Goal: Task Accomplishment & Management: Use online tool/utility

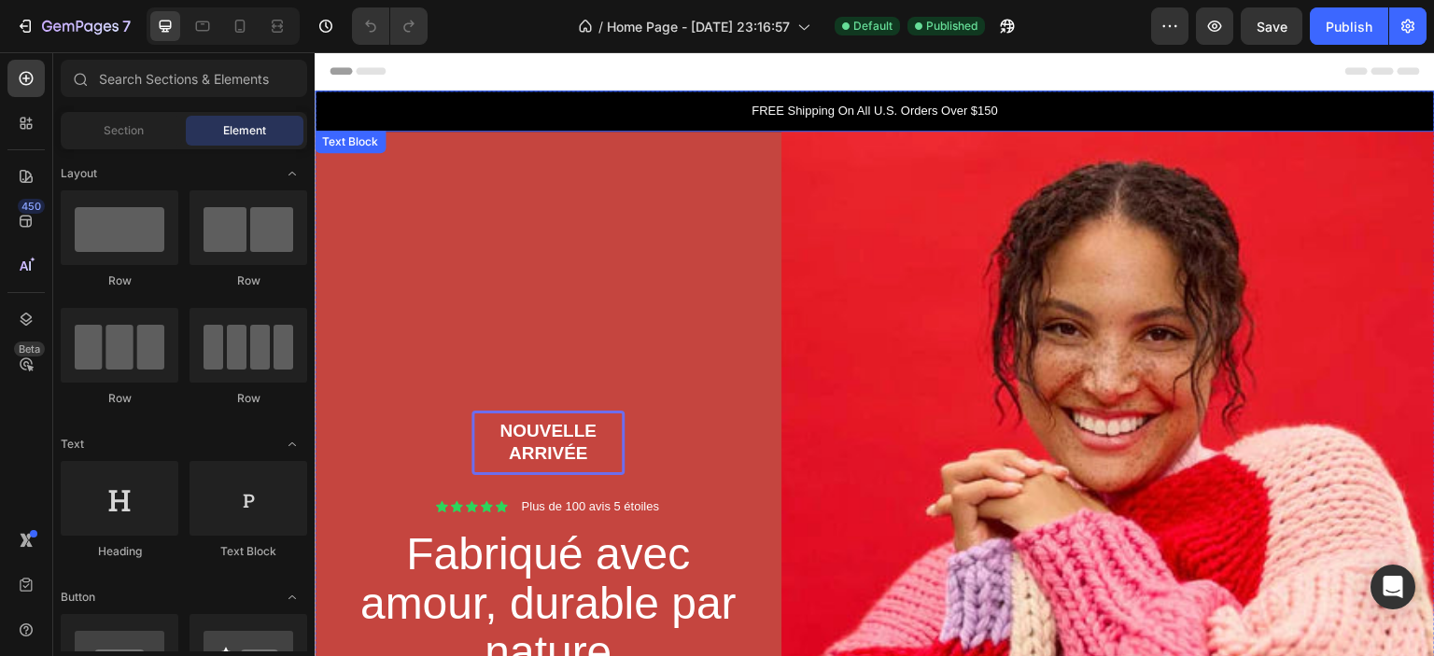
click at [950, 104] on p "FREE Shipping On All U.S. Orders Over $150" at bounding box center [874, 111] width 1117 height 19
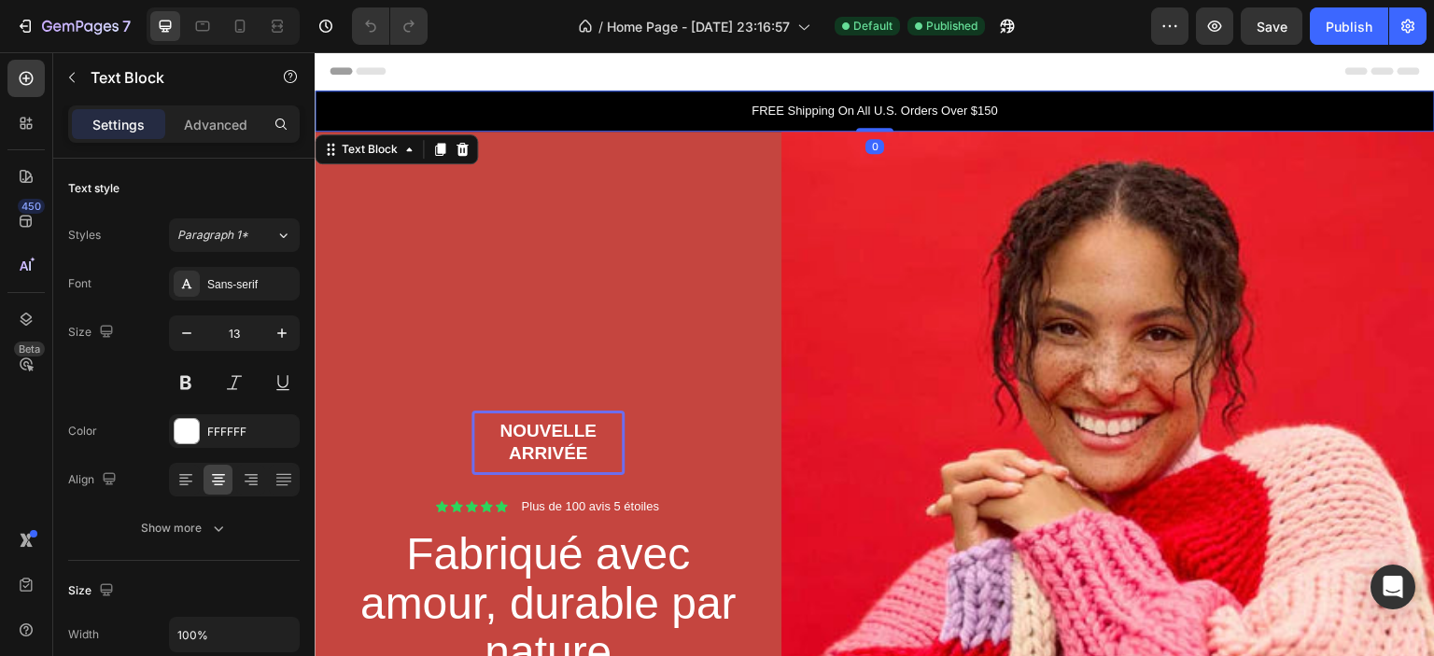
click at [848, 104] on p "FREE Shipping On All U.S. Orders Over $150" at bounding box center [874, 111] width 1117 height 19
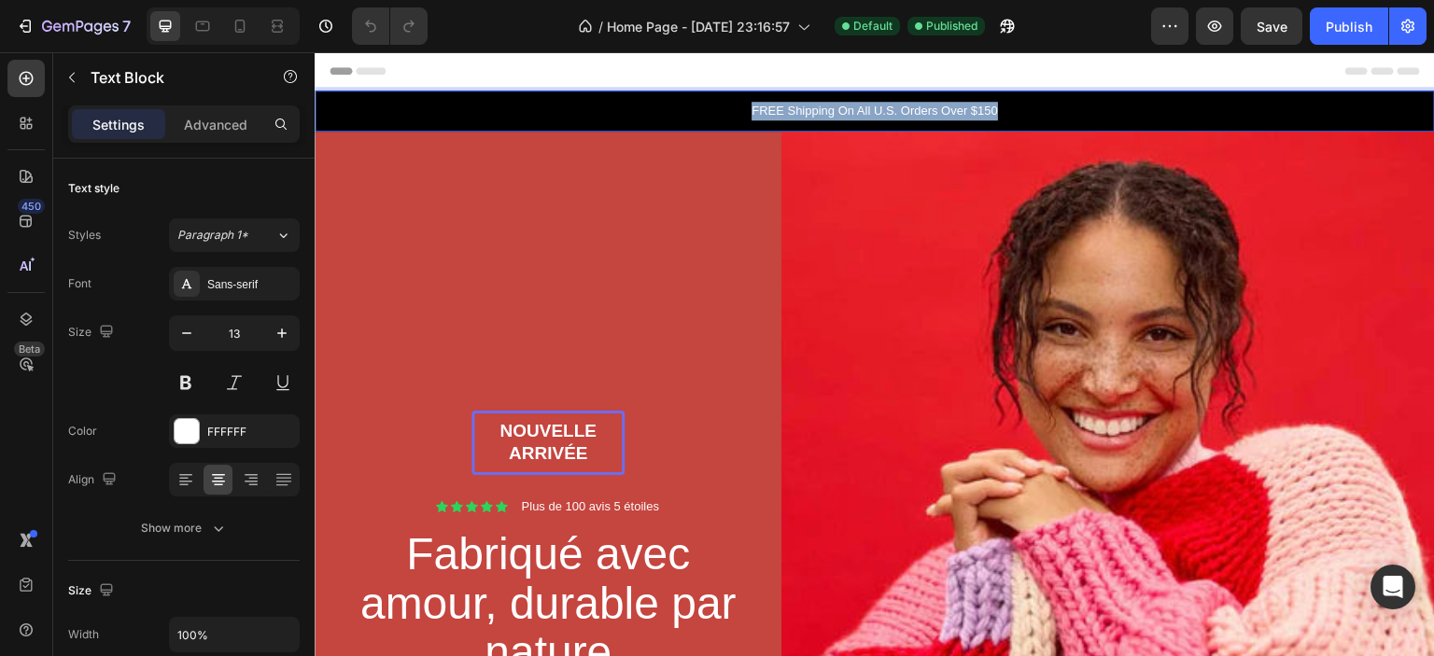
click at [848, 104] on p "FREE Shipping On All U.S. Orders Over $150" at bounding box center [874, 111] width 1117 height 19
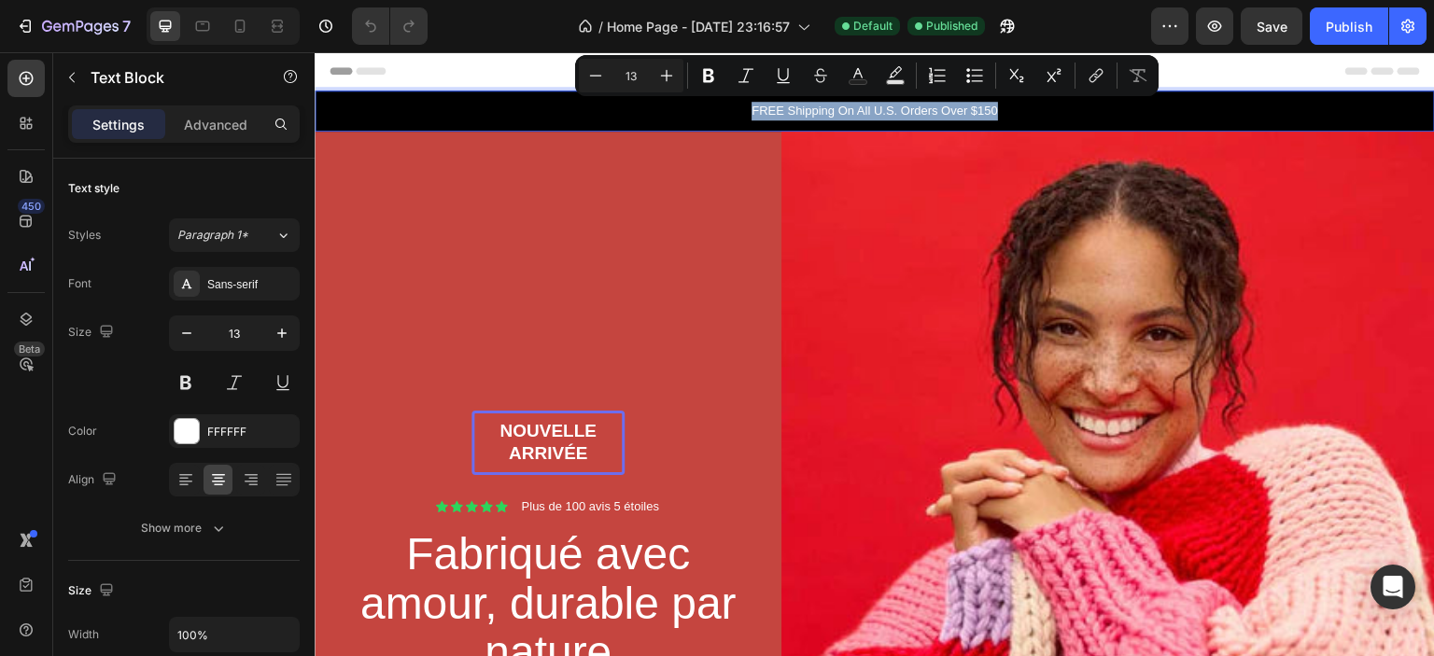
copy p "FREE Shipping On All U.S. Orders Over $150"
click at [930, 110] on p "FREE Shipping On All U.S. Orders Over $150" at bounding box center [874, 111] width 1117 height 19
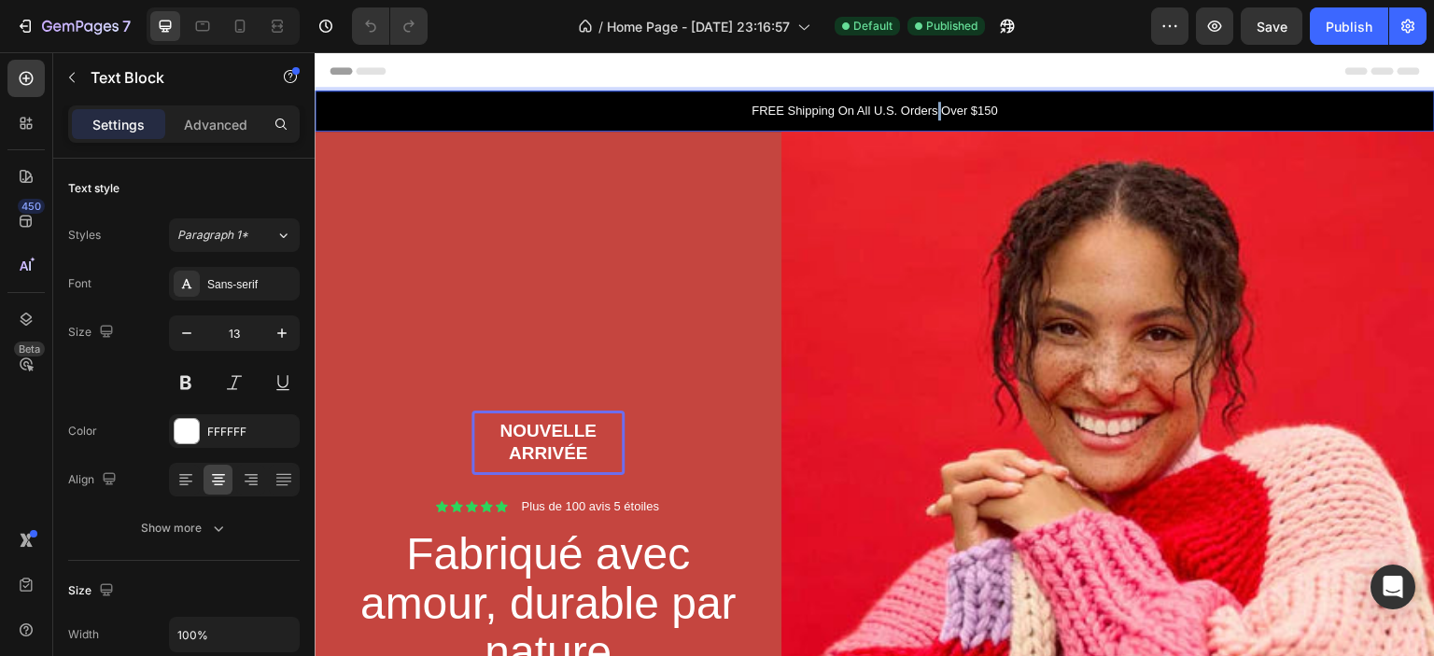
click at [930, 110] on p "FREE Shipping On All U.S. Orders Over $150" at bounding box center [874, 111] width 1117 height 19
click at [732, 111] on p "Livraison Gratuite pour toutes les commandes de plus de 69 $" at bounding box center [874, 111] width 1117 height 19
click at [784, 111] on p "Livraison Gratuite pour toutes les commandes de plus de 69 $" at bounding box center [874, 111] width 1117 height 19
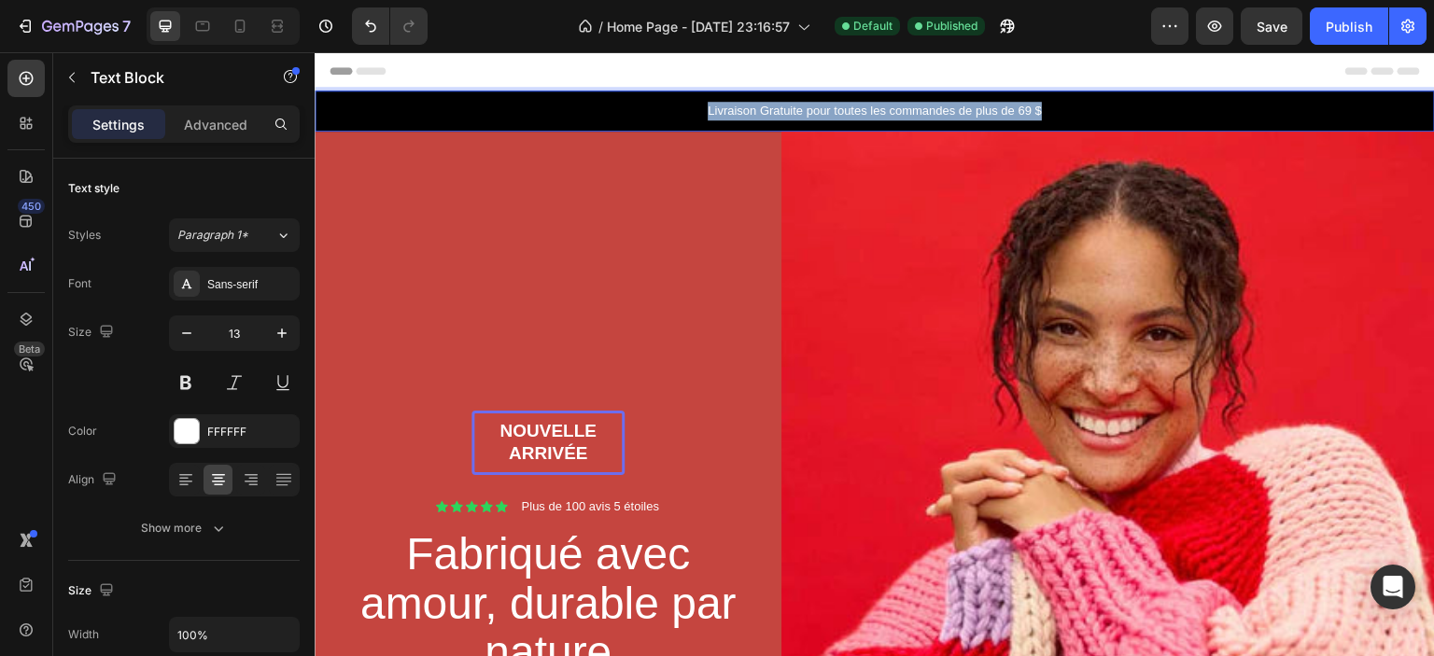
click at [784, 111] on p "Livraison Gratuite pour toutes les commandes de plus de 69 $" at bounding box center [874, 111] width 1117 height 19
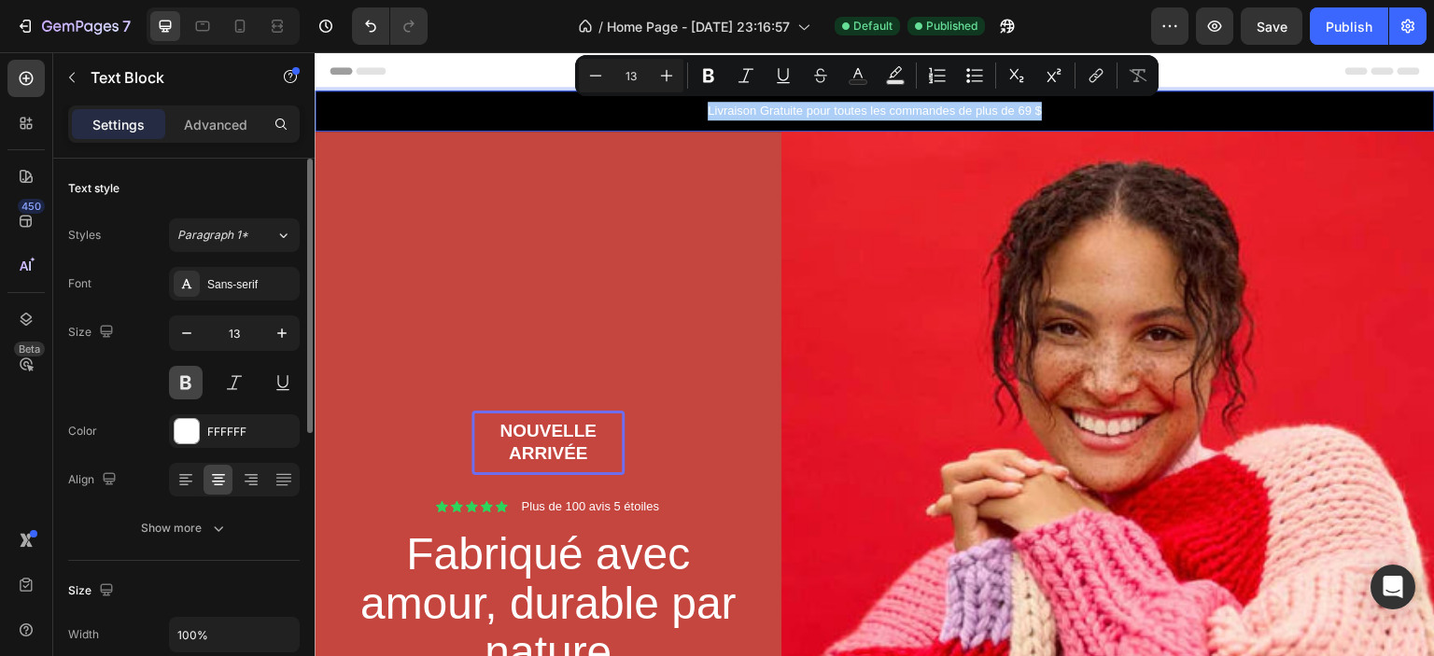
click at [187, 380] on button at bounding box center [186, 383] width 34 height 34
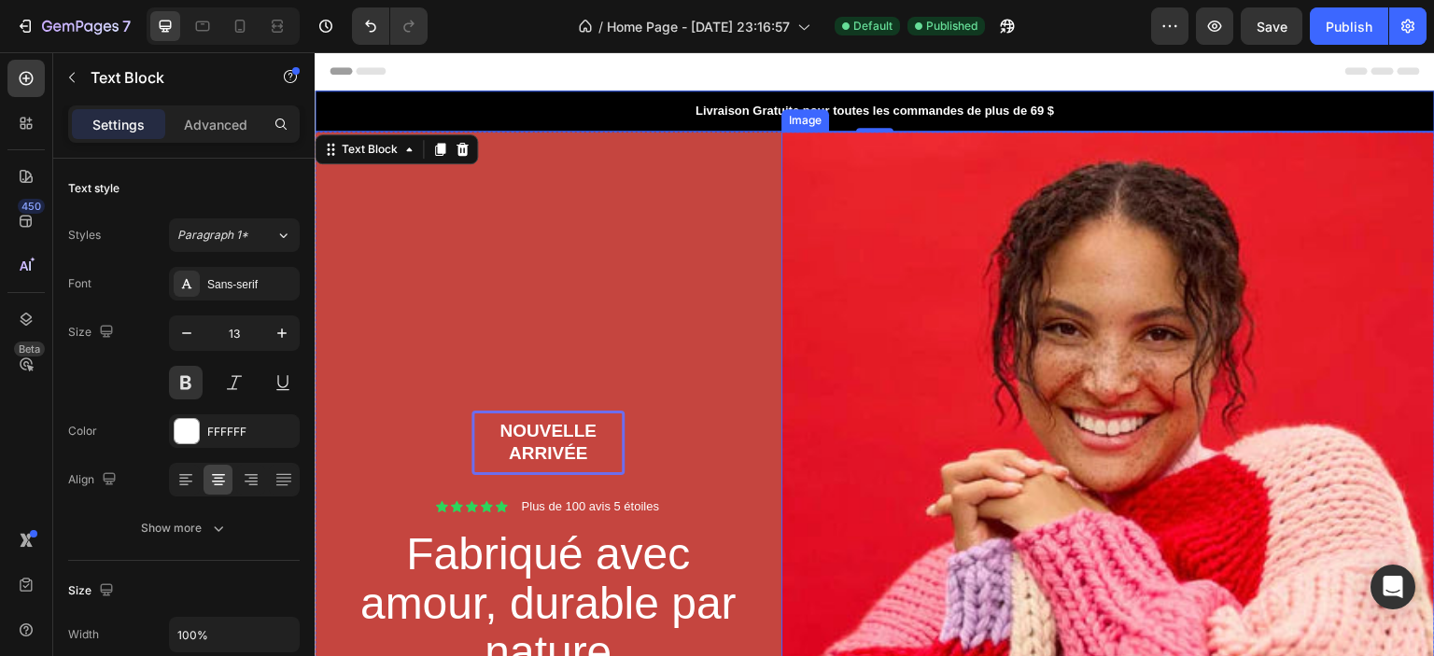
click at [1076, 163] on img at bounding box center [1108, 622] width 654 height 980
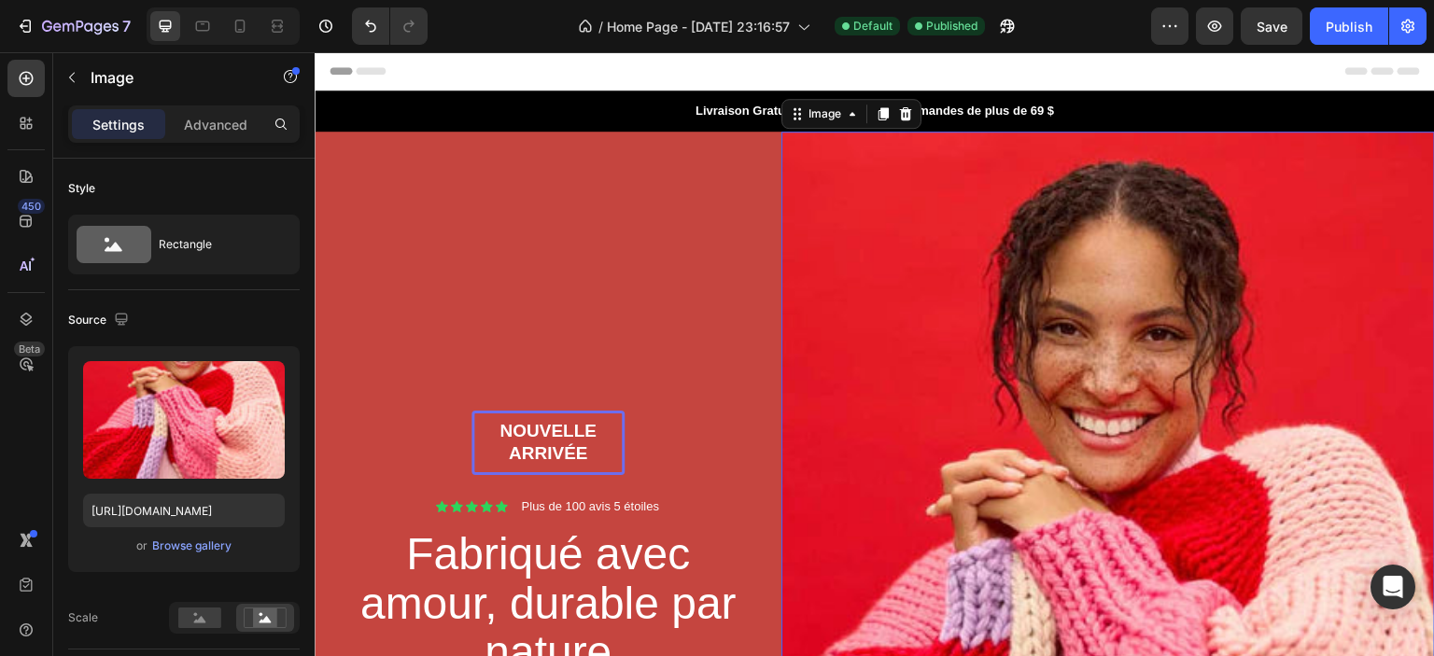
click at [1004, 105] on p "Livraison Gratuite pour toutes les commandes de plus de 69 $" at bounding box center [874, 111] width 1117 height 19
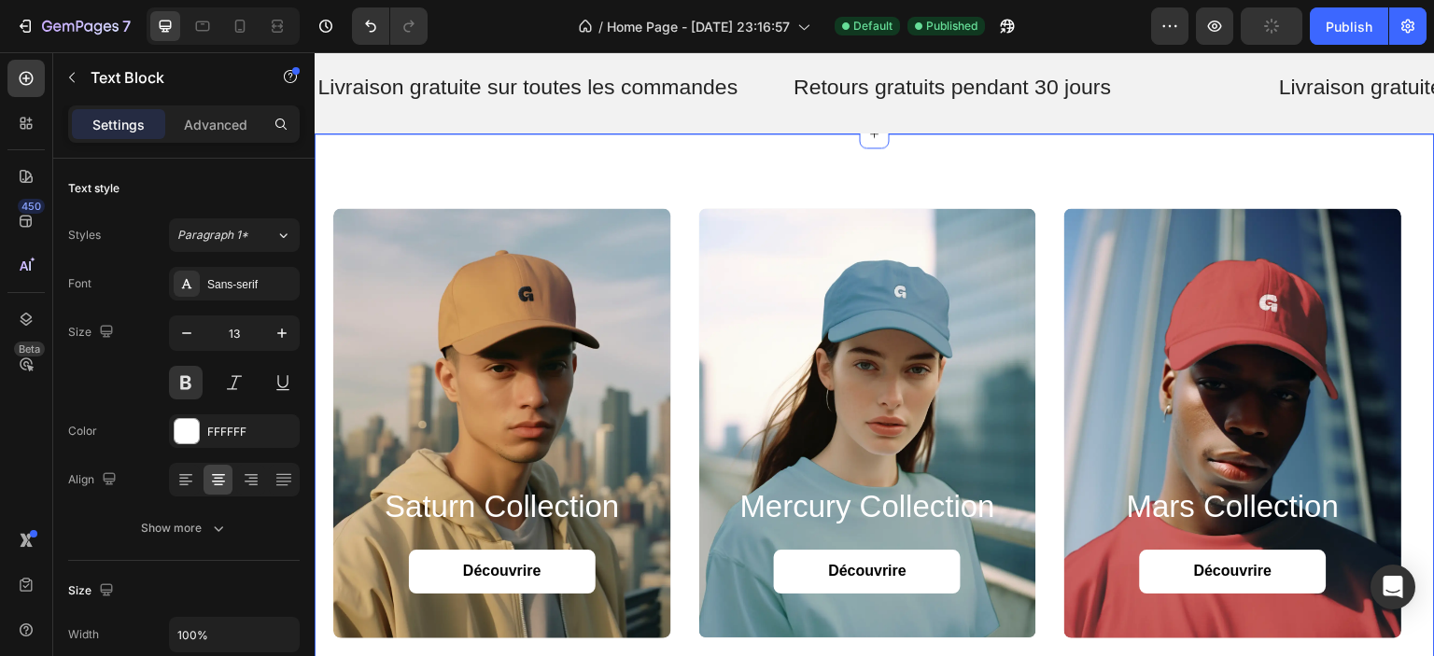
scroll to position [1774, 0]
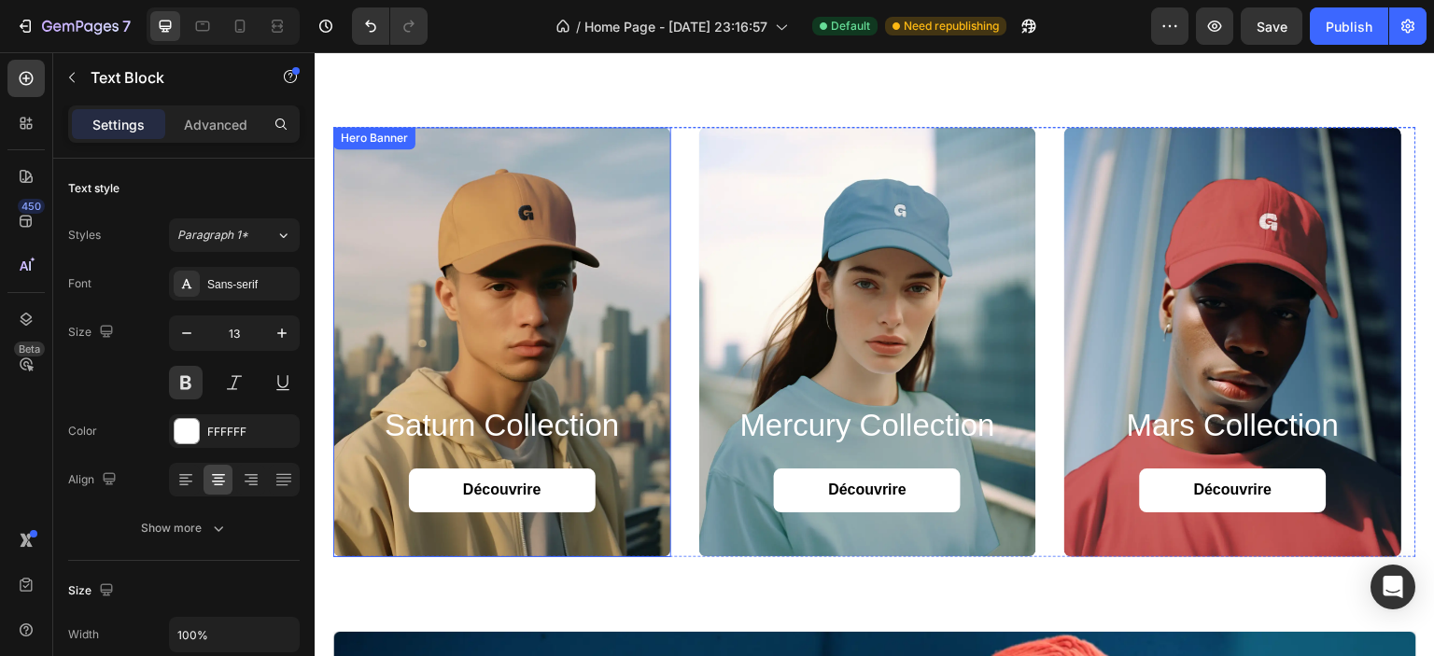
click at [578, 252] on div "Background Image" at bounding box center [502, 342] width 338 height 430
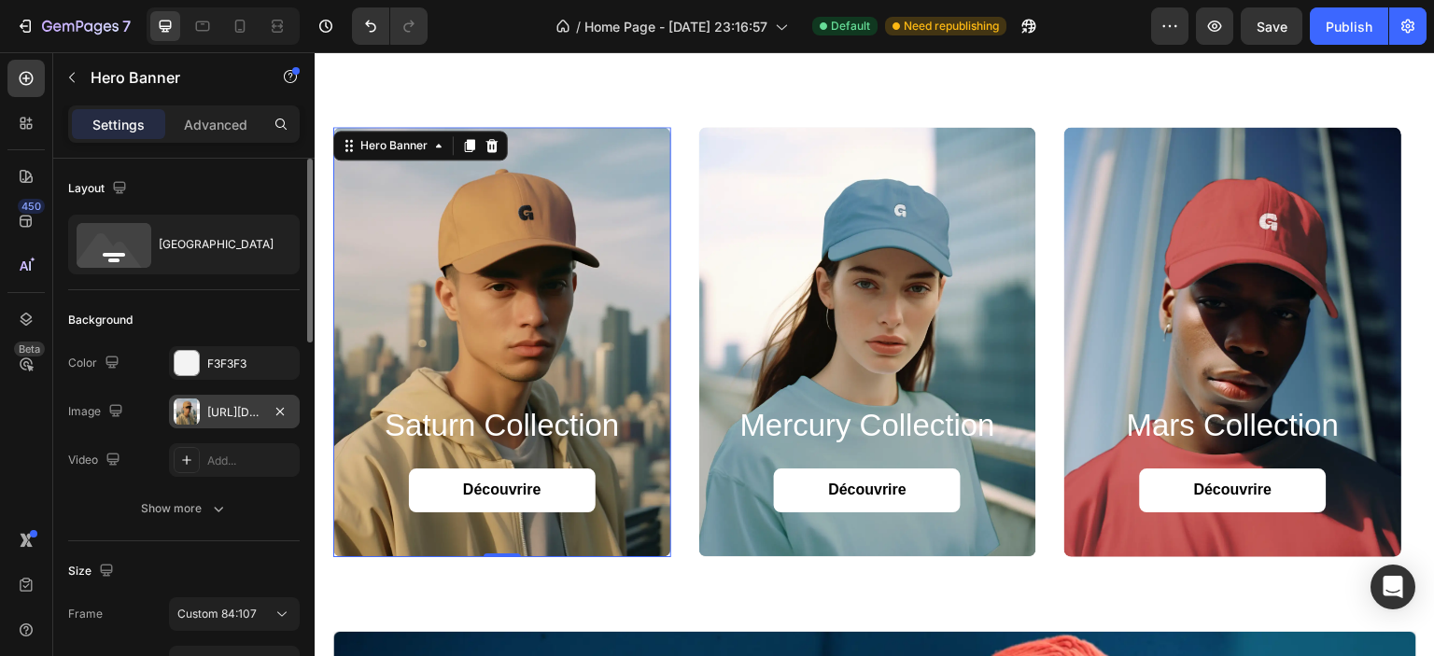
click at [235, 414] on div "https://cdn.shopify.com/s/files/1/0826/8254/4162/files/gempages_585287611619213…" at bounding box center [234, 412] width 54 height 17
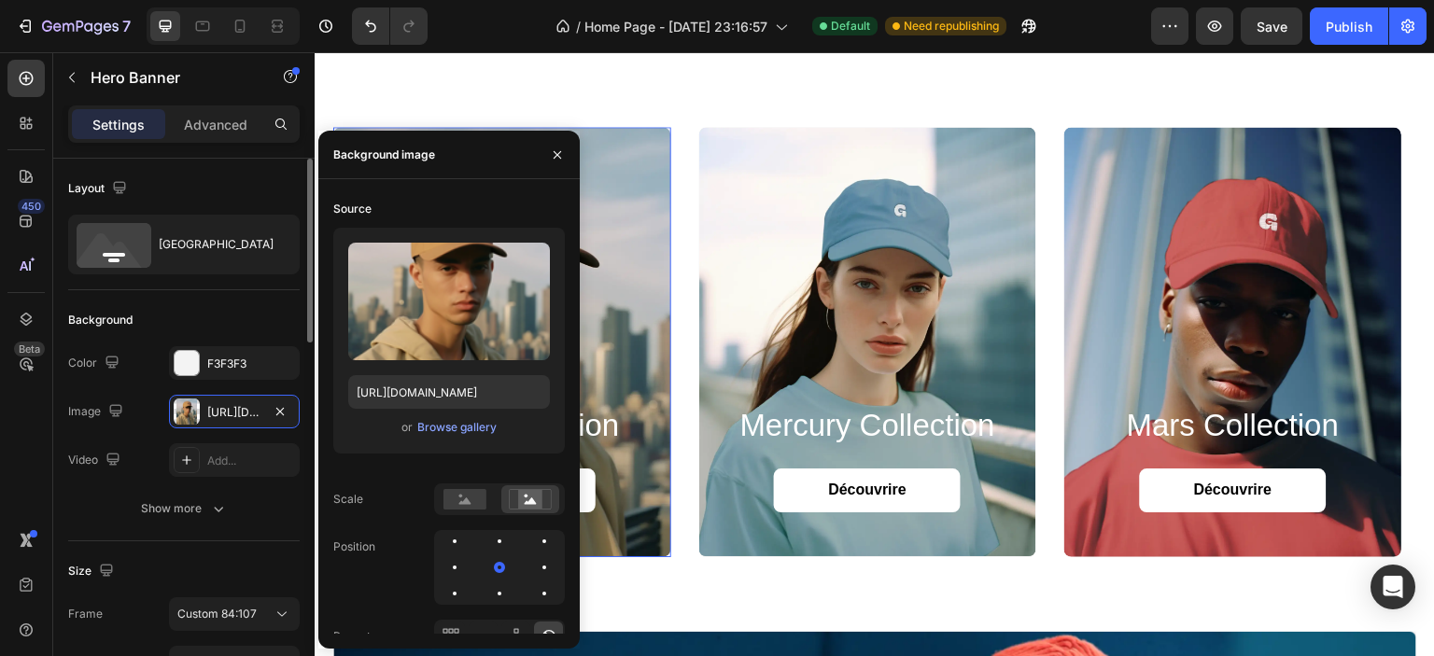
click at [174, 315] on div "Background" at bounding box center [184, 320] width 232 height 30
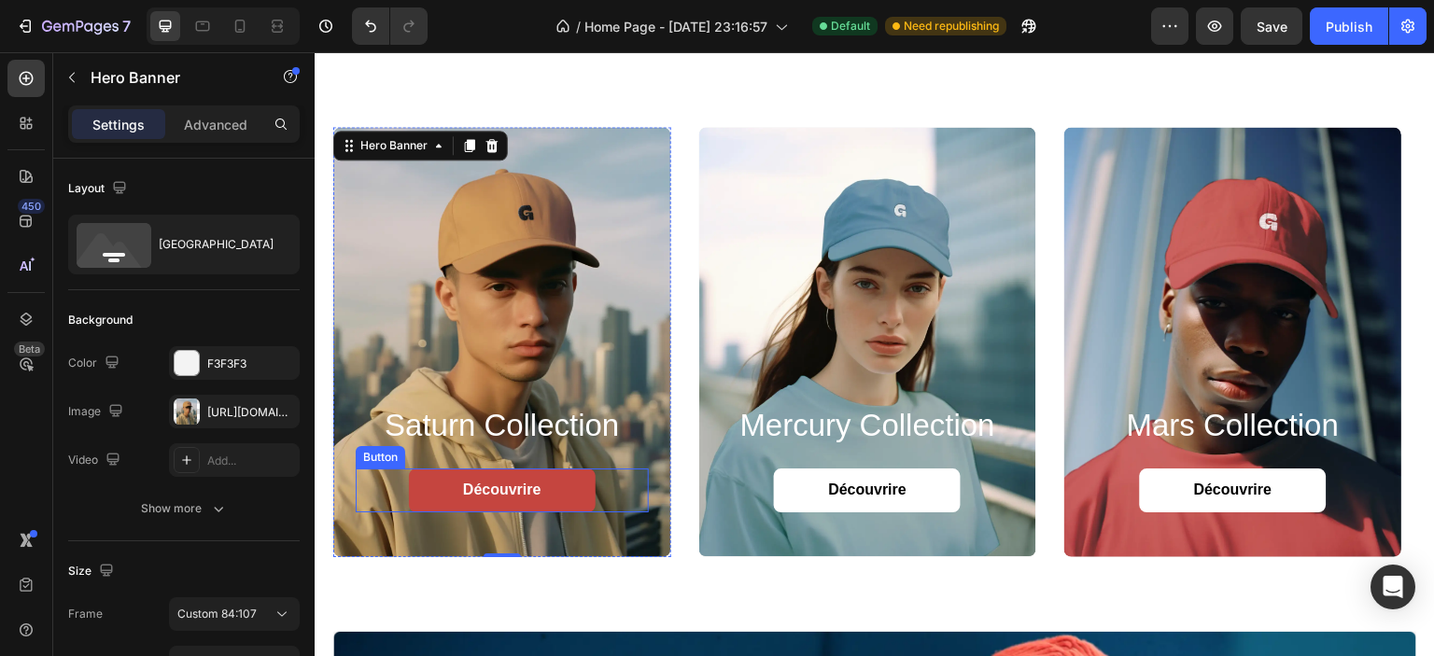
click at [472, 478] on link "Découvrire" at bounding box center [502, 491] width 187 height 44
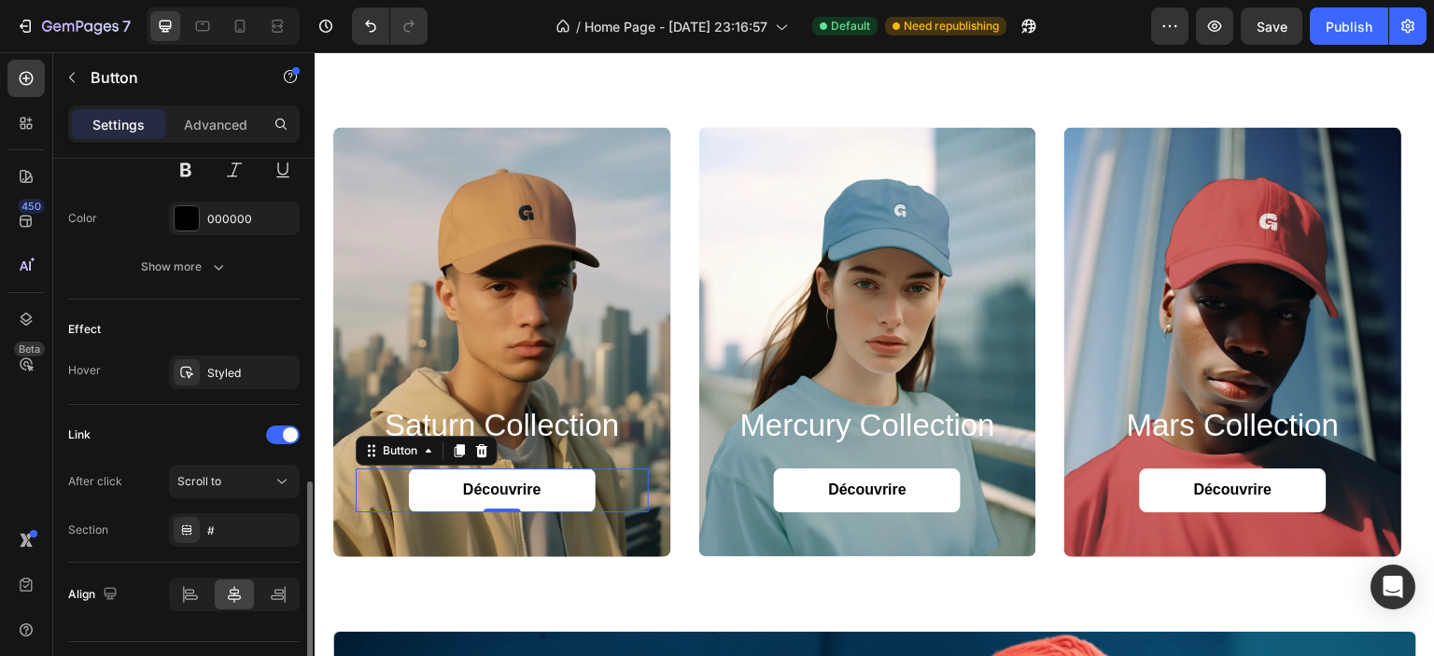
scroll to position [881, 0]
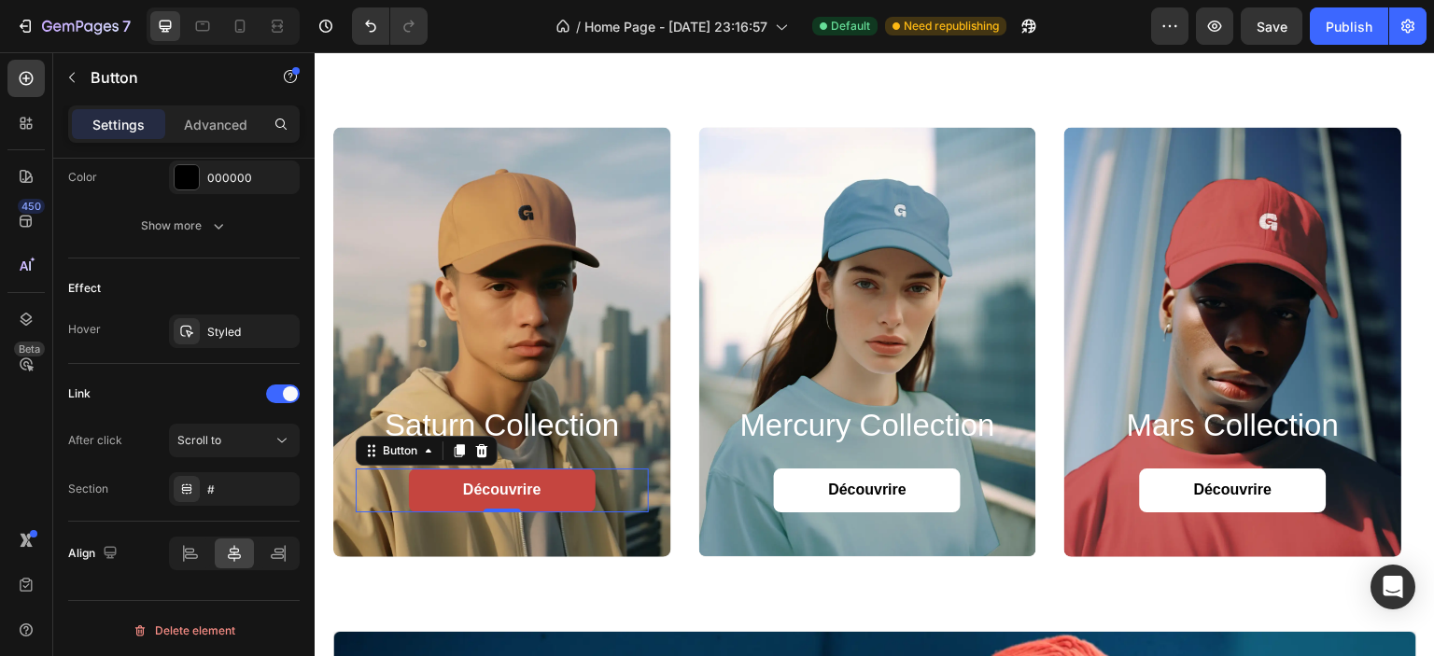
click at [426, 485] on link "Découvrire" at bounding box center [502, 491] width 187 height 44
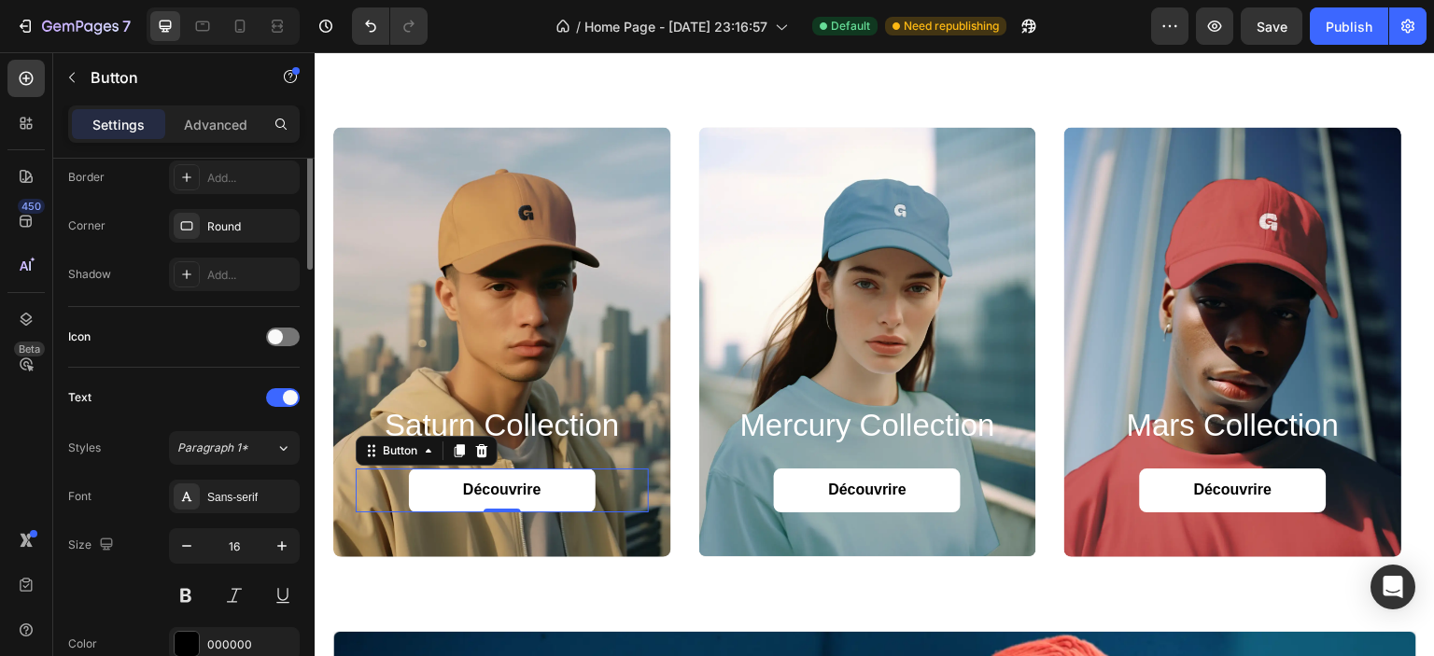
scroll to position [0, 0]
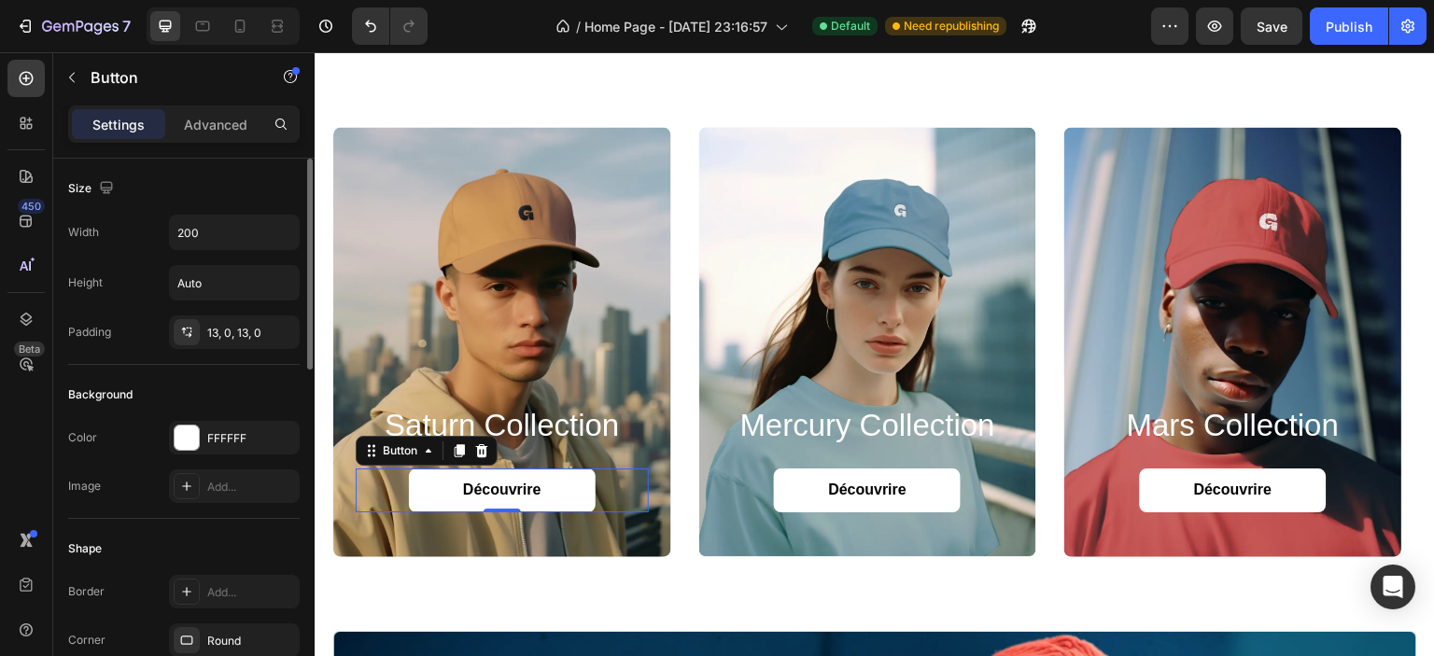
click at [432, 220] on div "Background Image" at bounding box center [502, 342] width 338 height 430
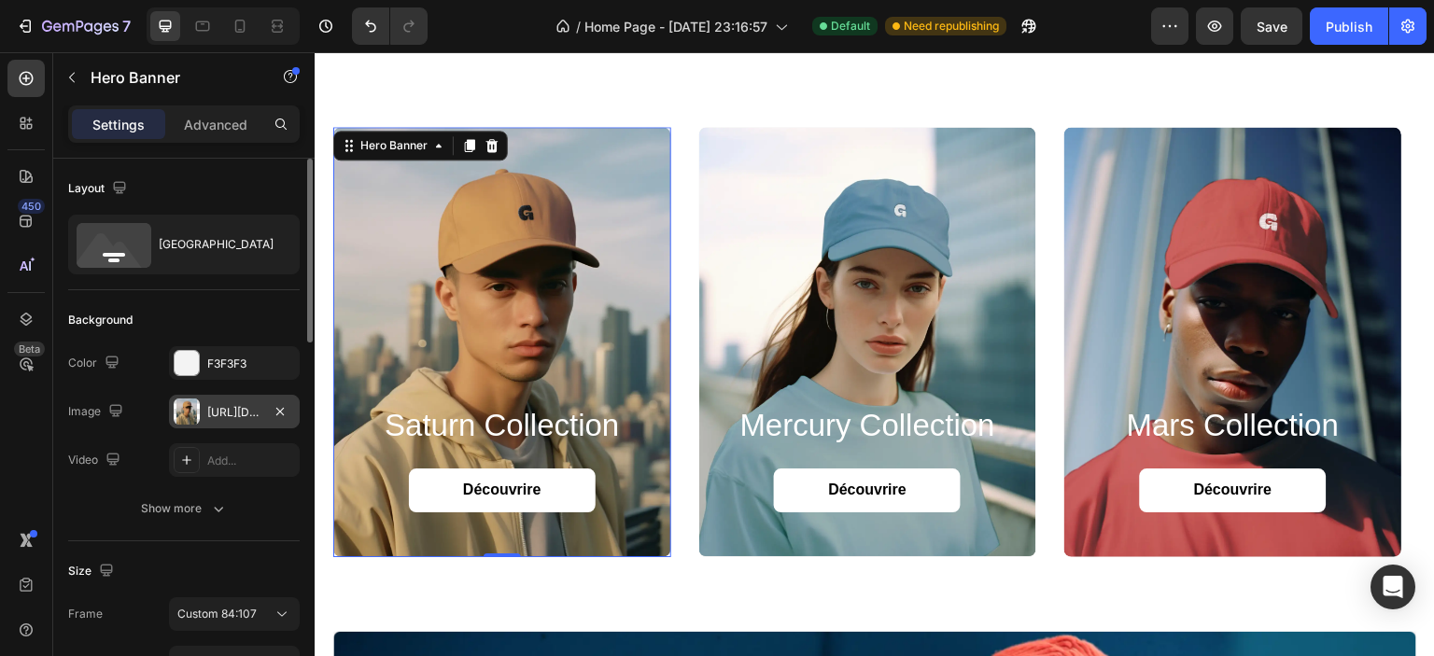
click at [248, 410] on div "https://cdn.shopify.com/s/files/1/0826/8254/4162/files/gempages_585287611619213…" at bounding box center [234, 412] width 54 height 17
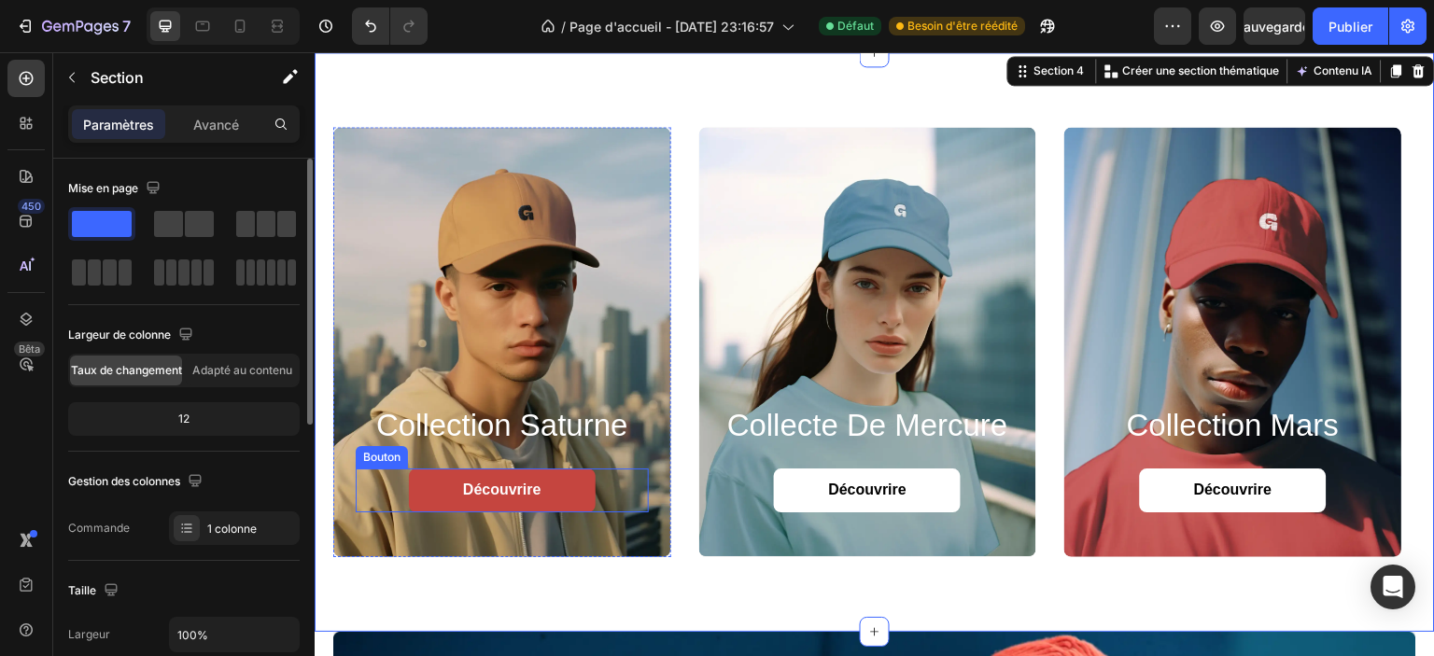
click at [440, 497] on link "Découvrire" at bounding box center [502, 491] width 187 height 44
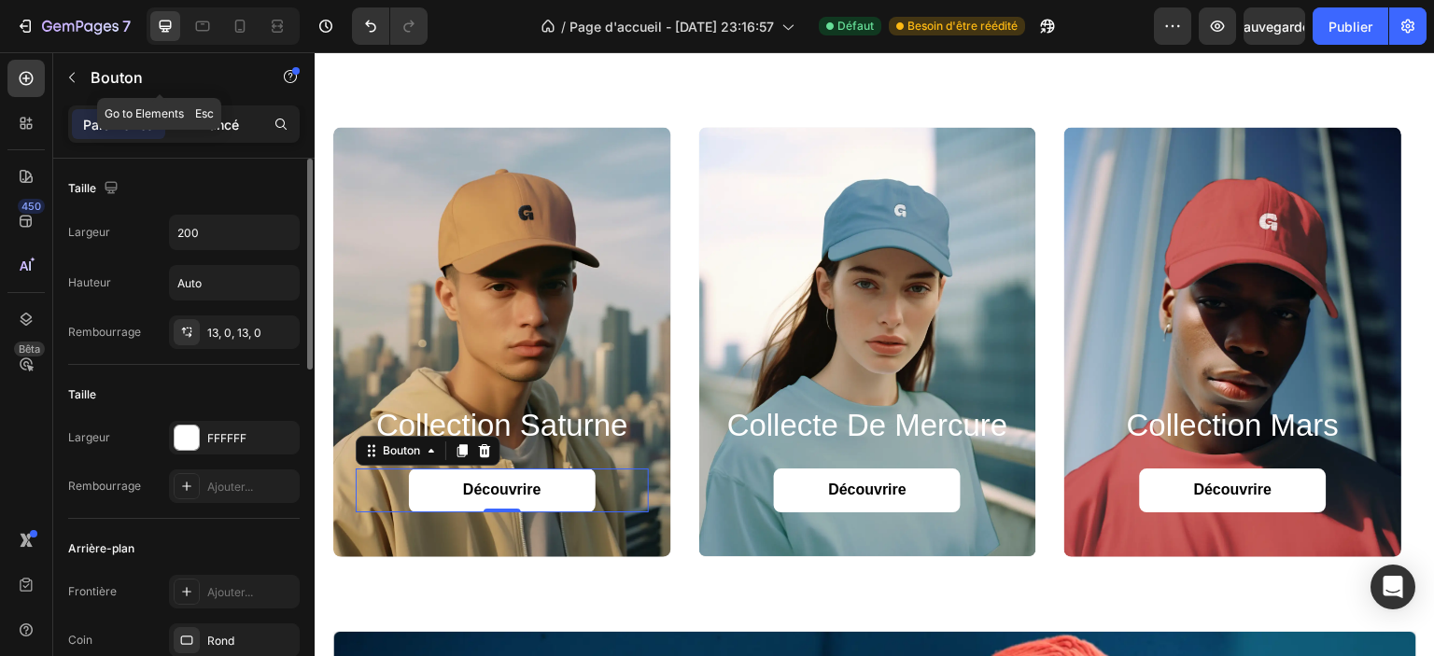
click at [209, 115] on p "Avancé" at bounding box center [216, 125] width 46 height 20
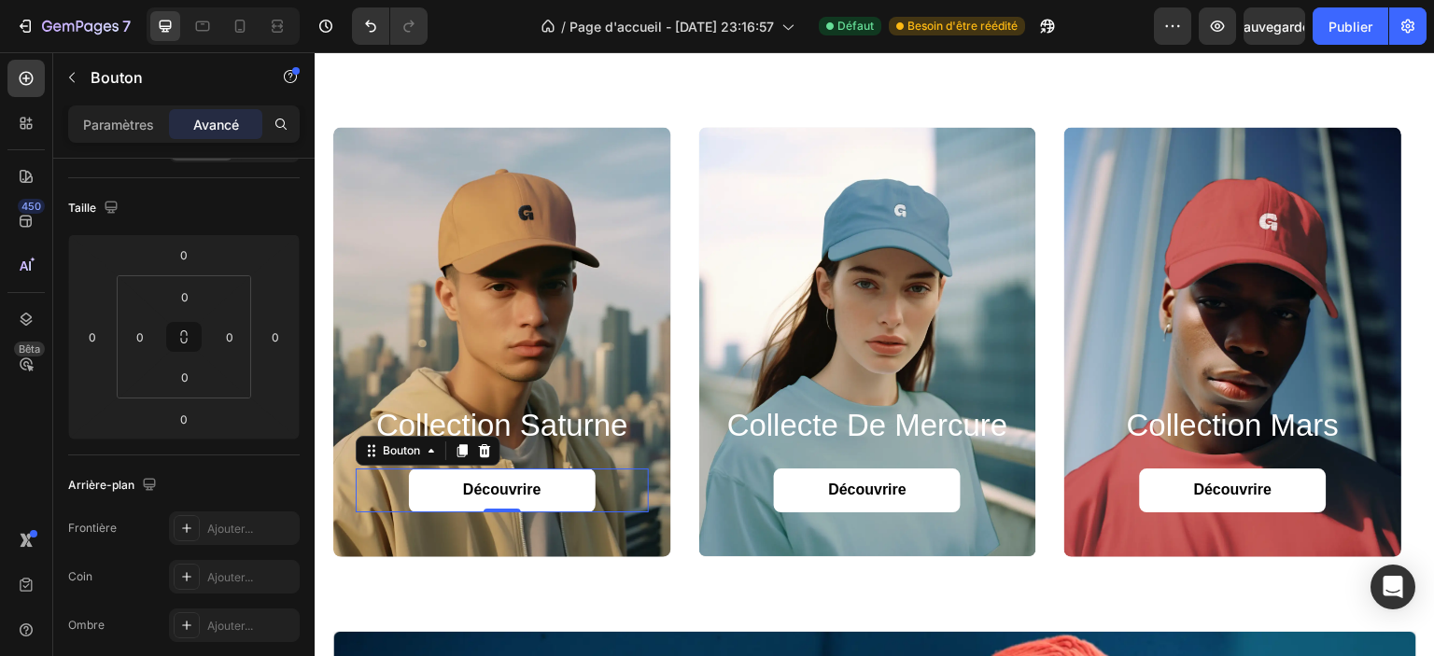
scroll to position [556, 0]
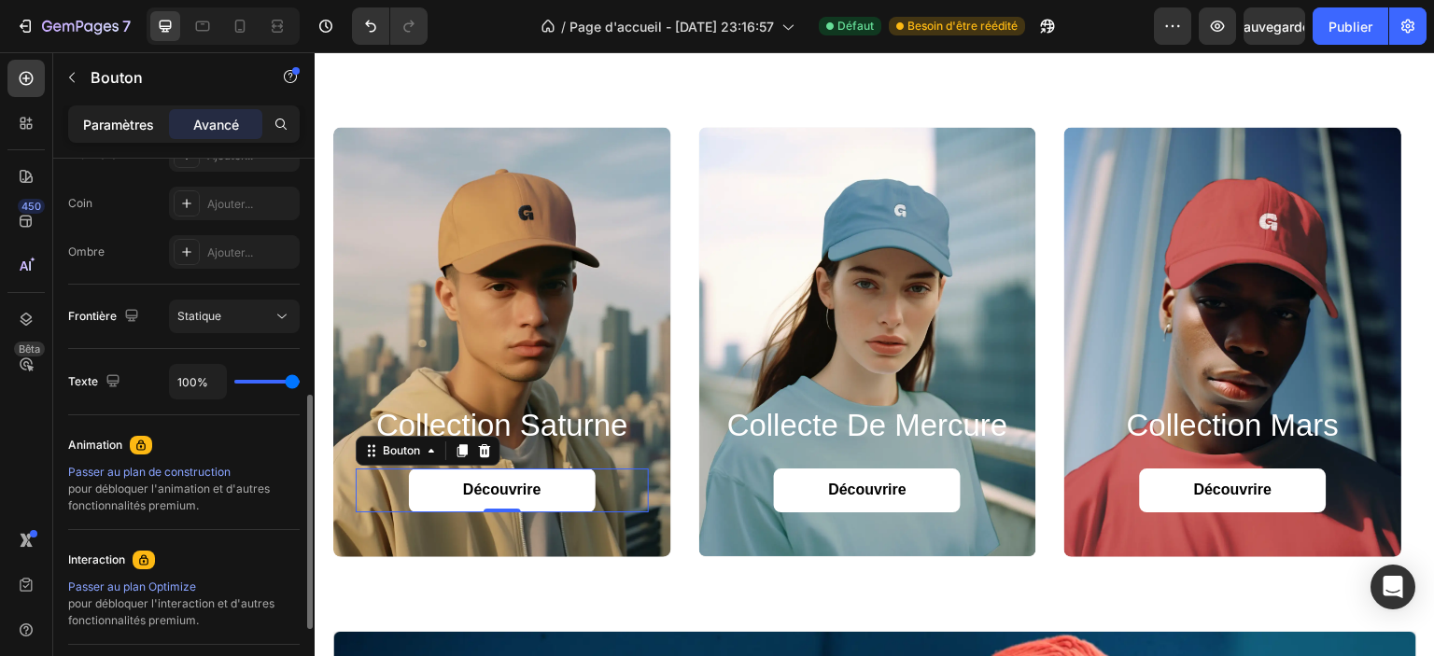
click at [120, 115] on p "Paramètres" at bounding box center [118, 125] width 71 height 20
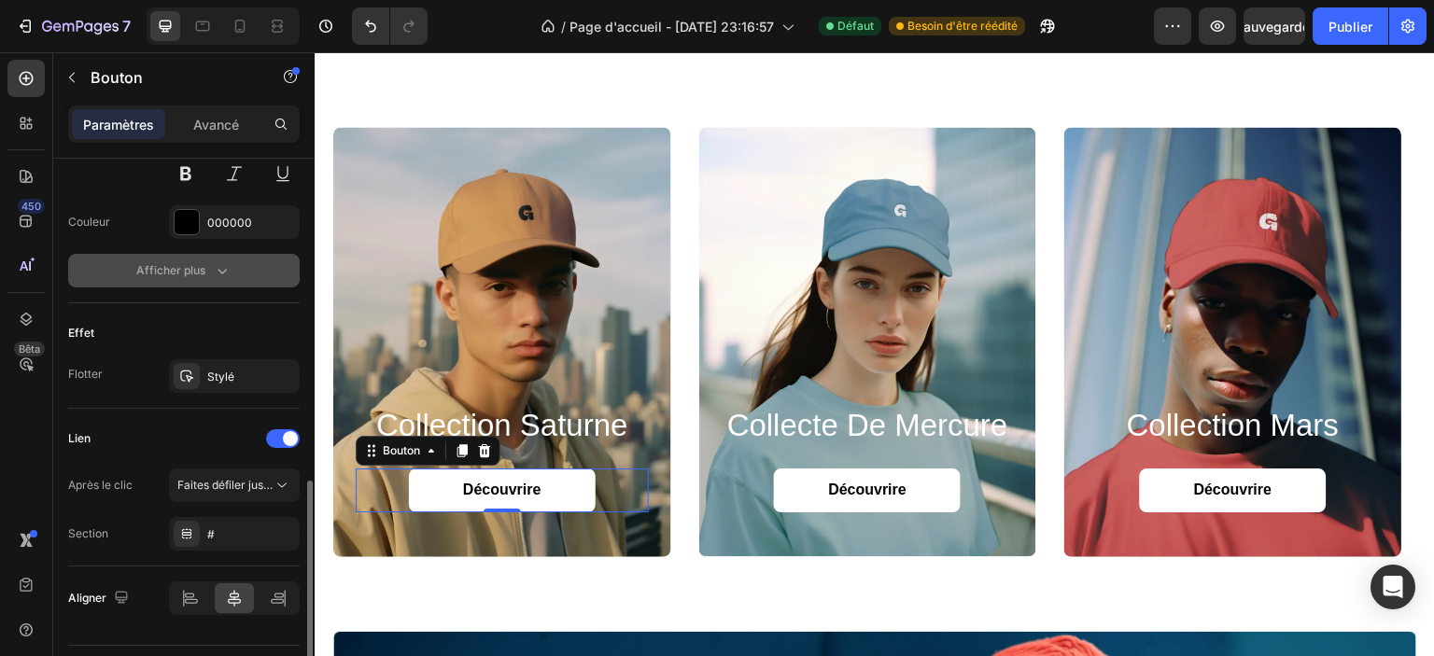
scroll to position [881, 0]
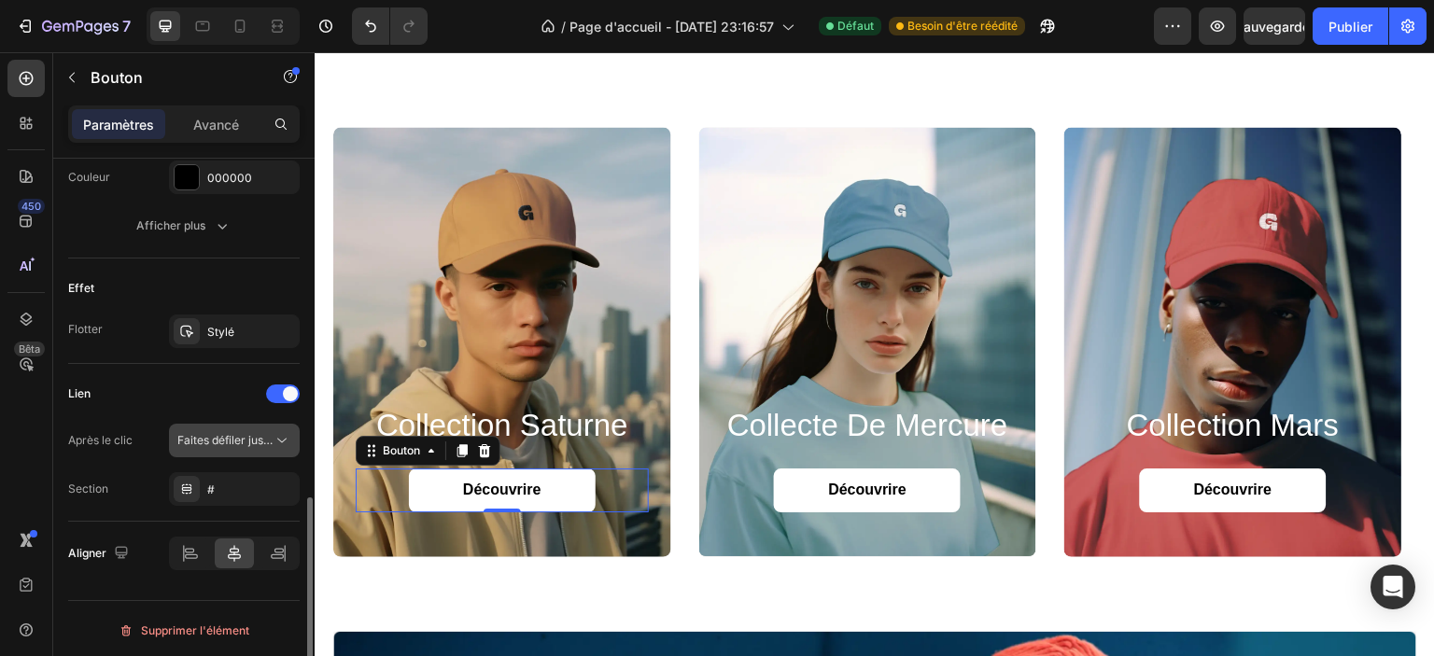
click at [229, 433] on font "Faites défiler jusqu'à" at bounding box center [231, 440] width 109 height 14
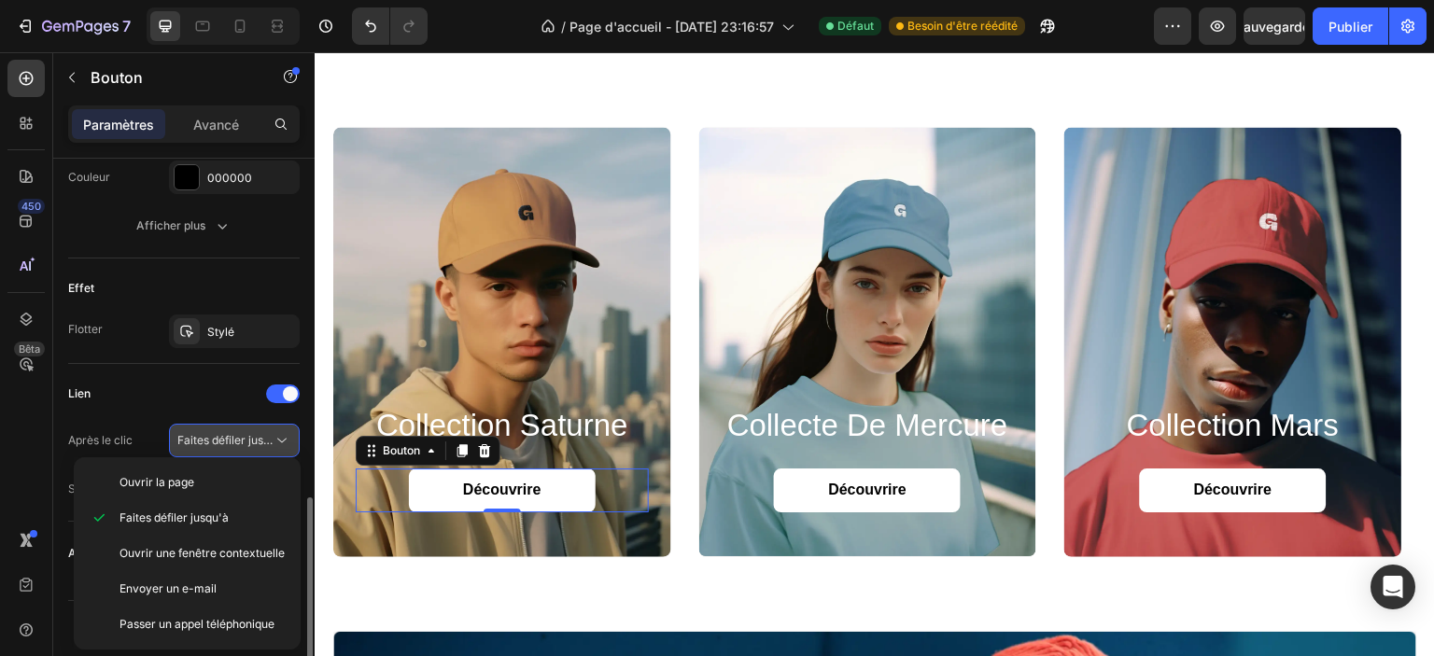
click at [229, 433] on font "Faites défiler jusqu'à" at bounding box center [231, 440] width 109 height 14
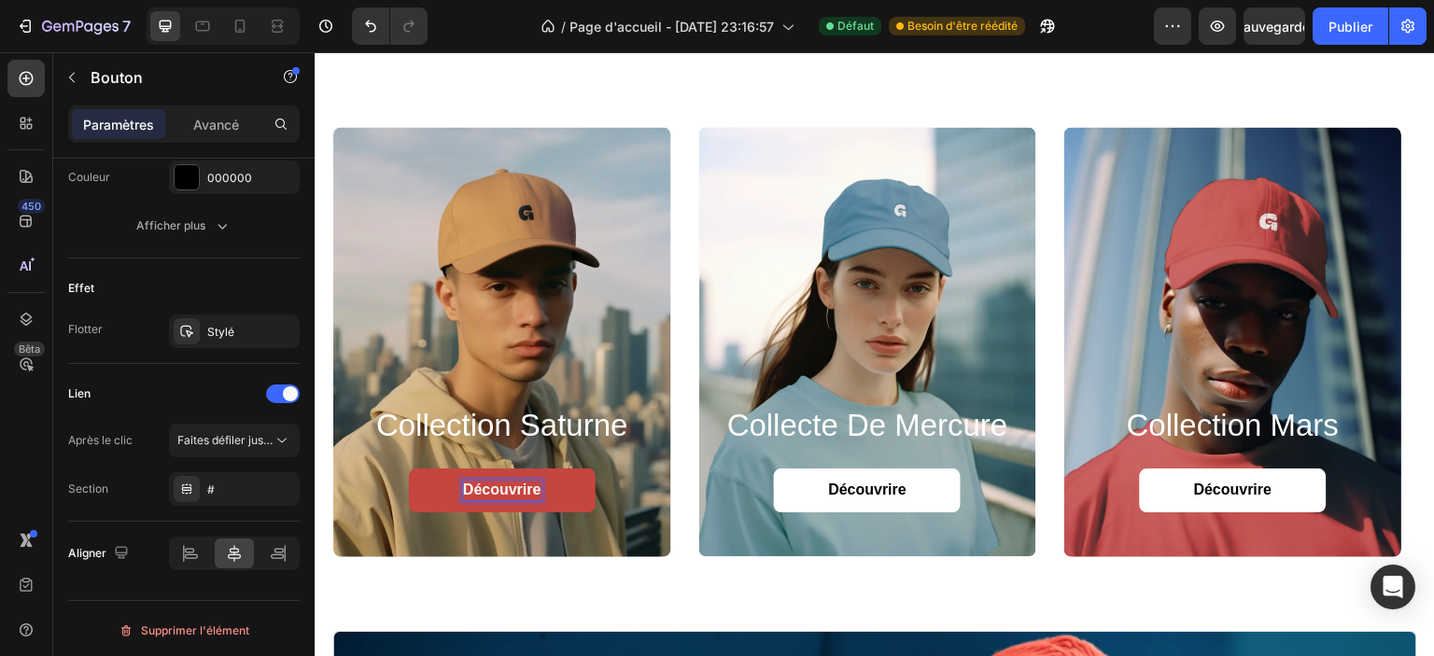
click at [425, 484] on link "Découvrire" at bounding box center [502, 491] width 187 height 44
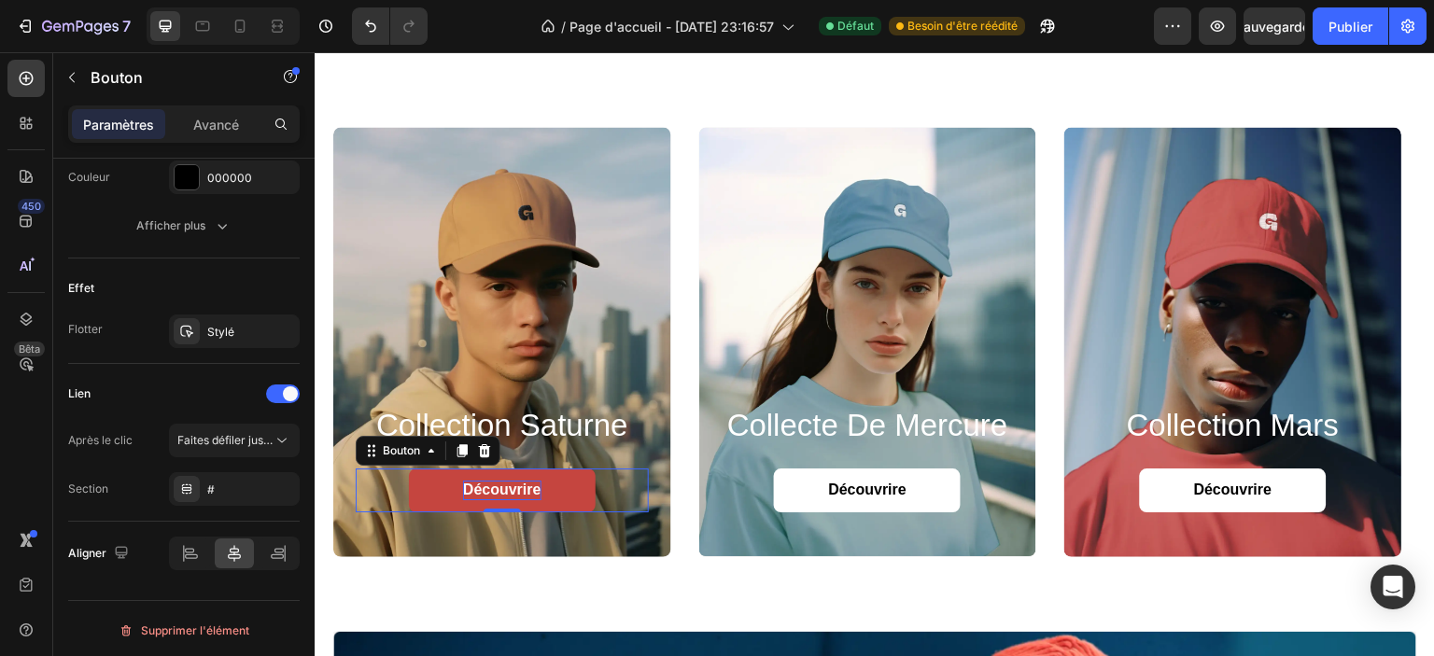
click at [425, 484] on link "Découvrire" at bounding box center [502, 491] width 187 height 44
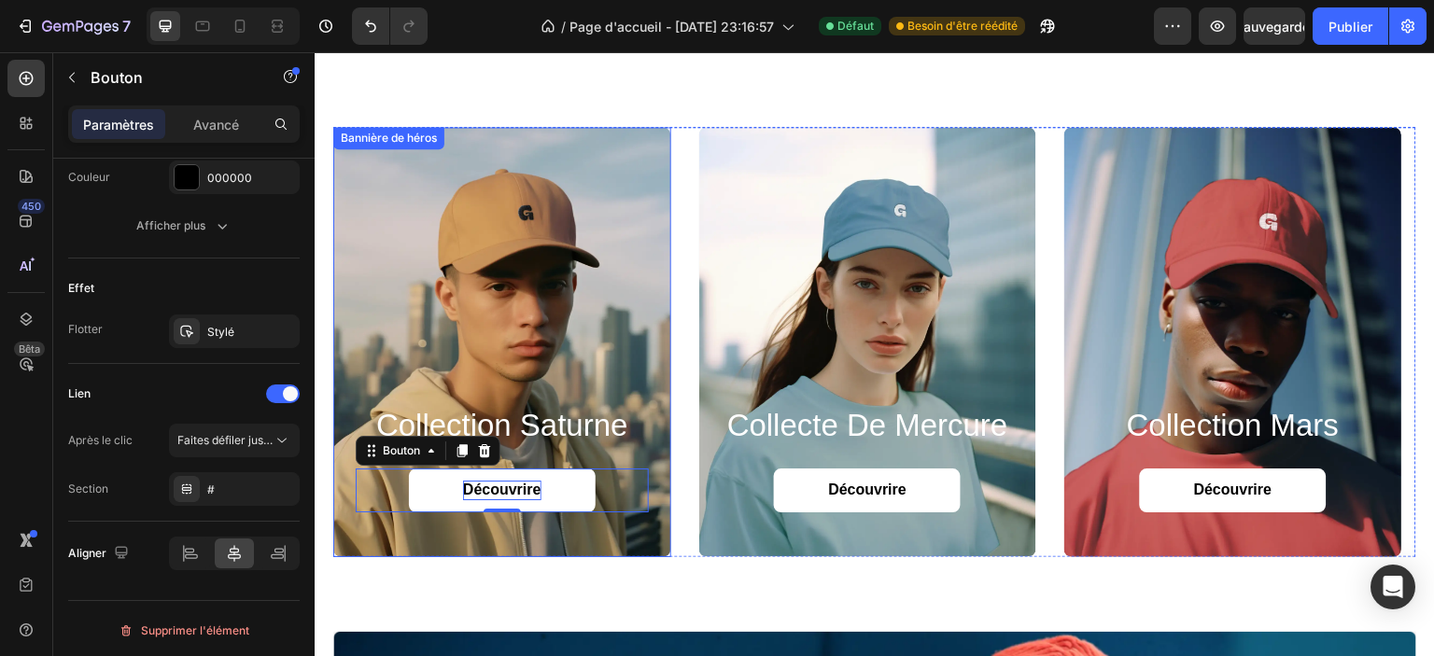
click at [553, 430] on font "collection Saturne" at bounding box center [502, 425] width 252 height 35
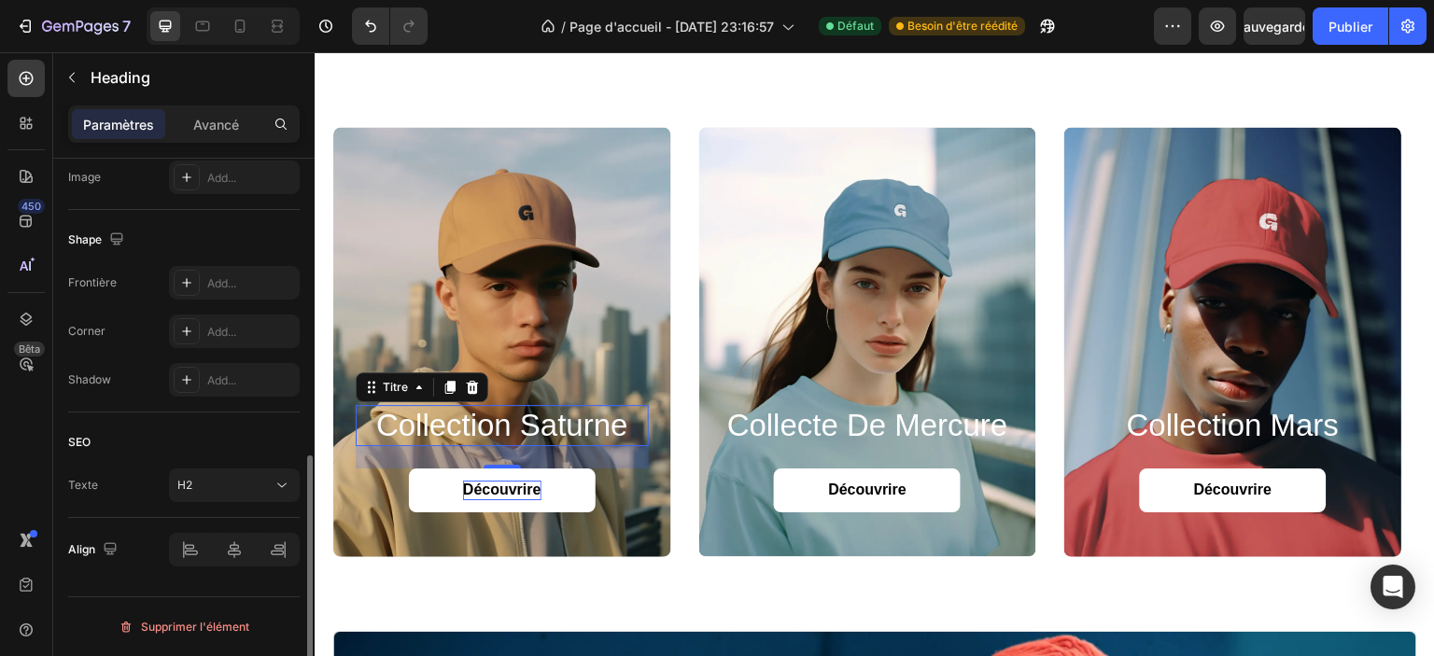
scroll to position [0, 0]
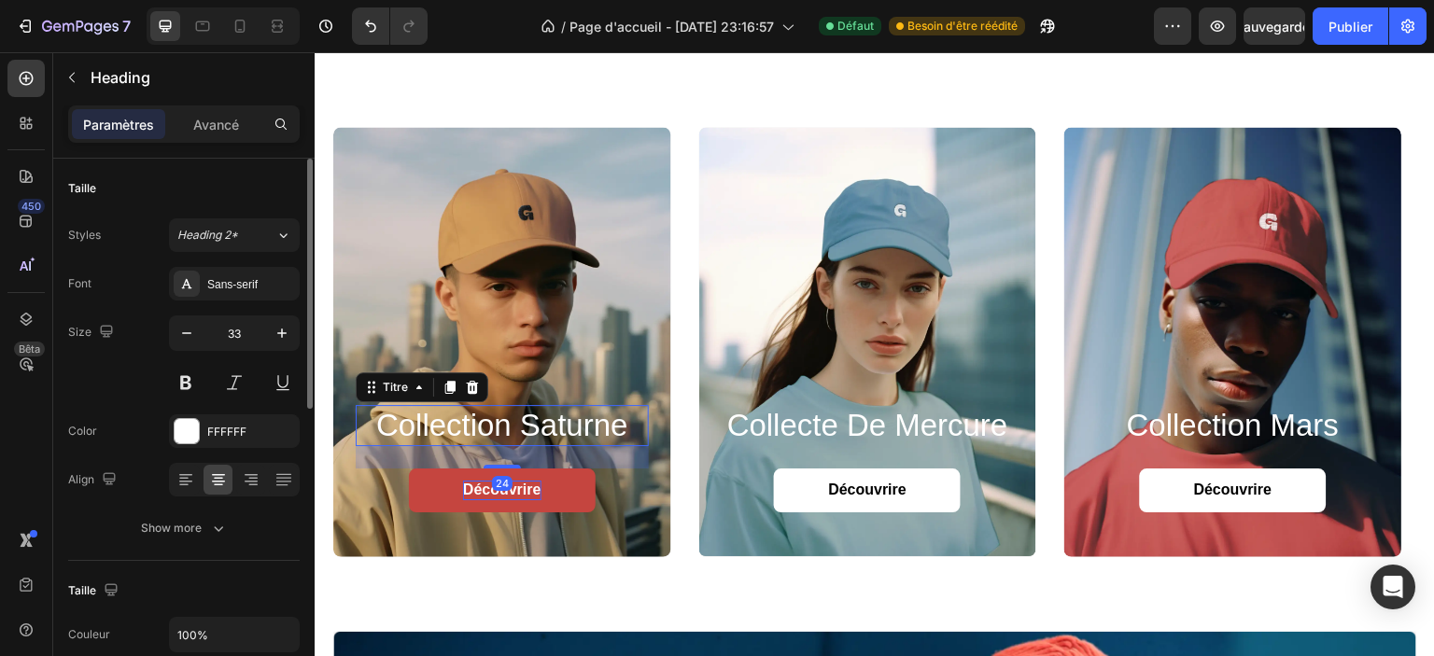
click at [550, 494] on link "Découvrire" at bounding box center [502, 491] width 187 height 44
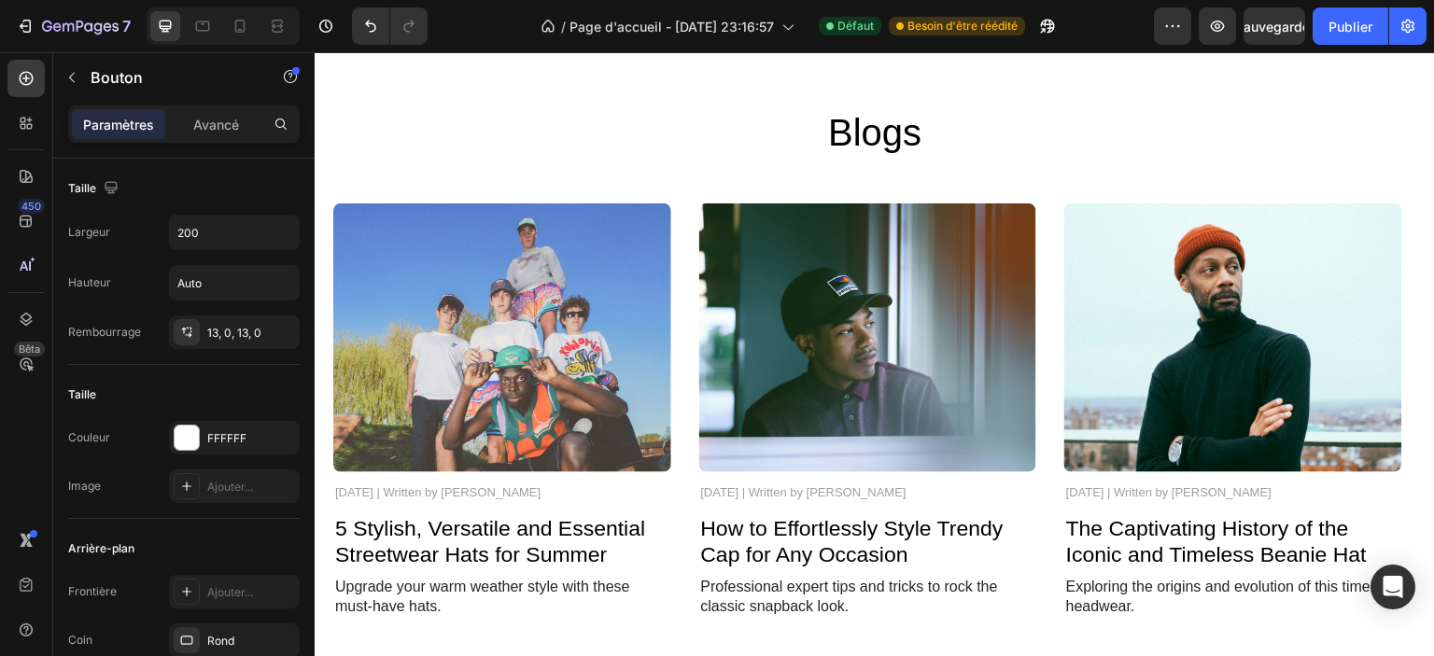
scroll to position [4668, 0]
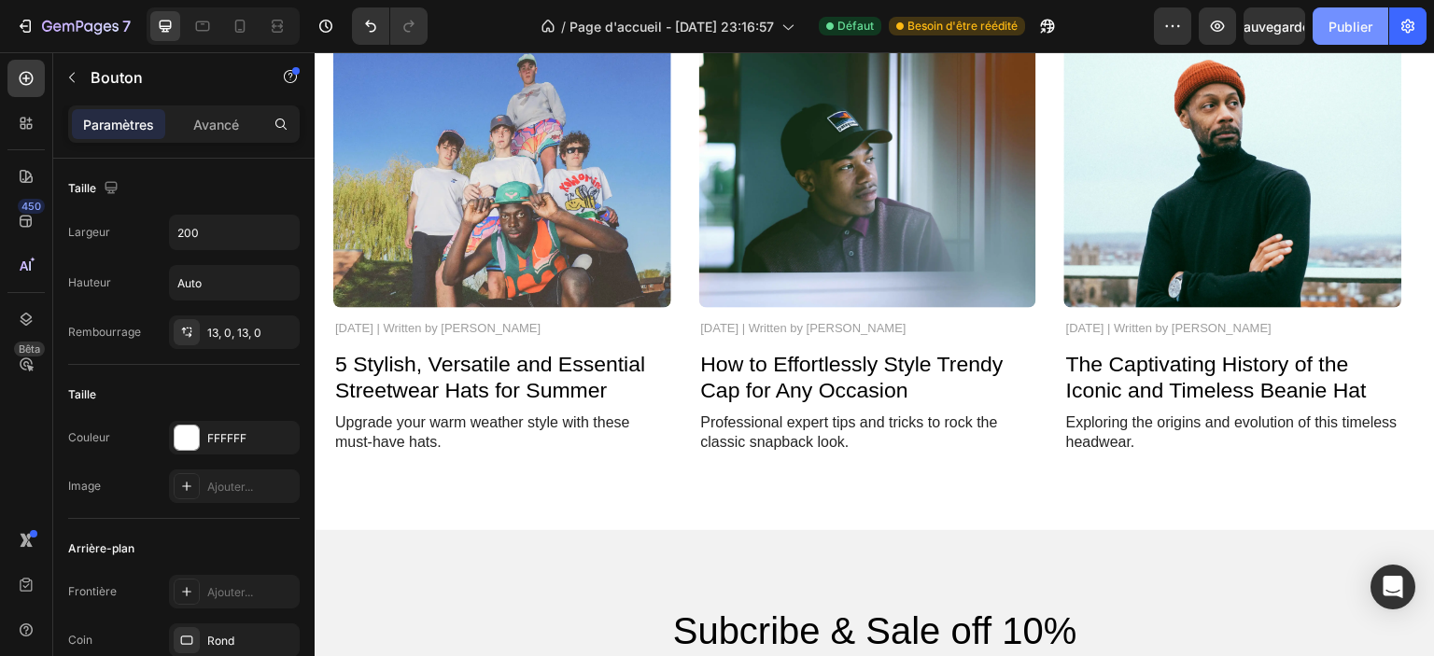
click at [1337, 22] on font "Publier" at bounding box center [1351, 27] width 44 height 16
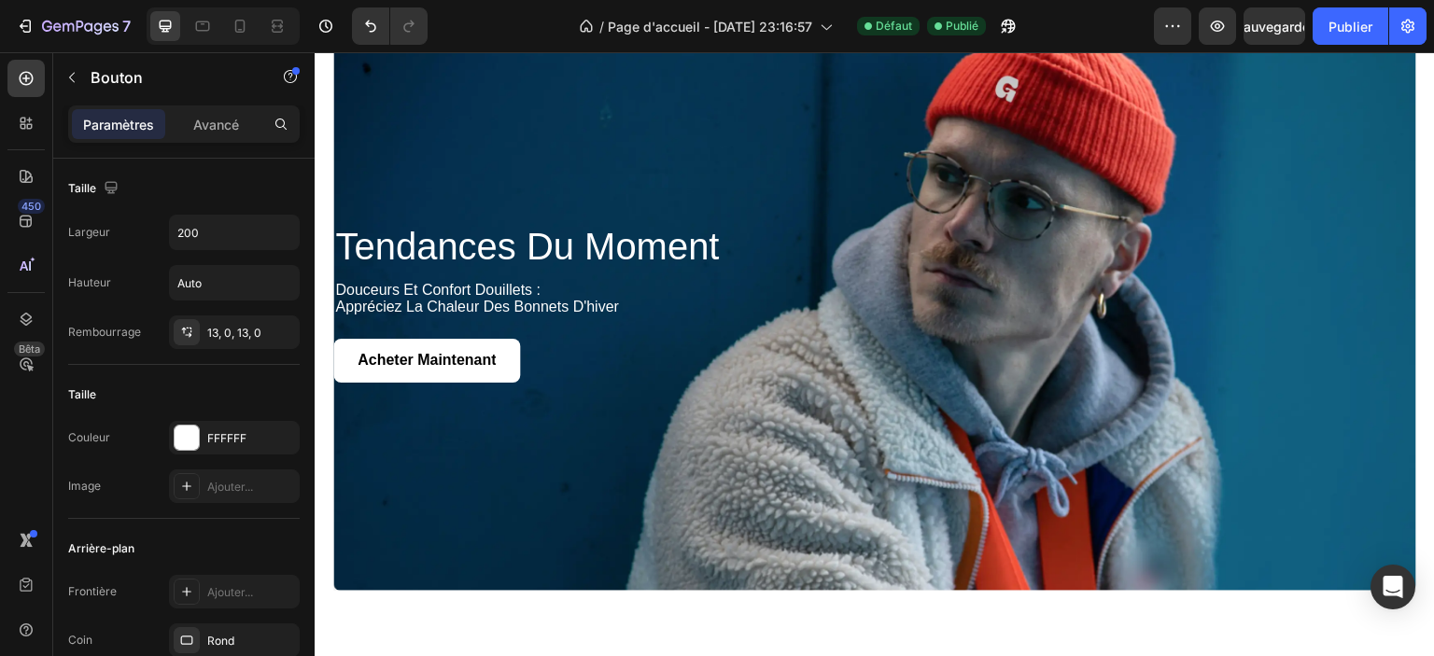
scroll to position [2356, 0]
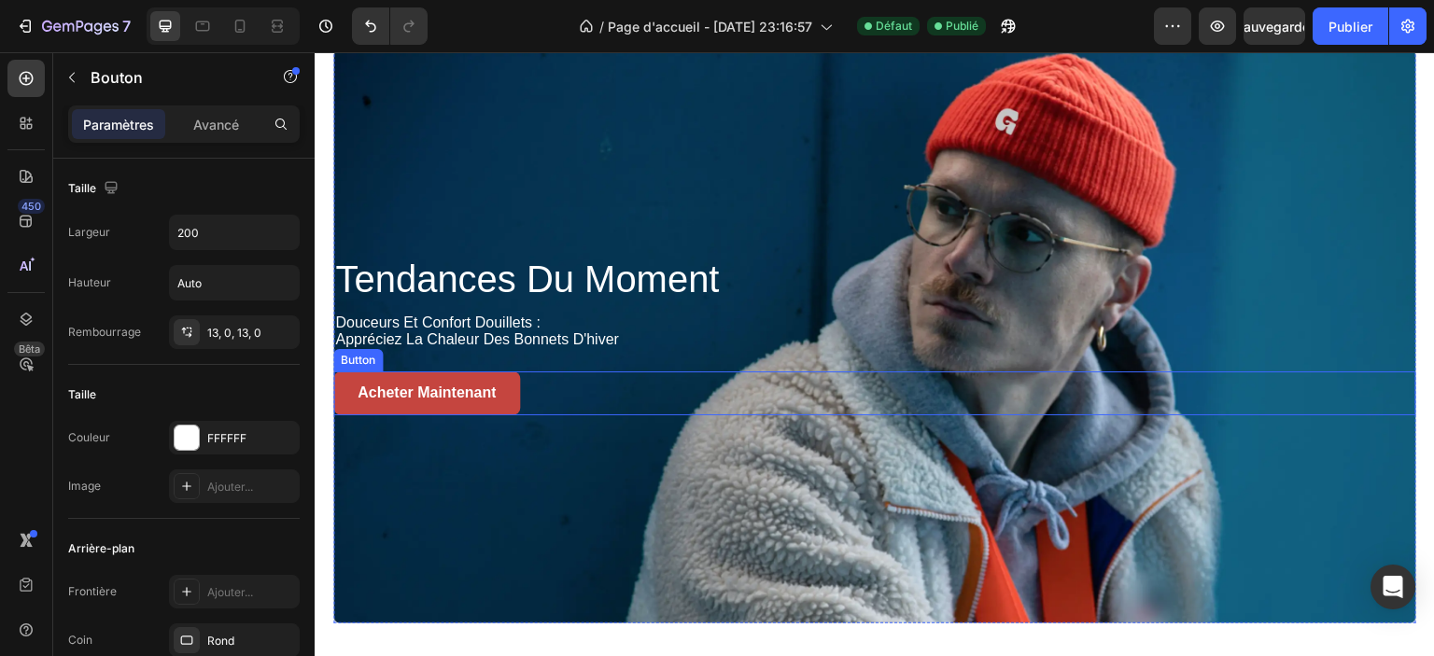
click at [349, 399] on link "Acheter maintenant" at bounding box center [426, 394] width 187 height 44
click at [387, 384] on p "Acheter maintenant" at bounding box center [427, 394] width 138 height 20
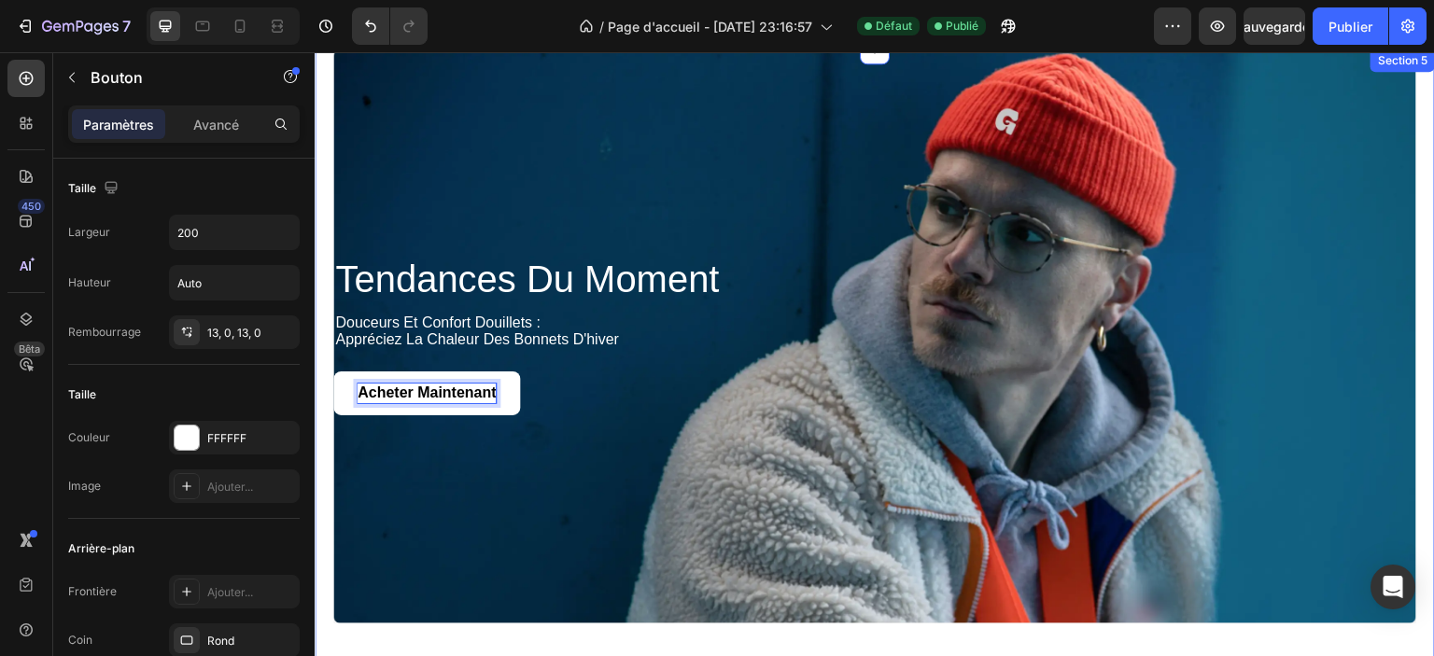
click at [330, 384] on div "tendances du moment Heading douceurs et confort douillets : appréciez la chaleu…" at bounding box center [875, 373] width 1120 height 649
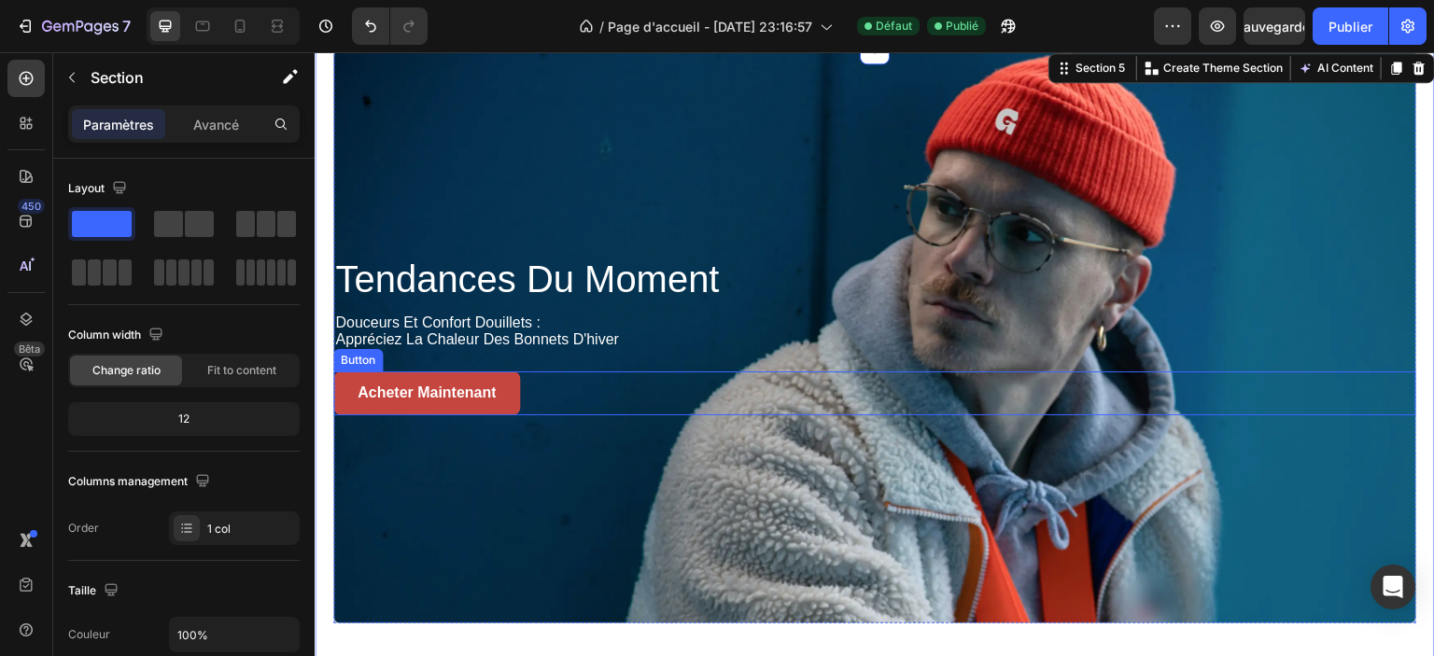
click at [340, 386] on link "Acheter maintenant" at bounding box center [426, 394] width 187 height 44
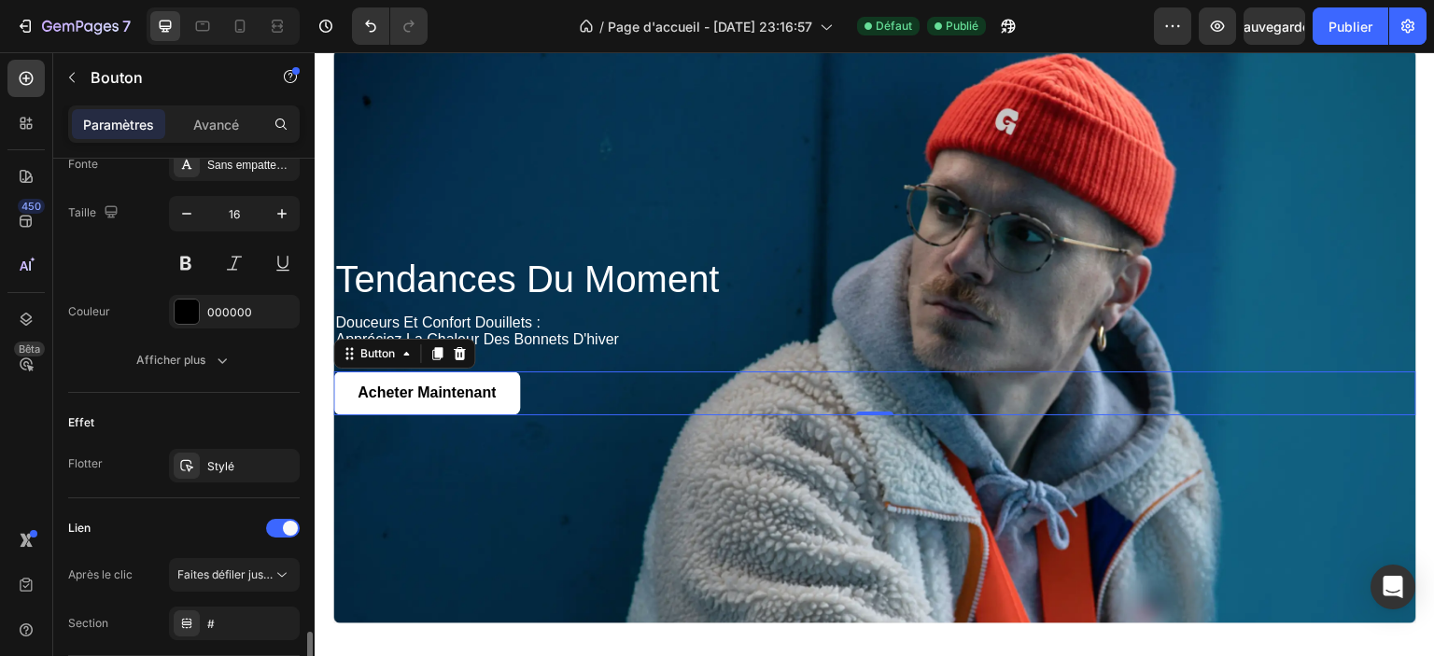
scroll to position [881, 0]
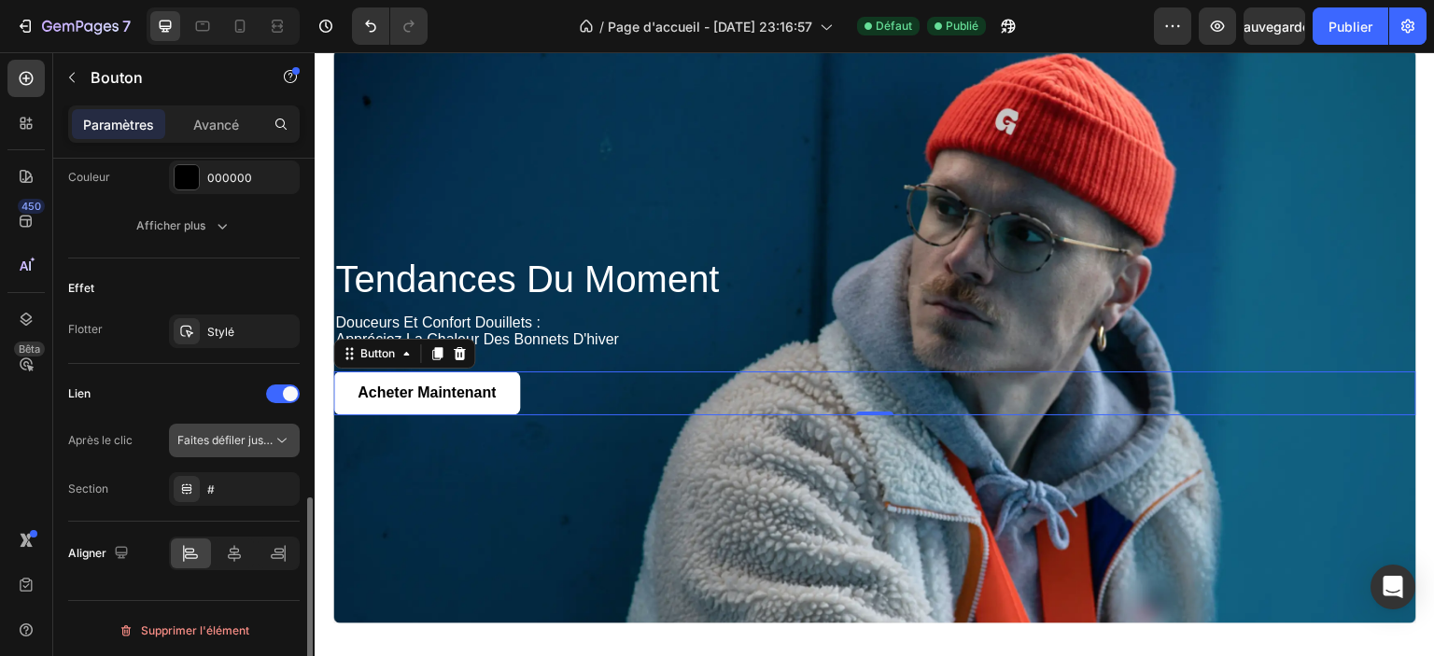
click at [281, 431] on icon at bounding box center [282, 440] width 19 height 19
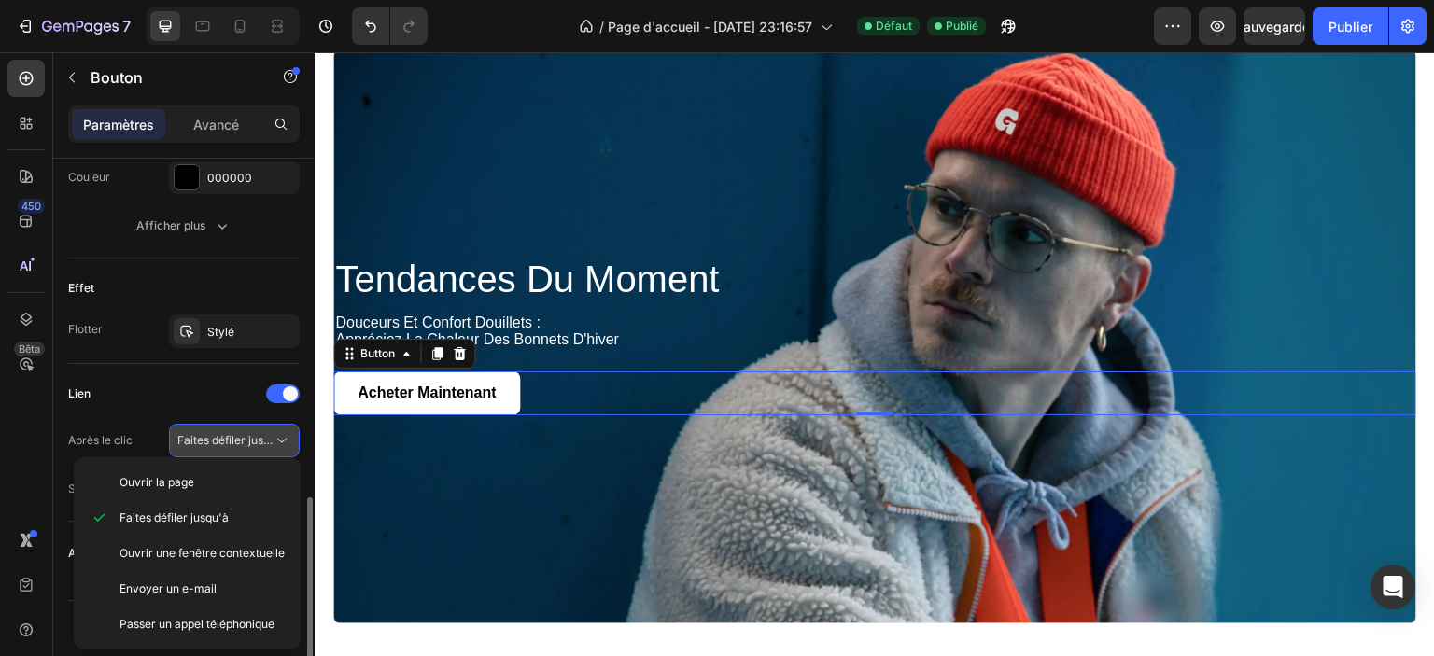
click at [281, 431] on icon at bounding box center [282, 440] width 19 height 19
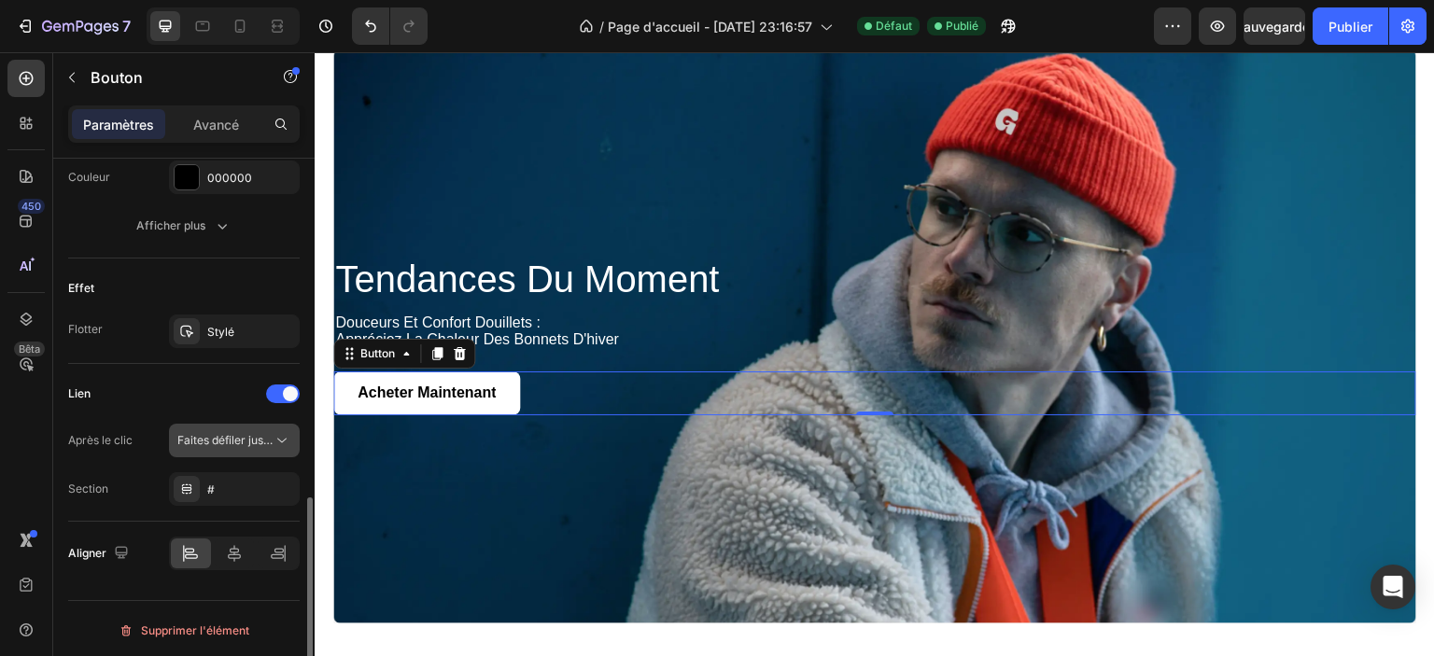
click at [209, 433] on font "Faites défiler jusqu'à" at bounding box center [231, 440] width 109 height 14
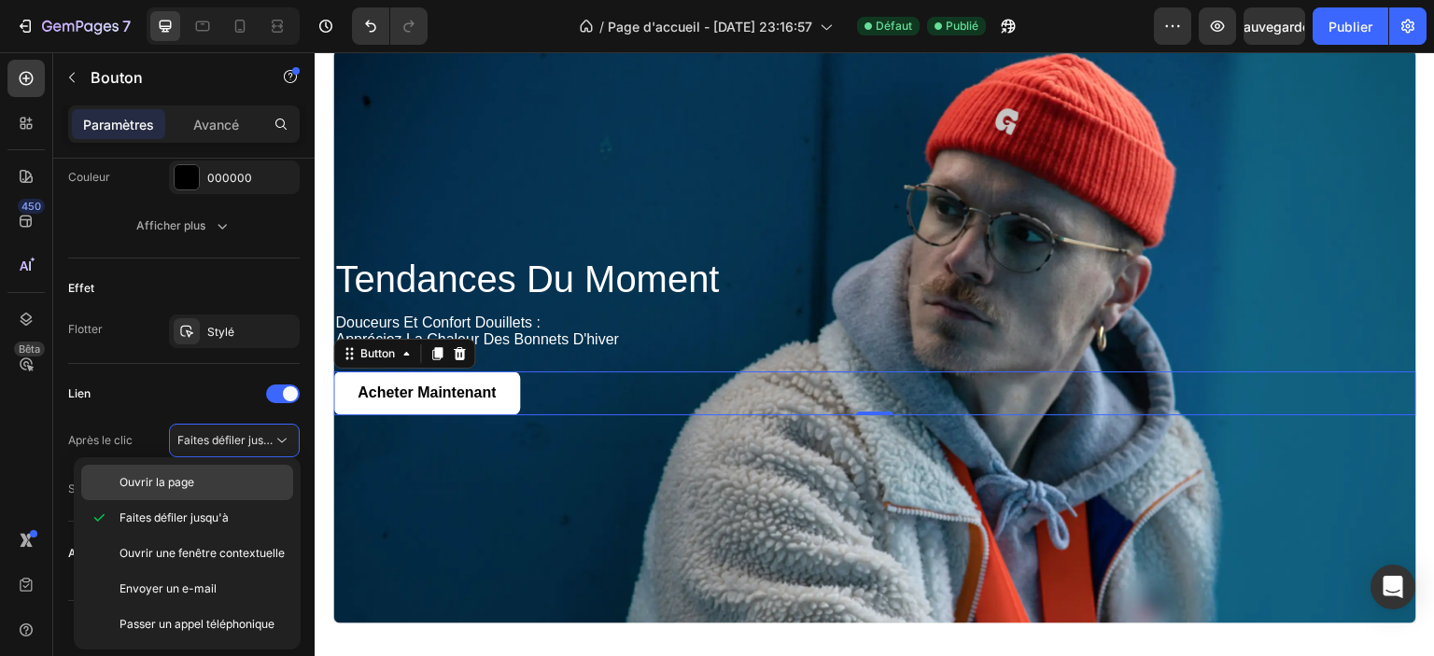
click at [203, 472] on div "Ouvrir la page" at bounding box center [187, 482] width 212 height 35
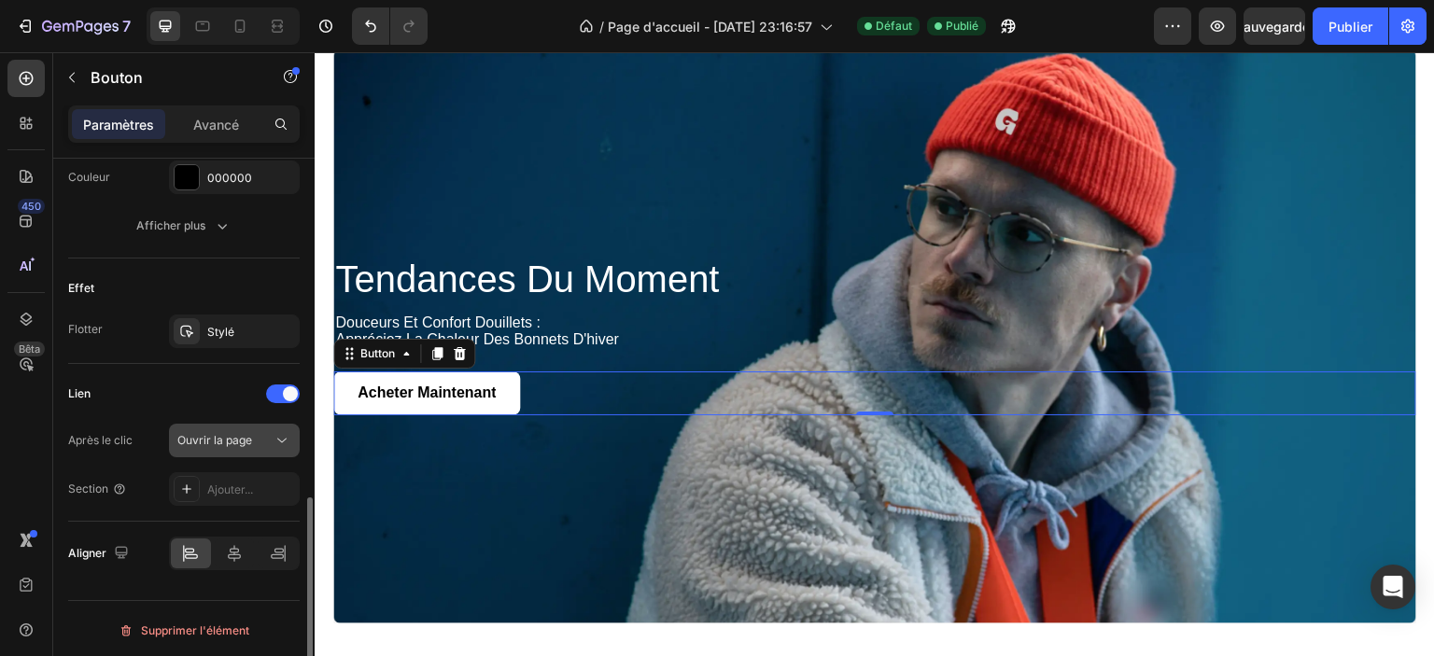
click at [240, 437] on font "Ouvrir la page" at bounding box center [214, 440] width 75 height 14
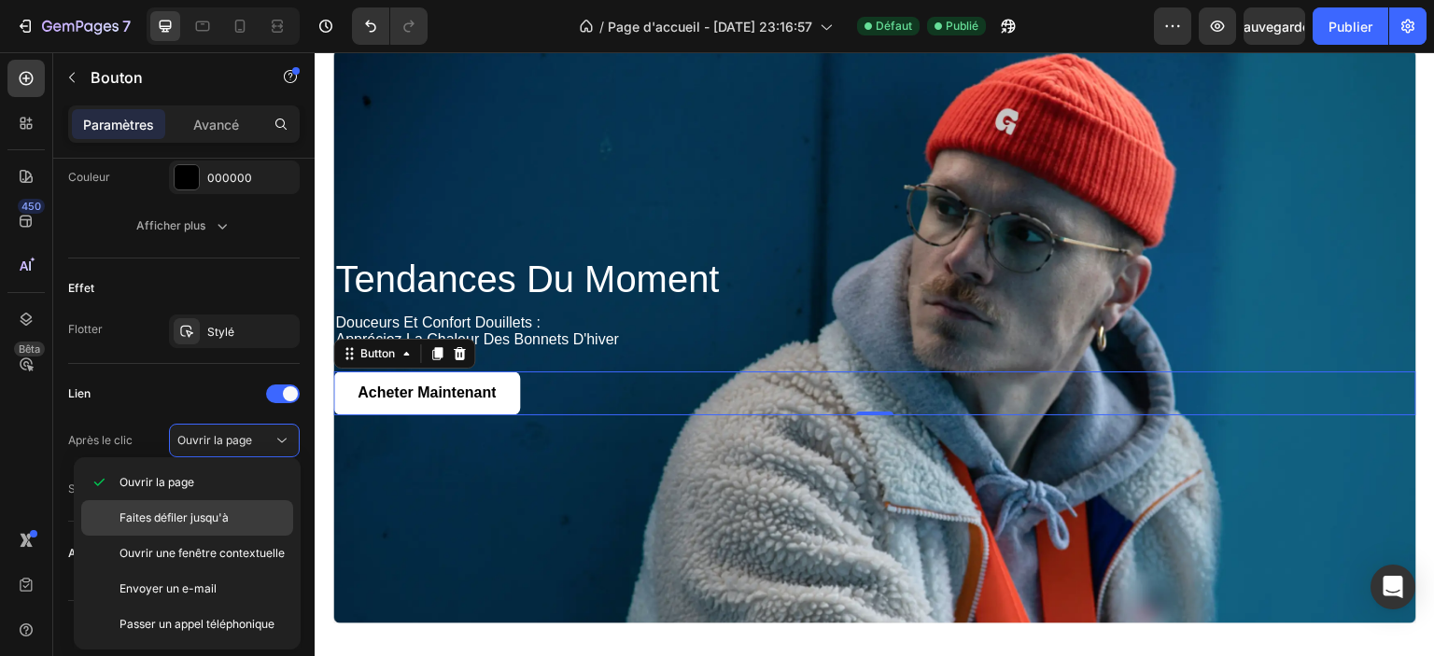
click at [235, 524] on p "Faites défiler jusqu'à" at bounding box center [202, 518] width 165 height 17
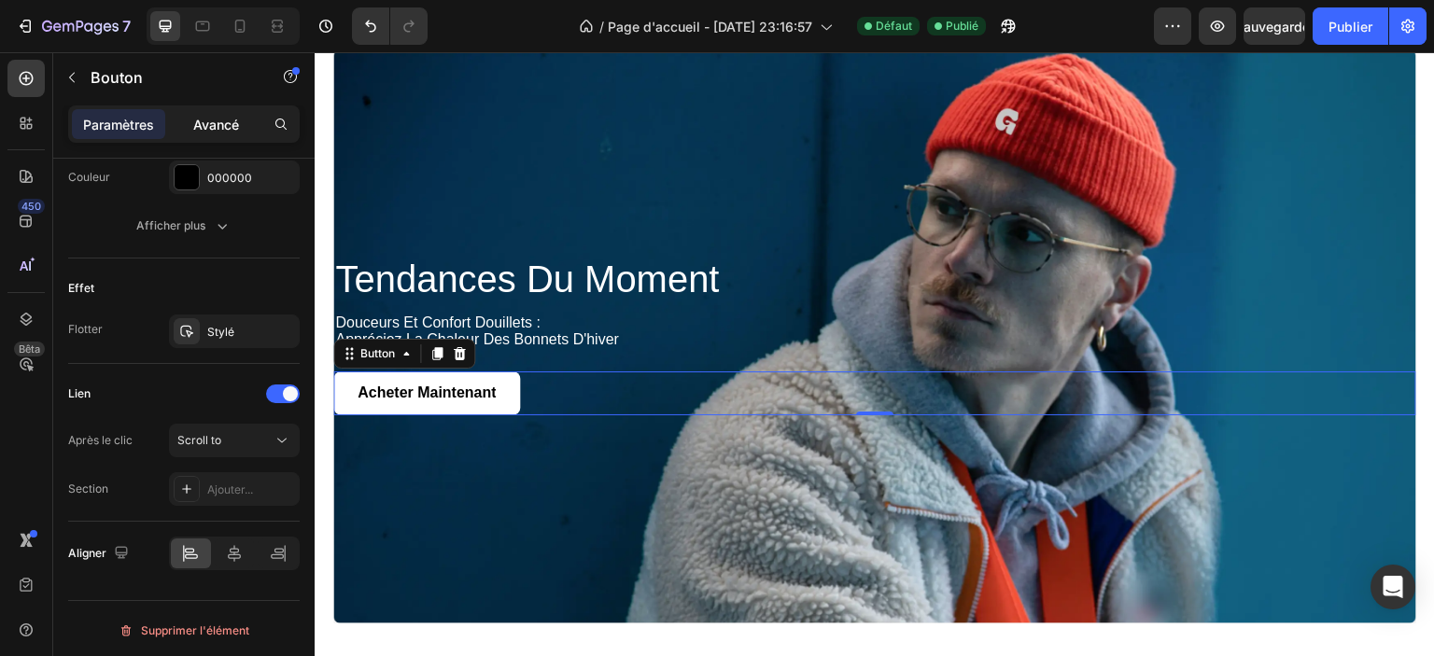
click at [215, 119] on font "Avancé" at bounding box center [216, 125] width 46 height 16
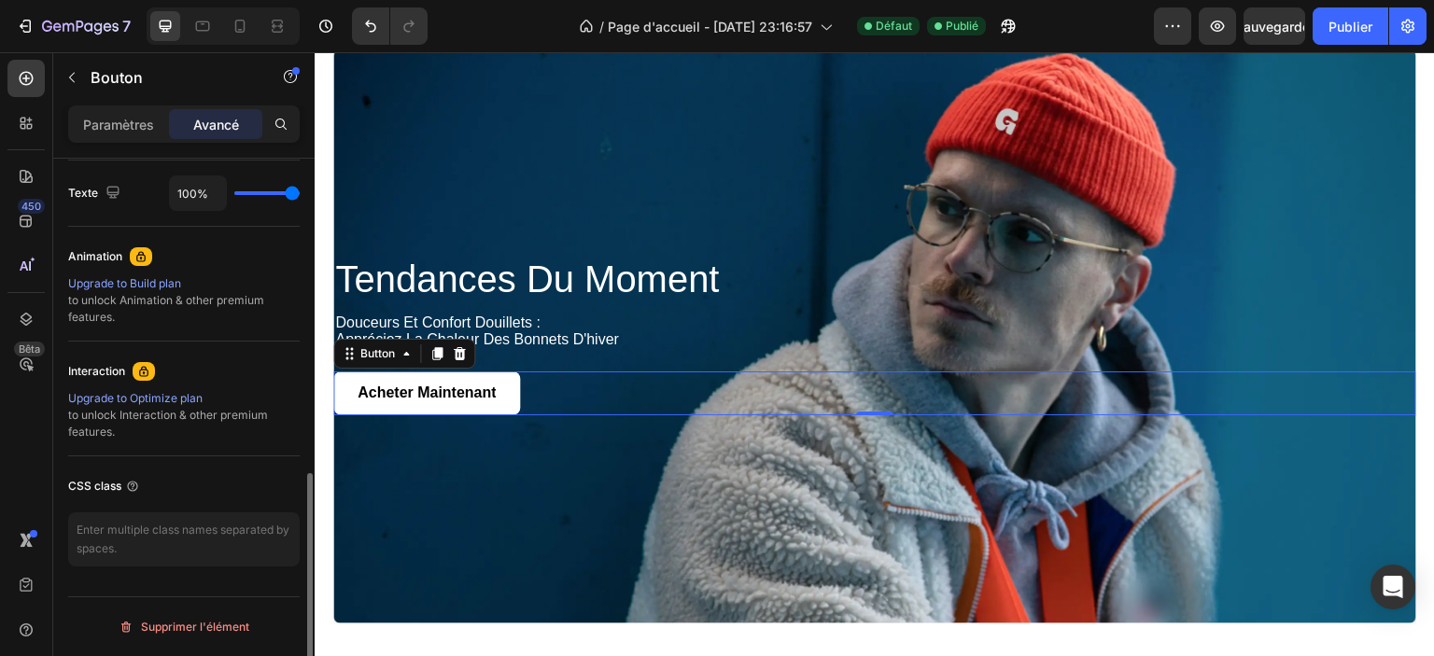
scroll to position [743, 0]
click at [482, 164] on div "Background Image" at bounding box center [874, 336] width 1083 height 574
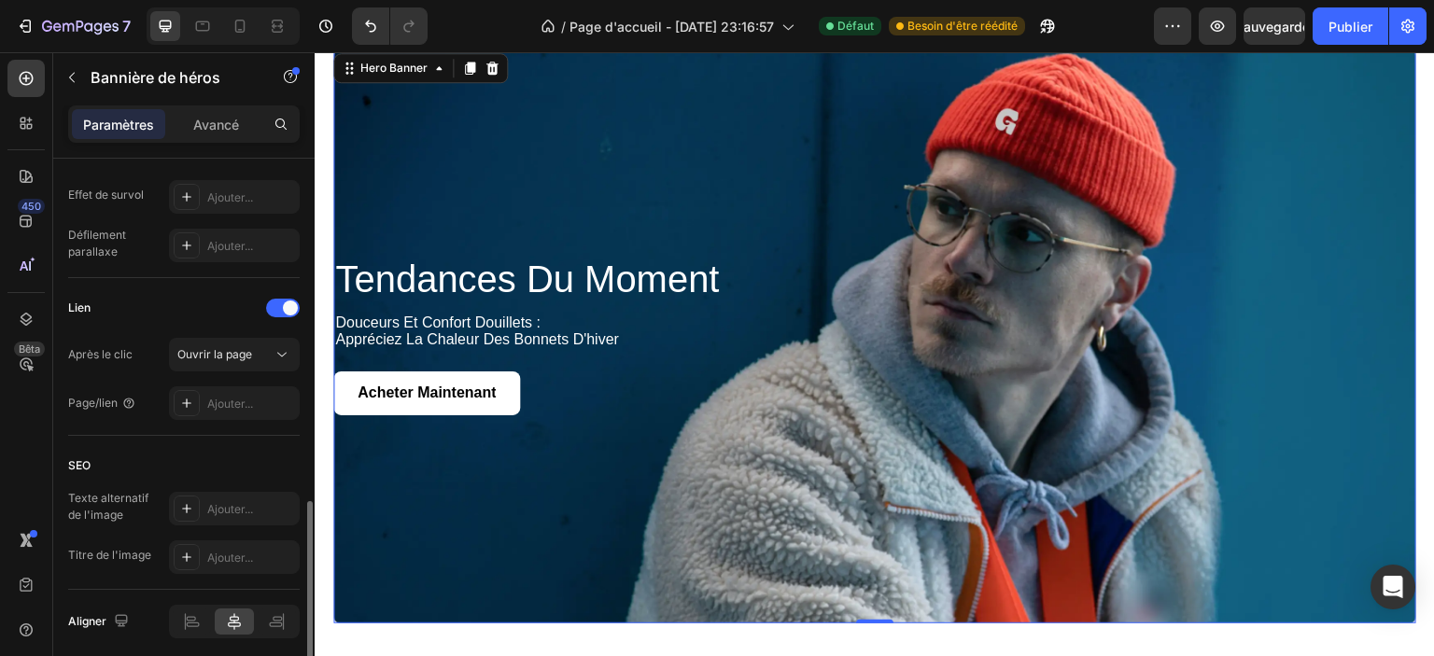
scroll to position [1096, 0]
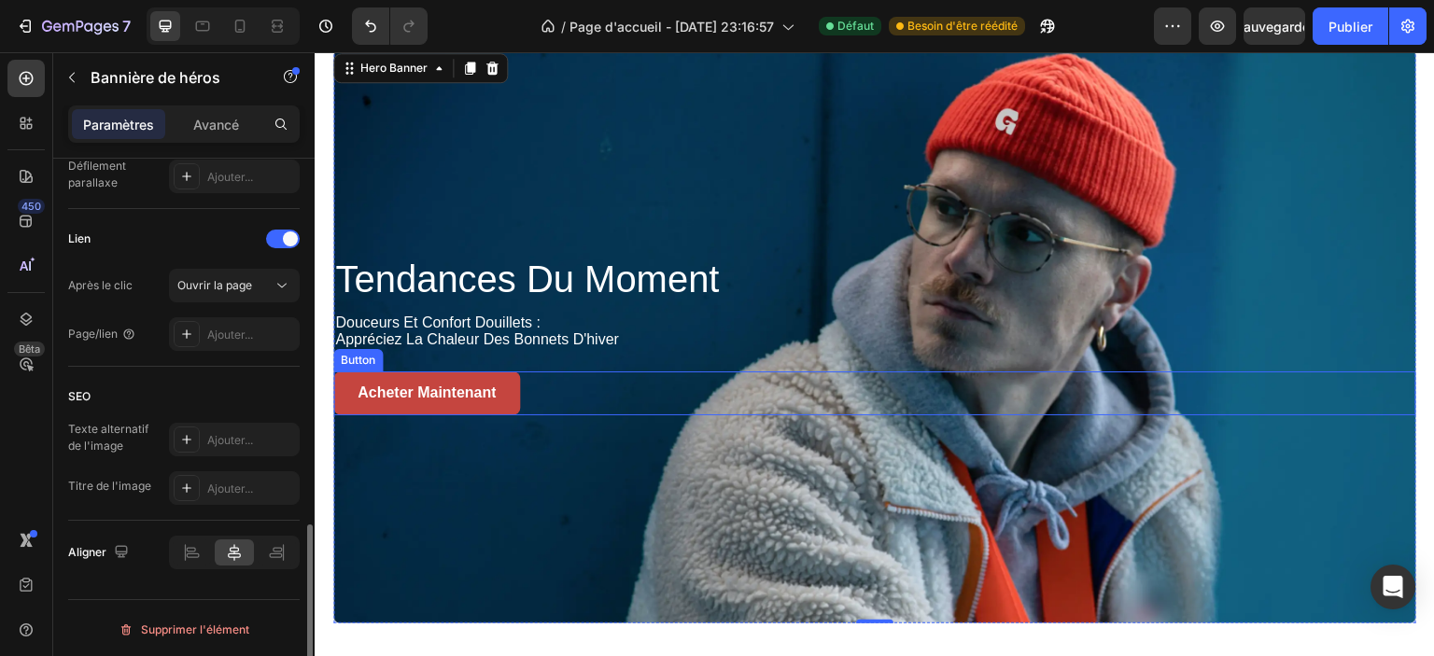
click at [382, 375] on button "Acheter maintenant" at bounding box center [426, 394] width 187 height 44
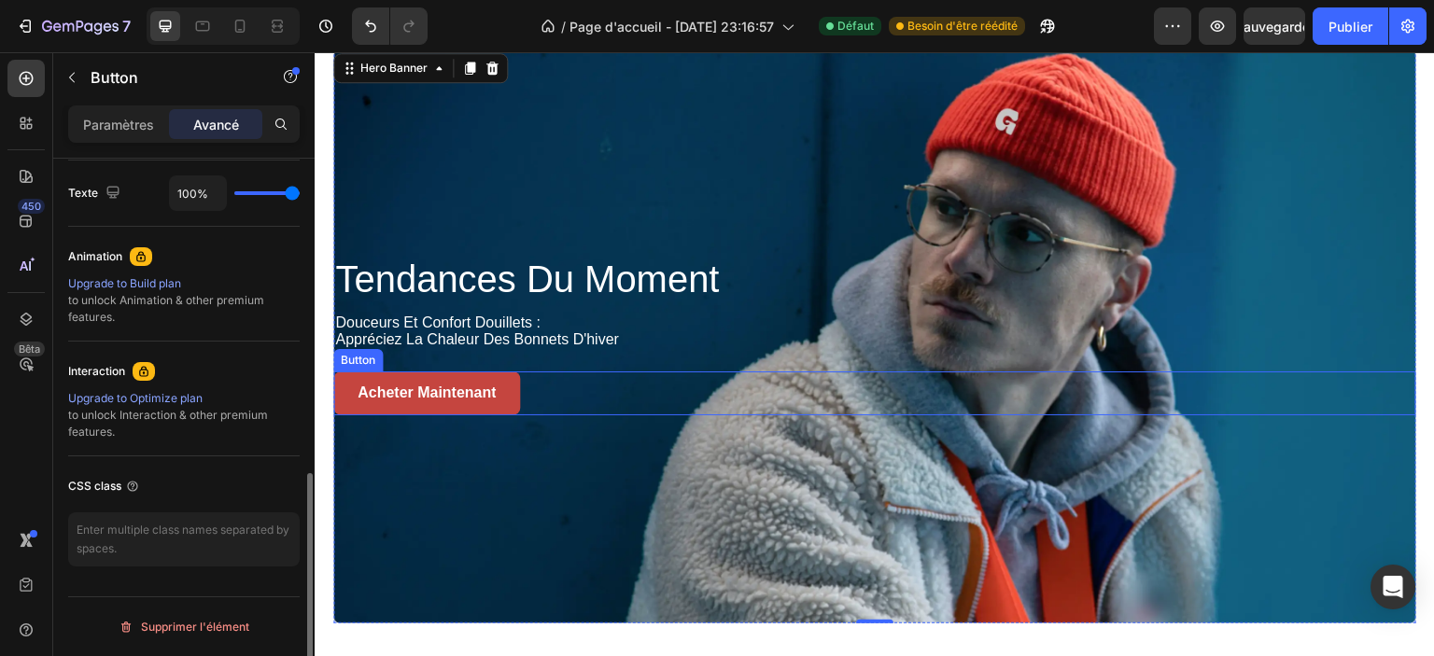
scroll to position [0, 0]
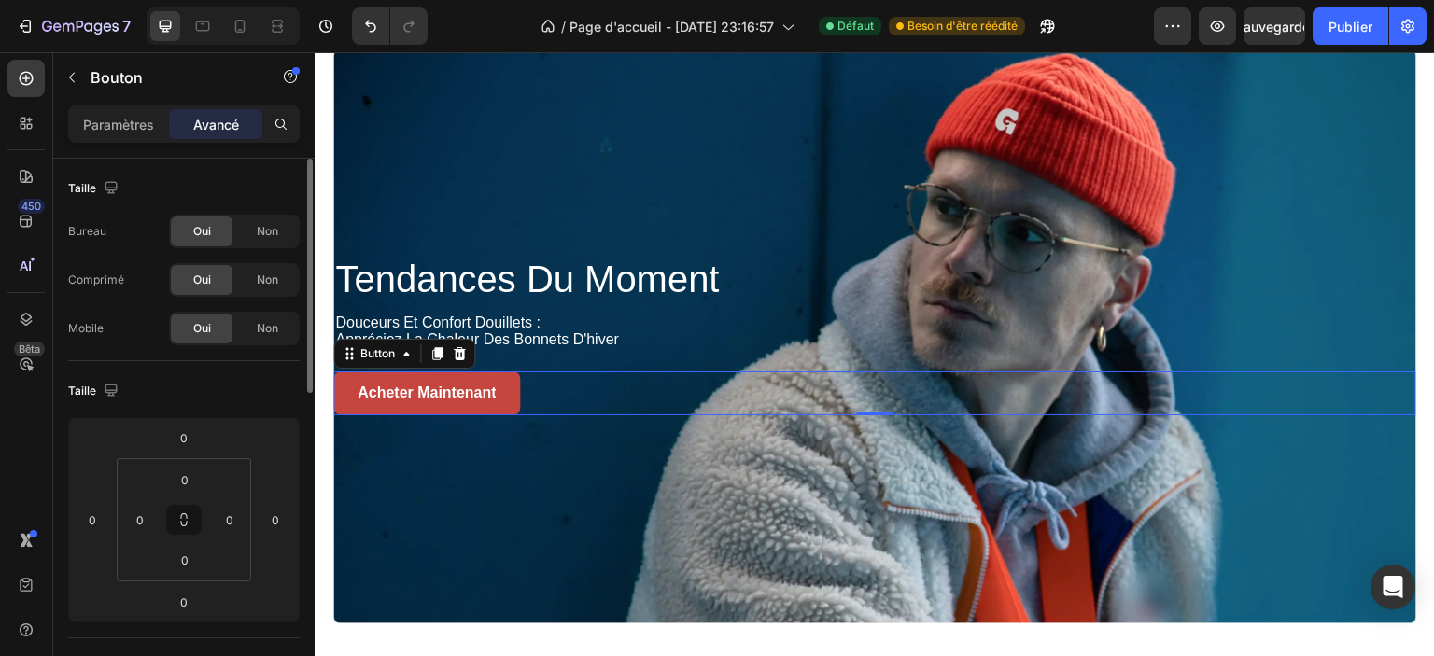
click at [350, 400] on button "Acheter maintenant" at bounding box center [426, 394] width 187 height 44
click at [336, 399] on button "Acheter maintenant" at bounding box center [426, 394] width 187 height 44
click at [377, 385] on p "Acheter maintenant" at bounding box center [427, 394] width 138 height 20
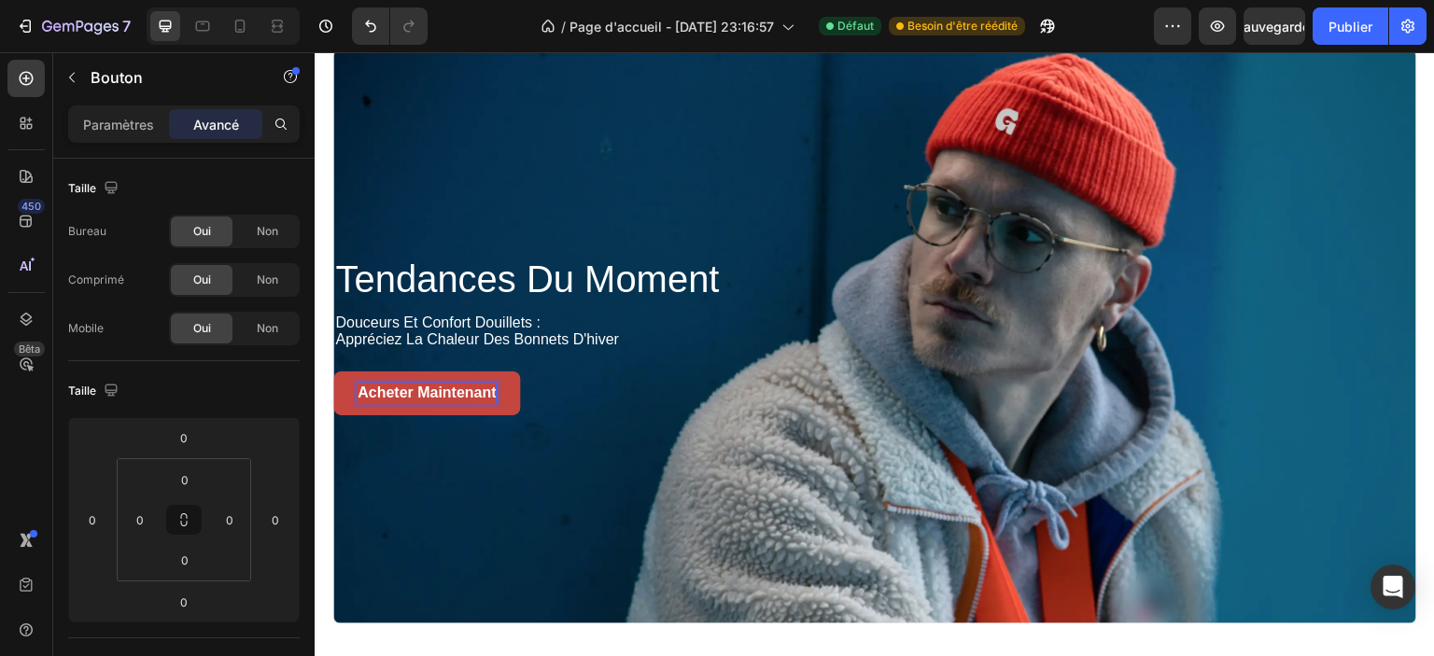
click at [486, 390] on p "Acheter maintenant" at bounding box center [427, 394] width 138 height 20
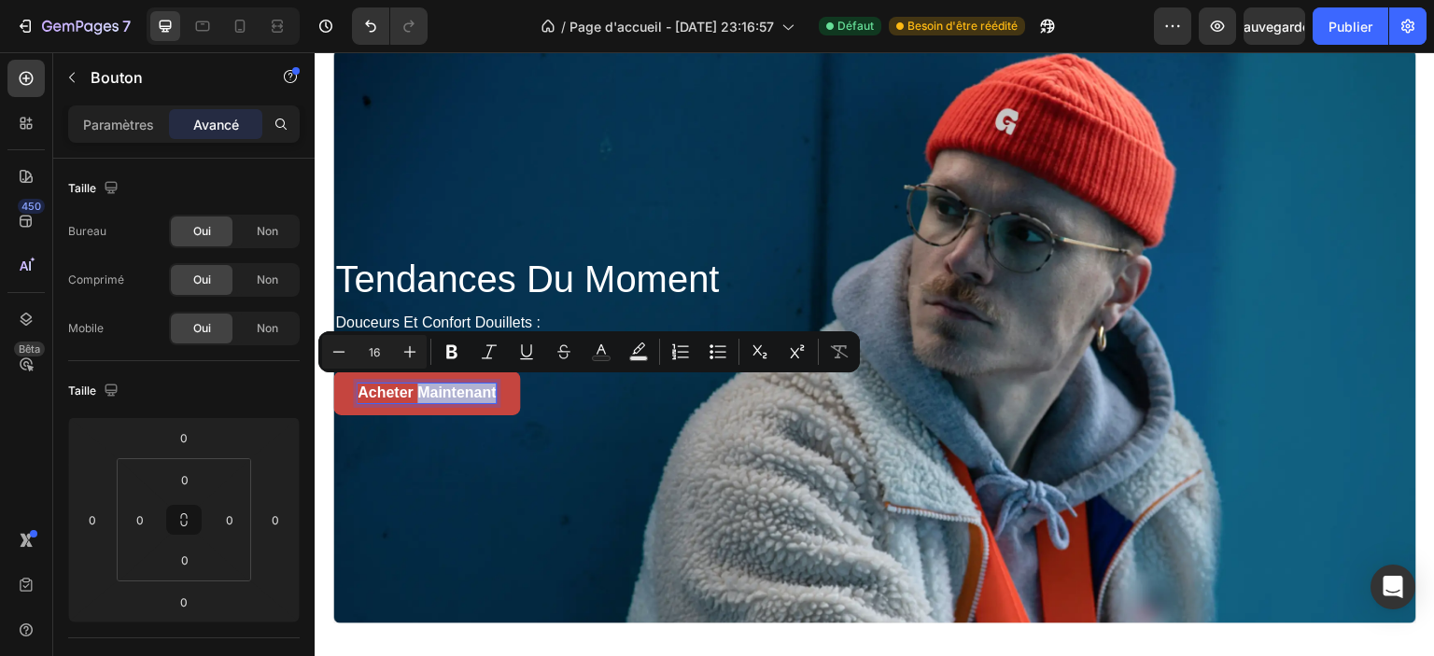
click at [510, 396] on button "Acheter maintenant" at bounding box center [426, 394] width 187 height 44
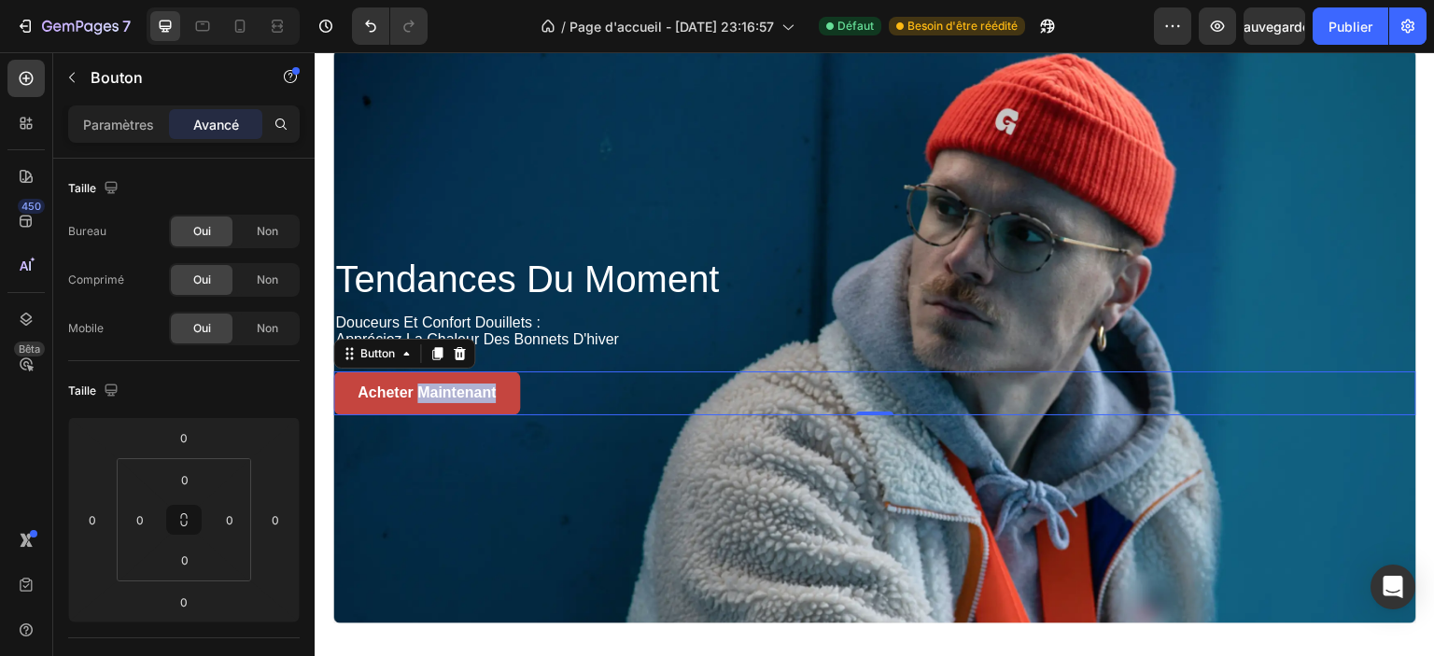
click at [340, 388] on button "Acheter maintenant" at bounding box center [426, 394] width 187 height 44
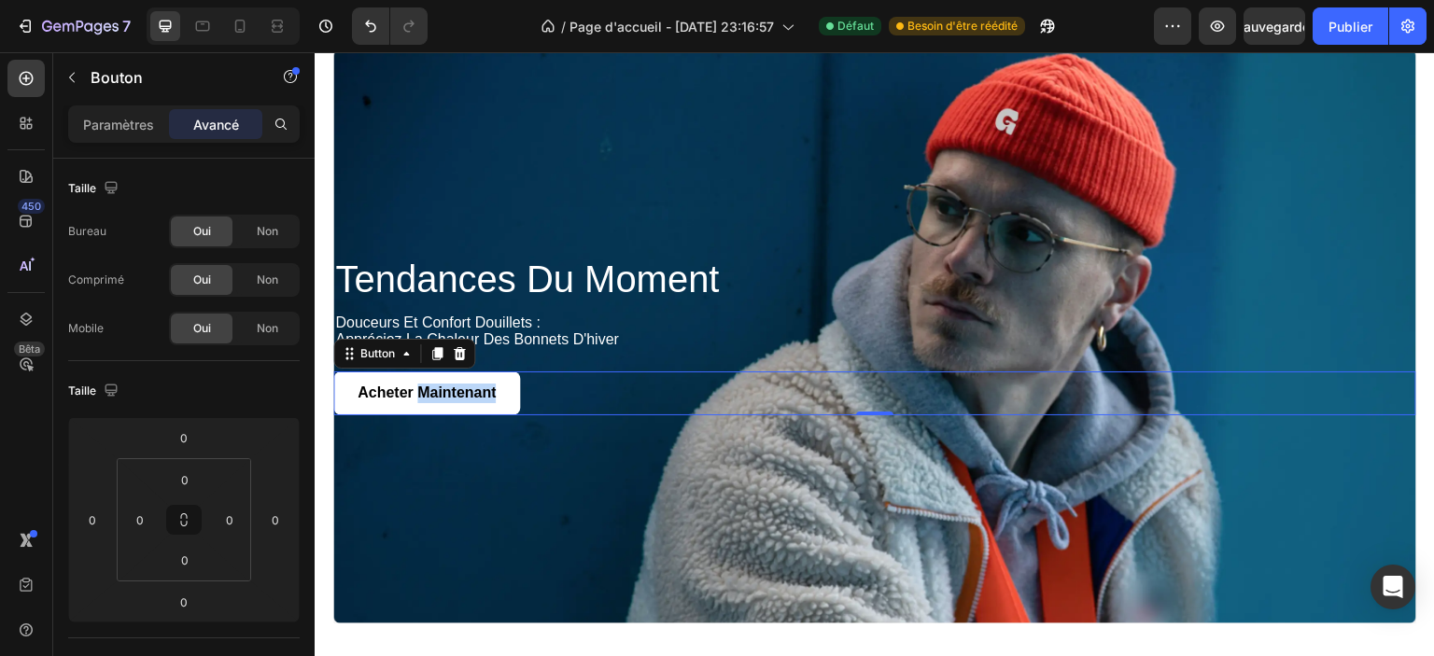
click at [544, 385] on div "Acheter maintenant Button 0" at bounding box center [874, 394] width 1083 height 44
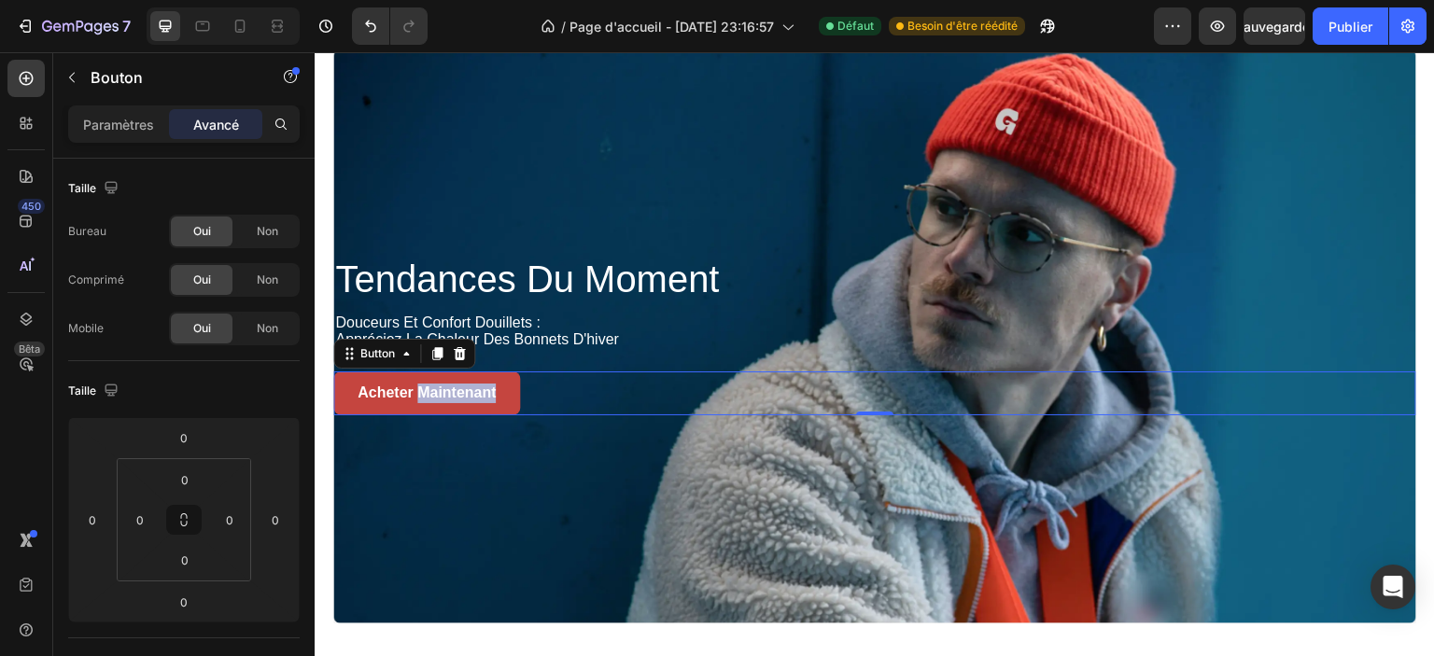
click at [505, 402] on button "Acheter maintenant" at bounding box center [426, 394] width 187 height 44
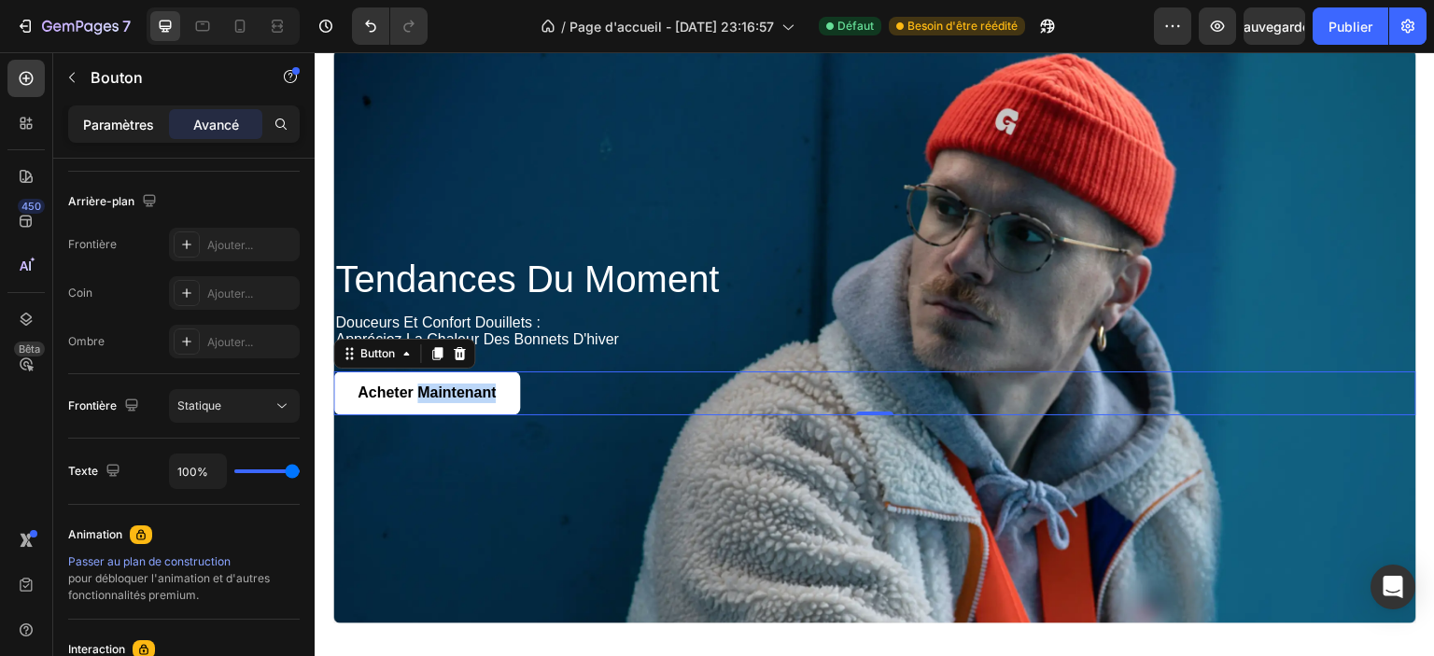
scroll to position [93, 0]
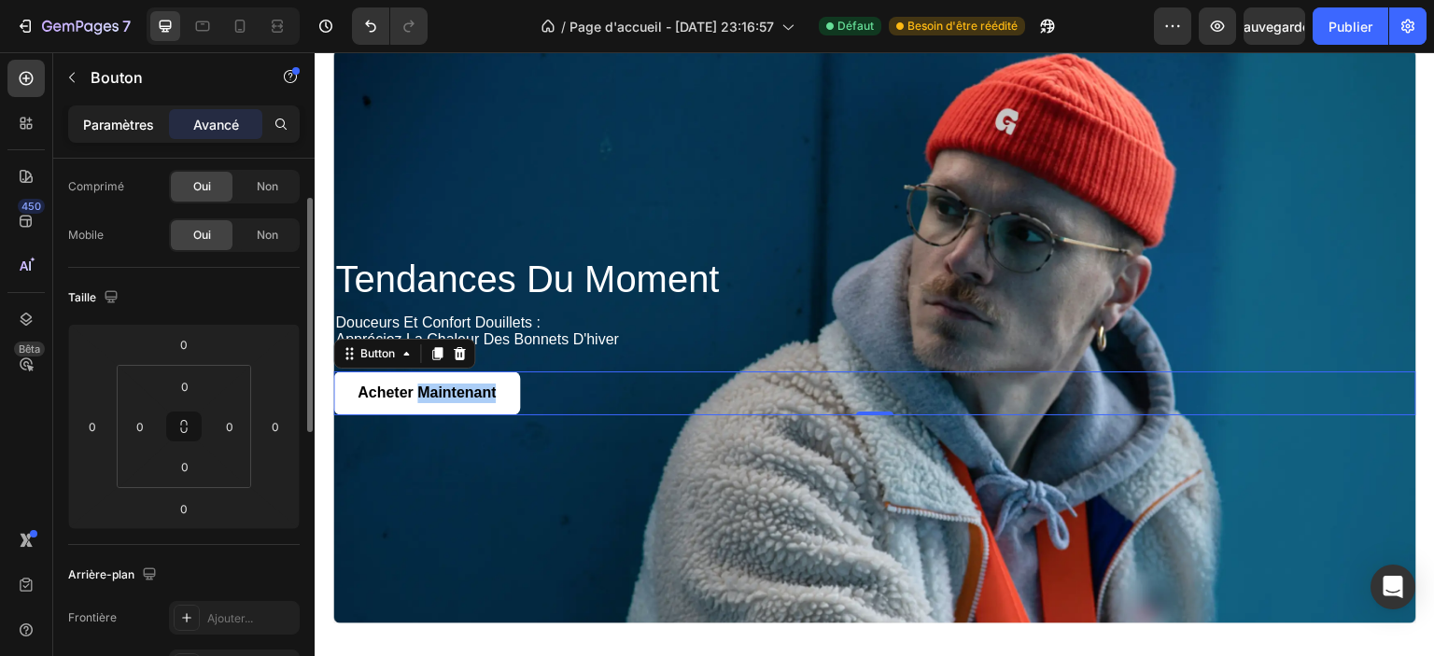
click at [122, 117] on font "Paramètres" at bounding box center [118, 125] width 71 height 16
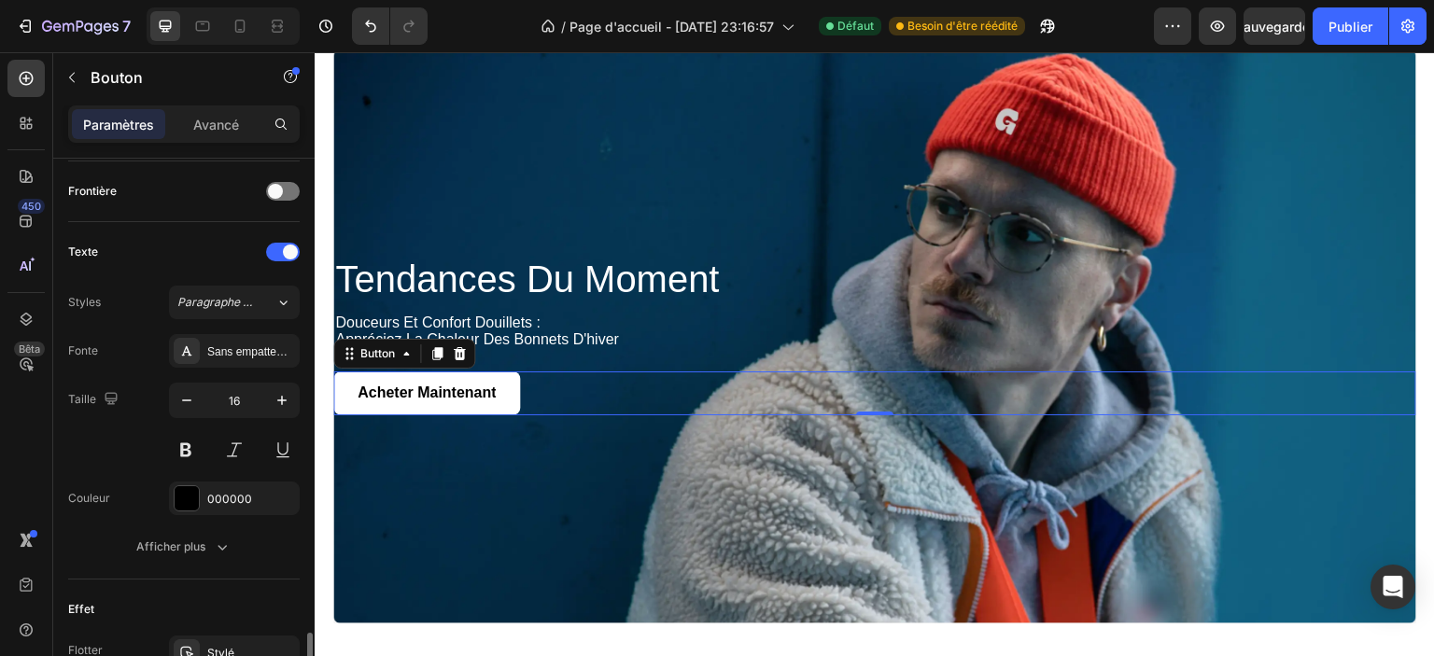
scroll to position [747, 0]
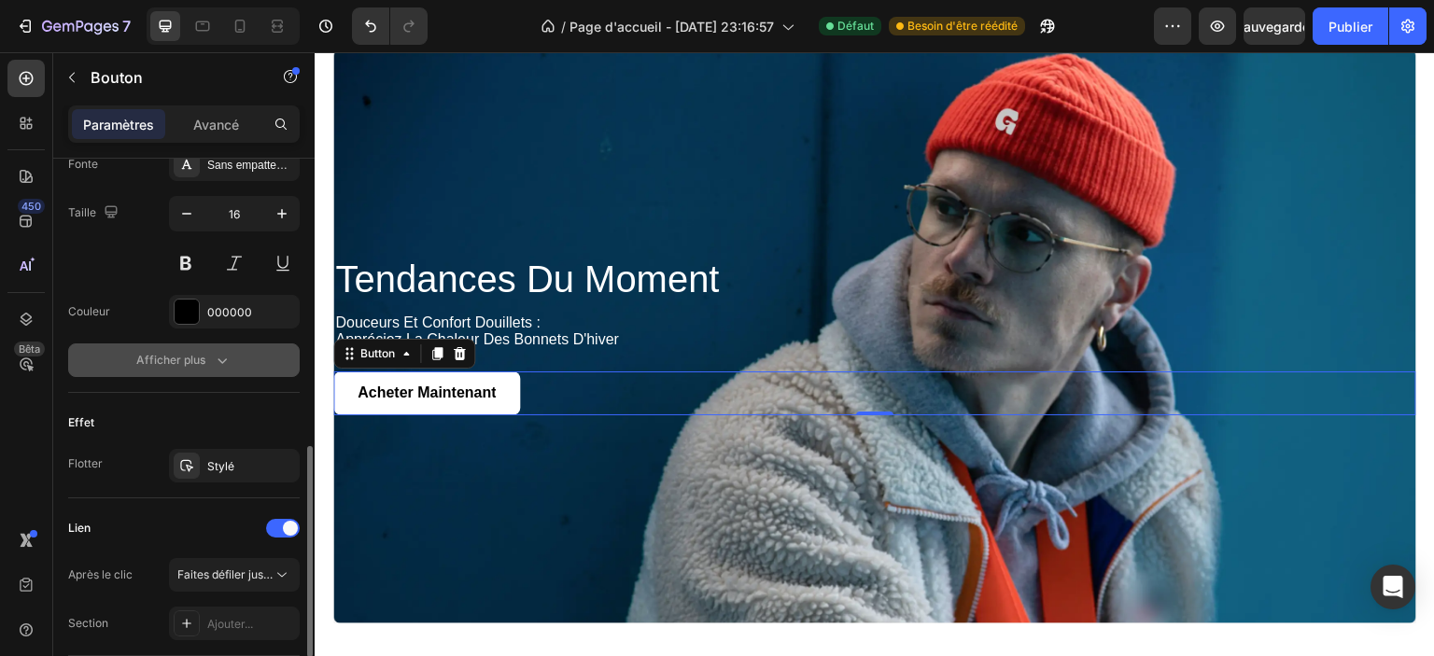
click at [219, 354] on icon "button" at bounding box center [222, 360] width 19 height 19
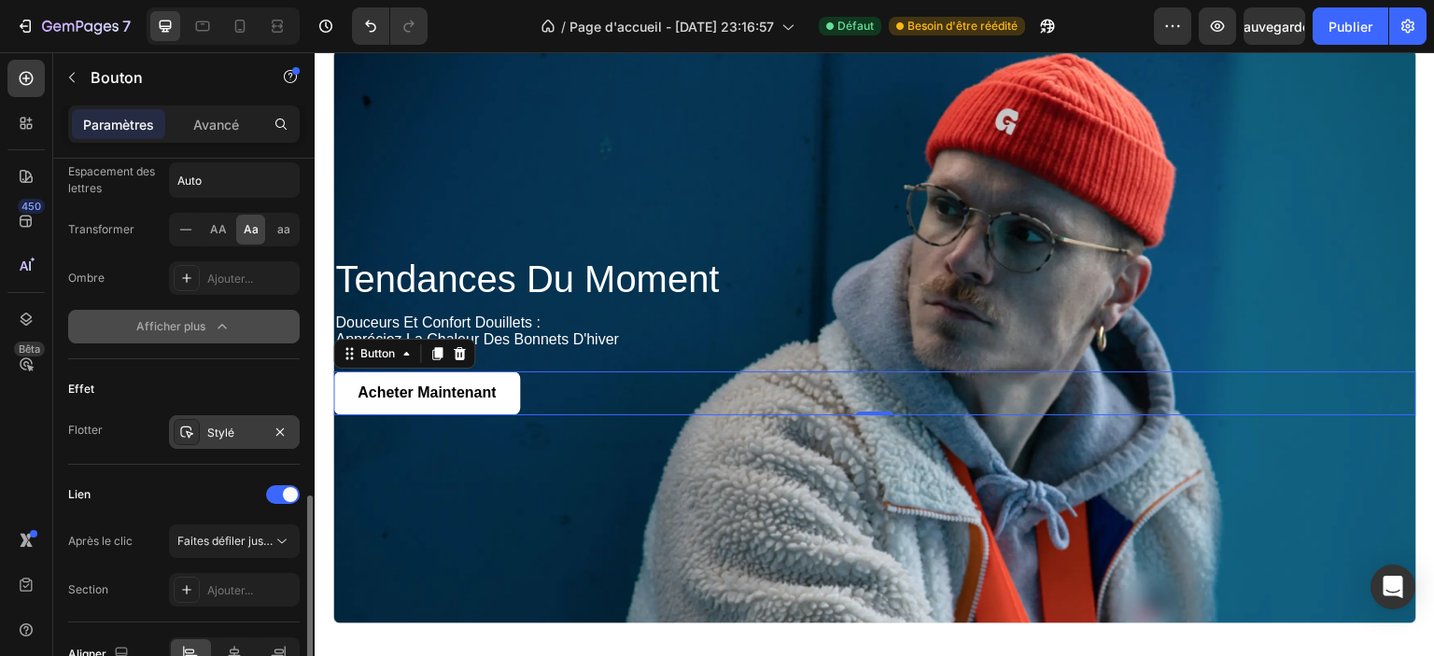
scroll to position [1120, 0]
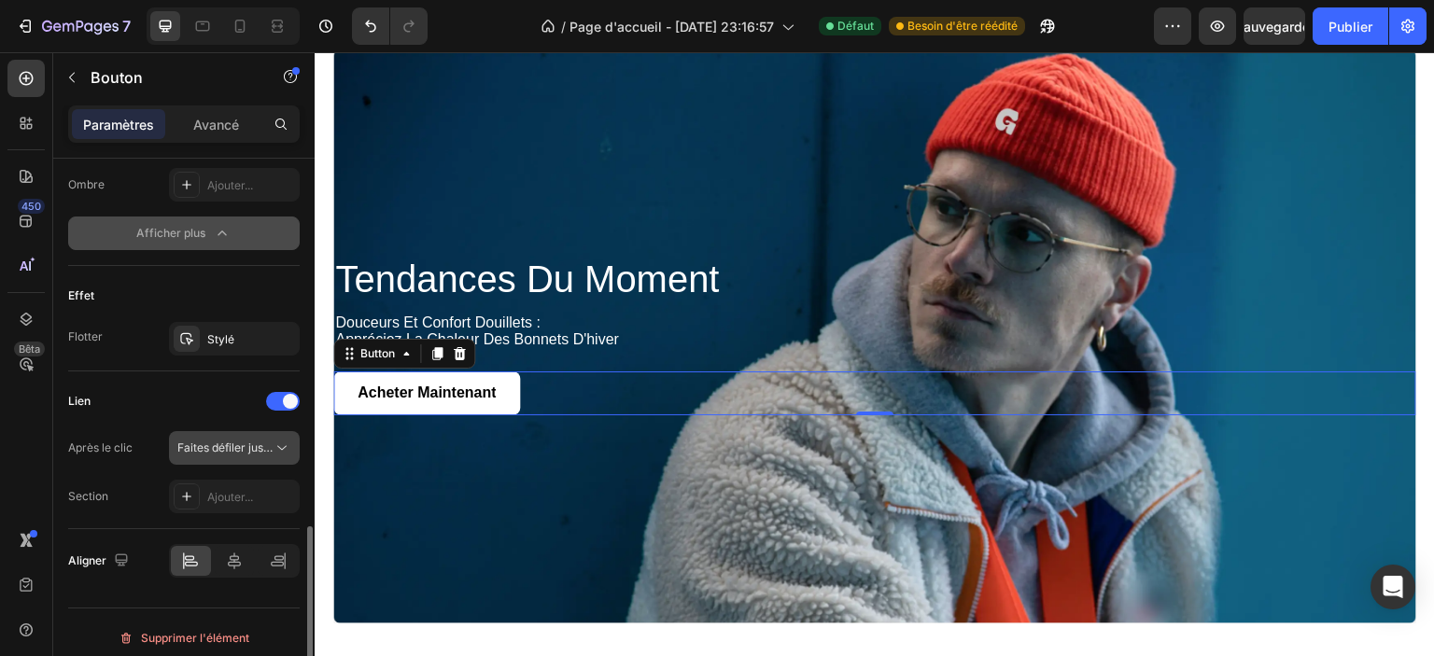
click at [218, 448] on font "Faites défiler jusqu'à" at bounding box center [231, 448] width 109 height 14
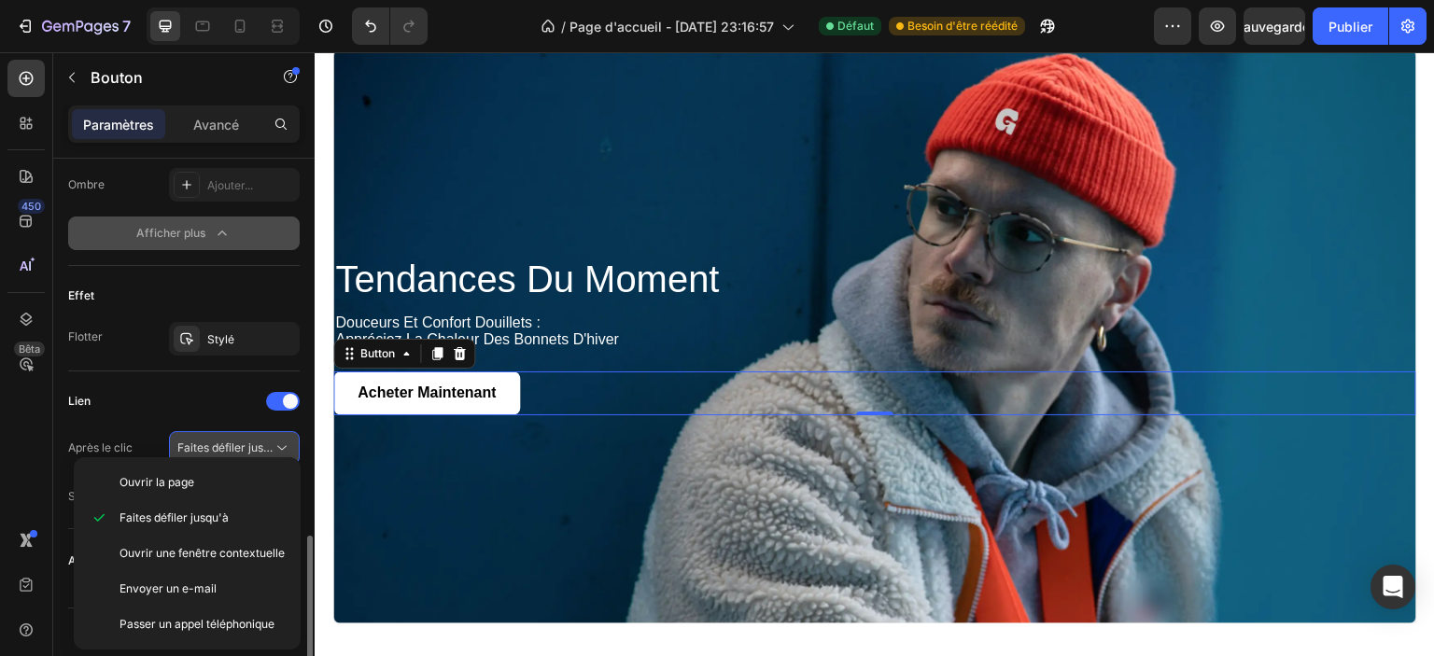
scroll to position [1128, 0]
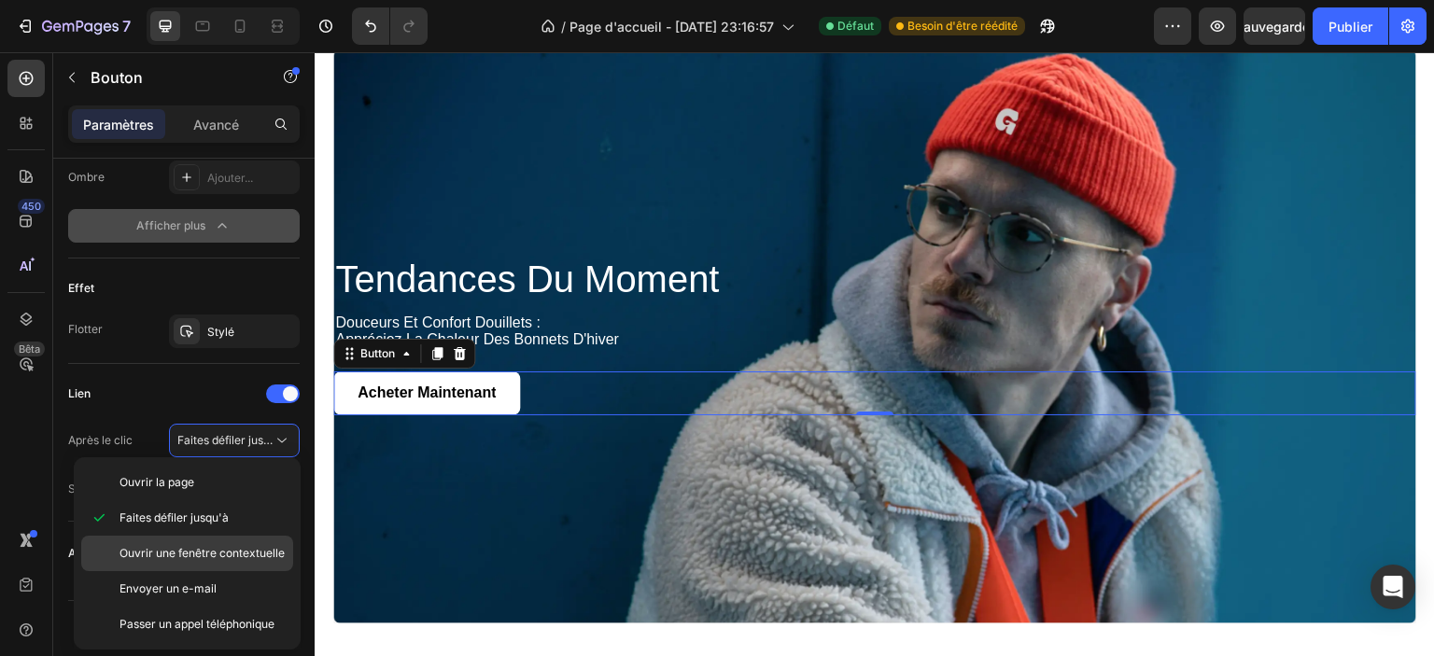
click at [188, 555] on font "Ouvrir une fenêtre contextuelle" at bounding box center [202, 553] width 165 height 14
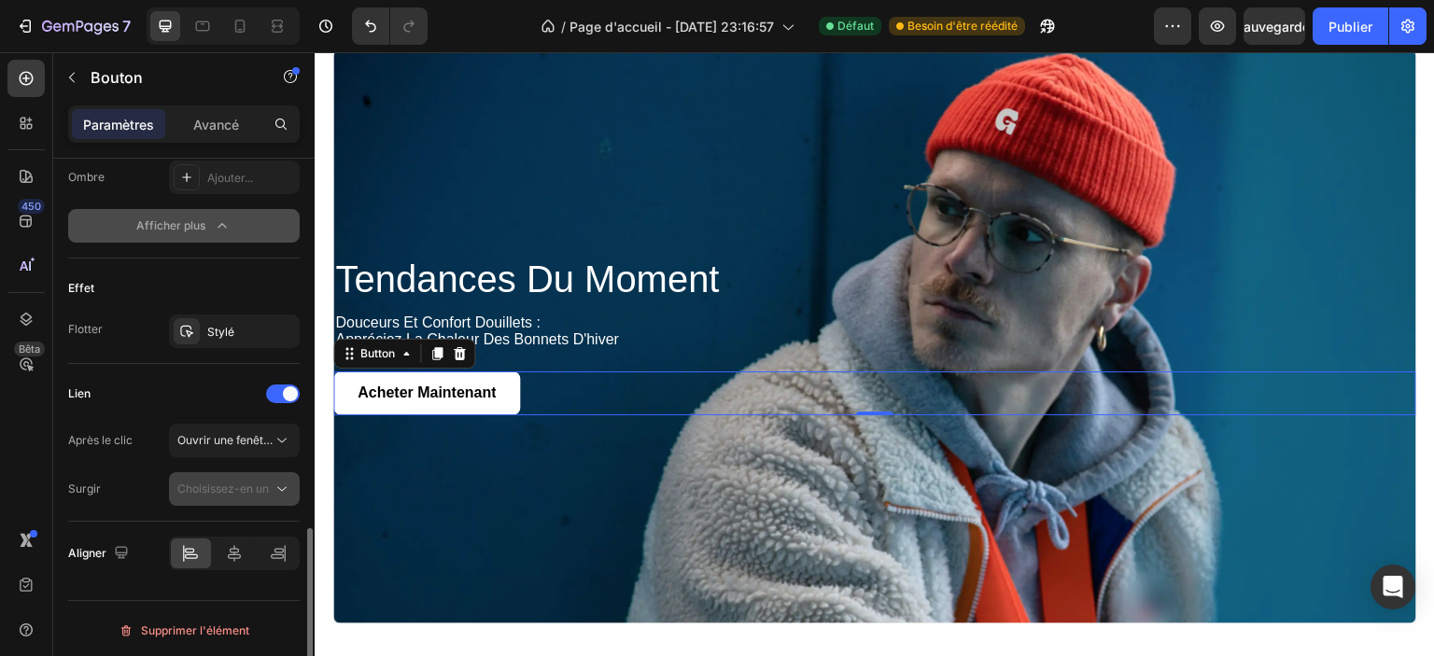
click at [192, 482] on font "Choisissez-en un" at bounding box center [222, 489] width 91 height 14
click at [189, 444] on span "Ouvrir une fenêtre contextuelle" at bounding box center [224, 440] width 95 height 17
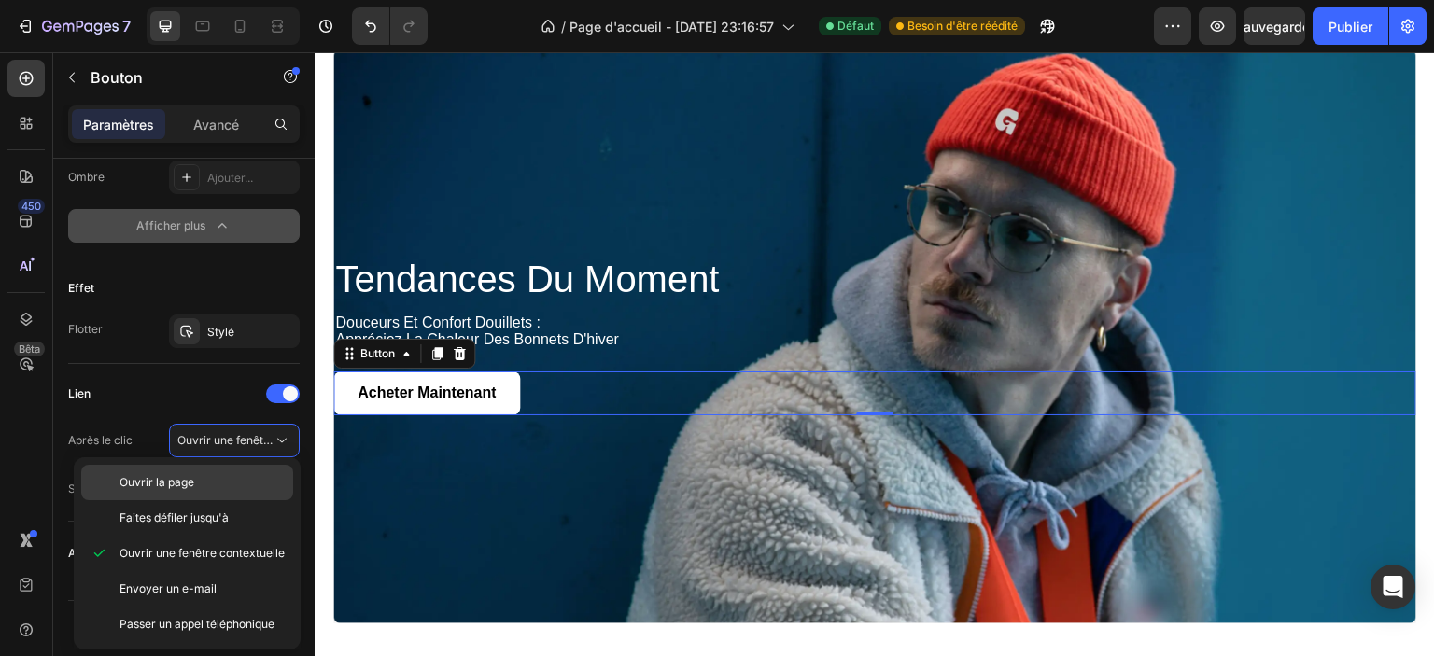
click at [185, 478] on font "Ouvrir la page" at bounding box center [157, 482] width 75 height 14
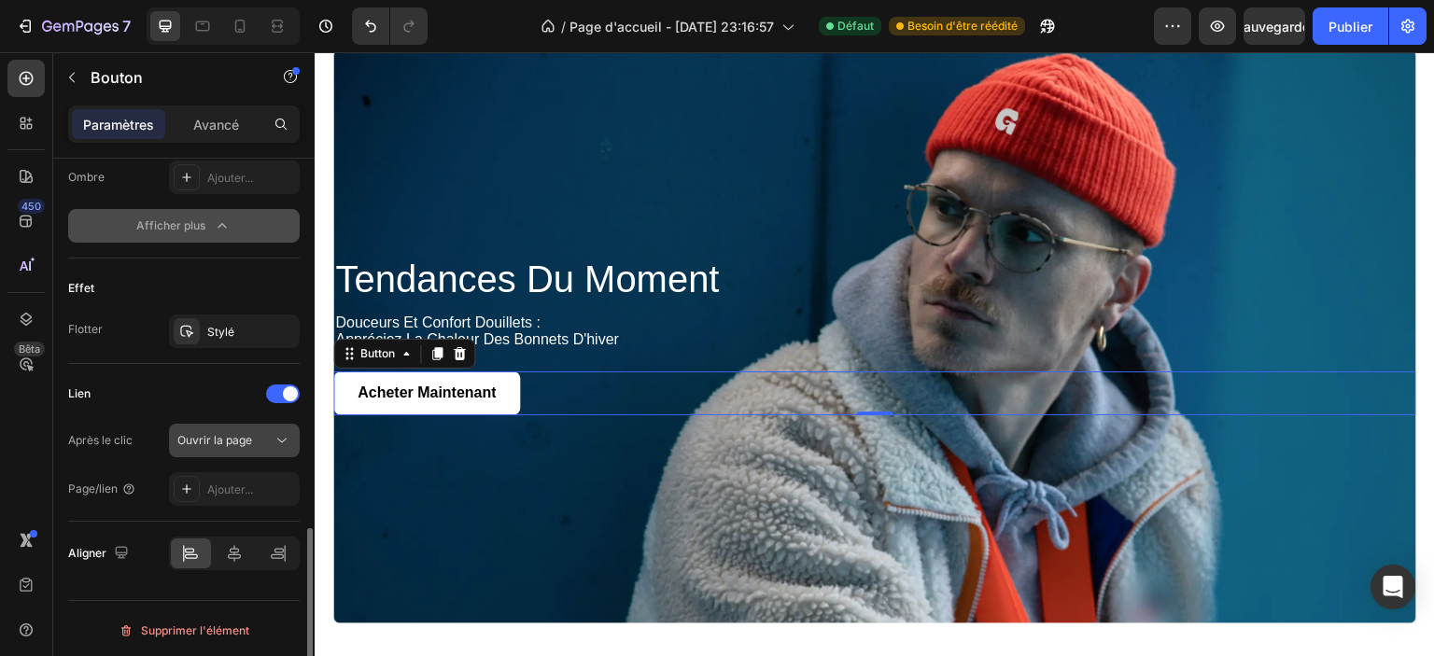
click at [228, 433] on font "Ouvrir la page" at bounding box center [214, 440] width 75 height 14
click at [140, 412] on div "Lien Après le clic Ouvrir la page Page/lien Ajouter..." at bounding box center [184, 442] width 232 height 127
click at [207, 486] on font "Ajouter..." at bounding box center [230, 490] width 46 height 14
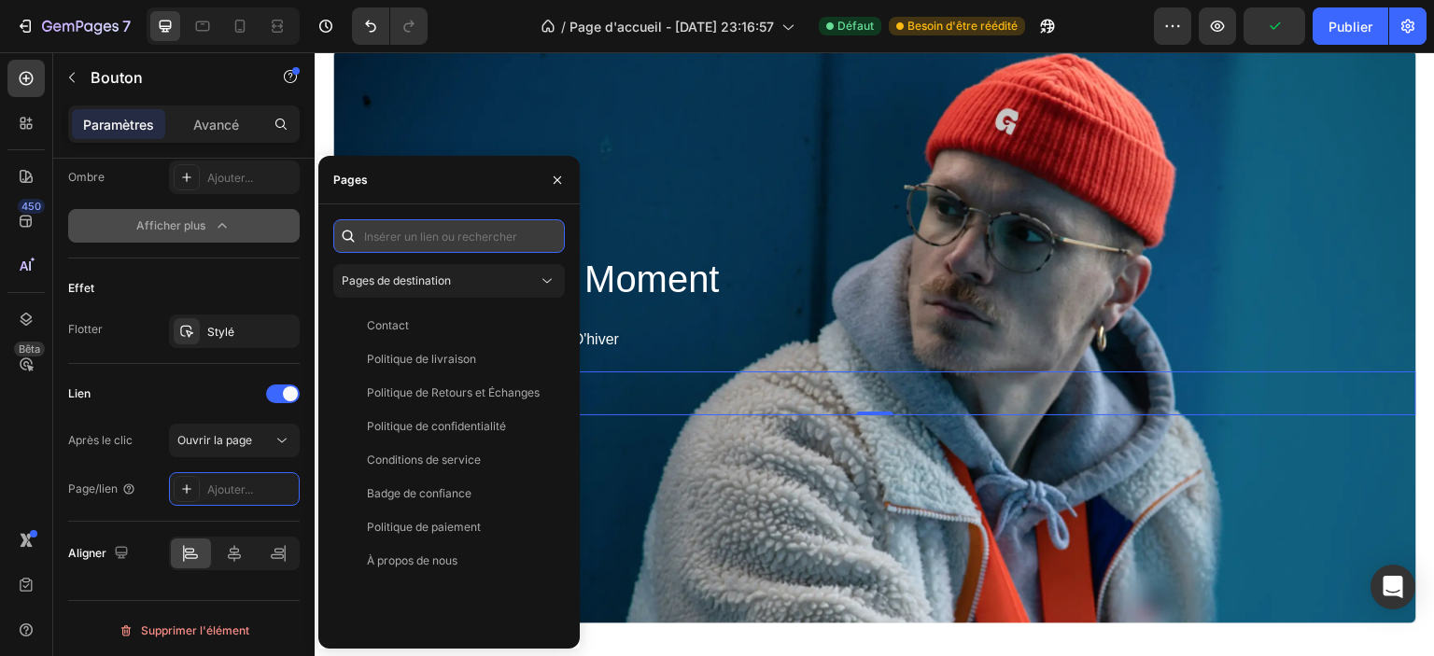
click at [407, 227] on input "text" at bounding box center [449, 236] width 232 height 34
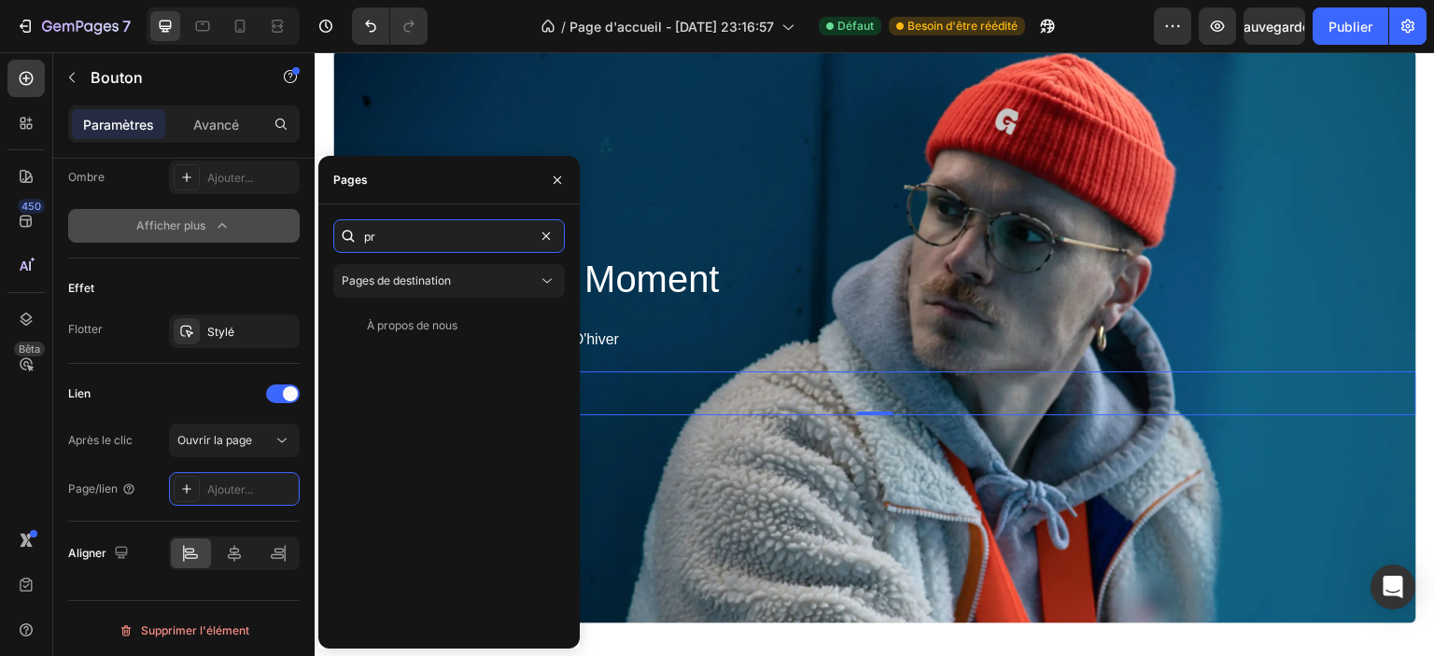
type input "p"
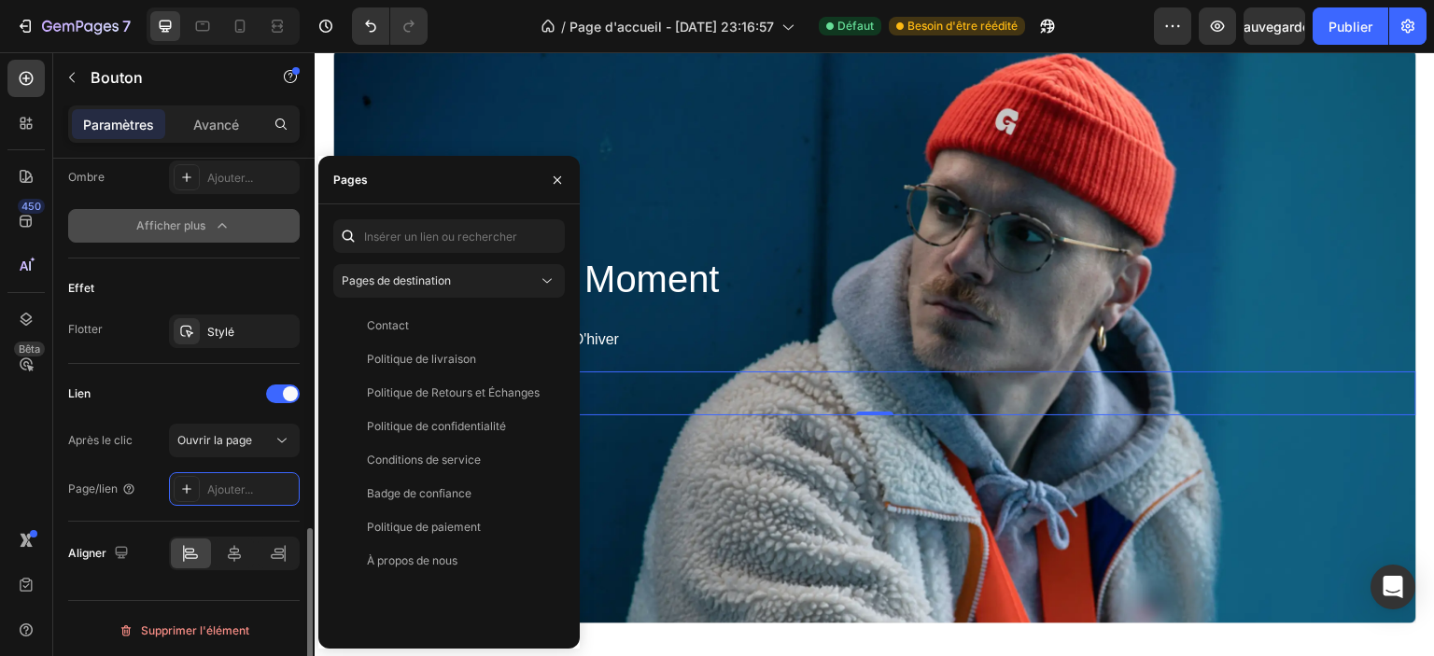
click at [153, 274] on div "Effet" at bounding box center [184, 289] width 232 height 30
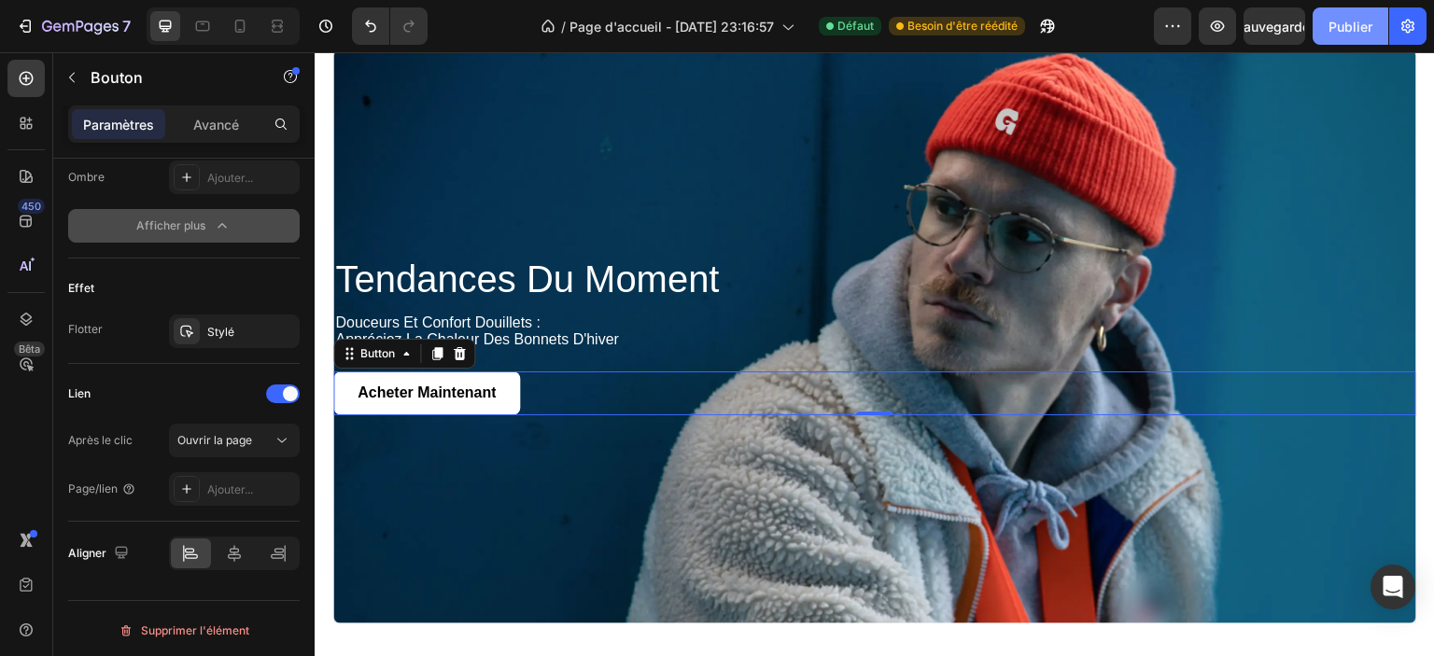
click at [1356, 28] on font "Publier" at bounding box center [1351, 27] width 44 height 16
click at [218, 486] on font "Ajouter..." at bounding box center [230, 490] width 46 height 14
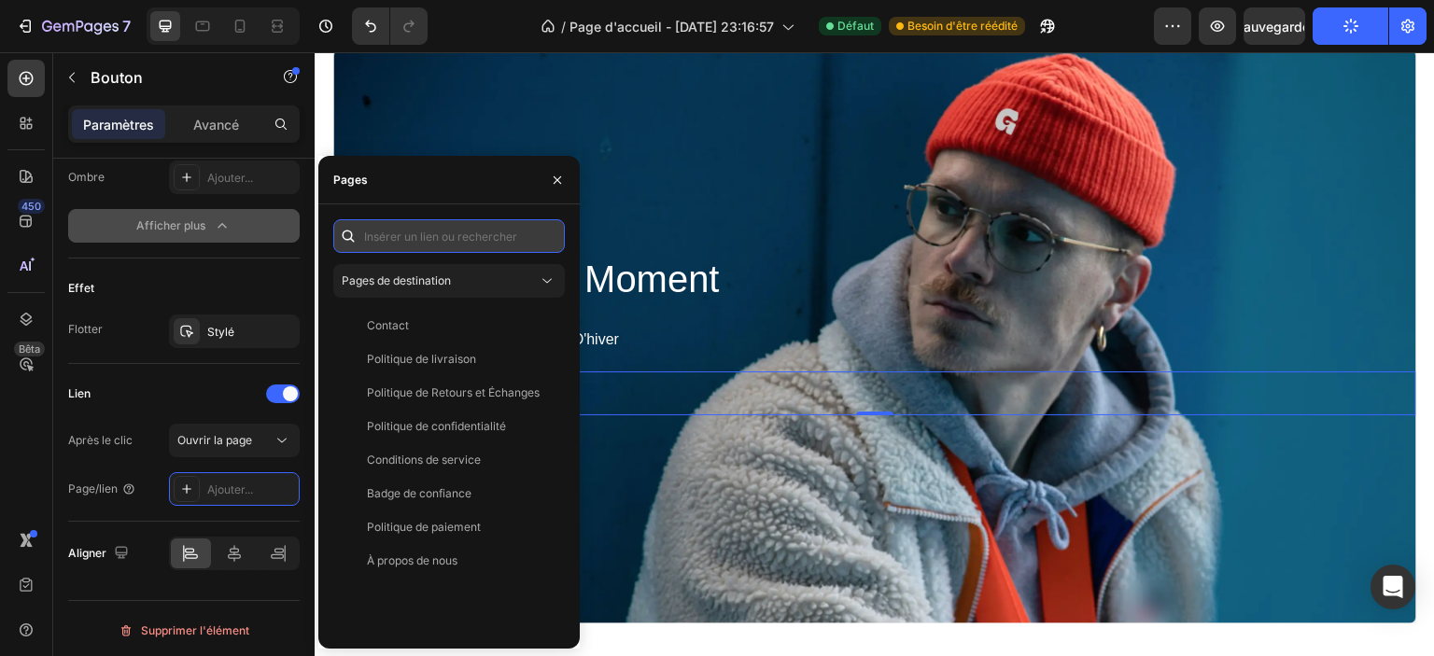
click at [399, 234] on input "text" at bounding box center [449, 236] width 232 height 34
paste input "Bonnet d’Hiver Romantique"
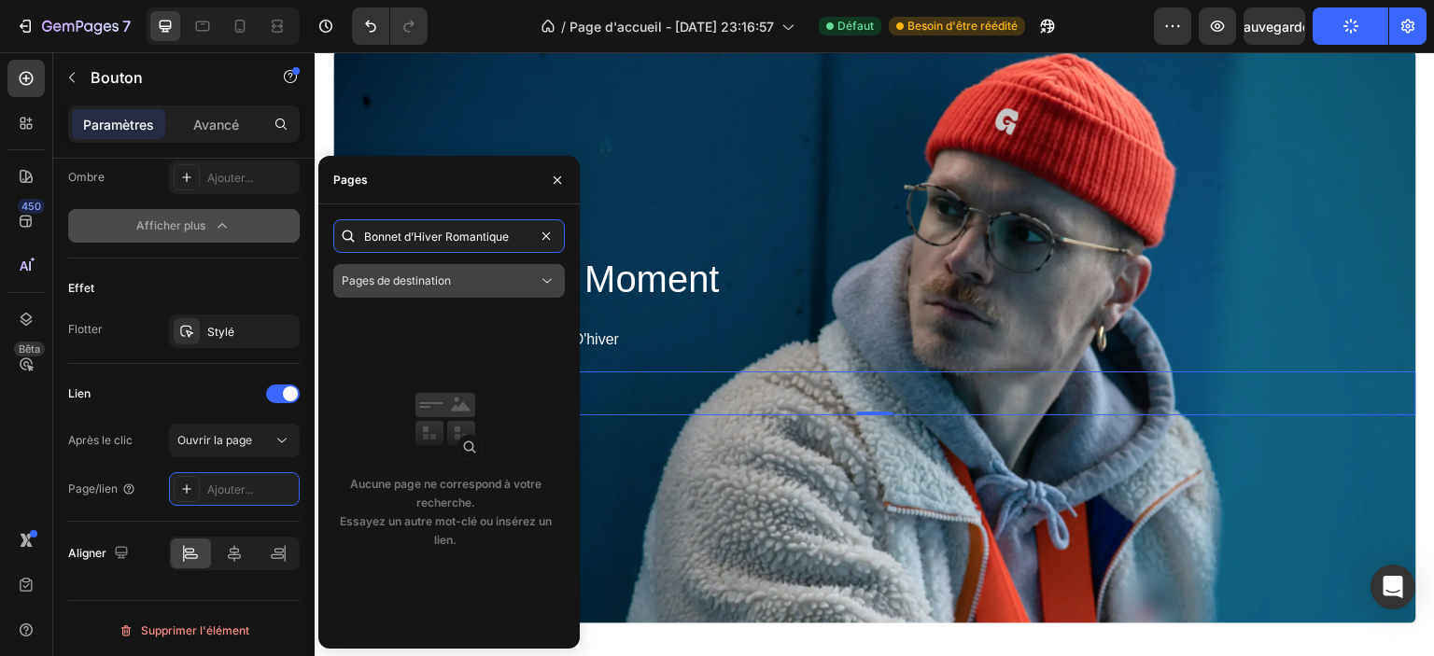
type input "Bonnet d’Hiver Romantique"
click at [471, 294] on button "Pages de destination" at bounding box center [449, 281] width 232 height 34
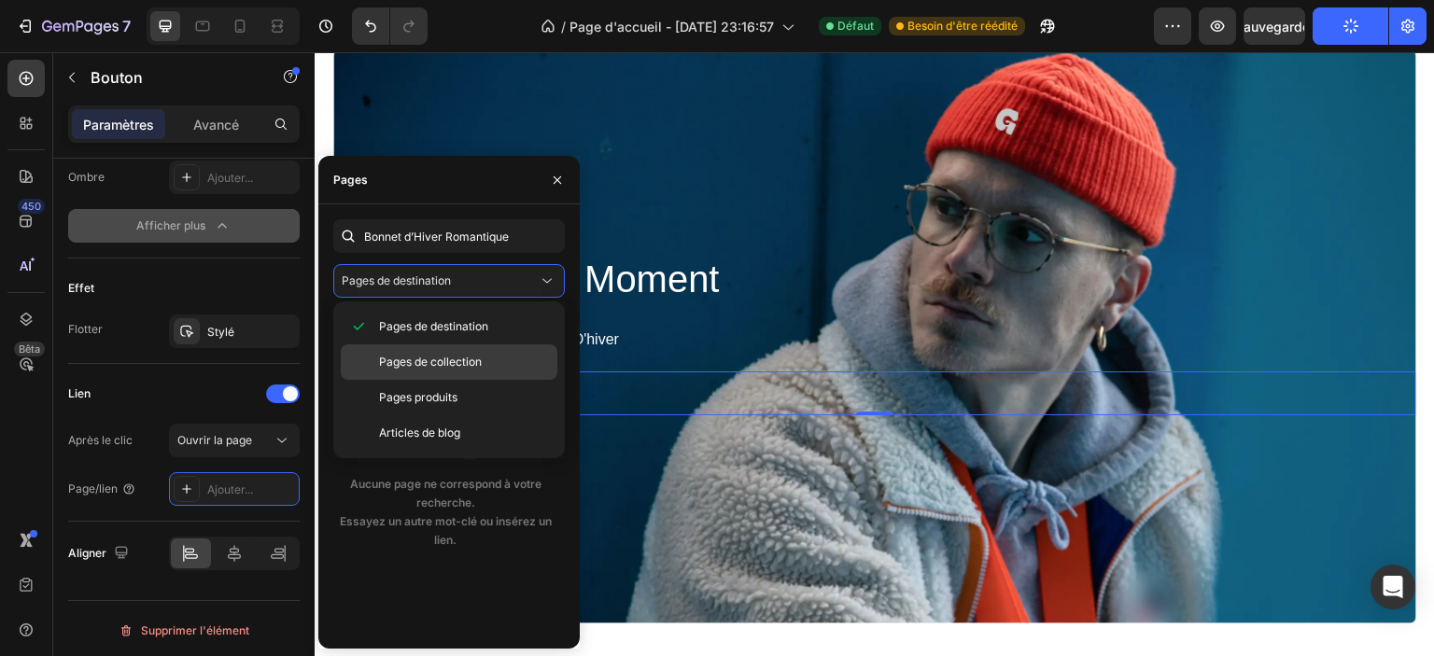
click at [471, 366] on font "Pages de collection" at bounding box center [430, 362] width 103 height 14
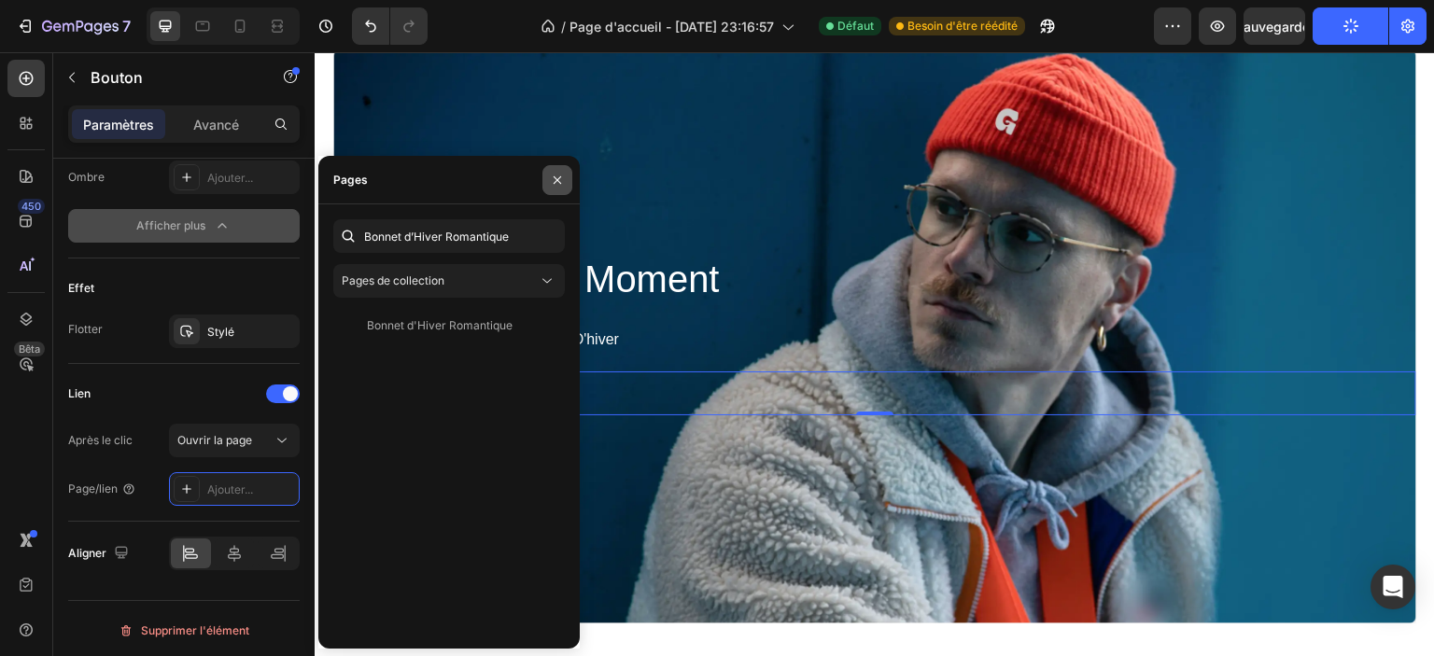
click at [553, 178] on icon "button" at bounding box center [557, 180] width 15 height 15
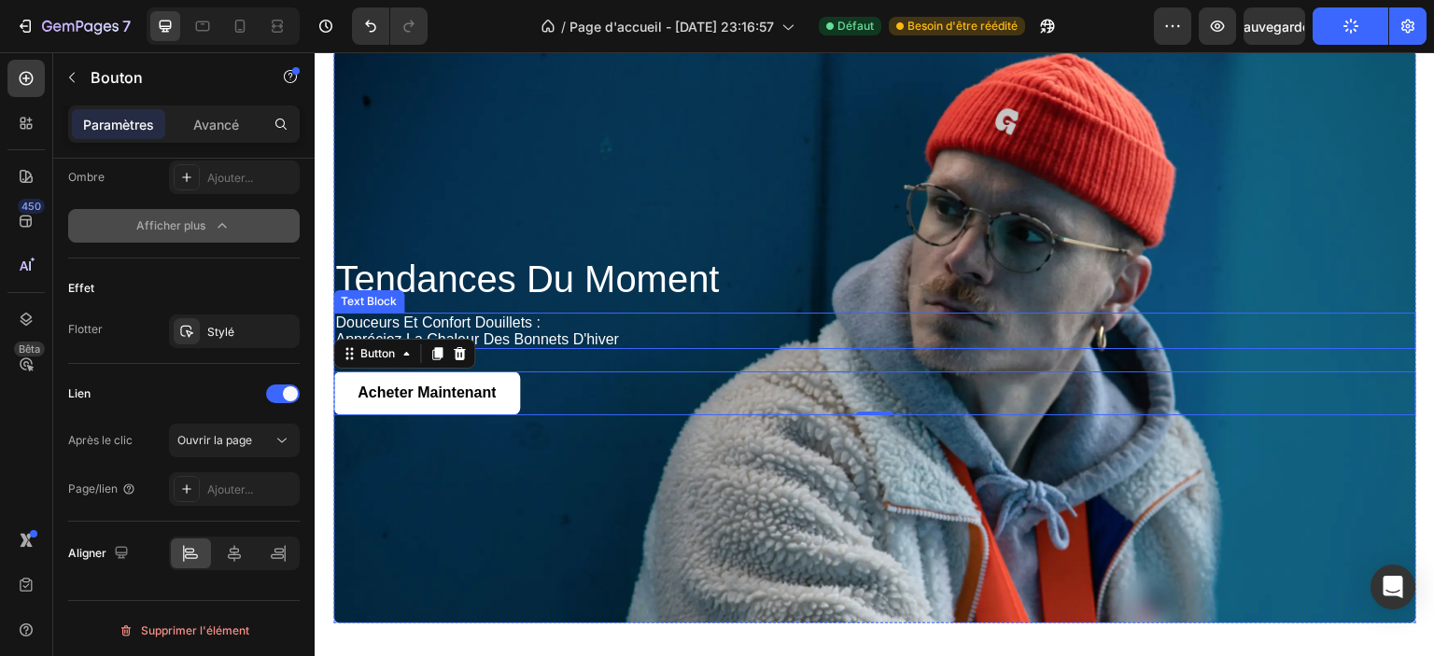
click at [1003, 280] on h2 "tendances du moment" at bounding box center [874, 279] width 1083 height 45
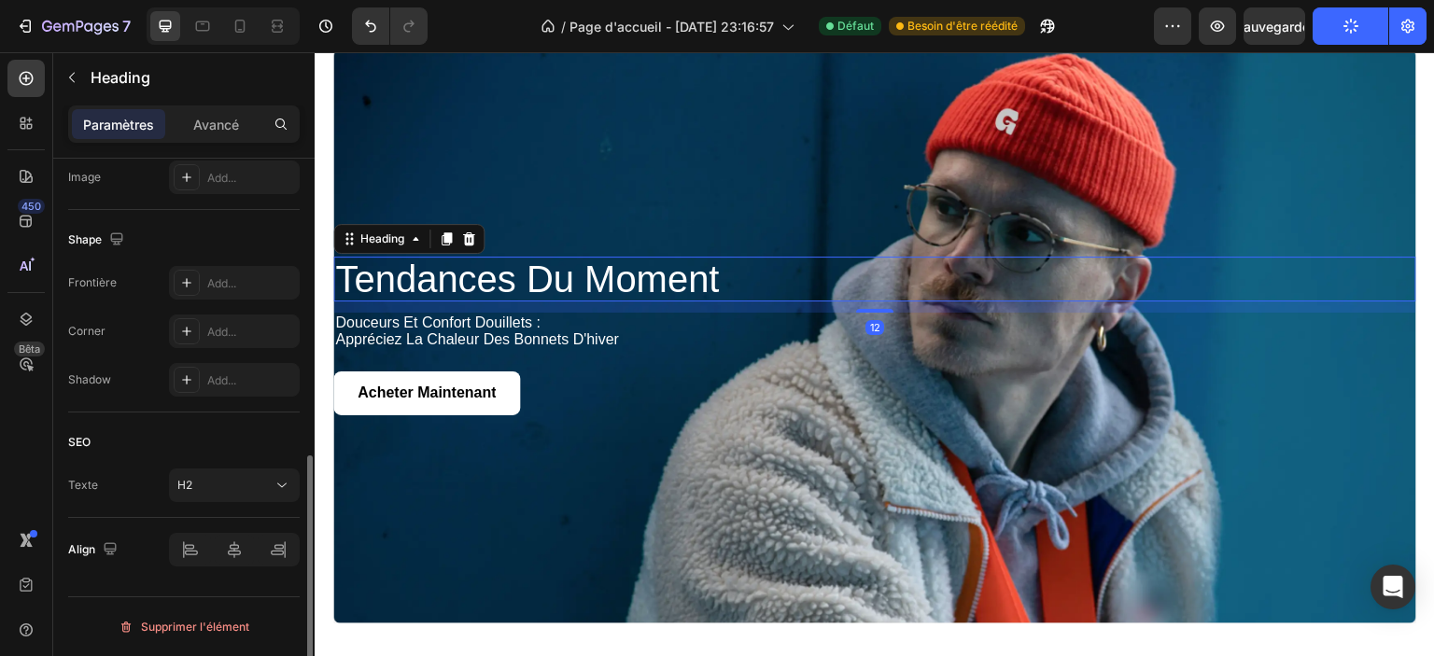
scroll to position [0, 0]
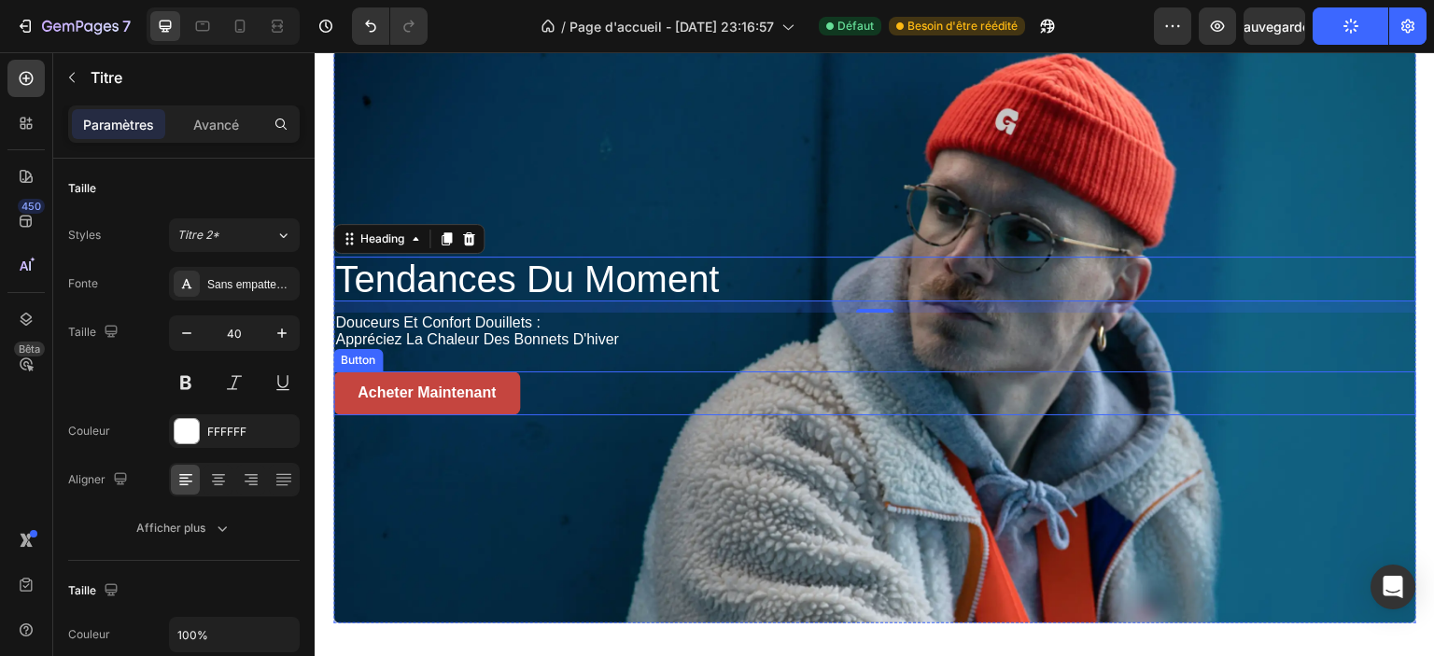
click at [345, 403] on button "Acheter maintenant" at bounding box center [426, 394] width 187 height 44
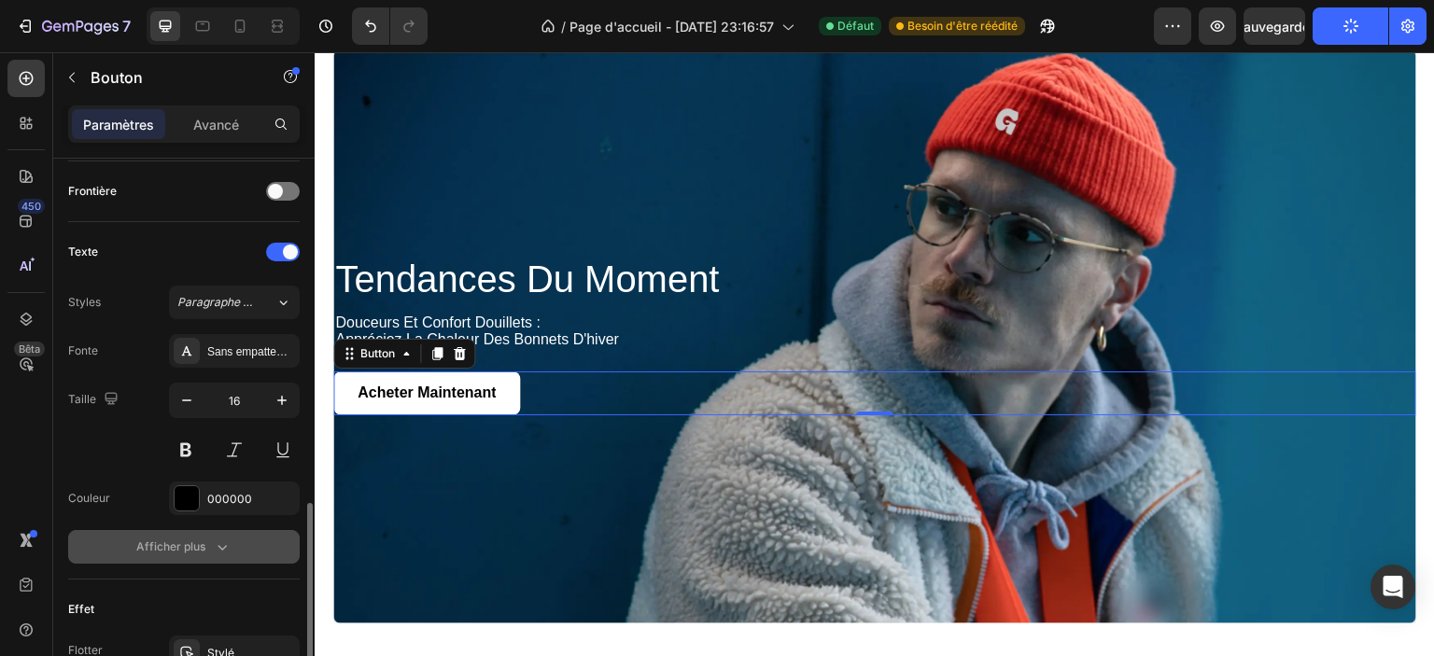
scroll to position [747, 0]
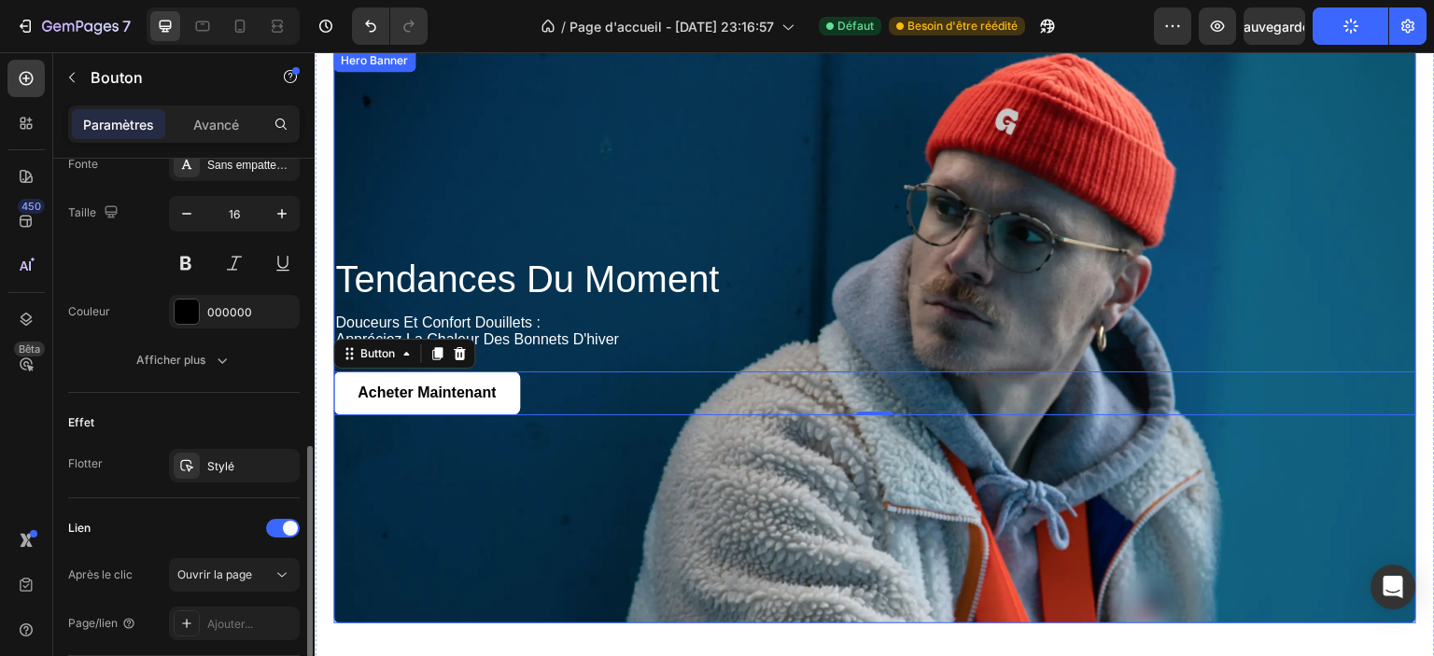
click at [565, 473] on div "Background Image" at bounding box center [874, 336] width 1083 height 574
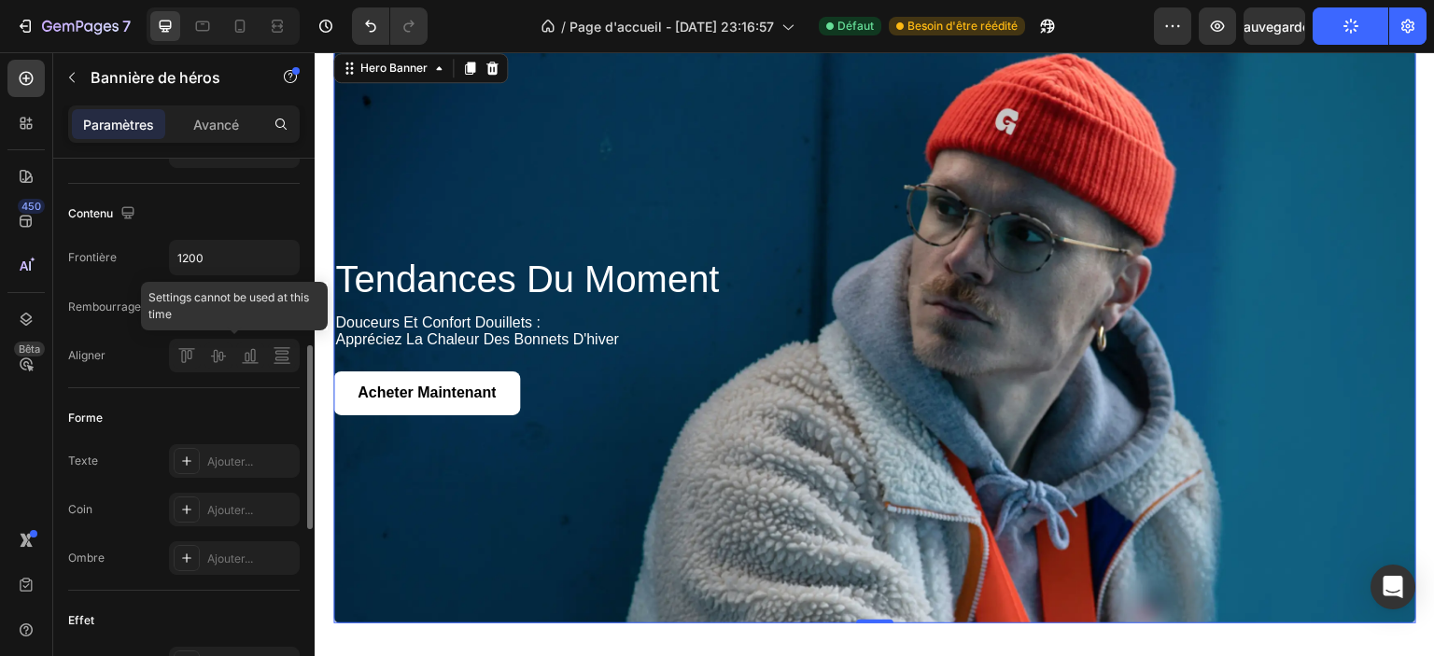
scroll to position [280, 0]
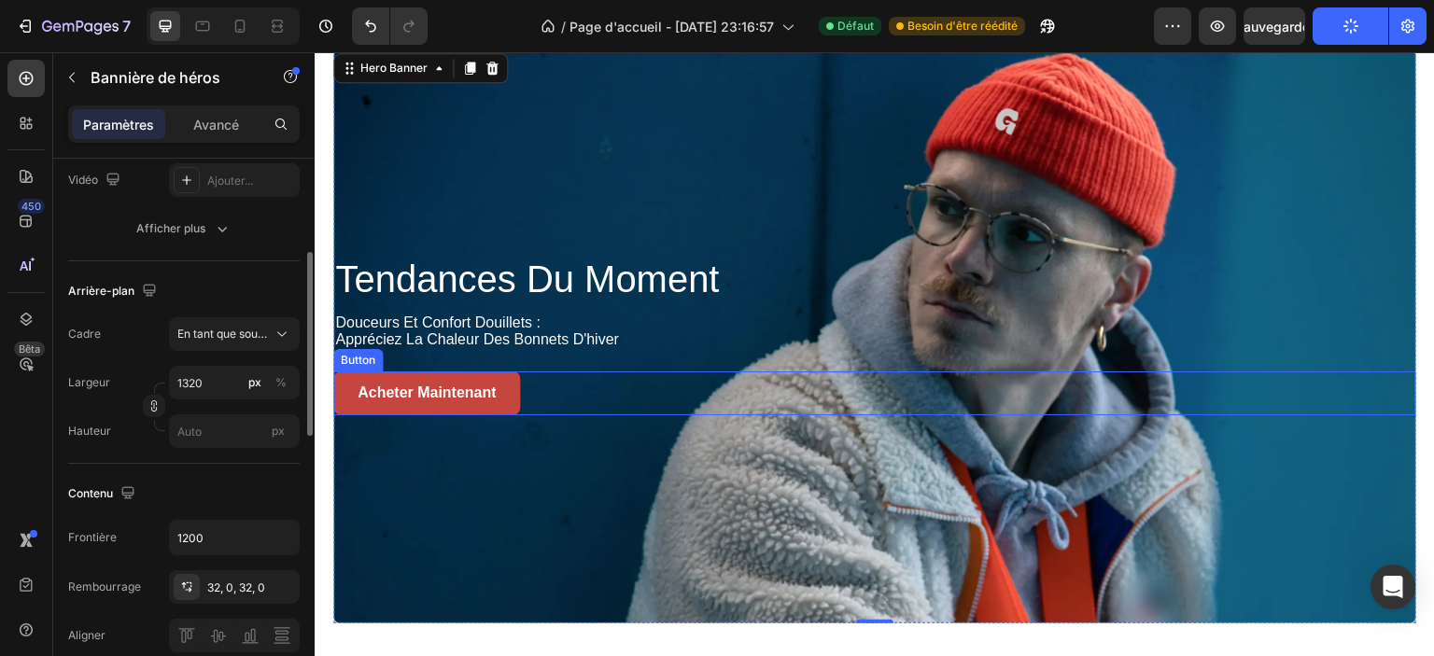
click at [340, 391] on button "Acheter maintenant" at bounding box center [426, 394] width 187 height 44
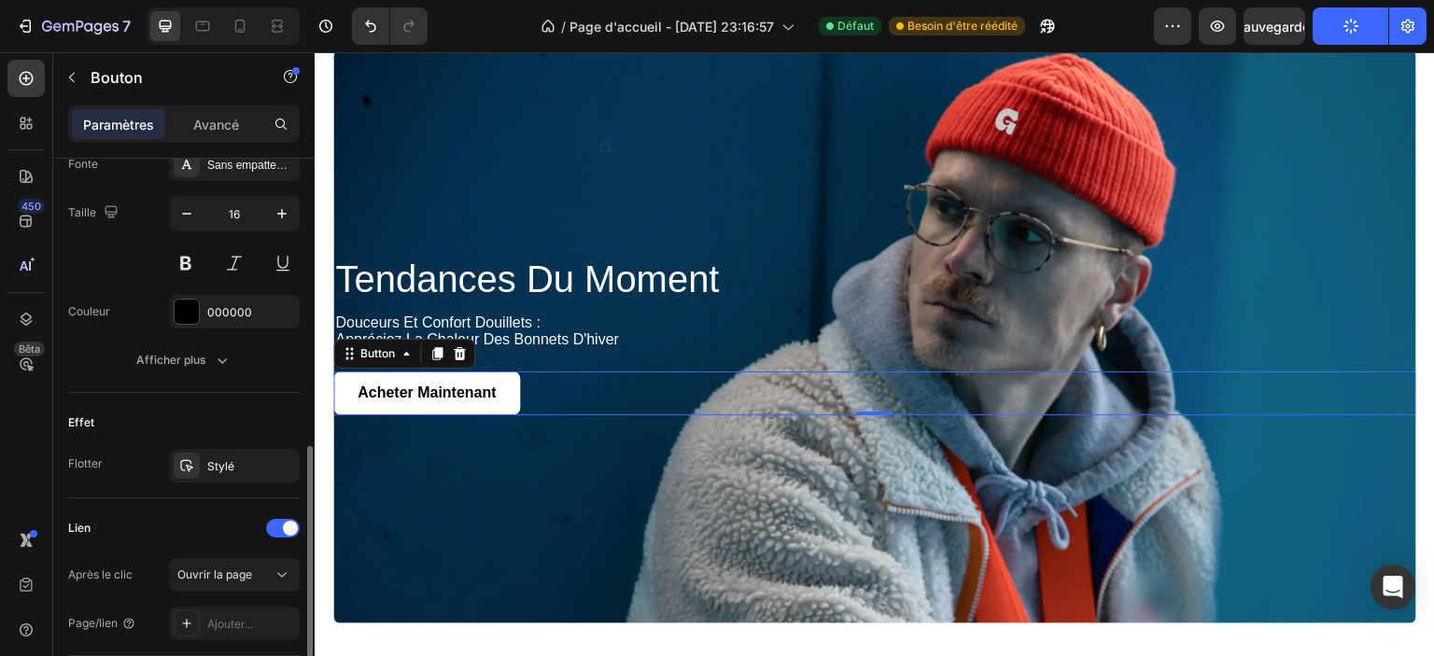
scroll to position [840, 0]
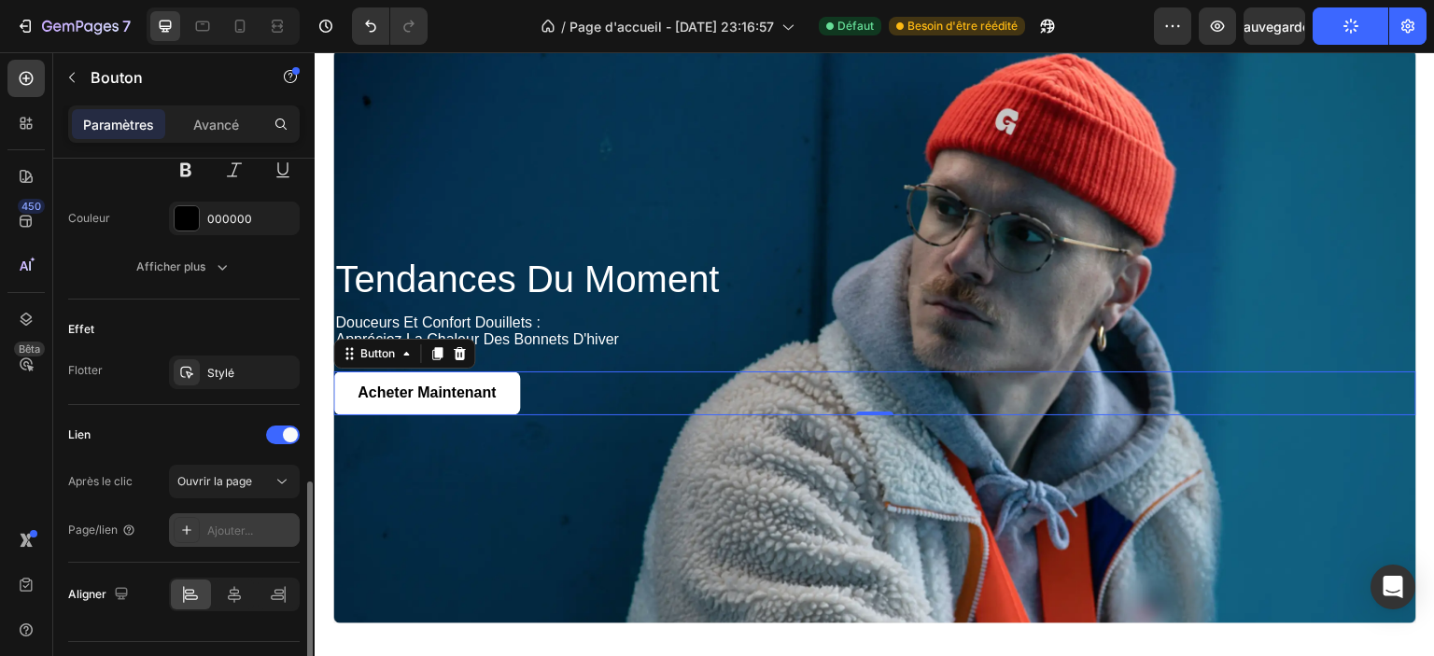
click at [232, 530] on font "Ajouter..." at bounding box center [230, 531] width 46 height 14
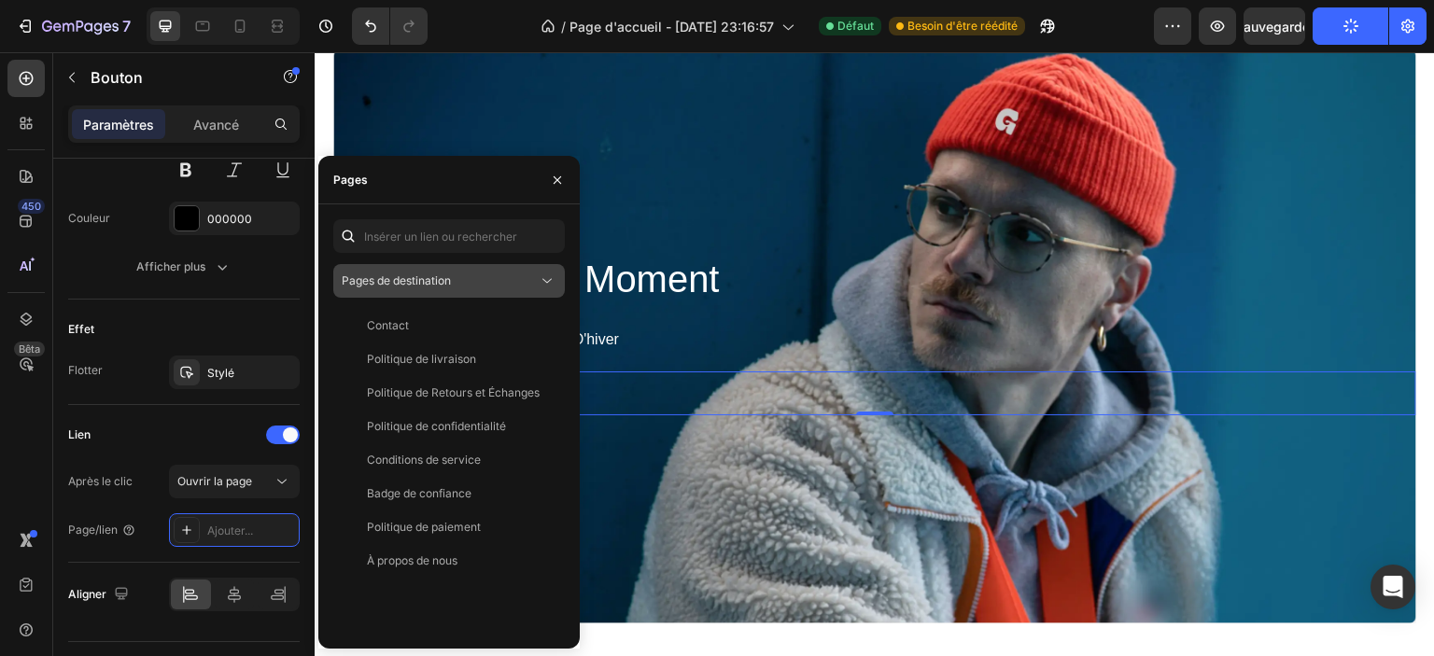
click at [434, 290] on button "Pages de destination" at bounding box center [449, 281] width 232 height 34
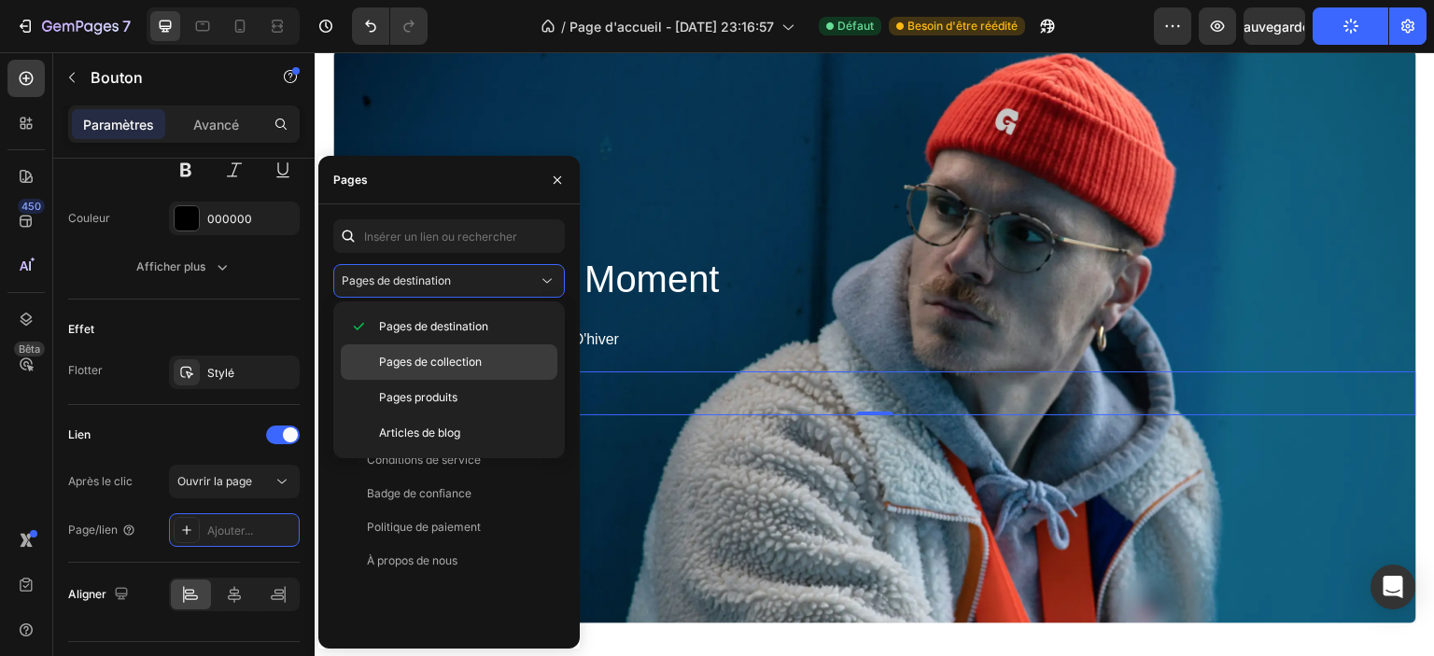
click at [470, 359] on font "Pages de collection" at bounding box center [430, 362] width 103 height 14
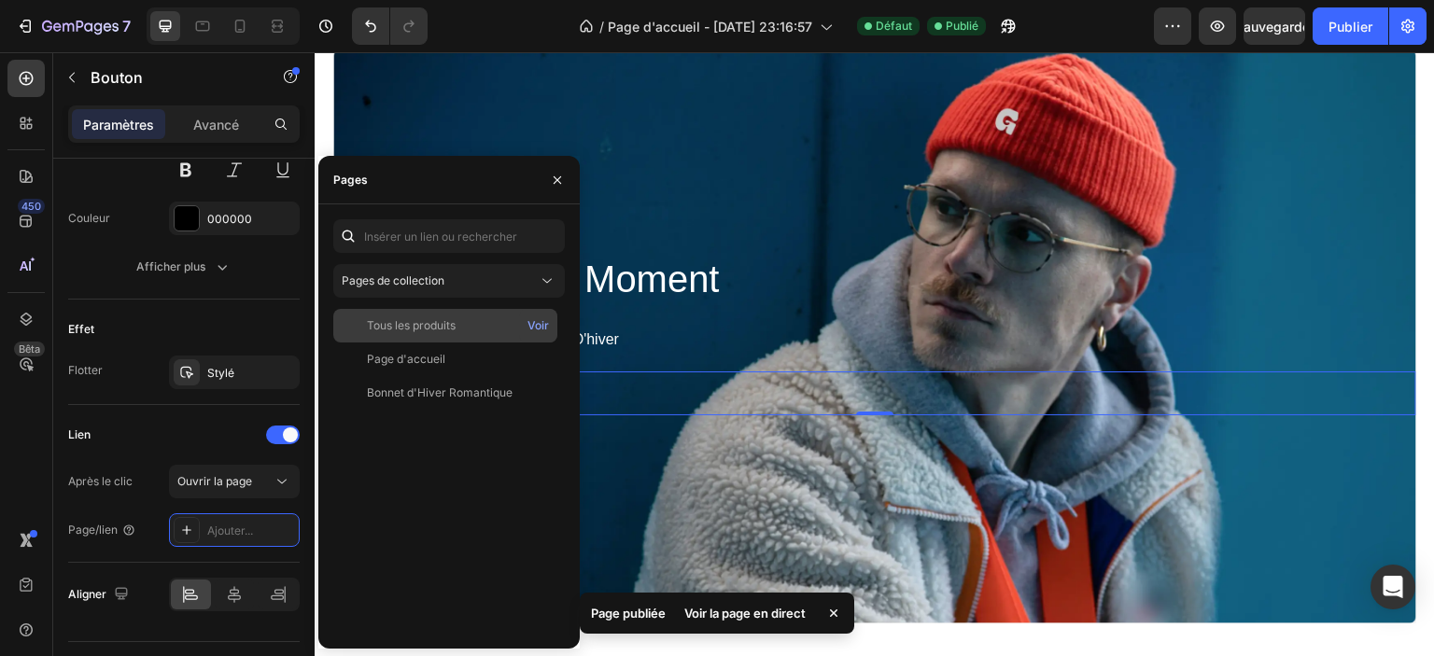
click at [432, 333] on div "Tous les produits" at bounding box center [411, 325] width 89 height 17
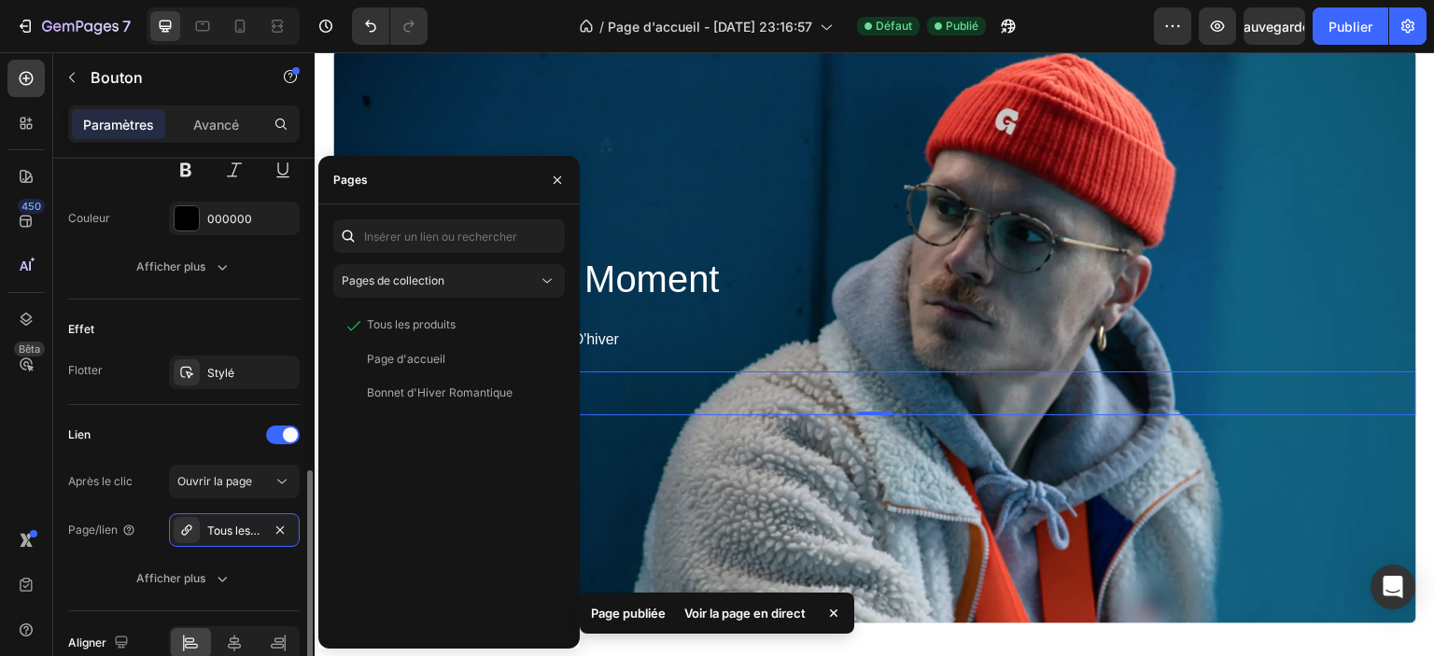
scroll to position [930, 0]
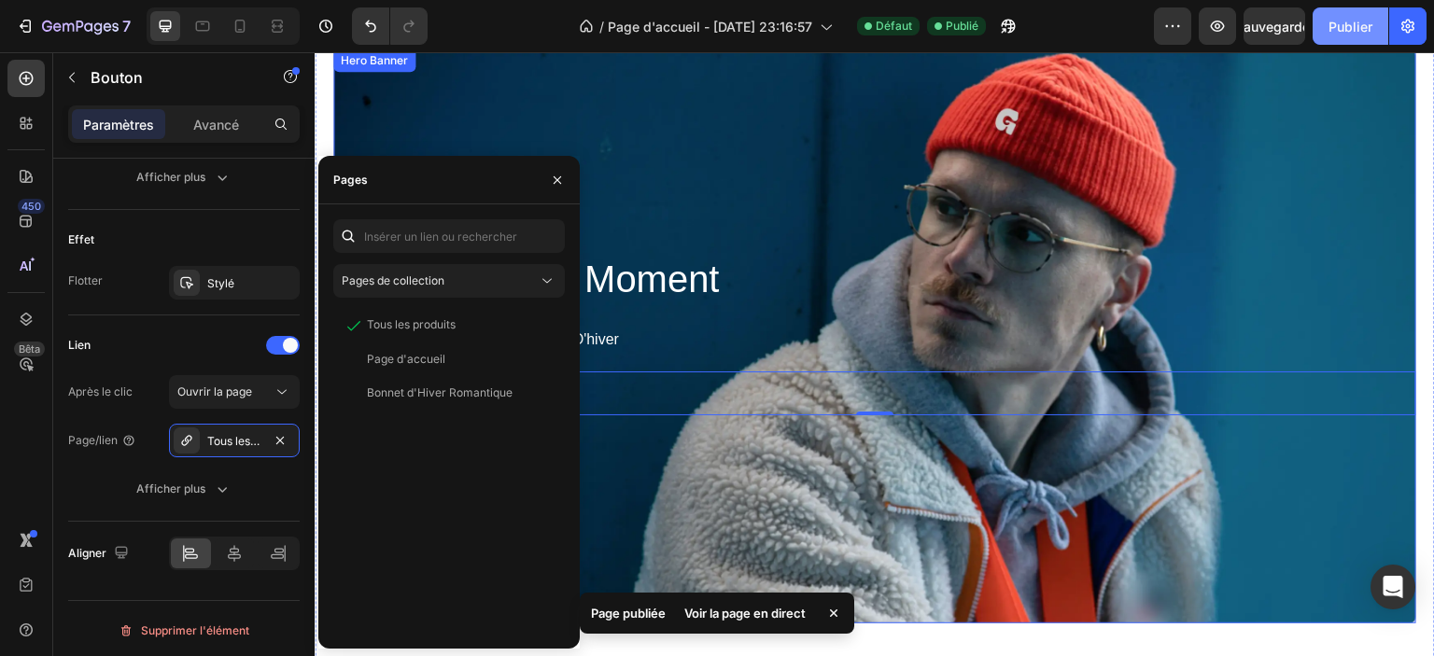
click at [1344, 31] on font "Publier" at bounding box center [1351, 27] width 44 height 16
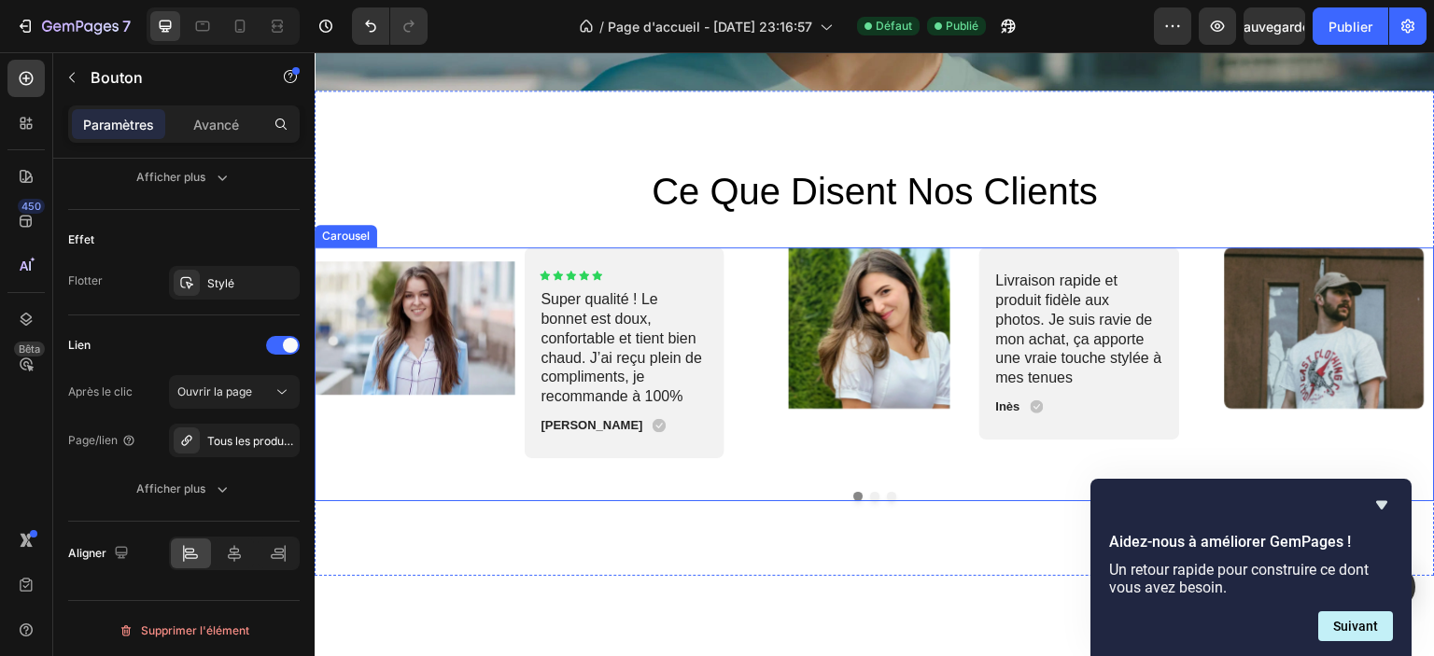
scroll to position [4037, 0]
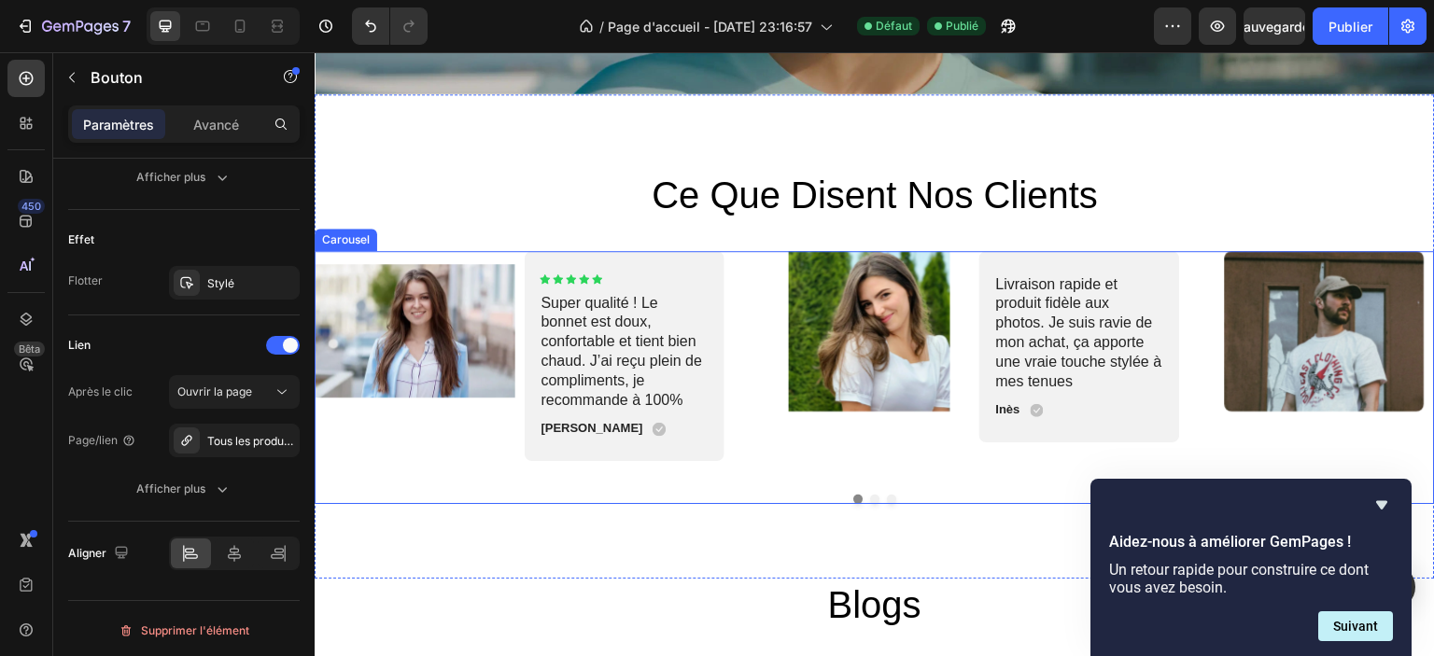
click at [870, 495] on button "Dot" at bounding box center [874, 499] width 9 height 9
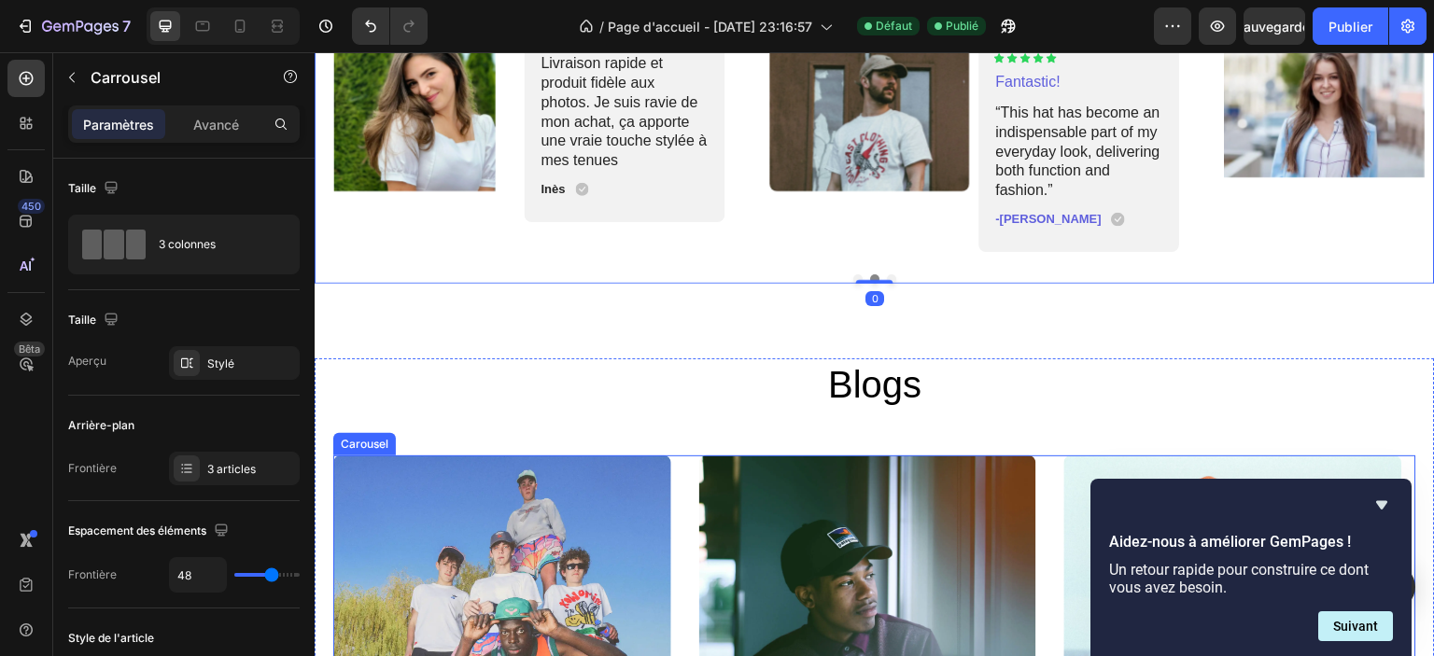
scroll to position [4317, 0]
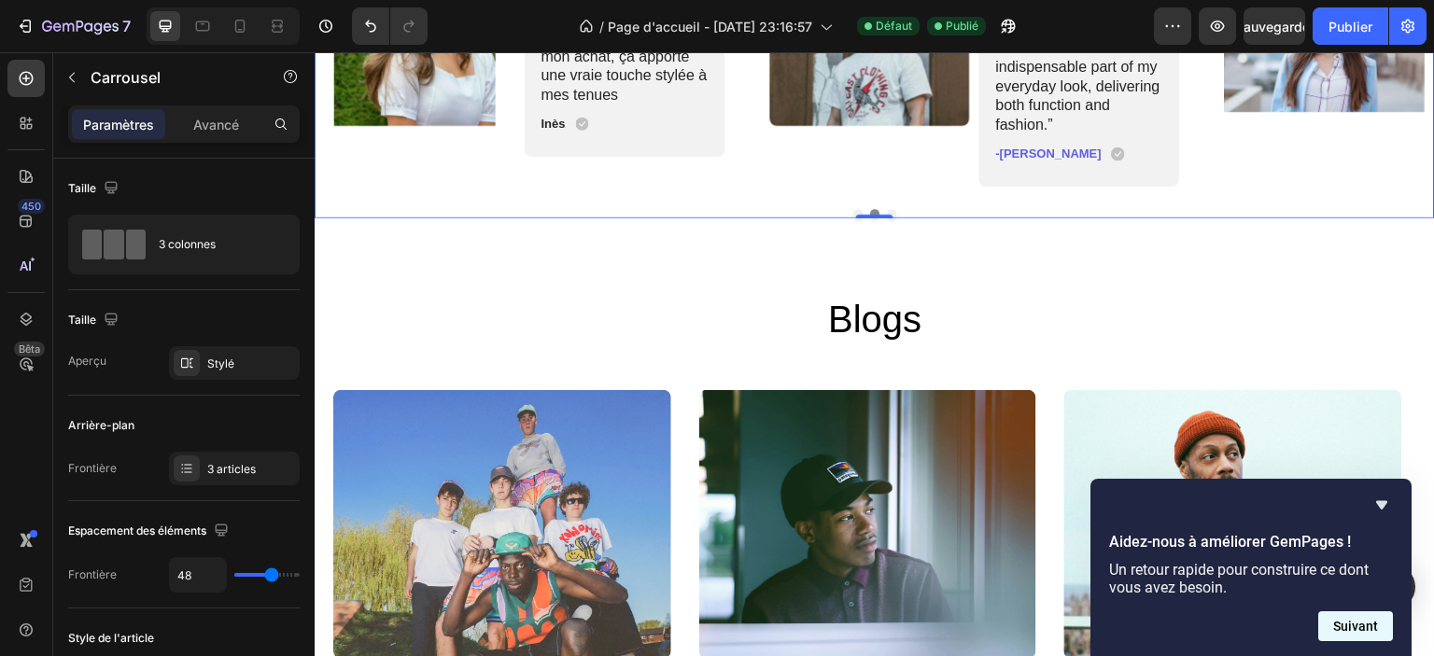
click at [1346, 625] on font "Suivant" at bounding box center [1355, 626] width 45 height 15
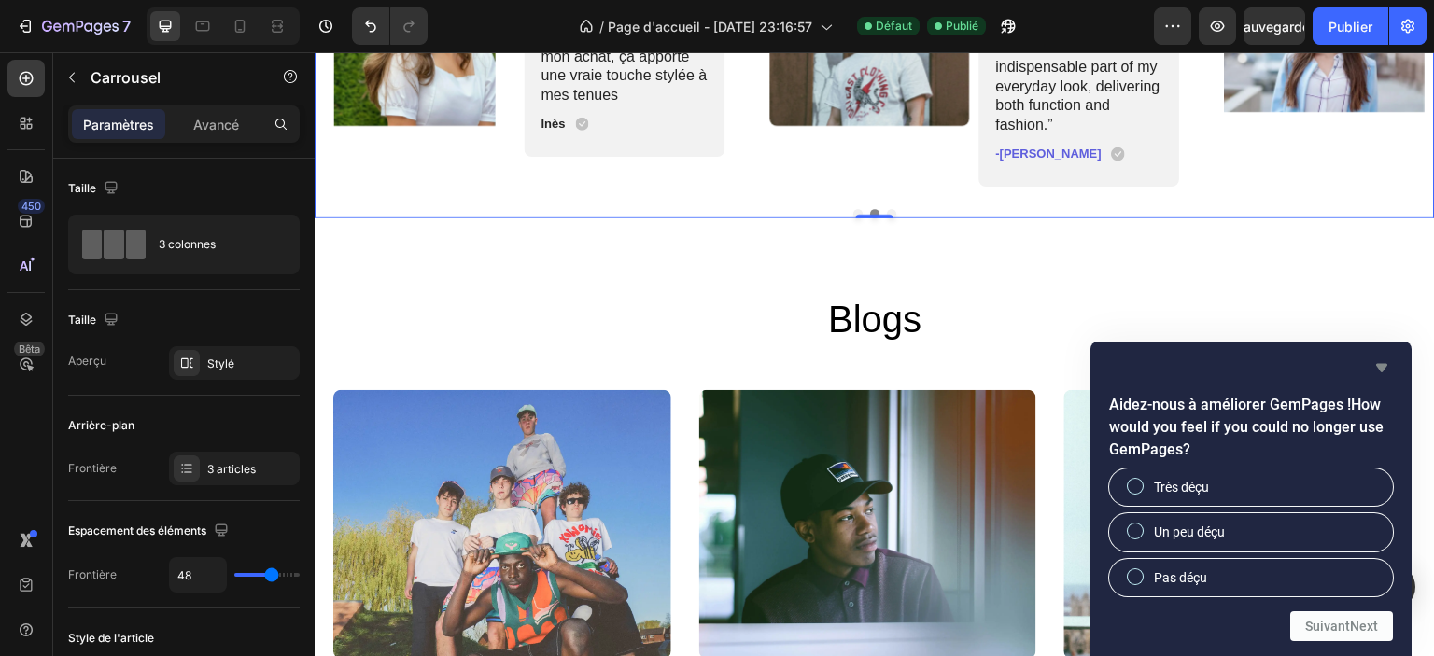
click at [1385, 363] on icon "Masquer l'enquête" at bounding box center [1382, 368] width 22 height 22
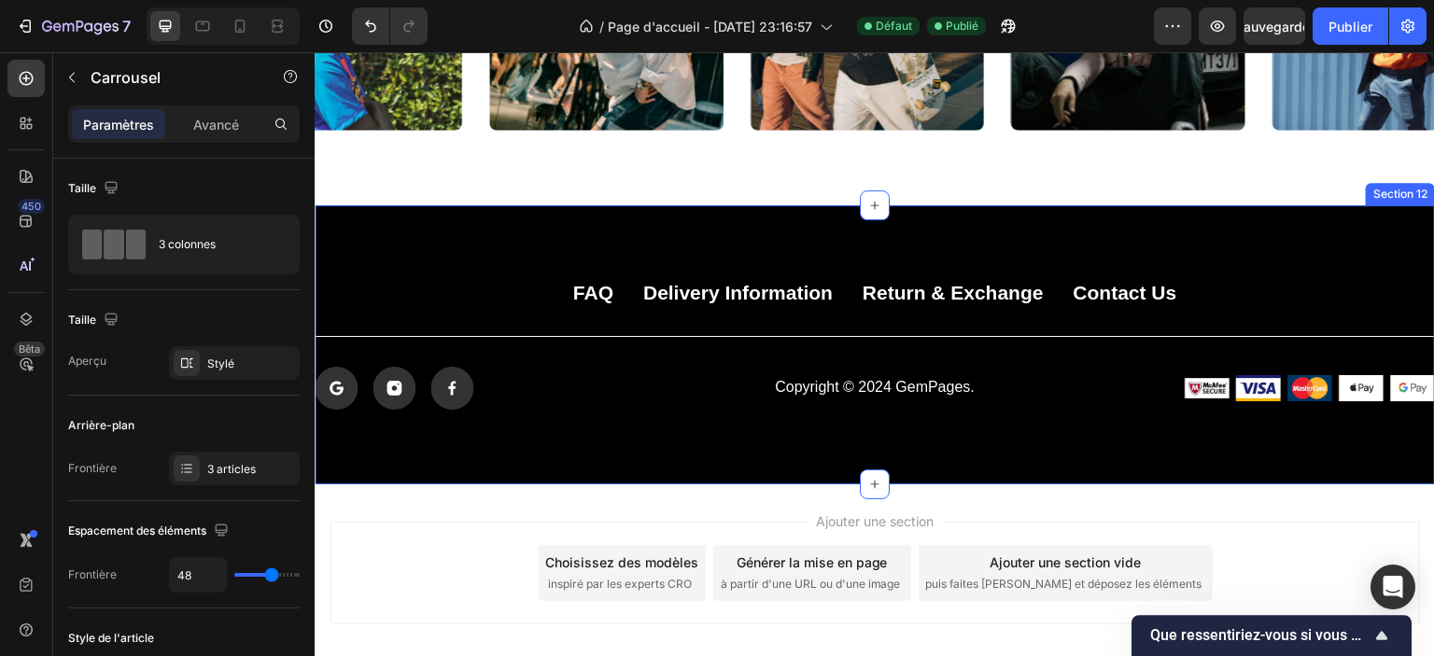
scroll to position [5717, 0]
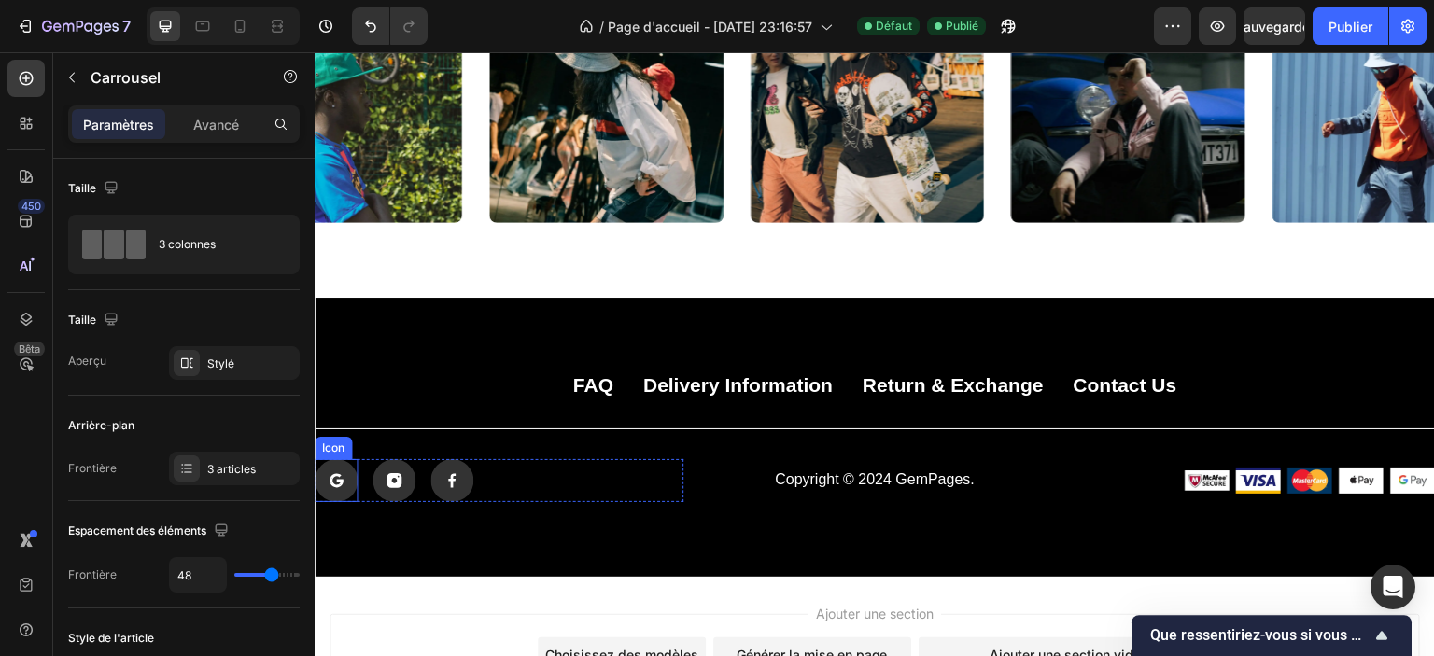
click at [330, 488] on rect at bounding box center [336, 480] width 43 height 43
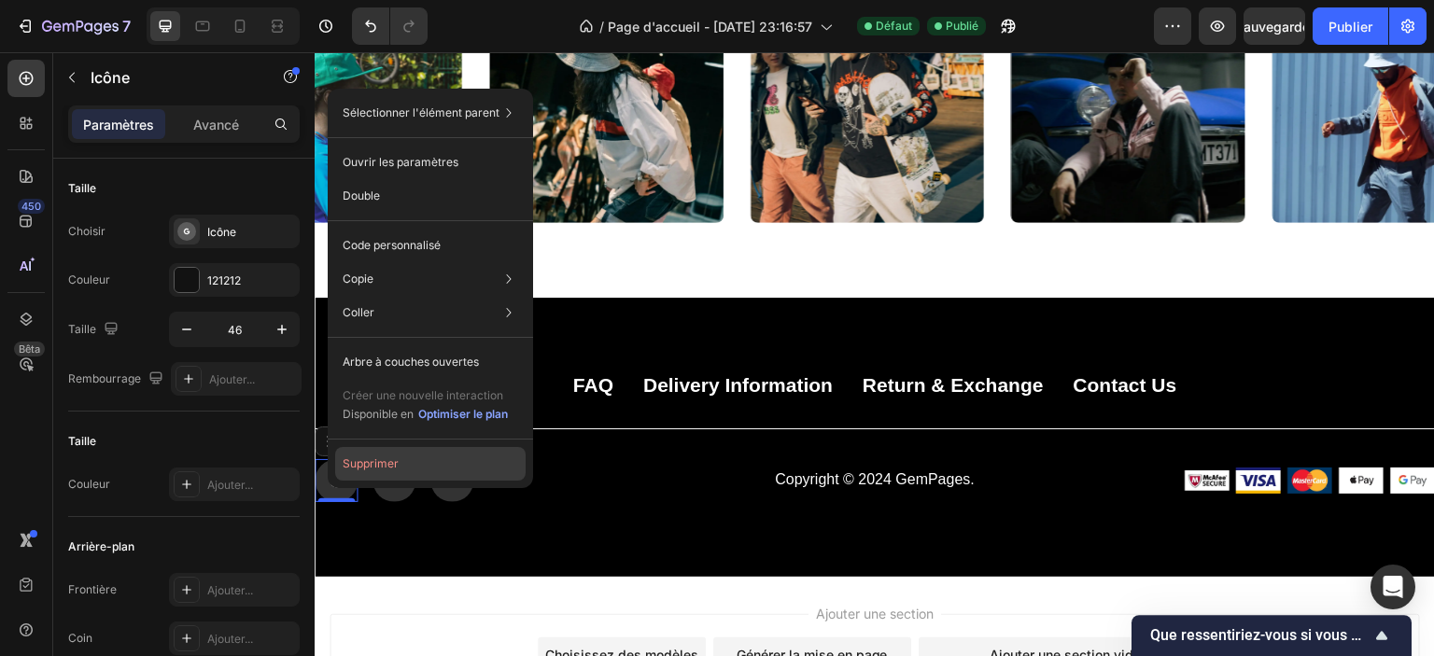
drag, startPoint x: 357, startPoint y: 469, endPoint x: 234, endPoint y: 325, distance: 188.8
click at [357, 469] on font "Supprimer" at bounding box center [371, 464] width 56 height 14
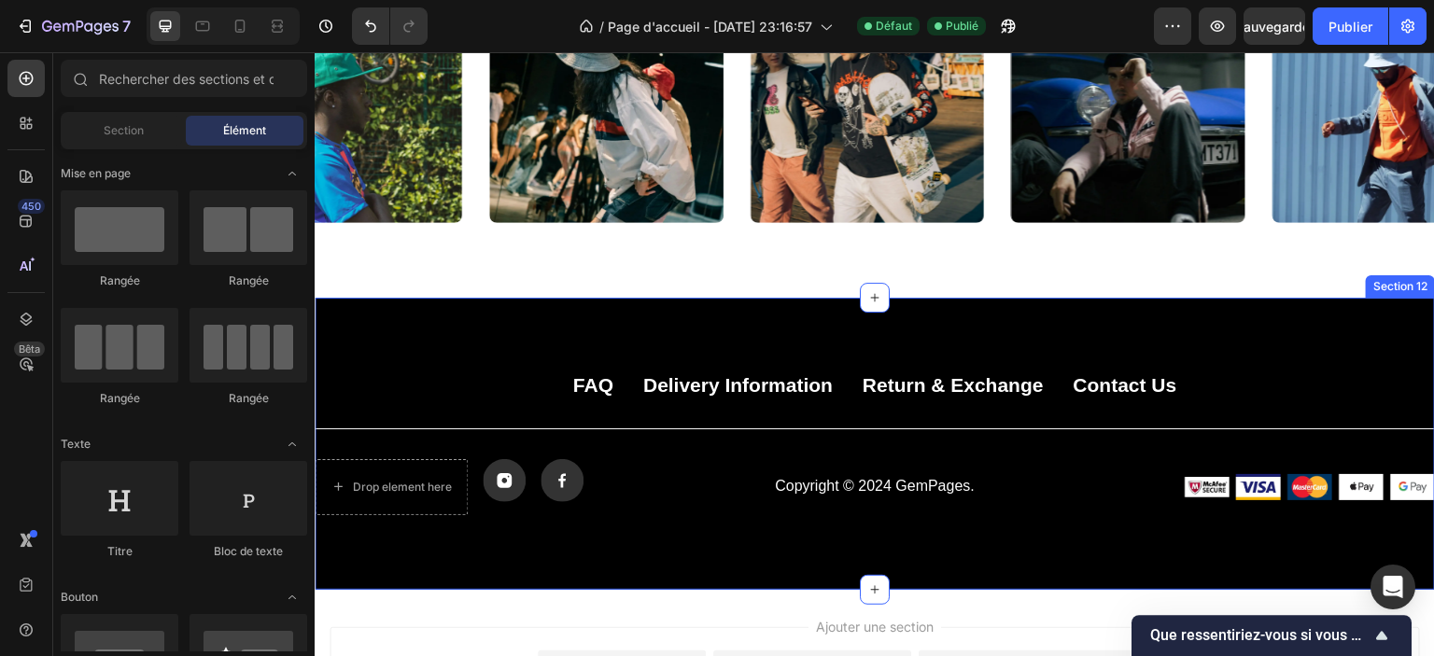
click at [442, 456] on div "FAQ Button Delivery Information Button Return & Exchange Button Contact Us Butt…" at bounding box center [875, 444] width 1120 height 143
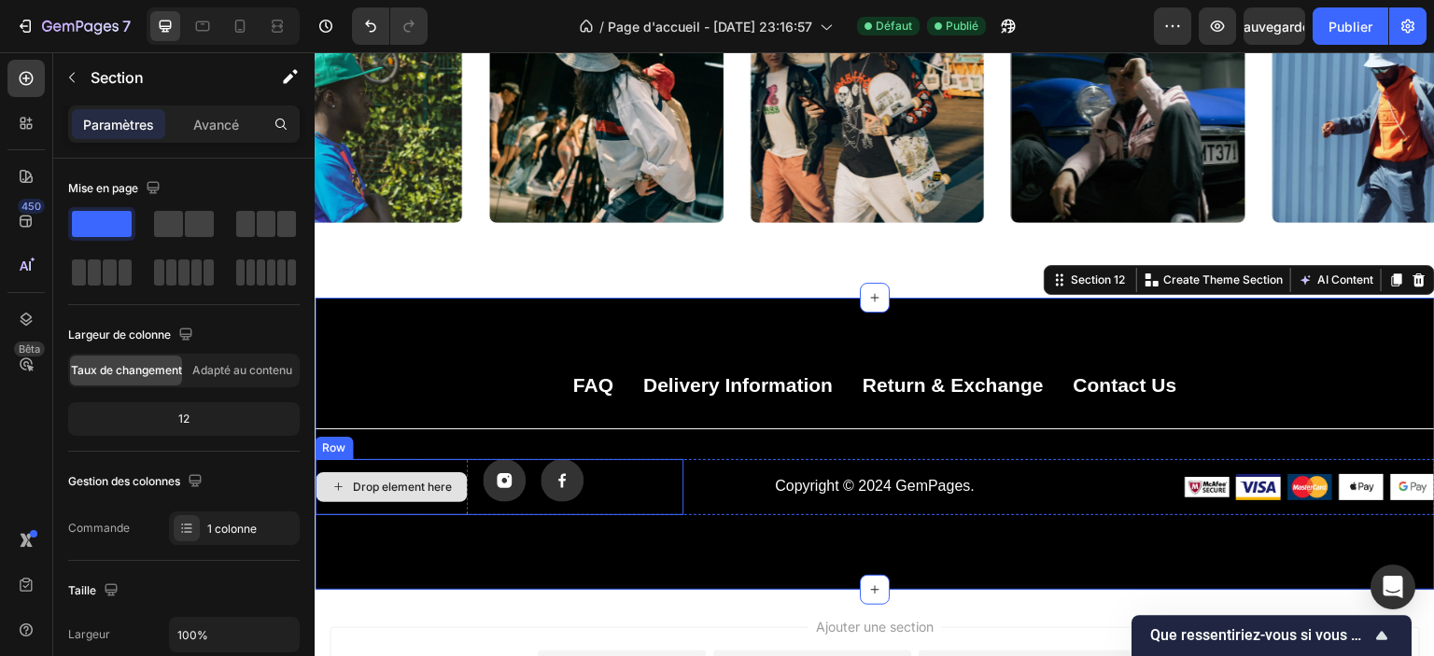
click at [429, 459] on div "Drop element here" at bounding box center [391, 487] width 153 height 56
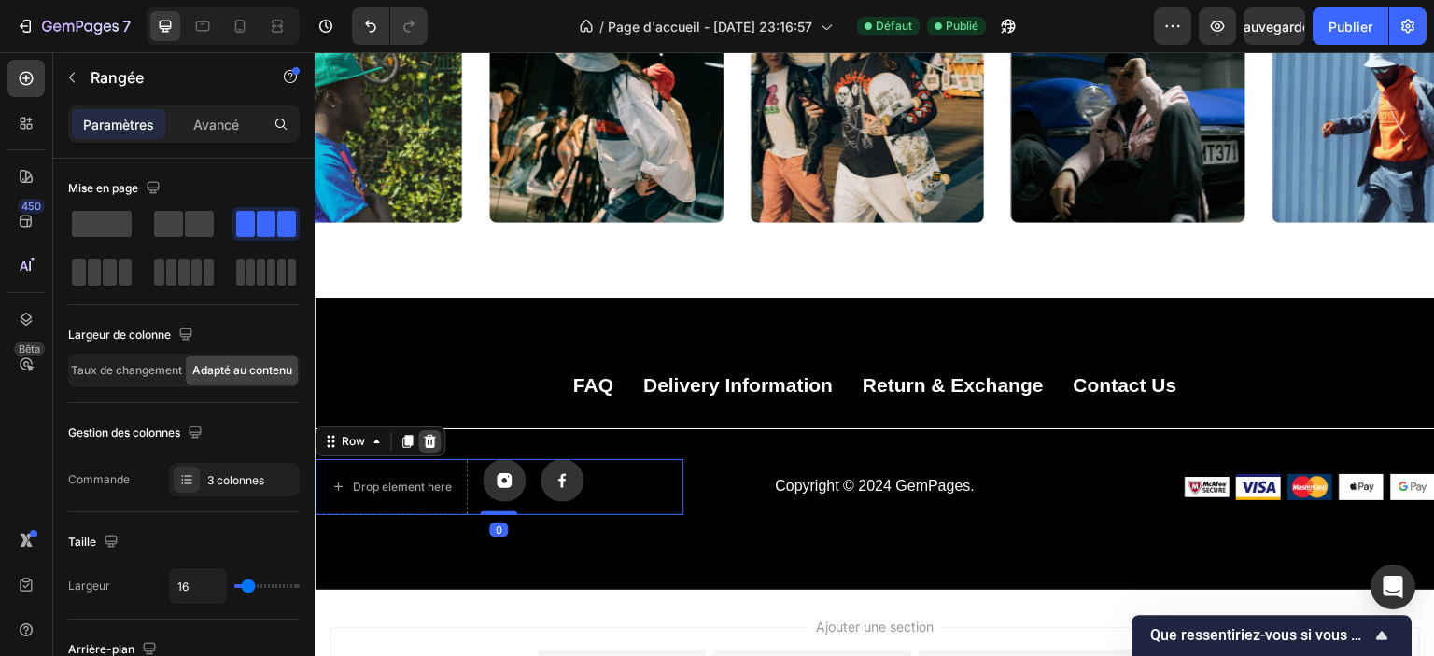
click at [429, 440] on icon at bounding box center [430, 441] width 12 height 13
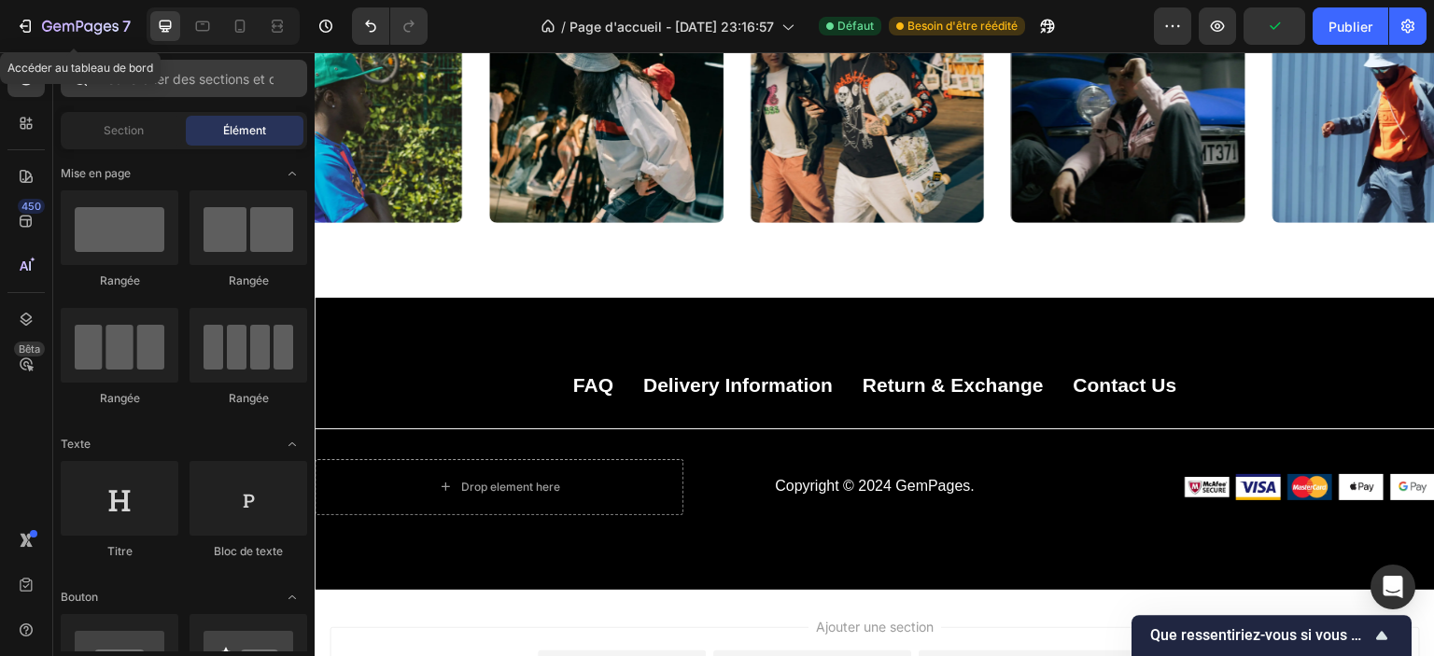
click at [35, 29] on div "7" at bounding box center [73, 26] width 115 height 22
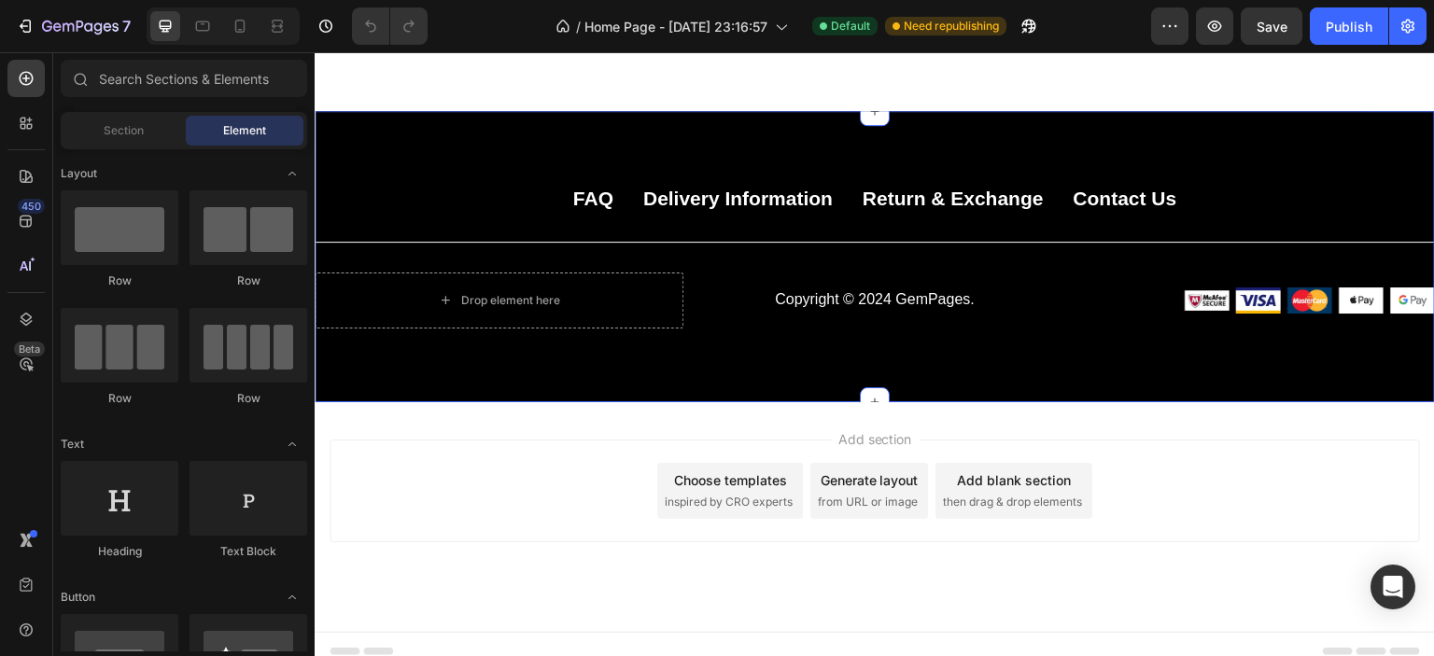
scroll to position [5917, 0]
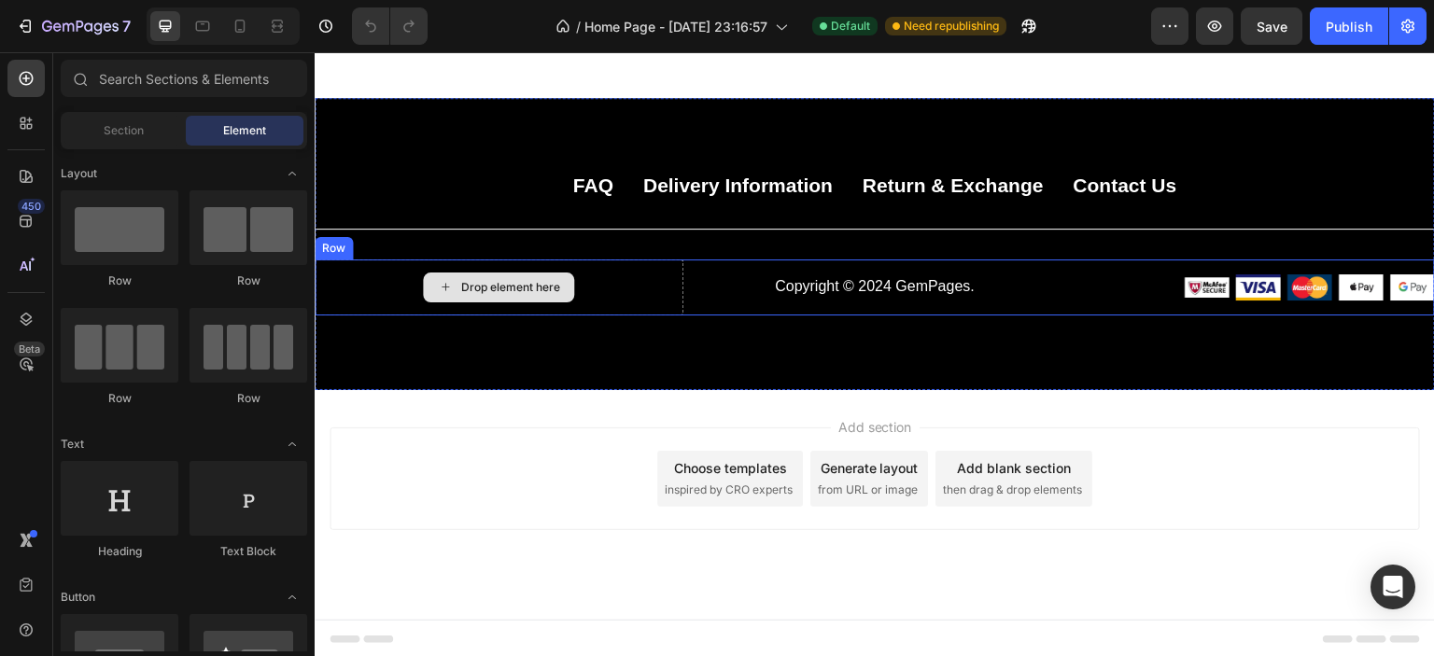
click at [443, 279] on icon at bounding box center [445, 287] width 15 height 16
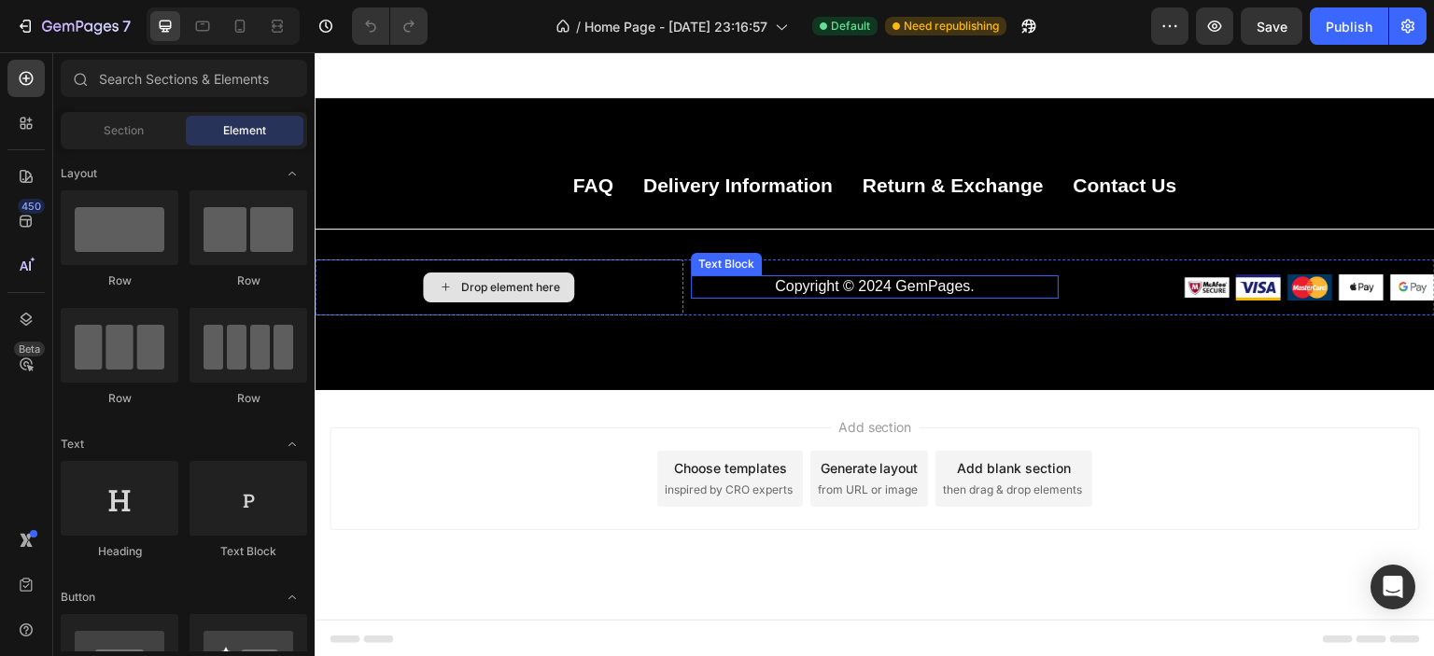
click at [839, 292] on p "Copyright © 2024 GemPages." at bounding box center [875, 287] width 365 height 20
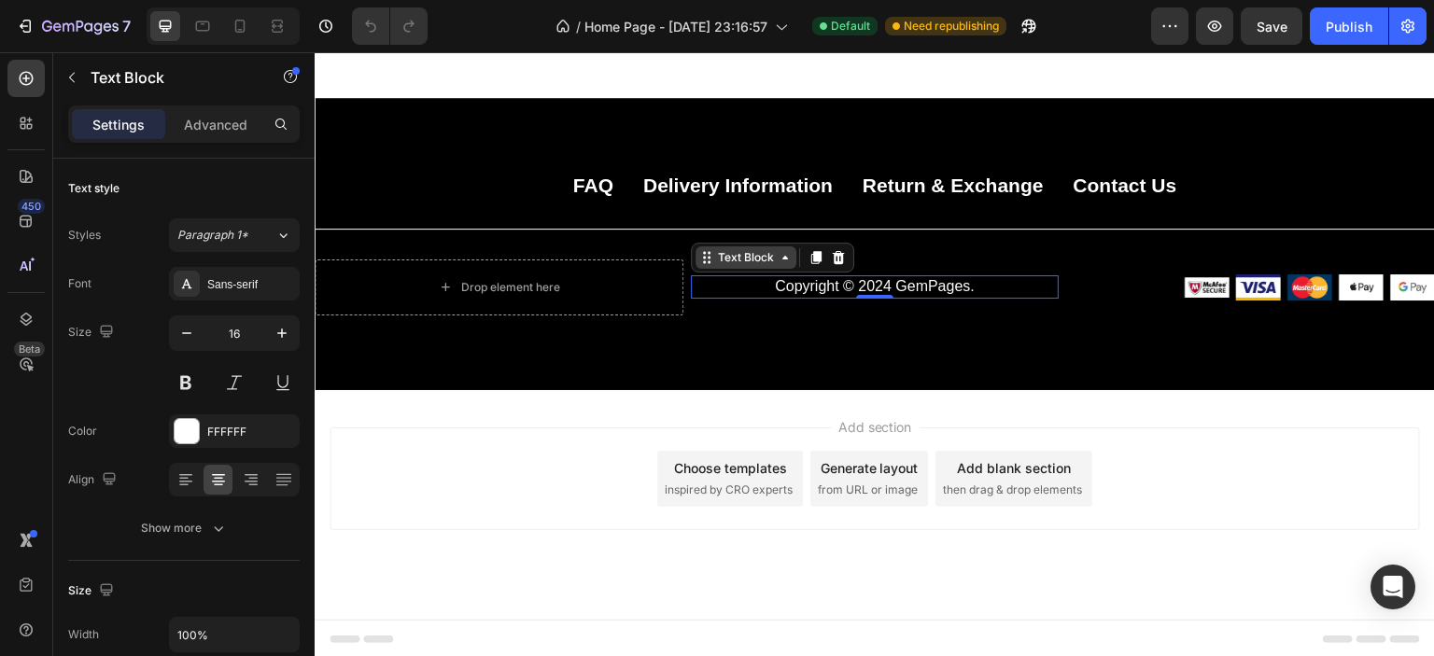
click at [782, 258] on icon at bounding box center [785, 257] width 15 height 15
click at [837, 261] on icon at bounding box center [838, 257] width 15 height 15
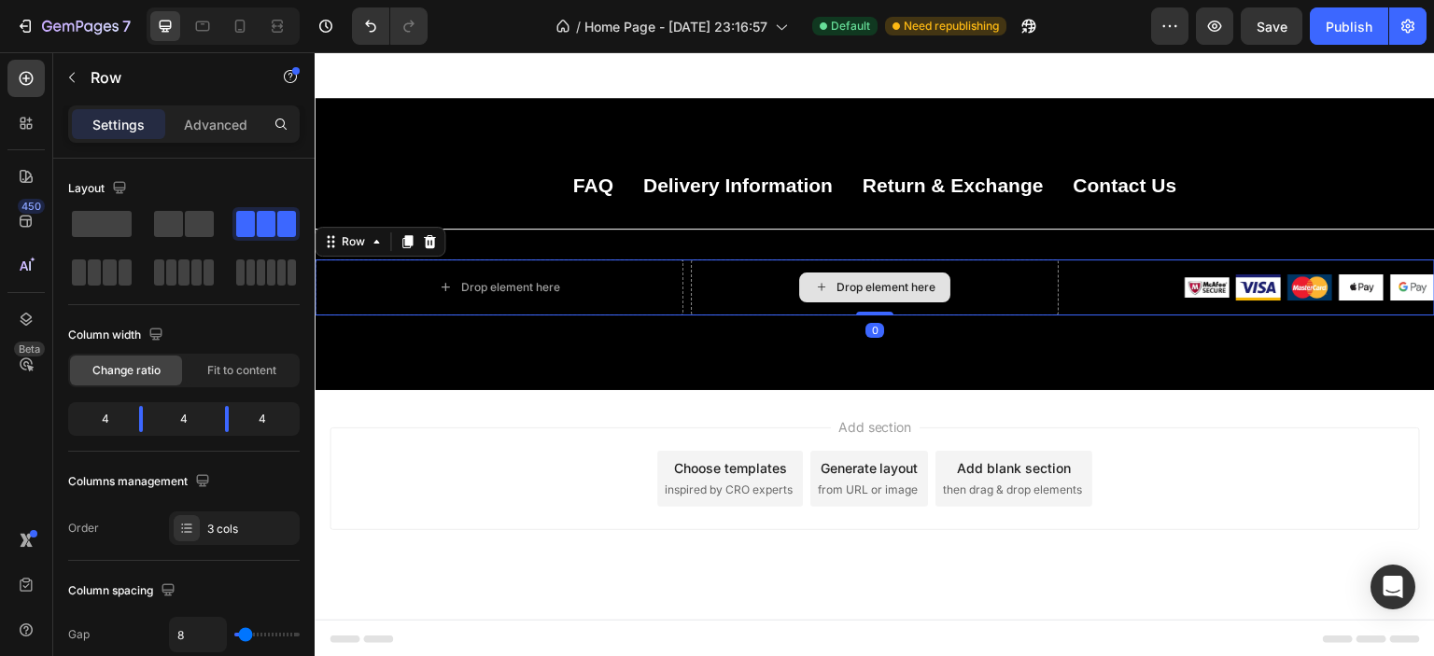
click at [741, 297] on div "Drop element here" at bounding box center [875, 288] width 369 height 56
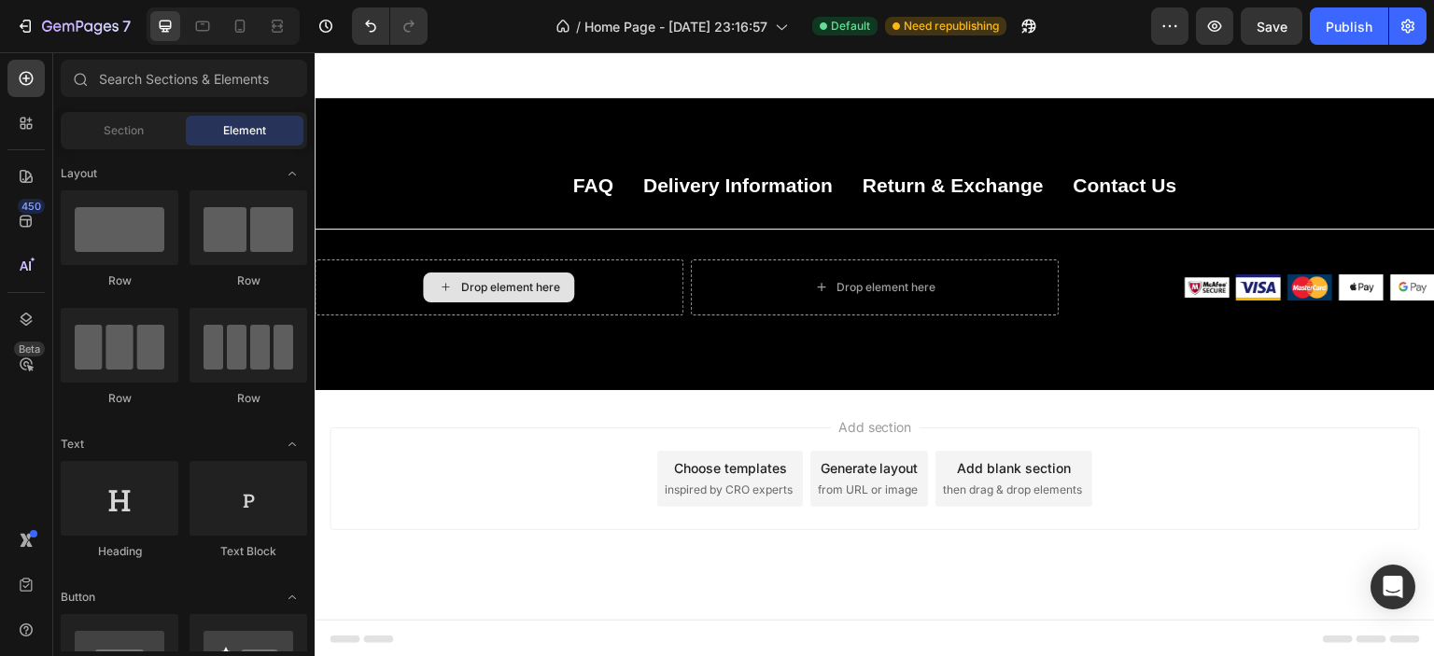
click at [483, 280] on div "Drop element here" at bounding box center [509, 287] width 99 height 15
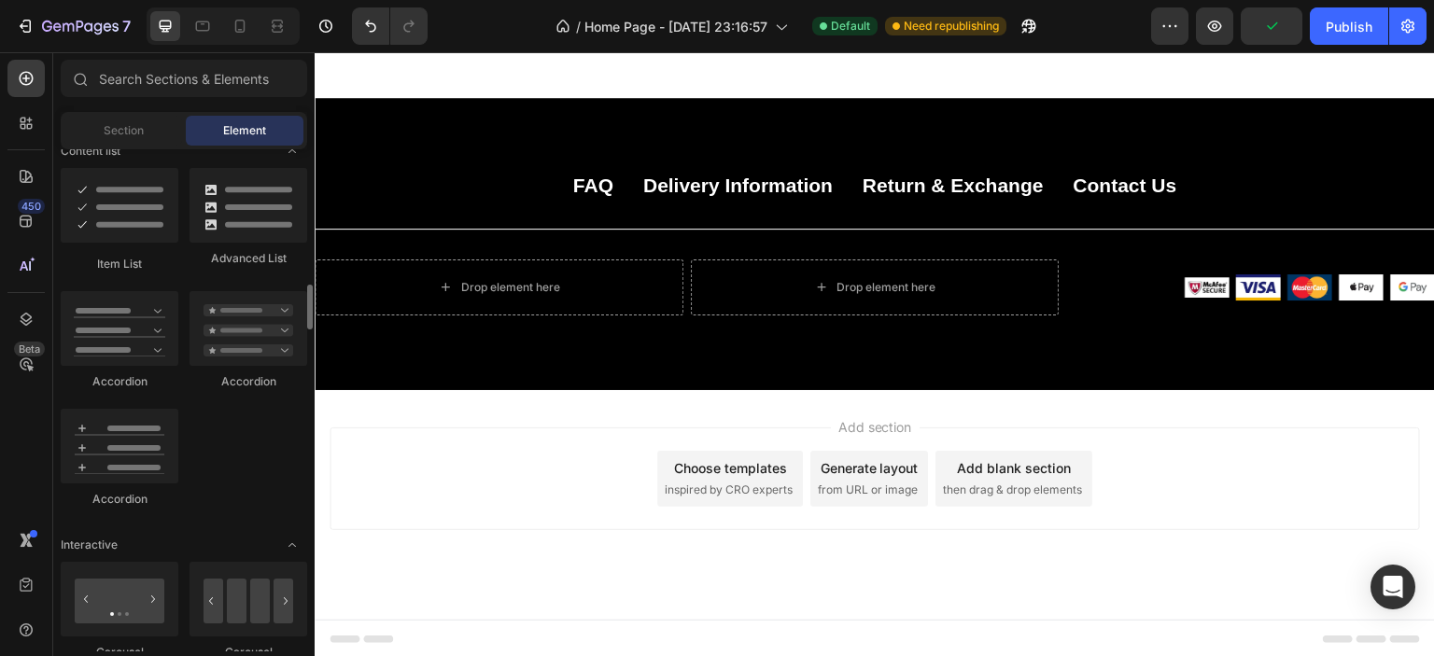
scroll to position [1307, 0]
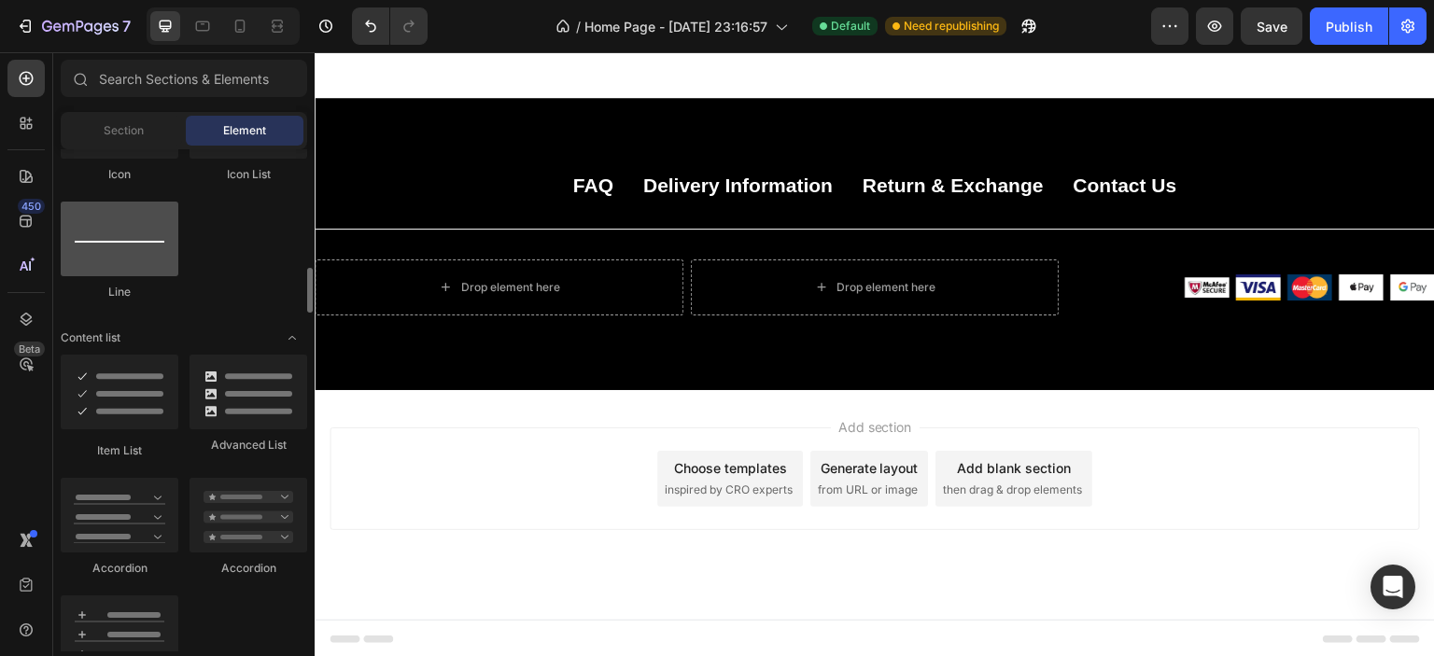
click at [125, 264] on div at bounding box center [120, 239] width 118 height 75
click at [131, 251] on div at bounding box center [120, 239] width 118 height 75
click at [133, 246] on div at bounding box center [120, 239] width 118 height 75
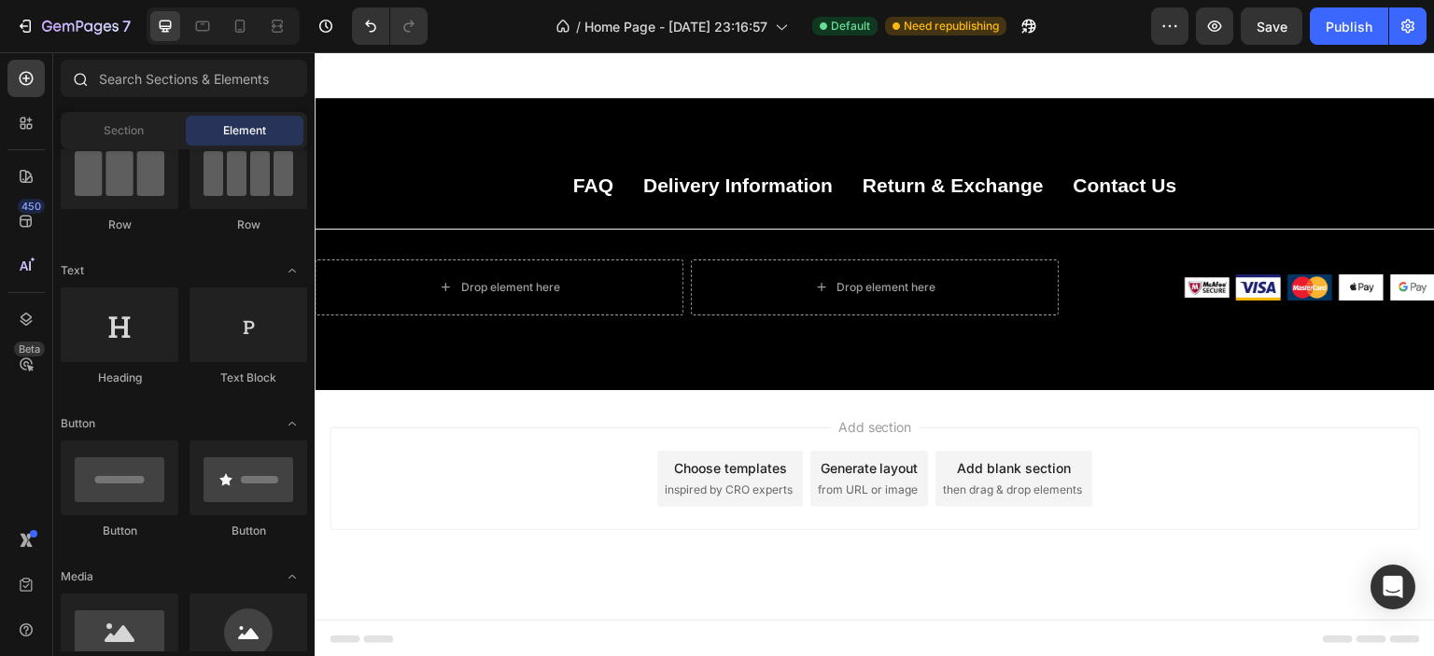
scroll to position [0, 0]
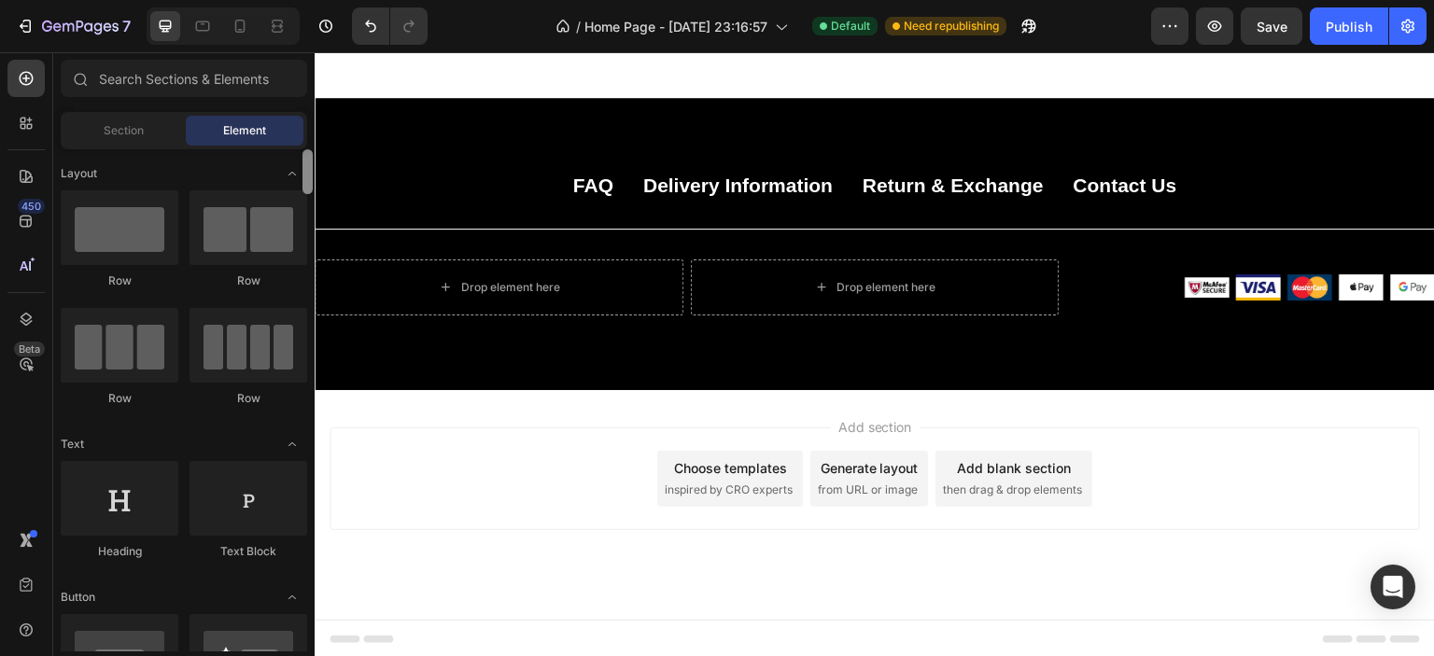
drag, startPoint x: 623, startPoint y: 675, endPoint x: 315, endPoint y: 95, distance: 656.5
click at [134, 139] on div "Section" at bounding box center [123, 131] width 118 height 30
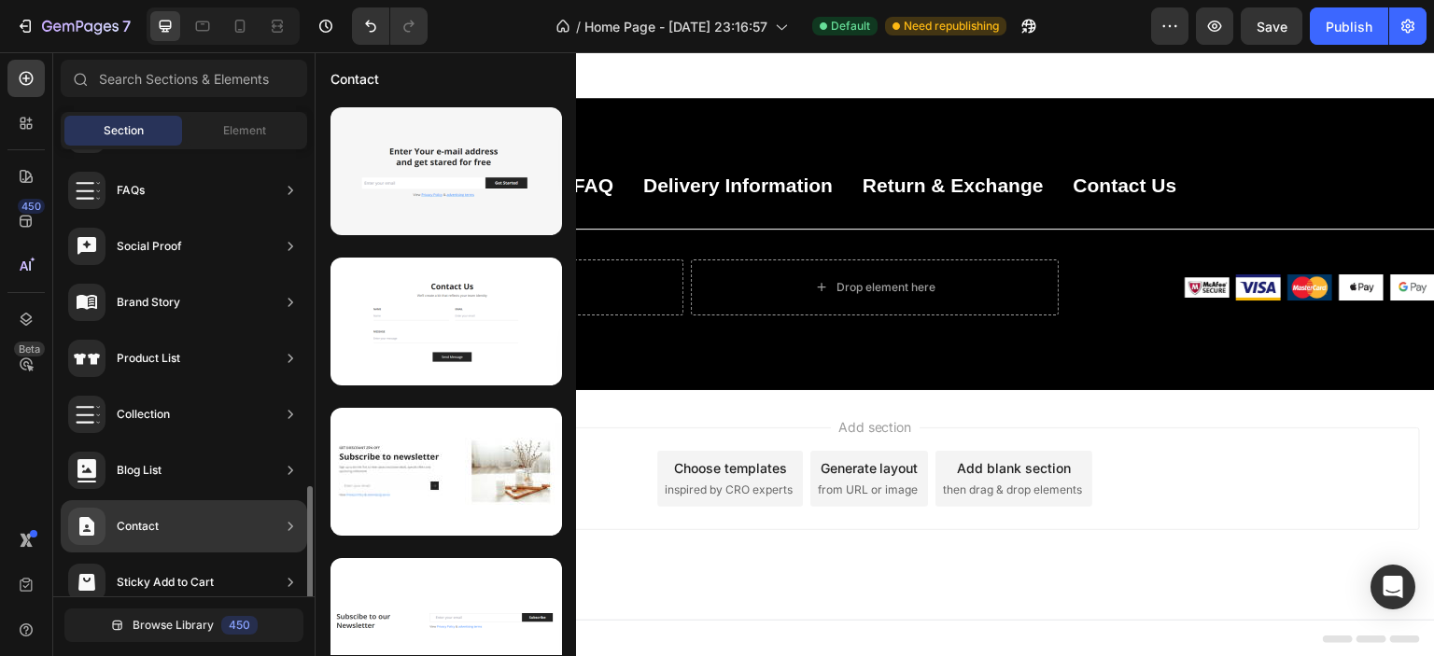
scroll to position [635, 0]
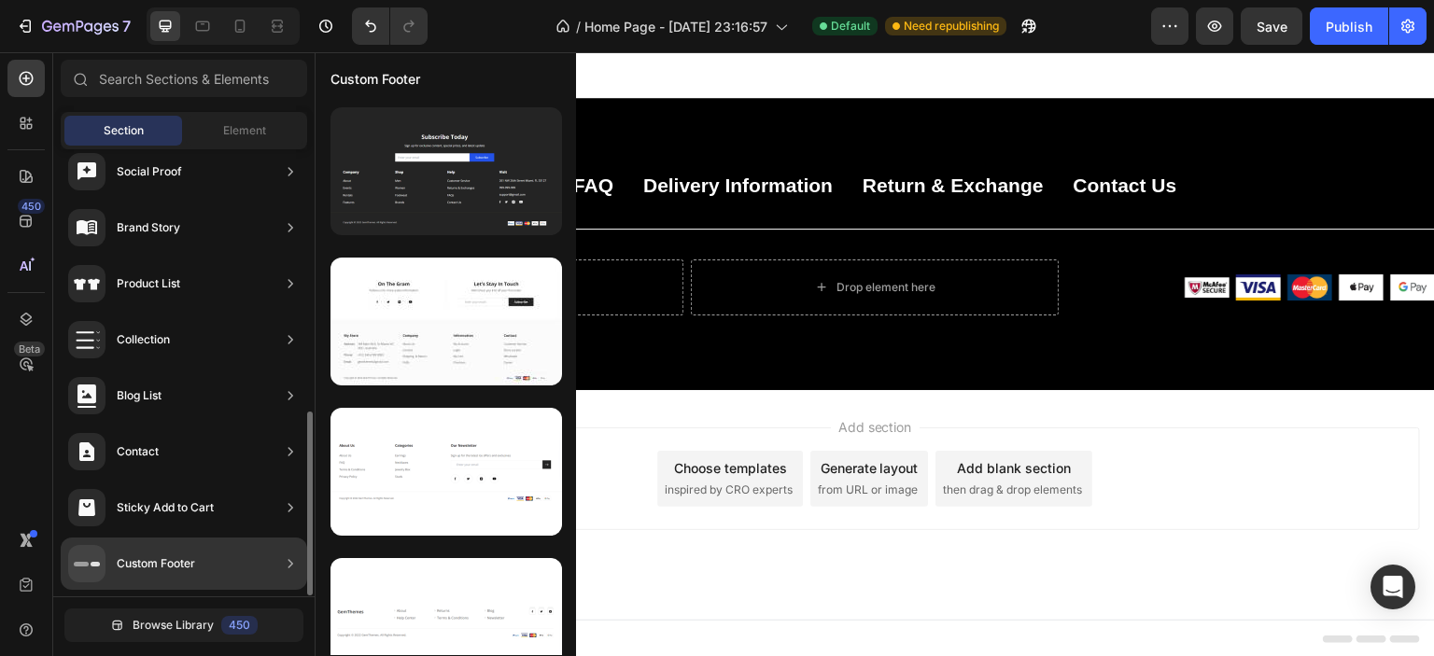
click at [258, 562] on div "Custom Footer" at bounding box center [184, 564] width 246 height 52
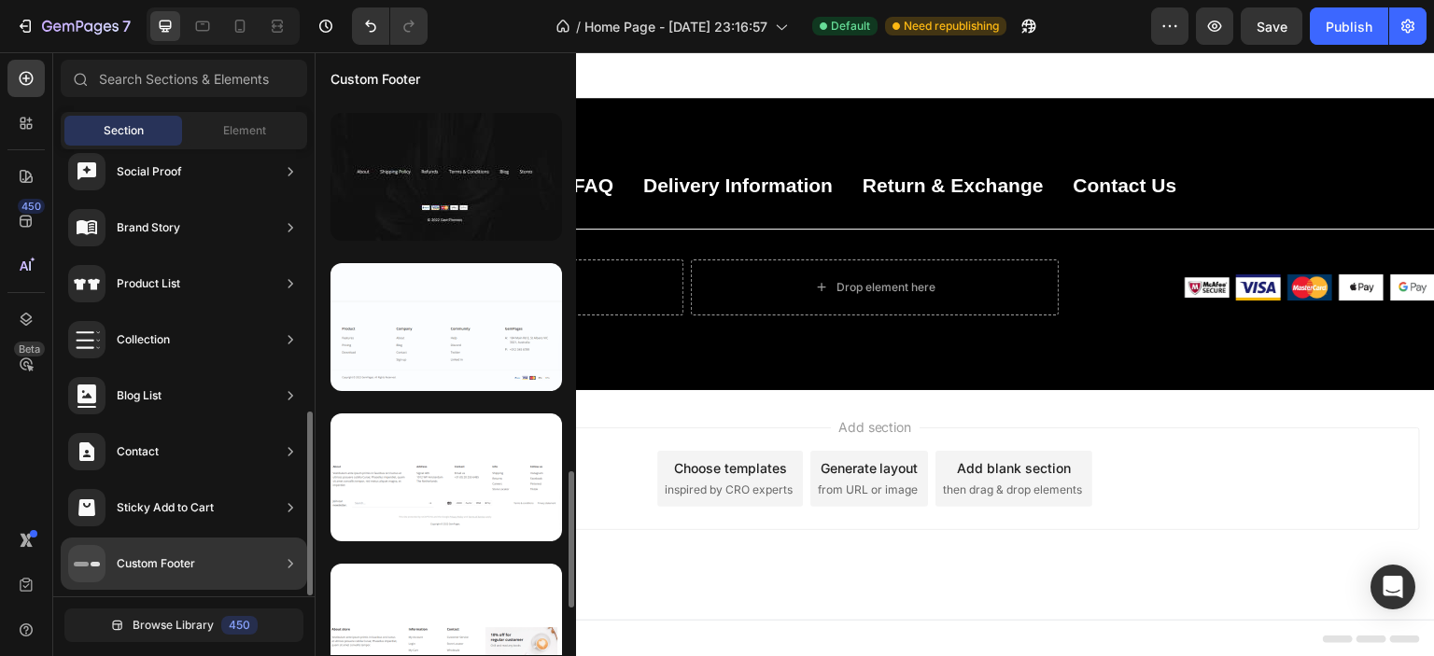
scroll to position [186, 0]
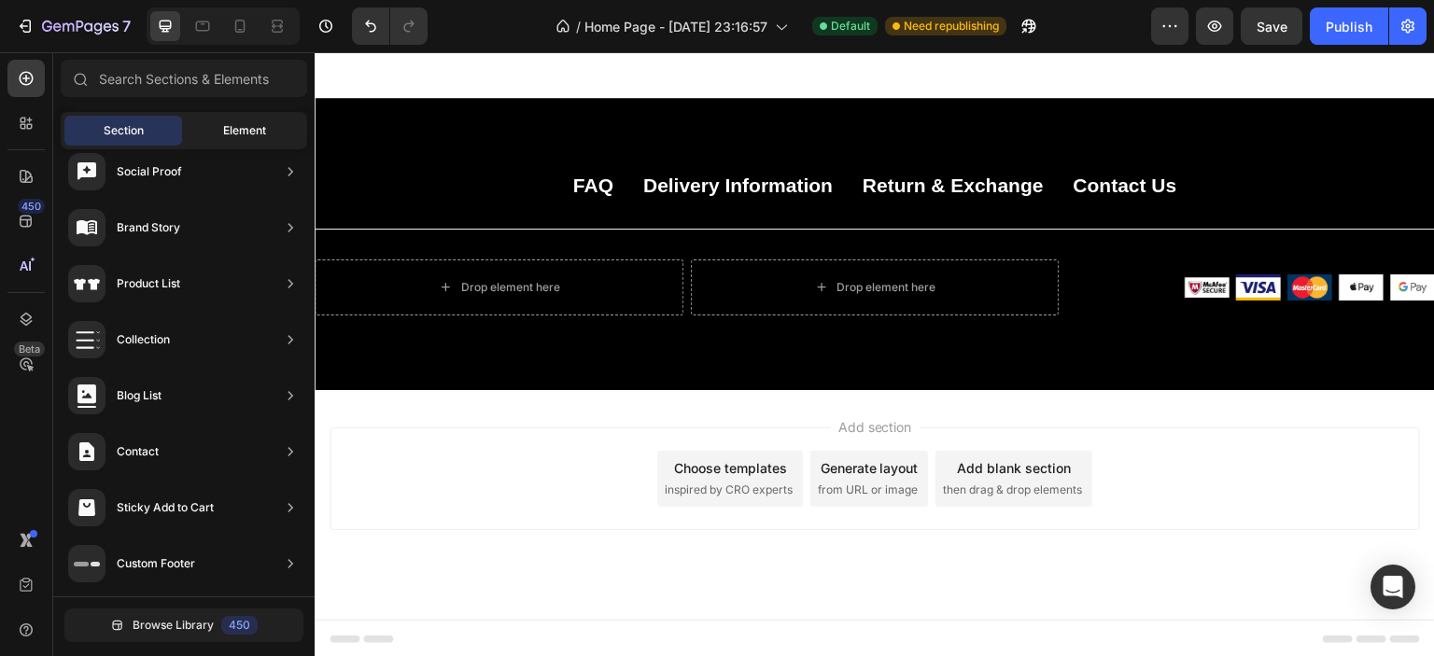
click at [234, 120] on div "Element" at bounding box center [245, 131] width 118 height 30
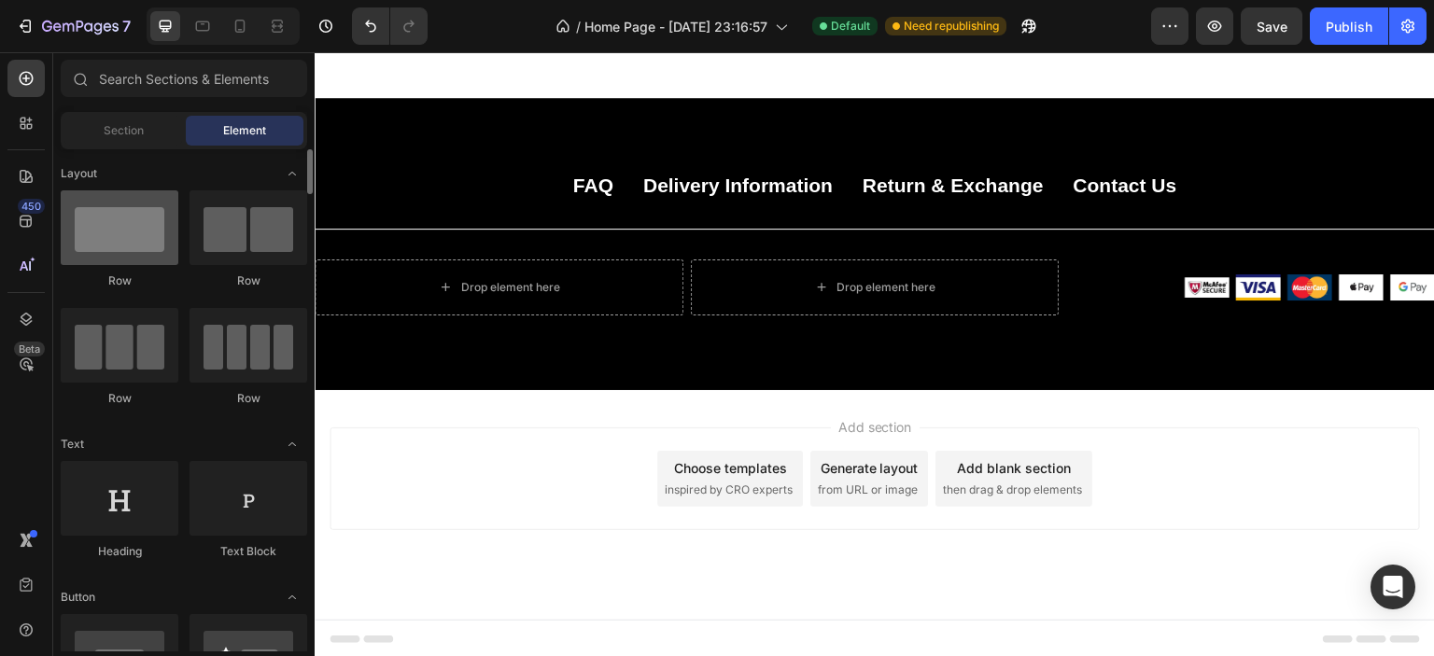
scroll to position [187, 0]
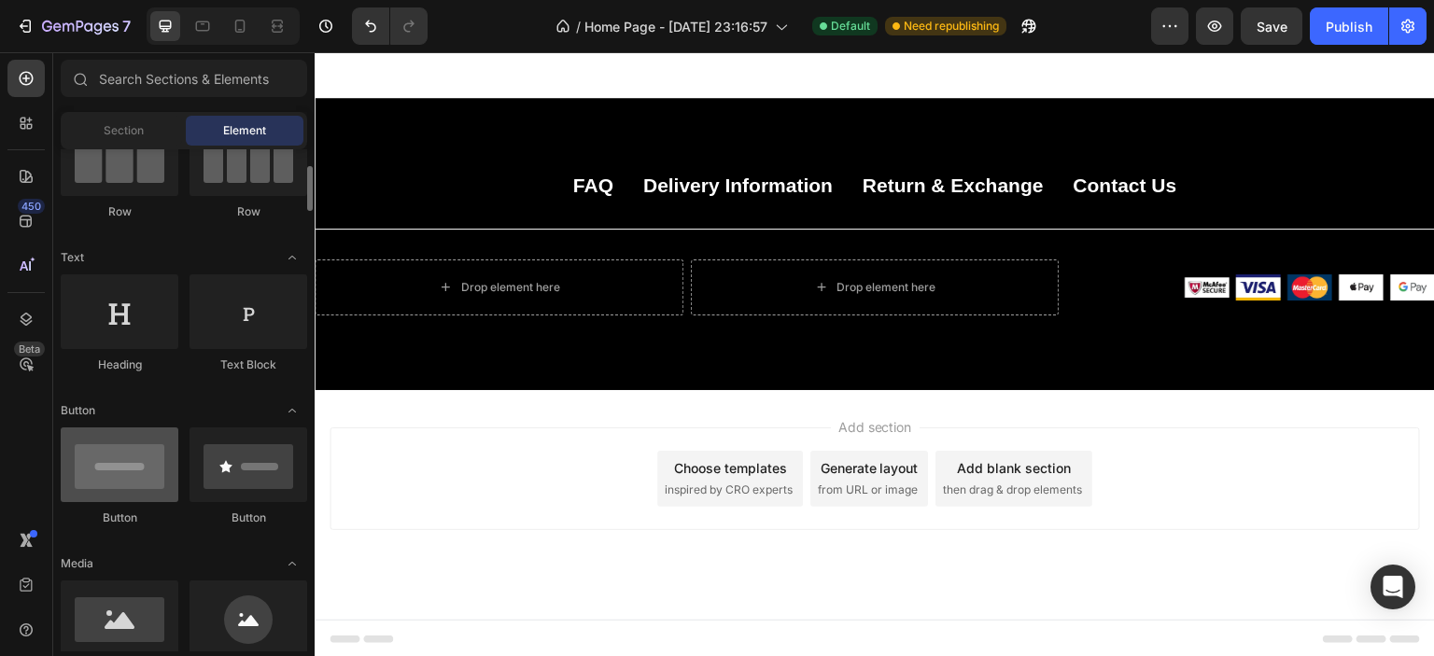
click at [130, 476] on div at bounding box center [120, 465] width 118 height 75
click at [134, 469] on div at bounding box center [120, 465] width 118 height 75
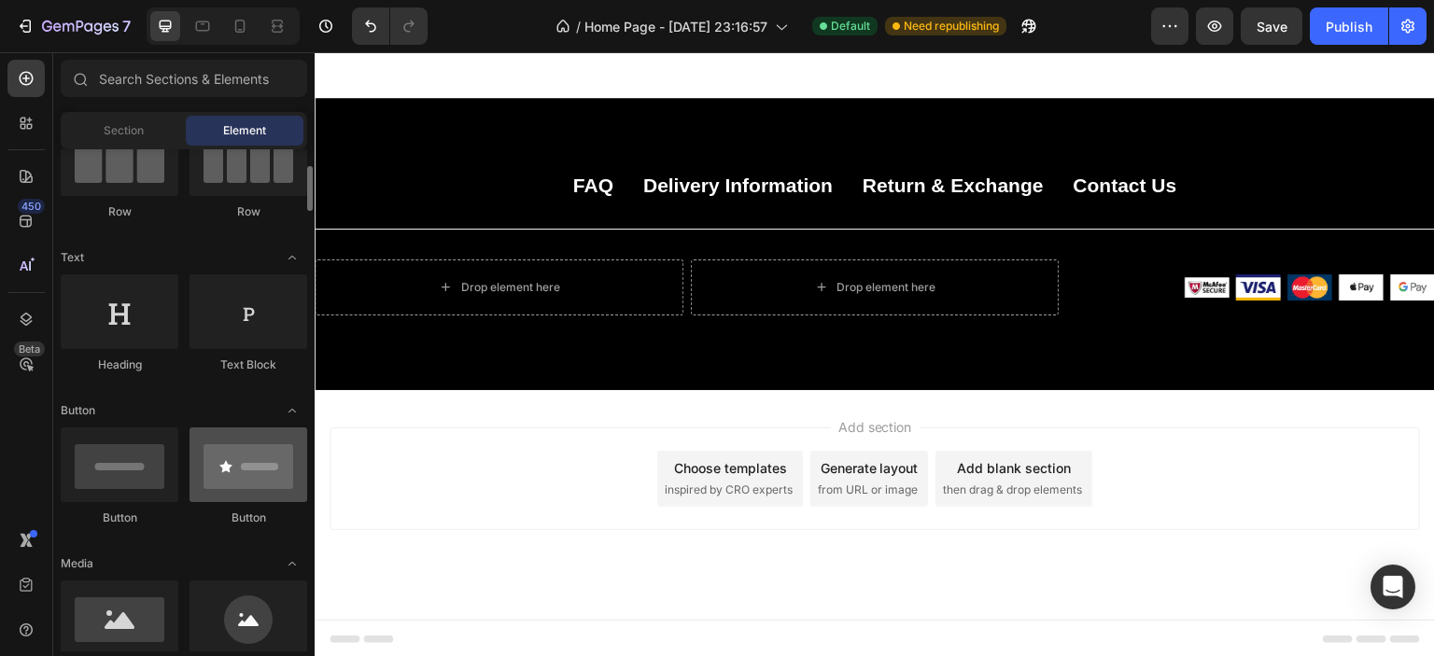
click at [220, 476] on div at bounding box center [249, 465] width 118 height 75
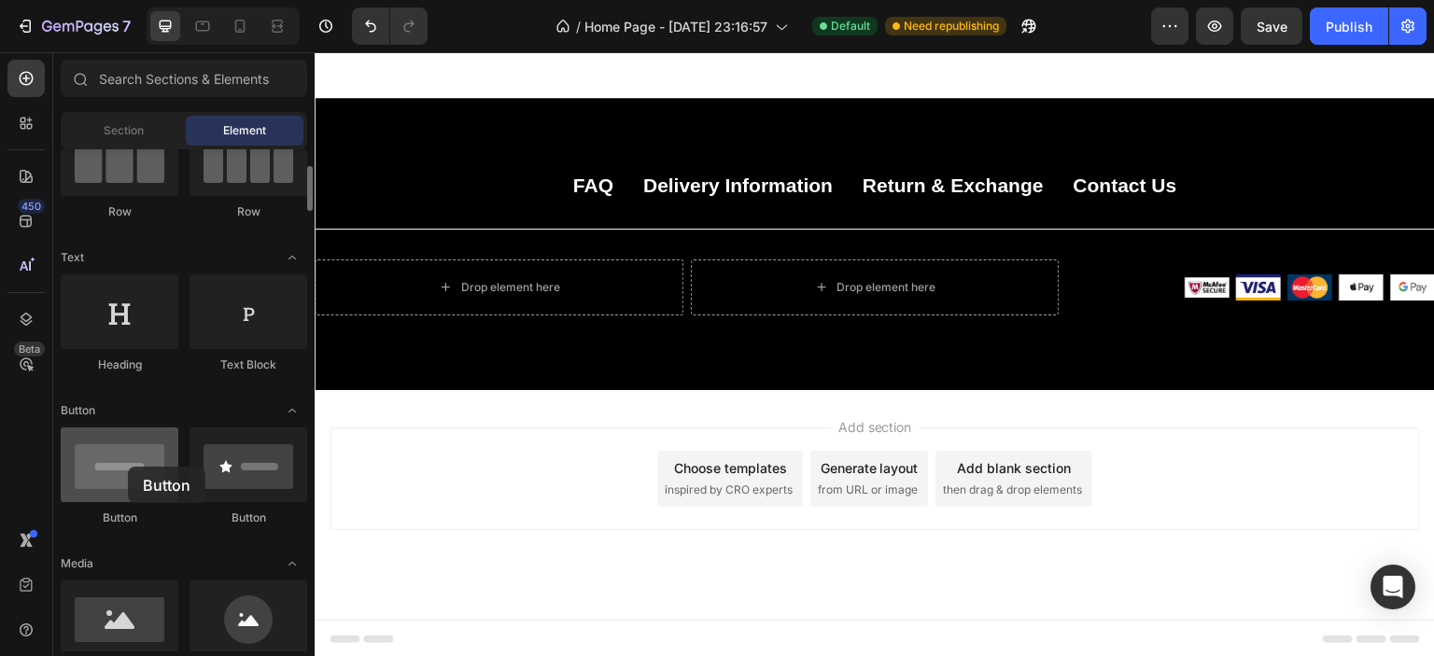
click at [128, 467] on div at bounding box center [120, 465] width 118 height 75
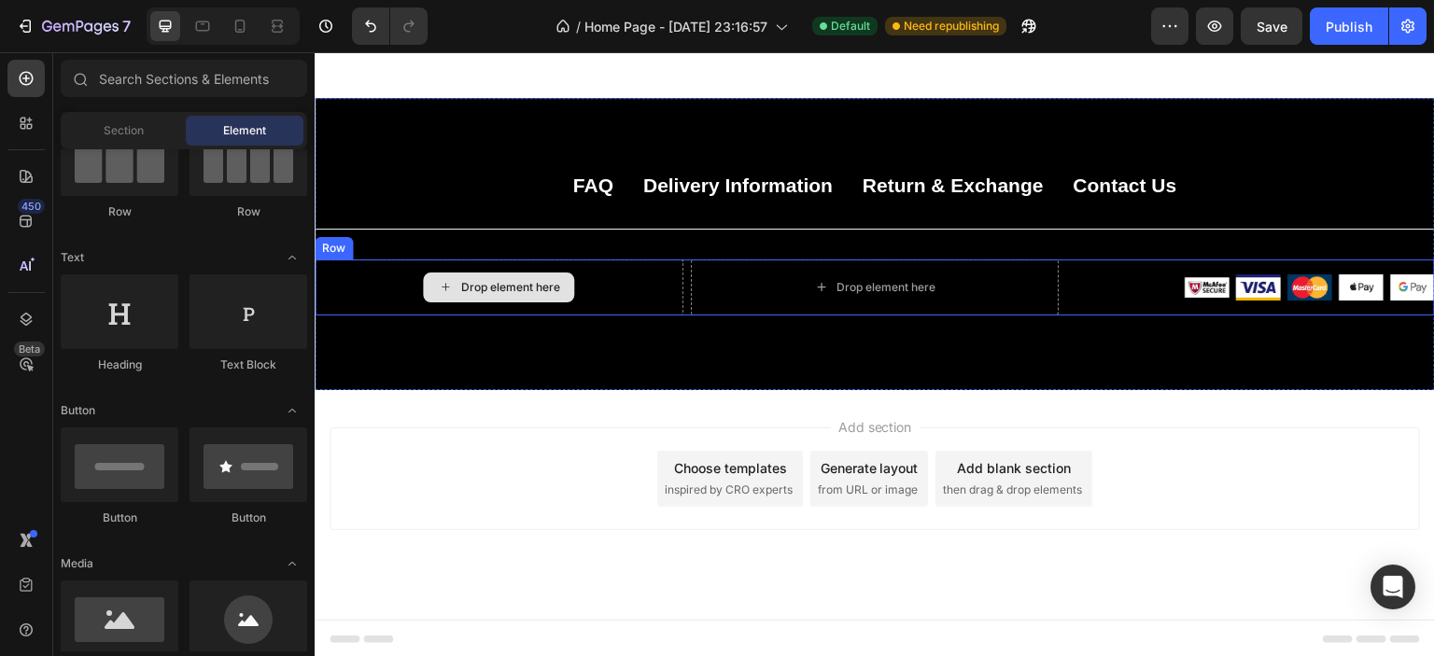
click at [452, 279] on div "Drop element here" at bounding box center [498, 288] width 151 height 30
click at [446, 285] on icon at bounding box center [445, 287] width 15 height 16
click at [430, 279] on div "Drop element here" at bounding box center [498, 288] width 151 height 30
click at [343, 278] on div "Drop element here" at bounding box center [499, 288] width 369 height 56
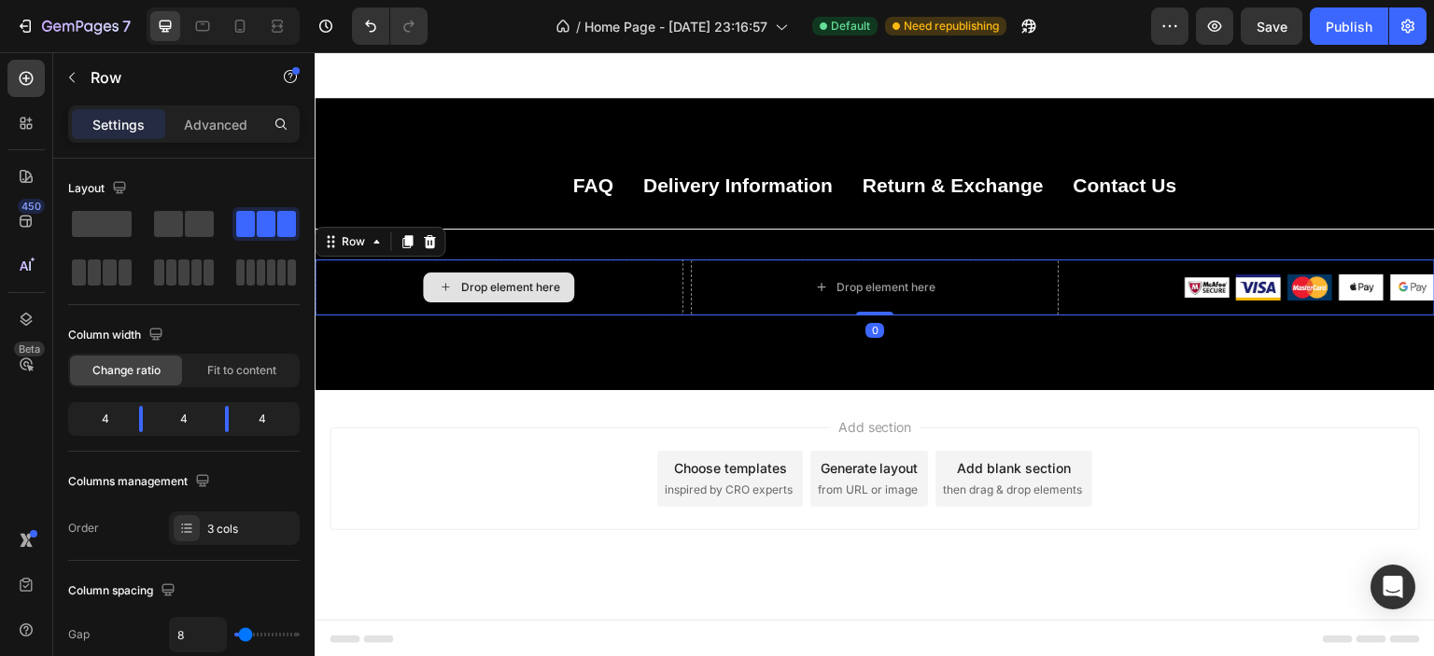
click at [443, 283] on icon at bounding box center [445, 286] width 7 height 7
click at [384, 283] on div "Drop element here" at bounding box center [499, 288] width 369 height 56
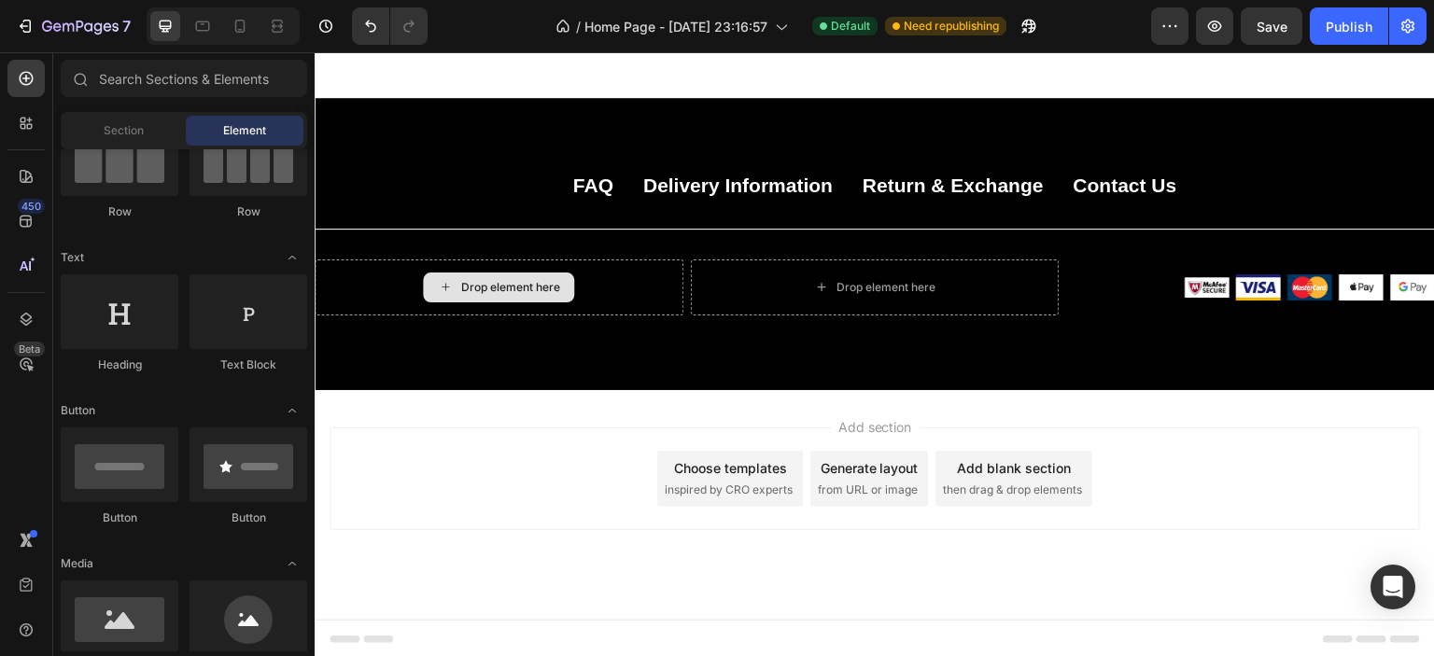
click at [480, 288] on div "Drop element here" at bounding box center [509, 287] width 99 height 15
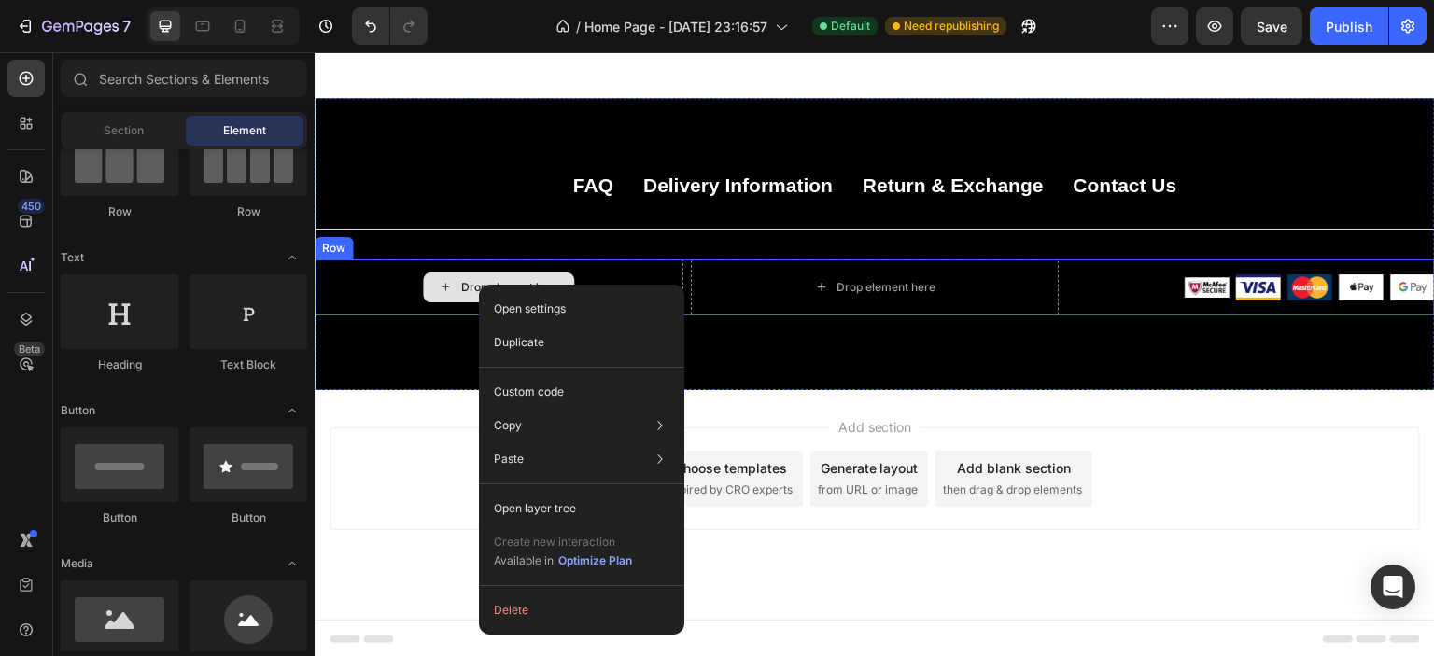
click at [428, 306] on div "Drop element here" at bounding box center [499, 288] width 369 height 56
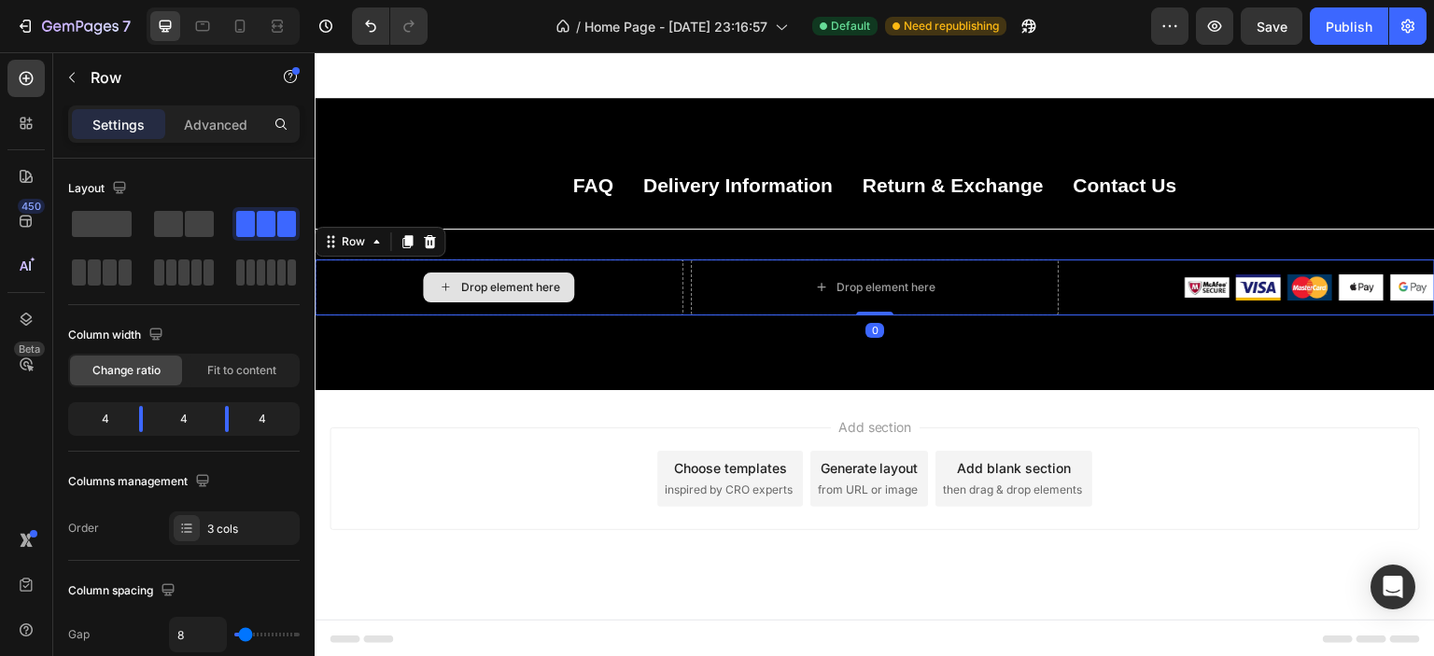
click at [515, 291] on div "Drop element here" at bounding box center [509, 287] width 99 height 15
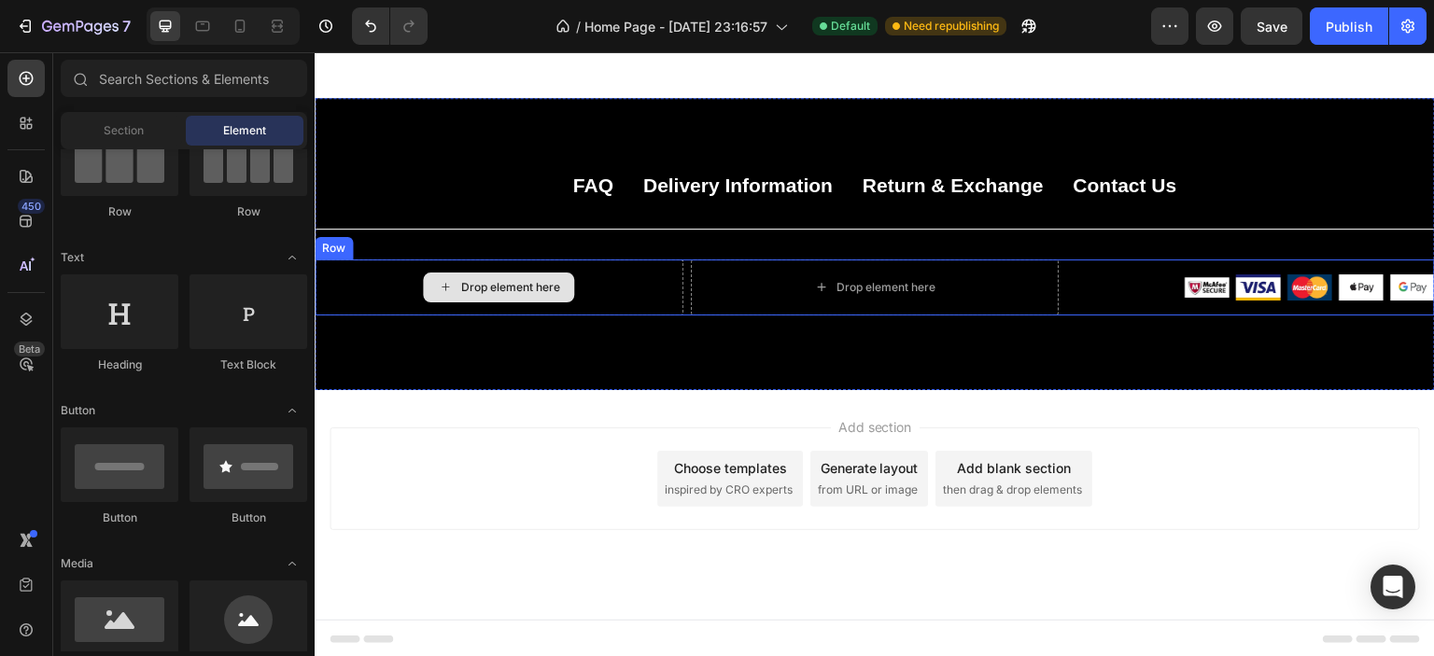
click at [423, 285] on div "Drop element here" at bounding box center [498, 288] width 151 height 30
click at [469, 283] on div "Drop element here" at bounding box center [509, 287] width 99 height 15
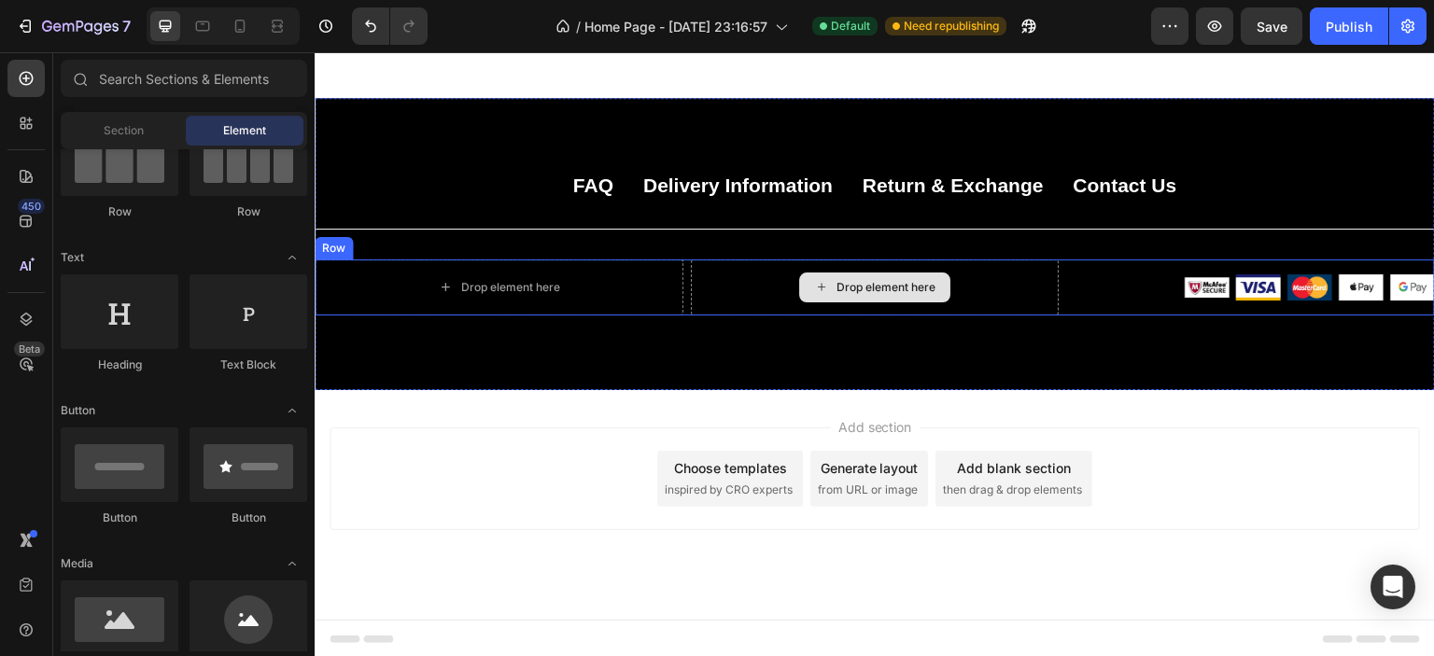
click at [869, 291] on div "Drop element here" at bounding box center [886, 287] width 99 height 15
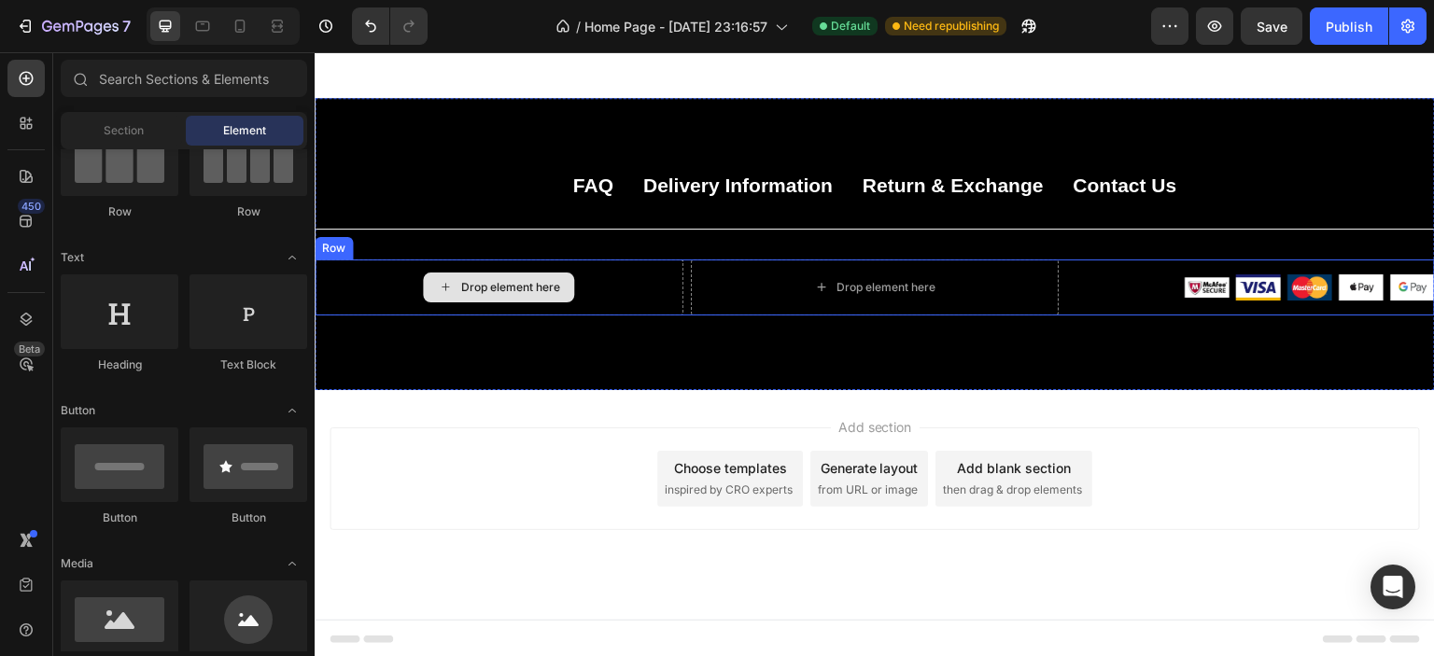
click at [513, 283] on div "Drop element here" at bounding box center [509, 287] width 99 height 15
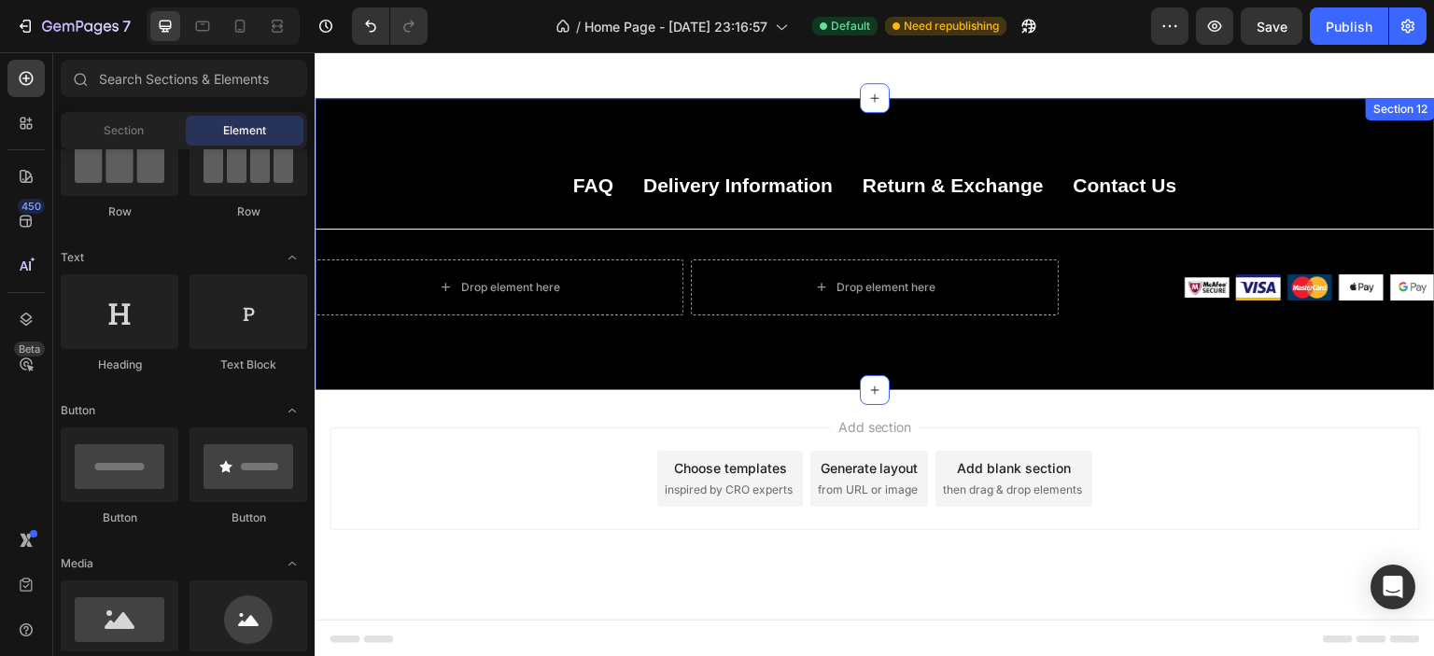
click at [553, 388] on div "FAQ Button Delivery Information Button Return & Exchange Button Contact Us Butt…" at bounding box center [875, 244] width 1120 height 292
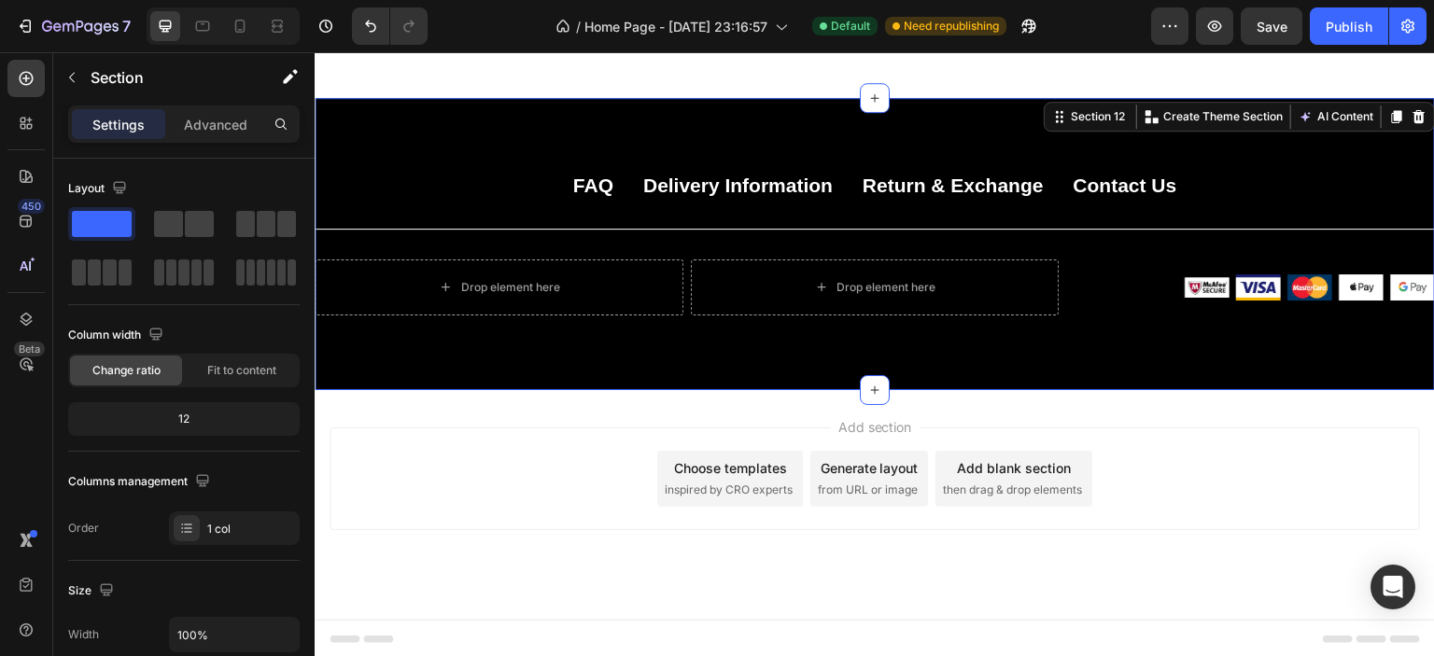
click at [548, 367] on div "FAQ Button Delivery Information Button Return & Exchange Button Contact Us Butt…" at bounding box center [875, 244] width 1120 height 292
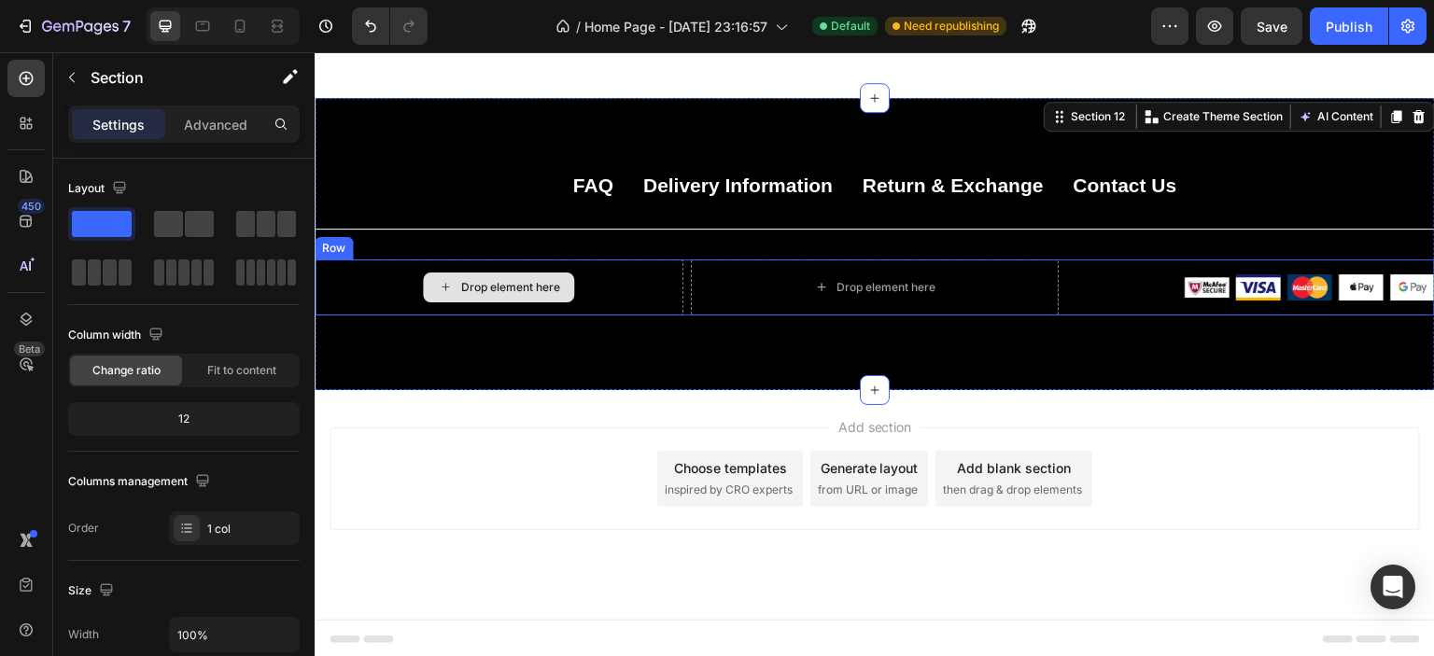
click at [442, 283] on icon at bounding box center [445, 287] width 15 height 16
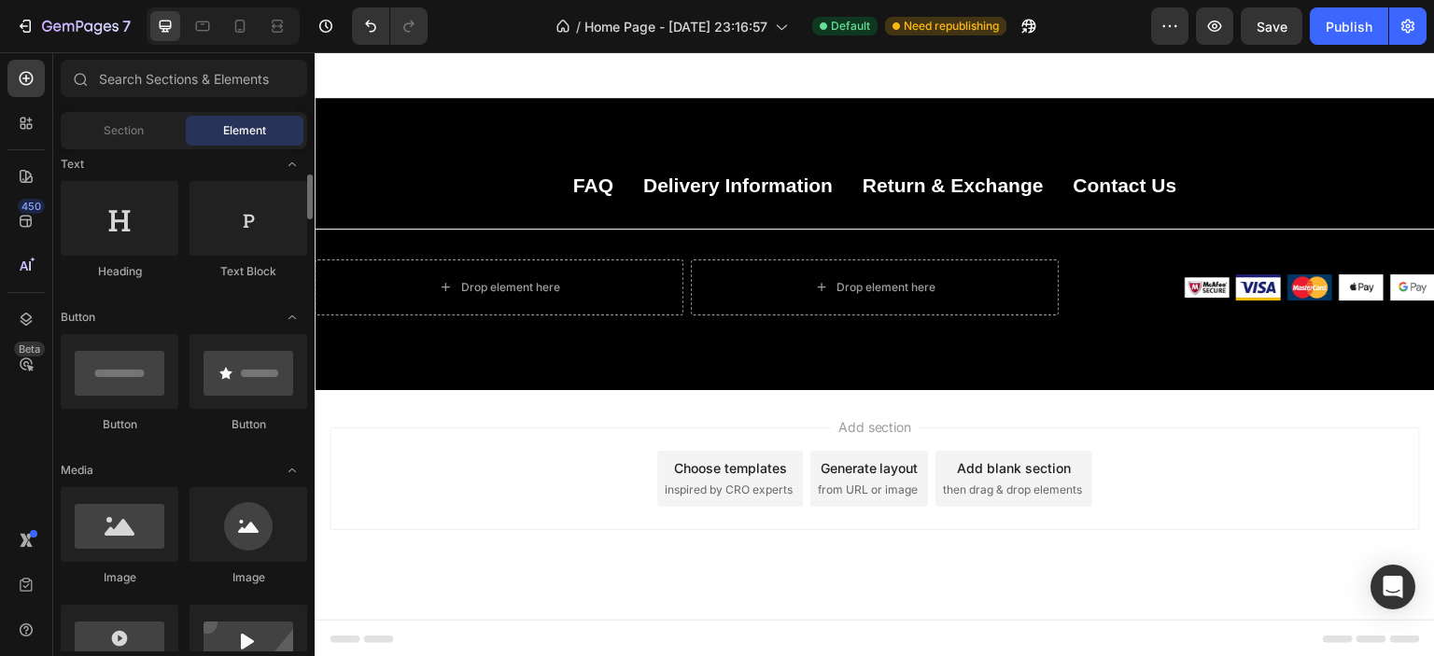
scroll to position [0, 0]
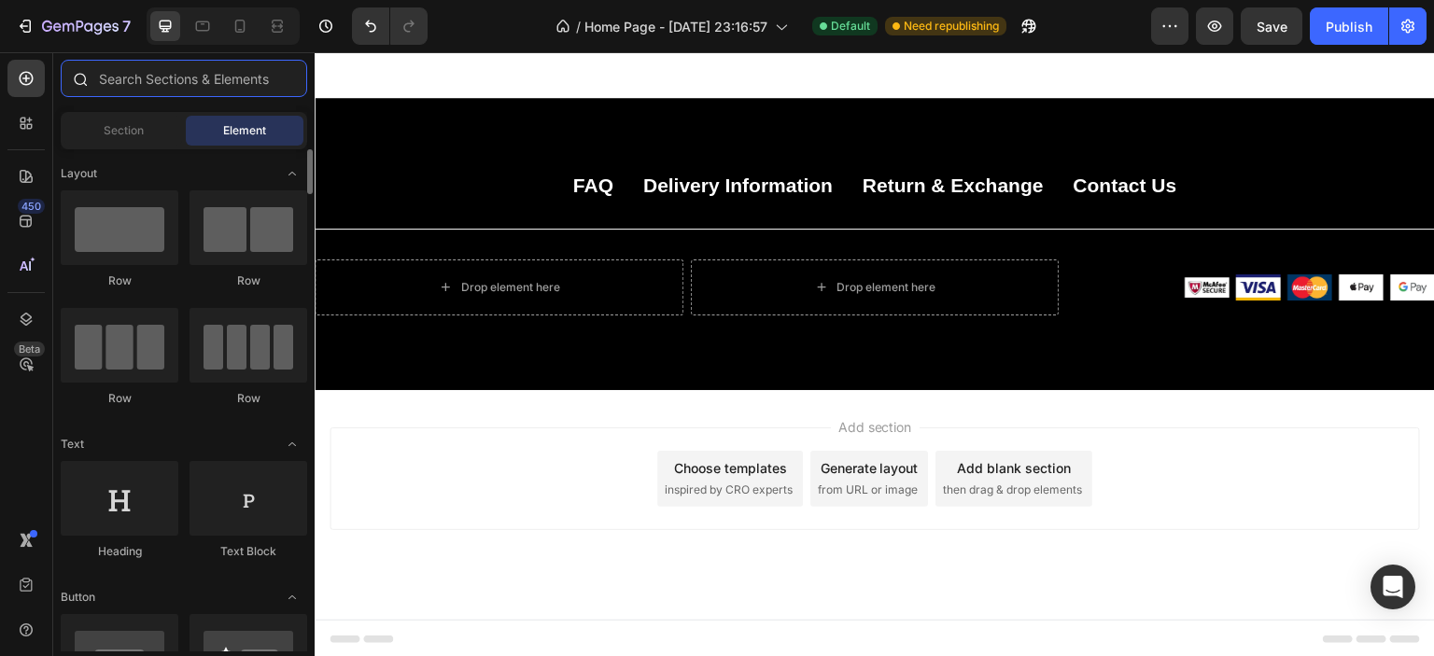
click at [161, 82] on input "text" at bounding box center [184, 78] width 246 height 37
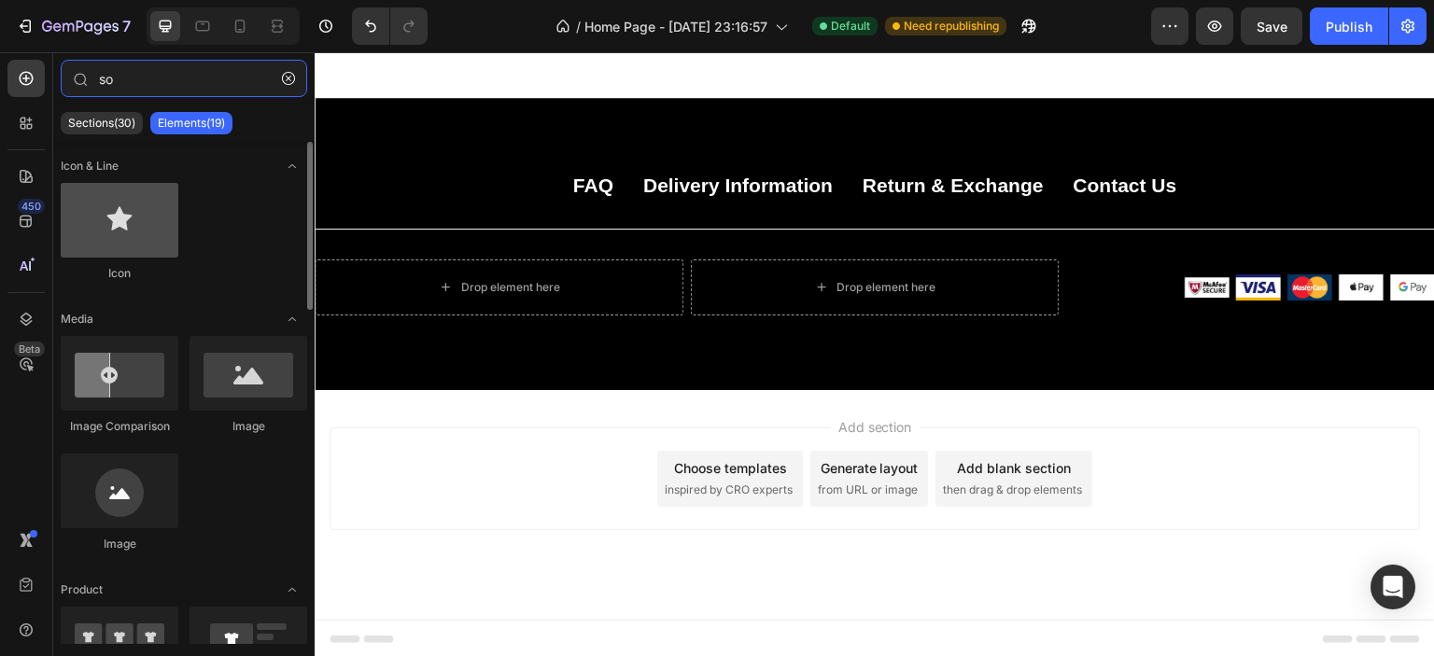
type input "so"
click at [130, 220] on div at bounding box center [120, 220] width 118 height 75
click at [113, 241] on div at bounding box center [120, 220] width 118 height 75
click at [138, 241] on div at bounding box center [120, 220] width 118 height 75
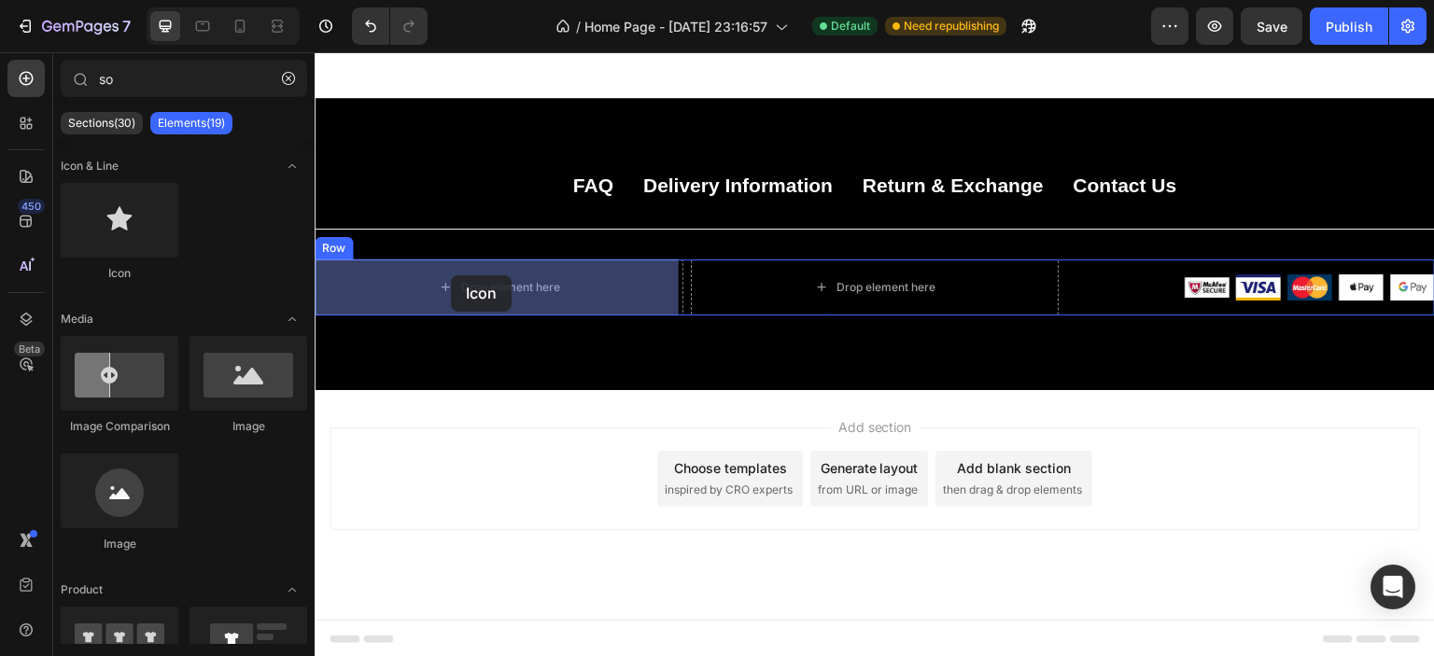
drag, startPoint x: 432, startPoint y: 287, endPoint x: 451, endPoint y: 275, distance: 21.8
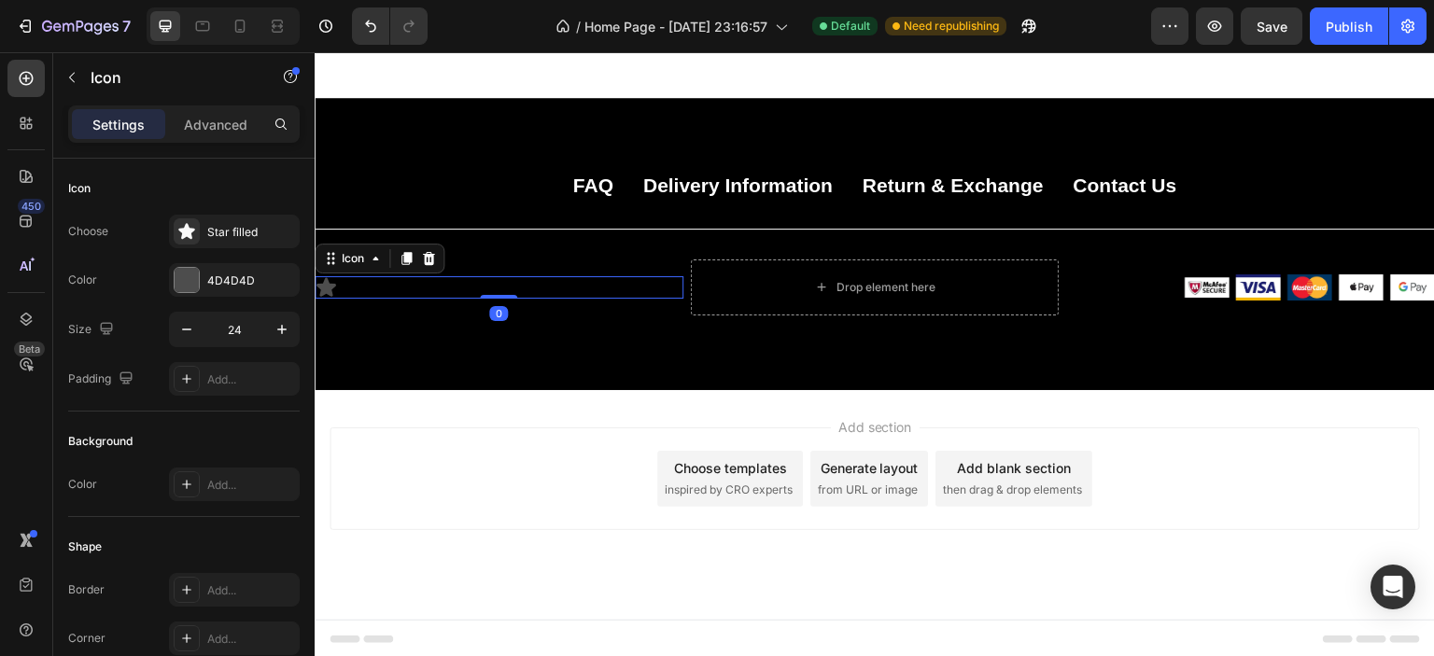
click at [329, 286] on icon at bounding box center [326, 286] width 20 height 19
click at [490, 295] on div at bounding box center [498, 296] width 37 height 6
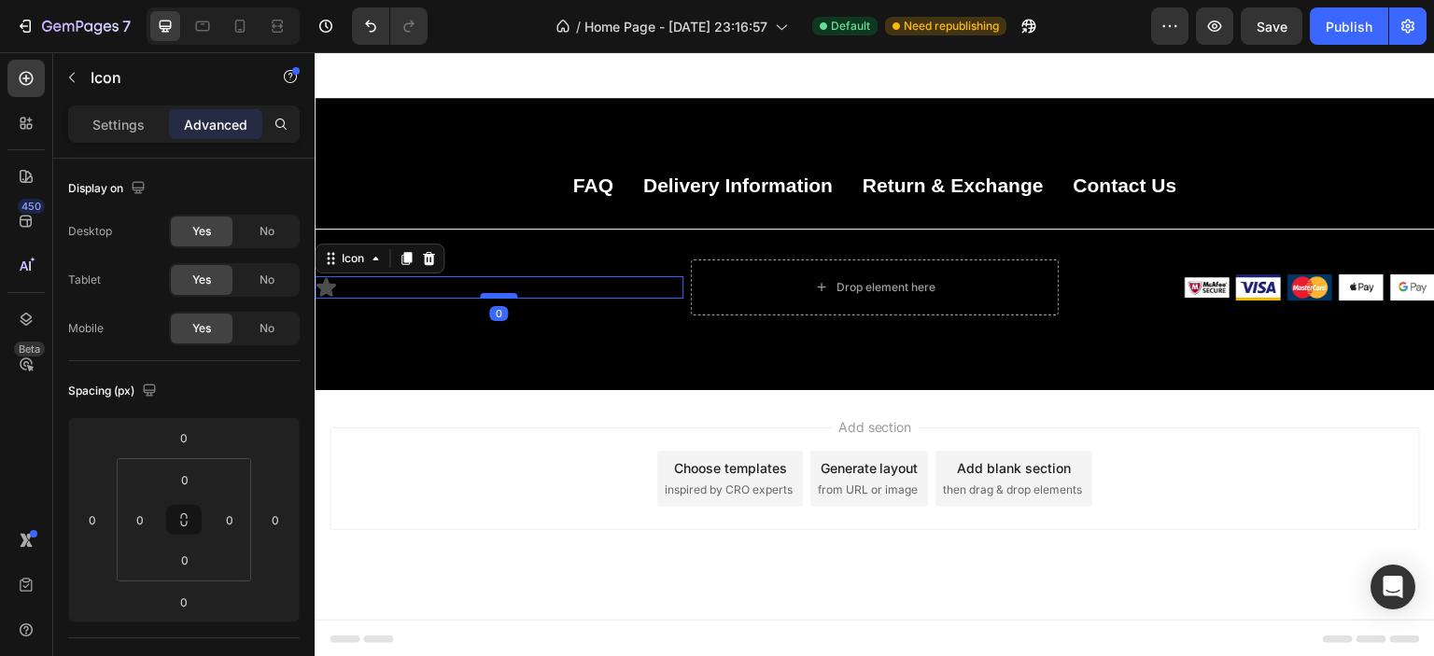
click at [504, 295] on div at bounding box center [498, 296] width 37 height 6
click at [129, 113] on div "Settings" at bounding box center [118, 124] width 93 height 30
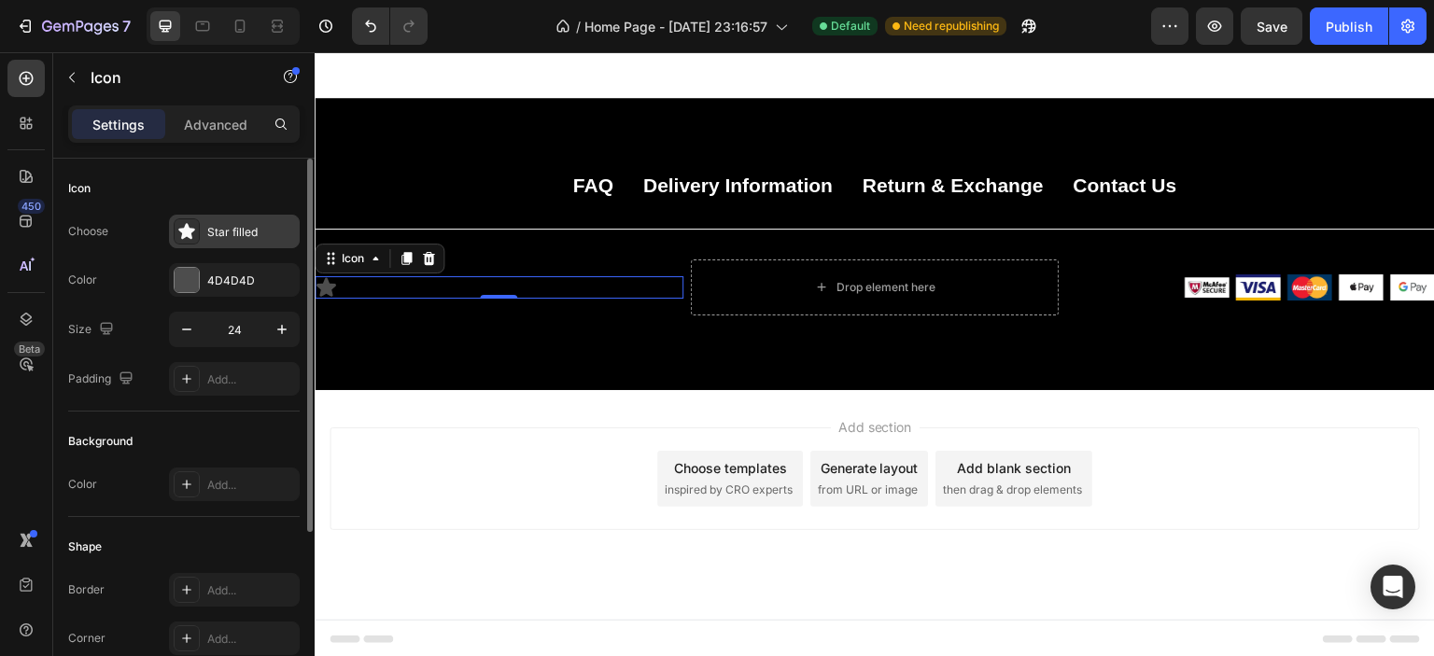
click at [227, 240] on div "Star filled" at bounding box center [234, 232] width 131 height 34
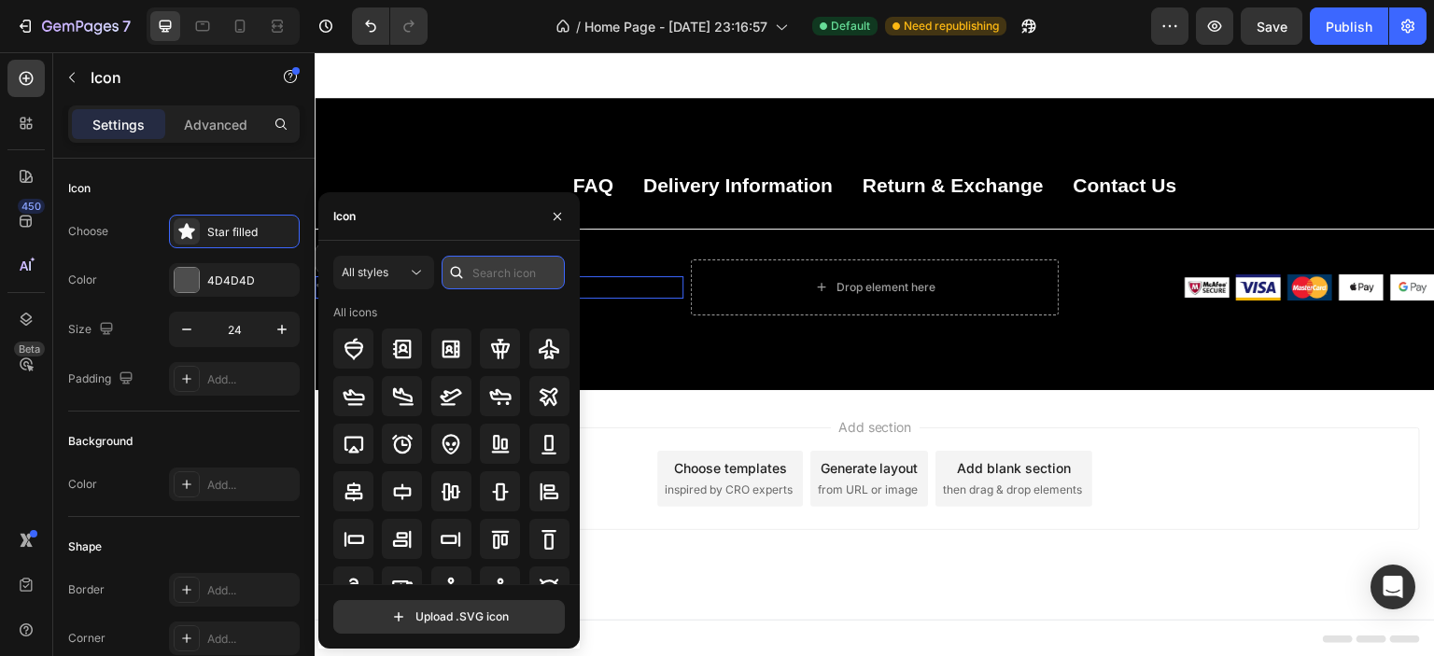
click at [479, 262] on input "text" at bounding box center [503, 273] width 123 height 34
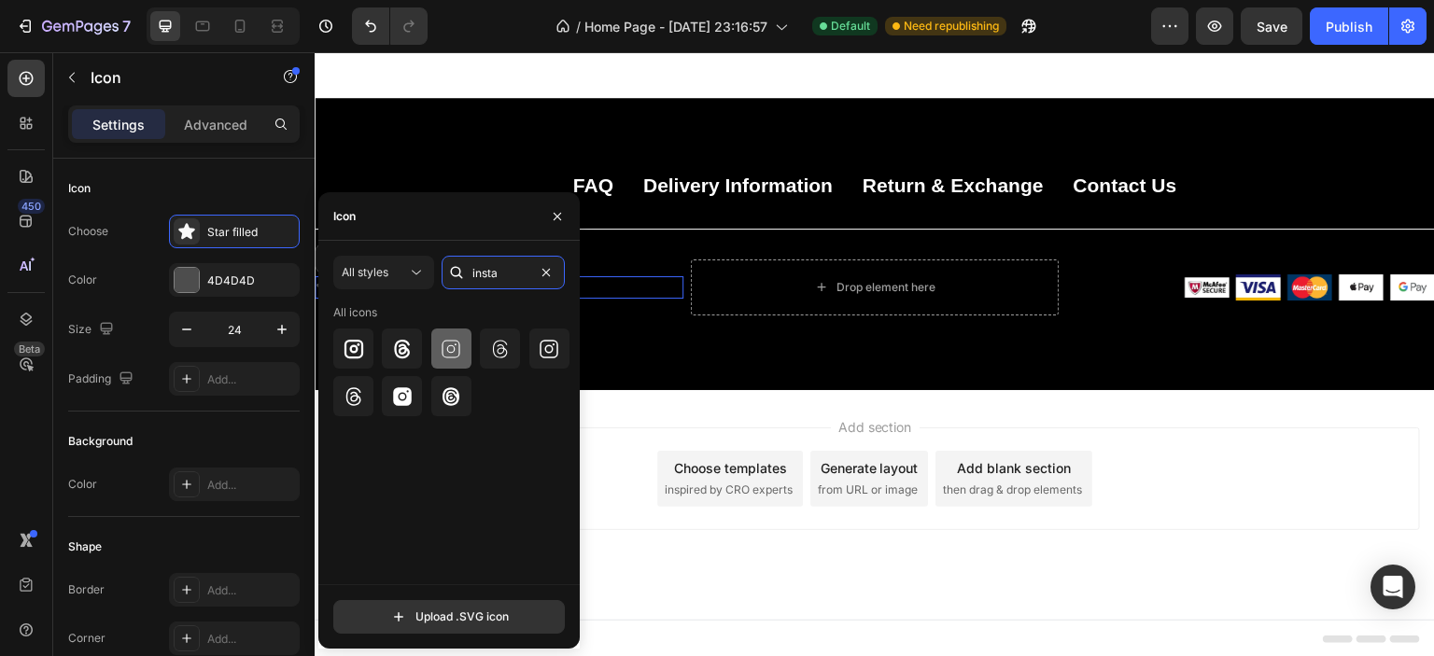
type input "insta"
click at [452, 351] on icon at bounding box center [451, 349] width 22 height 22
click at [608, 428] on div "Add section Choose templates inspired by CRO experts Generate layout from URL o…" at bounding box center [875, 479] width 1090 height 103
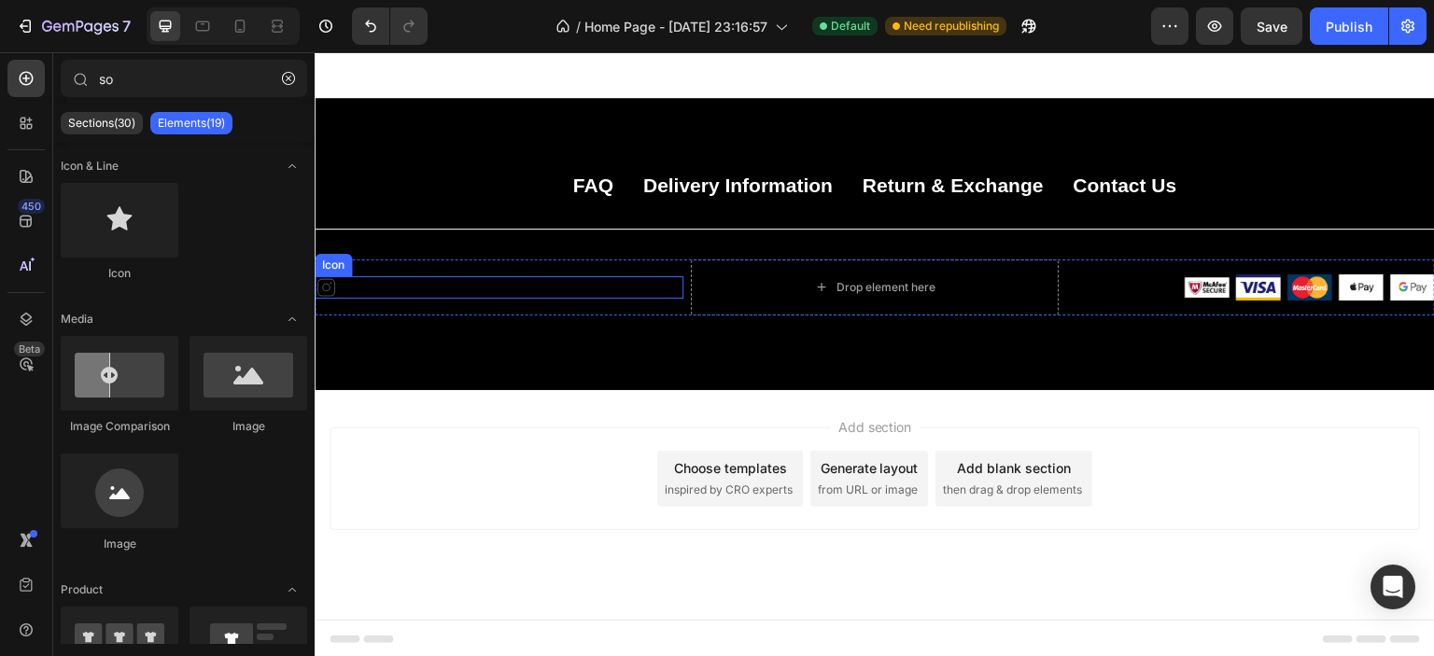
click at [325, 288] on icon at bounding box center [326, 287] width 22 height 22
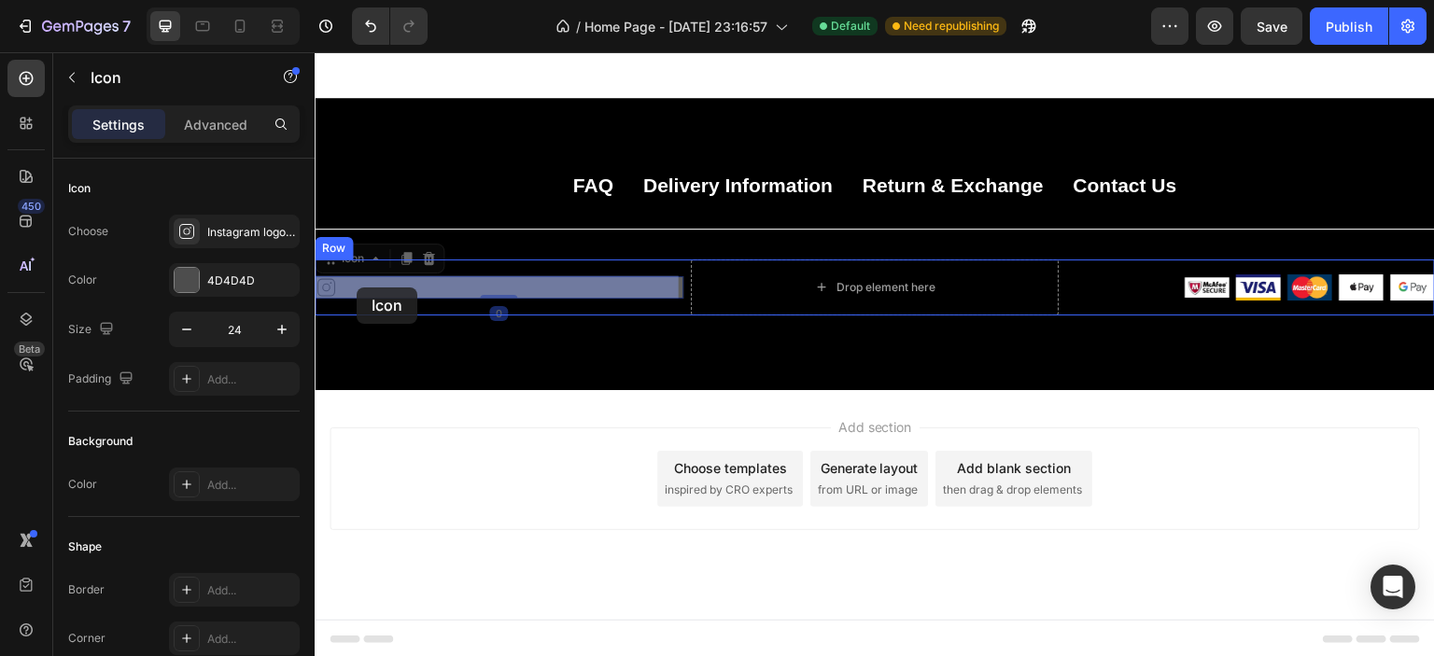
drag, startPoint x: 322, startPoint y: 288, endPoint x: 357, endPoint y: 288, distance: 34.5
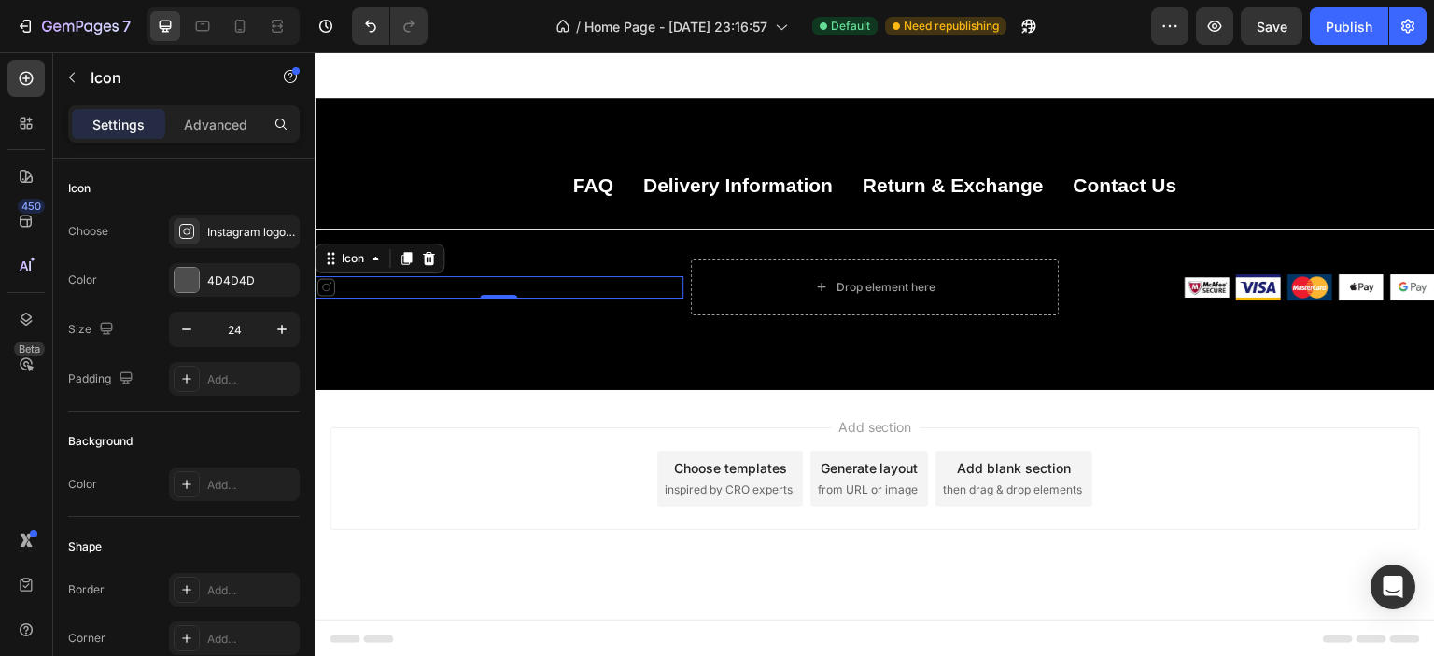
click at [329, 288] on icon at bounding box center [325, 287] width 18 height 18
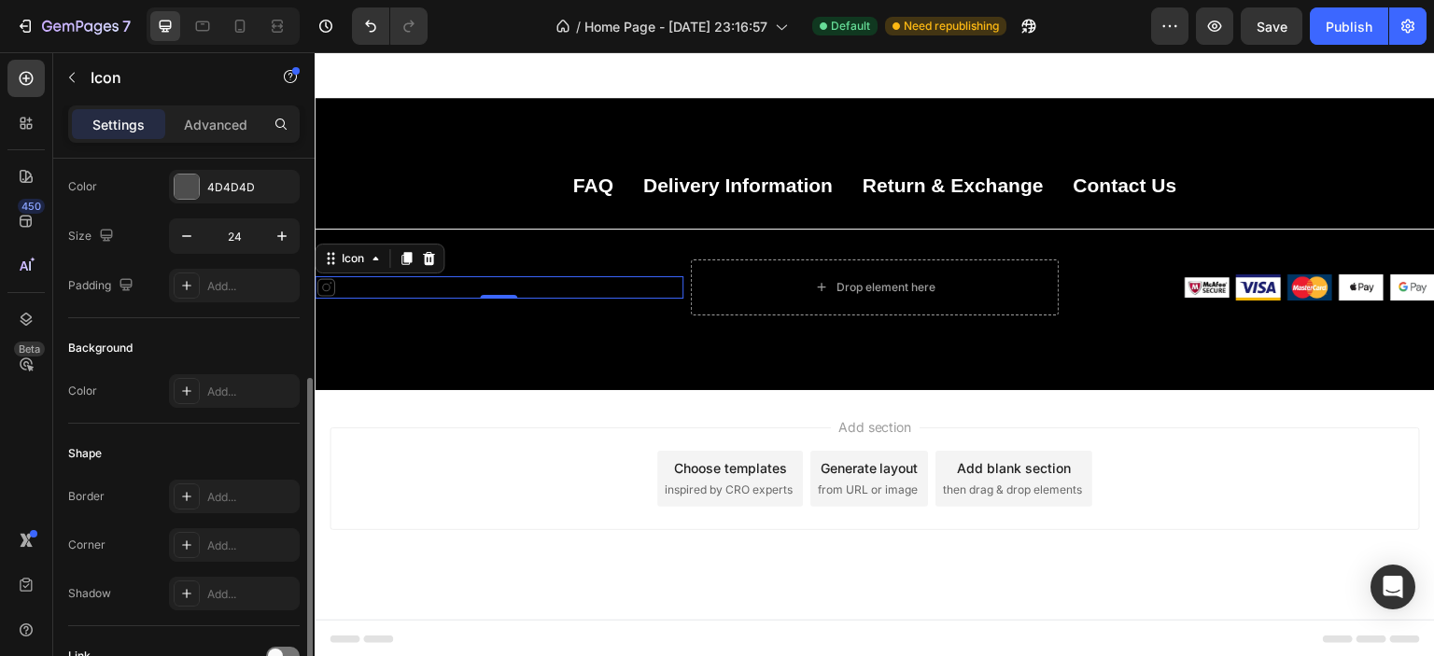
scroll to position [260, 0]
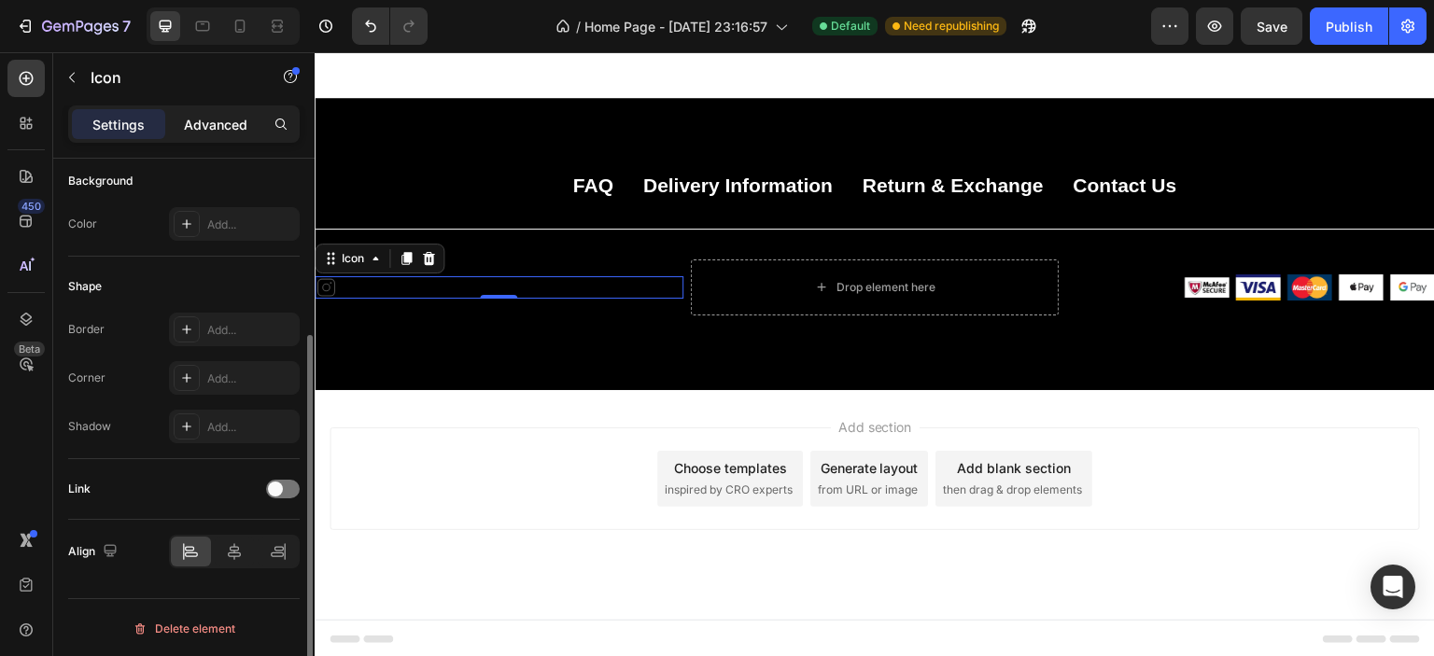
click at [232, 129] on p "Advanced" at bounding box center [215, 125] width 63 height 20
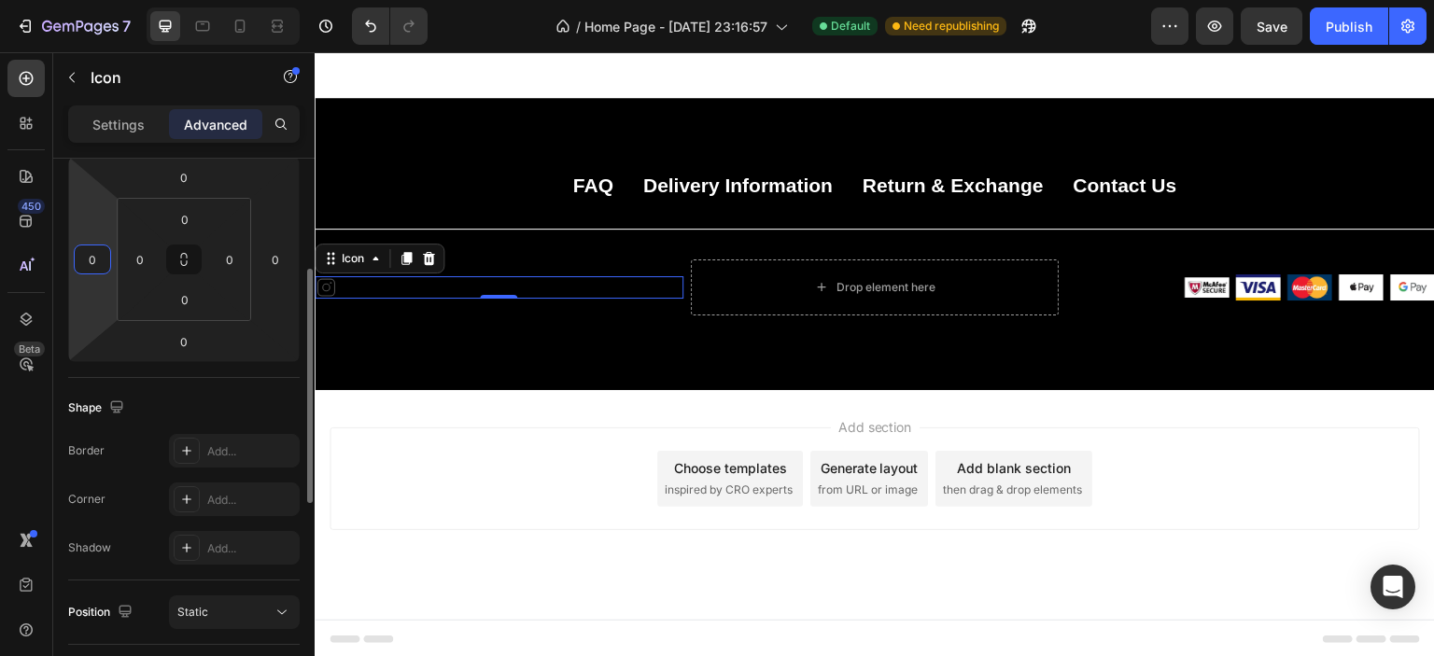
click at [97, 265] on input "0" at bounding box center [92, 260] width 28 height 28
type input "10"
click at [153, 120] on div "Settings" at bounding box center [118, 124] width 93 height 30
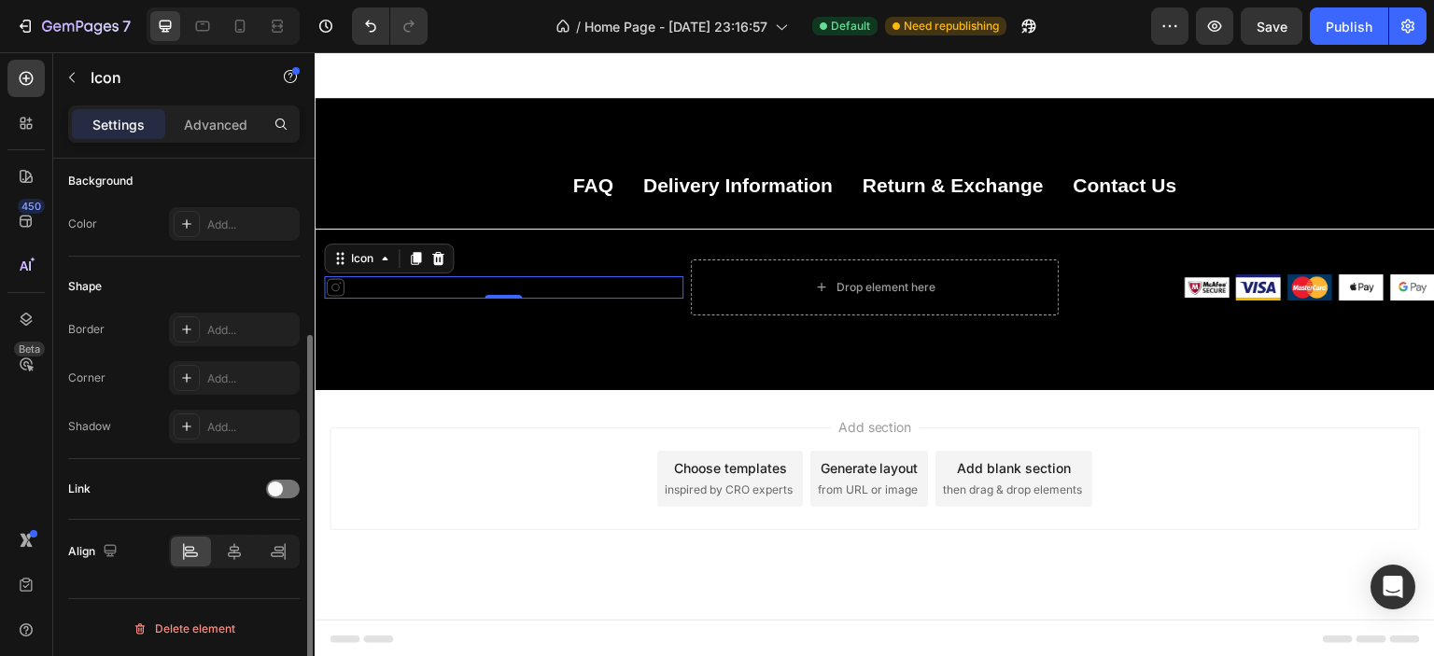
scroll to position [0, 0]
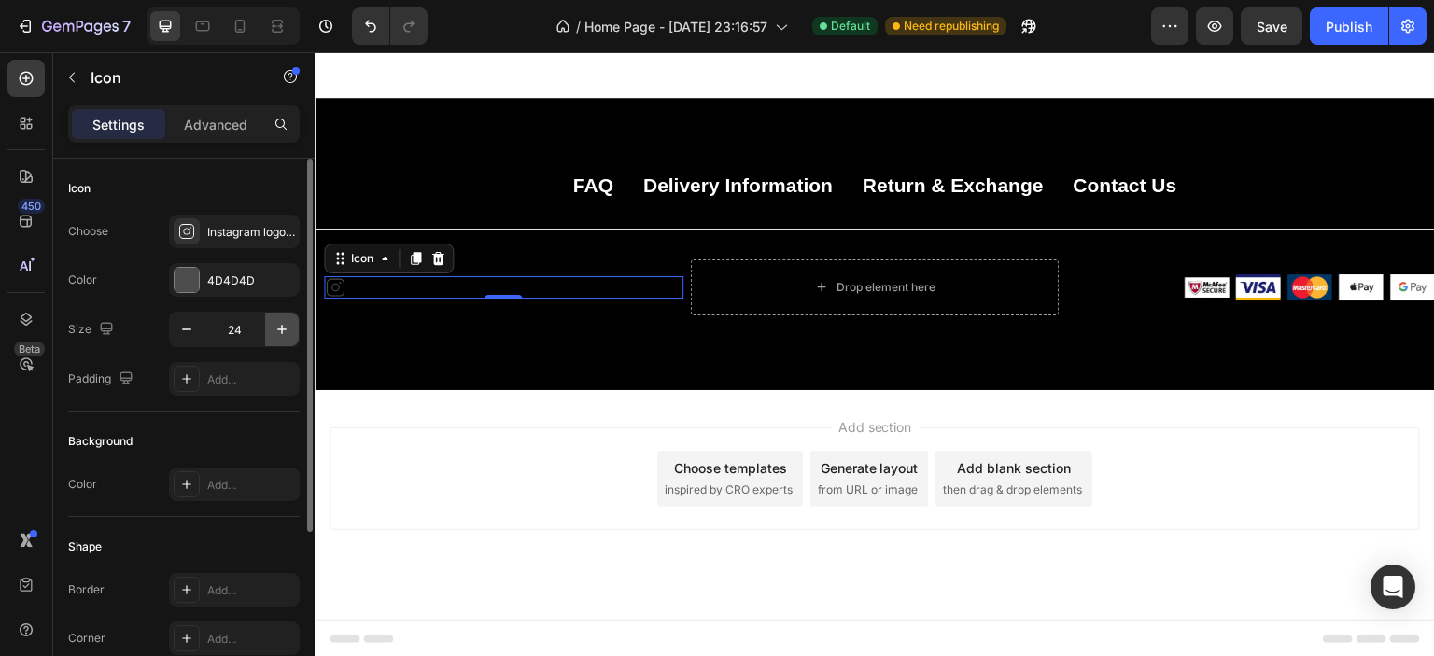
click at [290, 333] on icon "button" at bounding box center [282, 329] width 19 height 19
click at [284, 330] on icon "button" at bounding box center [282, 329] width 19 height 19
click at [280, 330] on icon "button" at bounding box center [282, 329] width 19 height 19
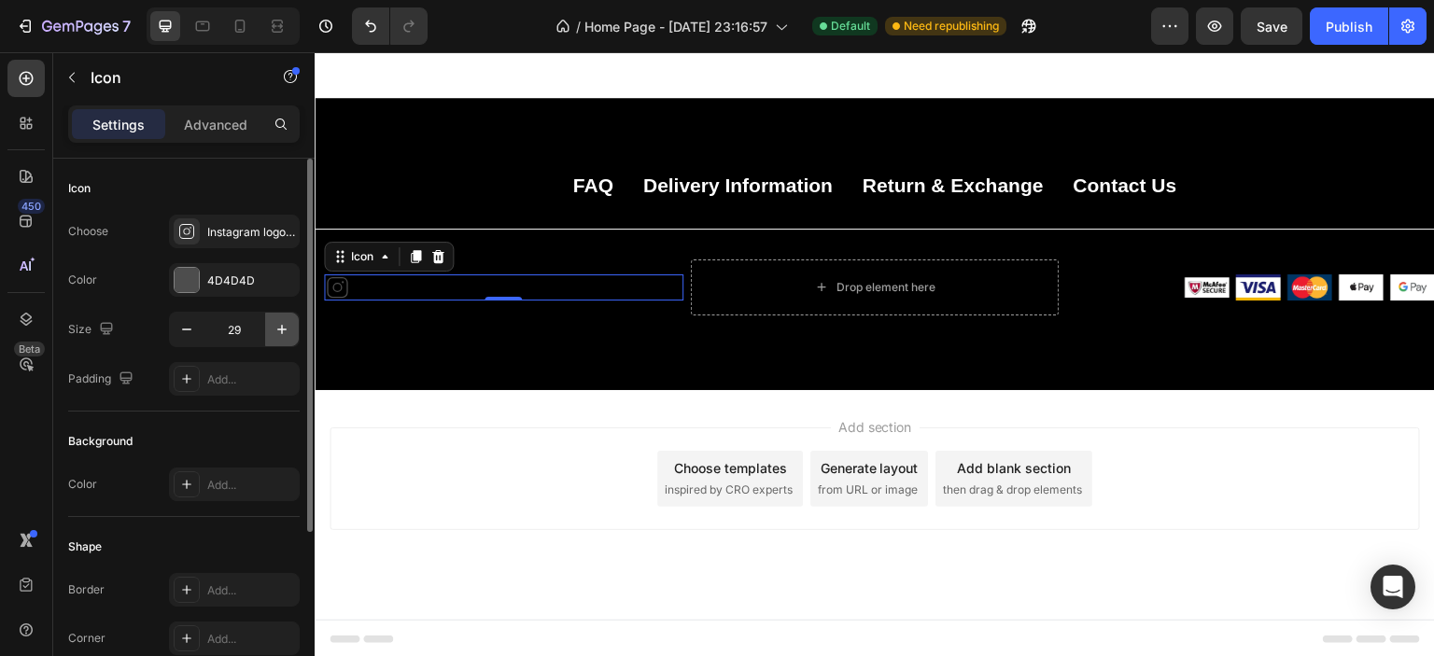
click at [280, 330] on icon "button" at bounding box center [282, 329] width 19 height 19
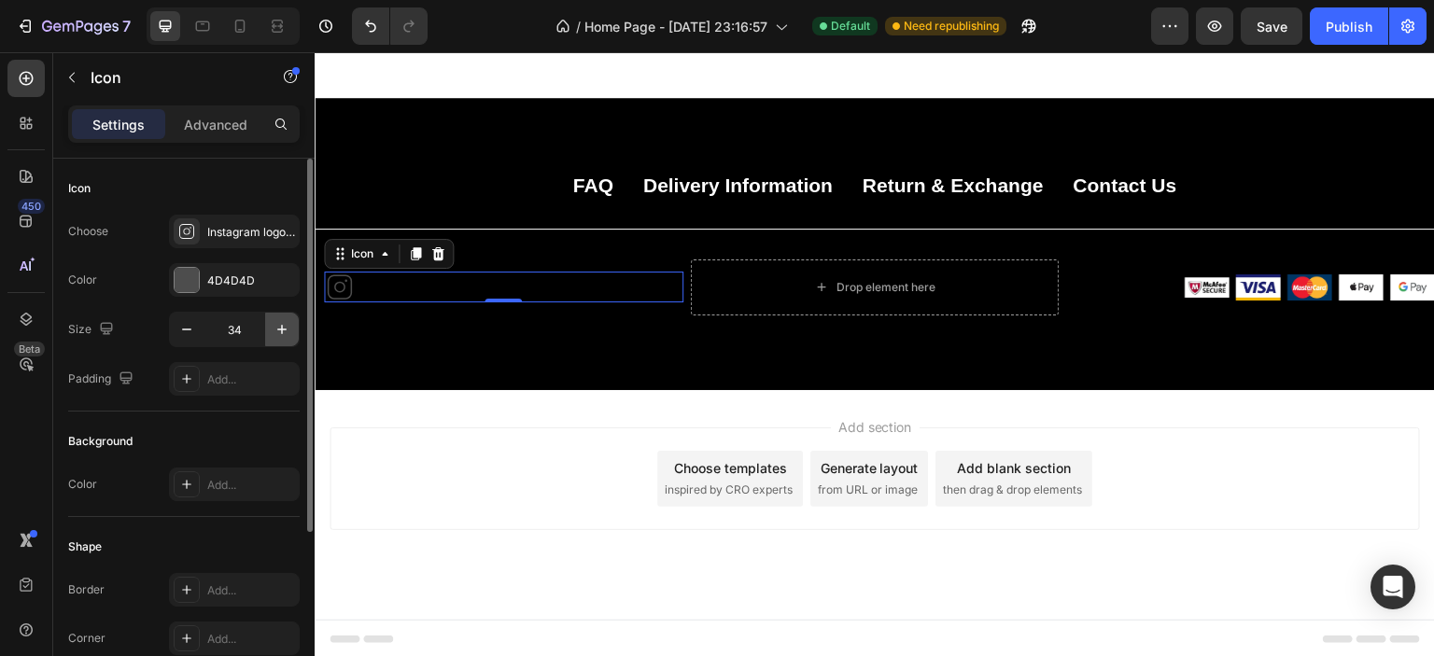
click at [280, 330] on icon "button" at bounding box center [282, 329] width 19 height 19
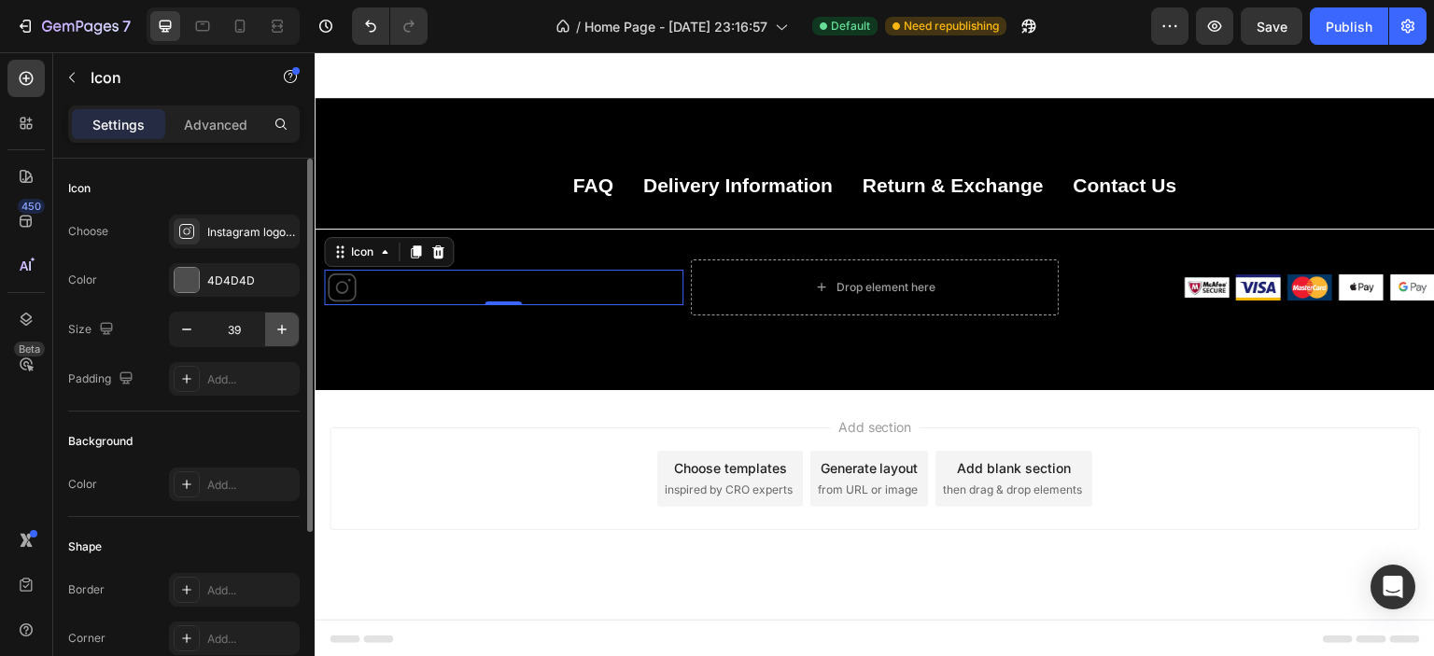
click at [280, 330] on icon "button" at bounding box center [282, 329] width 19 height 19
type input "40"
click at [530, 288] on div "Icon 0" at bounding box center [503, 287] width 359 height 37
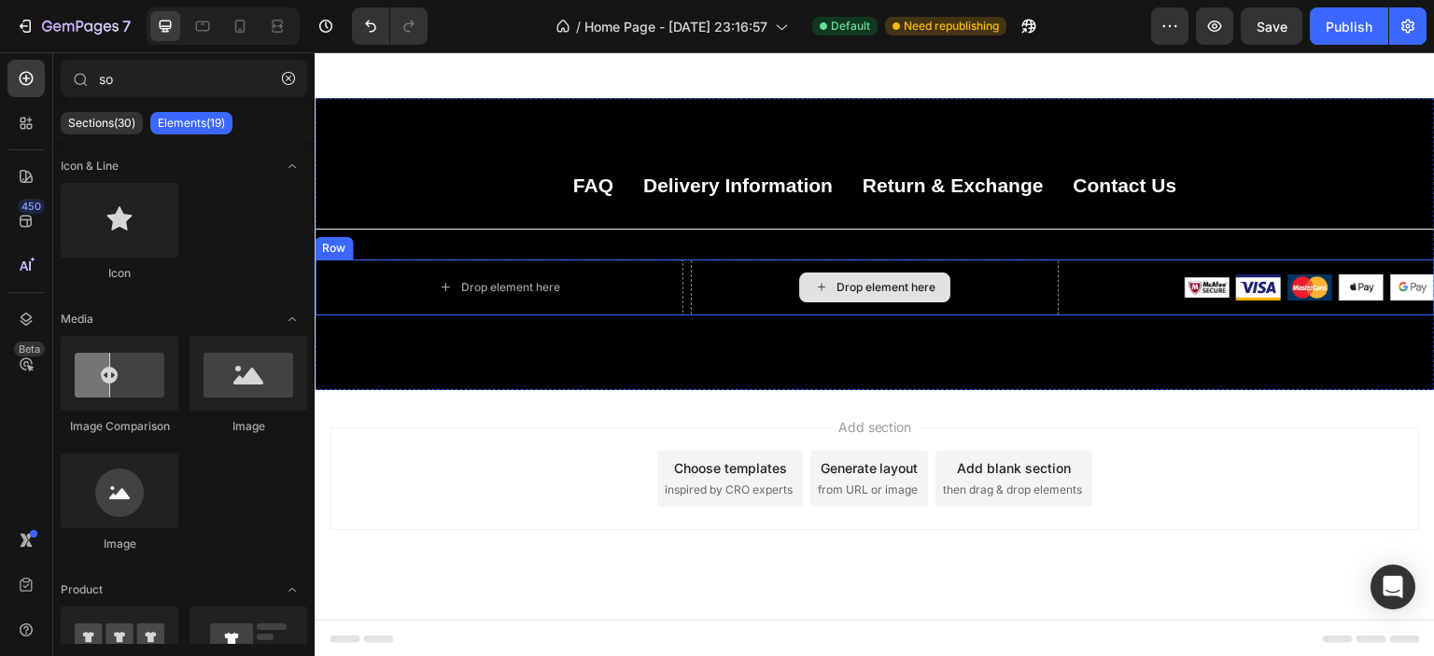
click at [814, 281] on icon at bounding box center [821, 287] width 15 height 16
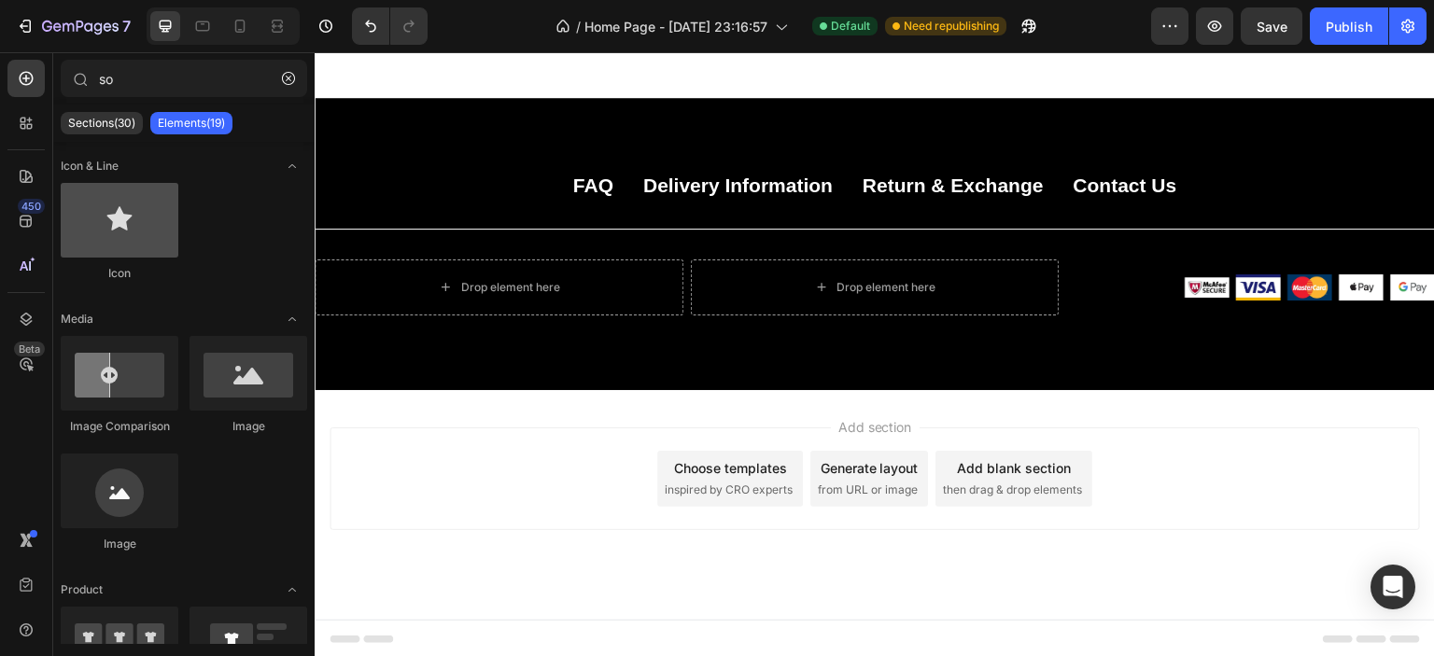
click at [123, 232] on div at bounding box center [120, 220] width 118 height 75
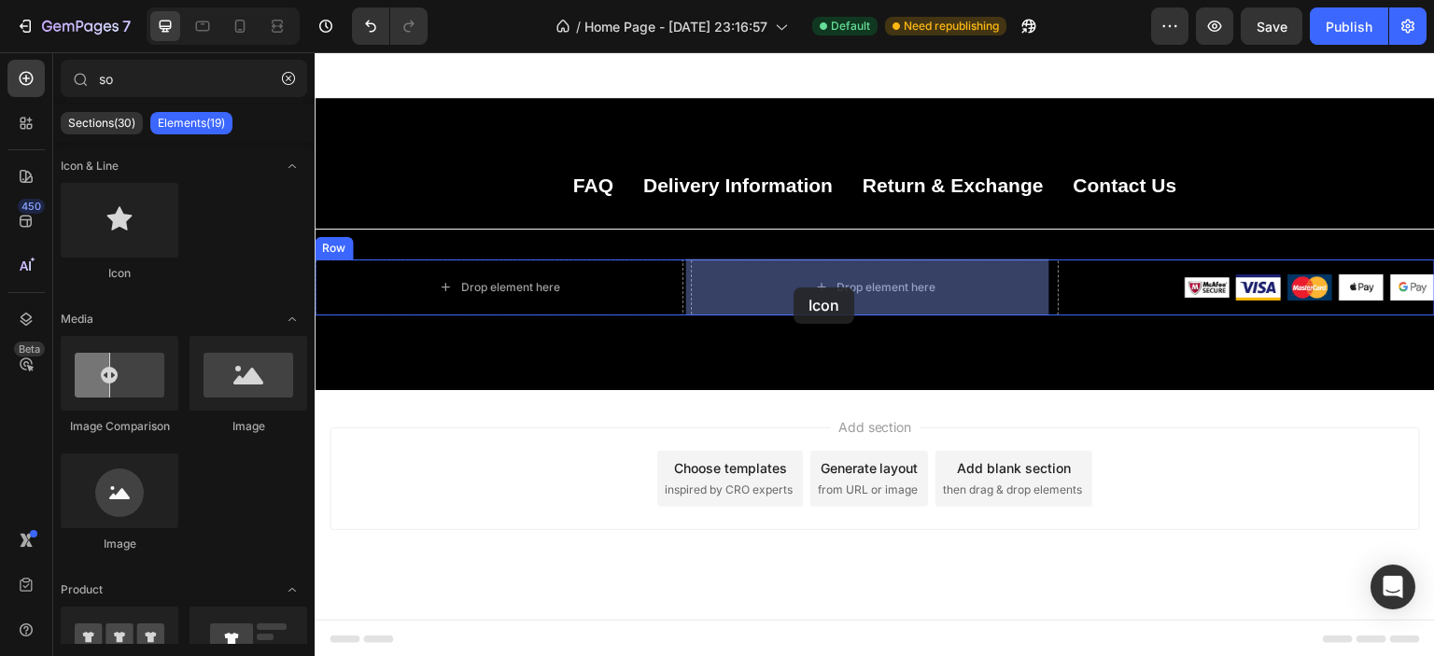
drag, startPoint x: 442, startPoint y: 287, endPoint x: 794, endPoint y: 288, distance: 352.0
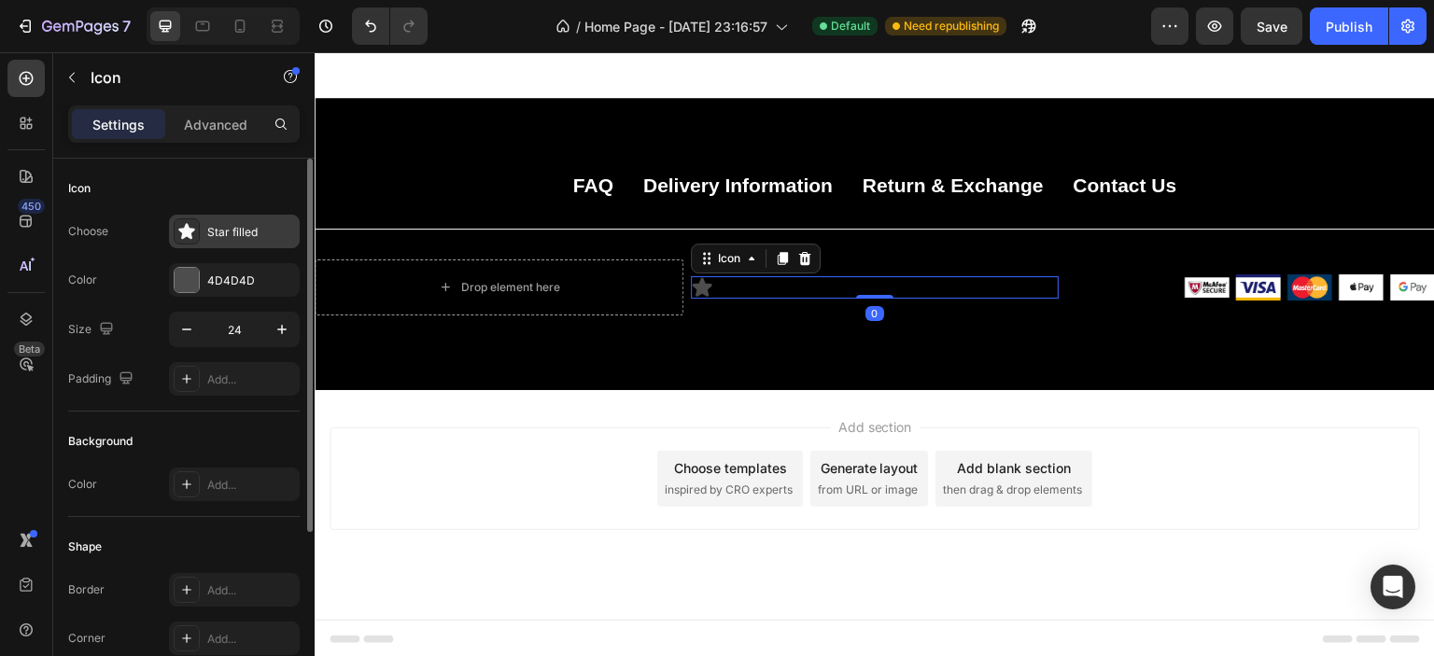
click at [218, 231] on div "Star filled" at bounding box center [251, 232] width 88 height 17
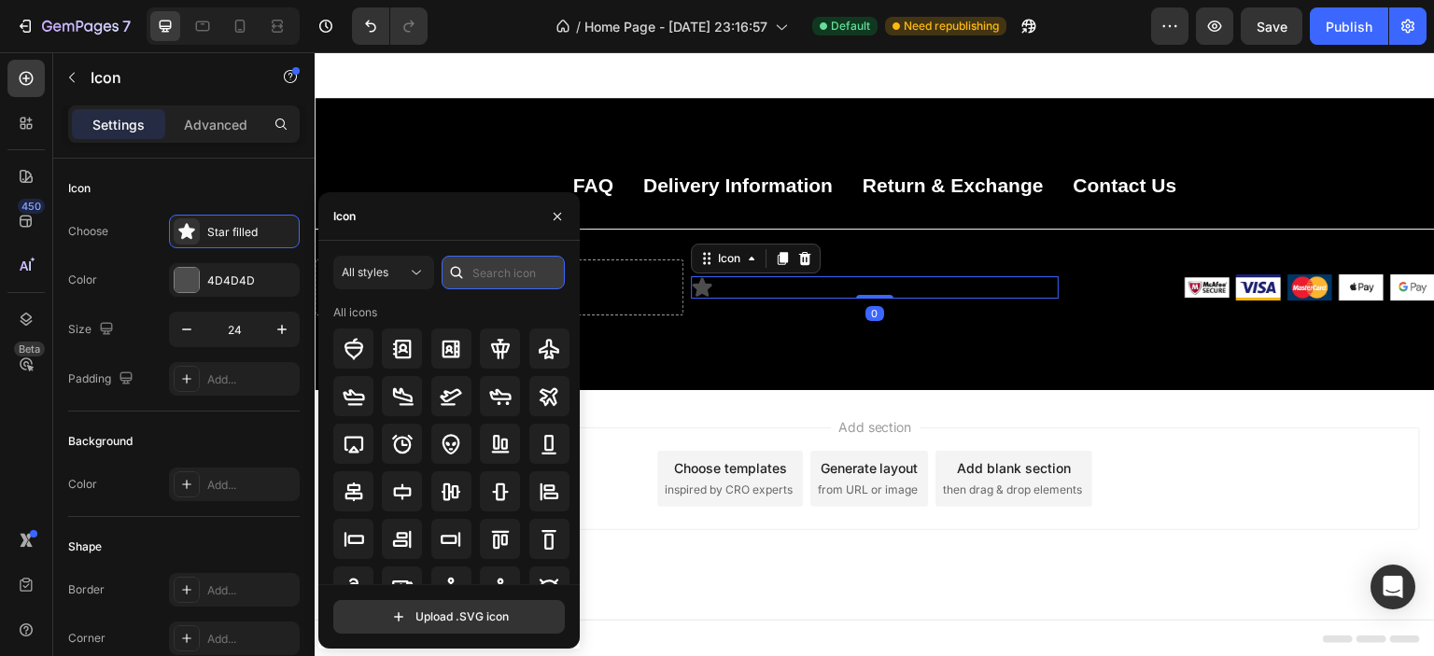
click at [503, 272] on input "text" at bounding box center [503, 273] width 123 height 34
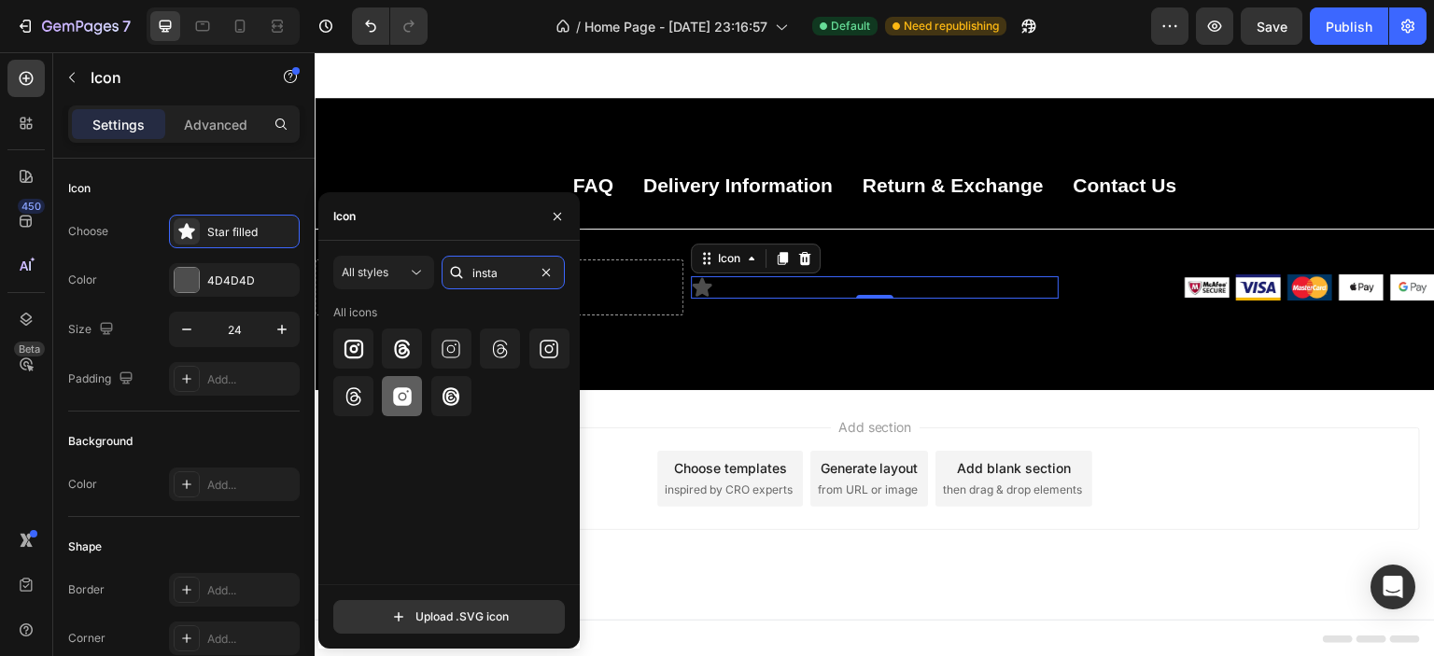
type input "insta"
click at [395, 397] on icon at bounding box center [402, 396] width 19 height 19
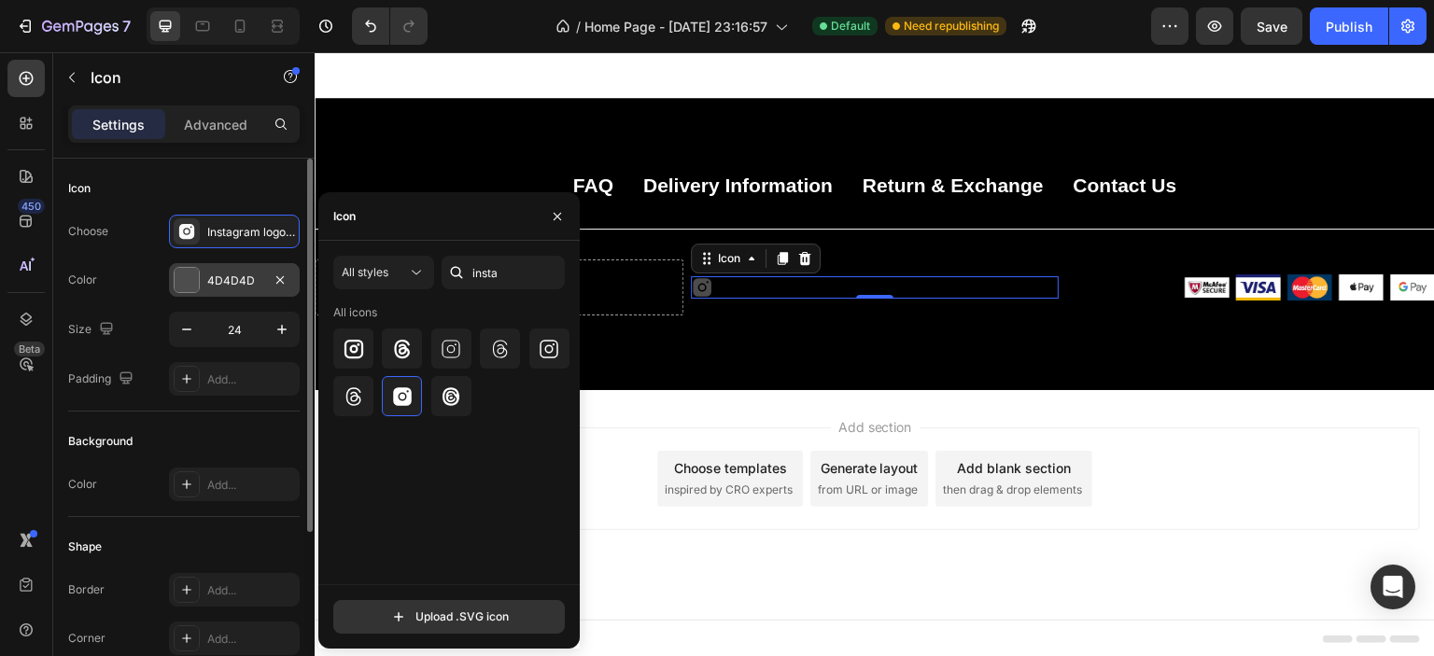
click at [224, 276] on div "4D4D4D" at bounding box center [234, 281] width 54 height 17
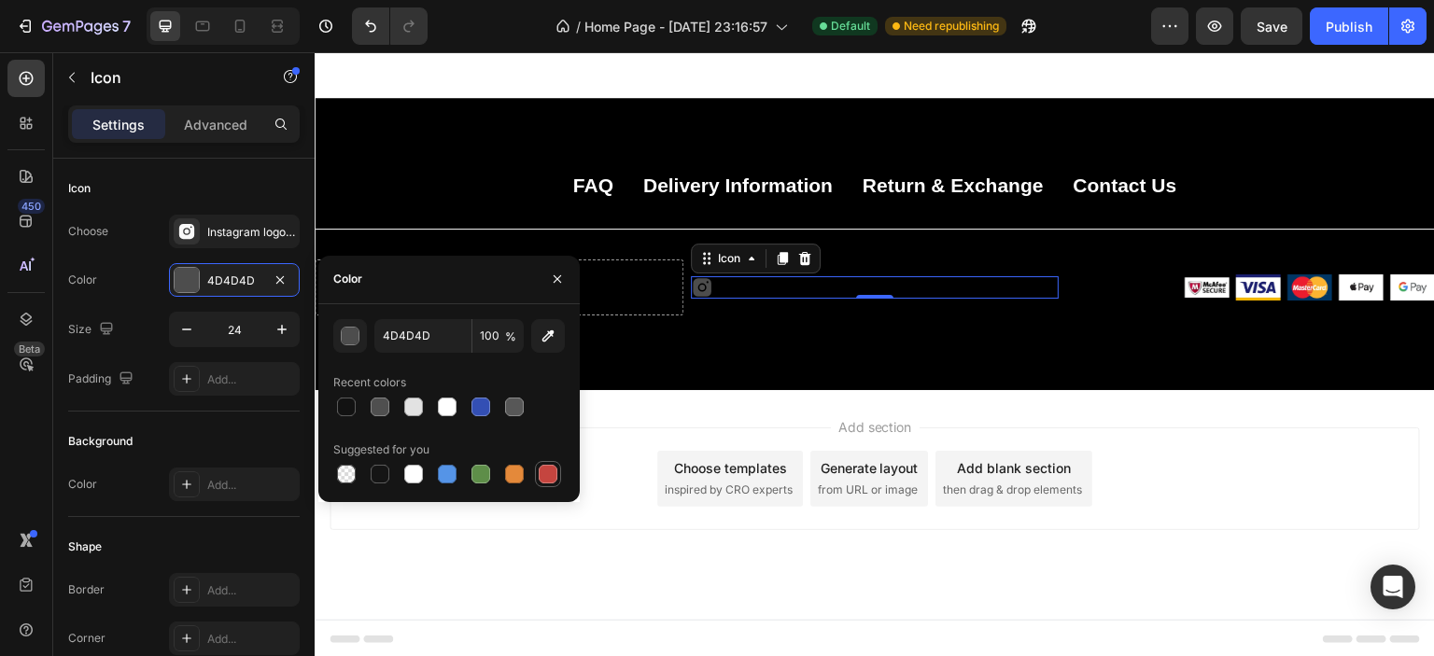
click at [541, 471] on div at bounding box center [548, 474] width 19 height 19
type input "C5453F"
click at [274, 329] on icon "button" at bounding box center [282, 329] width 19 height 19
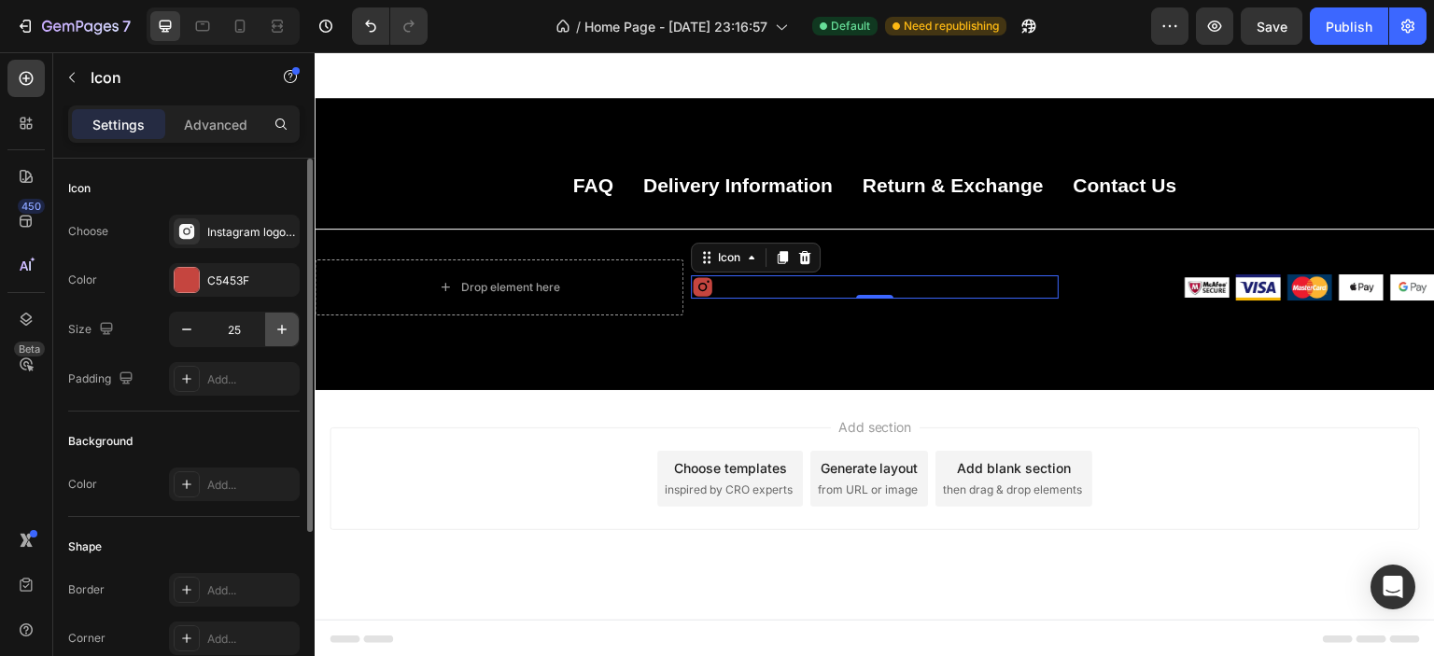
click at [275, 329] on icon "button" at bounding box center [282, 329] width 19 height 19
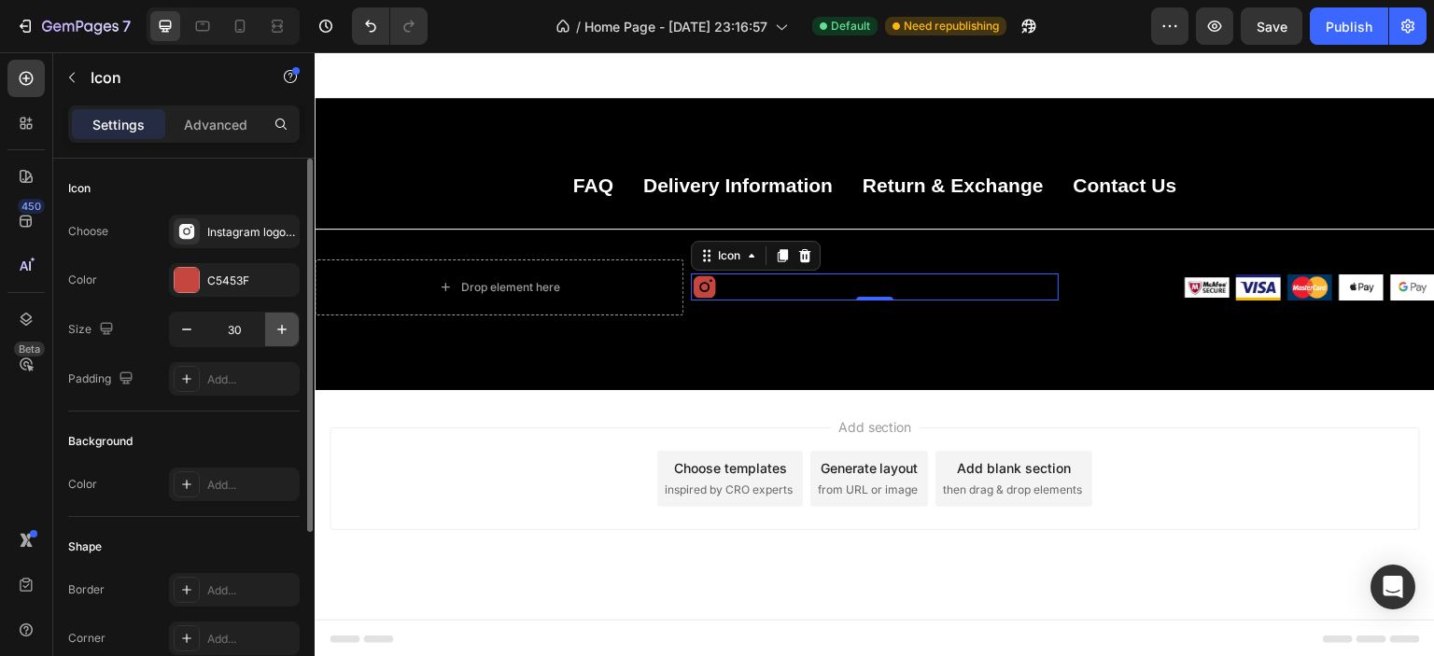
click at [275, 329] on icon "button" at bounding box center [282, 329] width 19 height 19
type input "34"
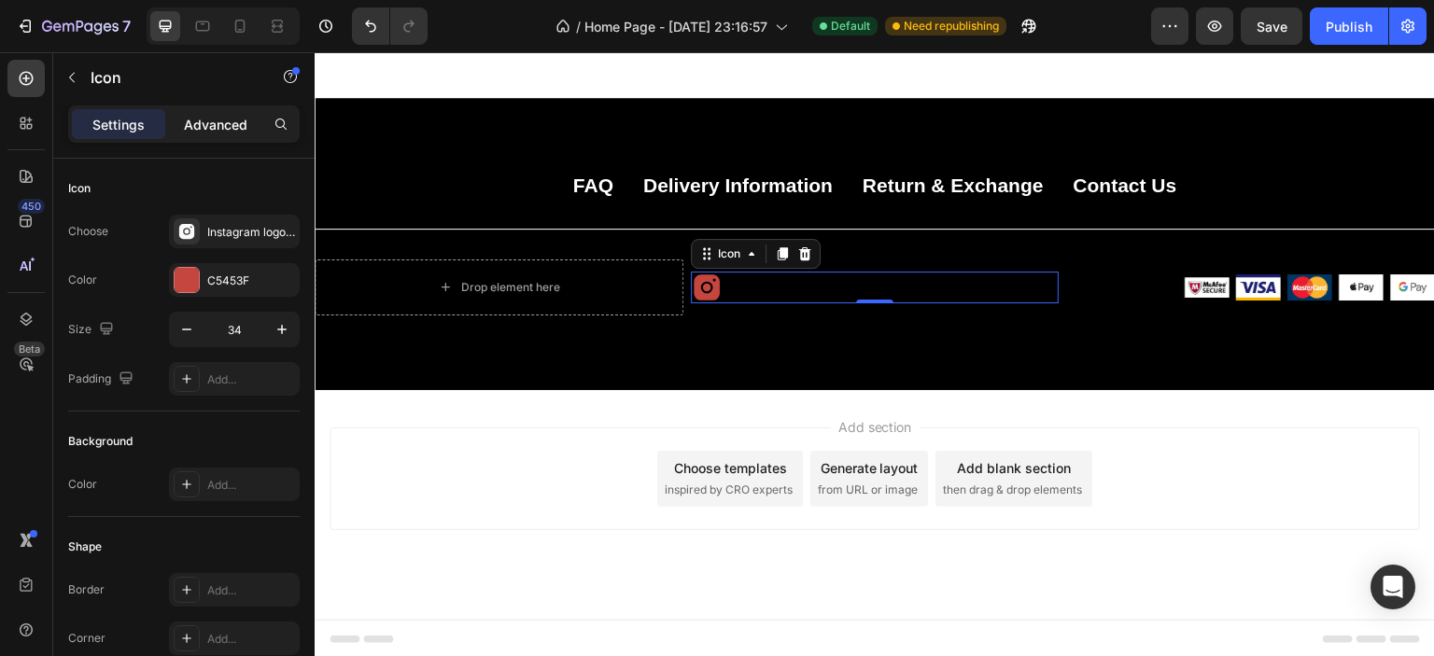
click at [224, 116] on p "Advanced" at bounding box center [215, 125] width 63 height 20
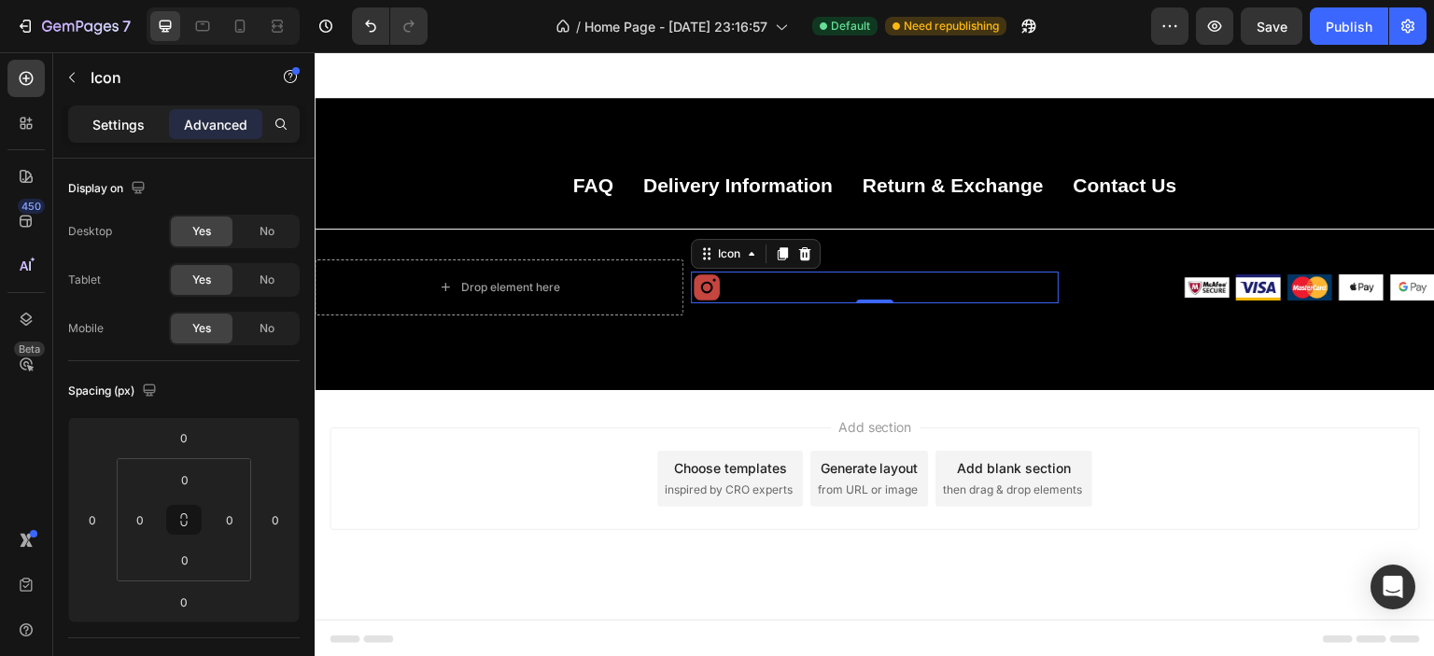
click at [132, 122] on p "Settings" at bounding box center [118, 125] width 52 height 20
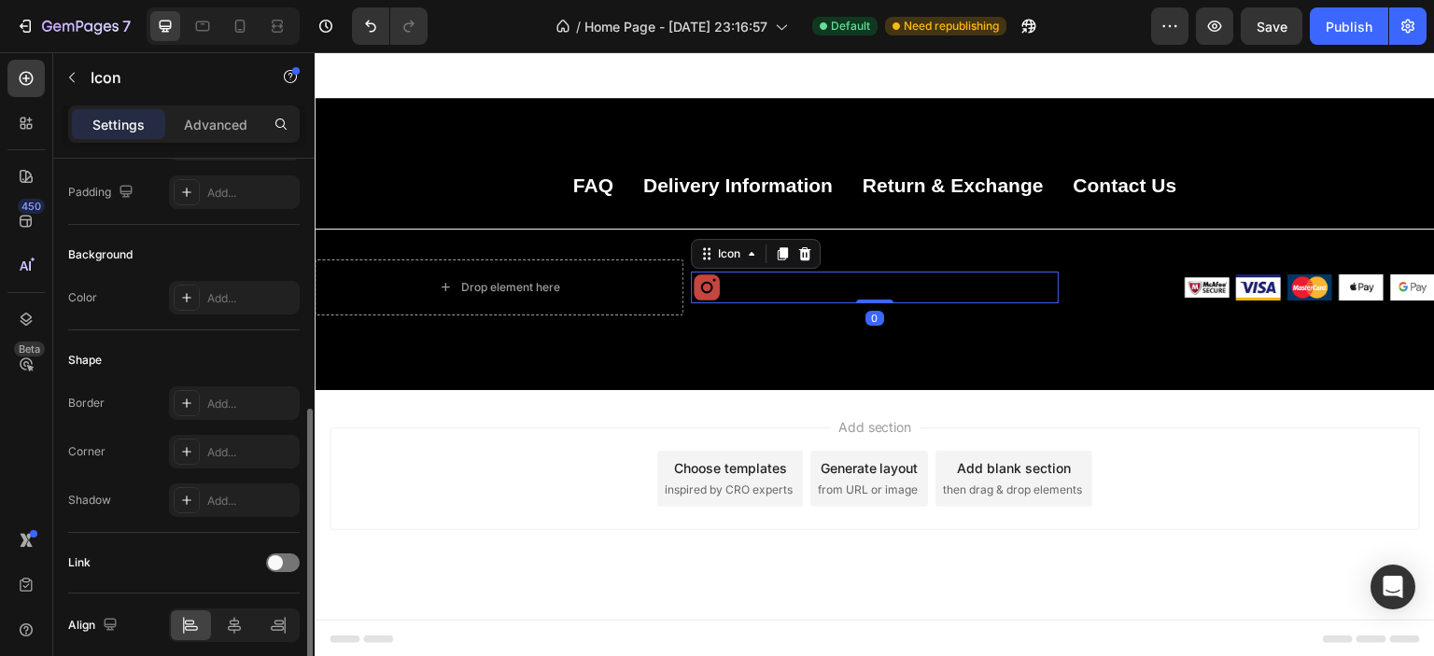
scroll to position [260, 0]
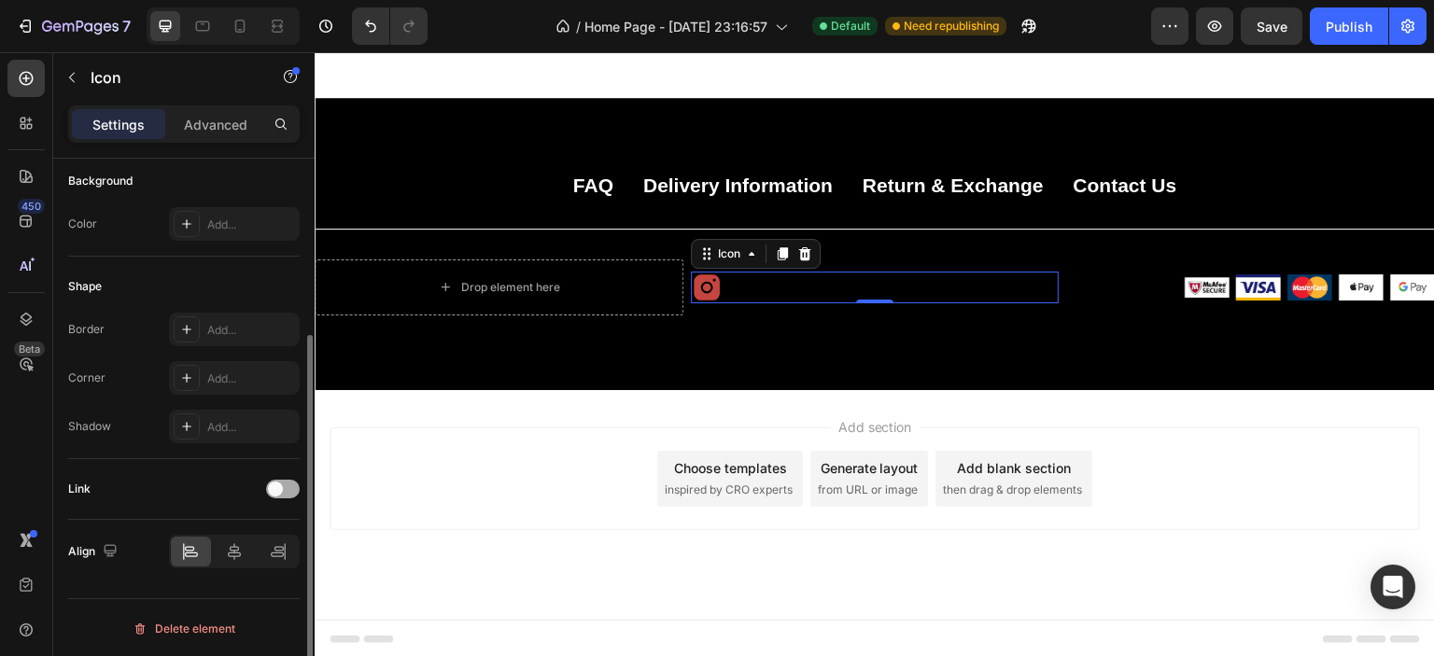
click at [274, 488] on span at bounding box center [275, 489] width 15 height 15
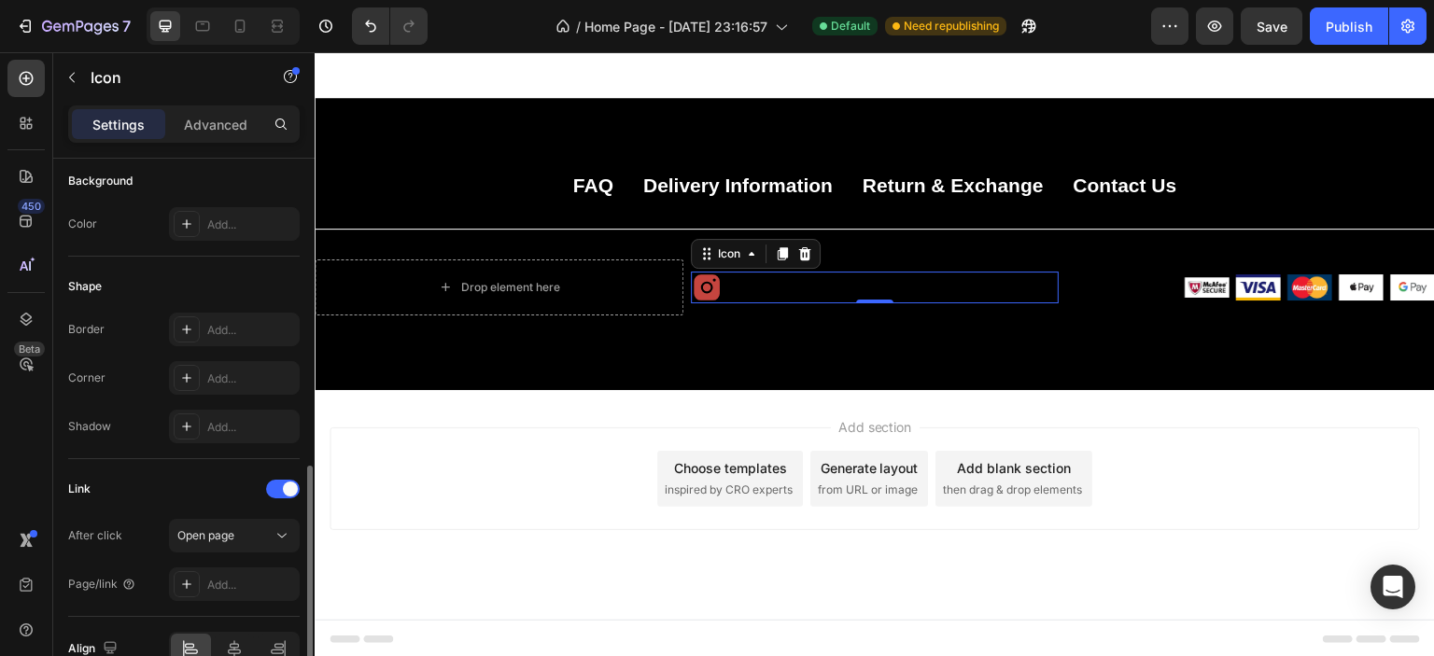
scroll to position [354, 0]
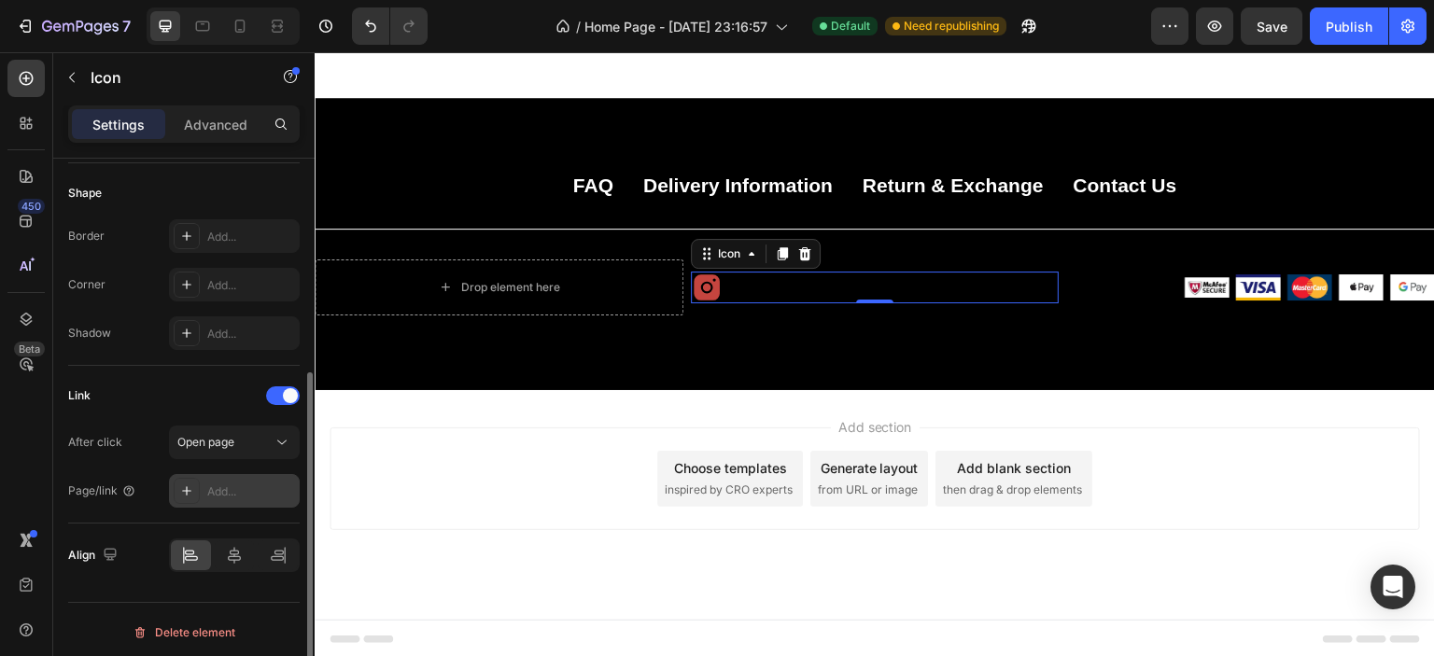
click at [219, 490] on div "Add..." at bounding box center [251, 492] width 88 height 17
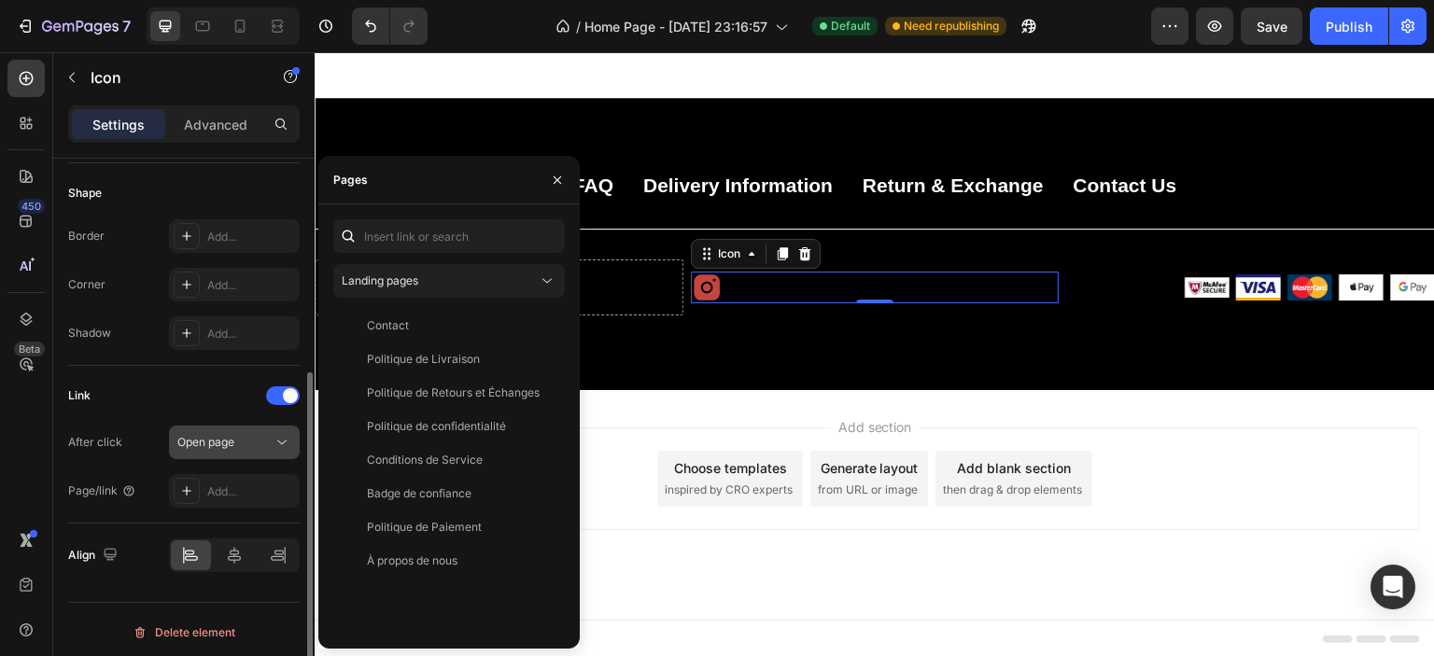
click at [211, 441] on span "Open page" at bounding box center [205, 442] width 57 height 14
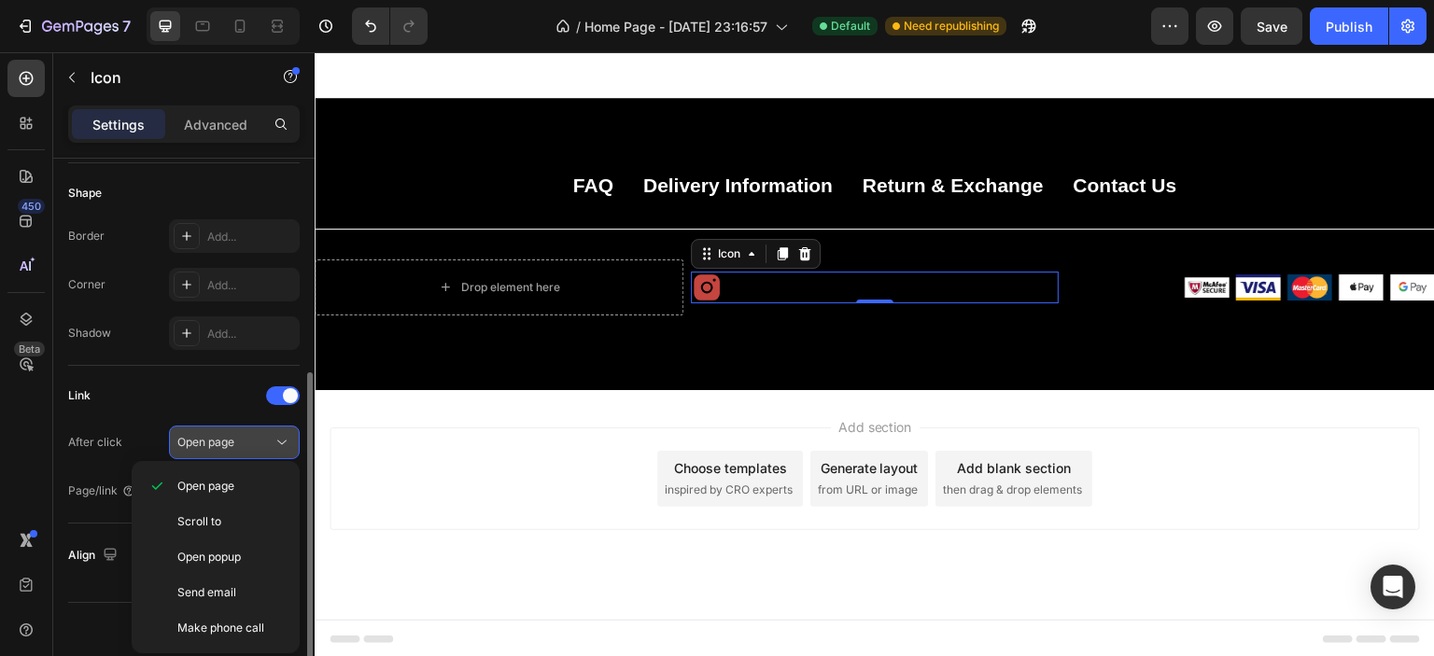
click at [211, 441] on span "Open page" at bounding box center [205, 442] width 57 height 14
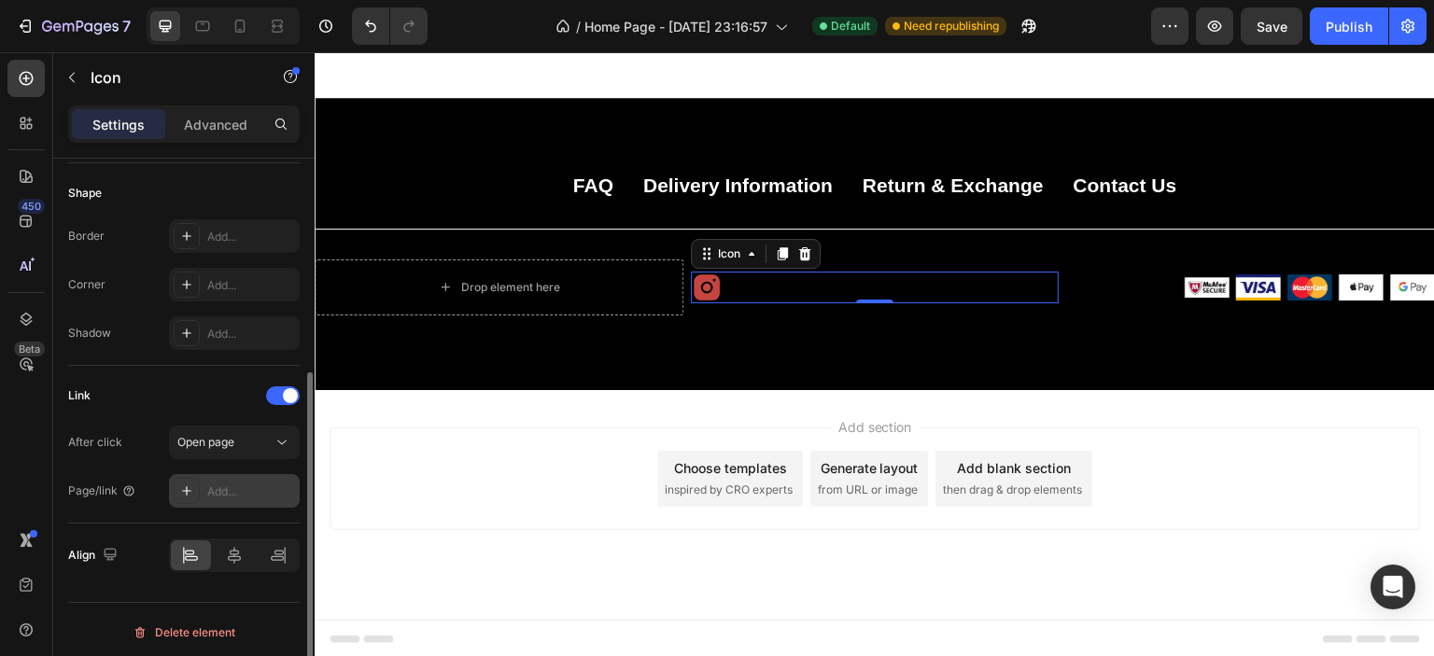
click at [220, 488] on div "Add..." at bounding box center [251, 492] width 88 height 17
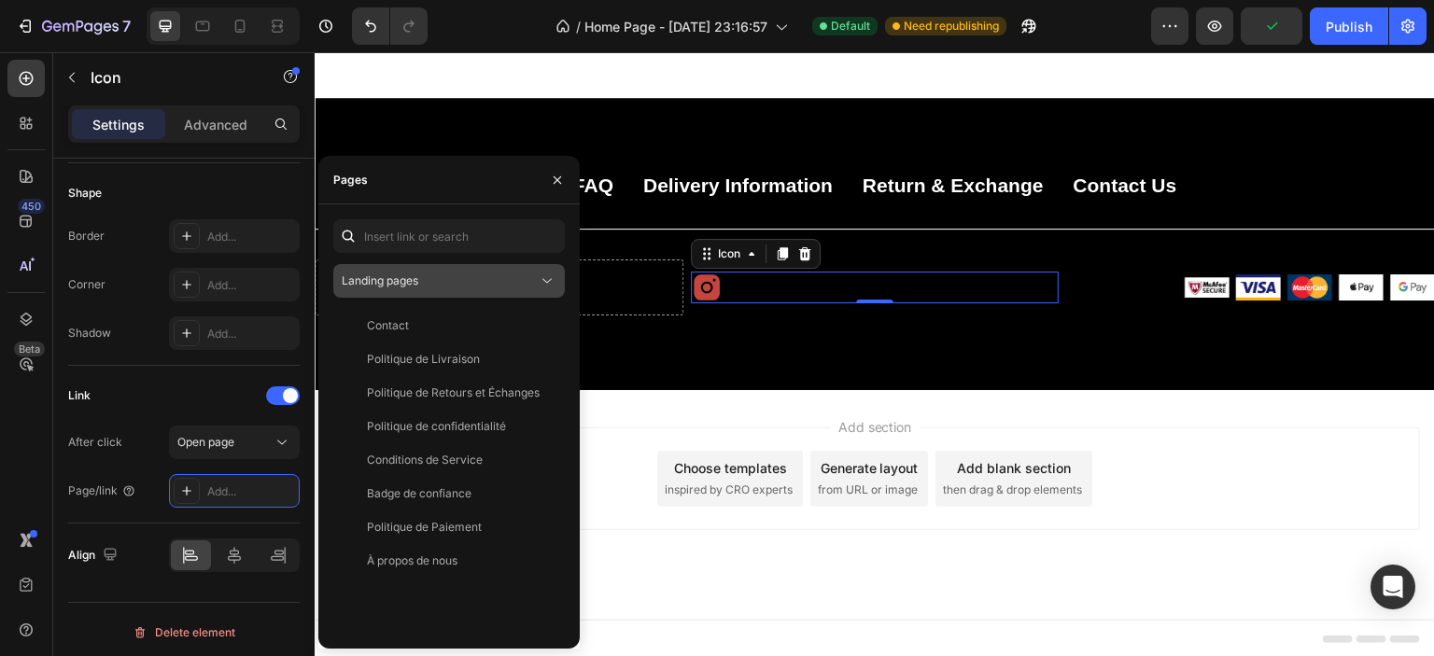
click at [436, 287] on div "Landing pages" at bounding box center [440, 281] width 196 height 17
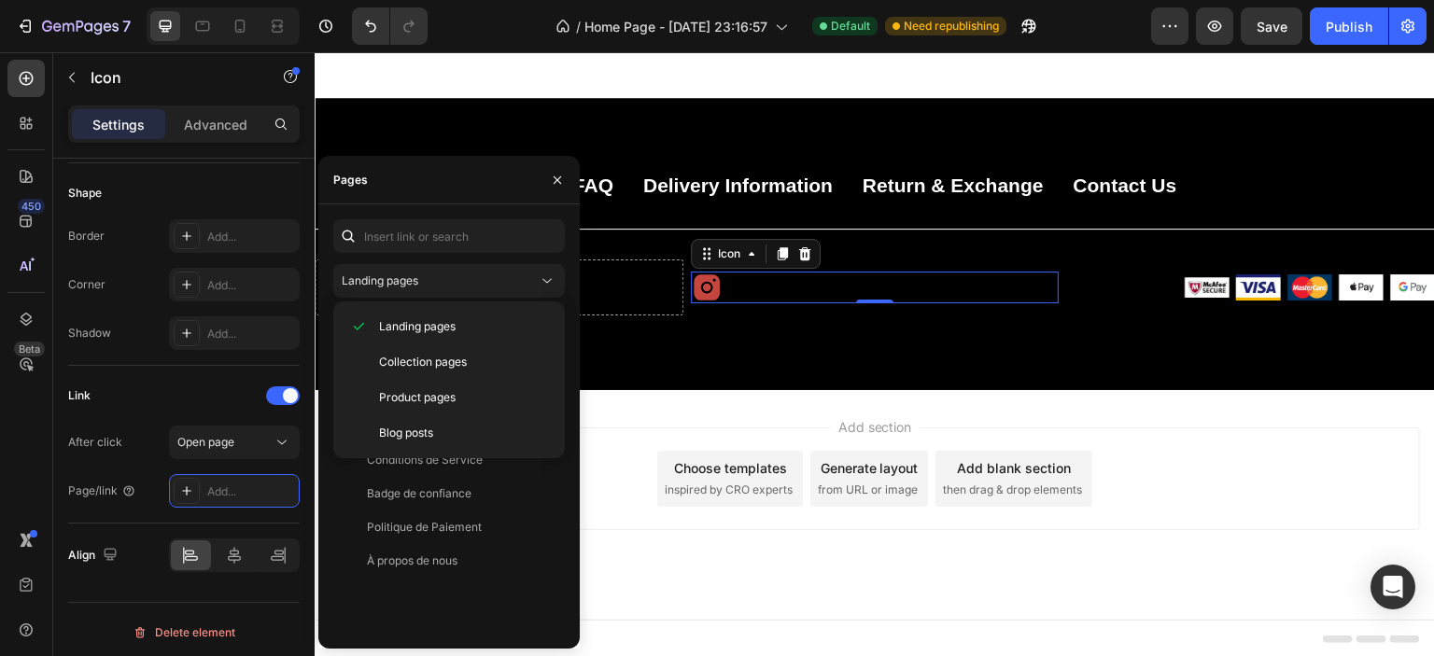
click at [467, 595] on div "Contact View Politique de Livraison View Politique de Retours et Échanges View …" at bounding box center [449, 471] width 232 height 325
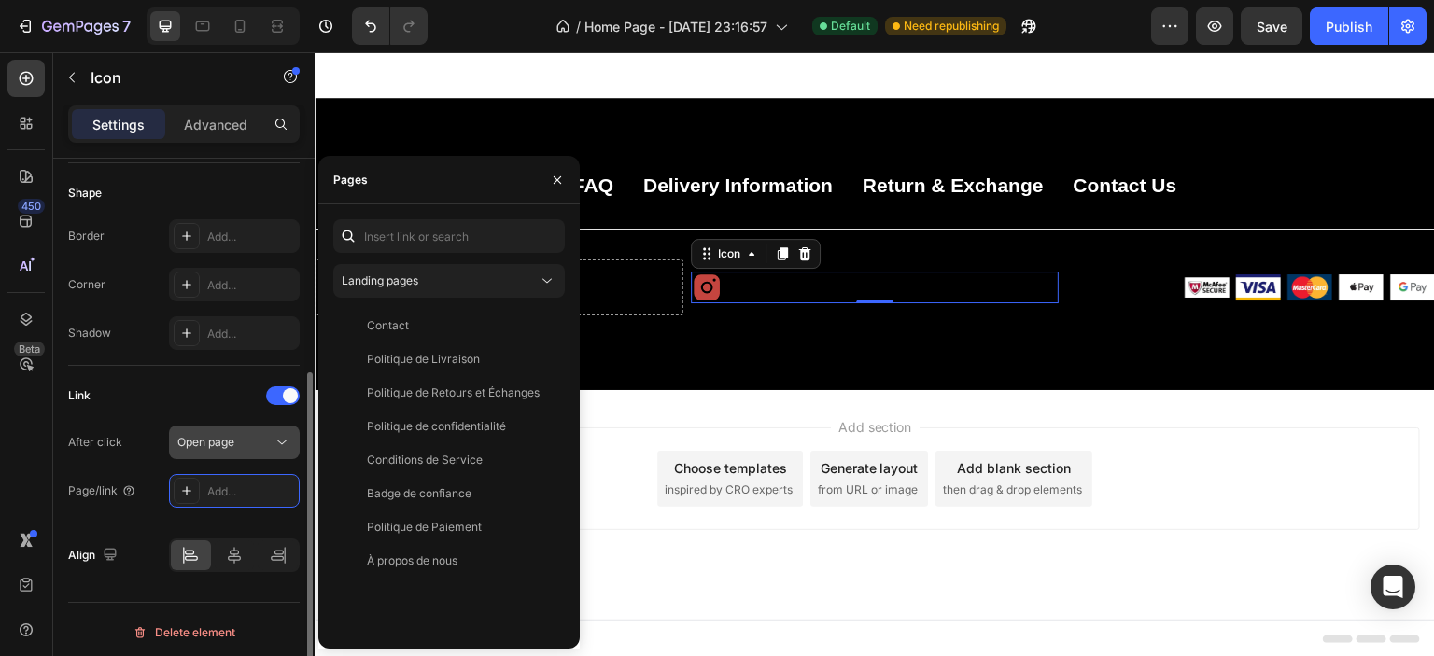
click at [216, 436] on span "Open page" at bounding box center [205, 442] width 57 height 14
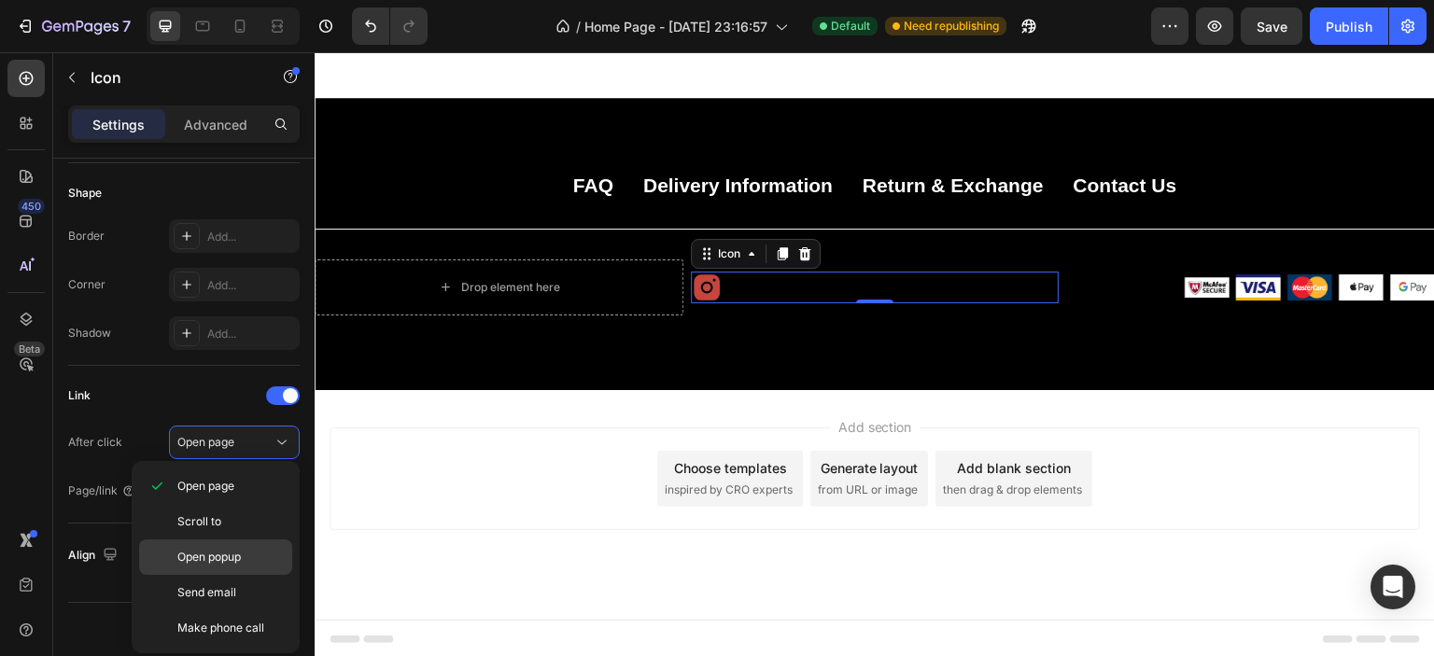
click at [223, 567] on div "Open popup" at bounding box center [215, 557] width 153 height 35
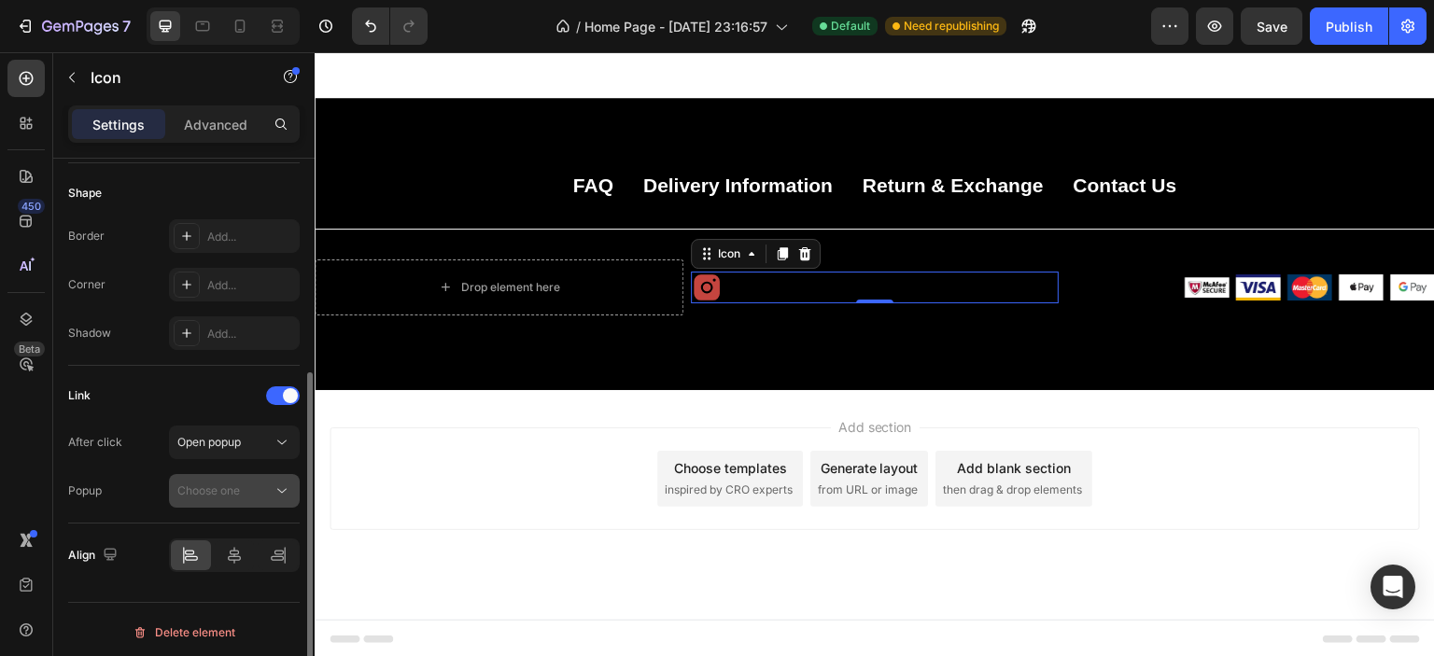
click at [263, 487] on div "Choose one" at bounding box center [224, 491] width 95 height 17
click at [254, 435] on div "Open popup" at bounding box center [224, 442] width 95 height 17
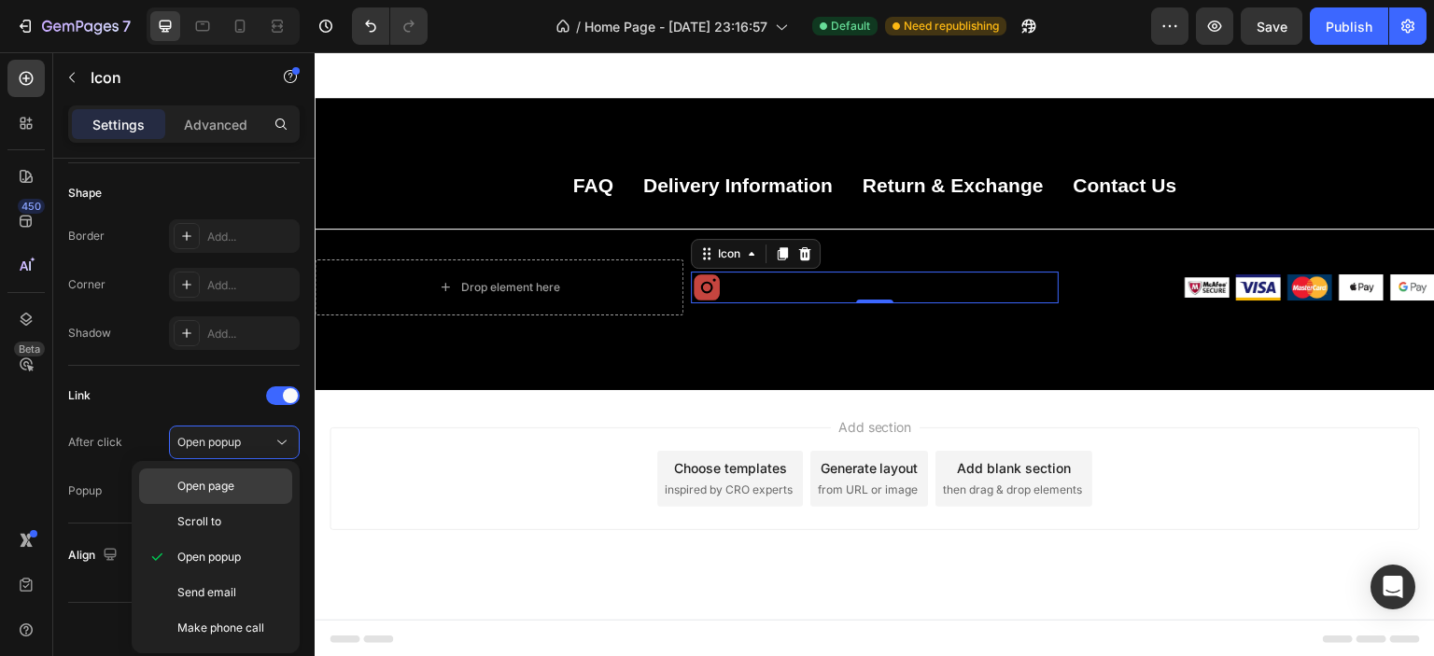
click at [249, 486] on p "Open page" at bounding box center [230, 486] width 106 height 17
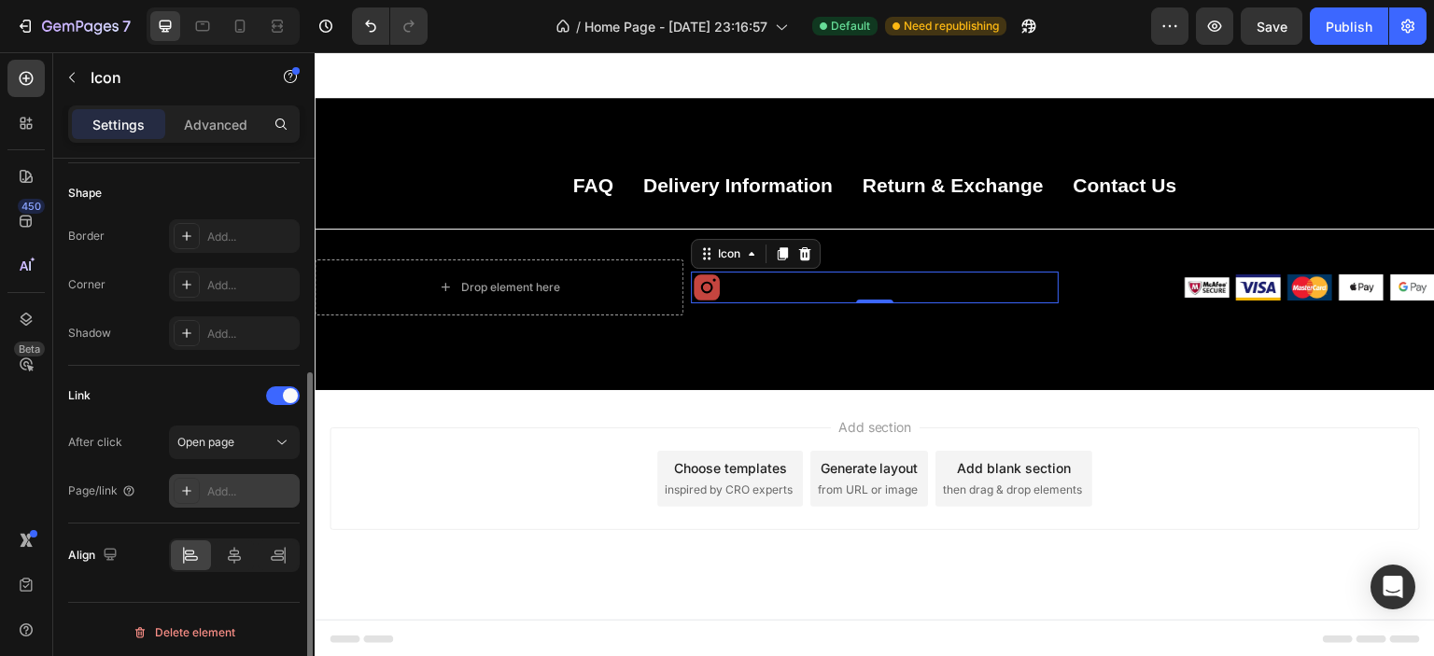
click at [242, 488] on div "Add..." at bounding box center [251, 492] width 88 height 17
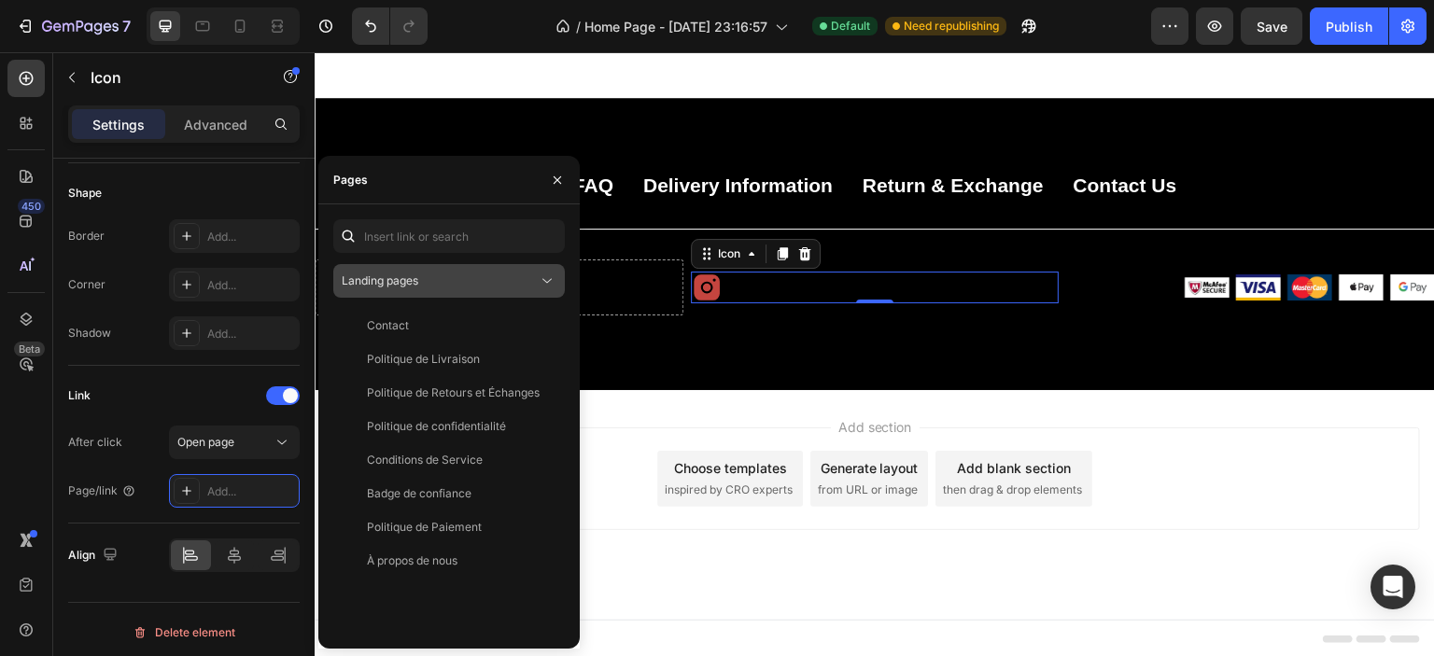
click at [448, 279] on div "Landing pages" at bounding box center [440, 281] width 196 height 17
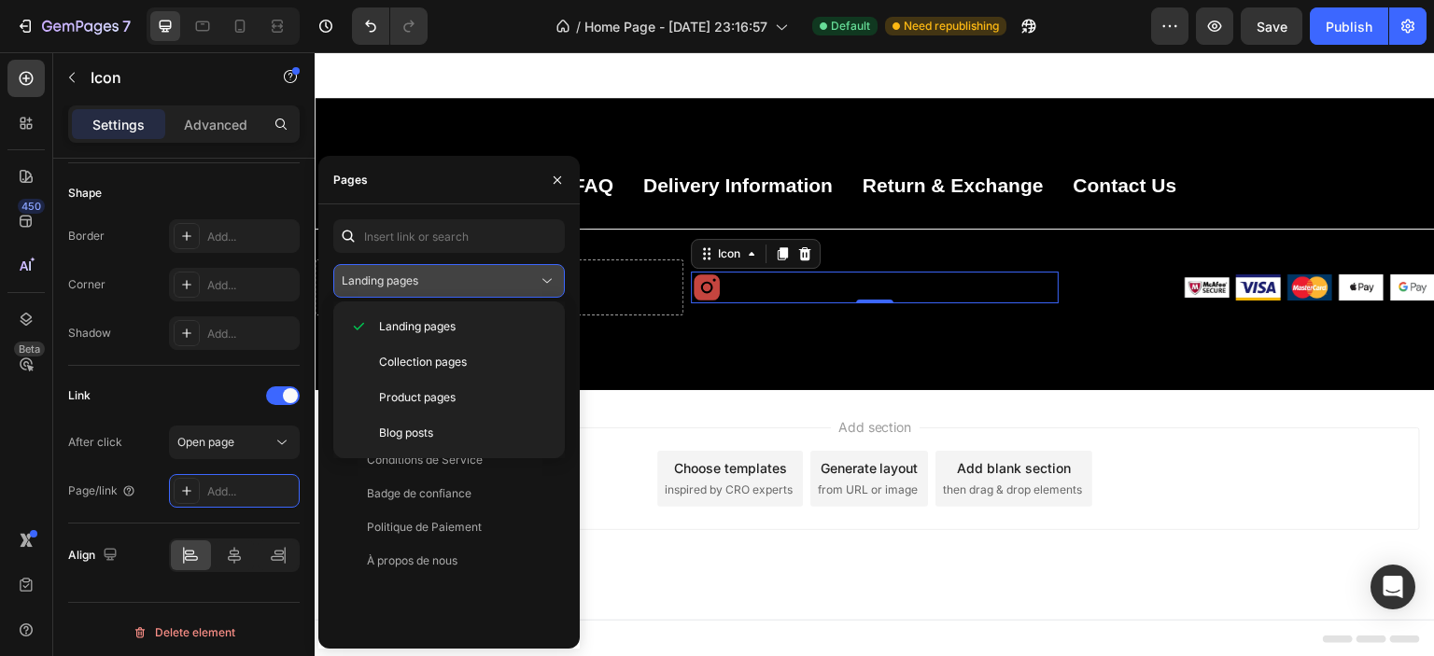
click at [448, 279] on div "Landing pages" at bounding box center [440, 281] width 196 height 17
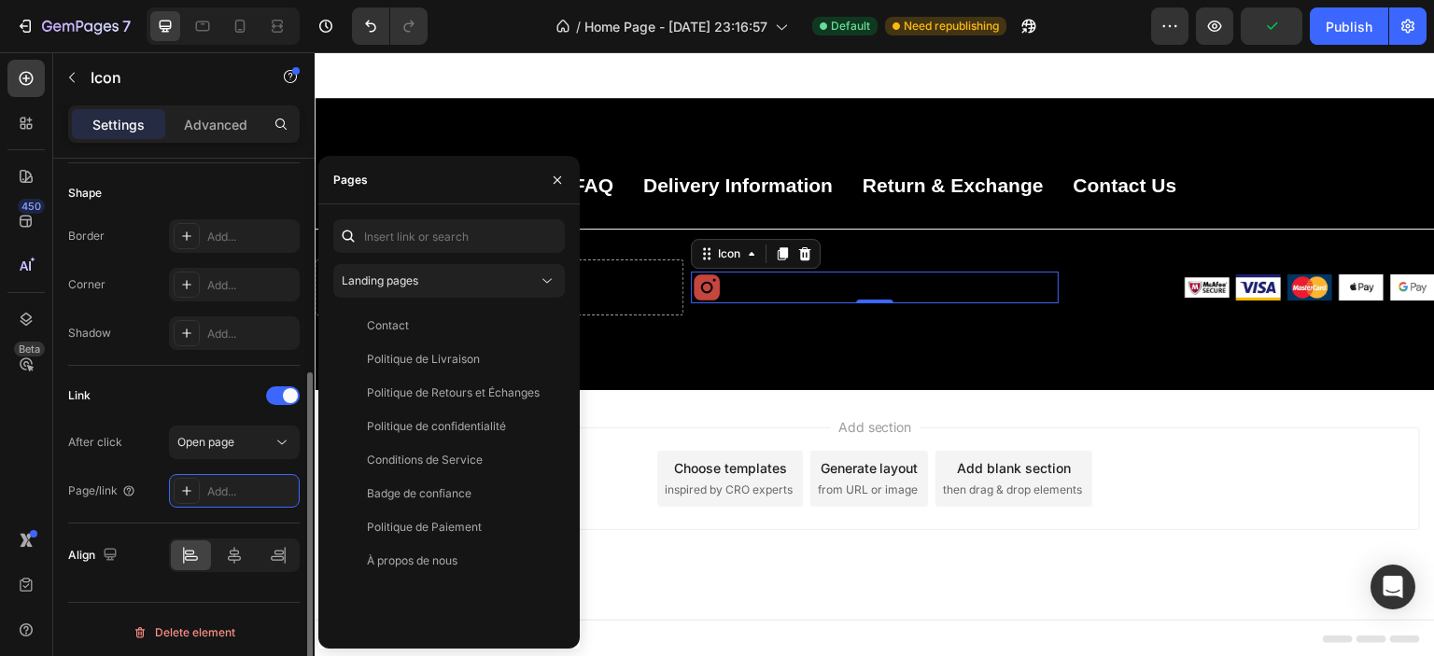
click at [183, 377] on div "Link After click Open page Page/link Add..." at bounding box center [184, 445] width 232 height 158
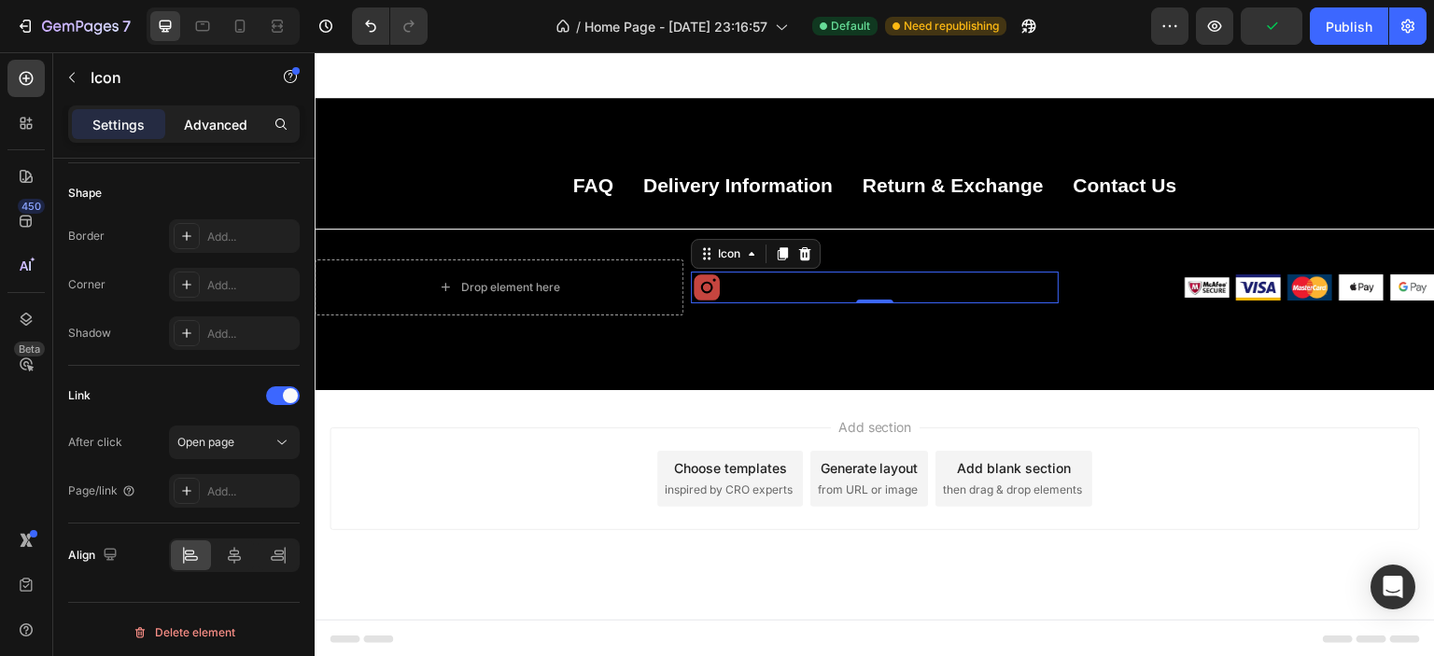
click at [199, 119] on p "Advanced" at bounding box center [215, 125] width 63 height 20
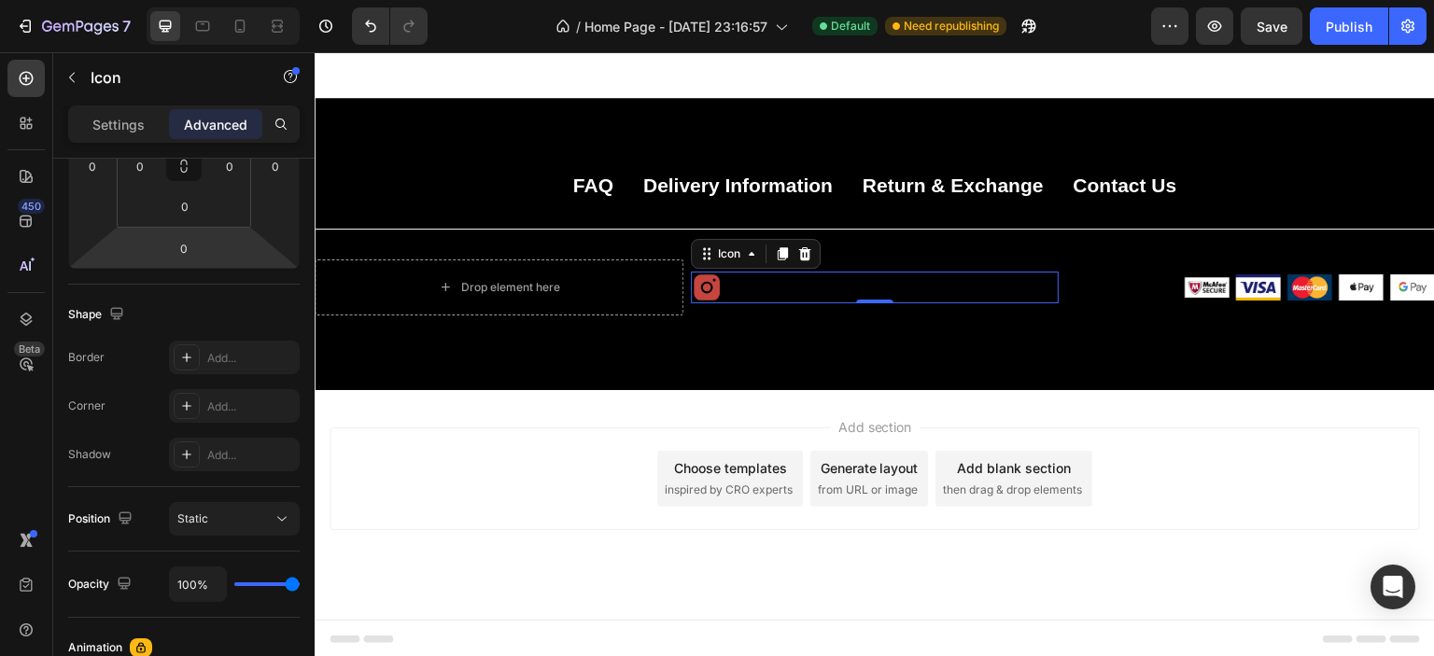
scroll to position [74, 0]
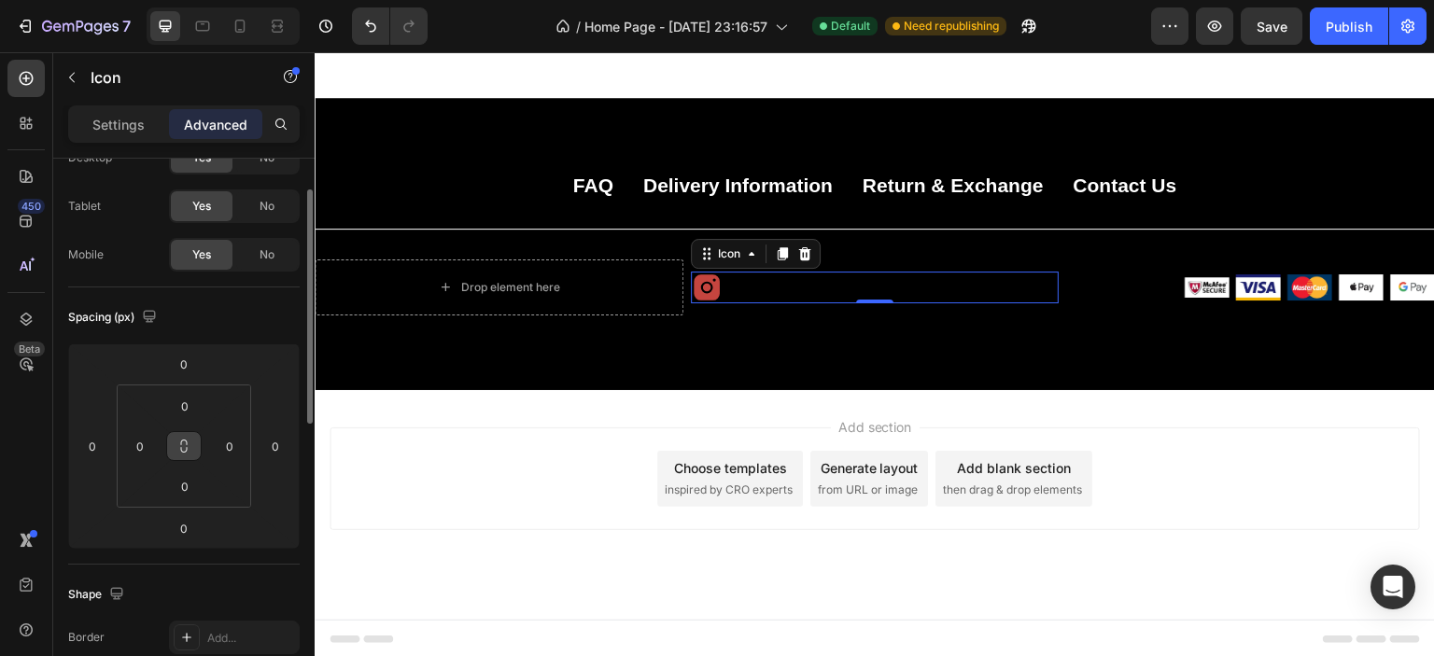
click at [186, 447] on icon at bounding box center [183, 446] width 15 height 15
click at [707, 288] on icon at bounding box center [707, 288] width 32 height 32
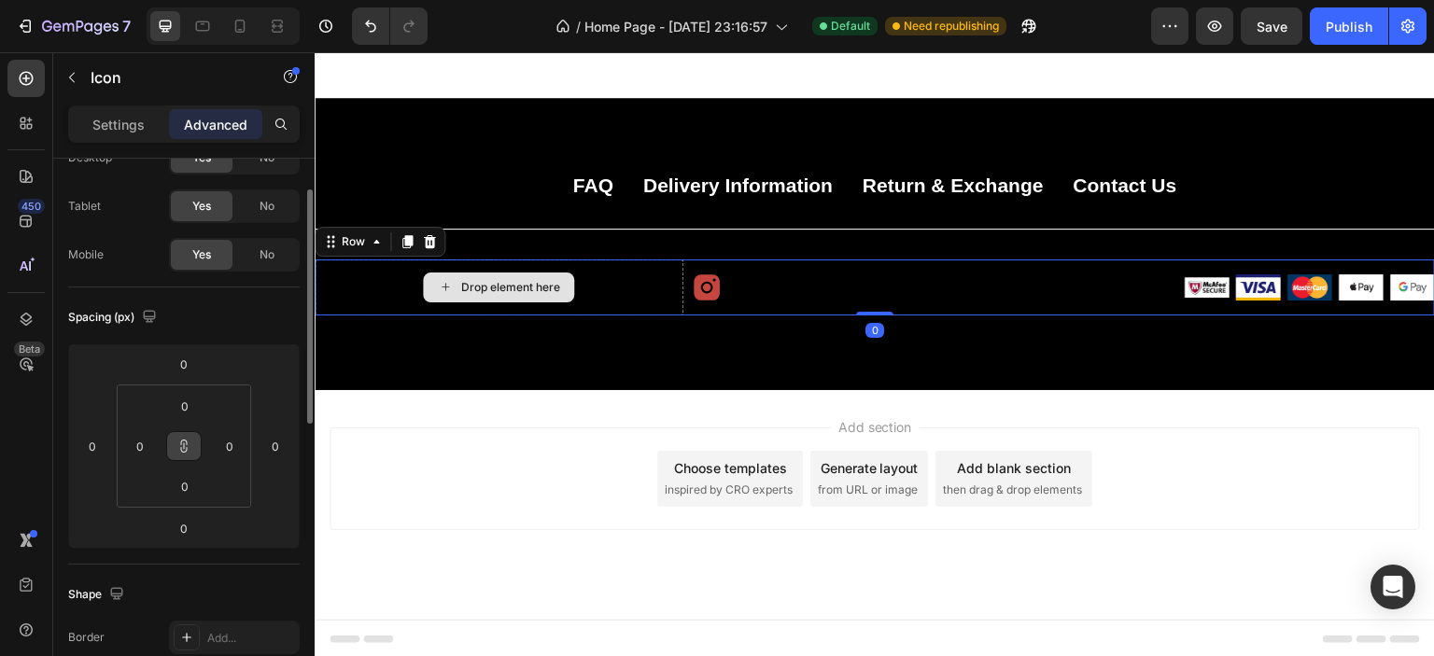
click at [603, 301] on div "Drop element here" at bounding box center [499, 288] width 369 height 56
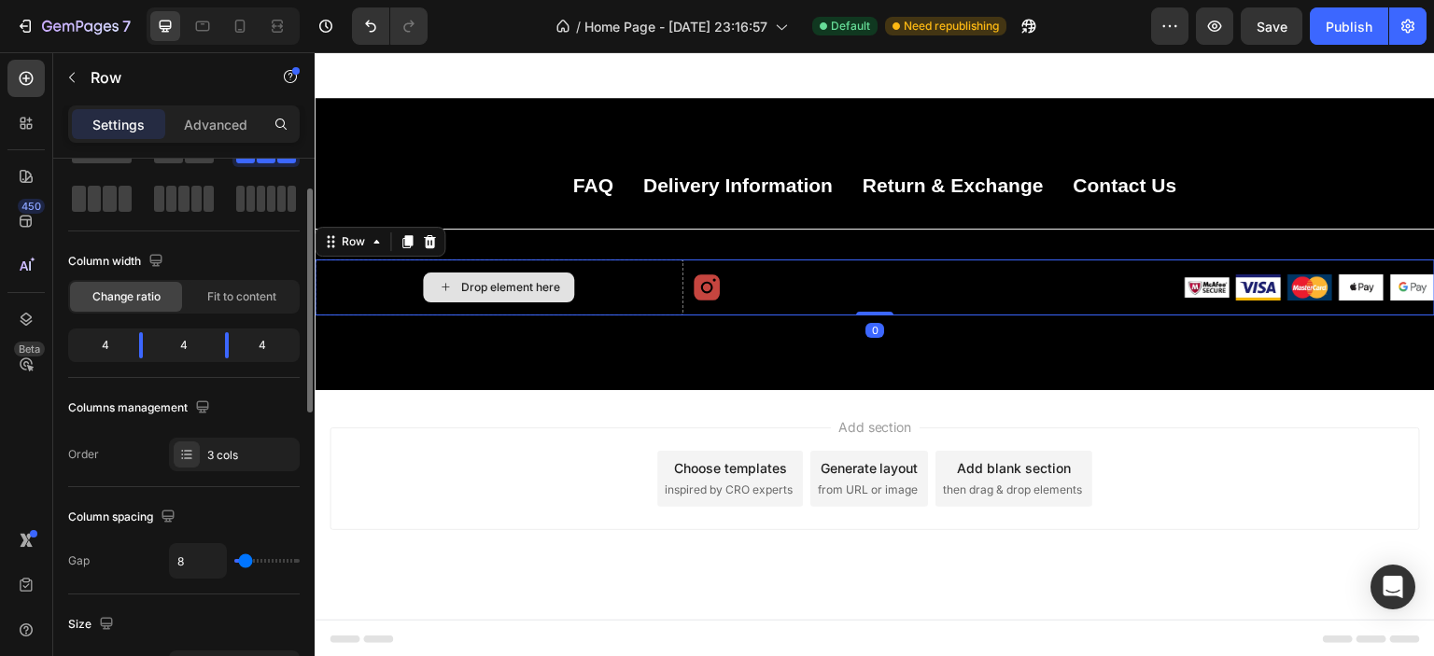
scroll to position [0, 0]
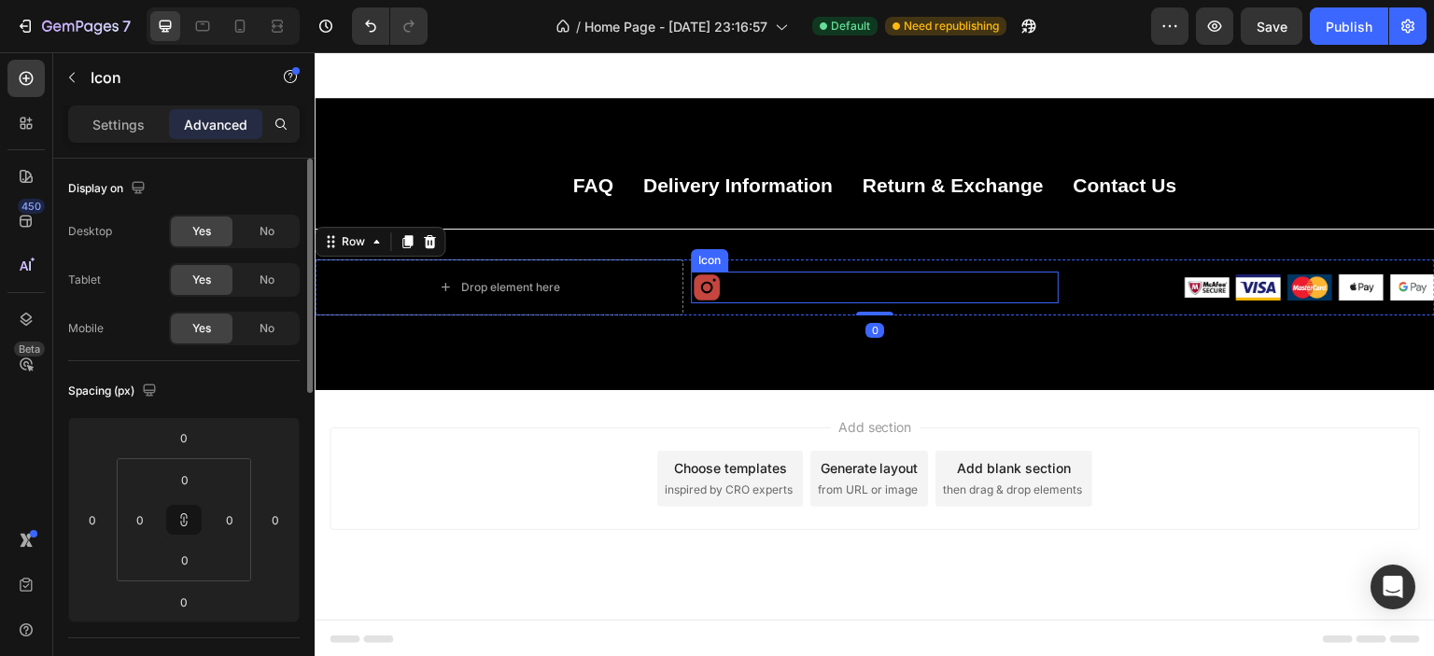
click at [759, 280] on div "Icon" at bounding box center [875, 288] width 369 height 32
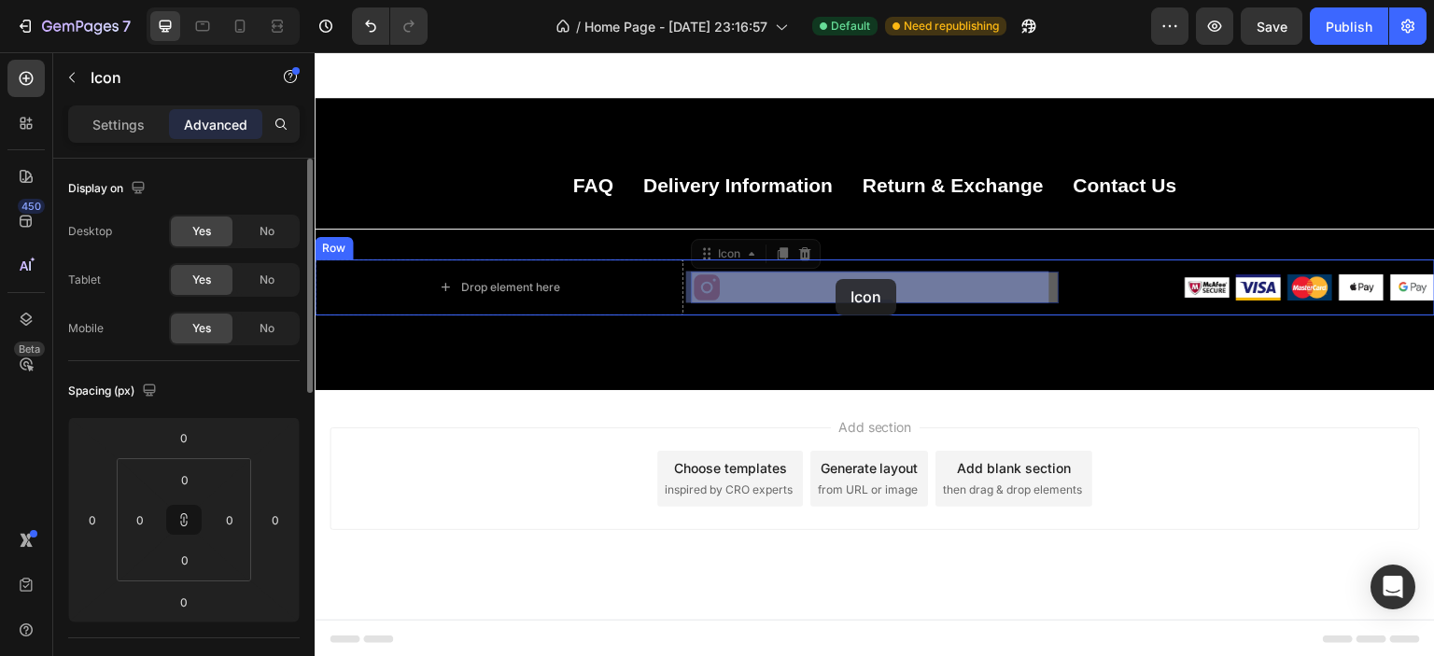
drag, startPoint x: 704, startPoint y: 283, endPoint x: 836, endPoint y: 279, distance: 131.7
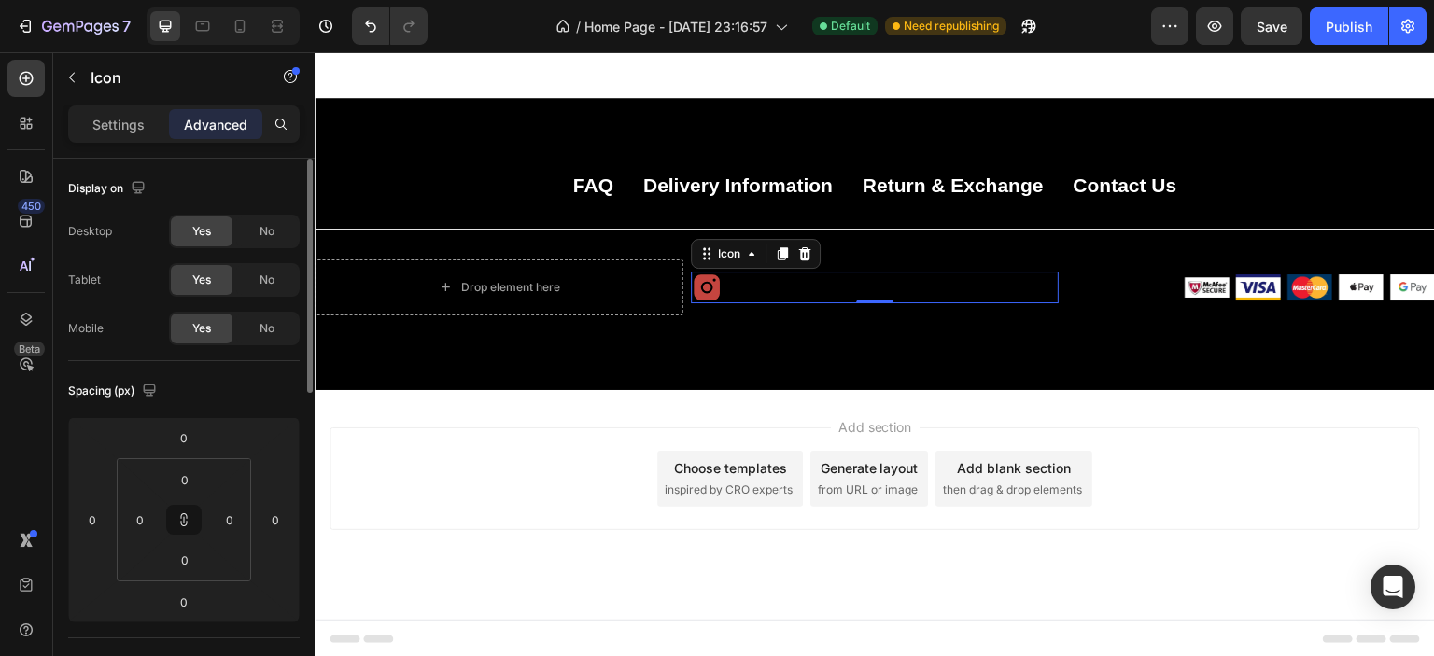
click at [695, 288] on icon at bounding box center [707, 287] width 26 height 26
click at [699, 288] on icon at bounding box center [707, 287] width 26 height 26
click at [260, 333] on span "No" at bounding box center [267, 328] width 15 height 17
click at [197, 331] on span "Yes" at bounding box center [201, 328] width 19 height 17
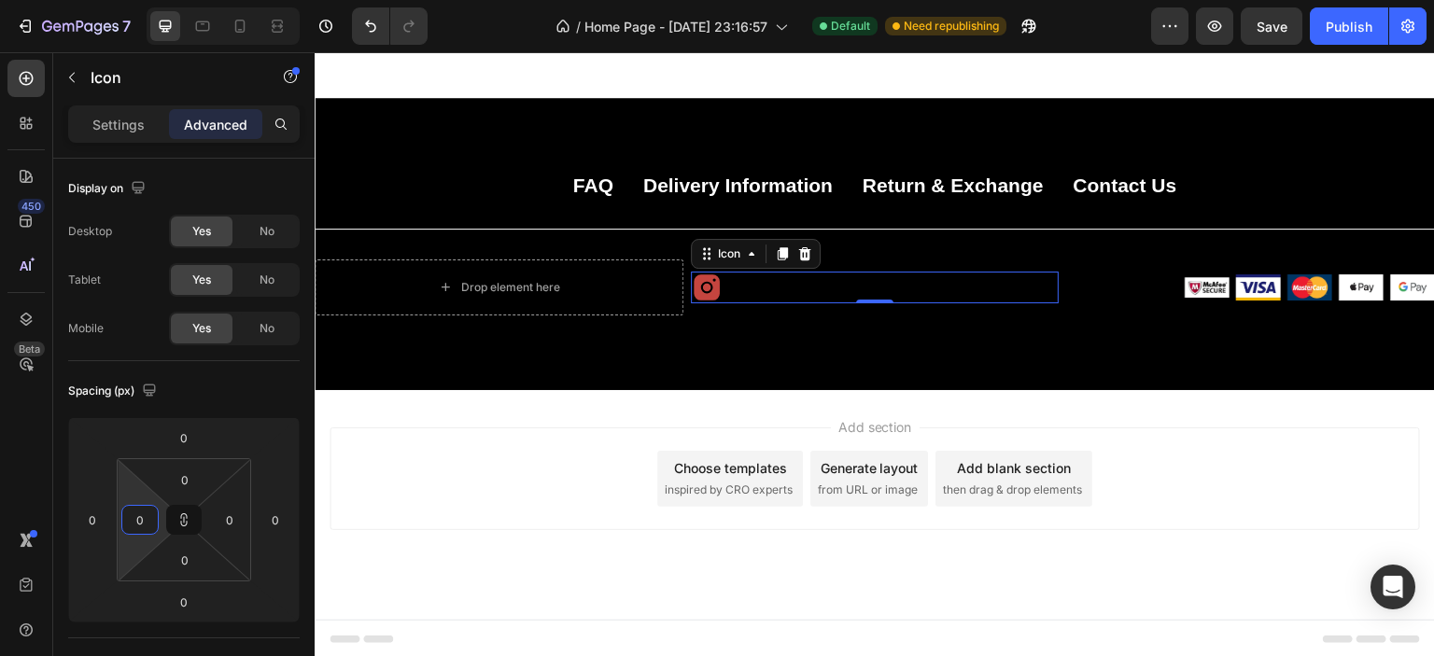
click at [140, 514] on input "0" at bounding box center [140, 520] width 28 height 28
type input "1"
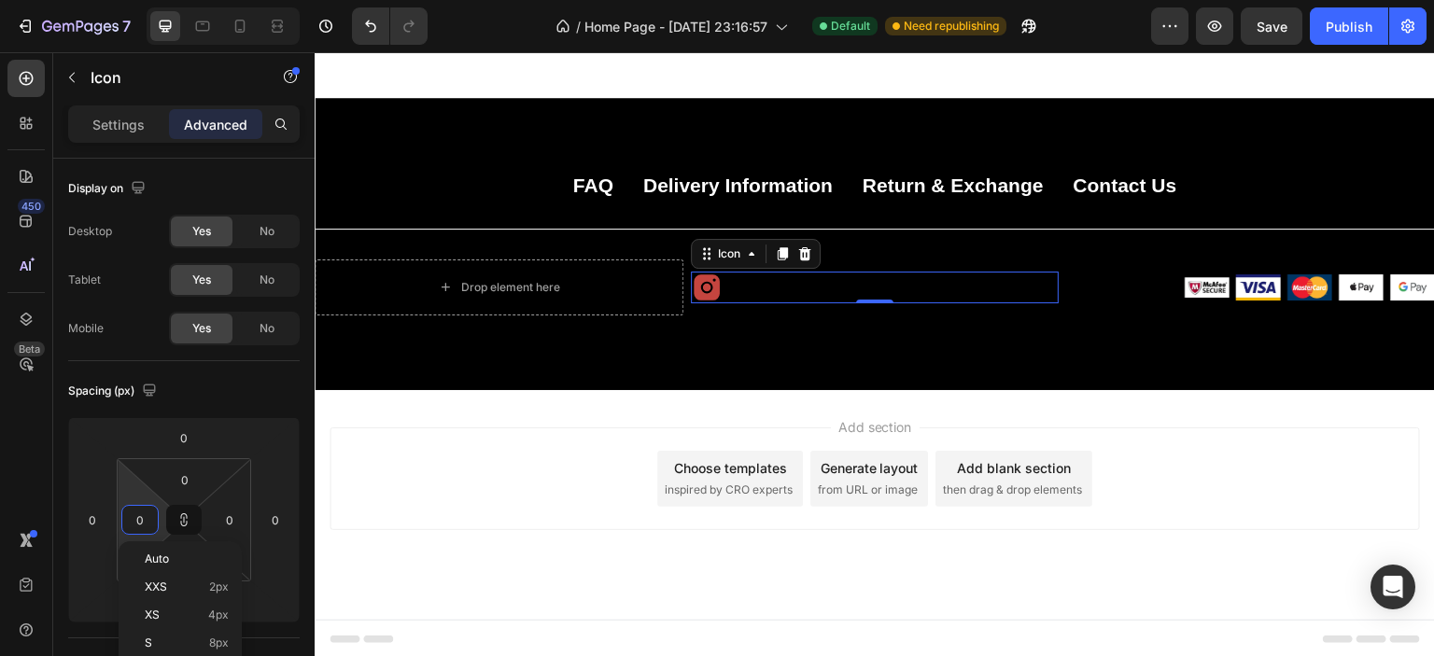
type input "1"
type input "10"
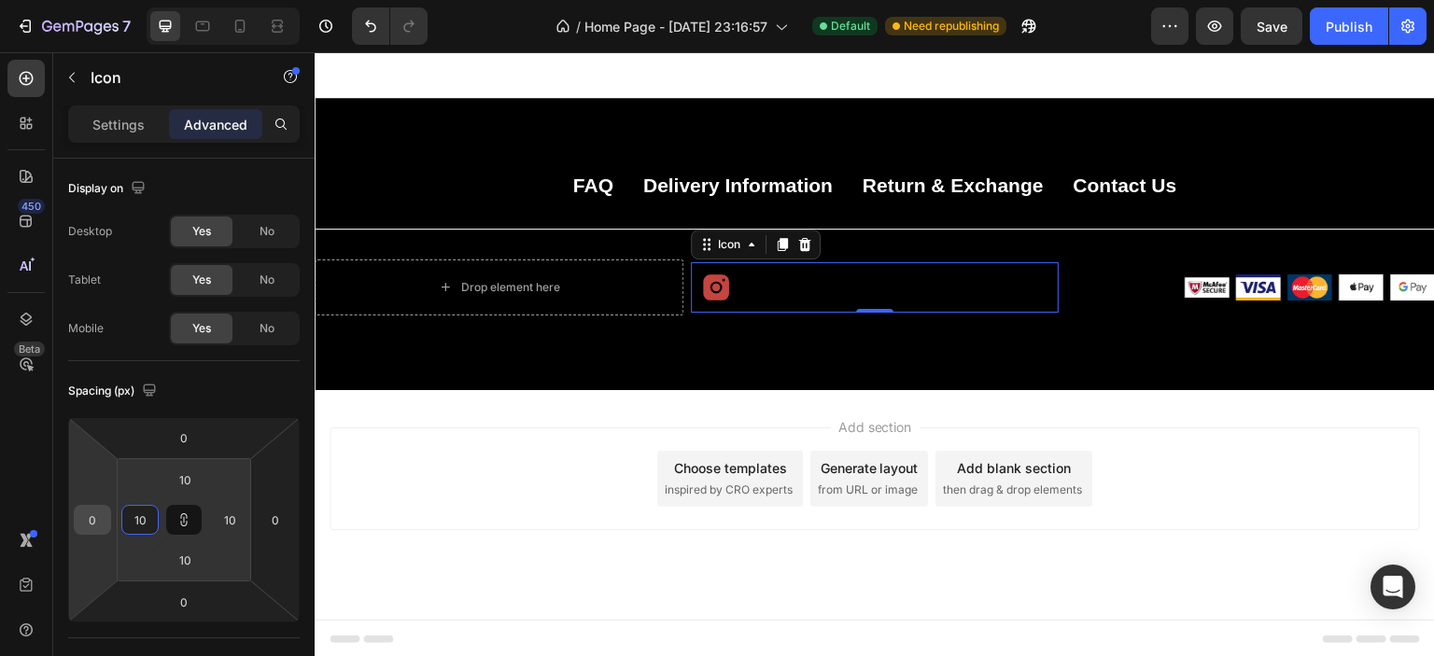
type input "10"
click at [79, 512] on input "0" at bounding box center [92, 520] width 28 height 28
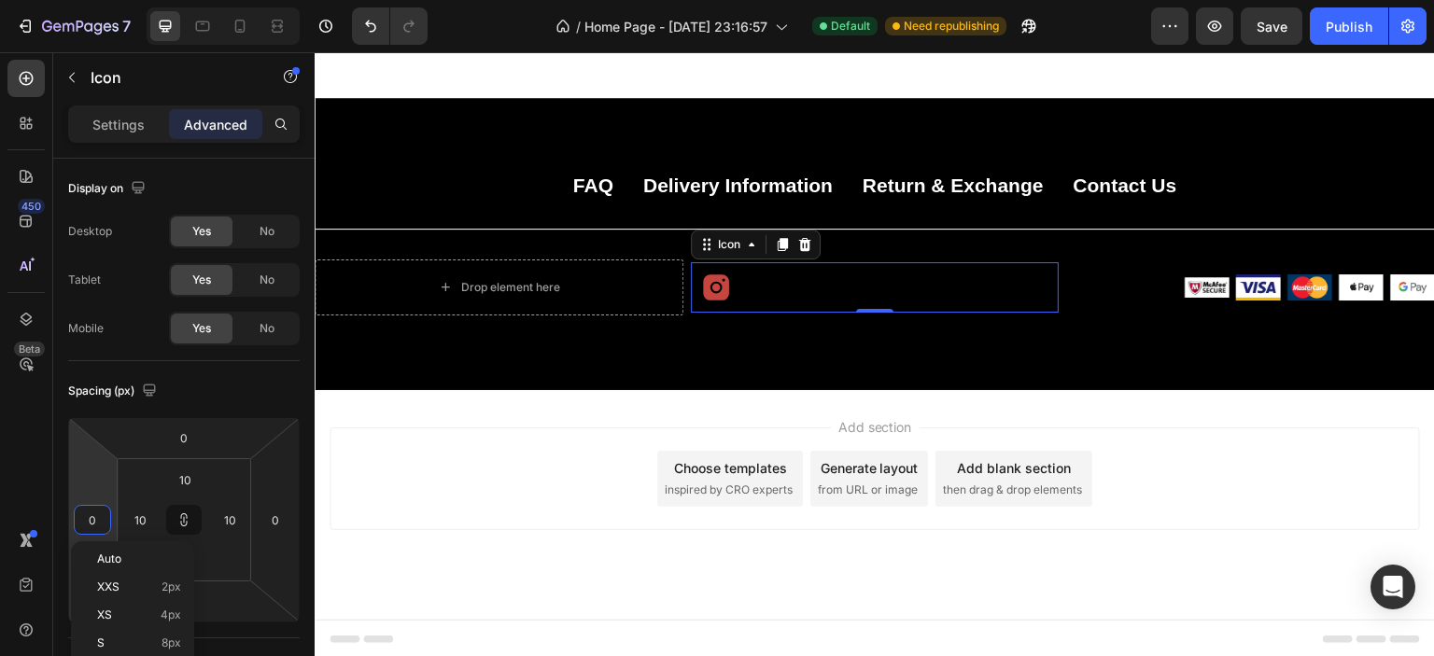
click at [79, 512] on input "0" at bounding box center [92, 520] width 28 height 28
type input "5"
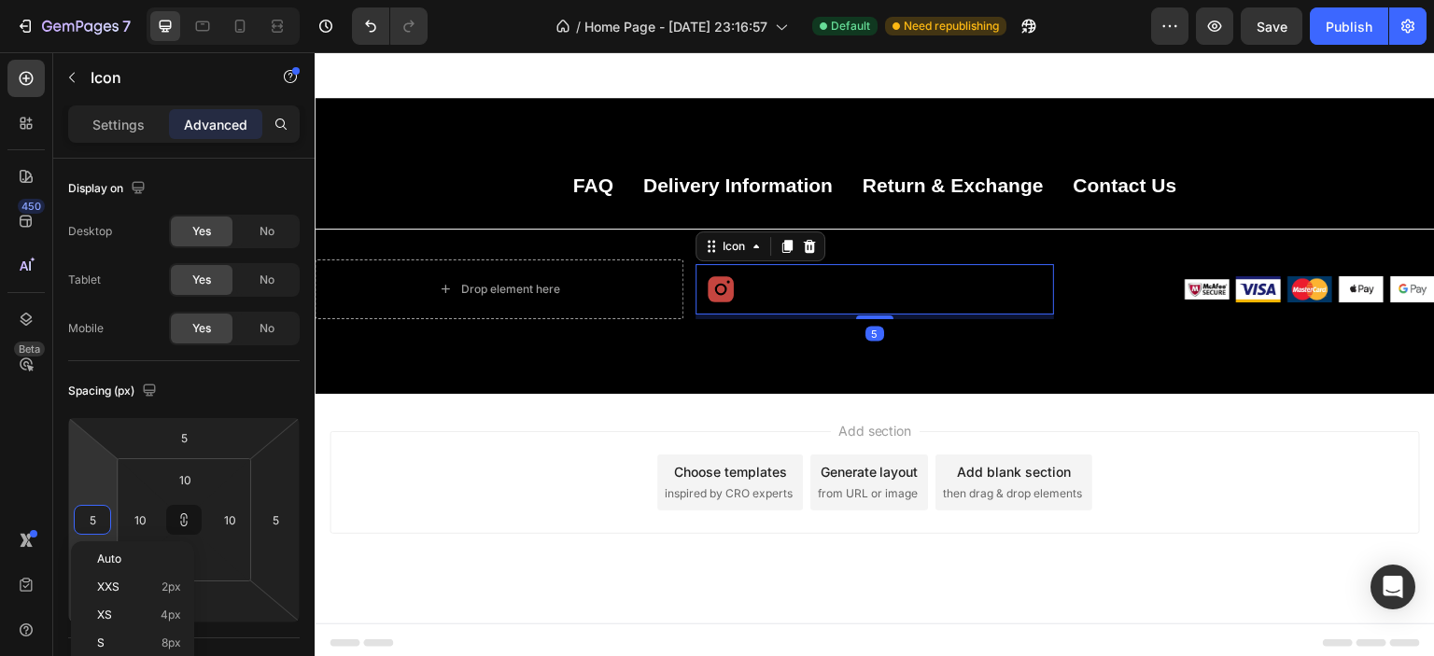
type input "50"
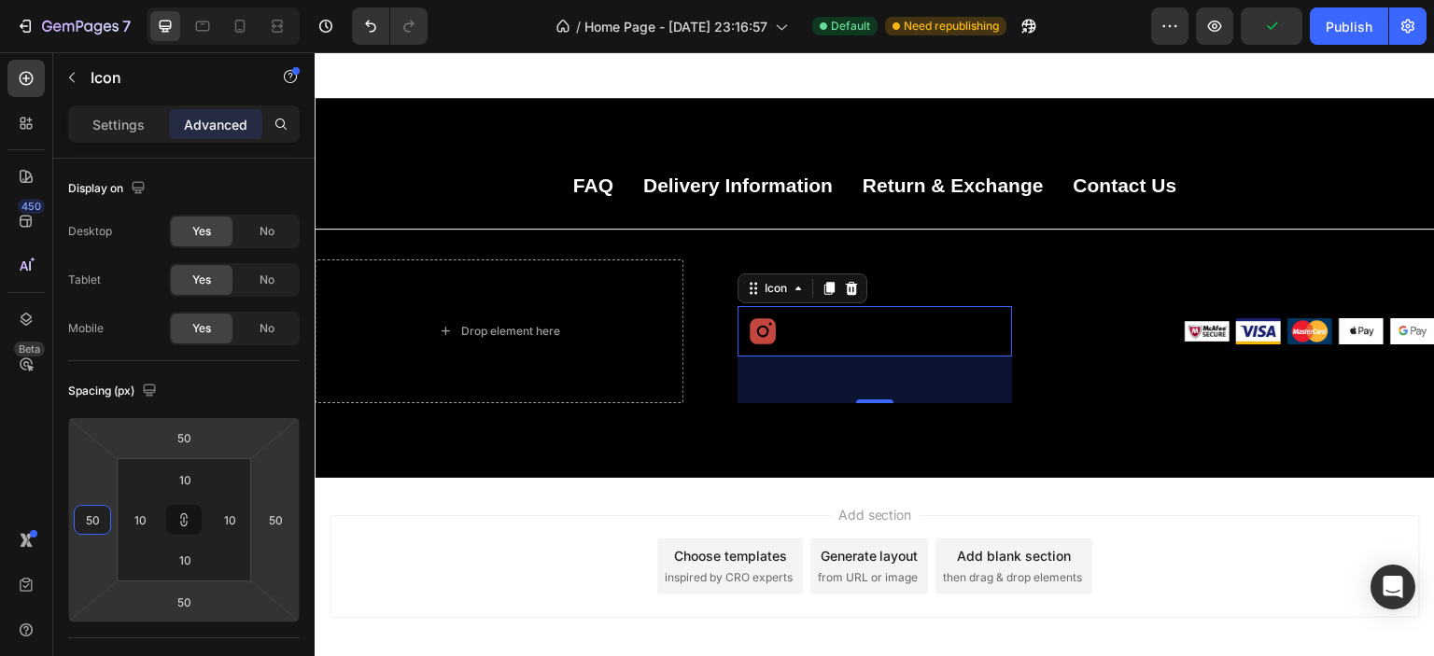
type input "5"
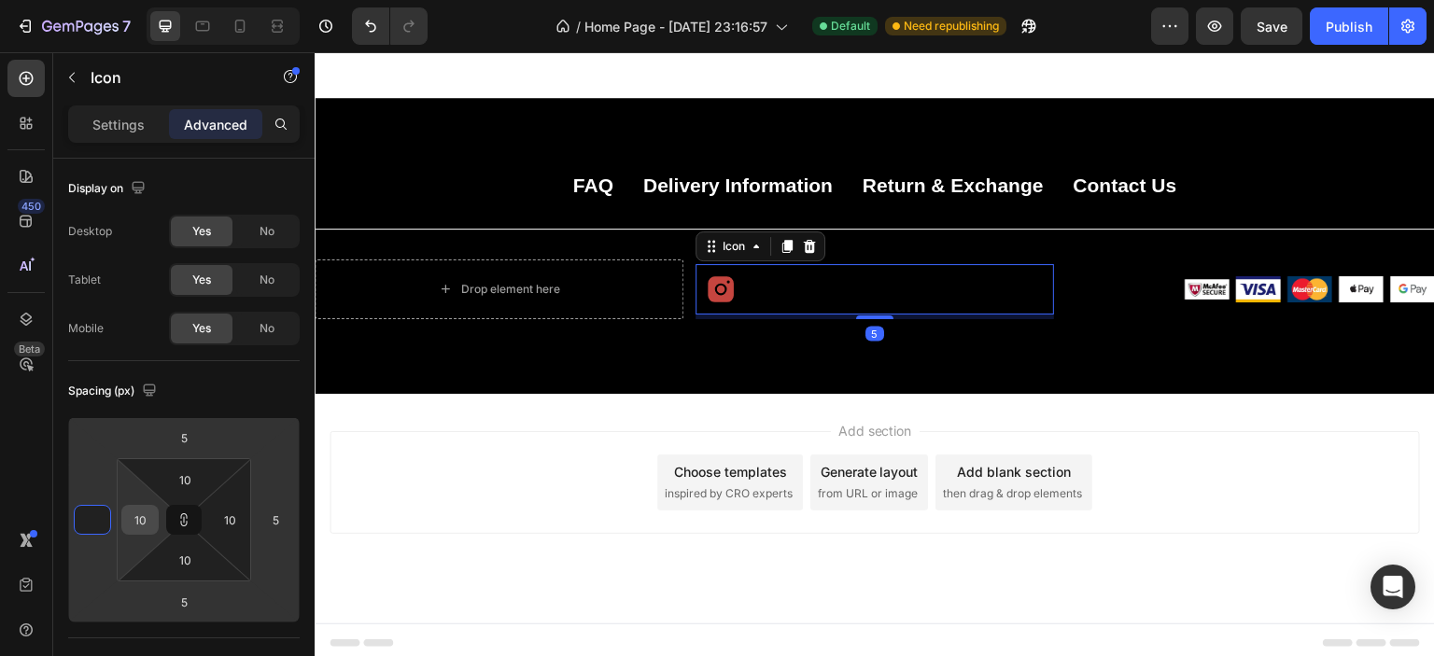
click at [146, 516] on input "10" at bounding box center [140, 520] width 28 height 28
type input "0"
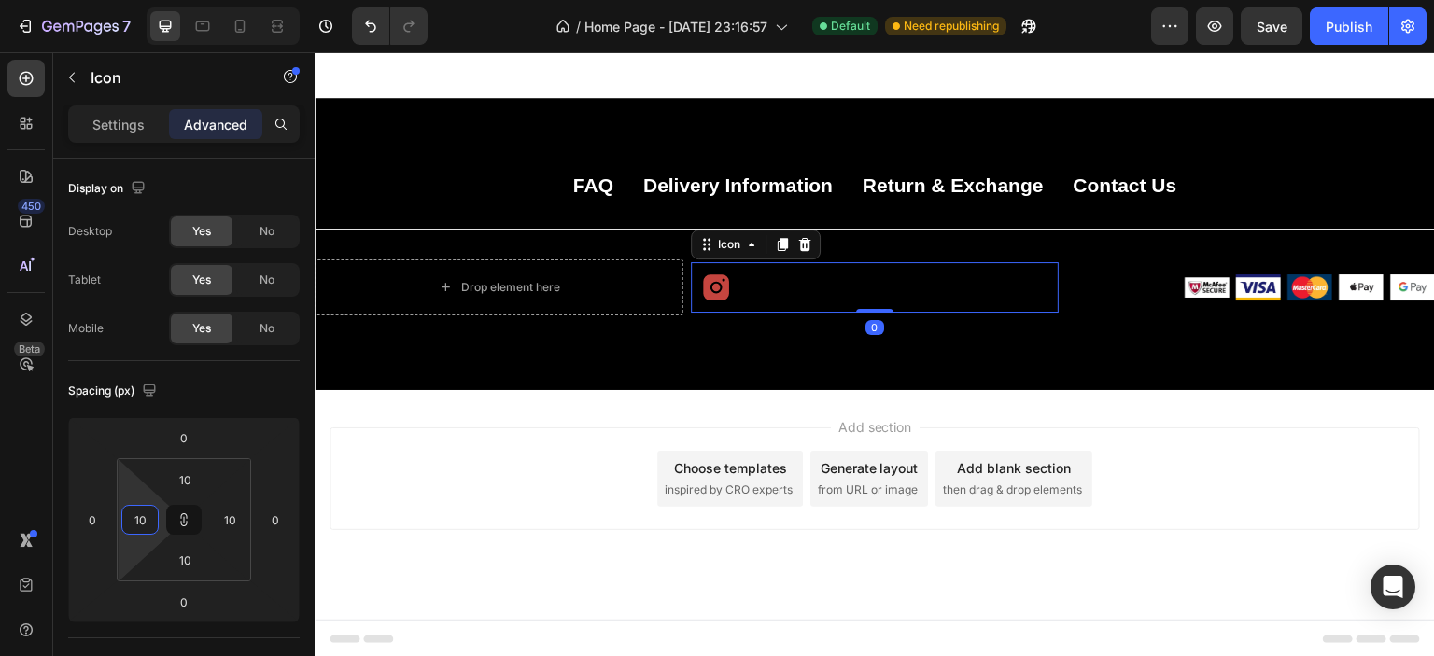
click at [146, 516] on input "10" at bounding box center [140, 520] width 28 height 28
type input "0"
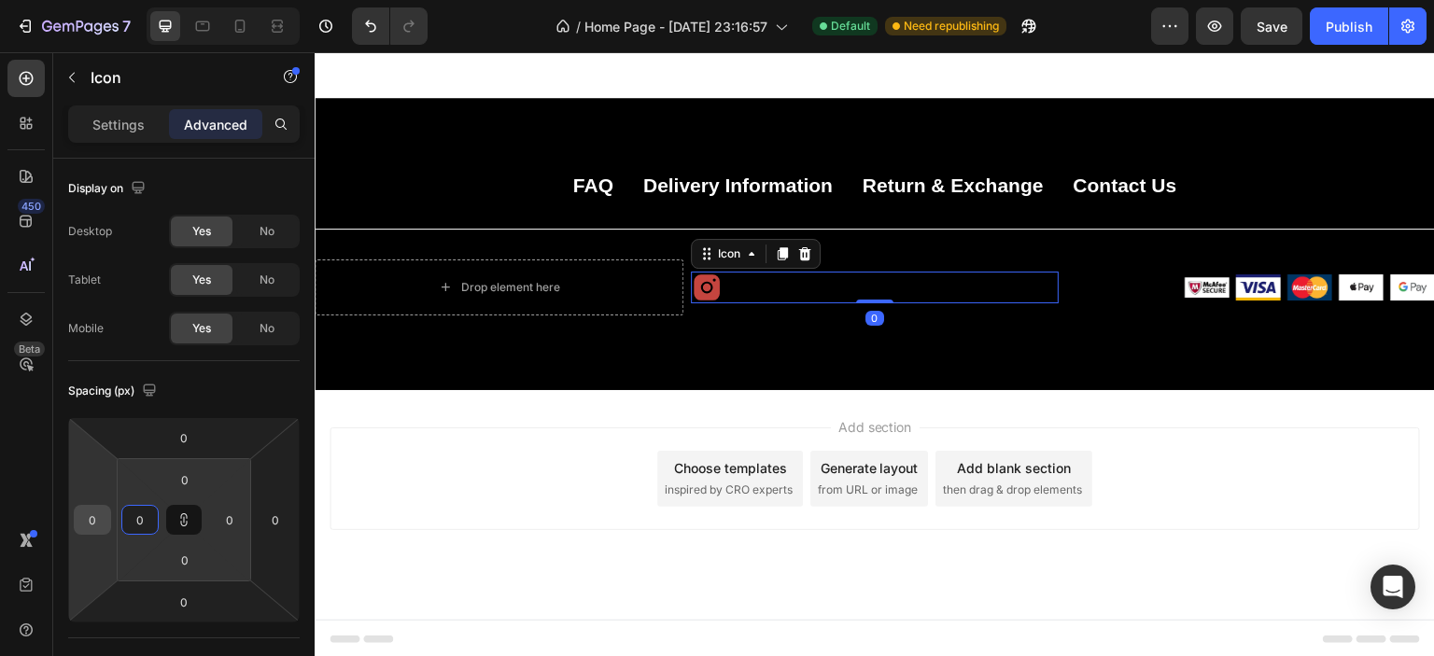
type input "0"
click at [104, 522] on input "0" at bounding box center [92, 520] width 28 height 28
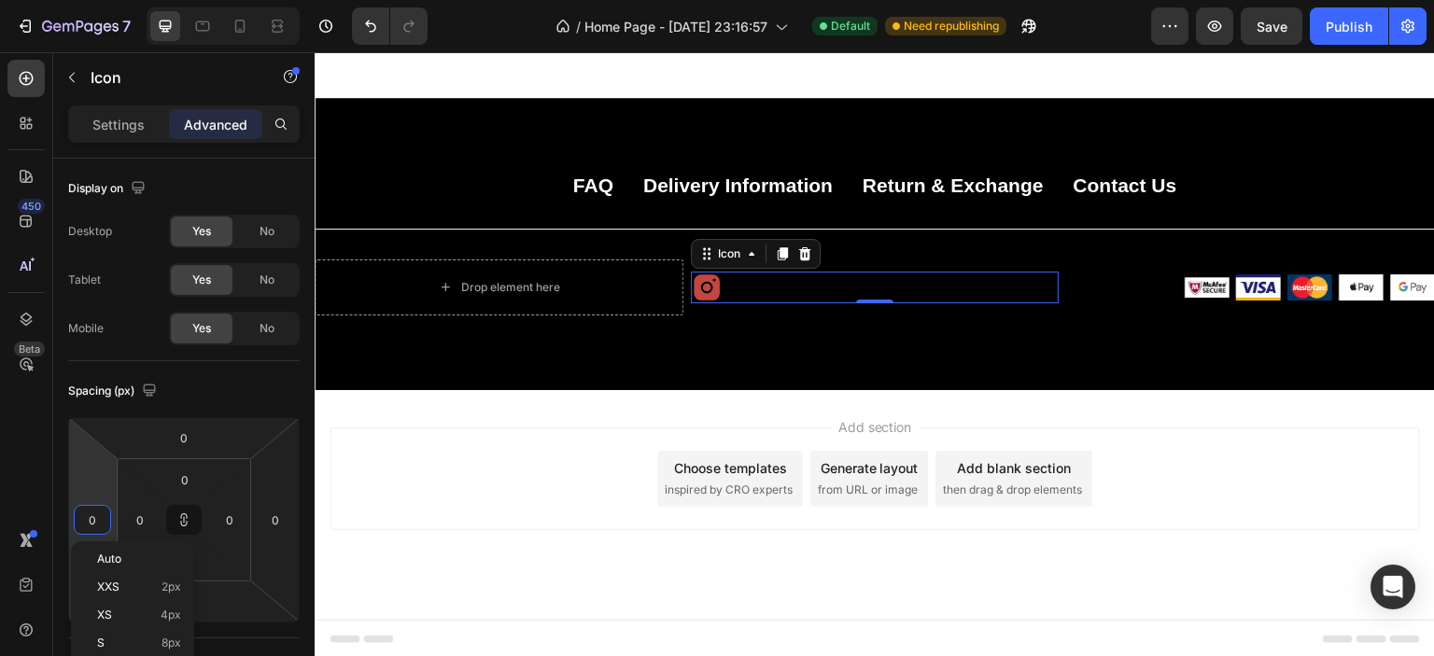
type input "1"
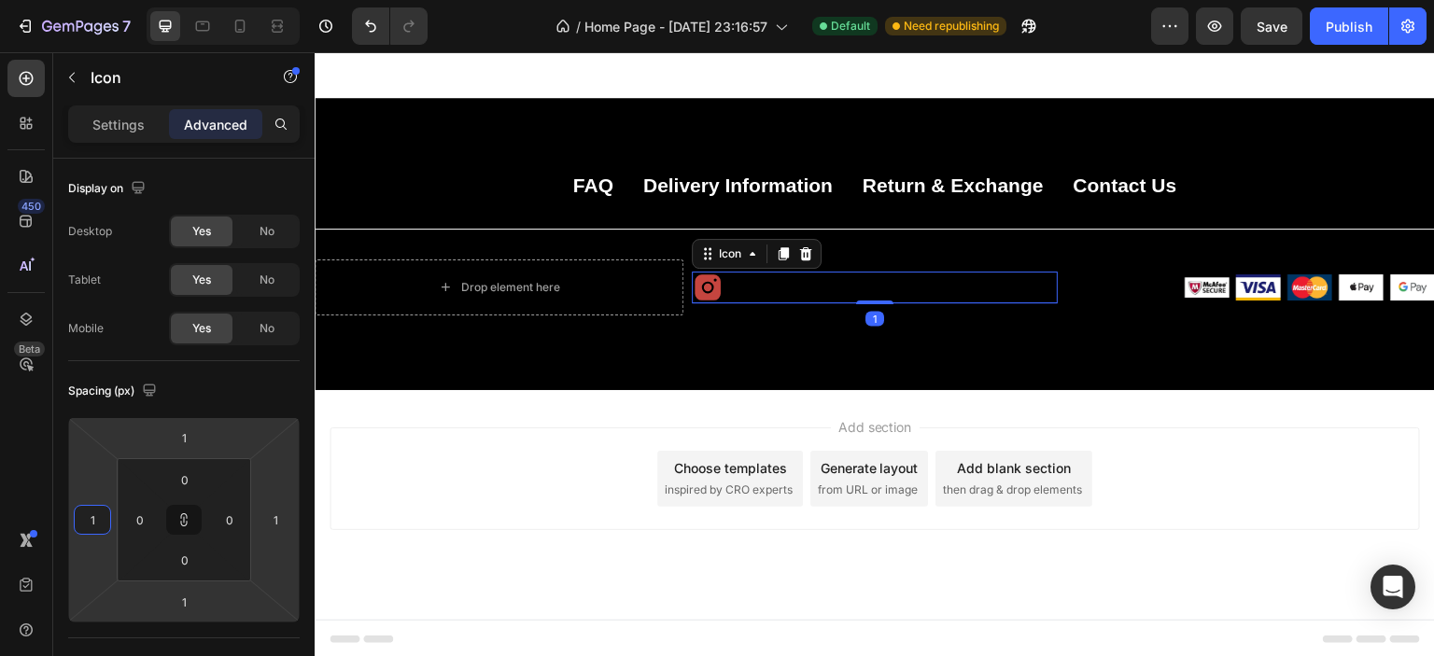
type input "10"
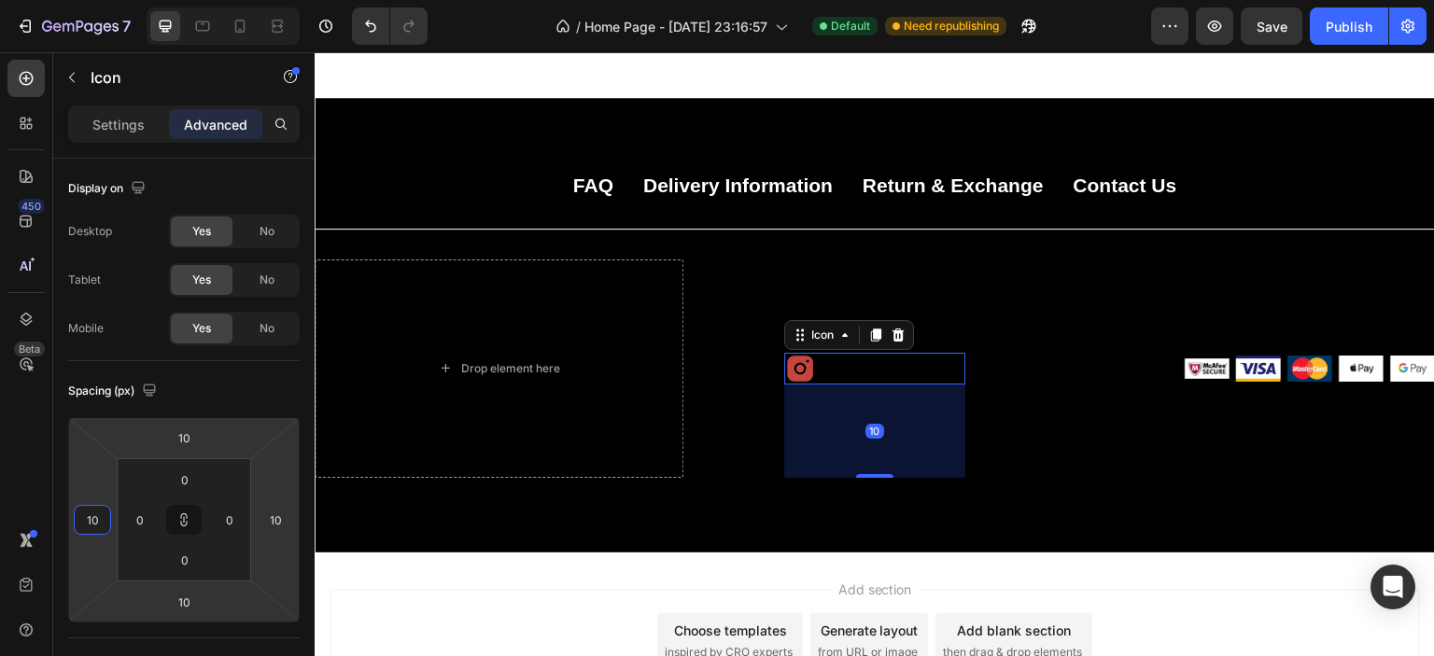
type input "100"
type input "10"
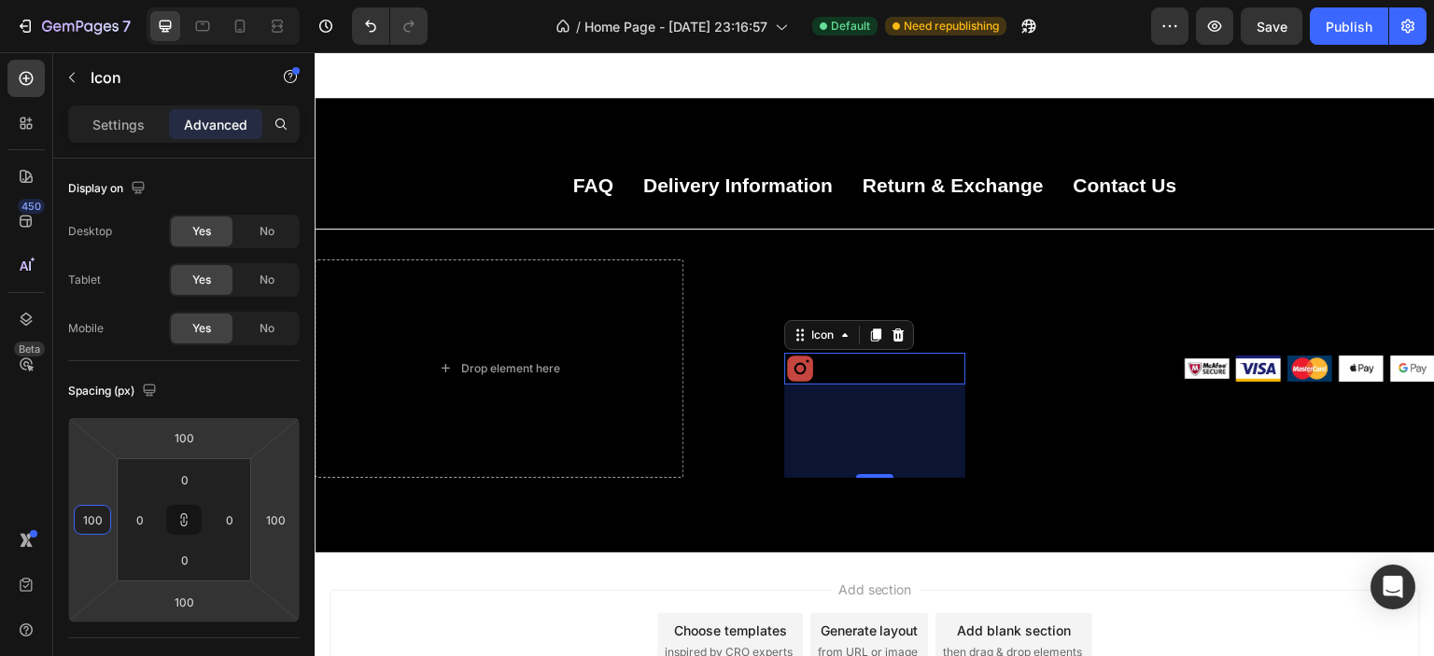
type input "10"
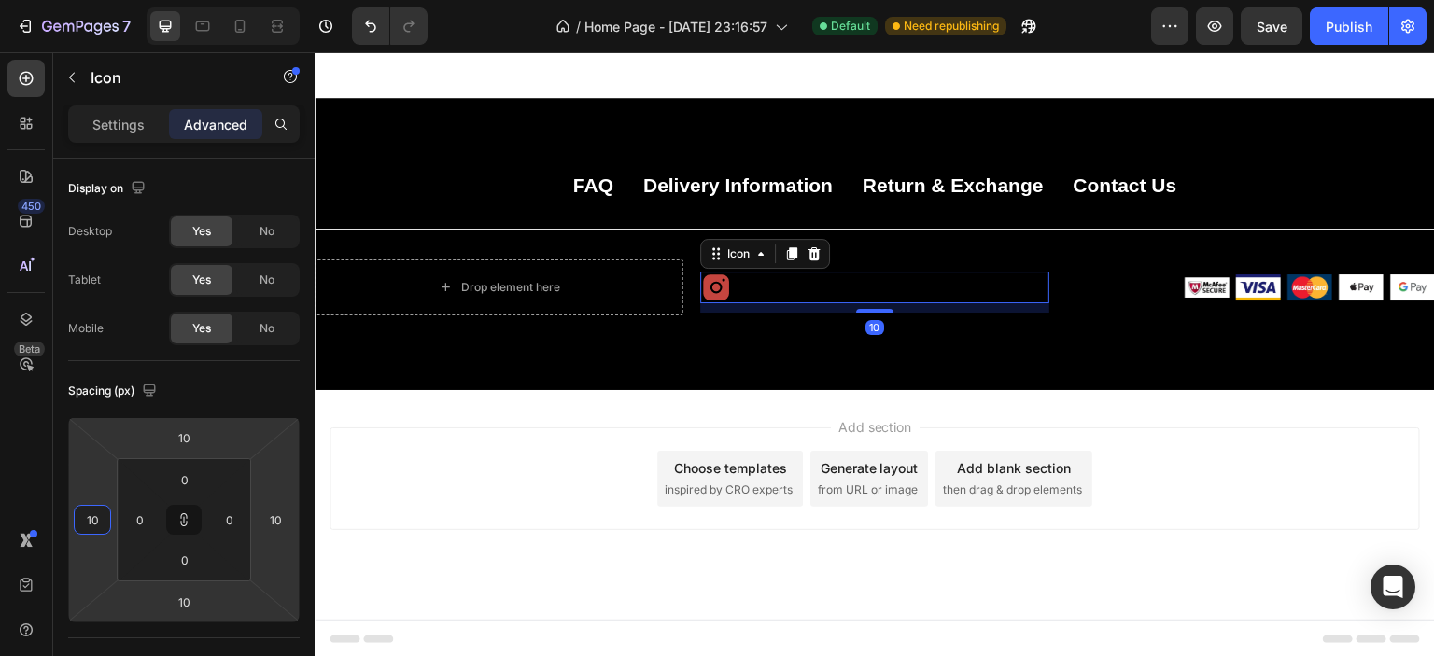
type input "1"
type input "10"
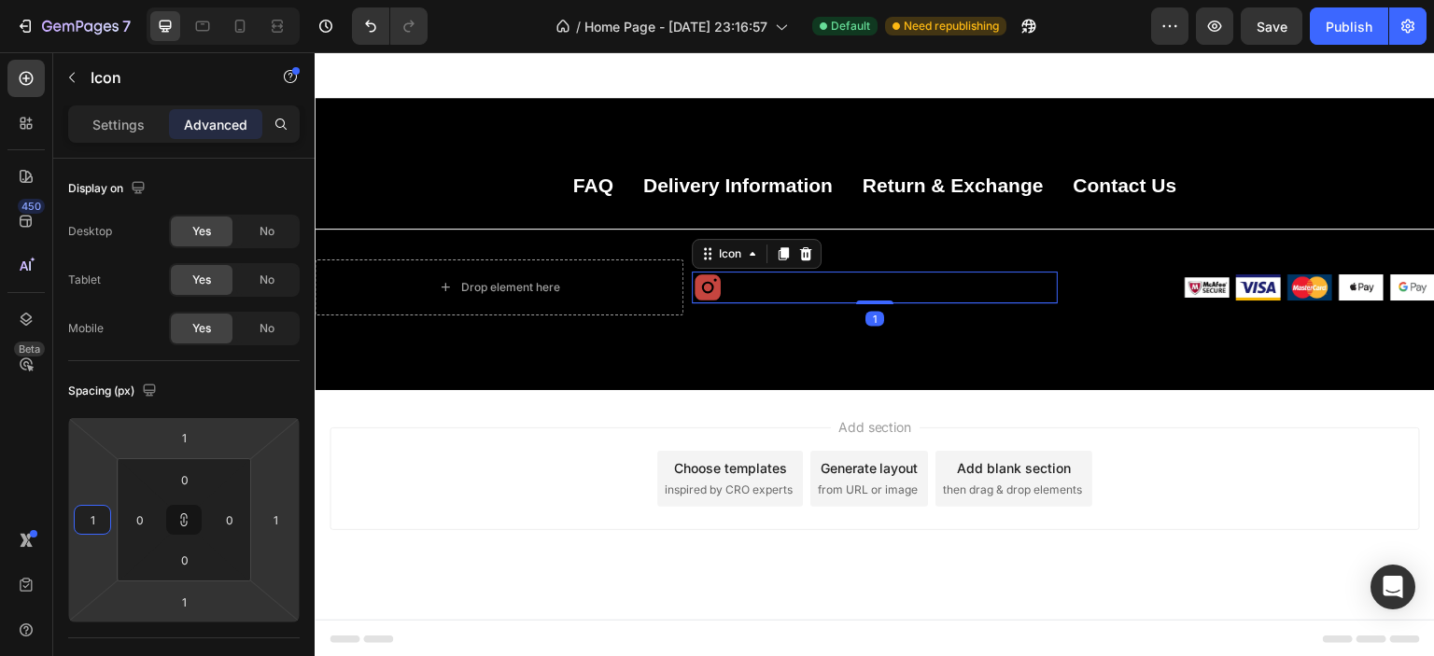
type input "10"
type input "100"
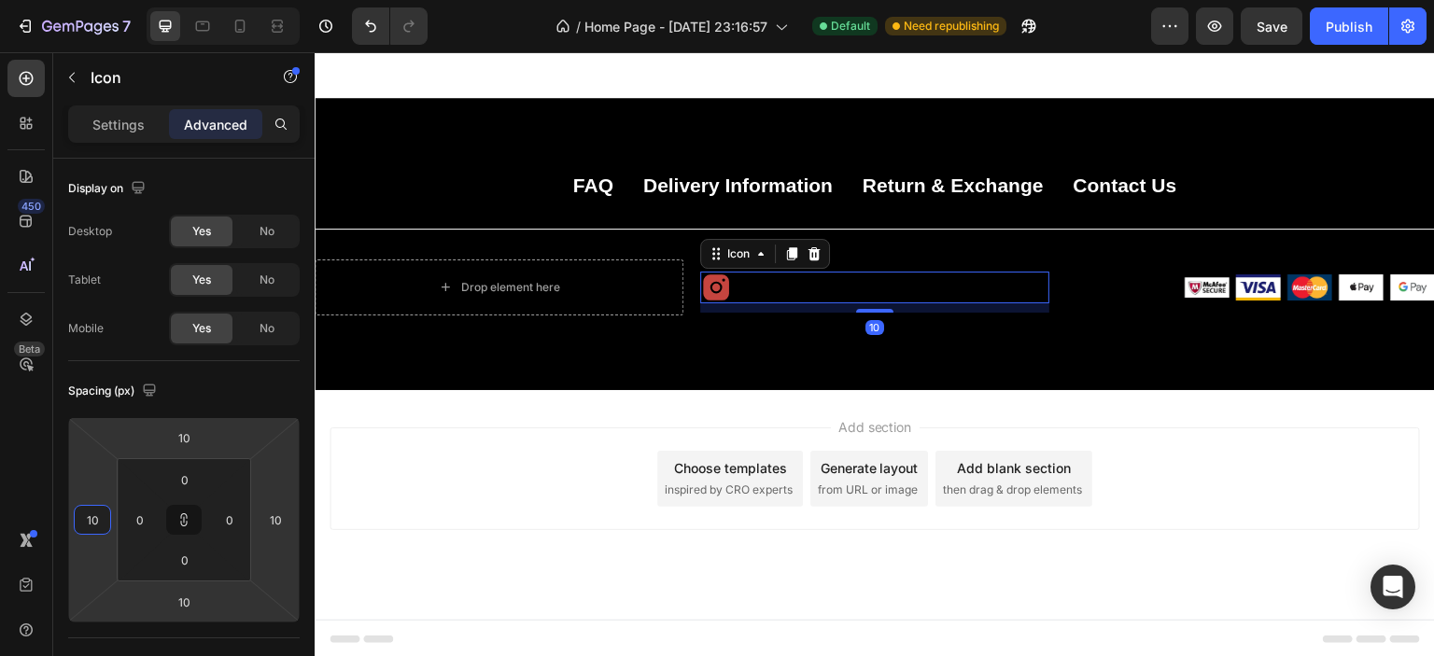
type input "100"
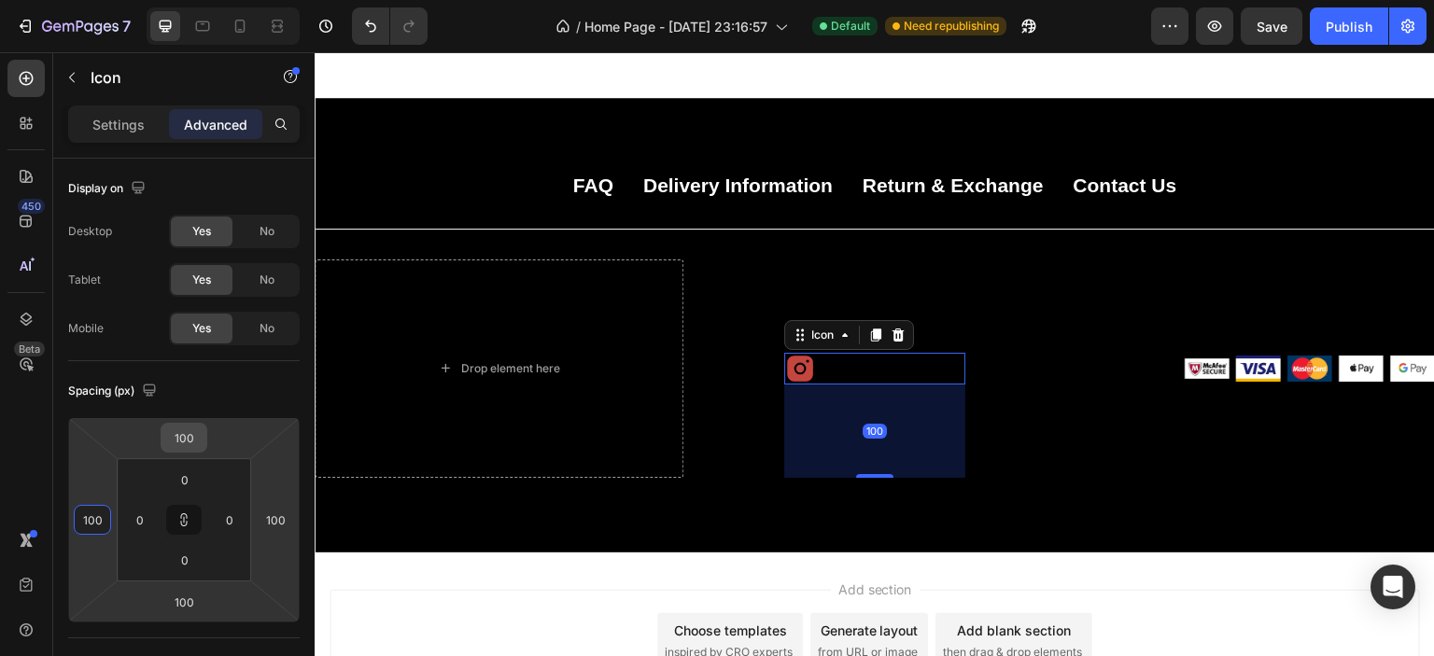
type input "100"
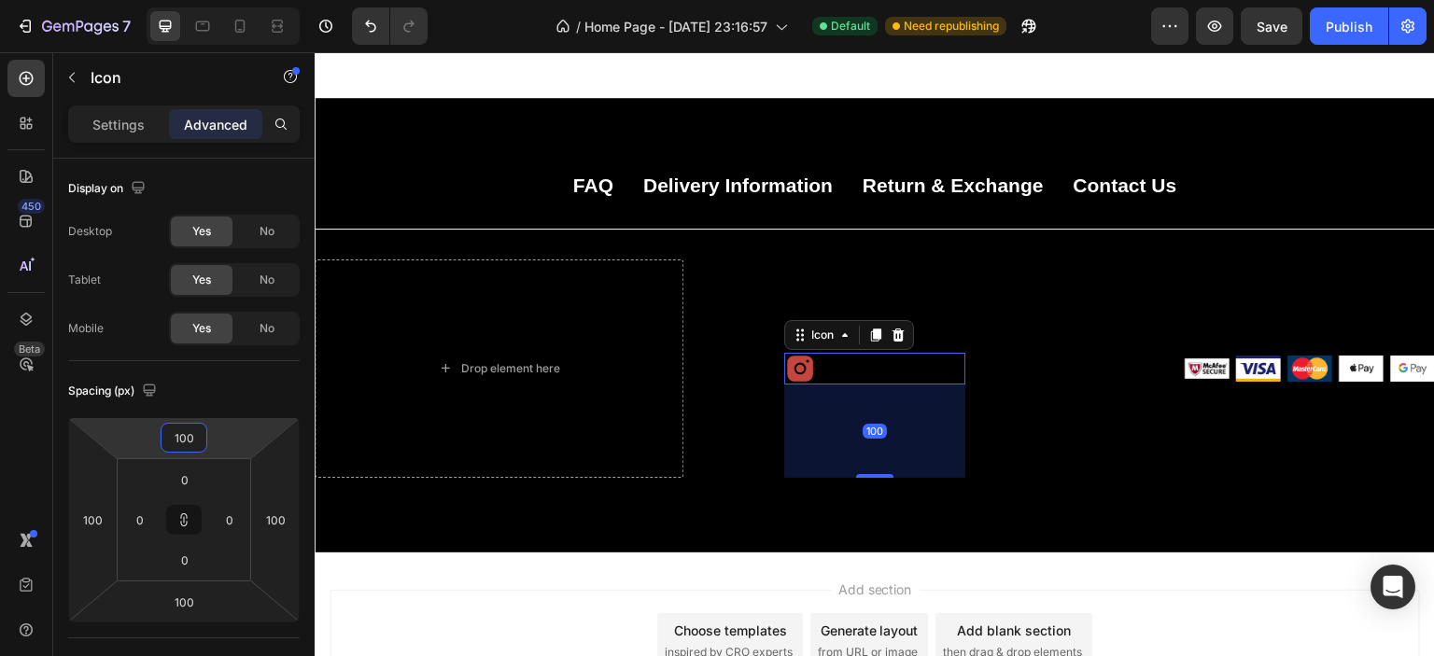
click at [194, 426] on input "100" at bounding box center [183, 438] width 37 height 28
type input "0"
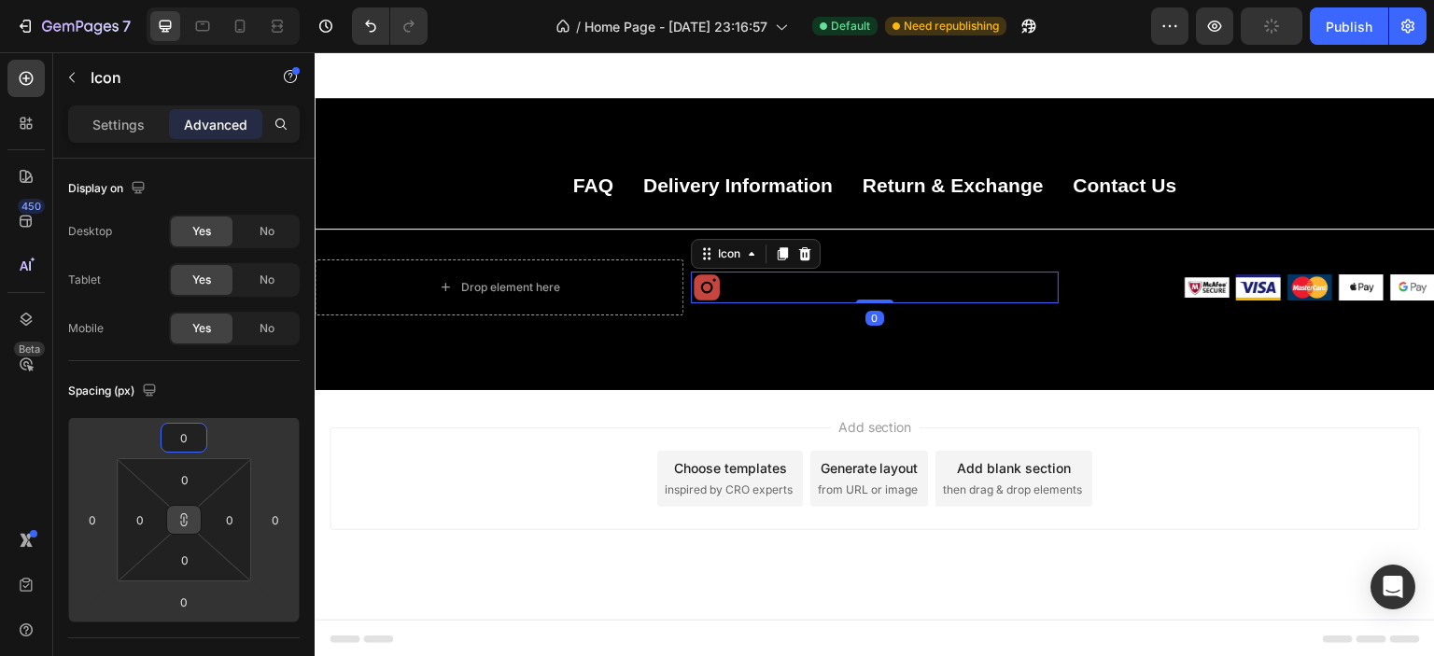
type input "0"
click at [190, 518] on icon at bounding box center [183, 520] width 15 height 15
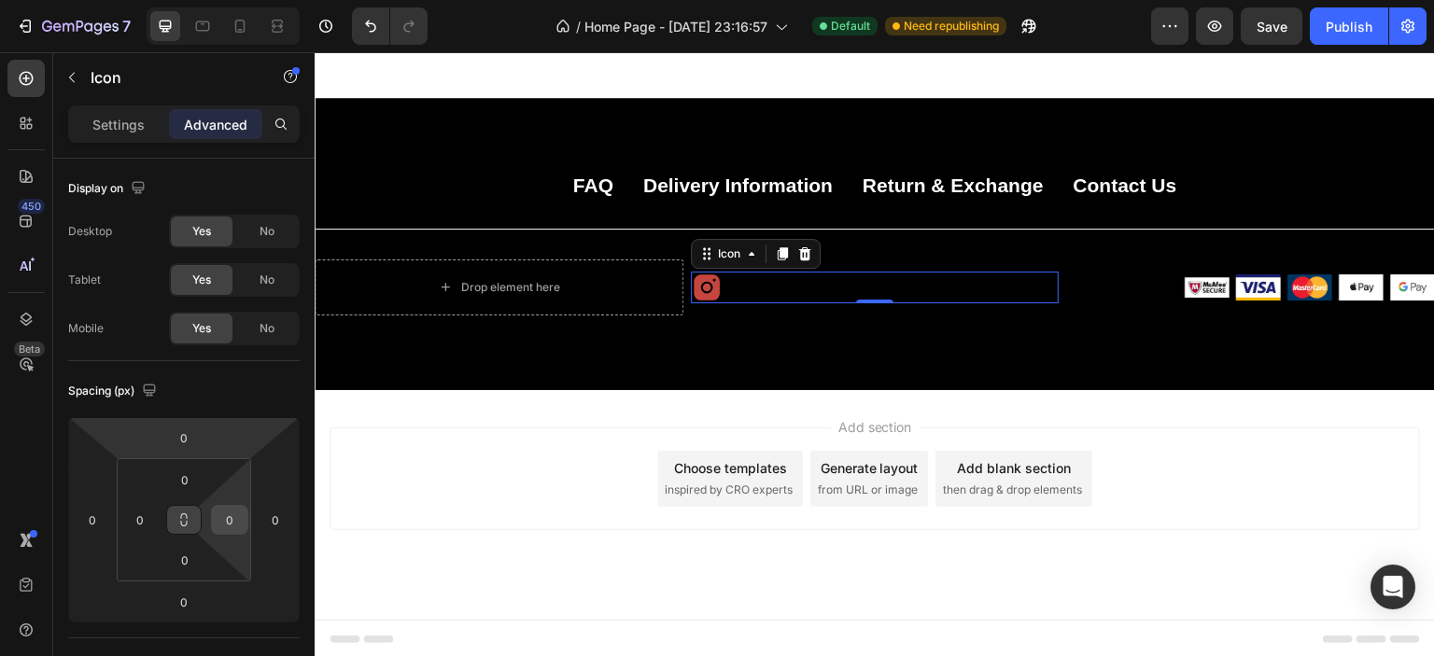
click at [237, 518] on input "0" at bounding box center [230, 520] width 28 height 28
type input "1"
type input "0"
click at [134, 518] on input "0" at bounding box center [140, 520] width 28 height 28
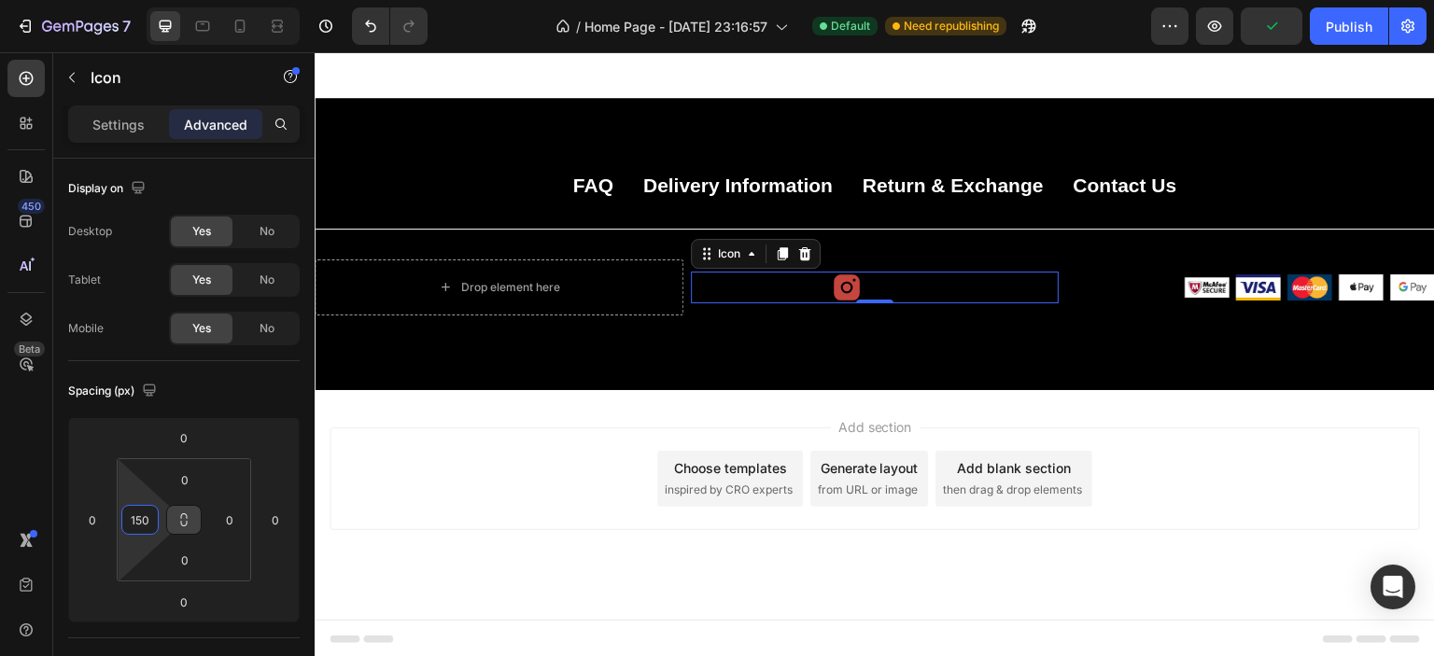
type input "150"
click at [862, 279] on div "Icon 0" at bounding box center [875, 288] width 369 height 32
click at [861, 288] on div "Icon 0" at bounding box center [875, 288] width 369 height 32
click at [837, 340] on div "FAQ Button Delivery Information Button Return & Exchange Button Contact Us Butt…" at bounding box center [875, 244] width 1120 height 292
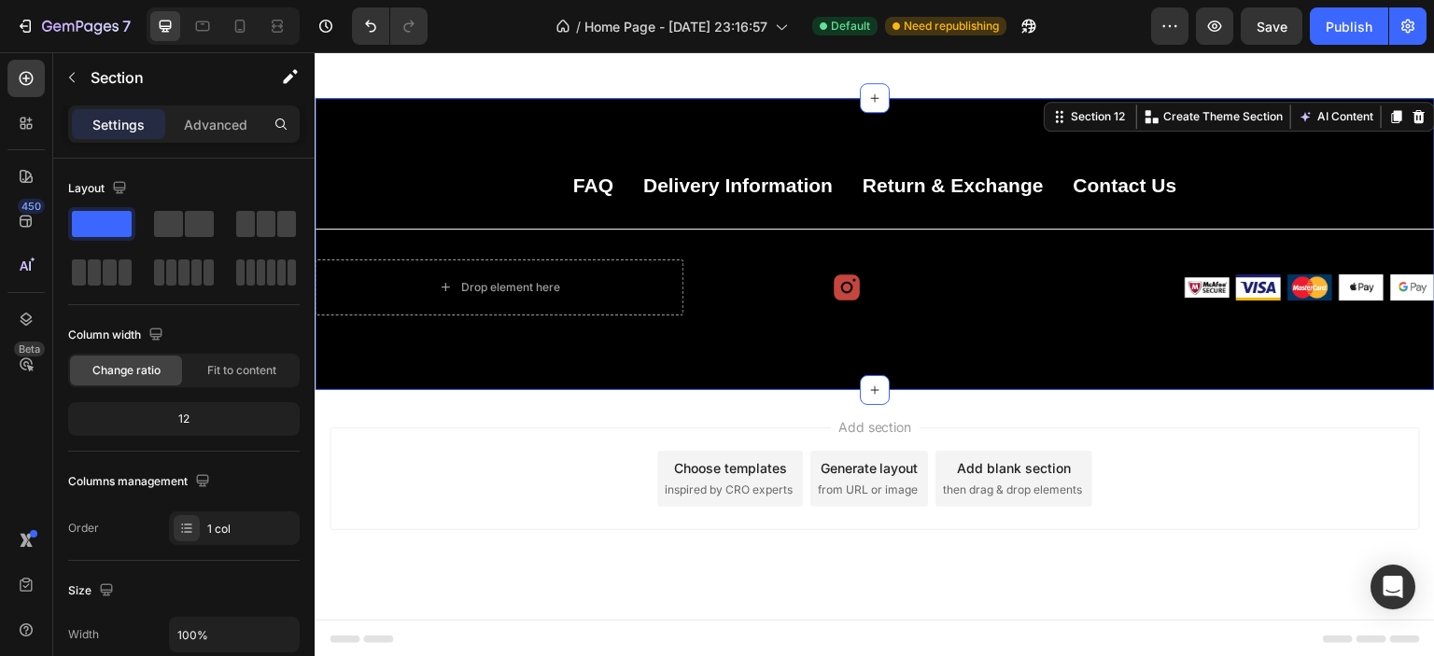
click at [854, 286] on icon at bounding box center [847, 288] width 32 height 32
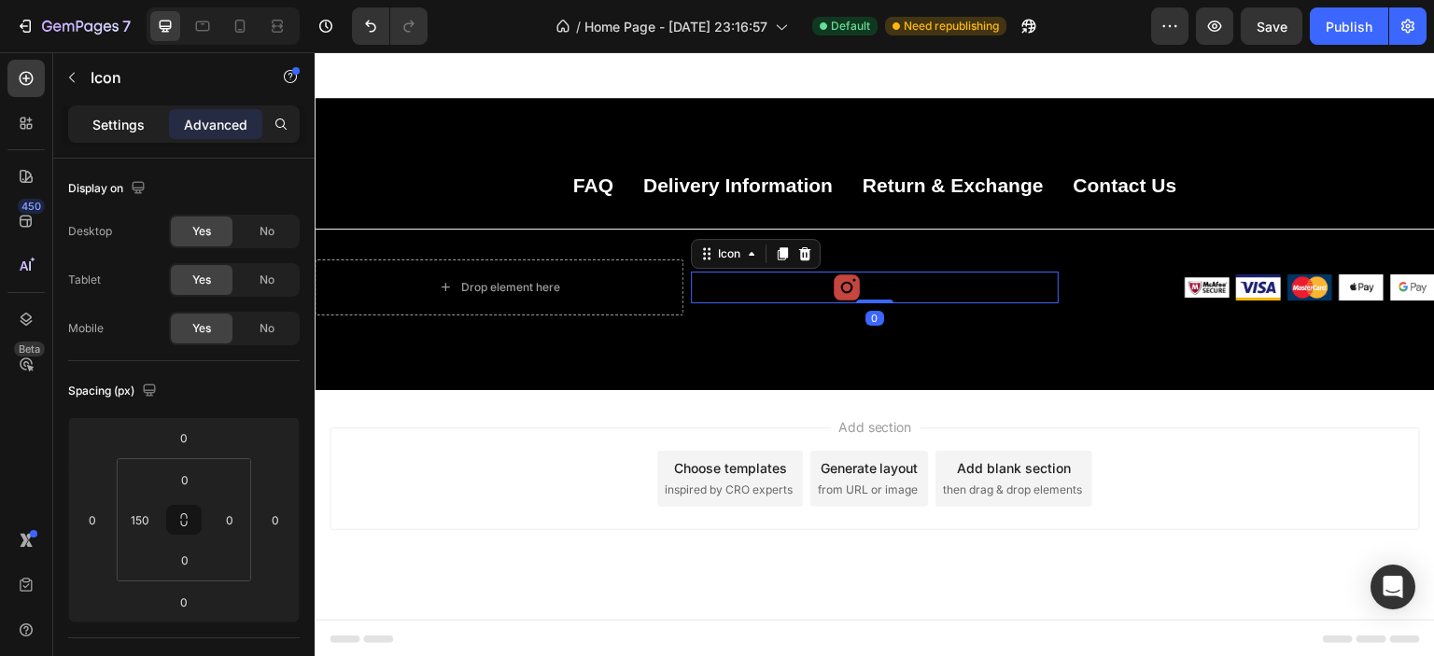
click at [102, 116] on p "Settings" at bounding box center [118, 125] width 52 height 20
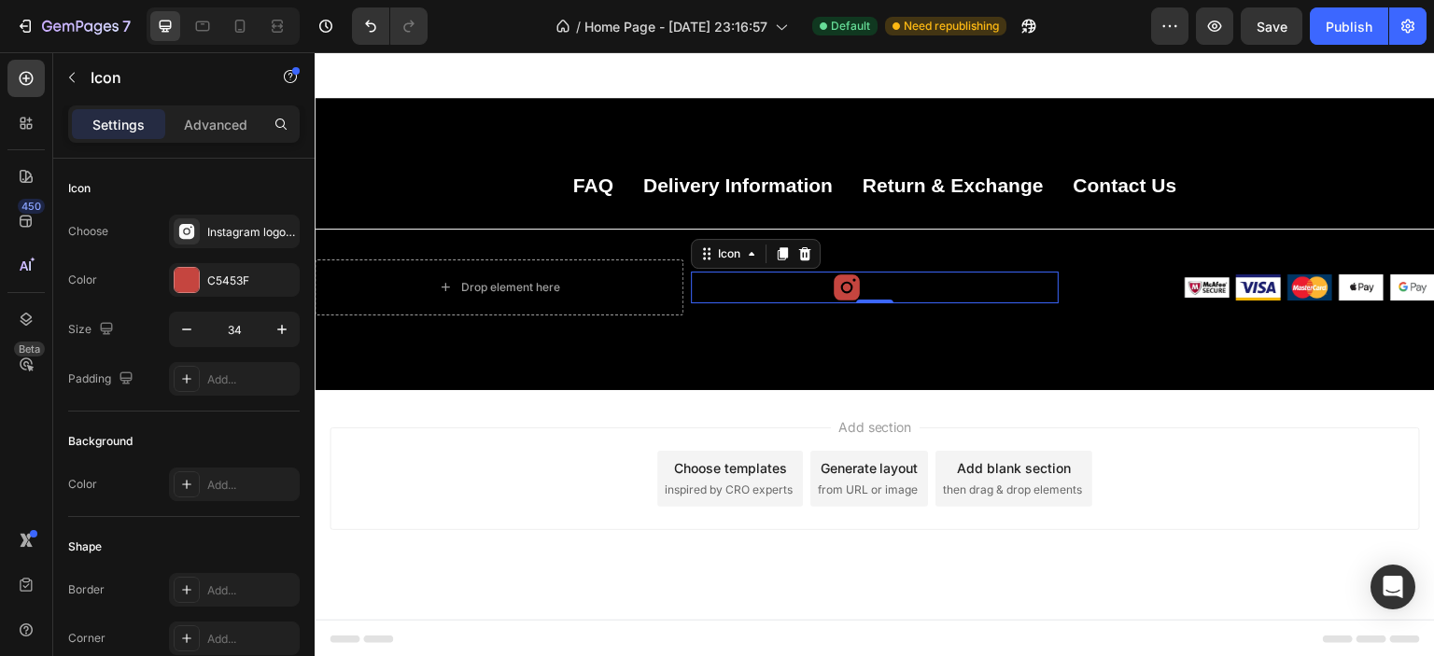
click at [767, 278] on div "Icon 0" at bounding box center [875, 288] width 369 height 32
click at [755, 288] on div "Icon 0" at bounding box center [875, 288] width 369 height 32
click at [750, 254] on icon at bounding box center [751, 253] width 15 height 15
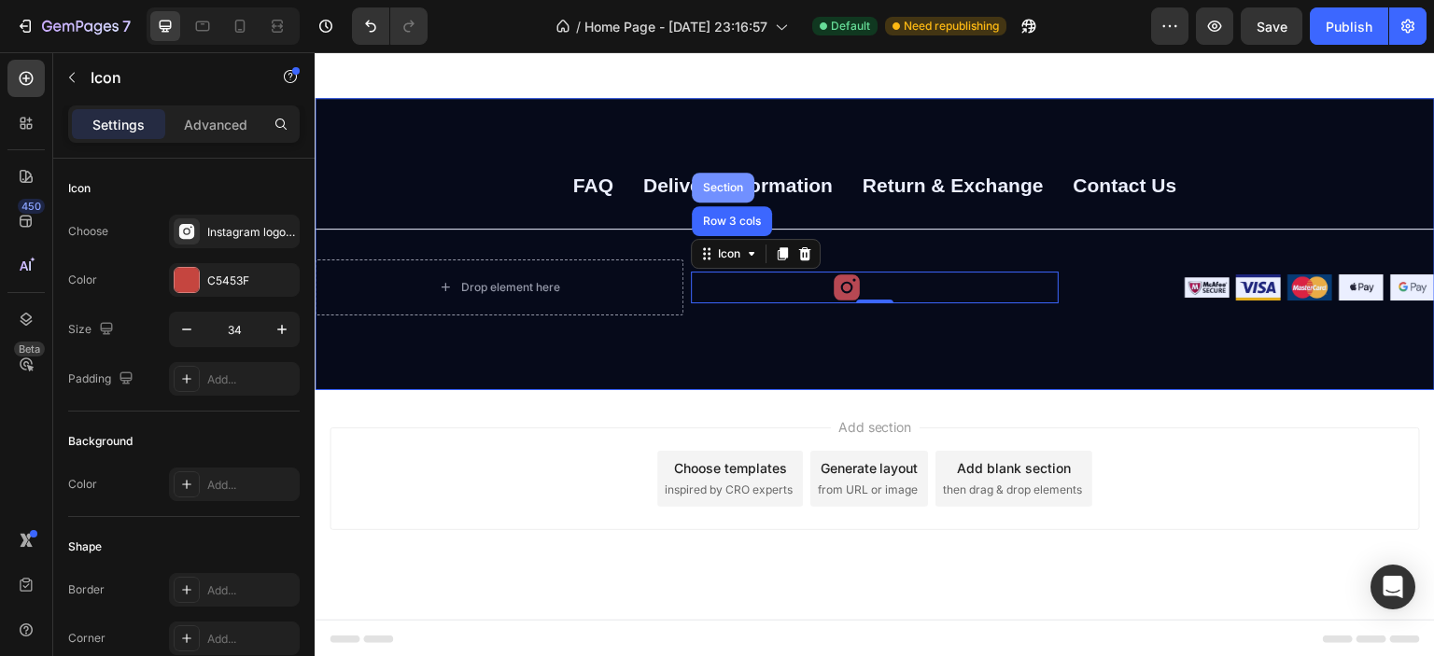
click at [732, 189] on div "Section" at bounding box center [723, 187] width 48 height 11
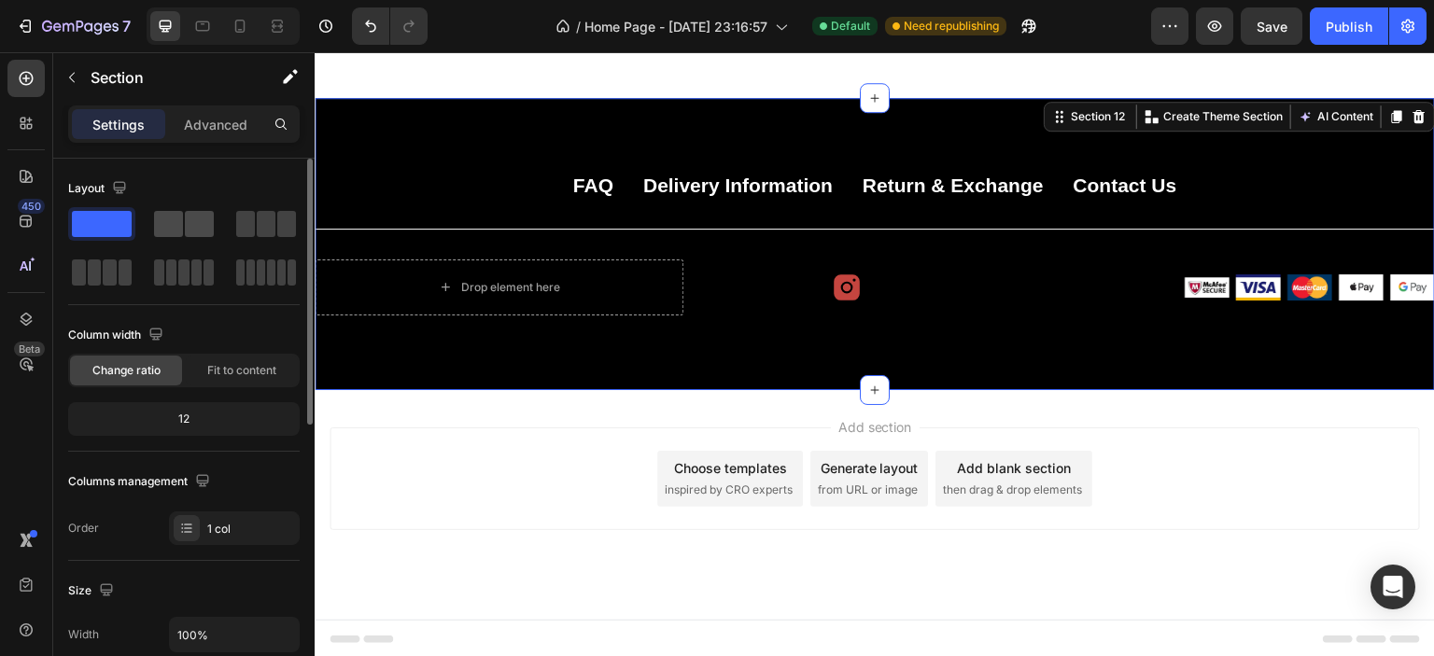
click at [182, 224] on span at bounding box center [168, 224] width 29 height 26
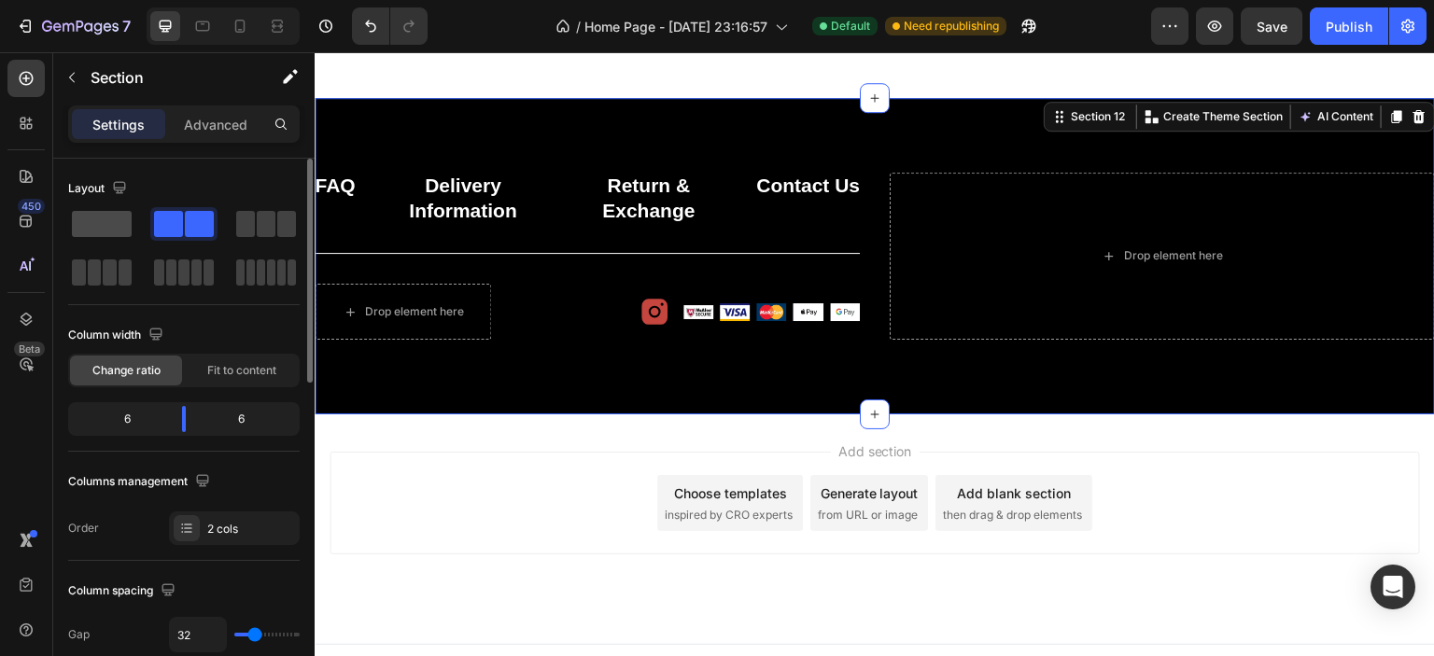
click at [126, 224] on span at bounding box center [102, 224] width 60 height 26
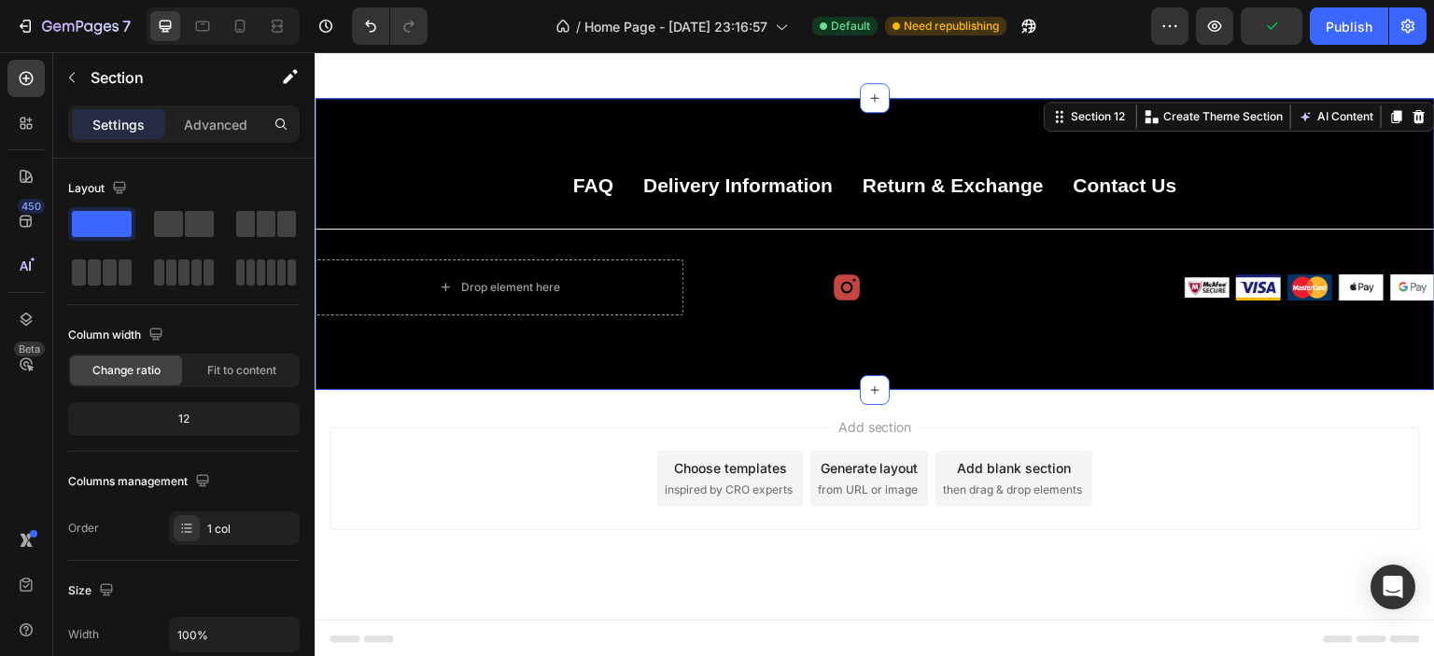
click at [463, 471] on div "Add section Choose templates inspired by CRO experts Generate layout from URL o…" at bounding box center [875, 479] width 1090 height 103
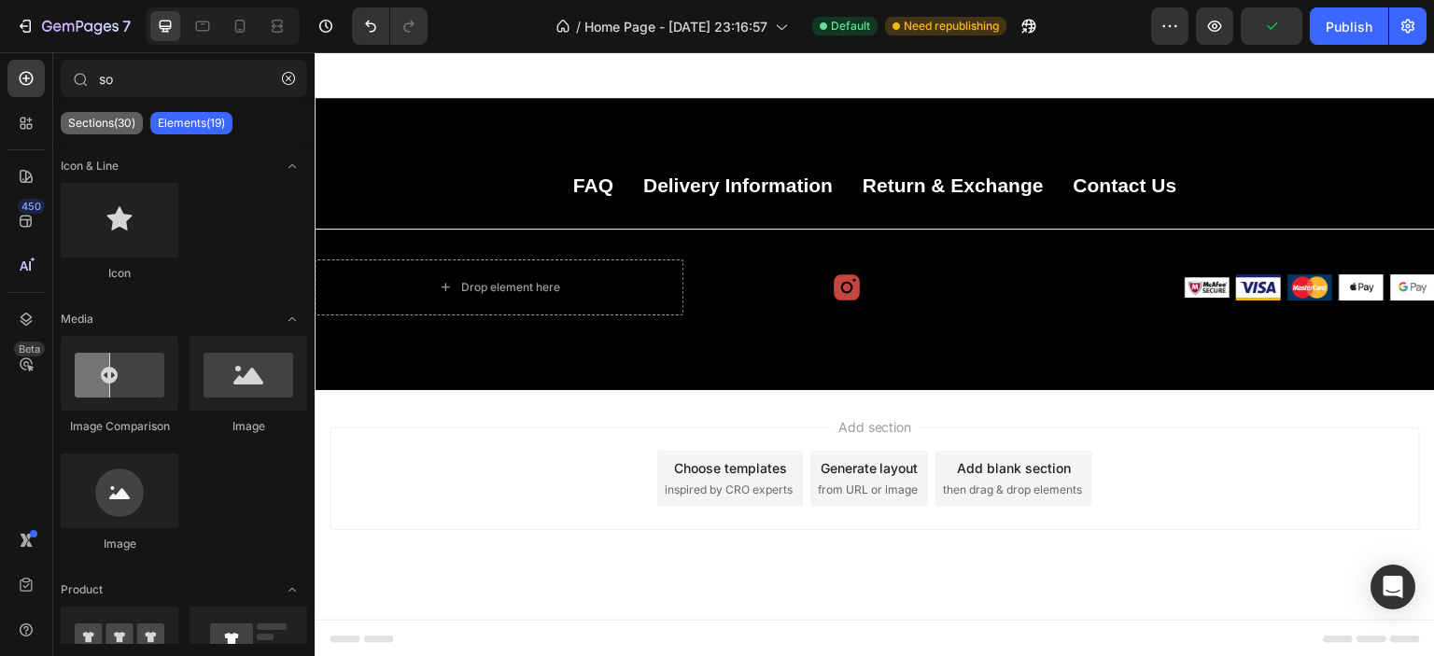
click at [131, 120] on p "Sections(30)" at bounding box center [101, 123] width 67 height 15
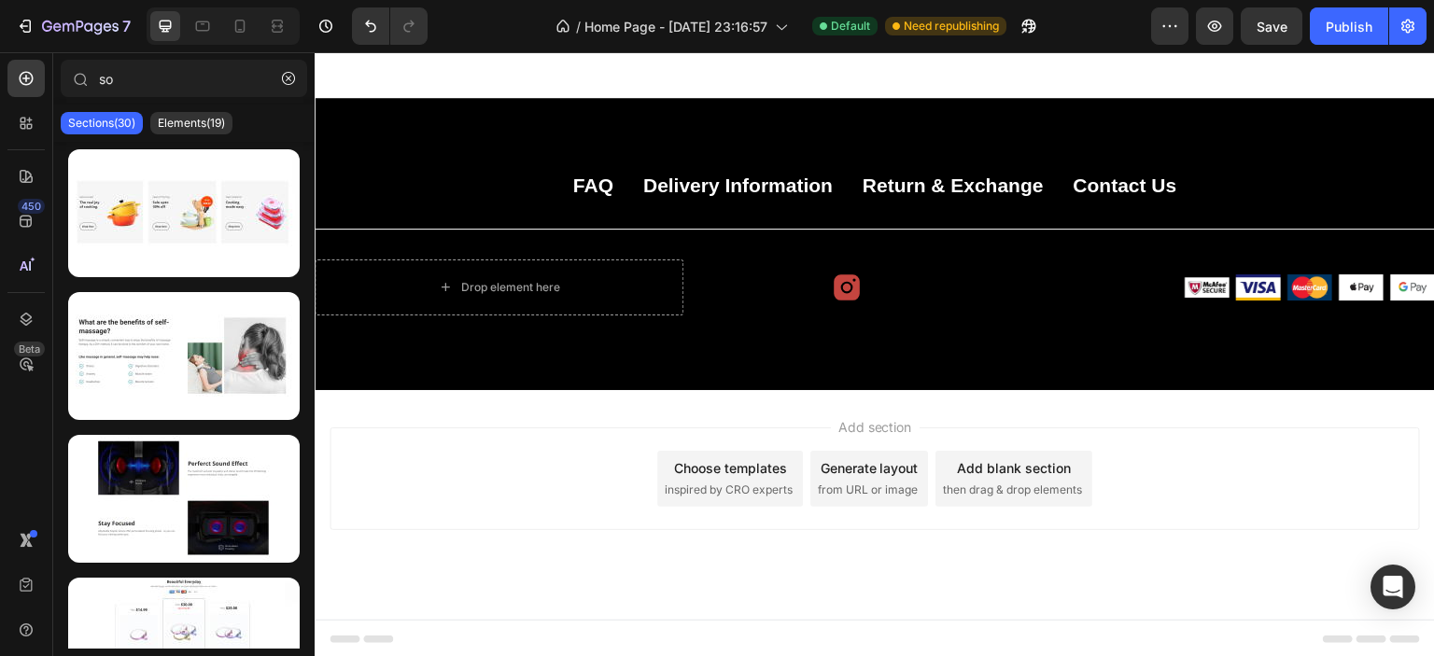
click at [520, 447] on div "Add section Choose templates inspired by CRO experts Generate layout from URL o…" at bounding box center [875, 479] width 1090 height 103
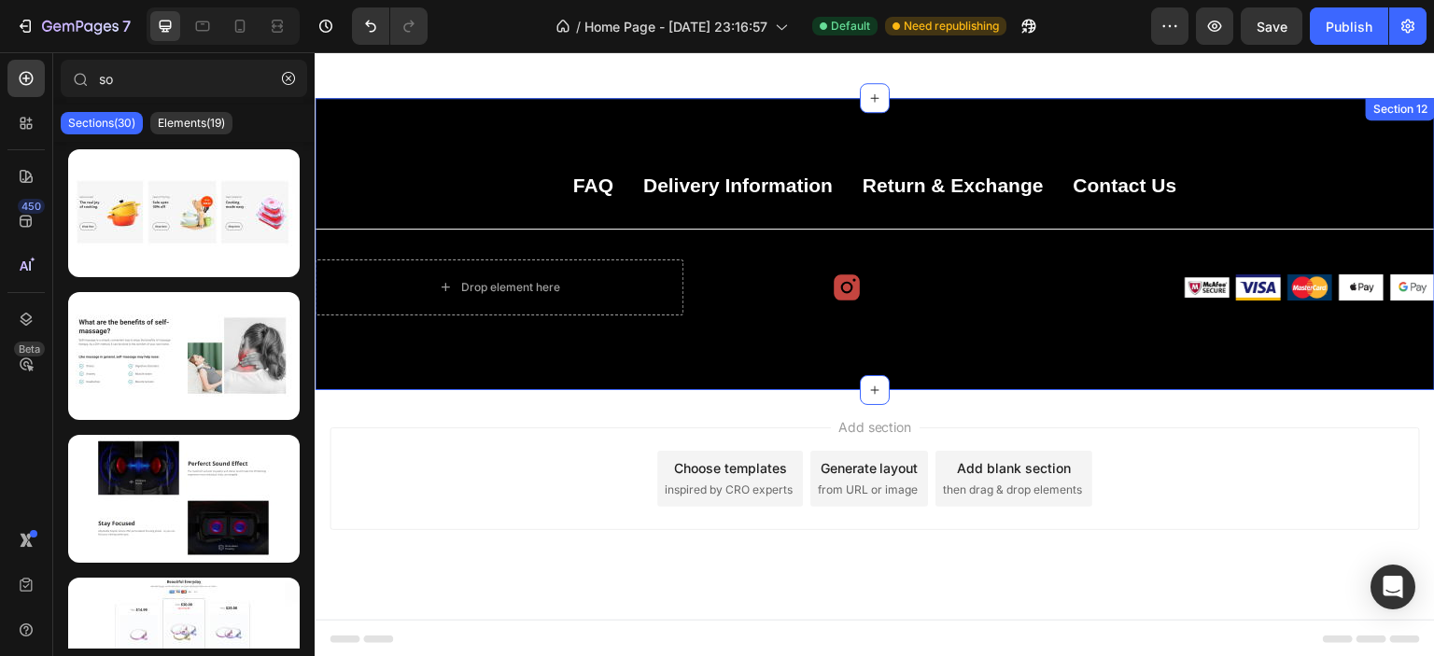
click at [834, 282] on icon at bounding box center [847, 287] width 26 height 26
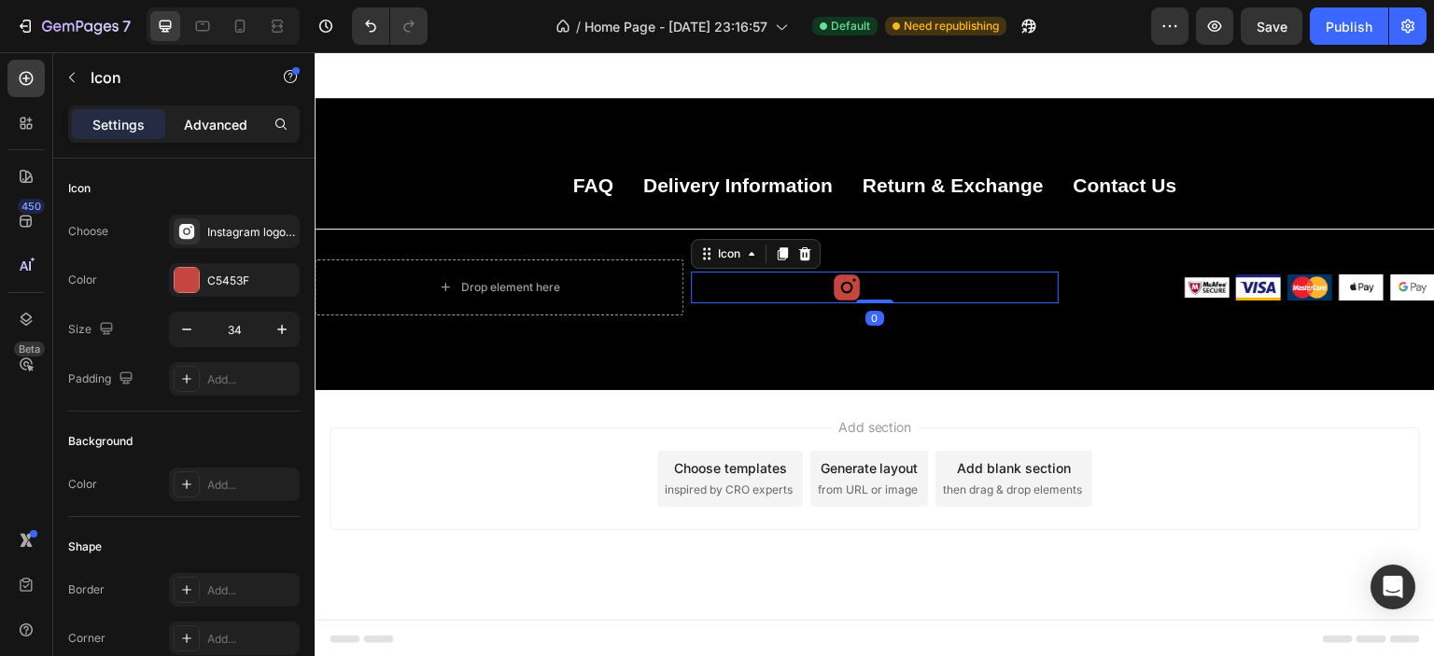
click at [230, 120] on p "Advanced" at bounding box center [215, 125] width 63 height 20
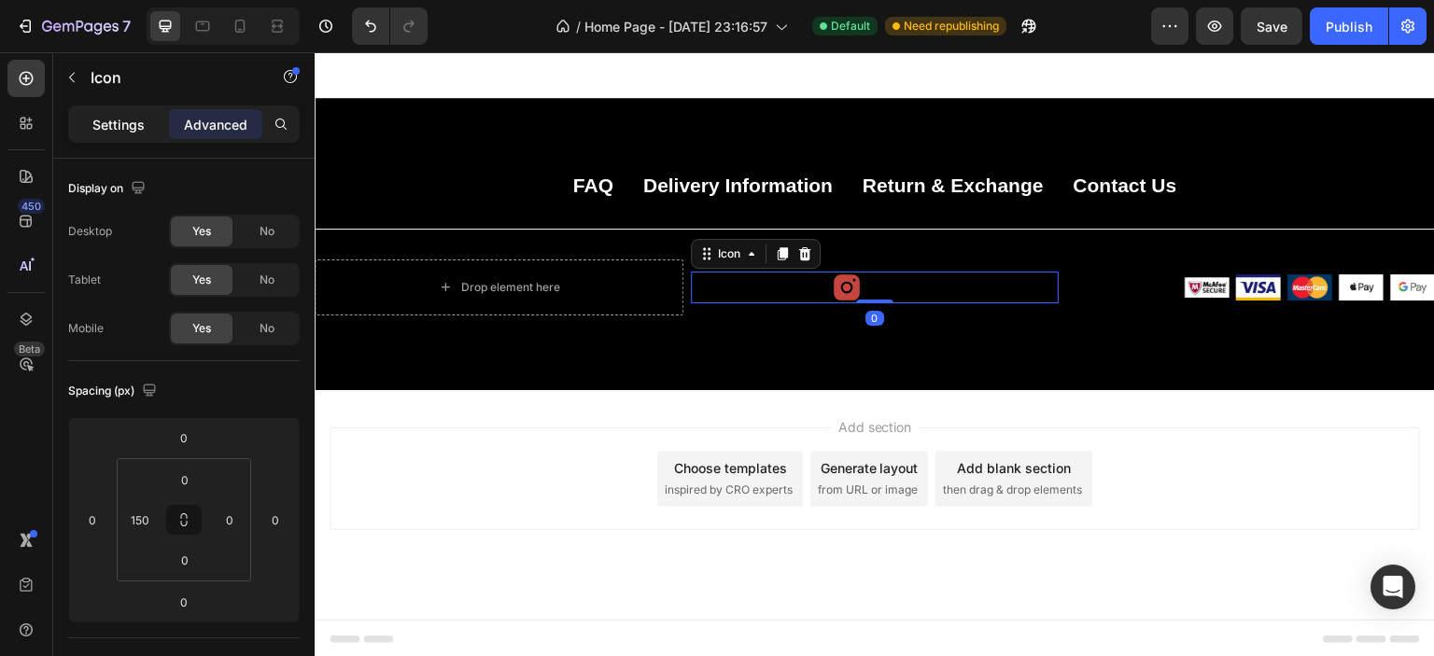
click at [111, 120] on p "Settings" at bounding box center [118, 125] width 52 height 20
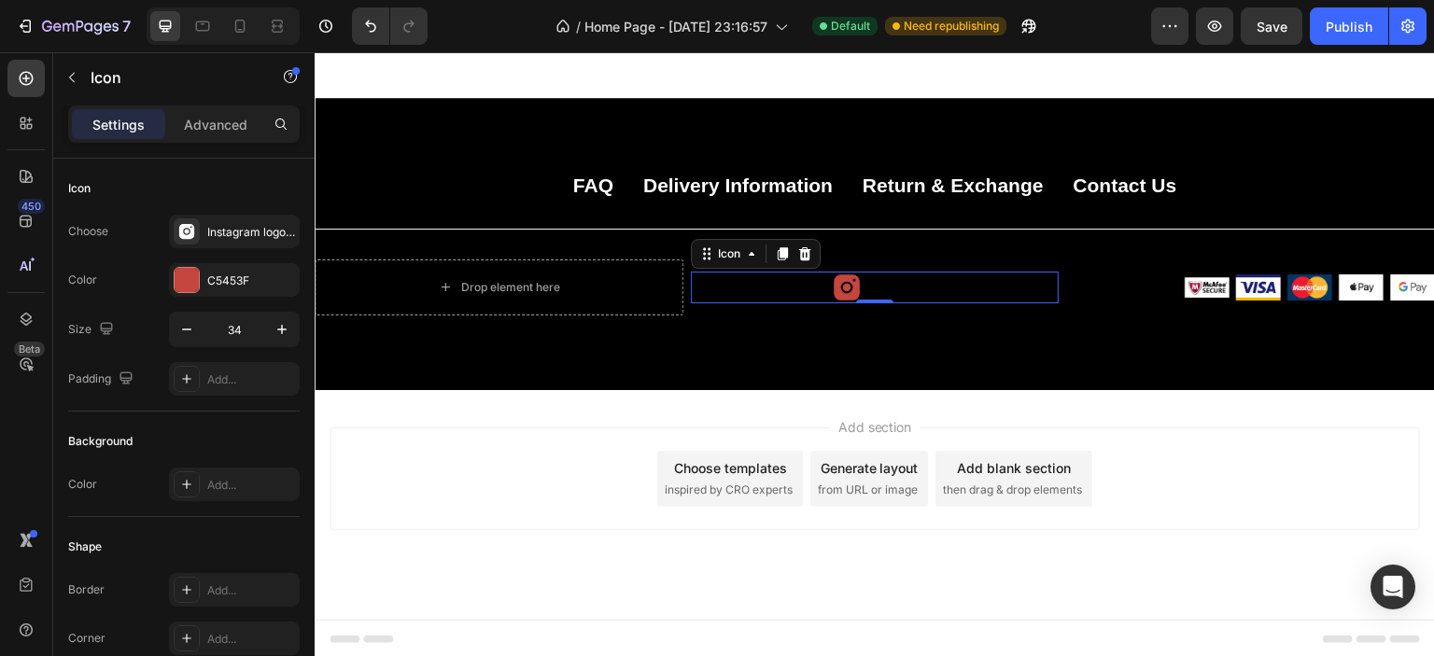
click at [901, 280] on div "Icon 0" at bounding box center [875, 288] width 369 height 32
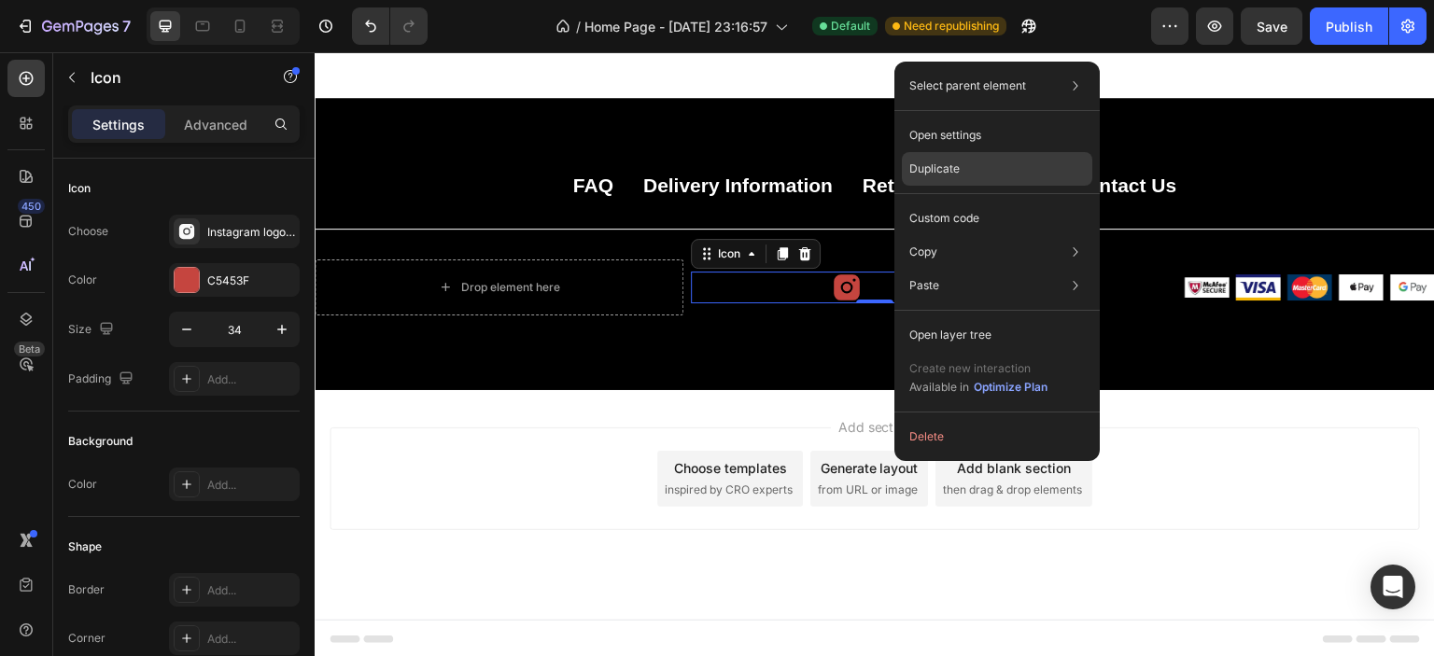
click at [927, 171] on p "Duplicate" at bounding box center [934, 169] width 50 height 17
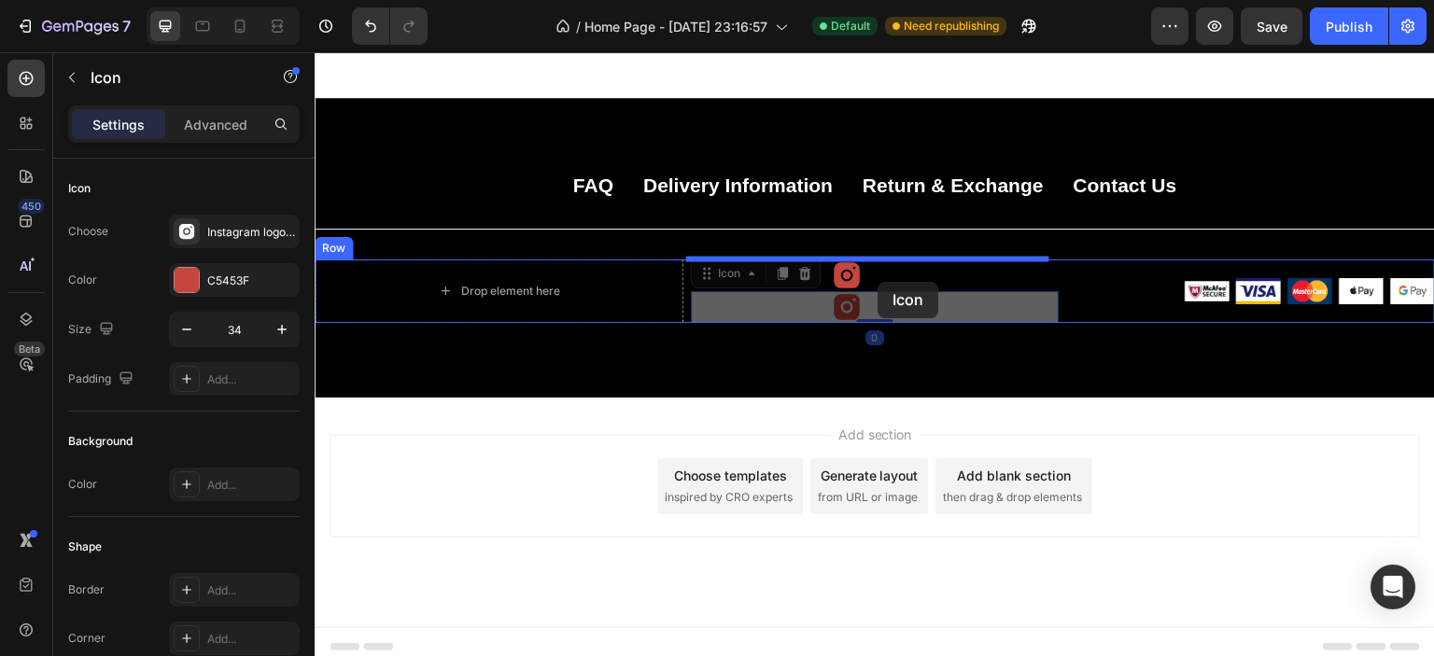
drag, startPoint x: 838, startPoint y: 306, endPoint x: 879, endPoint y: 282, distance: 46.9
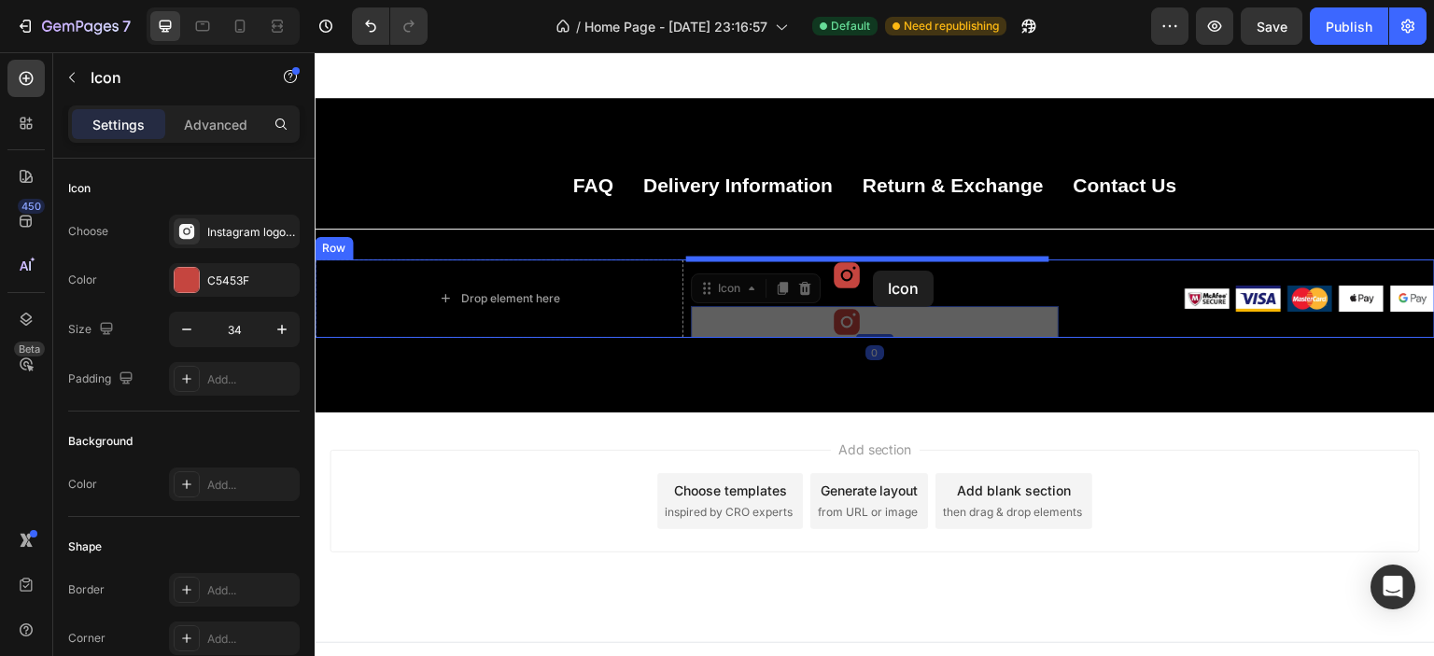
drag, startPoint x: 839, startPoint y: 325, endPoint x: 873, endPoint y: 271, distance: 63.7
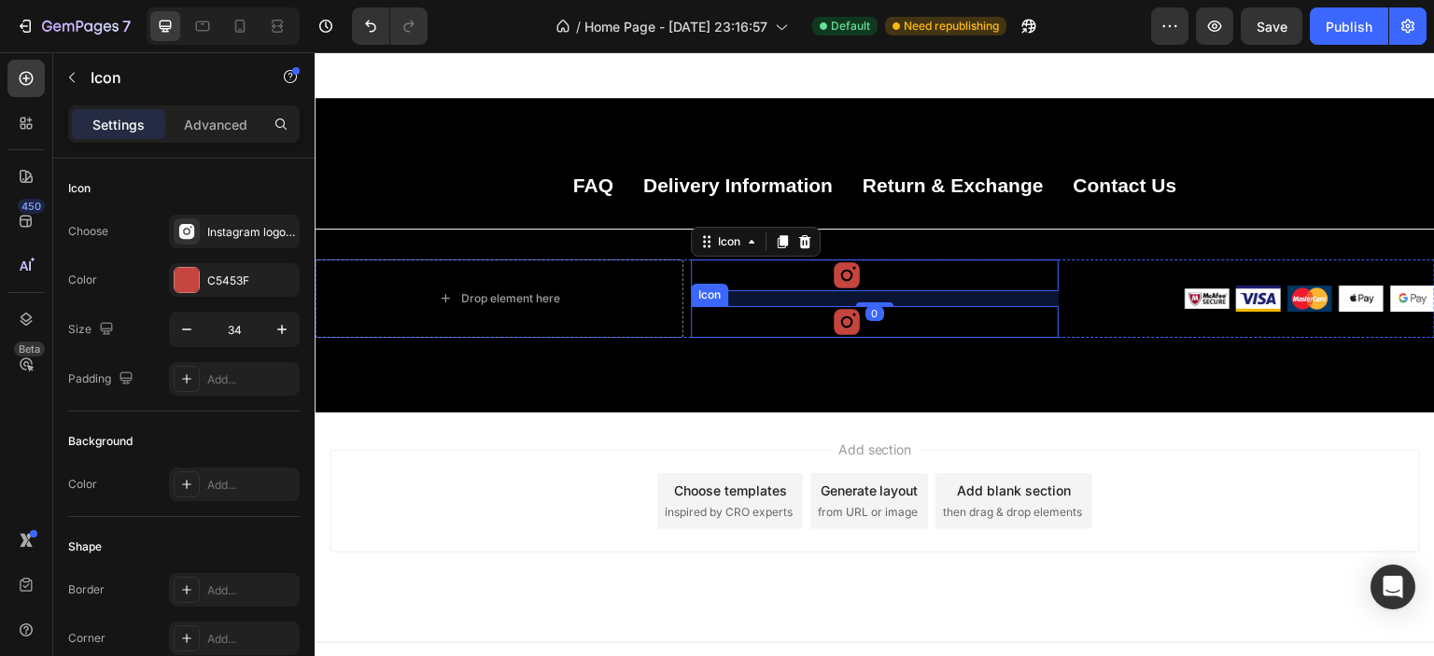
click at [835, 330] on icon at bounding box center [847, 322] width 26 height 26
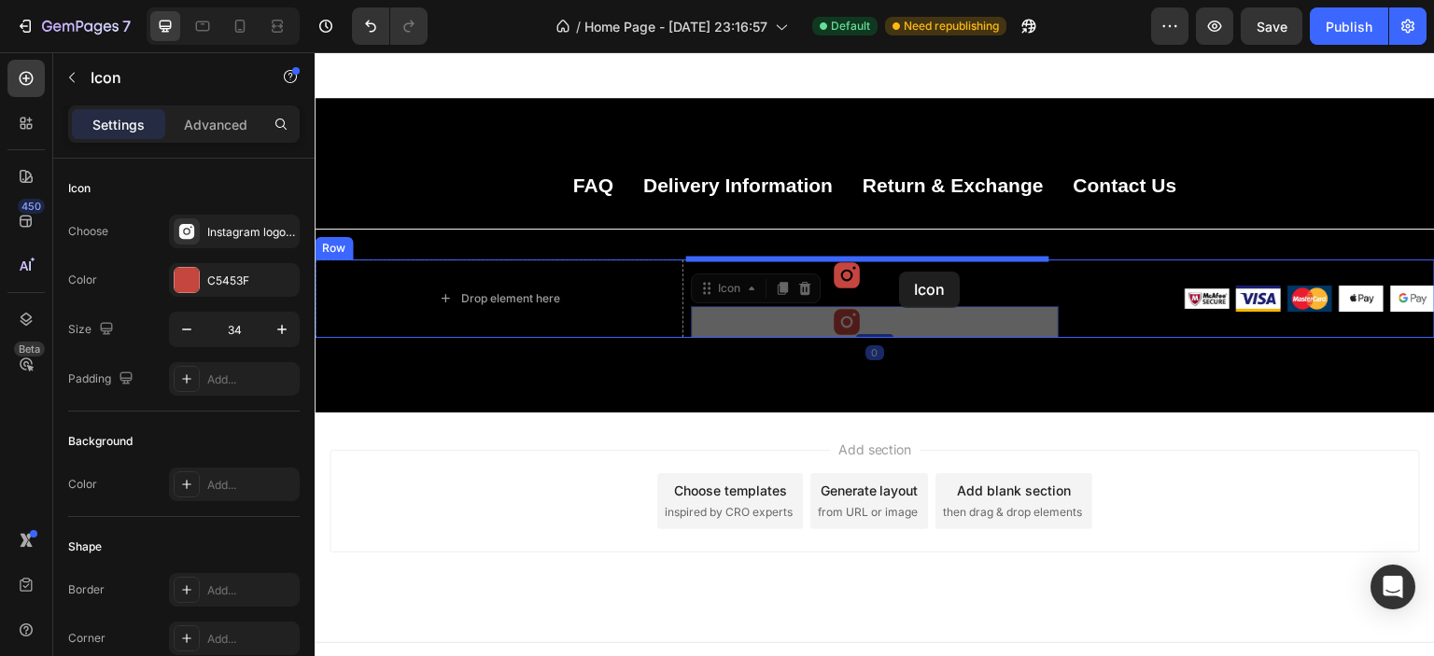
drag, startPoint x: 845, startPoint y: 322, endPoint x: 900, endPoint y: 272, distance: 74.7
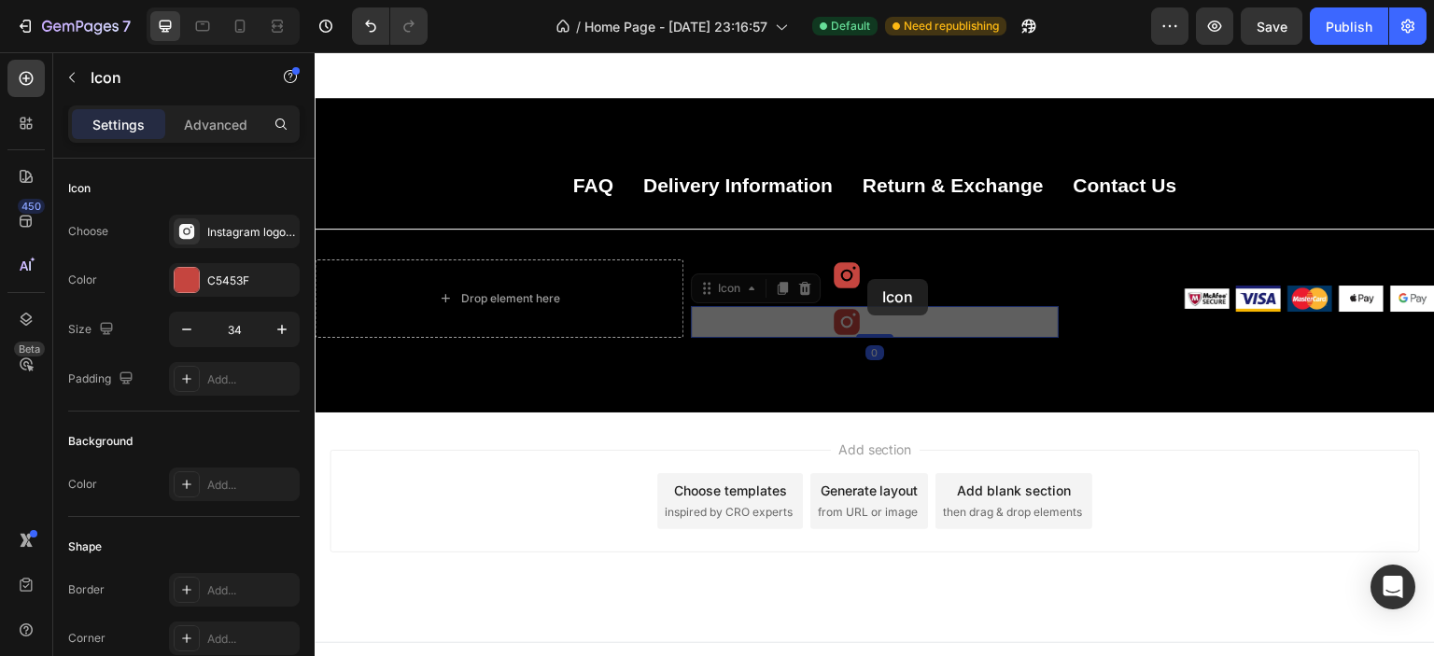
drag, startPoint x: 835, startPoint y: 322, endPoint x: 871, endPoint y: 274, distance: 59.9
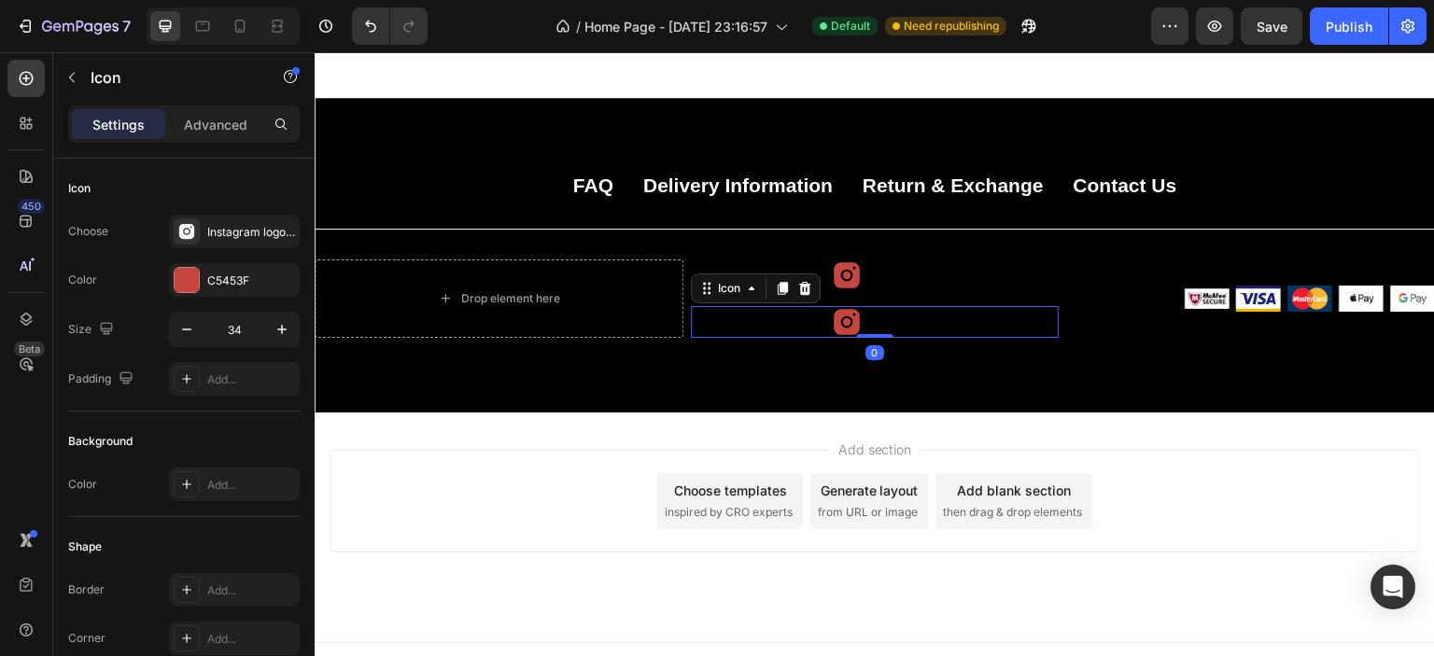
click at [849, 319] on icon at bounding box center [847, 322] width 26 height 26
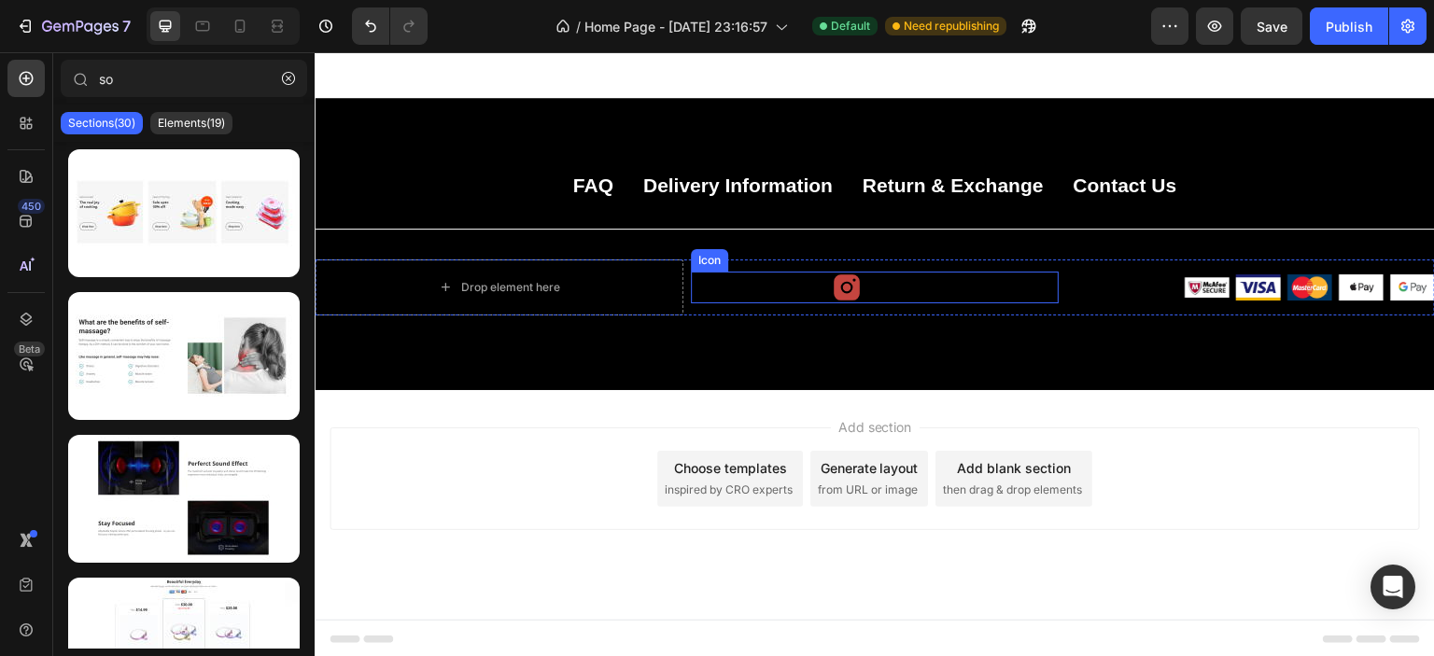
click at [868, 291] on div "Icon" at bounding box center [875, 288] width 369 height 32
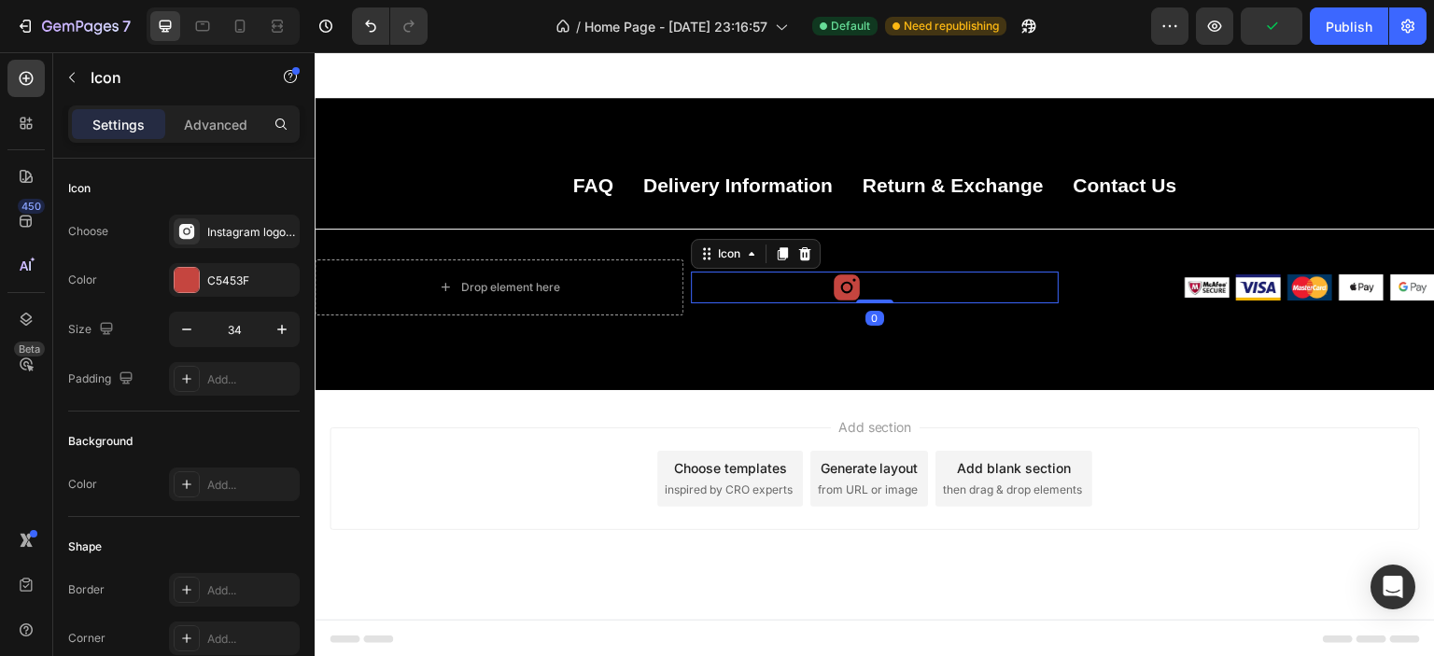
click at [837, 283] on icon at bounding box center [847, 288] width 32 height 32
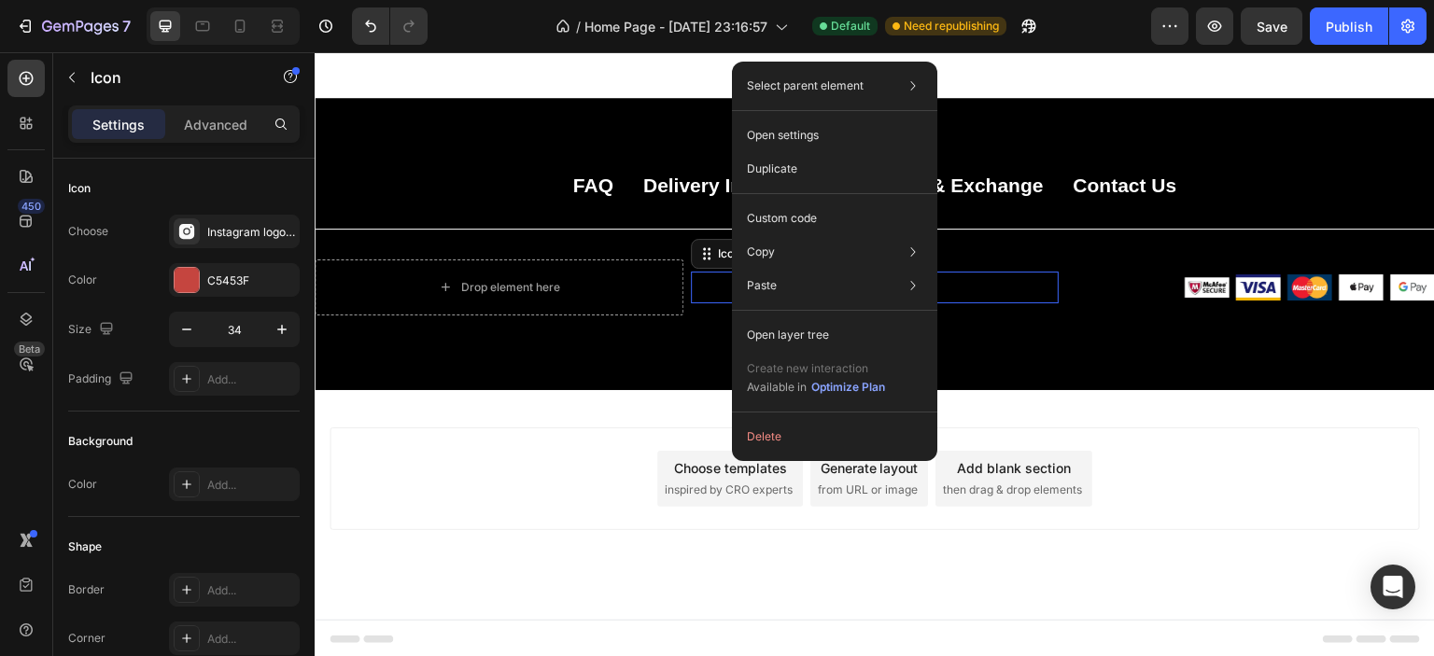
click at [603, 422] on div "Add section Choose templates inspired by CRO experts Generate layout from URL o…" at bounding box center [875, 505] width 1120 height 230
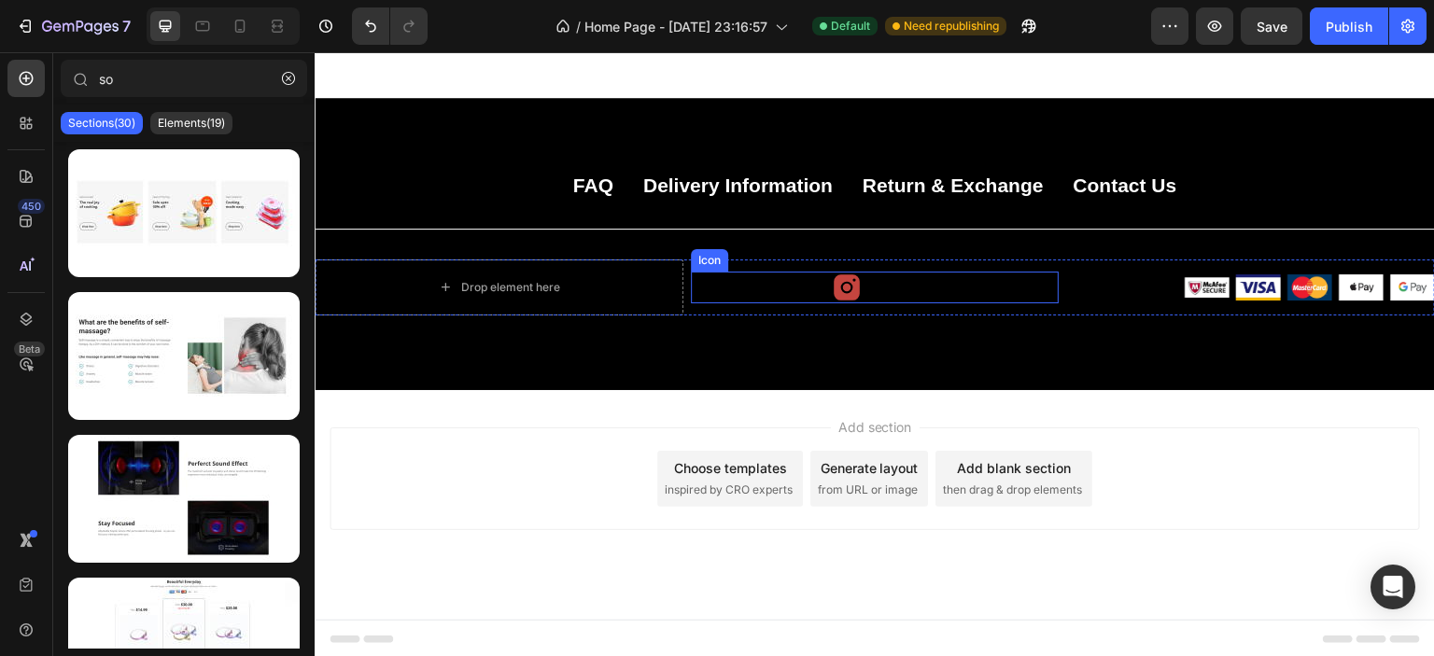
click at [842, 283] on icon at bounding box center [847, 287] width 26 height 26
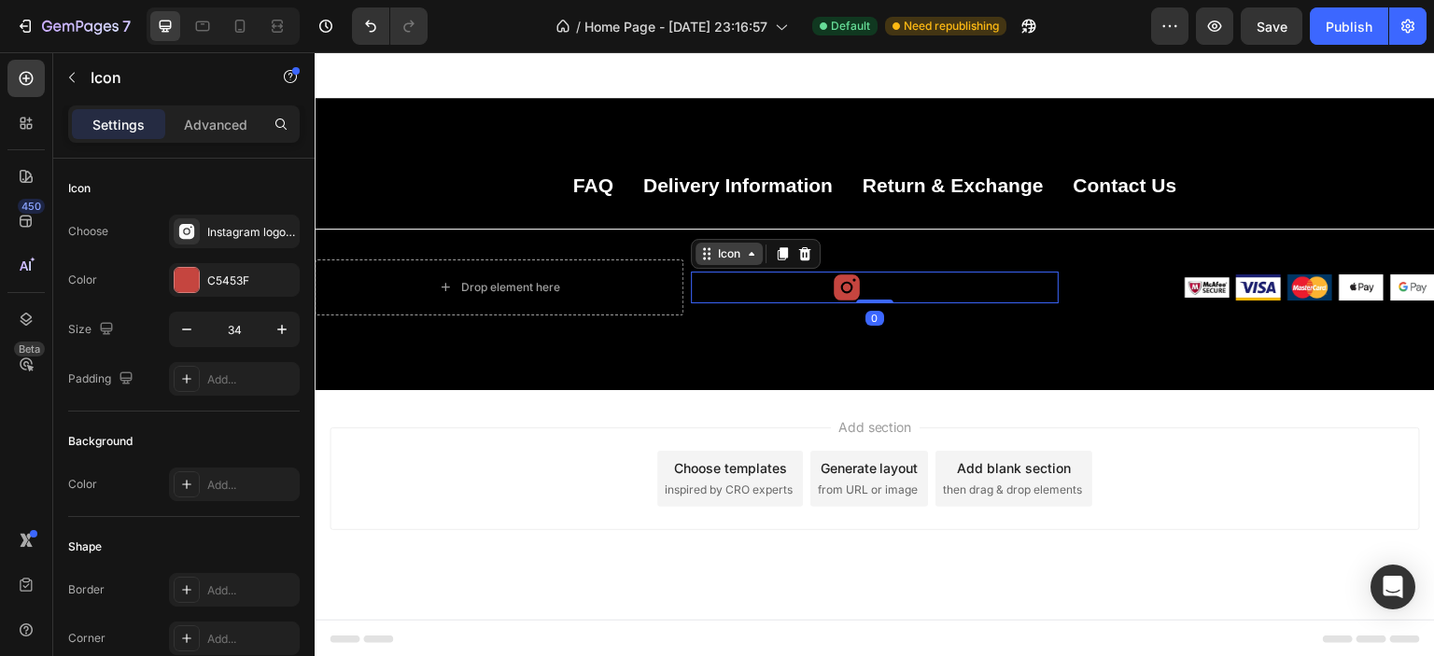
click at [750, 254] on icon at bounding box center [751, 253] width 15 height 15
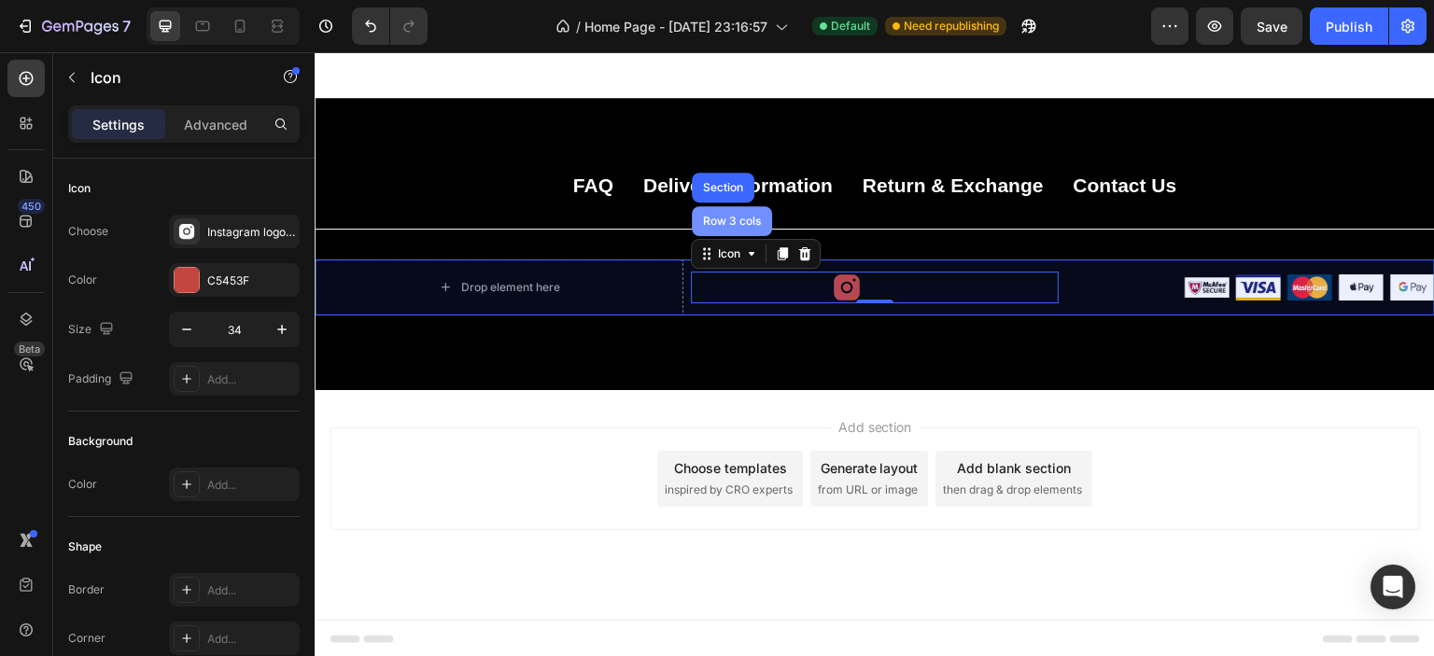
click at [740, 224] on div "Row 3 cols" at bounding box center [731, 221] width 65 height 11
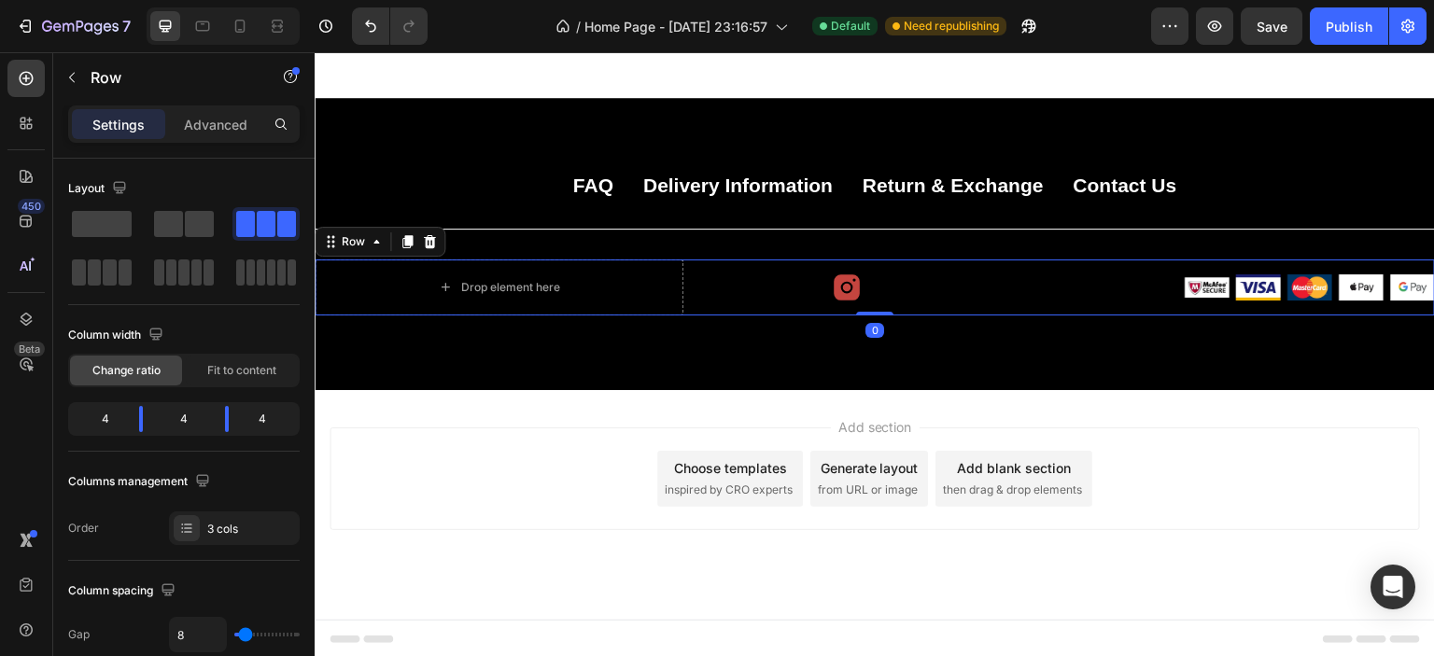
click at [576, 429] on div "Add section Choose templates inspired by CRO experts Generate layout from URL o…" at bounding box center [875, 479] width 1090 height 103
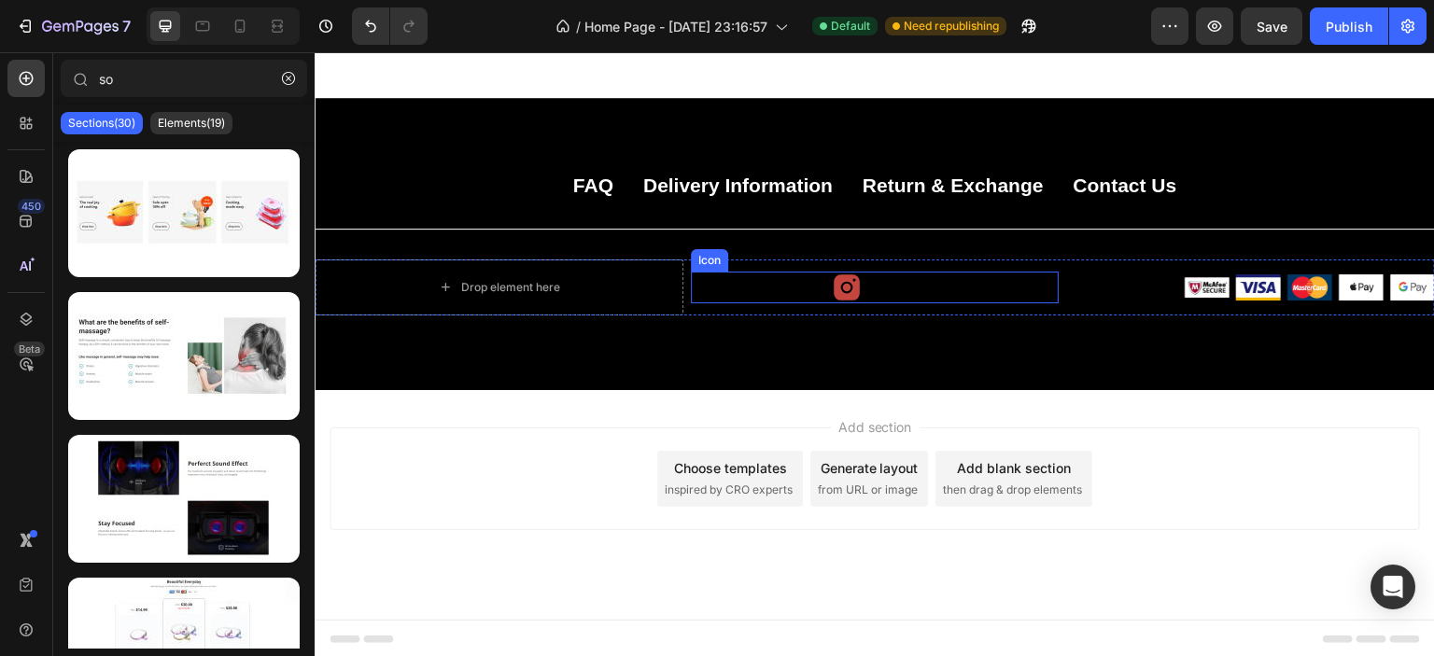
click at [849, 287] on icon at bounding box center [847, 287] width 26 height 26
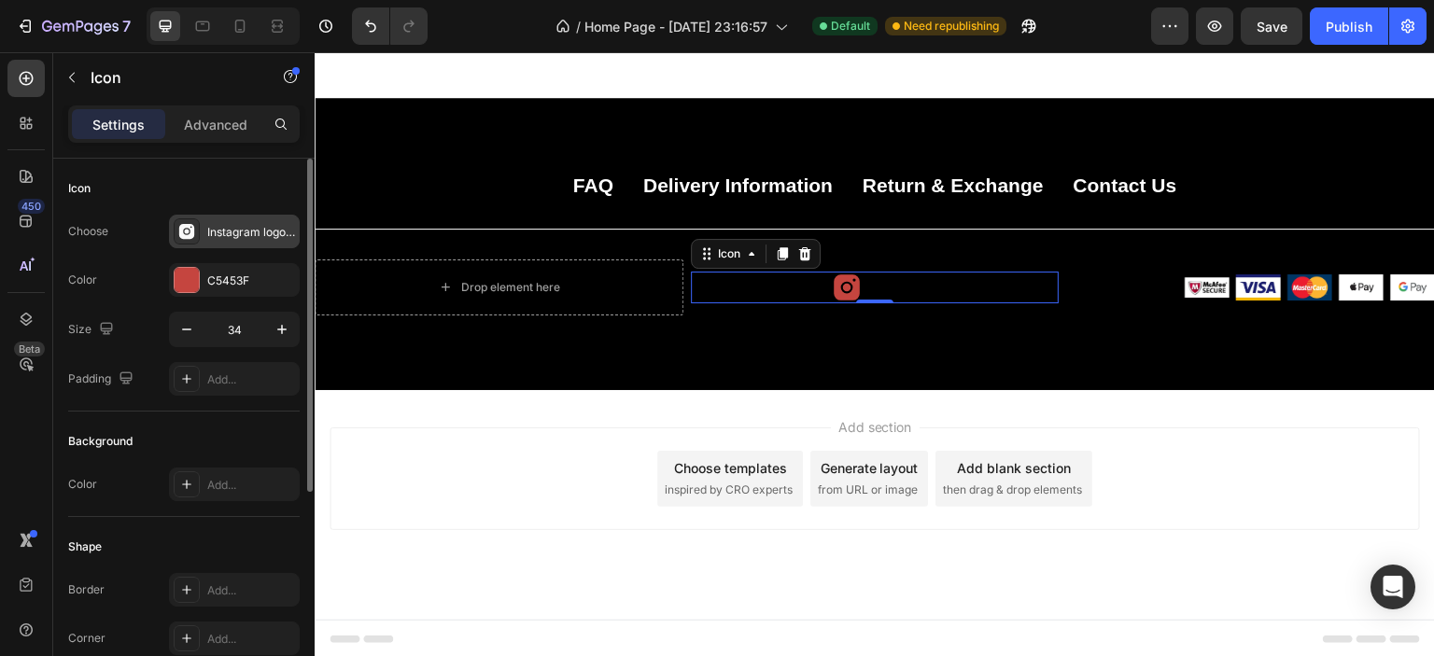
click at [209, 235] on div "Instagram logo filled" at bounding box center [251, 232] width 88 height 17
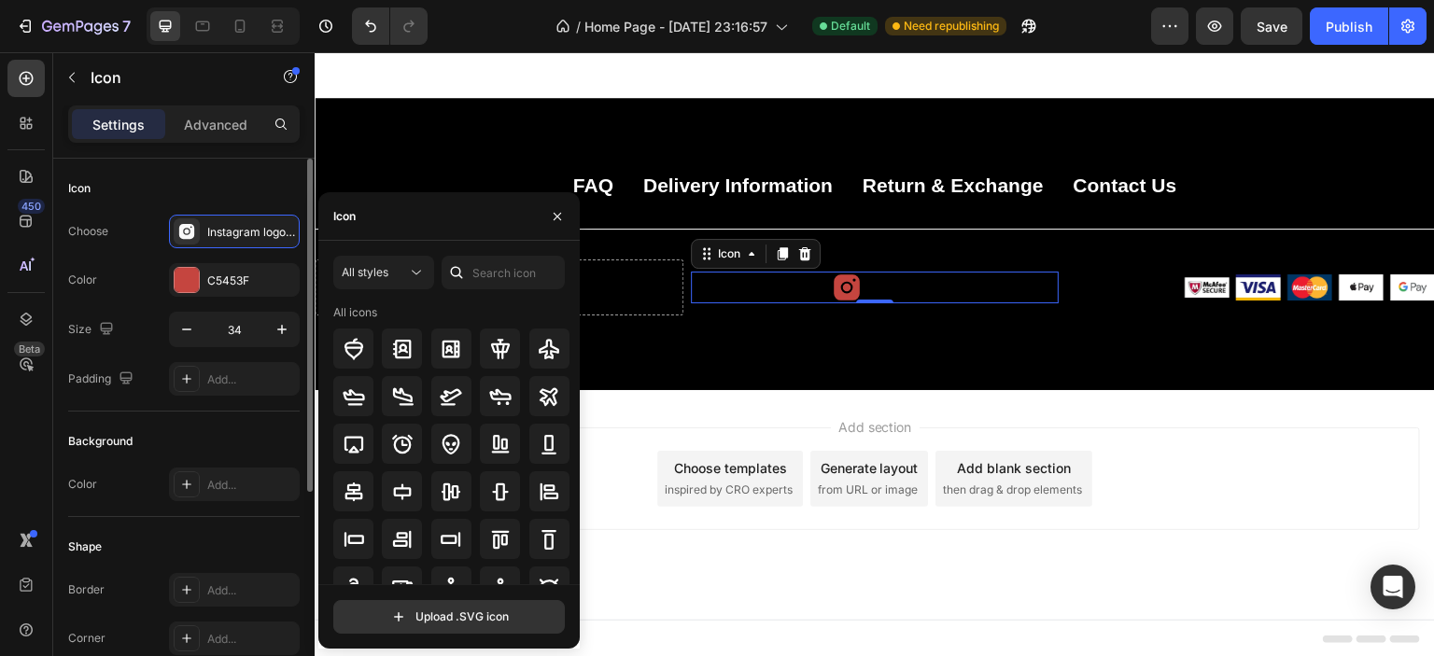
click at [133, 247] on div "Choose Instagram logo filled" at bounding box center [184, 232] width 232 height 34
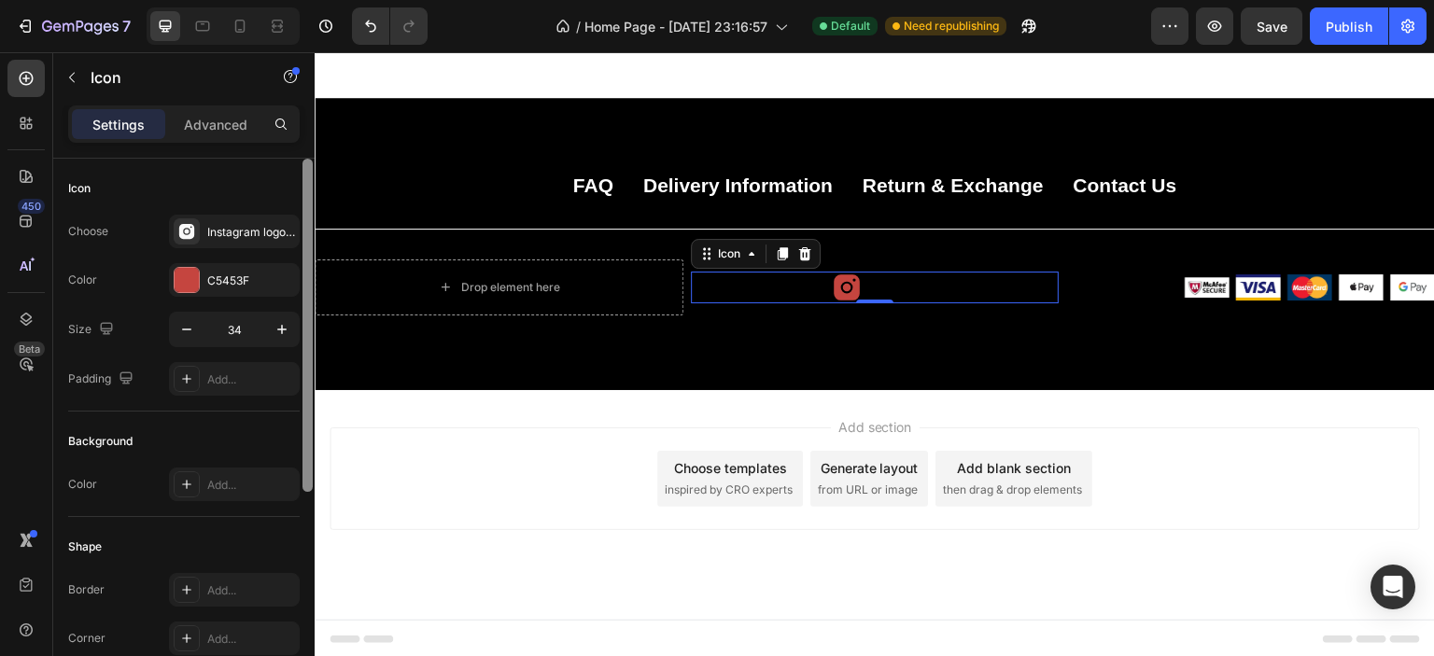
scroll to position [93, 0]
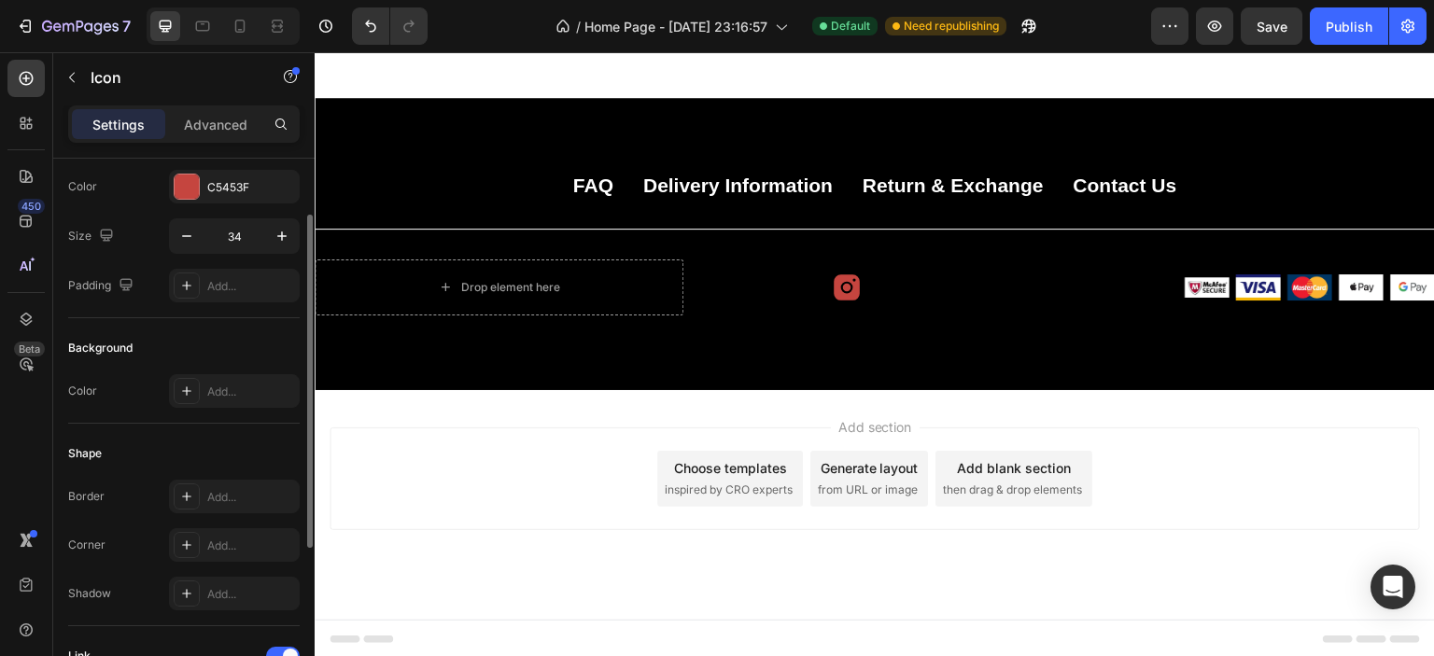
drag, startPoint x: 562, startPoint y: 407, endPoint x: 594, endPoint y: 403, distance: 32.0
click at [562, 405] on div "Add section Choose templates inspired by CRO experts Generate layout from URL o…" at bounding box center [875, 505] width 1120 height 230
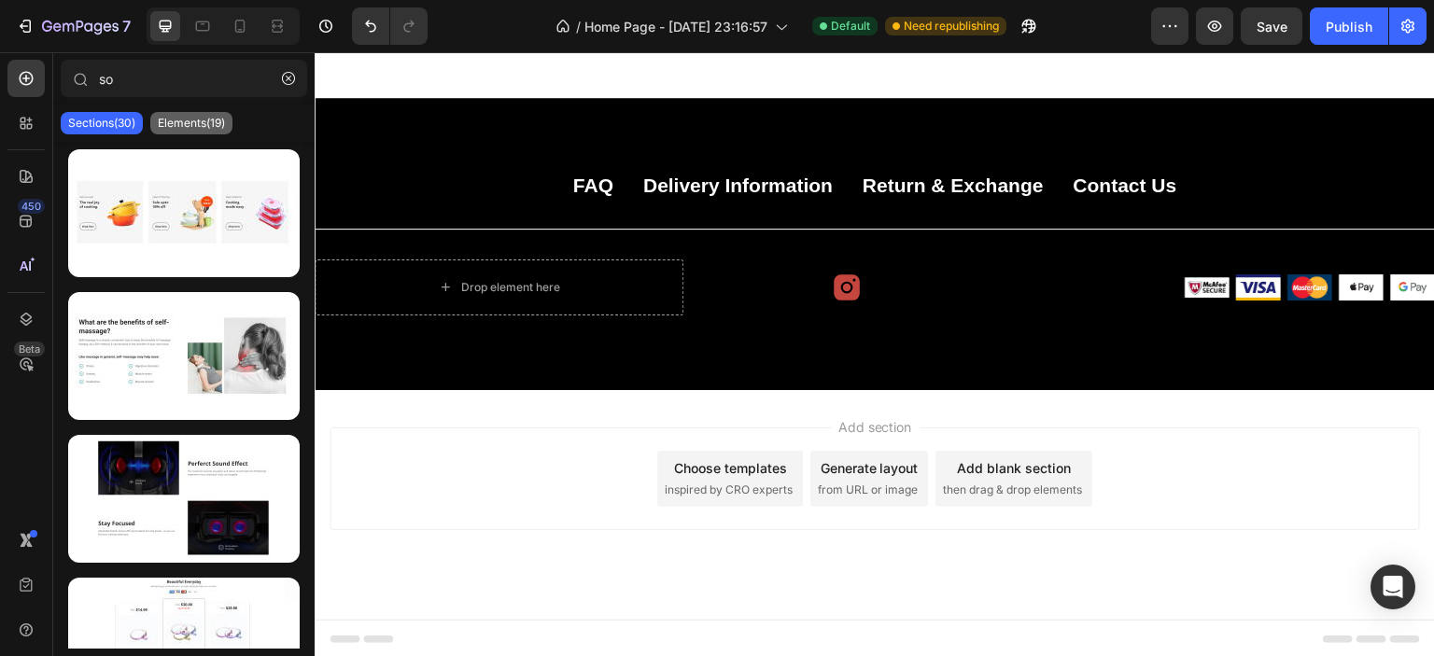
drag, startPoint x: 224, startPoint y: 125, endPoint x: 205, endPoint y: 126, distance: 18.7
click at [221, 124] on p "Elements(19)" at bounding box center [191, 123] width 67 height 15
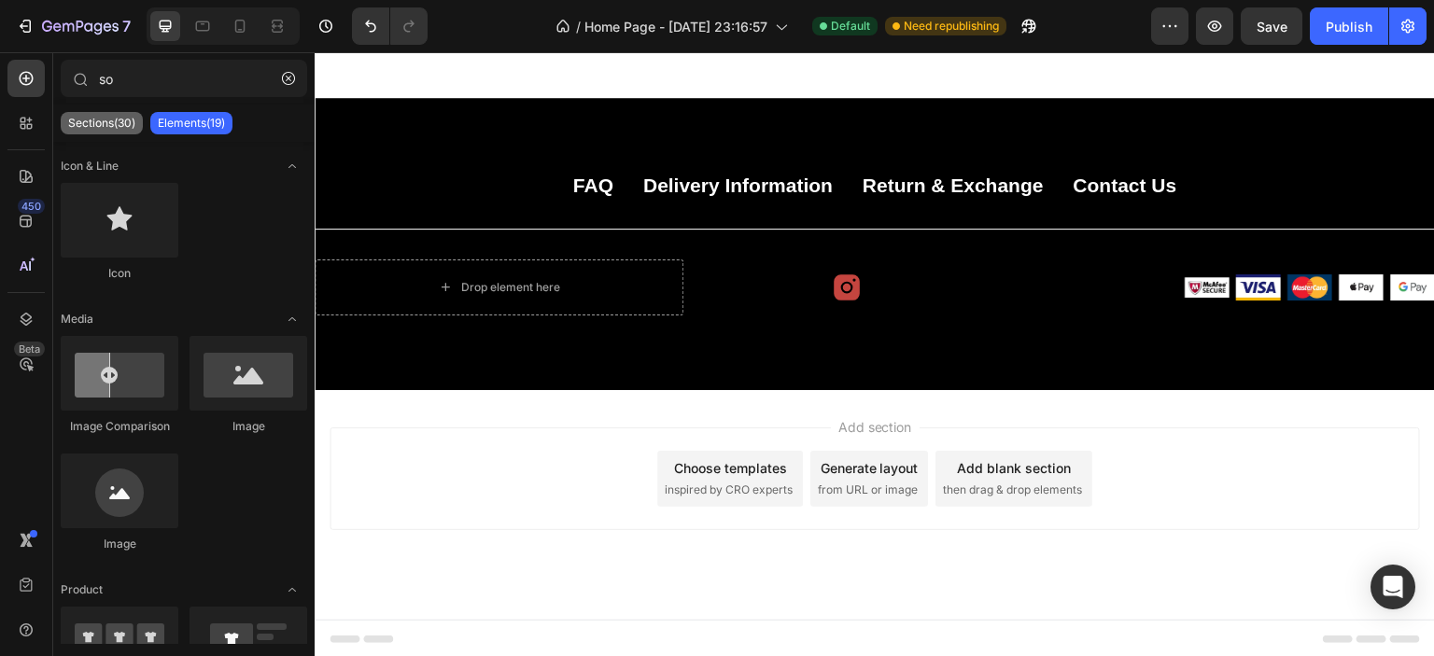
click at [120, 127] on p "Sections(30)" at bounding box center [101, 123] width 67 height 15
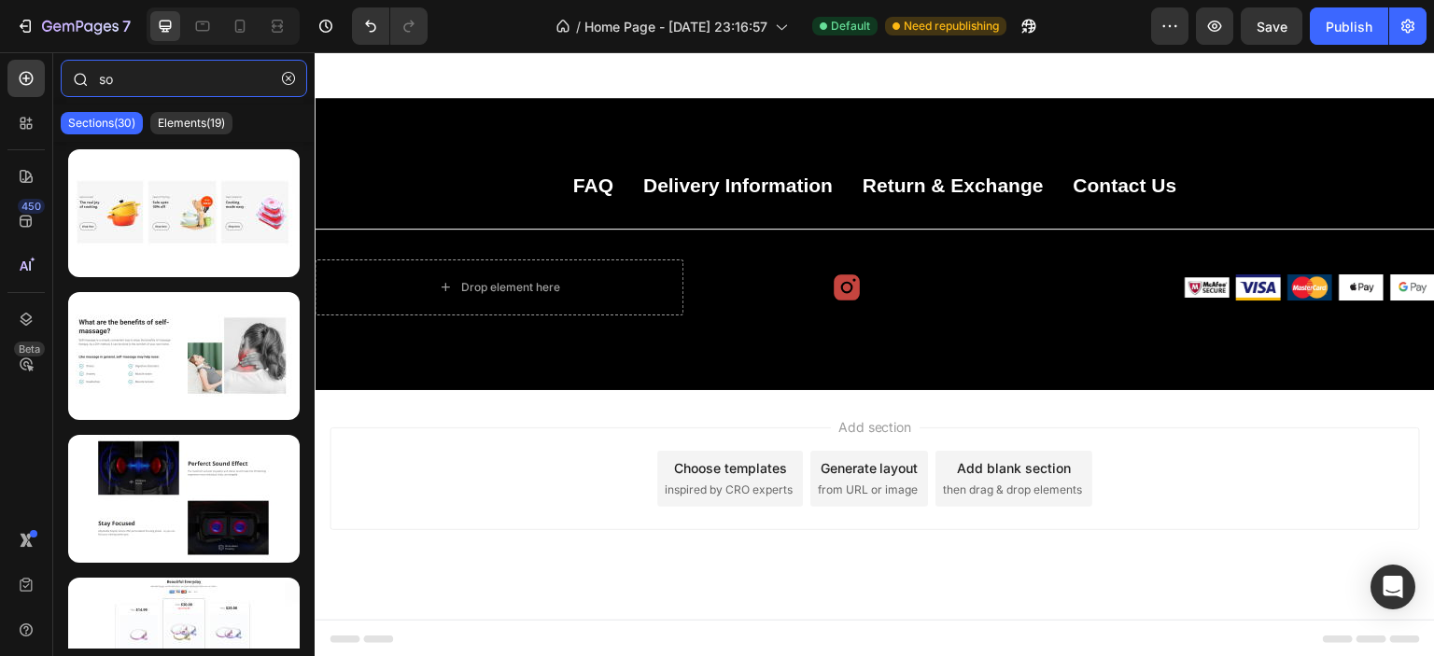
click at [166, 81] on input "so" at bounding box center [184, 78] width 246 height 37
click at [295, 78] on button "button" at bounding box center [289, 78] width 30 height 30
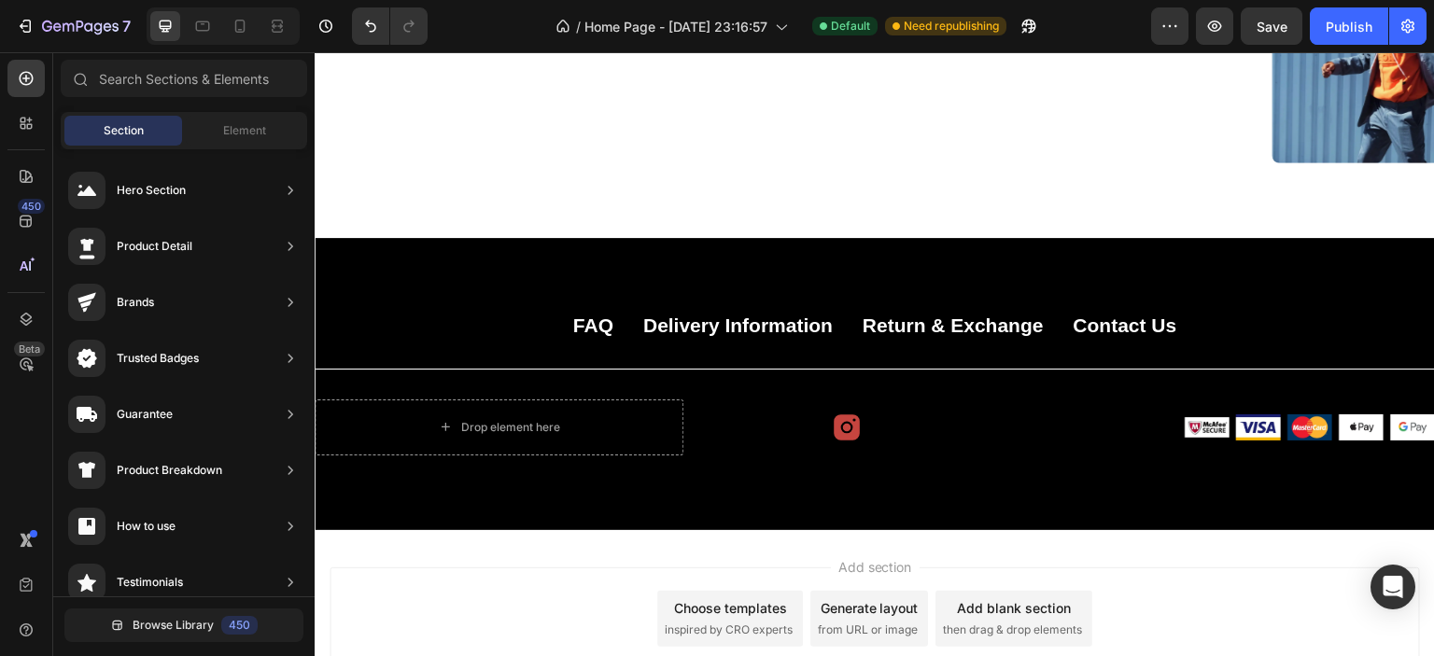
scroll to position [5730, 0]
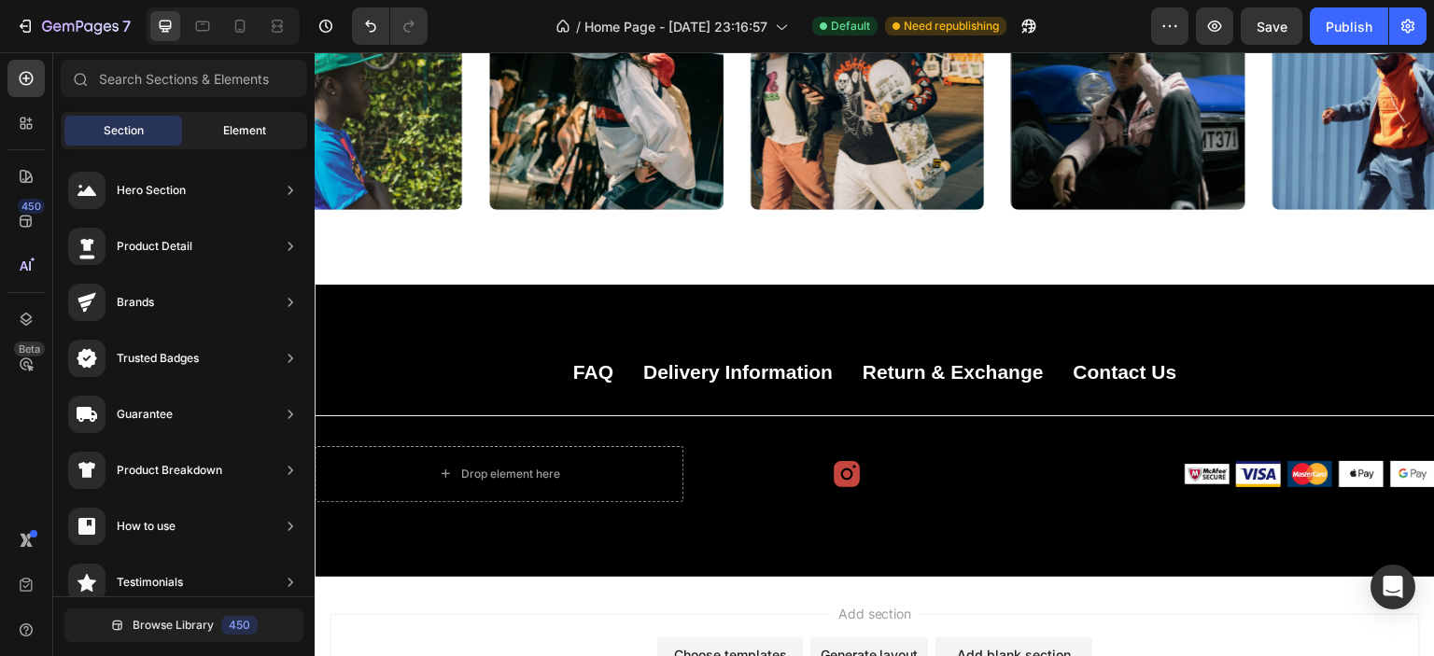
click at [217, 130] on div "Element" at bounding box center [245, 131] width 118 height 30
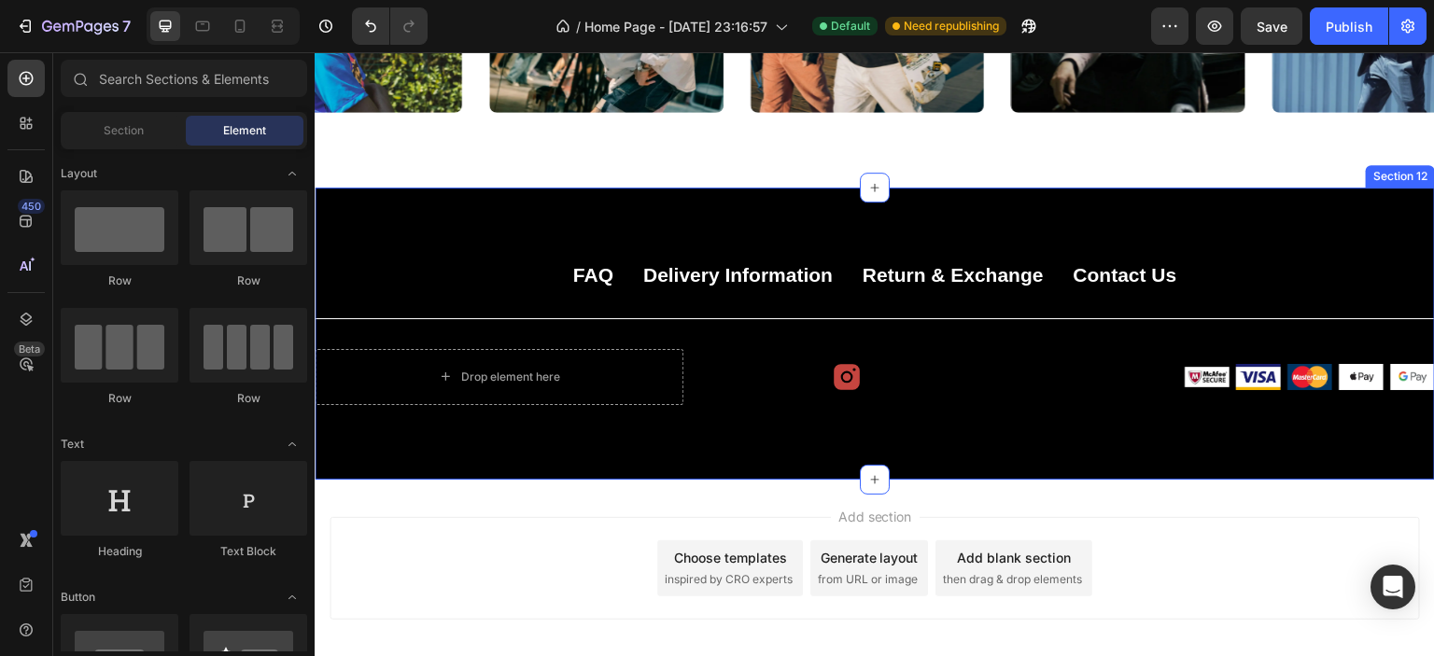
scroll to position [5917, 0]
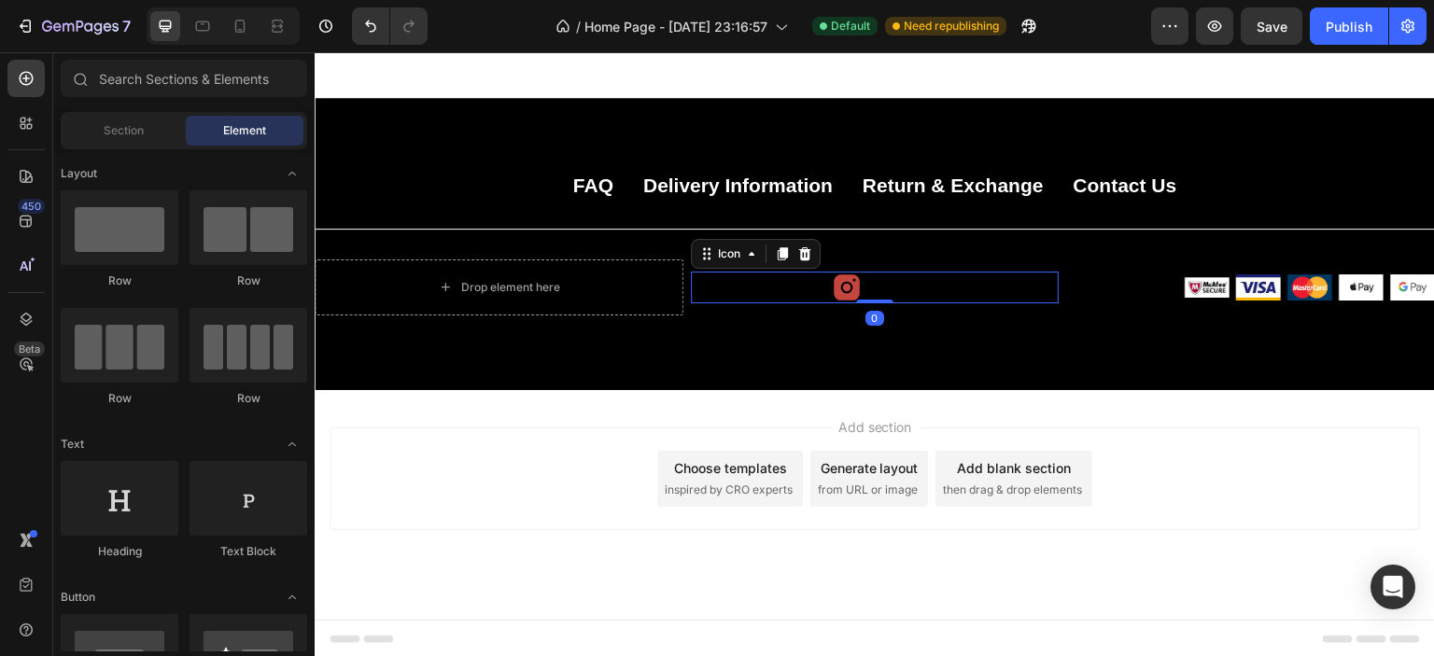
click at [847, 285] on icon at bounding box center [847, 288] width 32 height 32
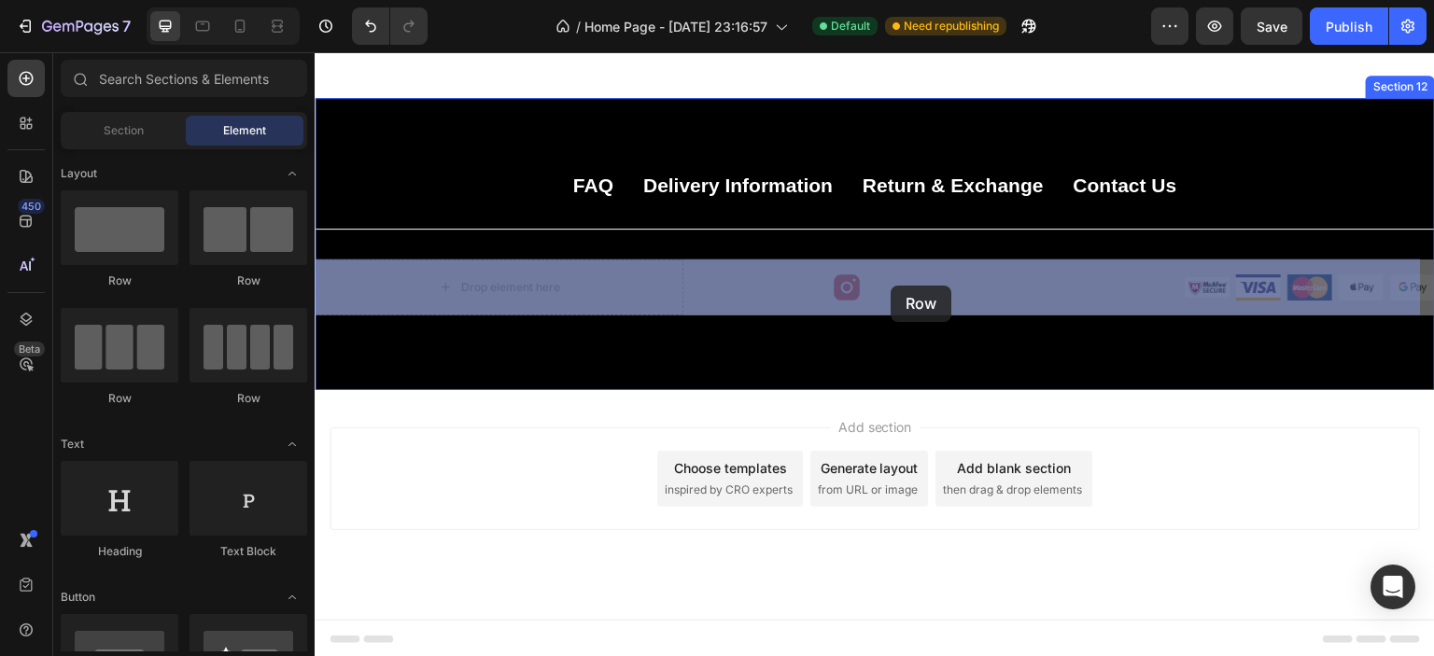
drag, startPoint x: 473, startPoint y: 284, endPoint x: 885, endPoint y: 297, distance: 411.9
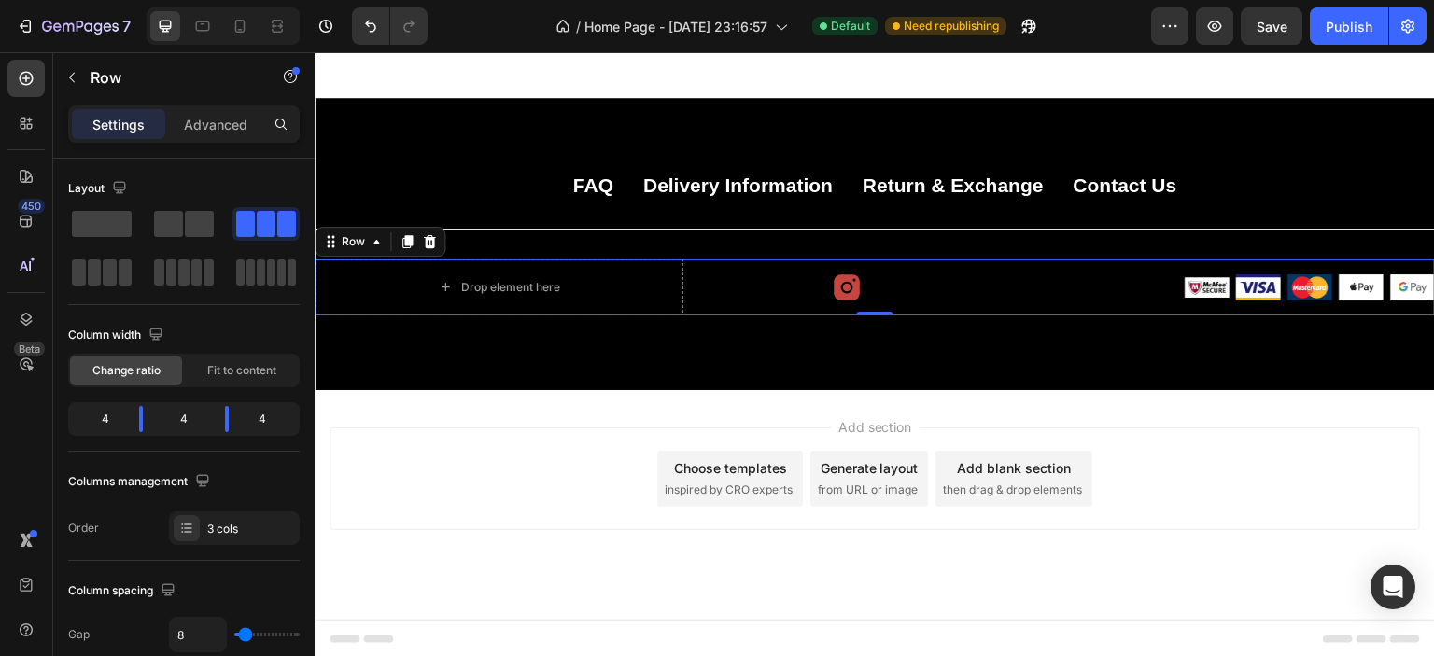
click at [1150, 446] on div "Add section Choose templates inspired by CRO experts Generate layout from URL o…" at bounding box center [875, 479] width 1090 height 103
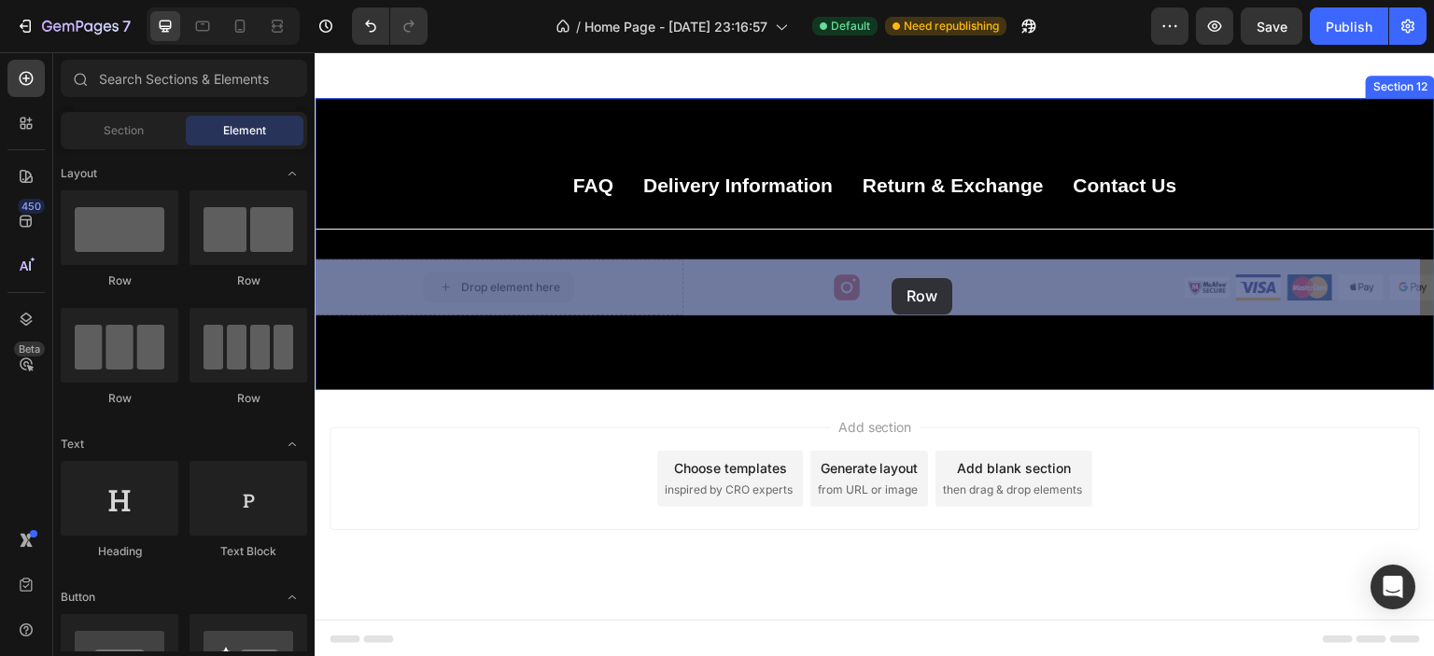
drag, startPoint x: 542, startPoint y: 283, endPoint x: 879, endPoint y: 285, distance: 337.0
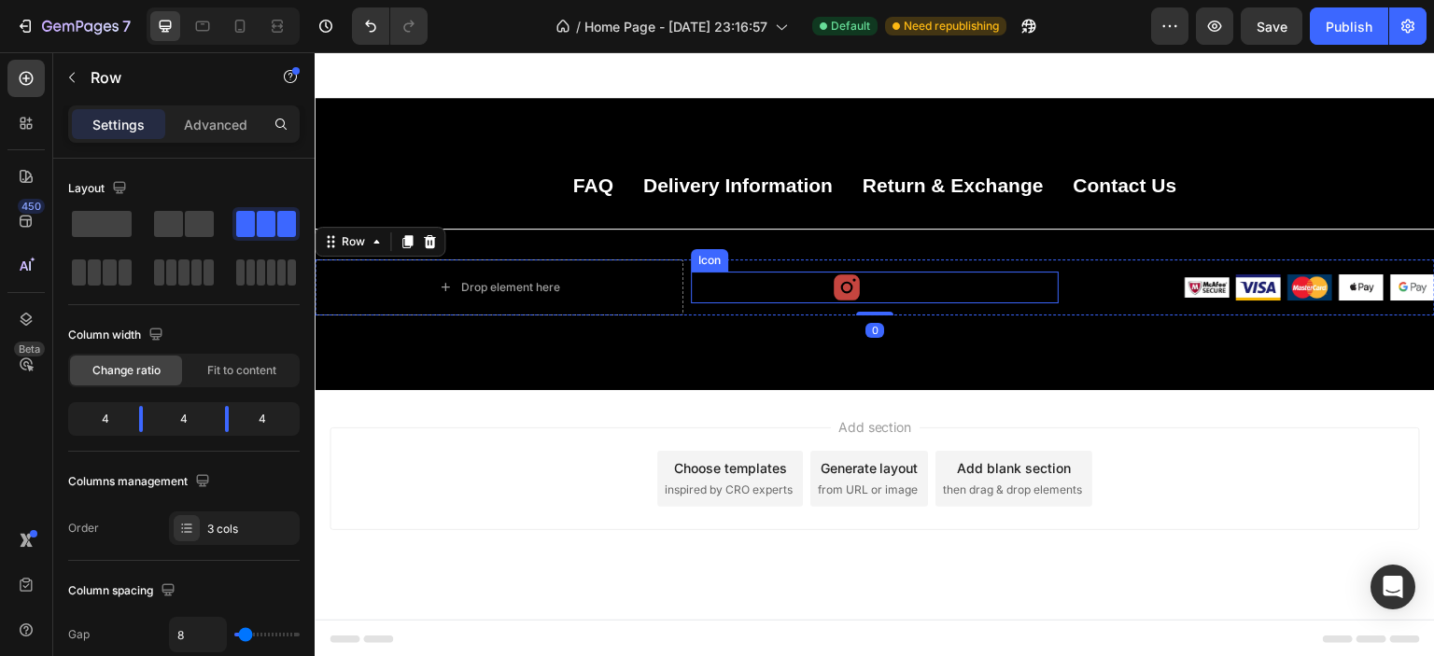
click at [846, 284] on icon at bounding box center [847, 288] width 32 height 32
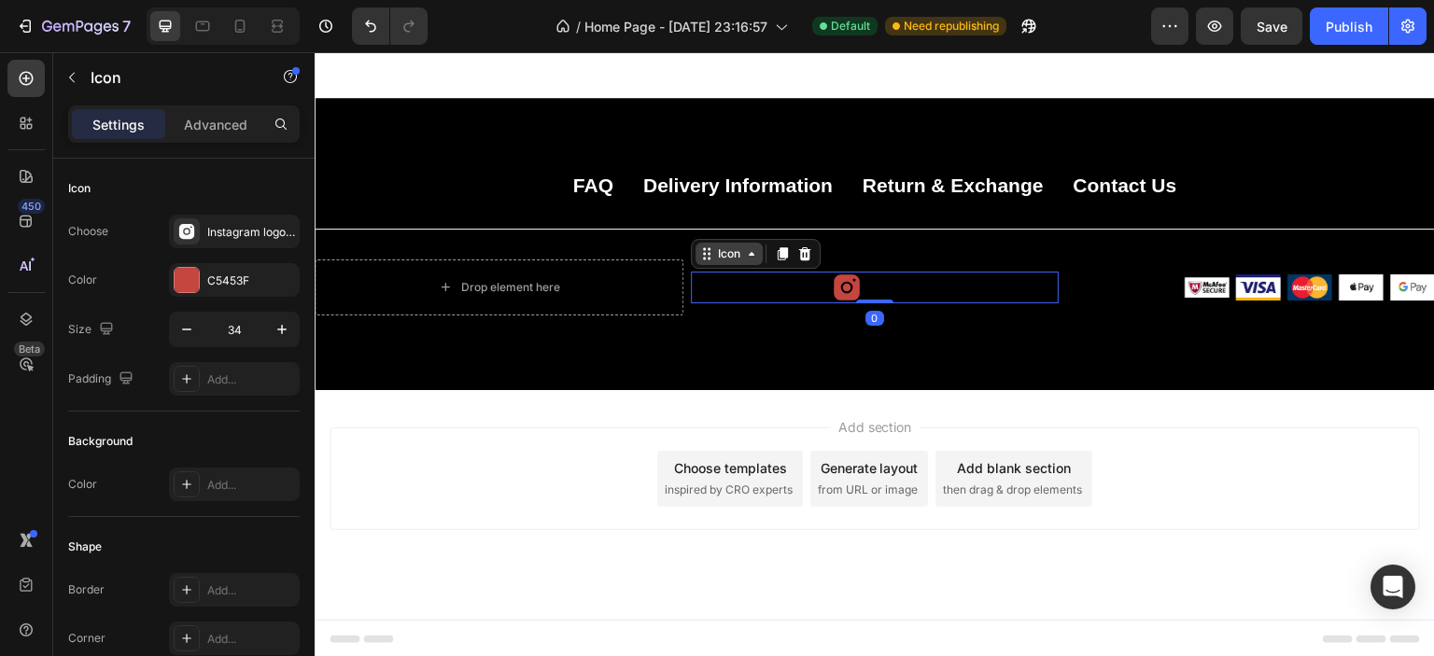
click at [748, 257] on icon at bounding box center [751, 253] width 15 height 15
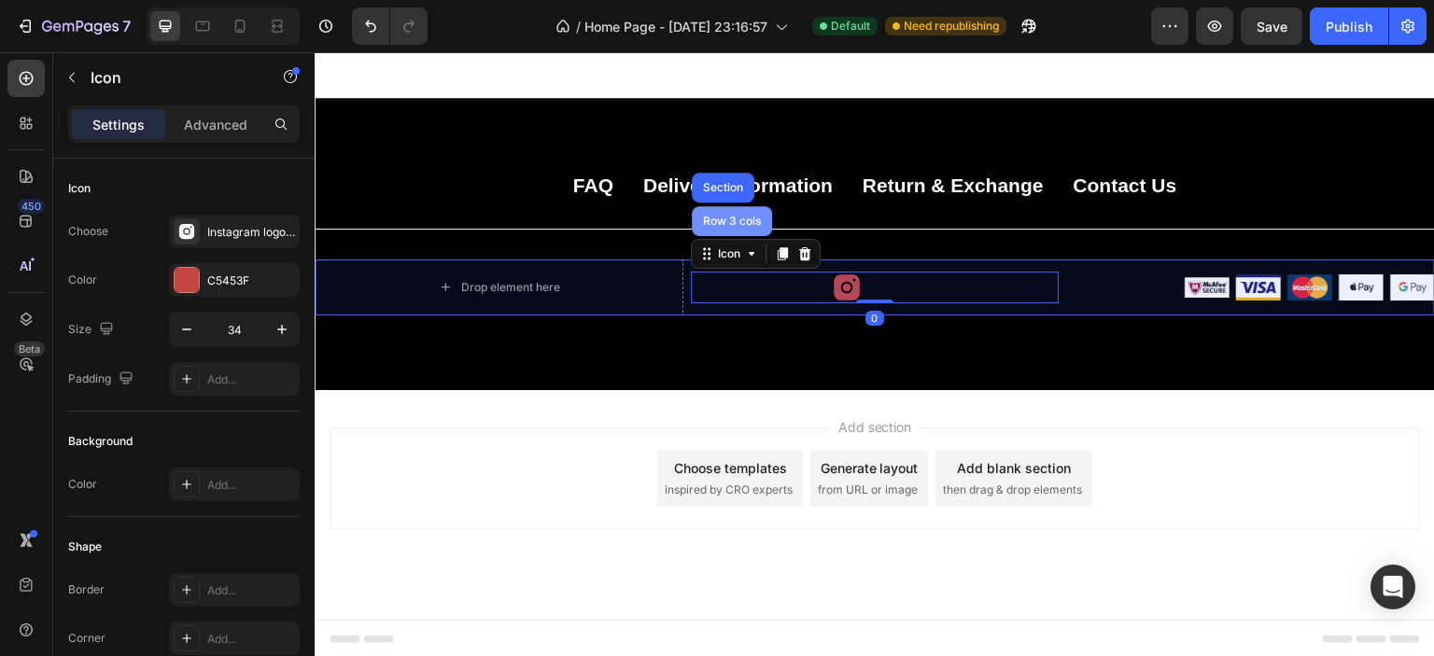
click at [735, 227] on div "Row 3 cols" at bounding box center [732, 221] width 80 height 30
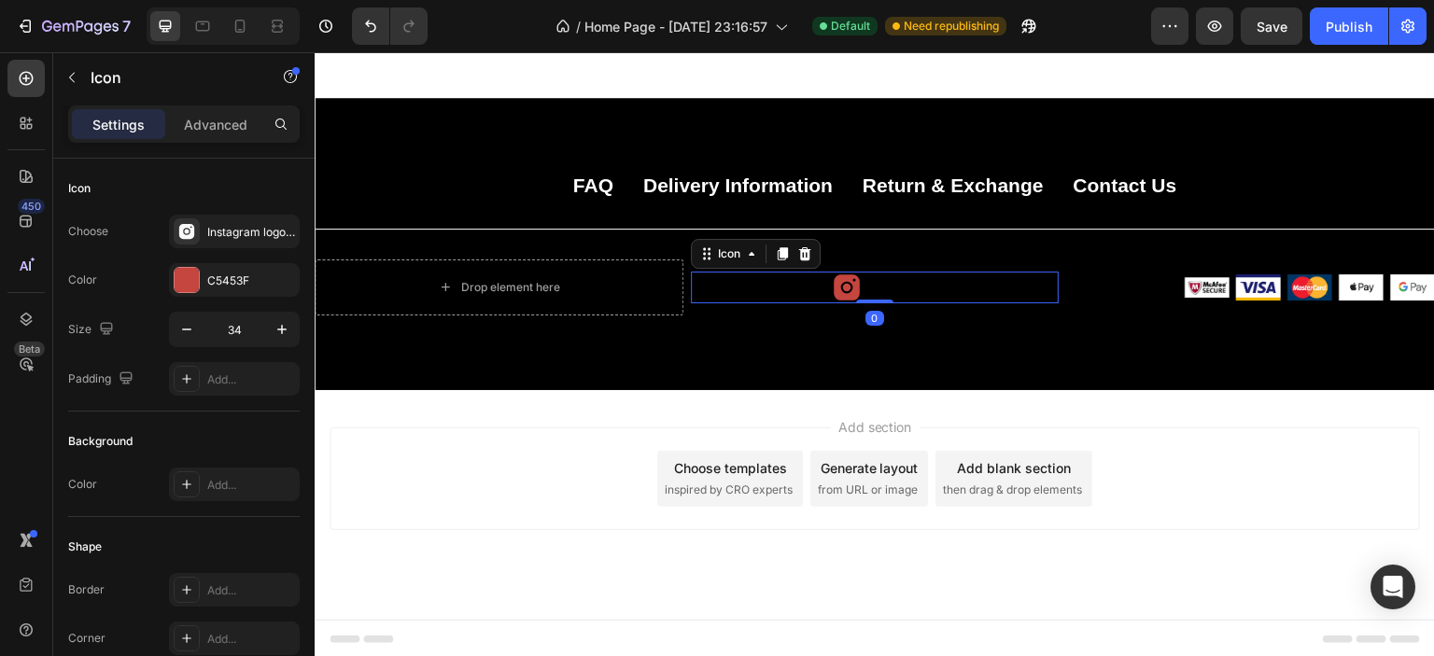
click at [852, 278] on icon at bounding box center [847, 287] width 26 height 26
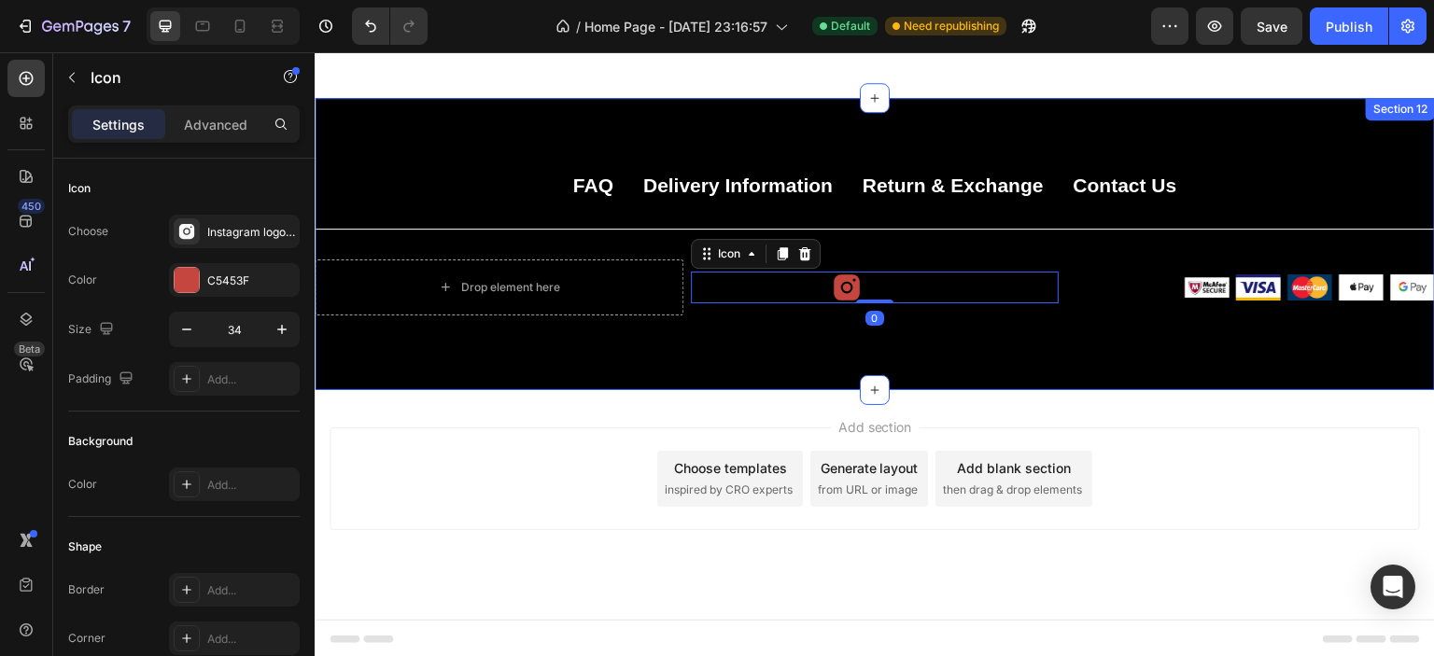
click at [610, 302] on div "Drop element here" at bounding box center [499, 288] width 369 height 56
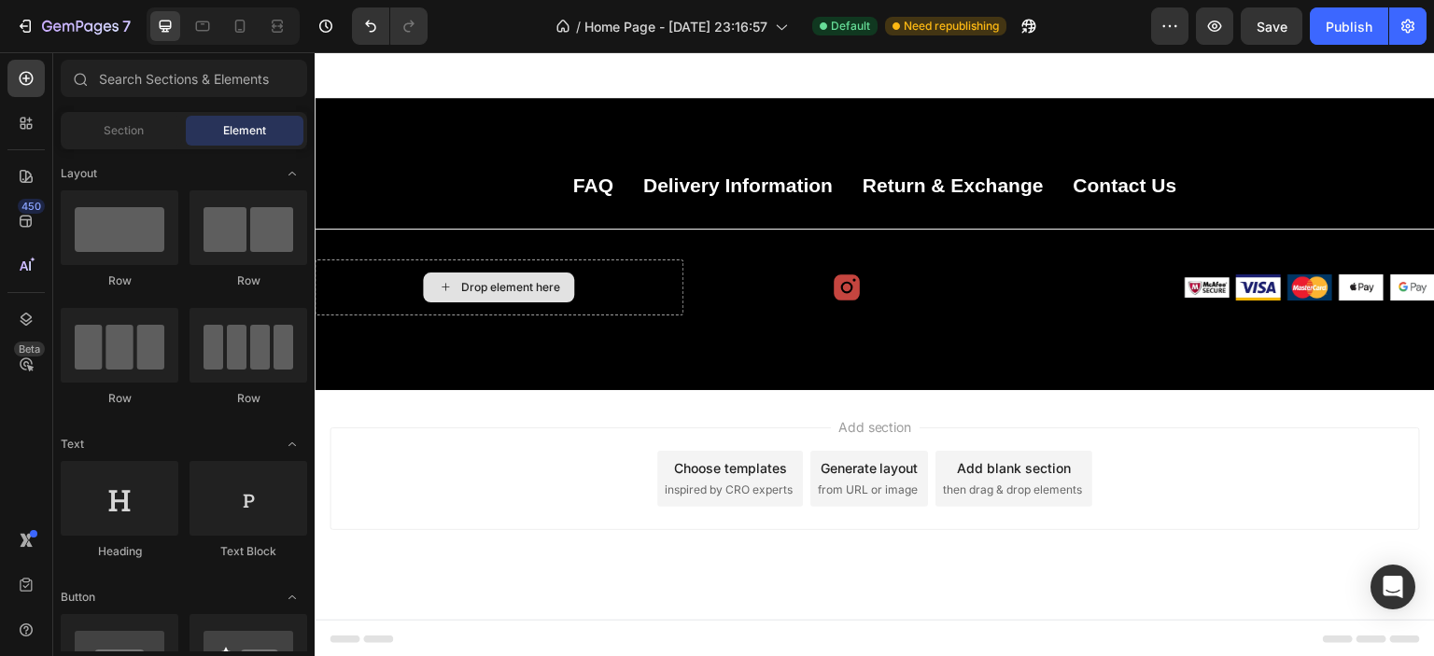
click at [461, 283] on div "Drop element here" at bounding box center [509, 287] width 99 height 15
drag, startPoint x: 544, startPoint y: 407, endPoint x: 598, endPoint y: 389, distance: 57.0
click at [544, 408] on div "Add section Choose templates inspired by CRO experts Generate layout from URL o…" at bounding box center [875, 505] width 1120 height 230
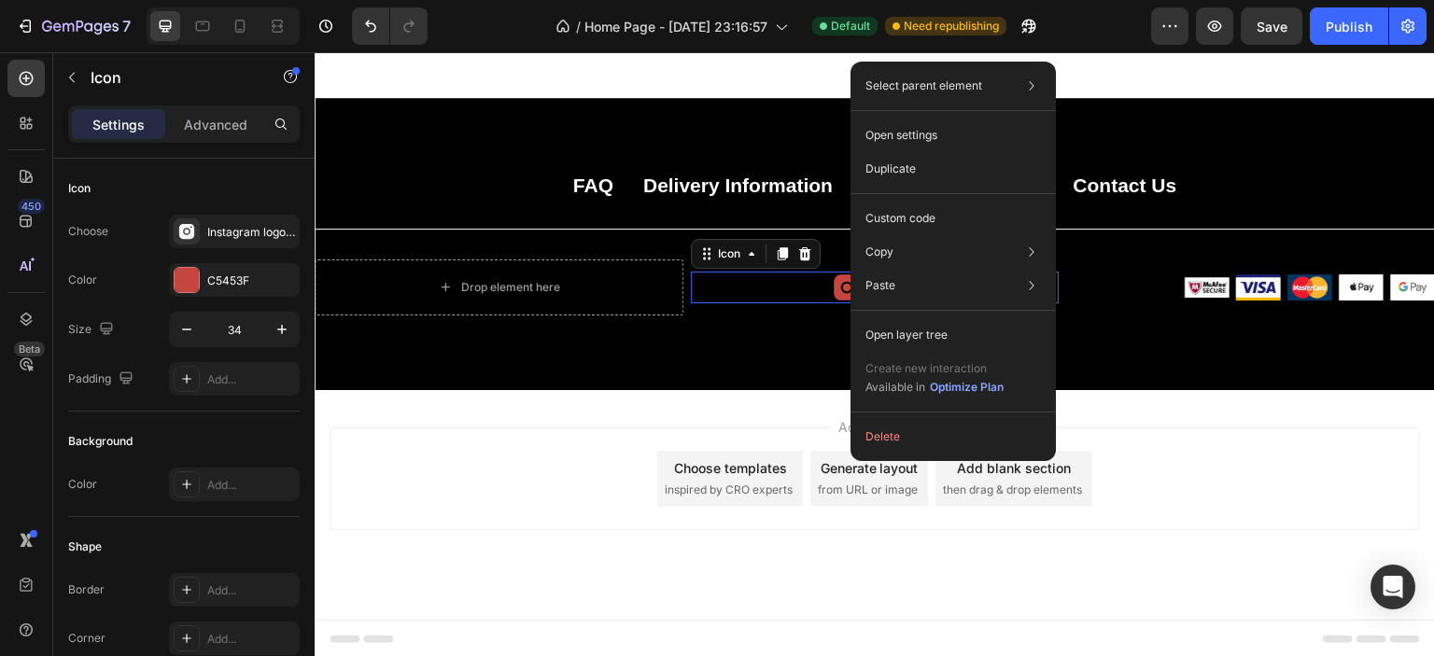
click at [567, 418] on div "Add section Choose templates inspired by CRO experts Generate layout from URL o…" at bounding box center [875, 505] width 1120 height 230
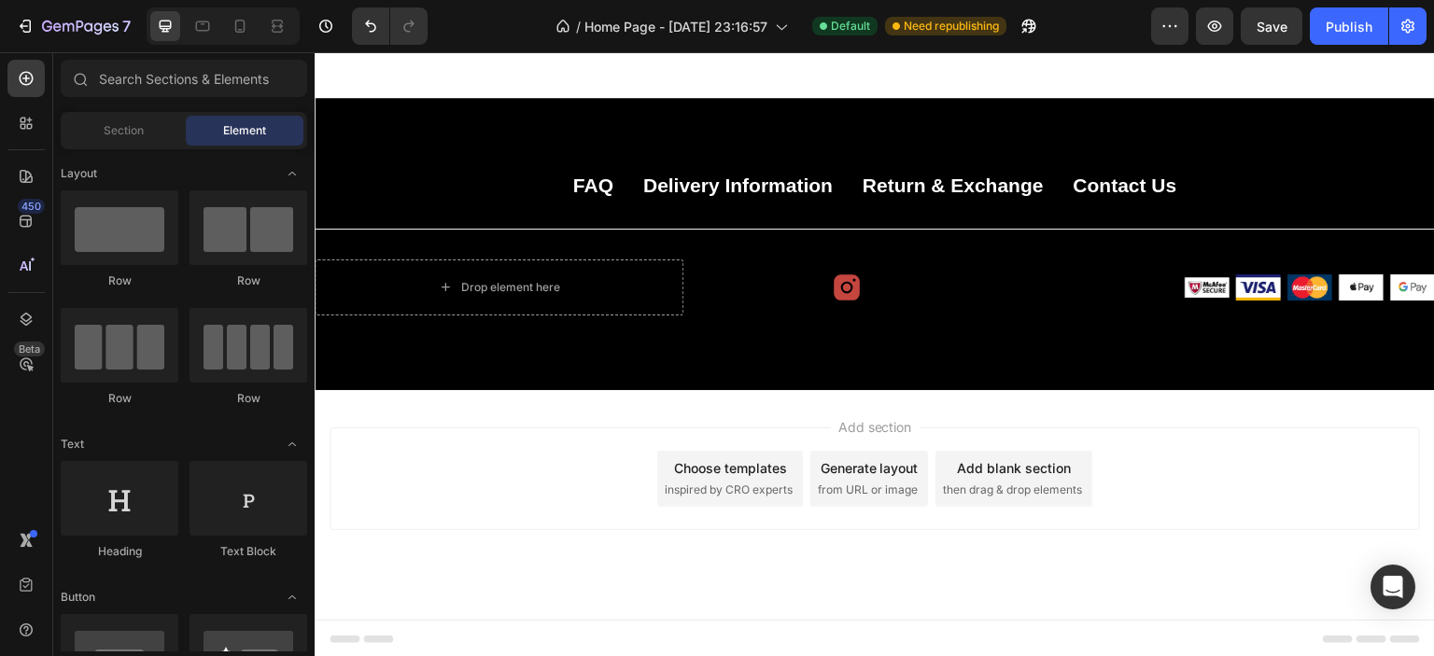
click at [596, 394] on div "Add section Choose templates inspired by CRO experts Generate layout from URL o…" at bounding box center [875, 505] width 1120 height 230
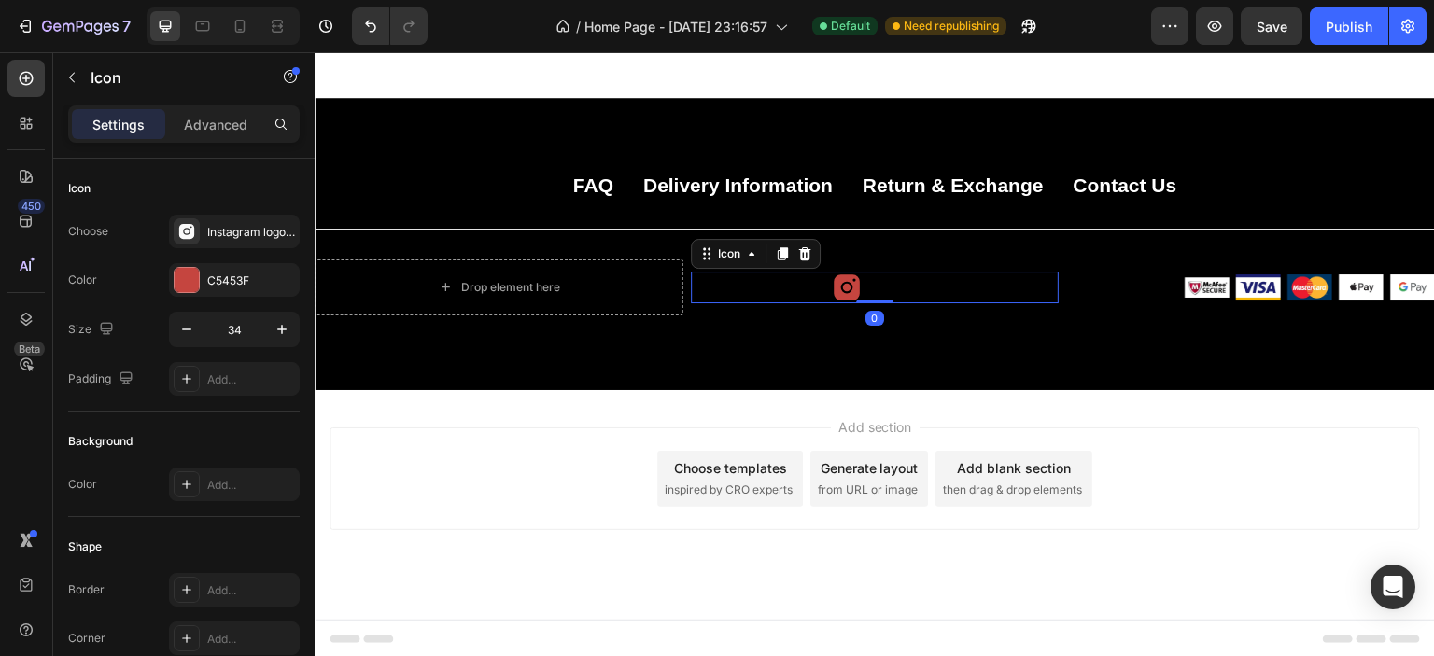
click at [865, 284] on div "Icon 0" at bounding box center [875, 288] width 369 height 32
click at [291, 226] on div "Instagram logo filled" at bounding box center [251, 232] width 88 height 17
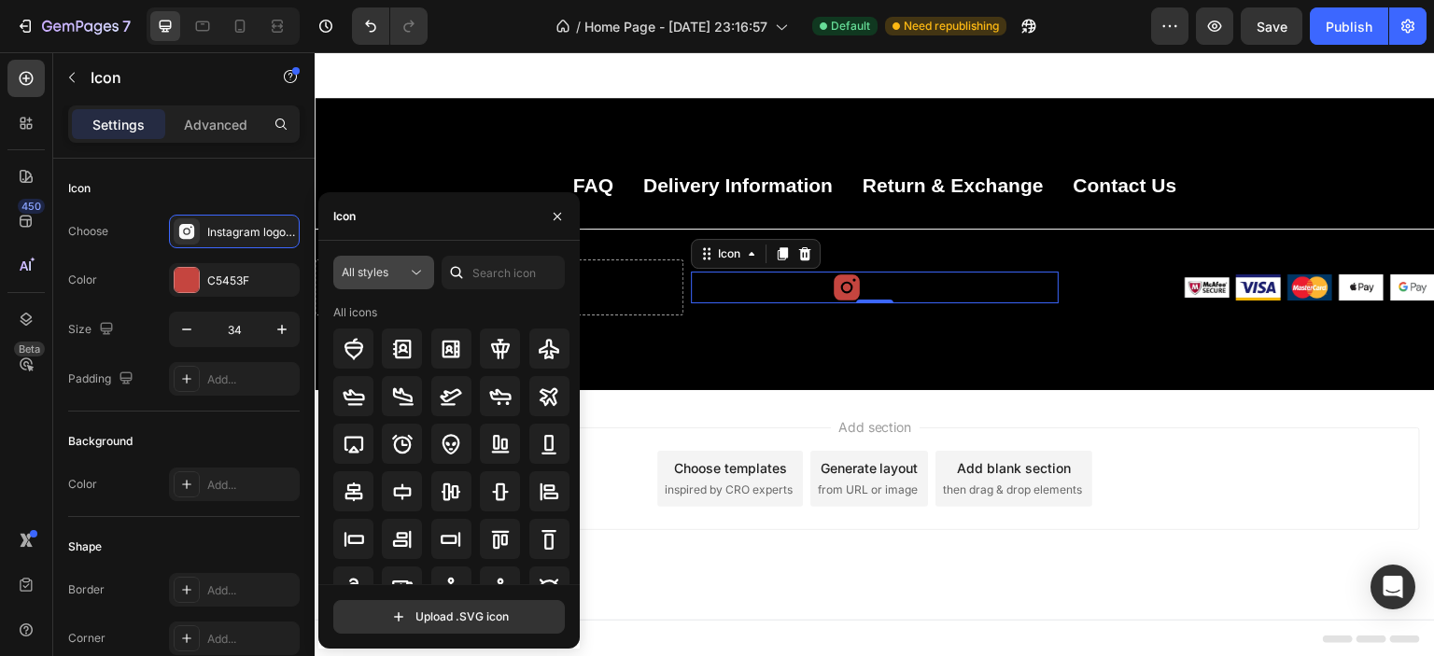
click at [402, 284] on button "All styles" at bounding box center [383, 273] width 101 height 34
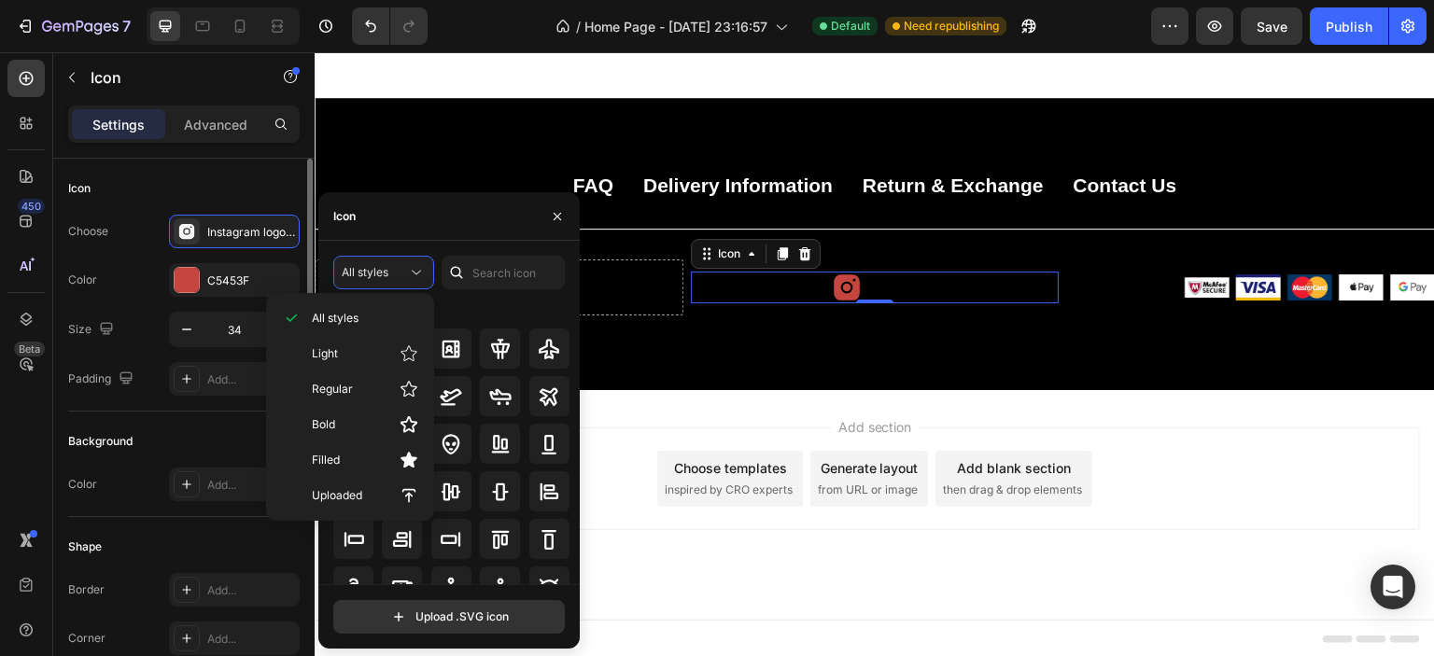
click at [160, 246] on div "450 Beta Sections(30) Elements(83) Section Element Hero Section Product Detail …" at bounding box center [157, 354] width 315 height 604
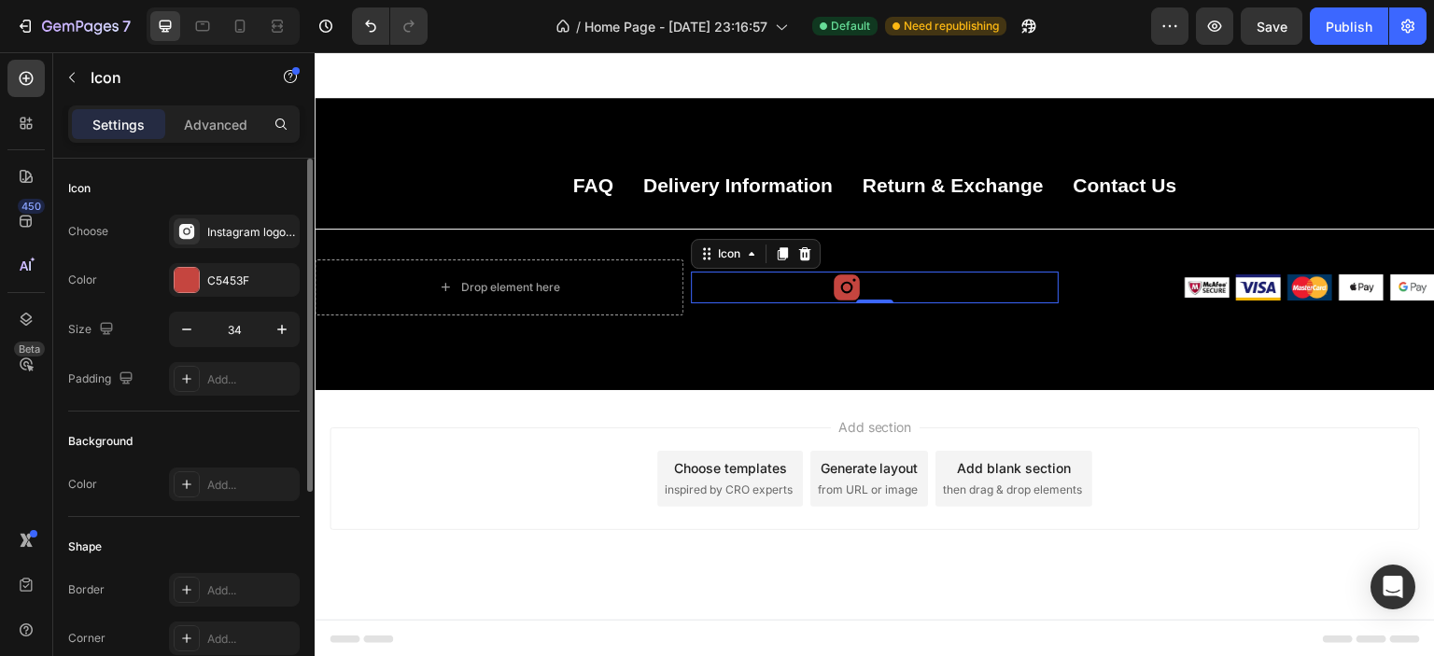
click at [151, 427] on div "Background" at bounding box center [184, 442] width 232 height 30
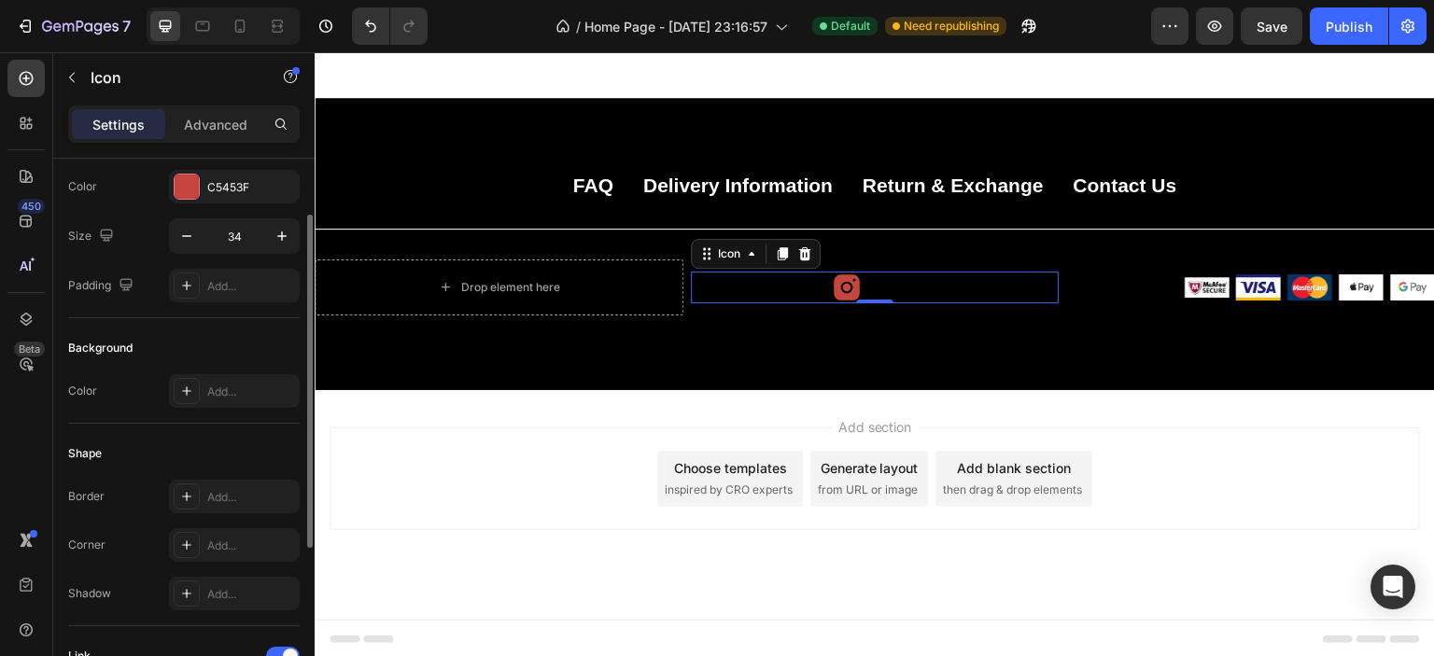
scroll to position [0, 0]
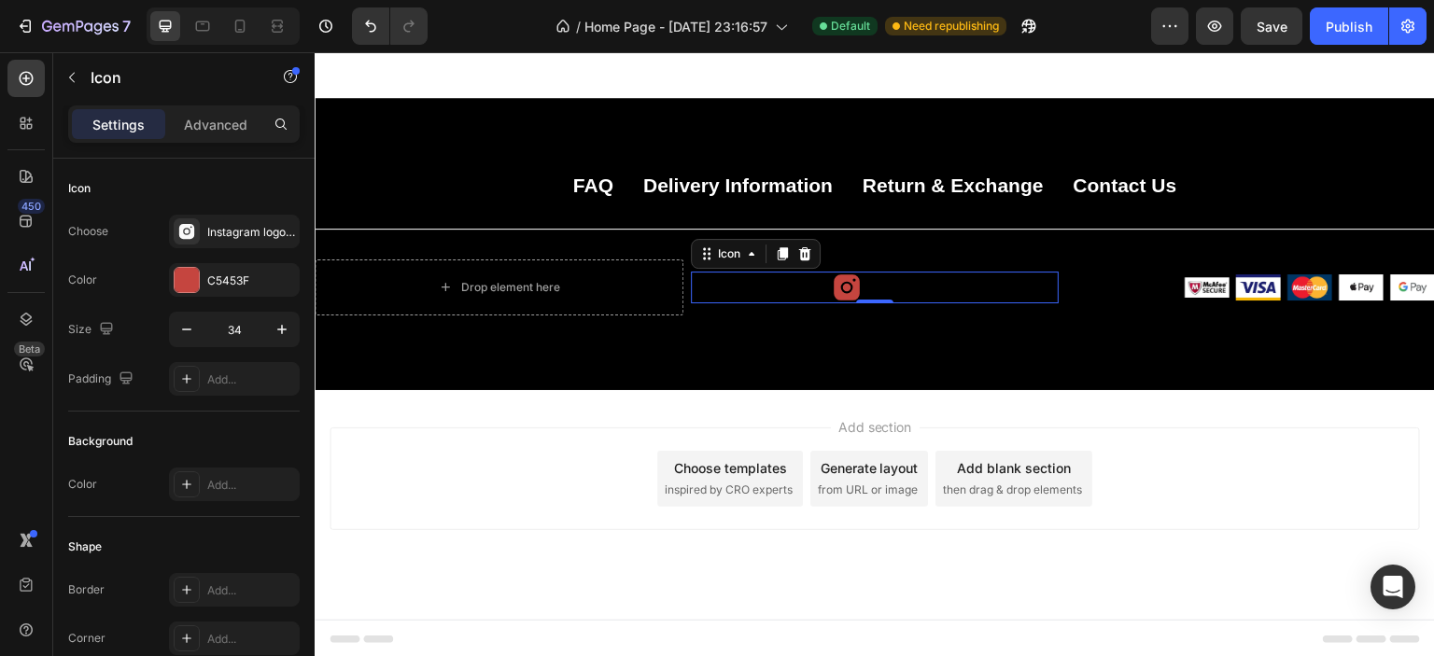
click at [845, 288] on icon at bounding box center [847, 288] width 32 height 32
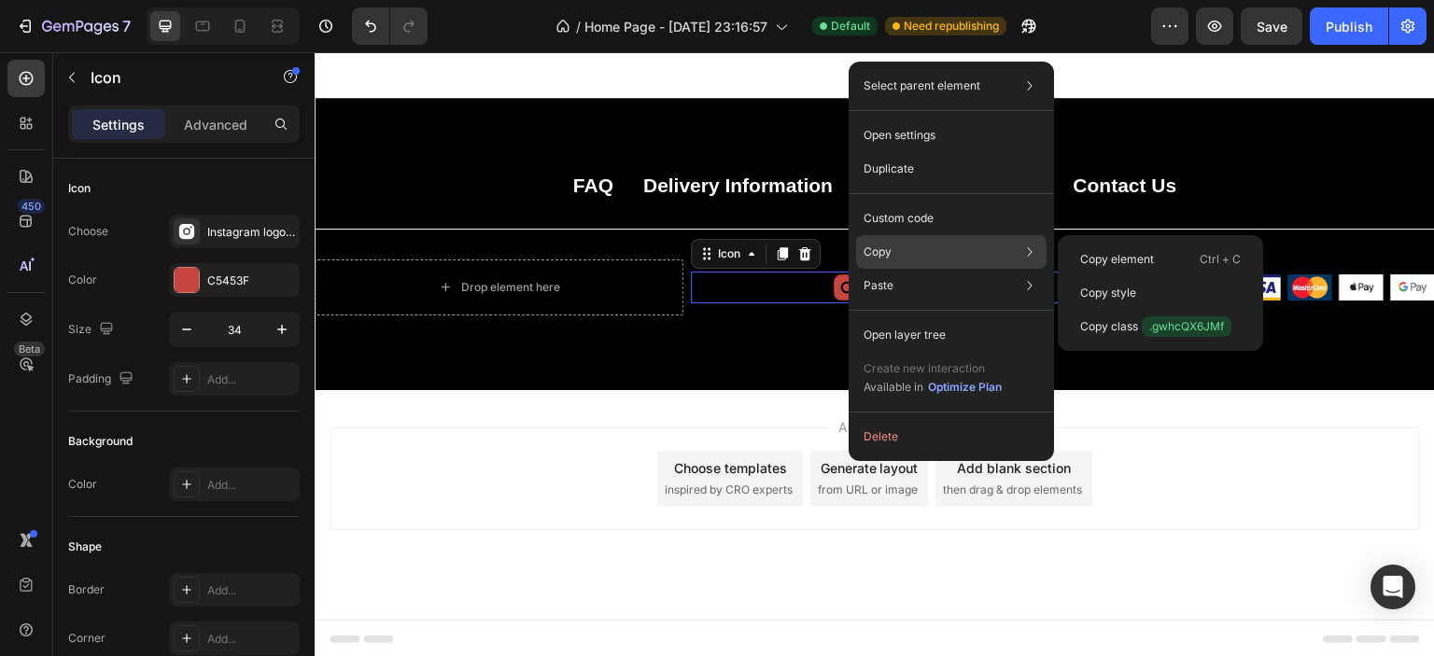
click at [894, 249] on div "Copy Copy element Ctrl + C Copy style Copy class .gwhcQX6JMf" at bounding box center [951, 252] width 190 height 34
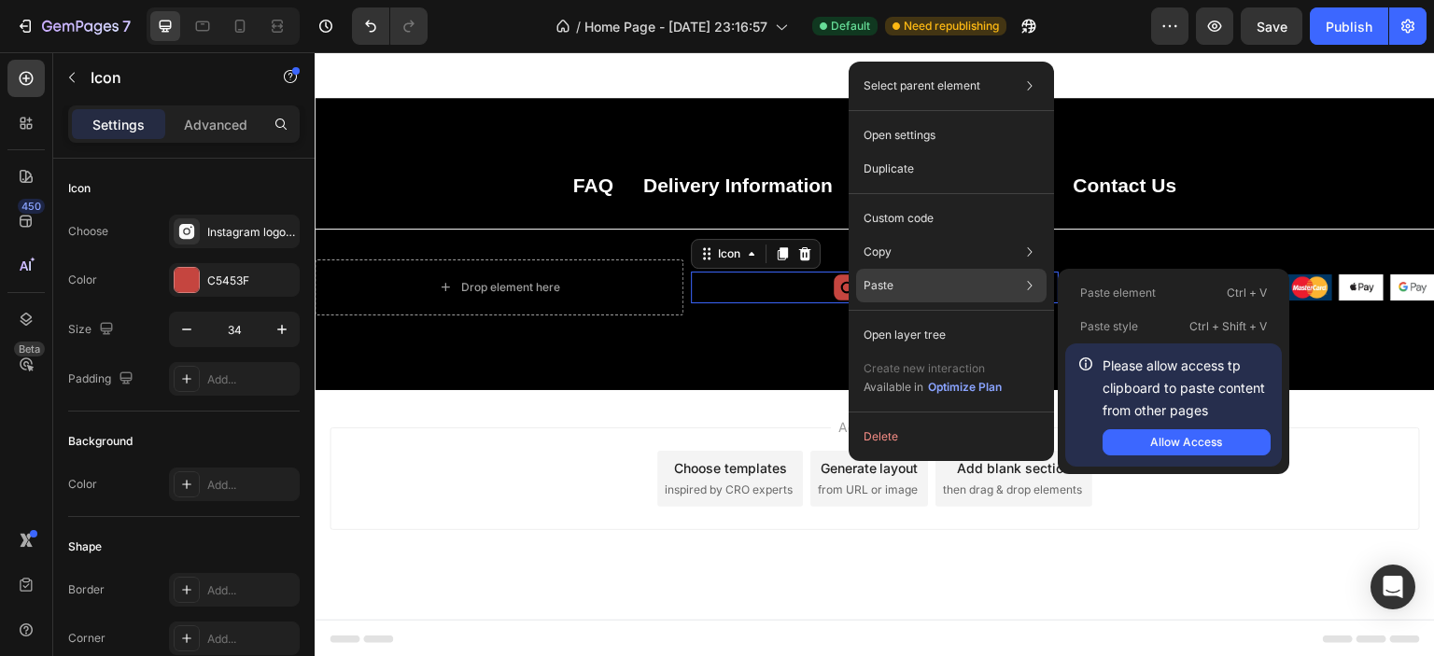
click at [896, 282] on div "Paste Paste element Ctrl + V Paste style Ctrl + Shift + V Please allow access t…" at bounding box center [951, 286] width 190 height 34
drag, startPoint x: 1227, startPoint y: 445, endPoint x: 738, endPoint y: 364, distance: 495.9
click at [1227, 445] on button "Allow Access" at bounding box center [1187, 442] width 168 height 26
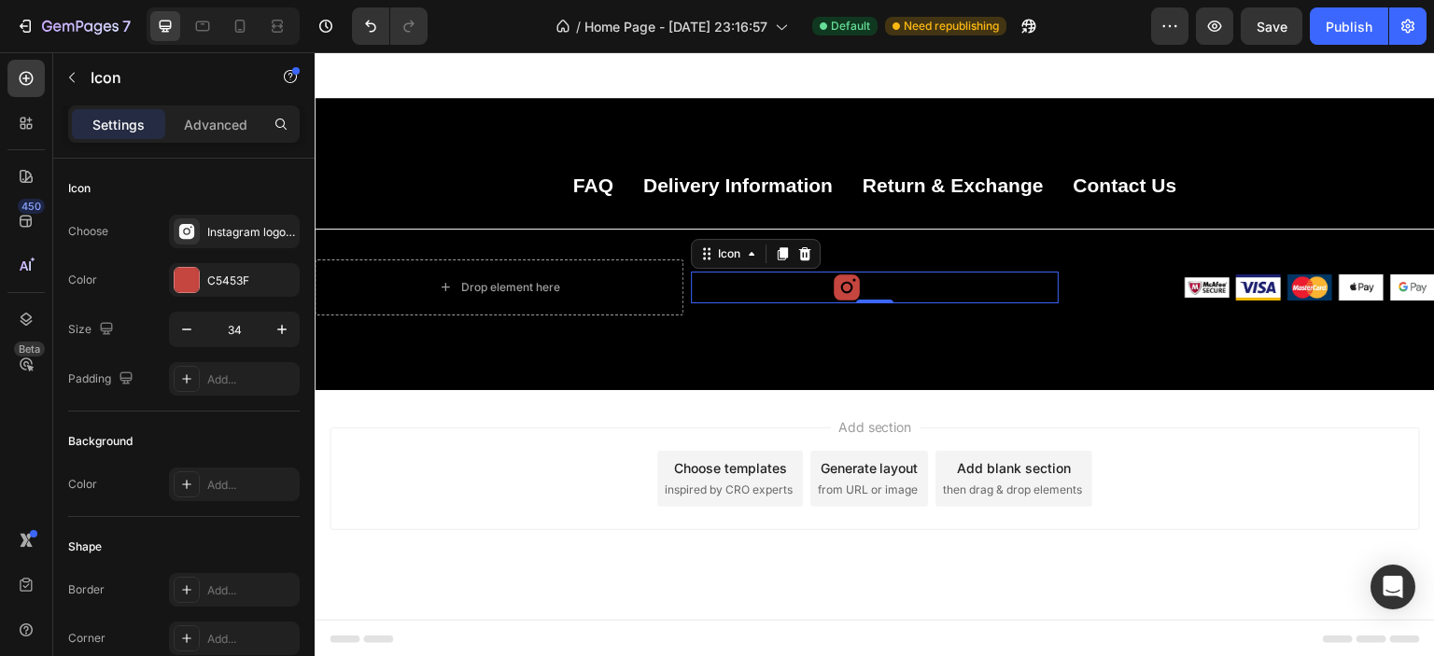
click at [855, 281] on icon at bounding box center [847, 288] width 32 height 32
click at [754, 255] on div "Icon" at bounding box center [729, 254] width 67 height 22
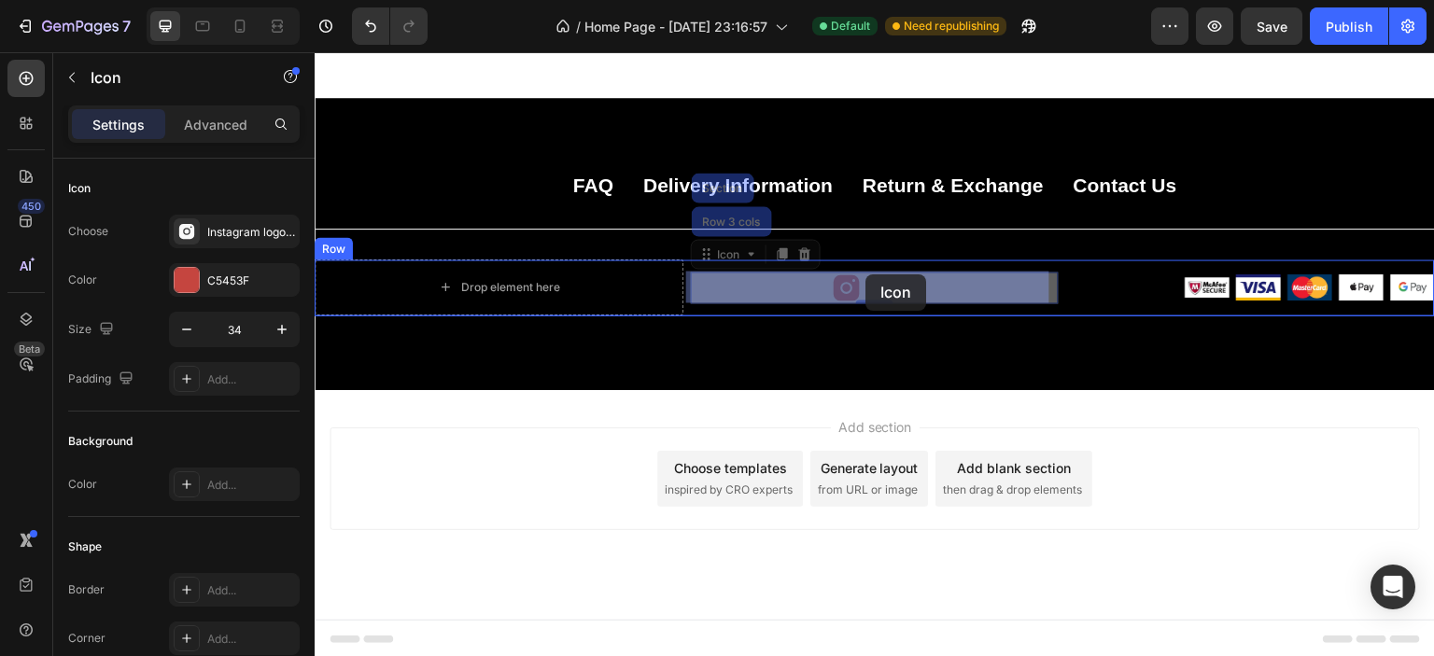
drag, startPoint x: 709, startPoint y: 183, endPoint x: 865, endPoint y: 278, distance: 183.5
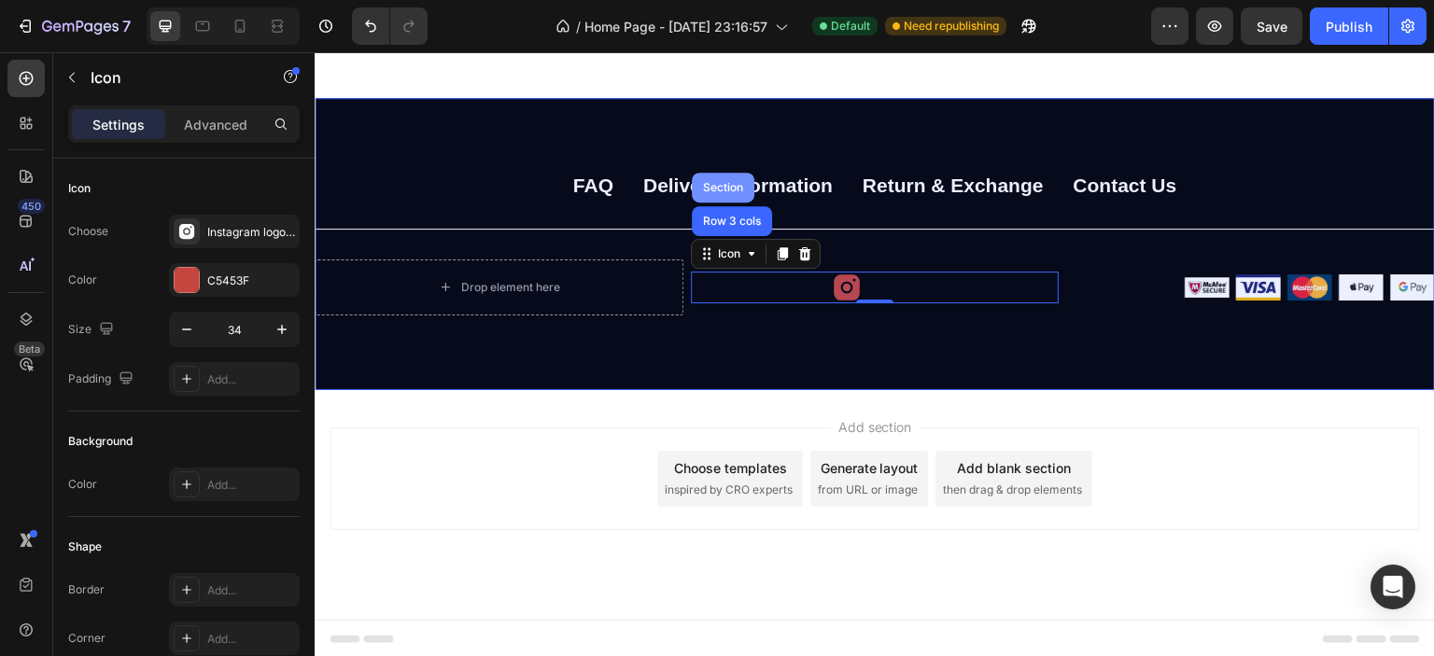
click at [726, 186] on div "Section" at bounding box center [723, 187] width 48 height 11
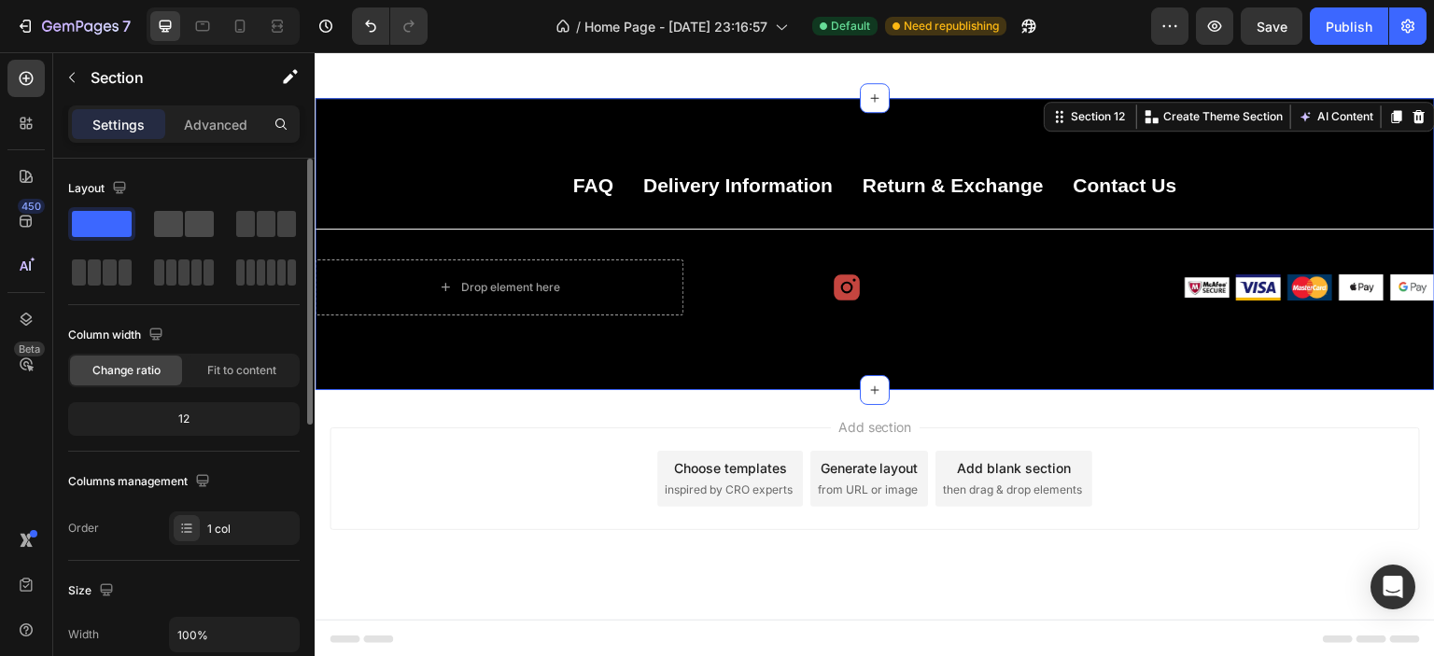
click at [176, 227] on span at bounding box center [168, 224] width 29 height 26
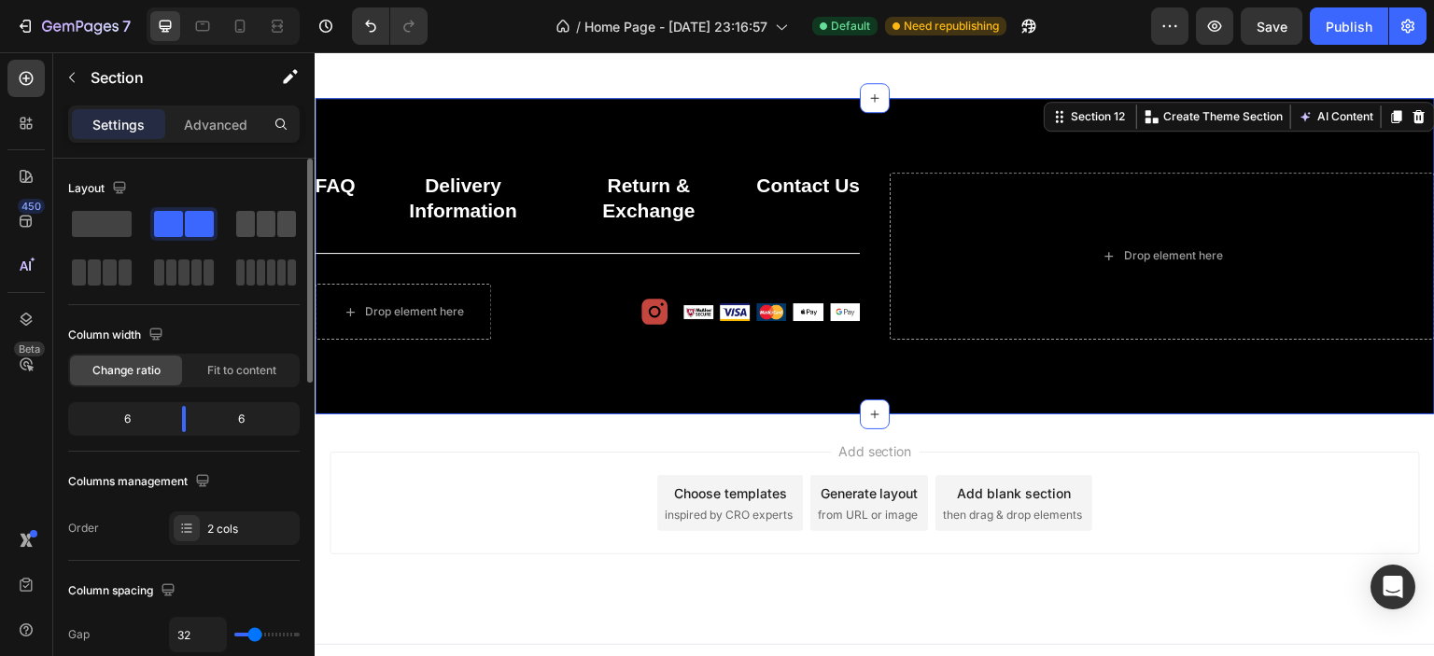
click at [272, 215] on span at bounding box center [266, 224] width 19 height 26
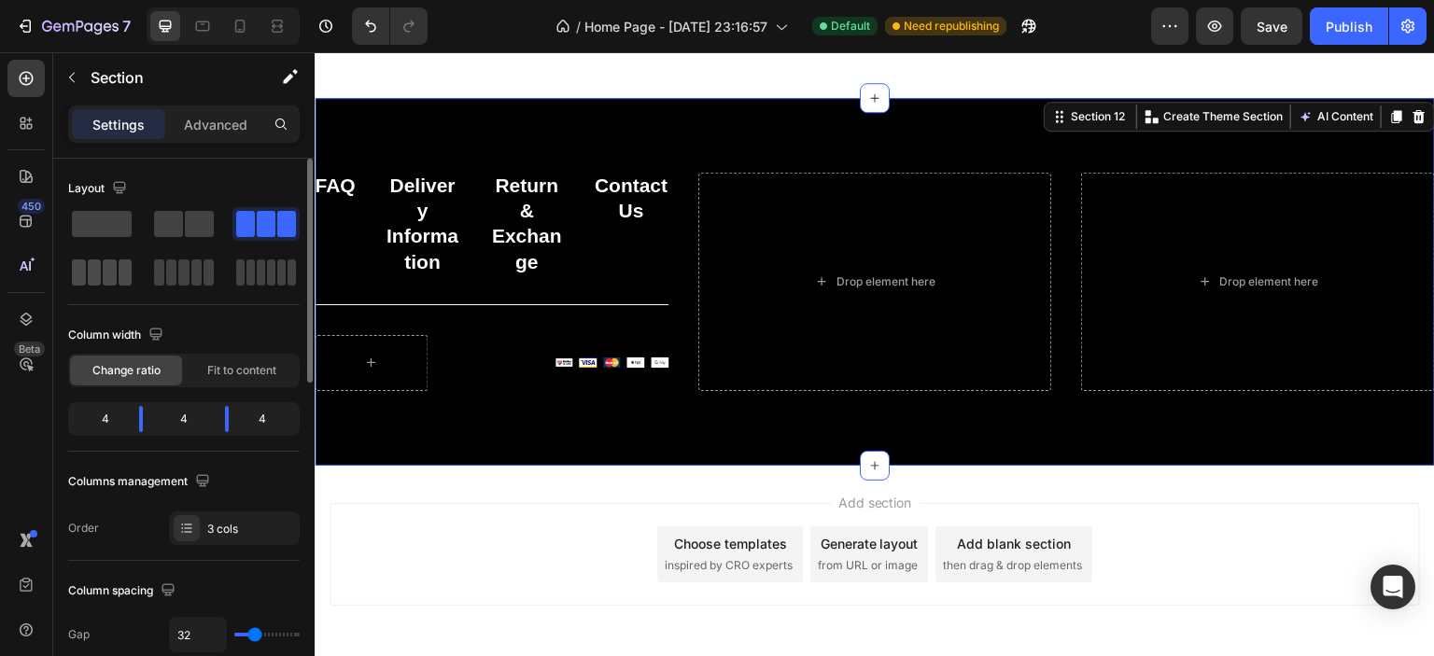
click at [96, 272] on span at bounding box center [95, 273] width 14 height 26
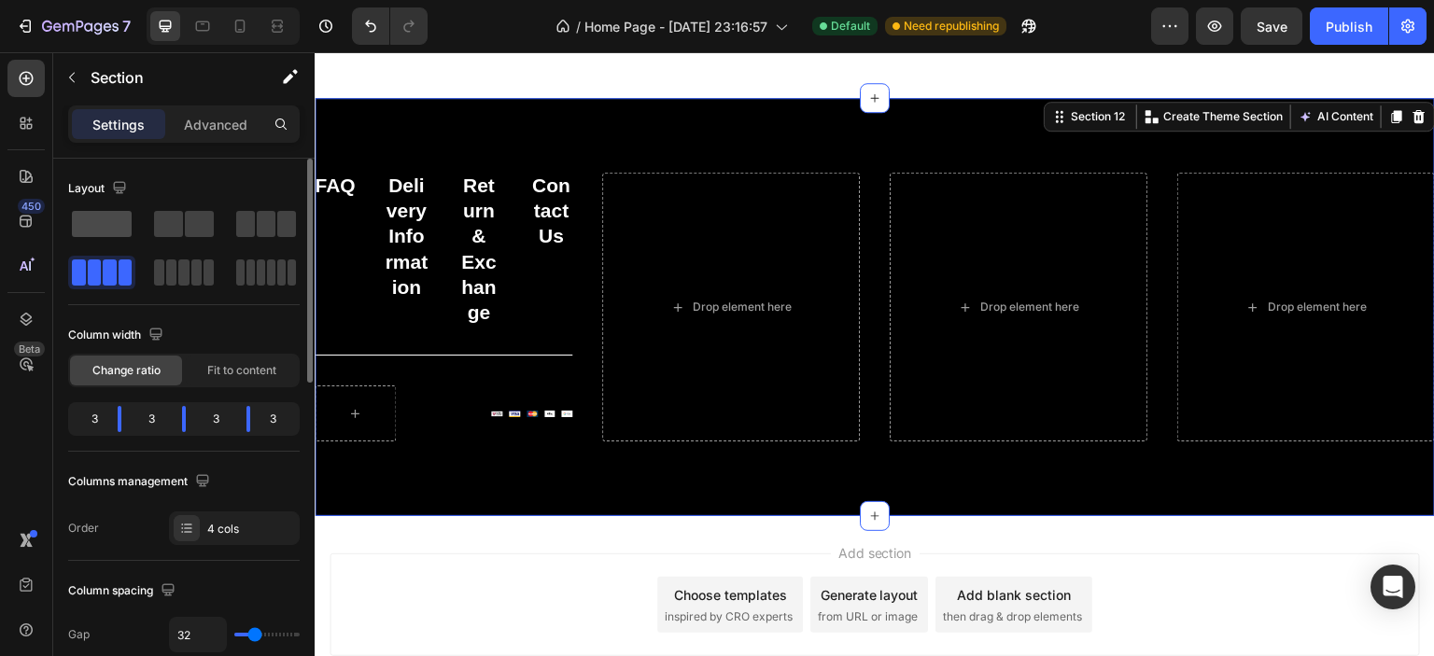
click at [97, 224] on span at bounding box center [102, 224] width 60 height 26
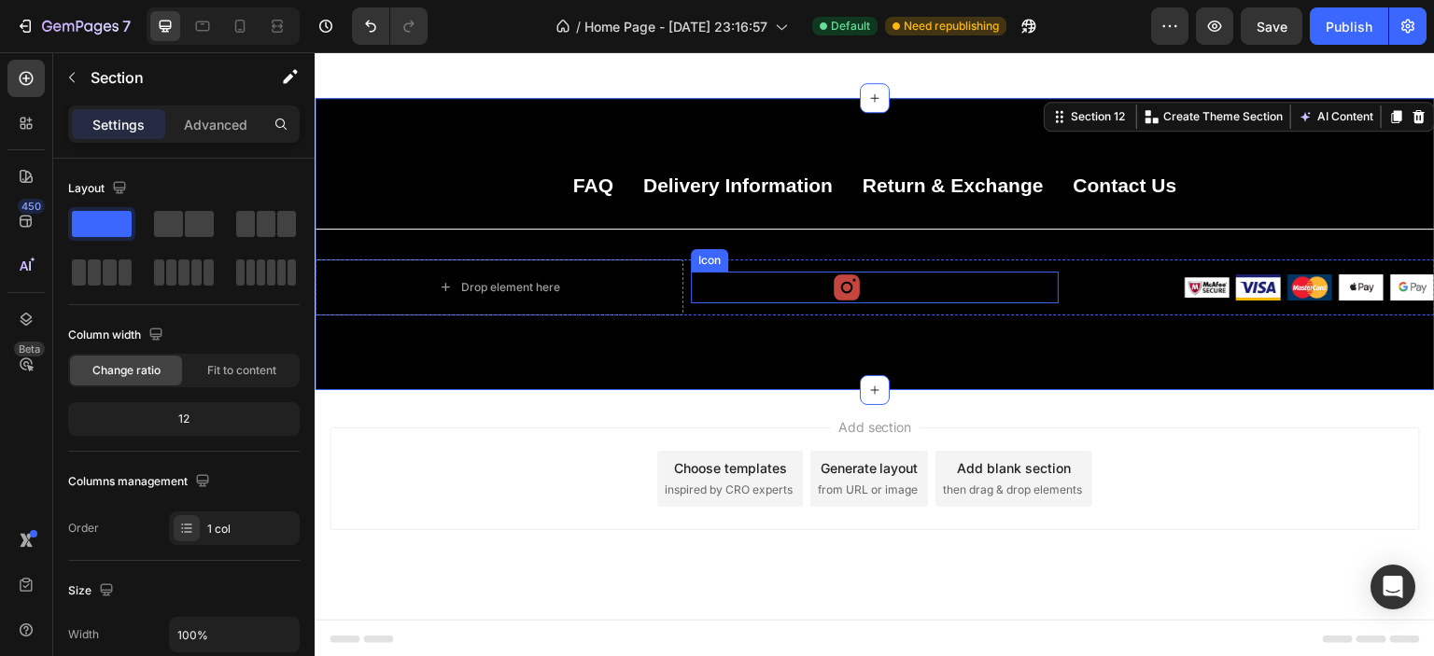
click at [845, 289] on icon at bounding box center [847, 288] width 32 height 32
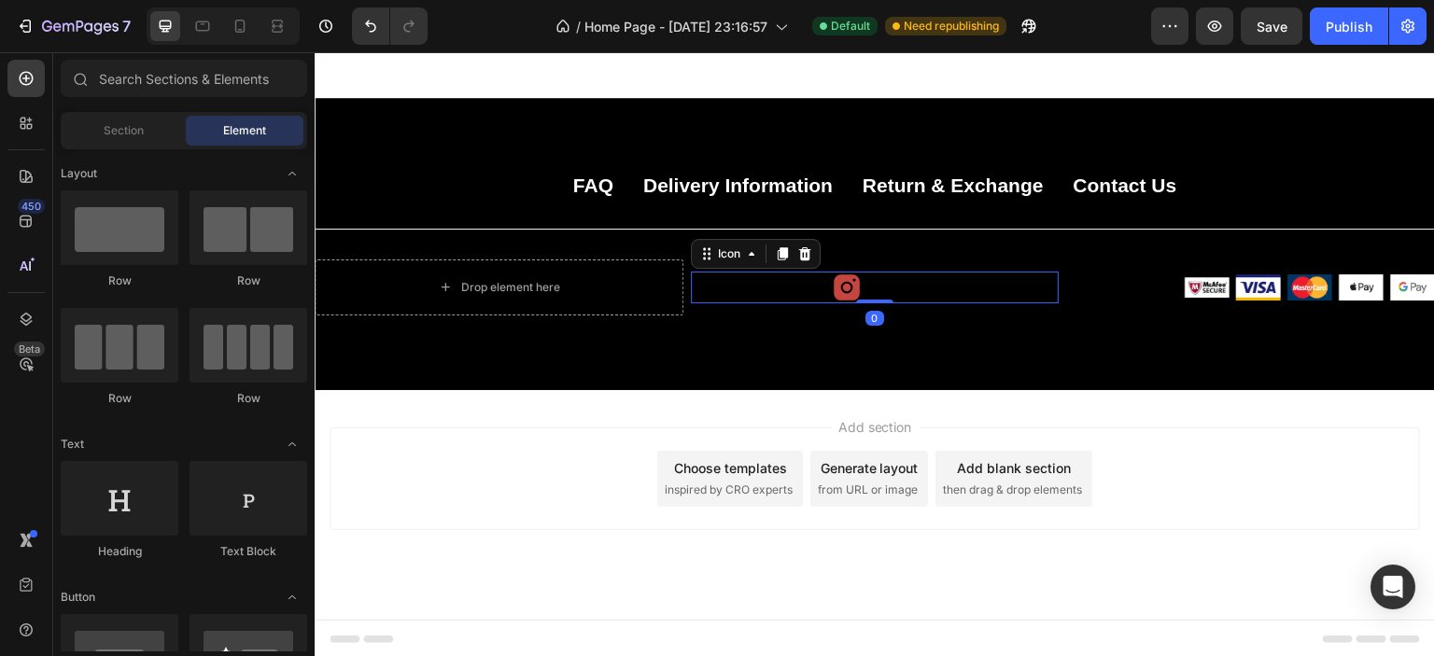
click at [500, 398] on div "Add section Choose templates inspired by CRO experts Generate layout from URL o…" at bounding box center [875, 505] width 1120 height 230
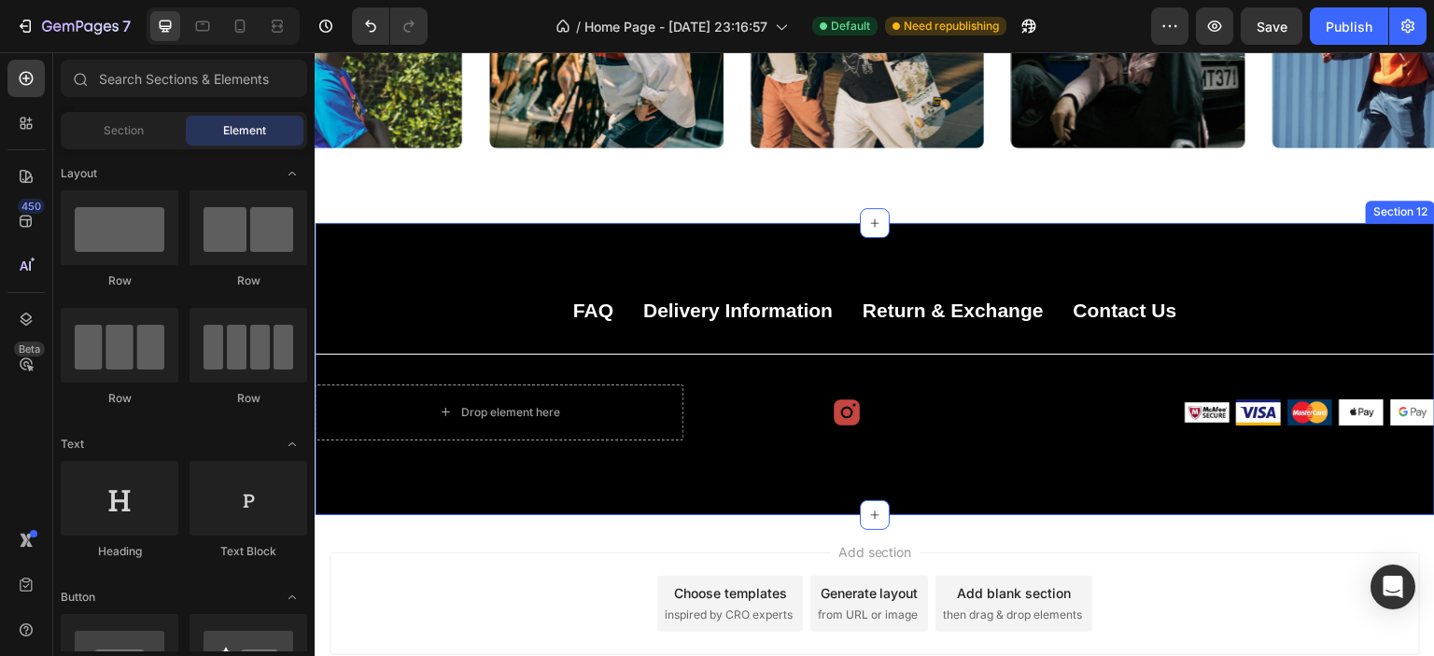
scroll to position [5824, 0]
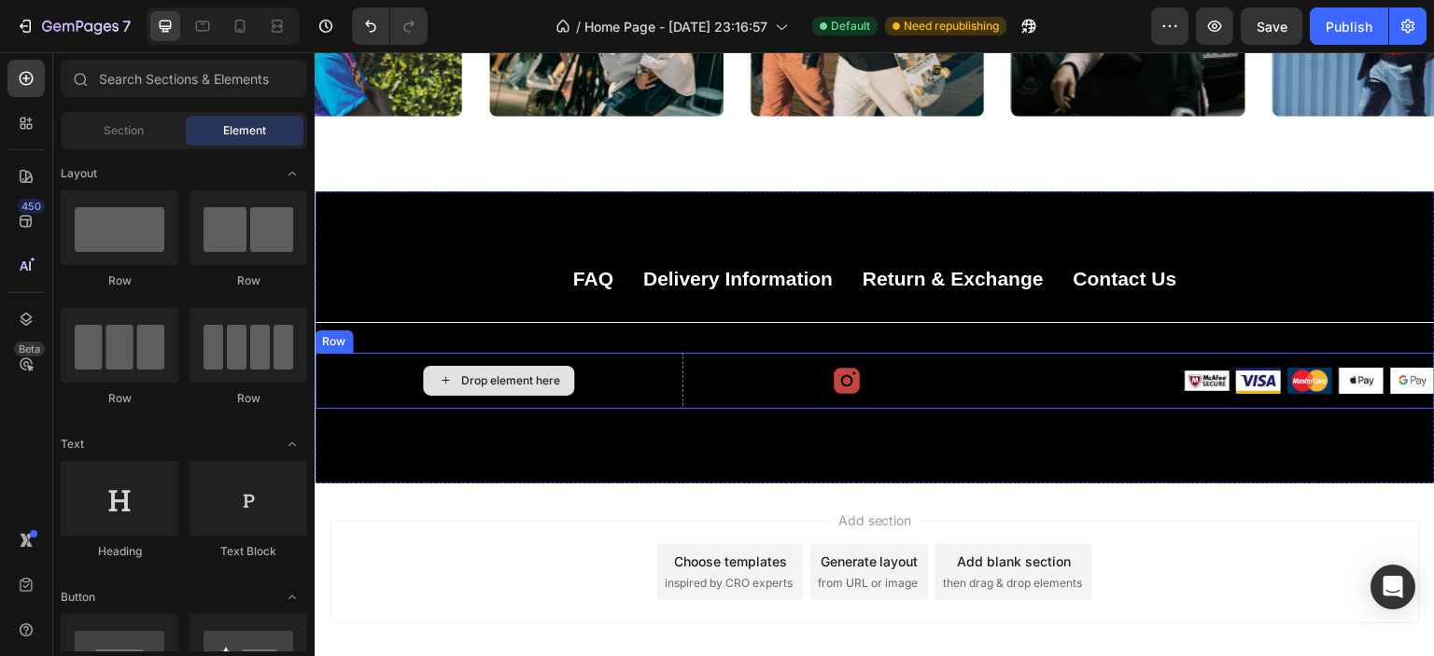
click at [429, 377] on div "Drop element here" at bounding box center [498, 381] width 151 height 30
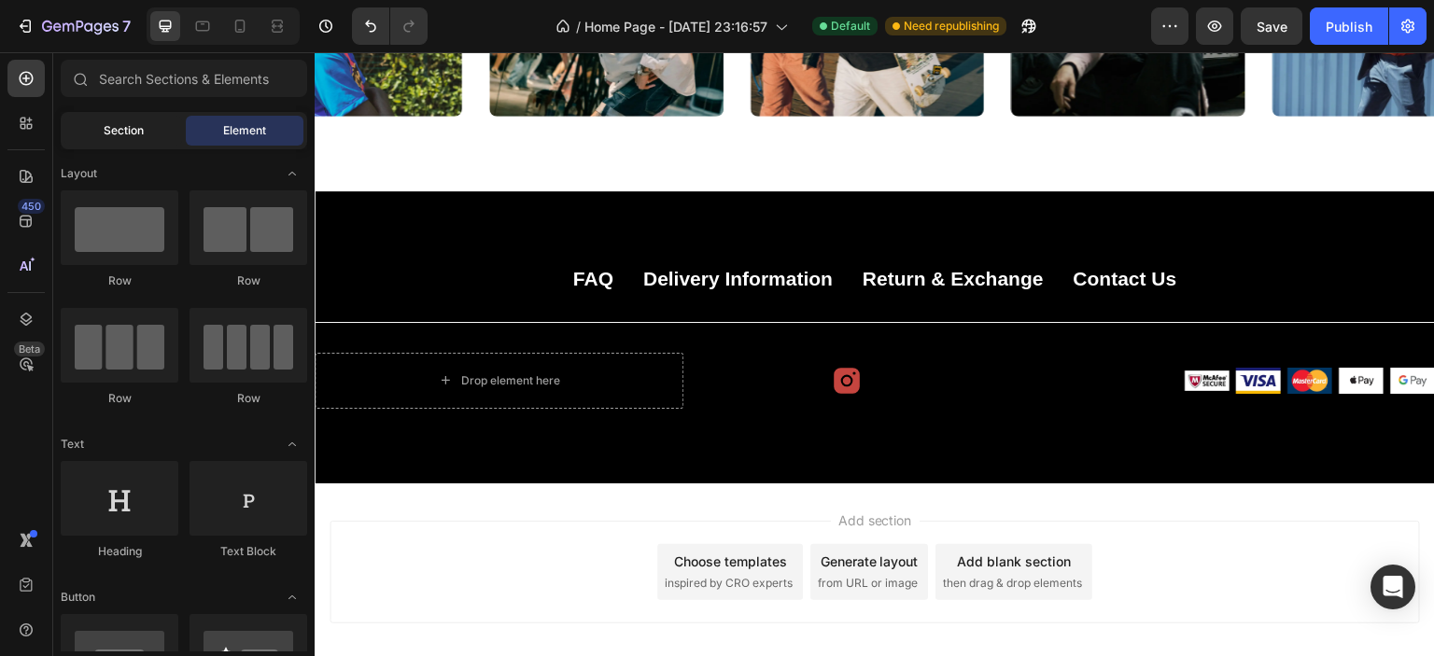
click at [145, 131] on div "Section" at bounding box center [123, 131] width 118 height 30
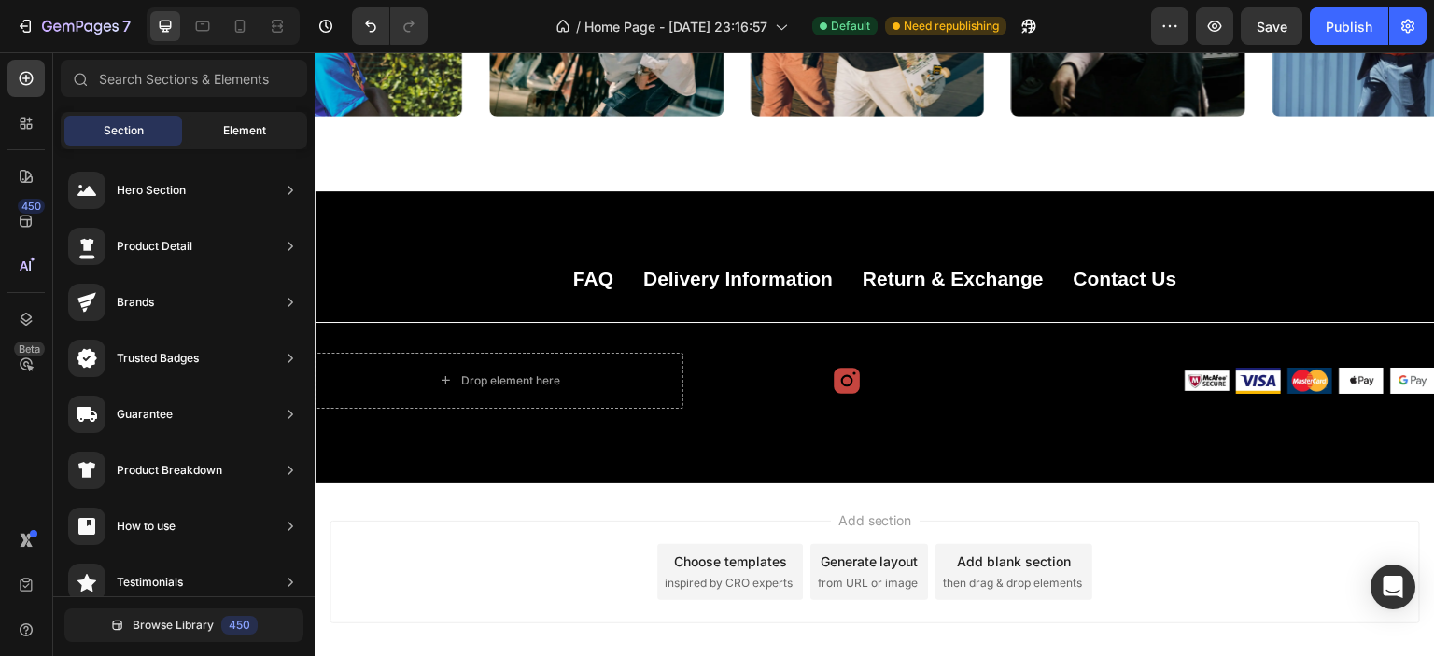
click at [221, 123] on div "Element" at bounding box center [245, 131] width 118 height 30
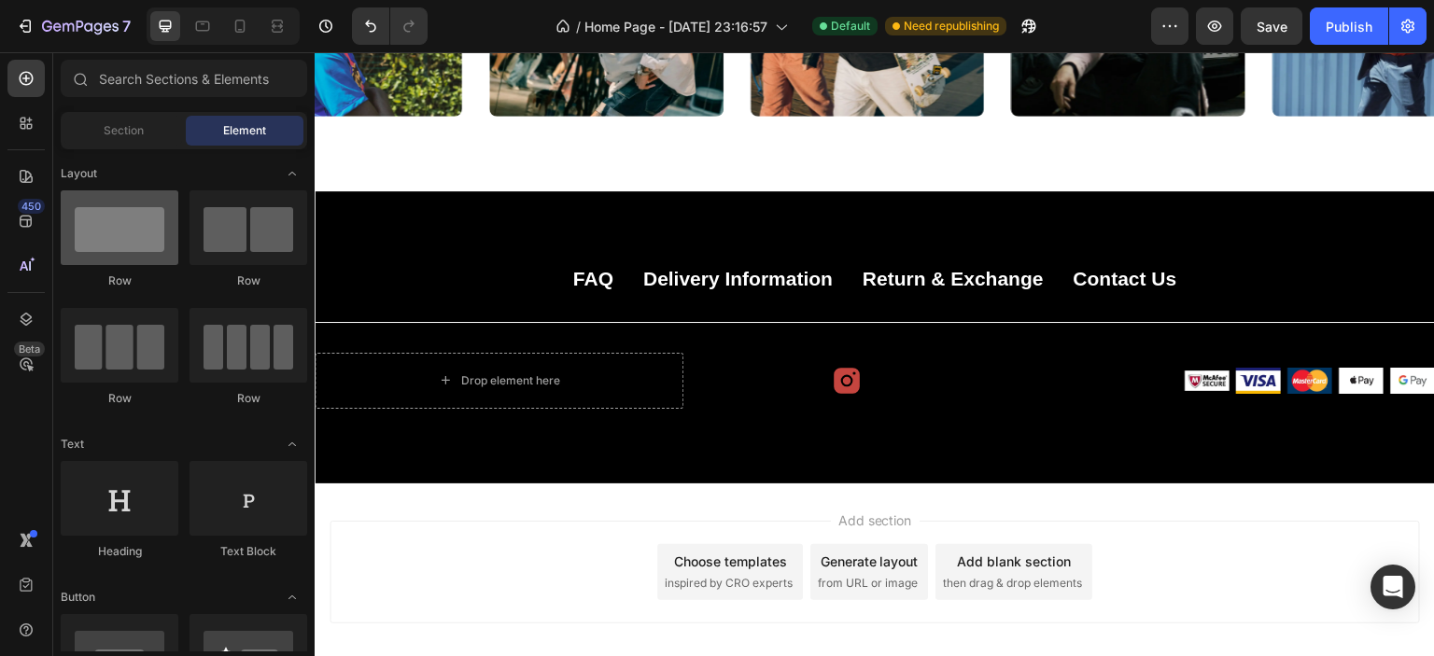
click at [148, 250] on div at bounding box center [120, 227] width 118 height 75
click at [136, 253] on div at bounding box center [120, 227] width 118 height 75
click at [134, 254] on div at bounding box center [120, 227] width 118 height 75
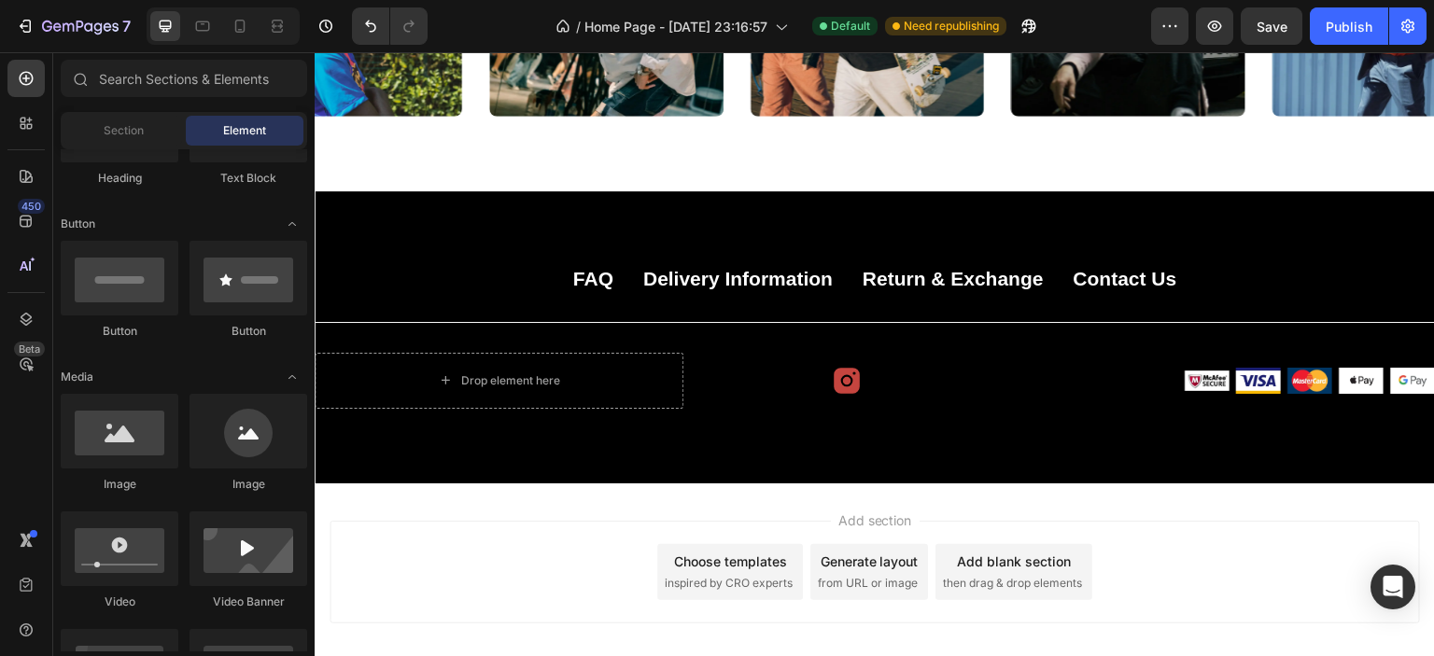
scroll to position [0, 0]
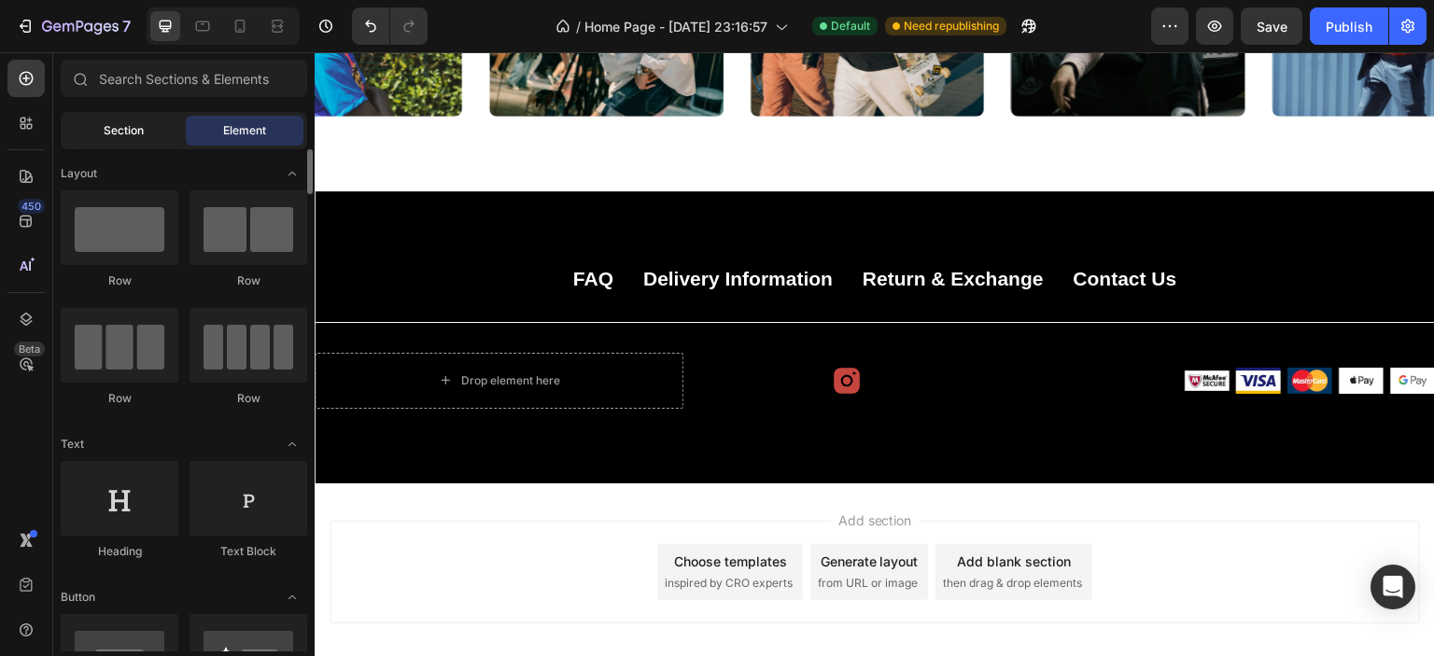
click at [156, 141] on div "Section" at bounding box center [123, 131] width 118 height 30
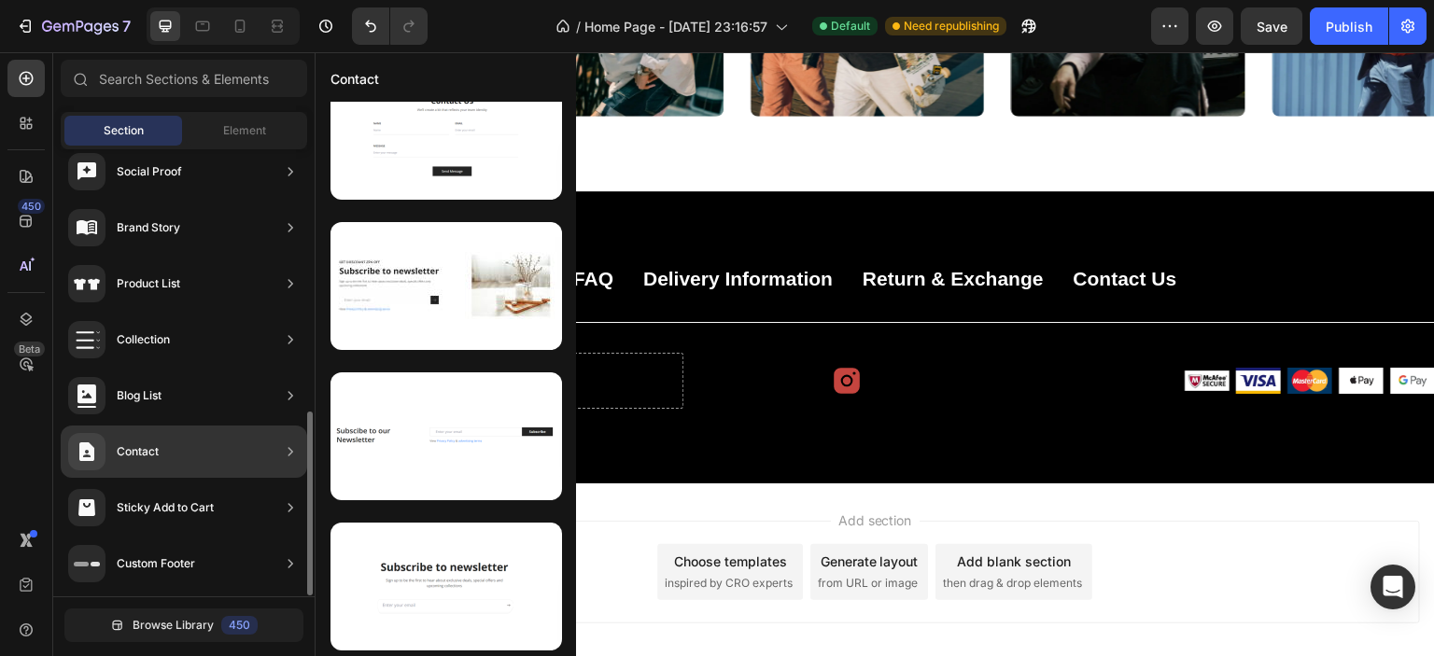
scroll to position [168, 0]
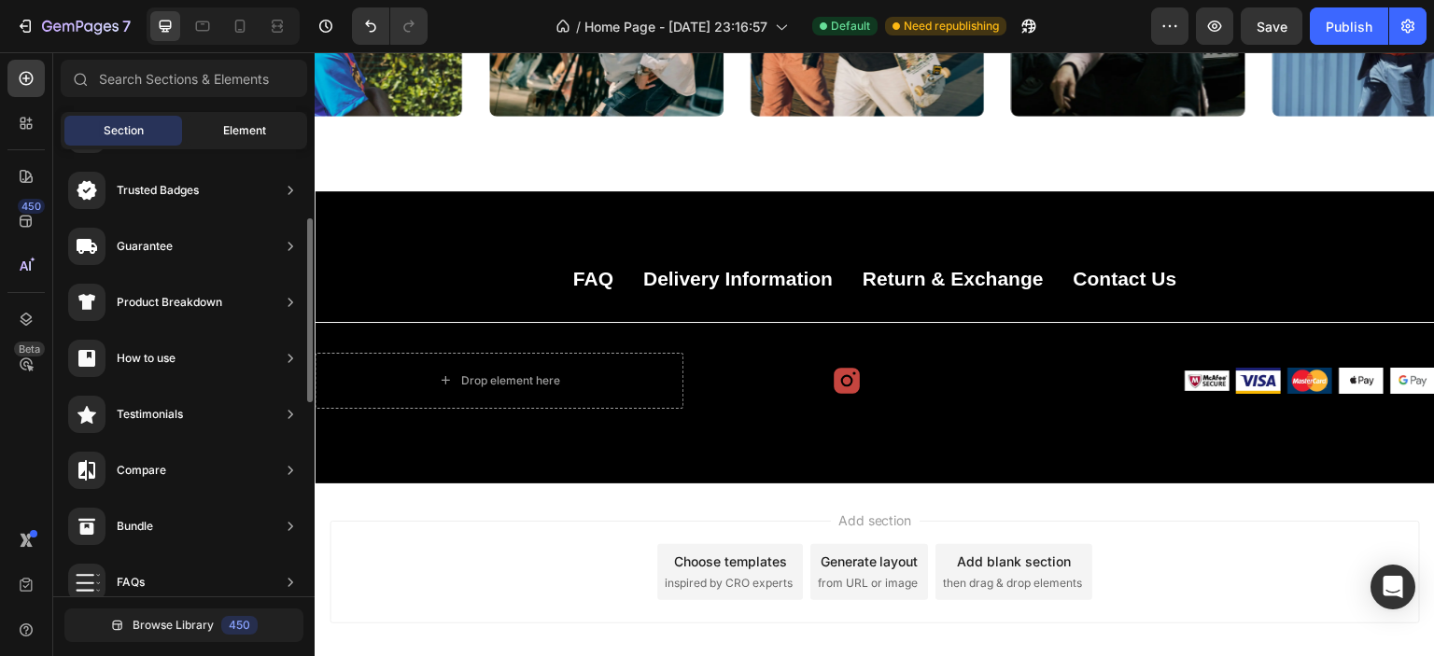
click at [251, 129] on span "Element" at bounding box center [244, 130] width 43 height 17
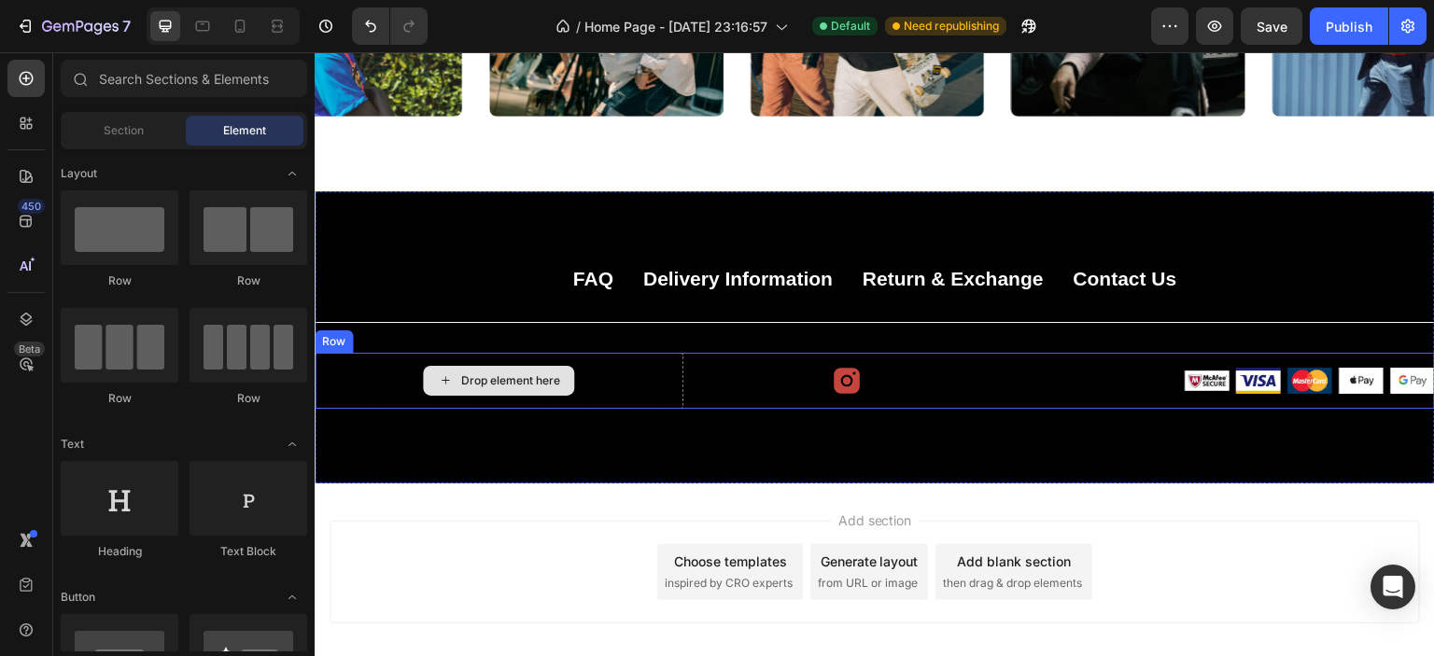
click at [473, 381] on div "Drop element here" at bounding box center [509, 380] width 99 height 15
click at [423, 377] on div "Drop element here" at bounding box center [498, 381] width 151 height 30
click at [445, 373] on icon at bounding box center [445, 381] width 15 height 16
click at [359, 381] on div "Drop element here" at bounding box center [499, 381] width 369 height 56
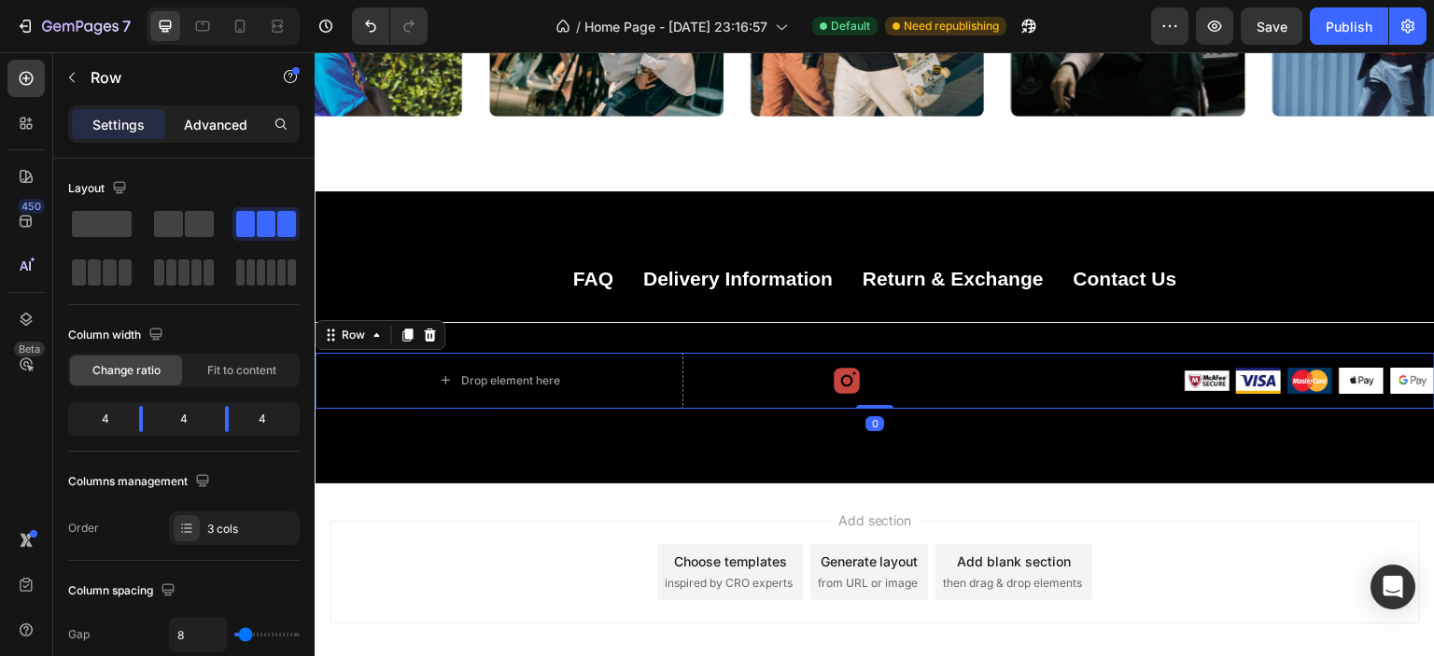
click at [221, 121] on p "Advanced" at bounding box center [215, 125] width 63 height 20
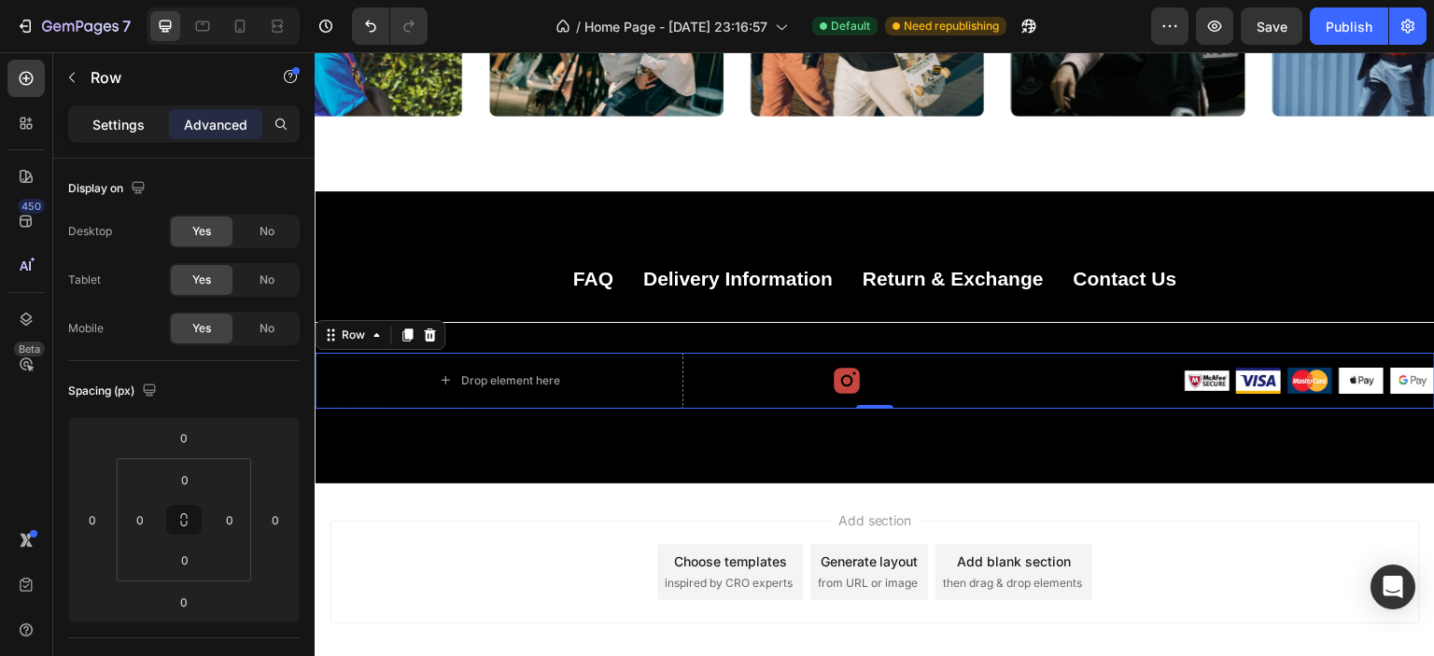
click at [144, 122] on p "Settings" at bounding box center [118, 125] width 52 height 20
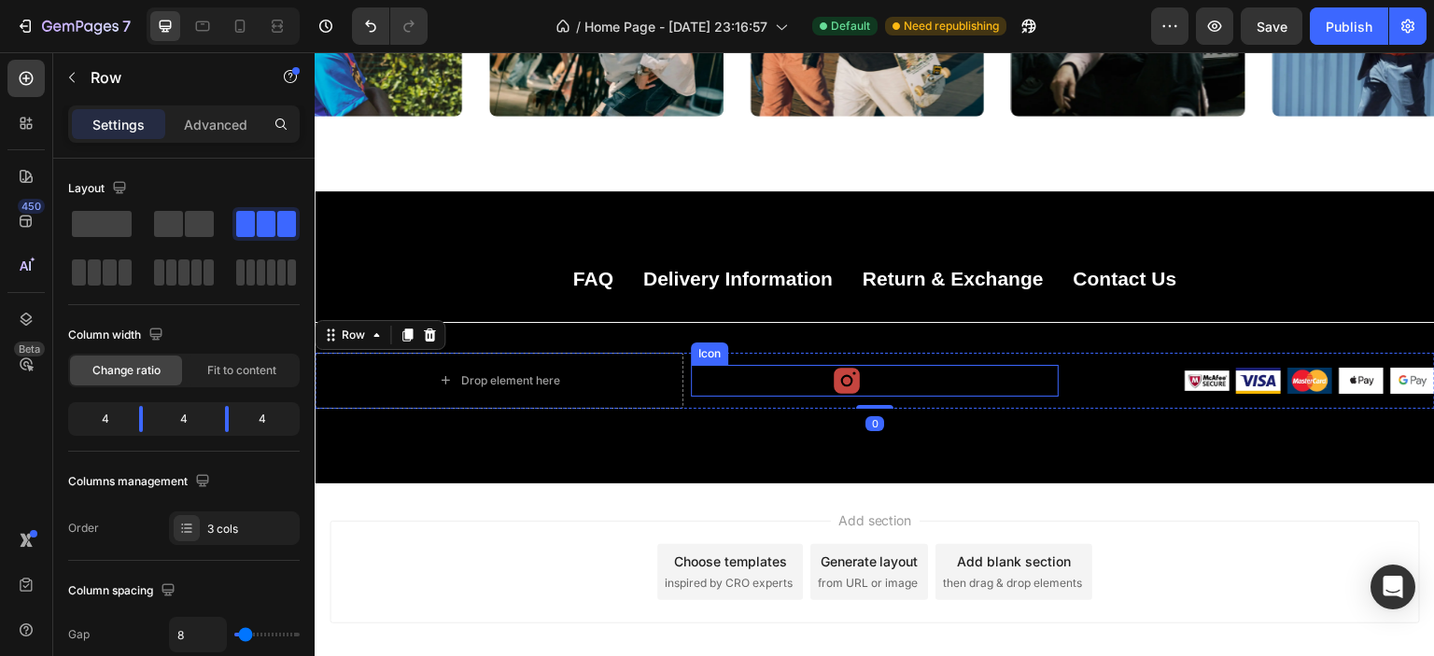
click at [812, 359] on div "Icon" at bounding box center [875, 381] width 369 height 56
click at [851, 381] on icon at bounding box center [847, 381] width 26 height 26
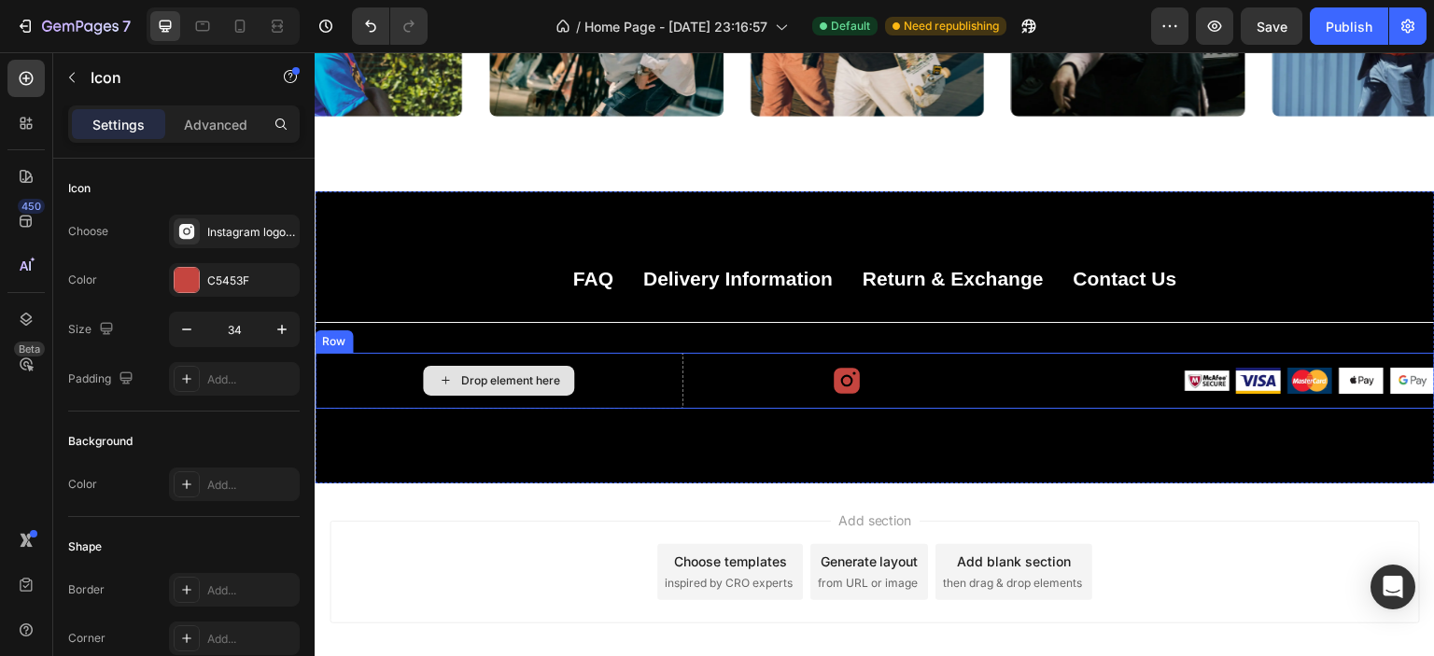
click at [517, 373] on div "Drop element here" at bounding box center [509, 380] width 99 height 15
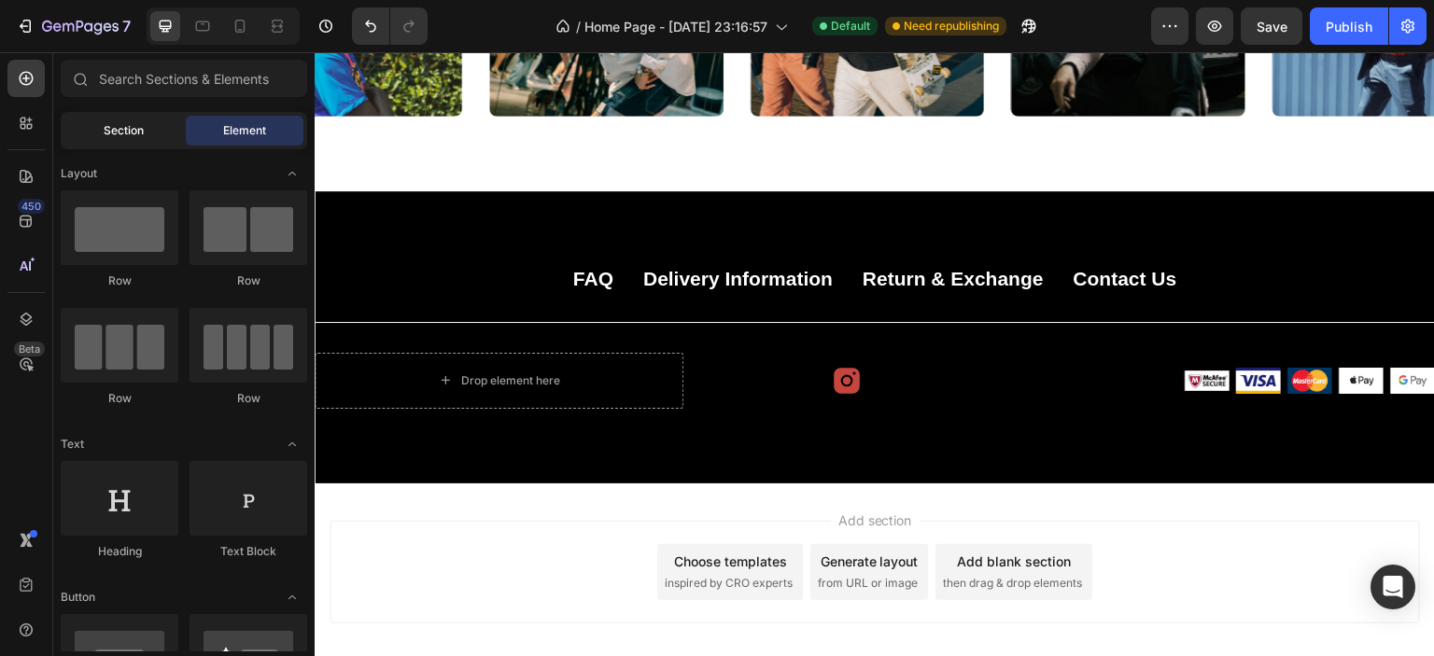
click at [139, 142] on div "Section" at bounding box center [123, 131] width 118 height 30
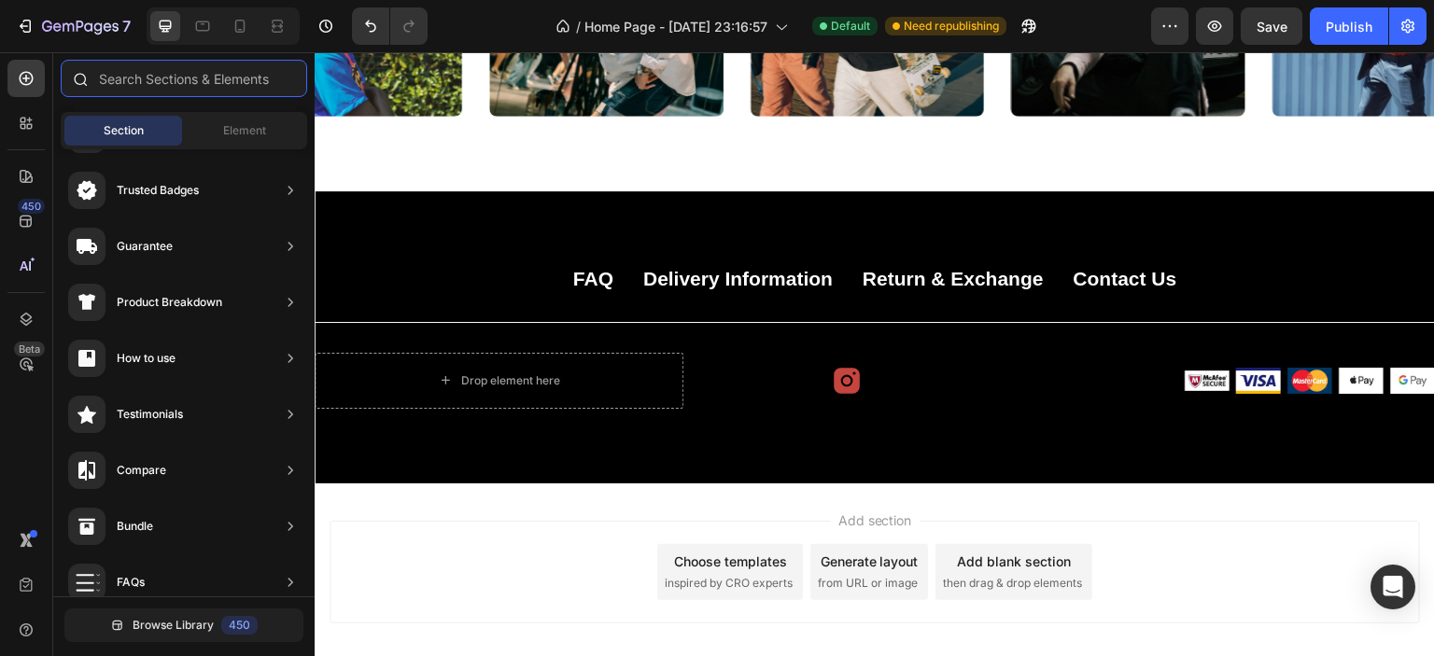
click at [217, 83] on input "text" at bounding box center [184, 78] width 246 height 37
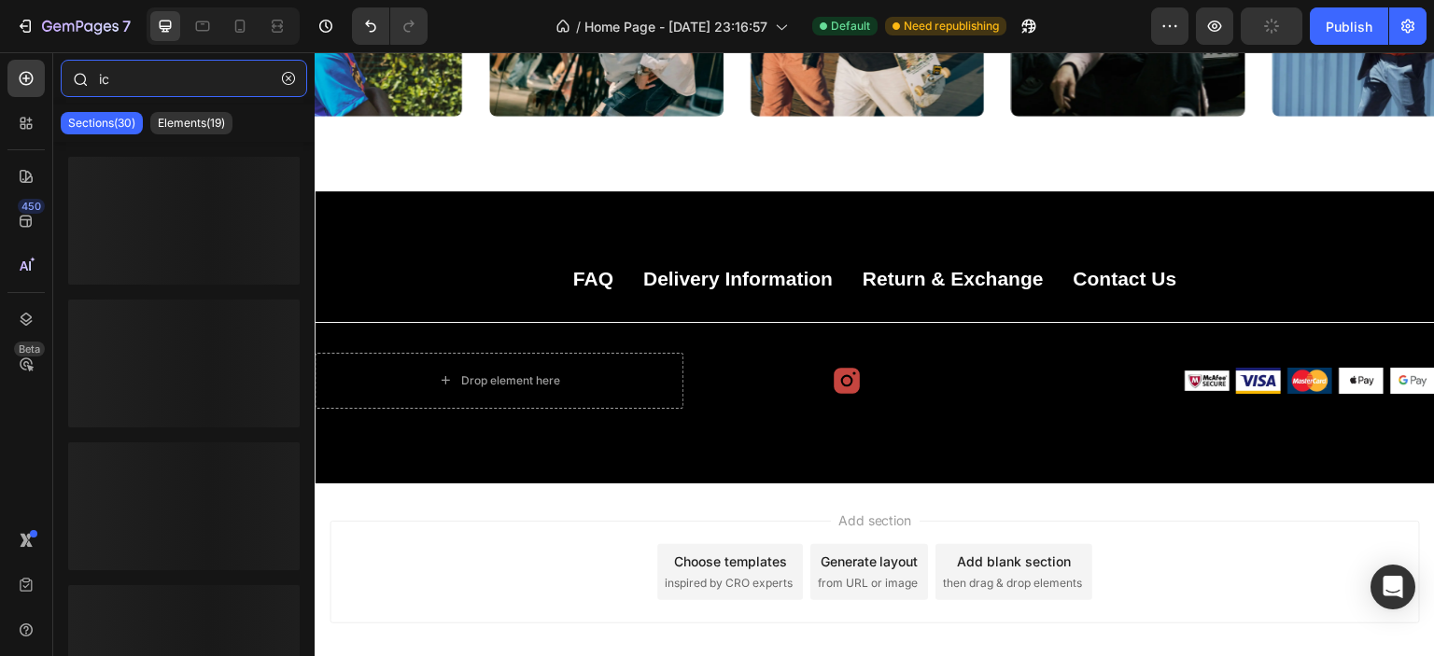
type input "i"
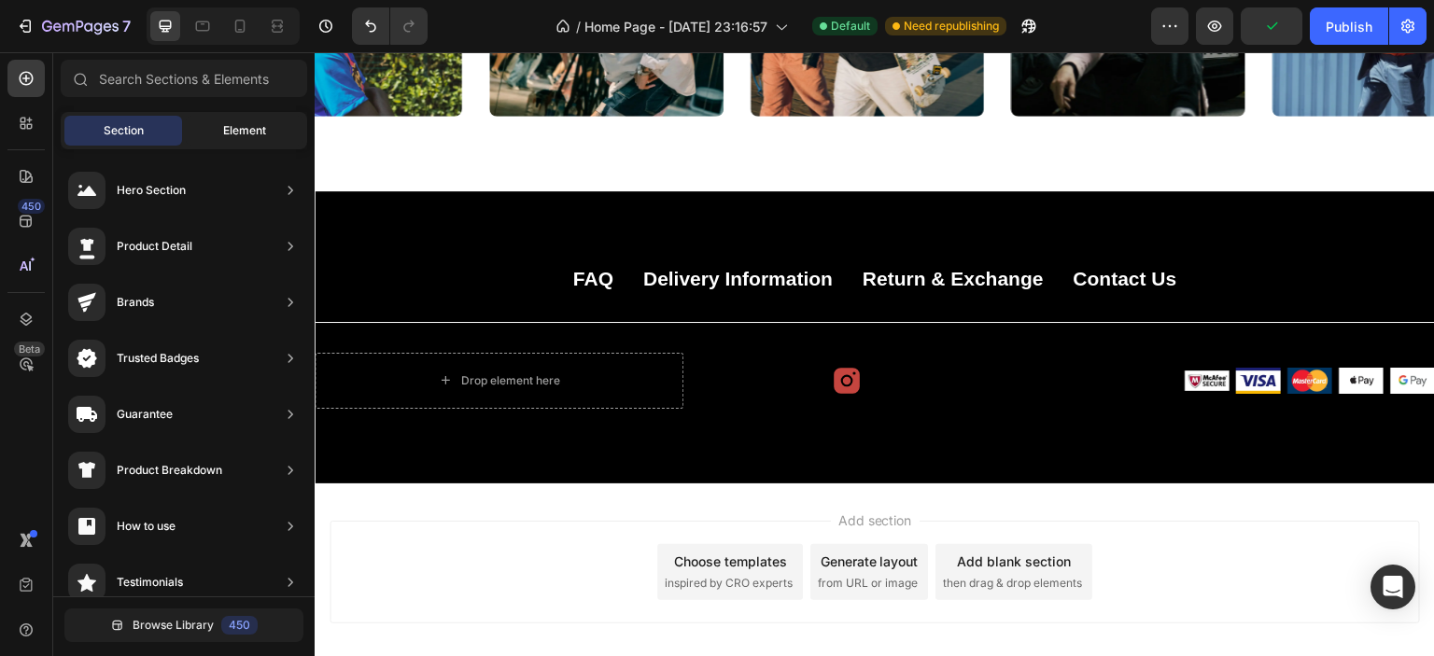
click at [262, 125] on span "Element" at bounding box center [244, 130] width 43 height 17
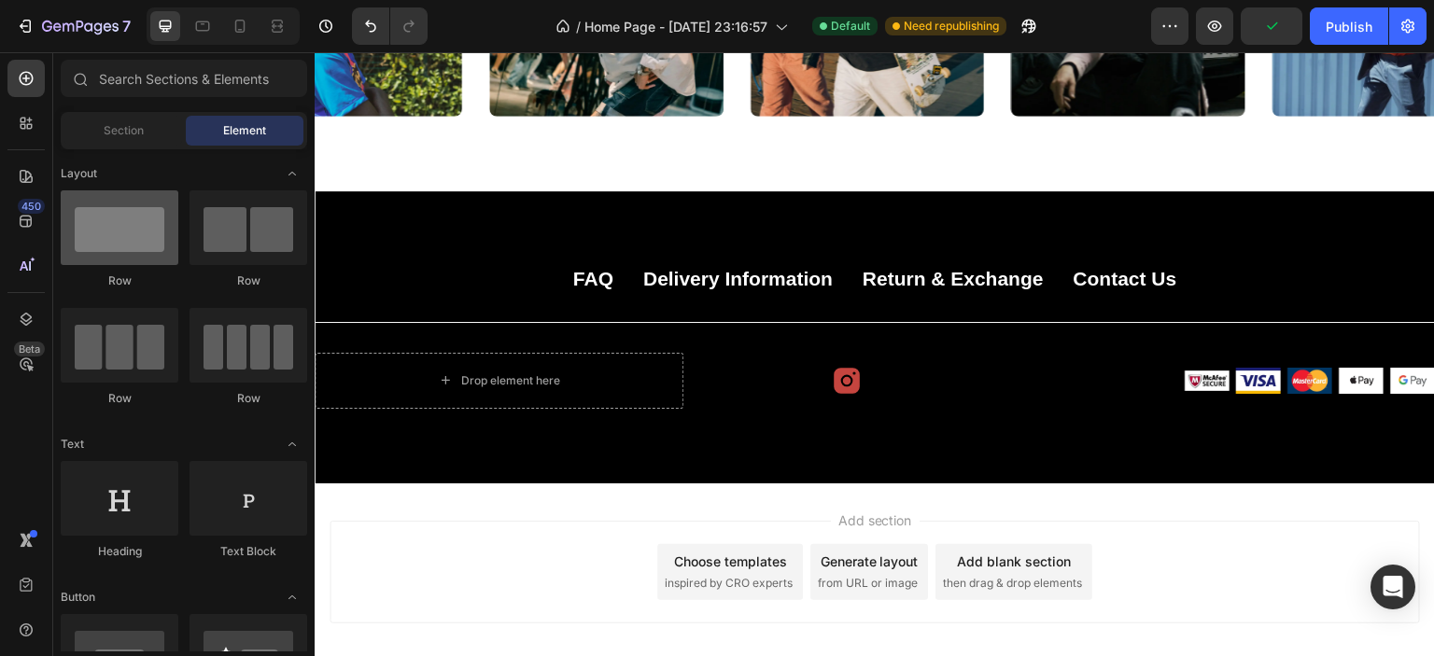
click at [115, 235] on div at bounding box center [120, 227] width 118 height 75
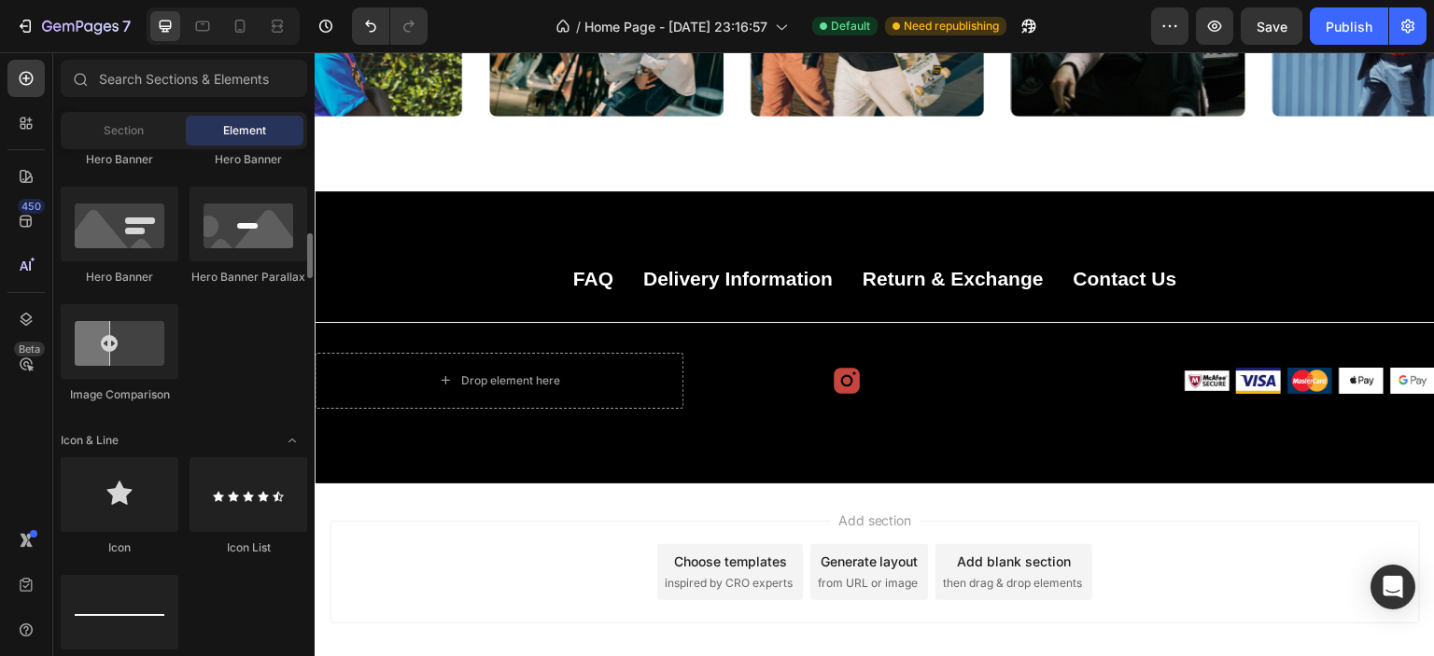
scroll to position [1120, 0]
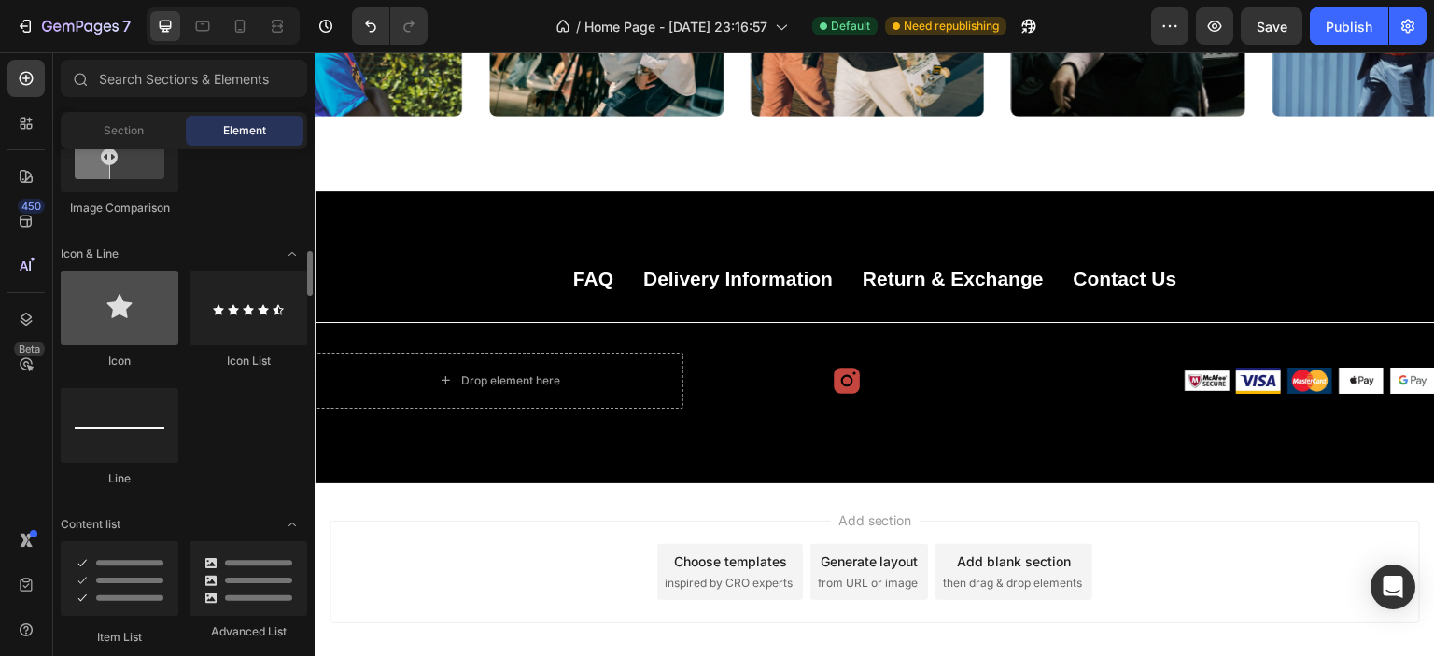
click at [117, 307] on div at bounding box center [120, 308] width 118 height 75
click at [123, 318] on div at bounding box center [120, 308] width 118 height 75
click at [120, 311] on div at bounding box center [120, 308] width 118 height 75
click at [131, 331] on div at bounding box center [120, 308] width 118 height 75
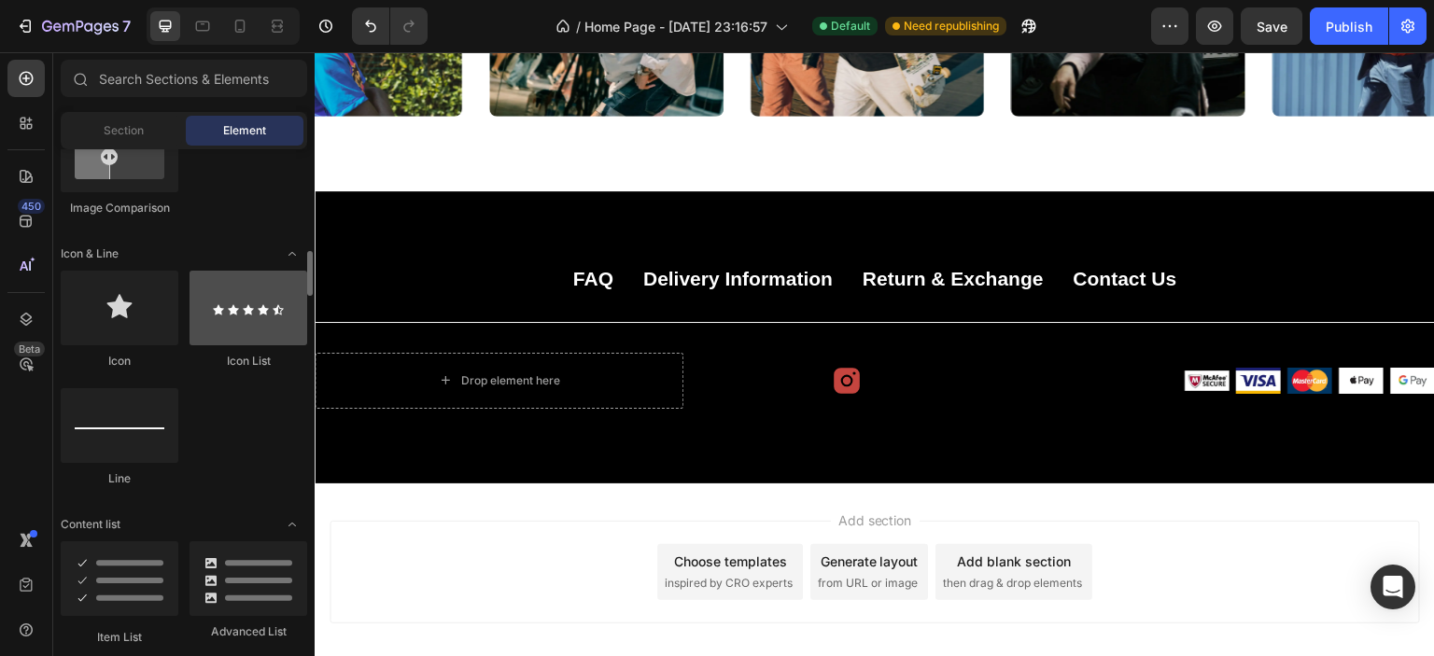
click at [225, 327] on div at bounding box center [249, 308] width 118 height 75
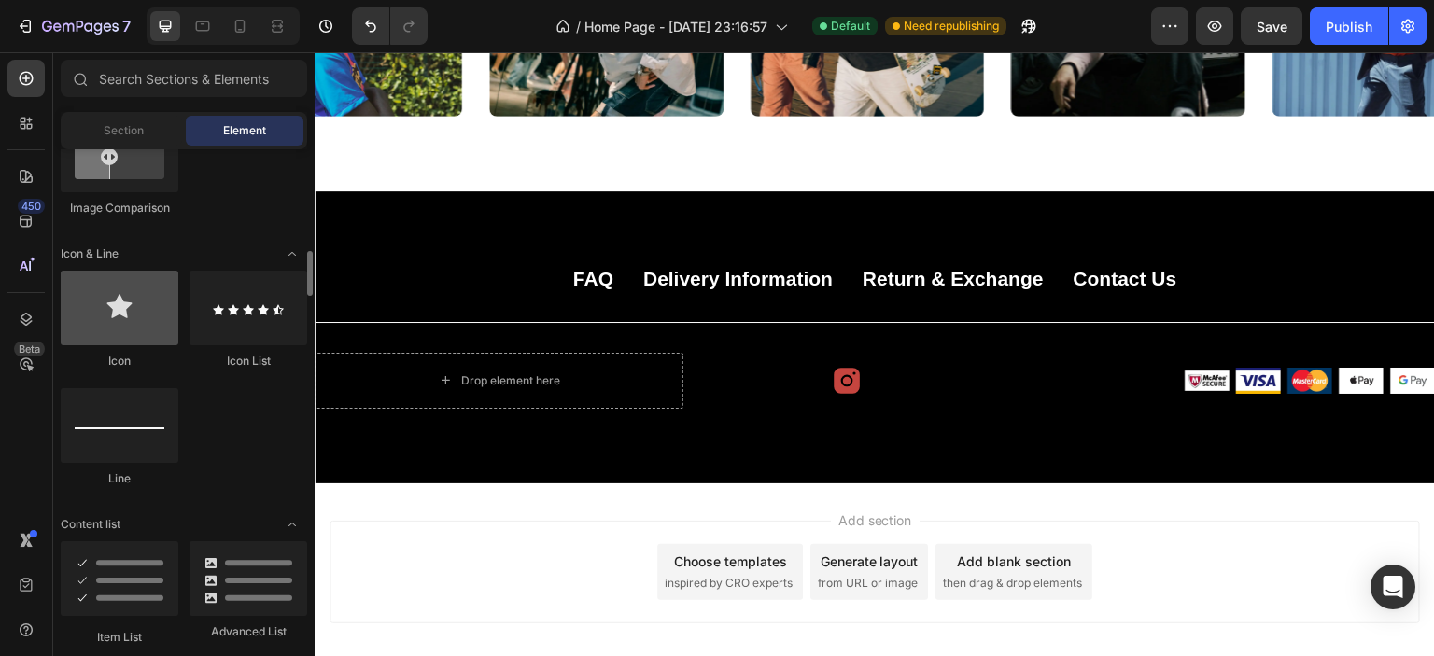
click at [142, 325] on div at bounding box center [120, 308] width 118 height 75
drag, startPoint x: 117, startPoint y: 318, endPoint x: 99, endPoint y: 317, distance: 17.8
click at [99, 317] on div at bounding box center [120, 308] width 118 height 75
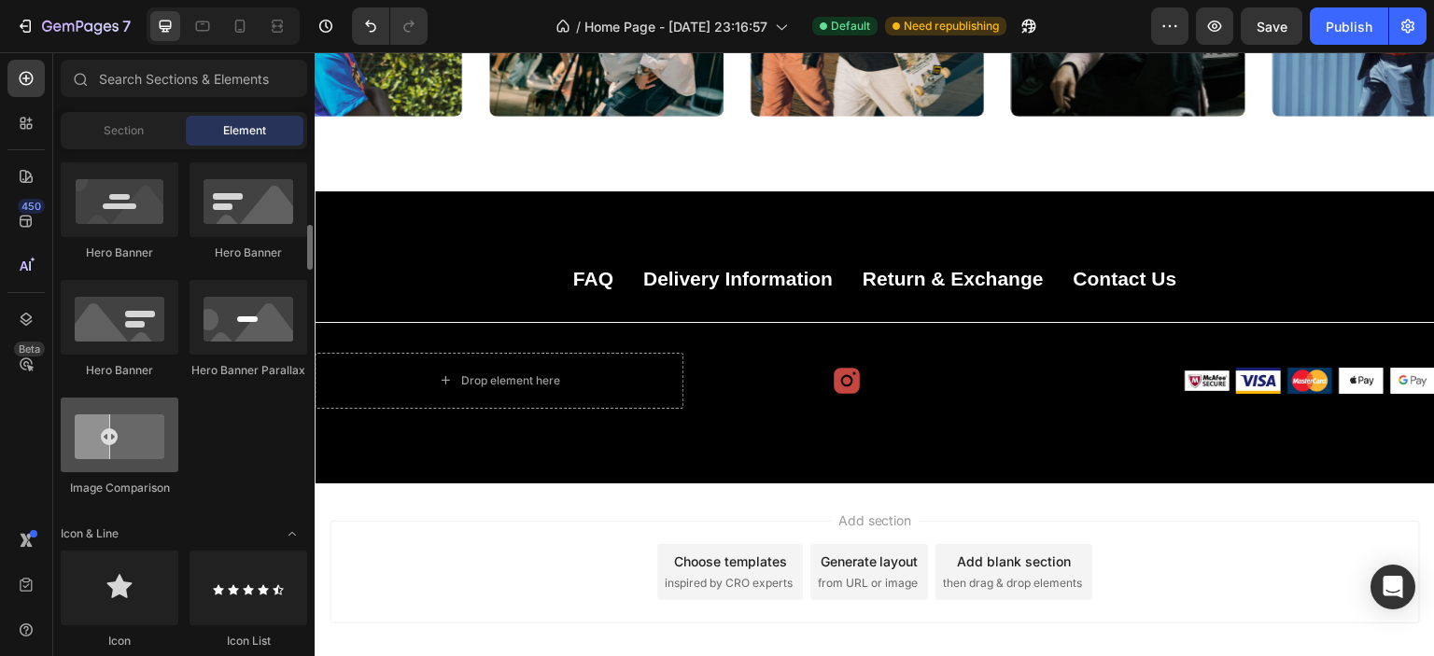
scroll to position [1027, 0]
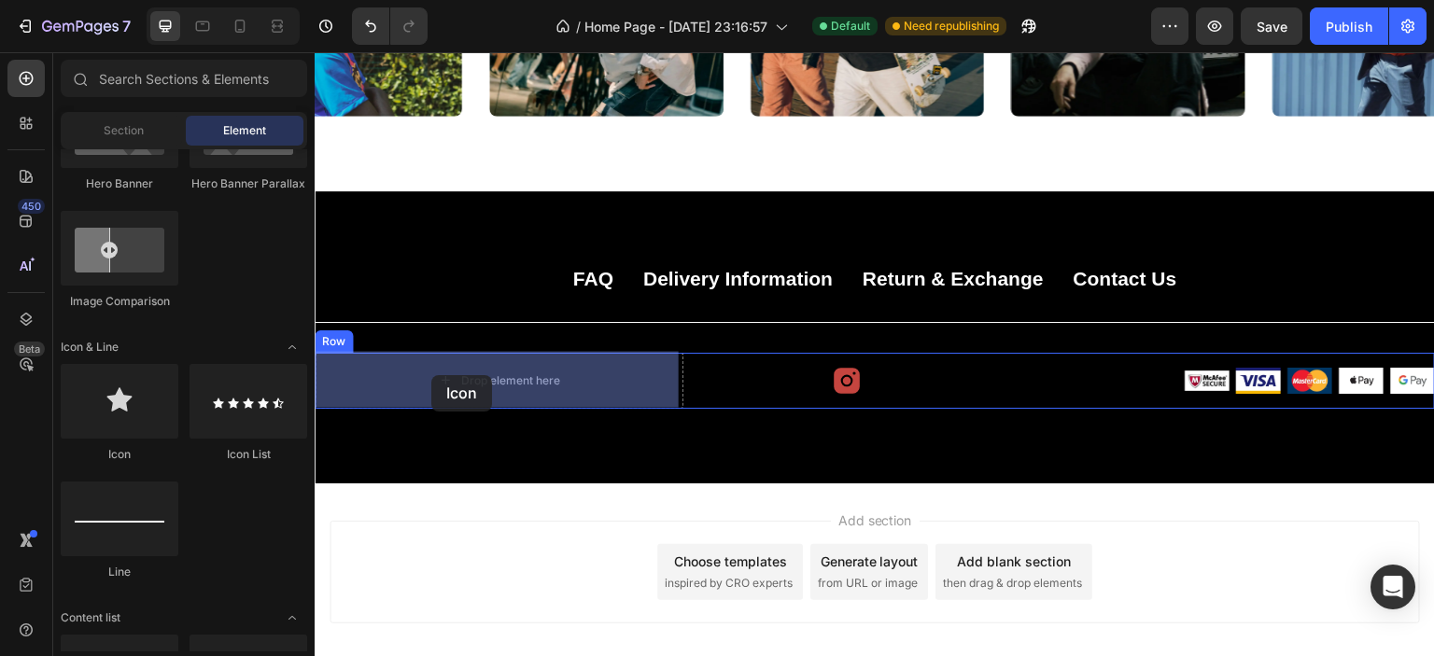
drag, startPoint x: 513, startPoint y: 462, endPoint x: 431, endPoint y: 375, distance: 119.5
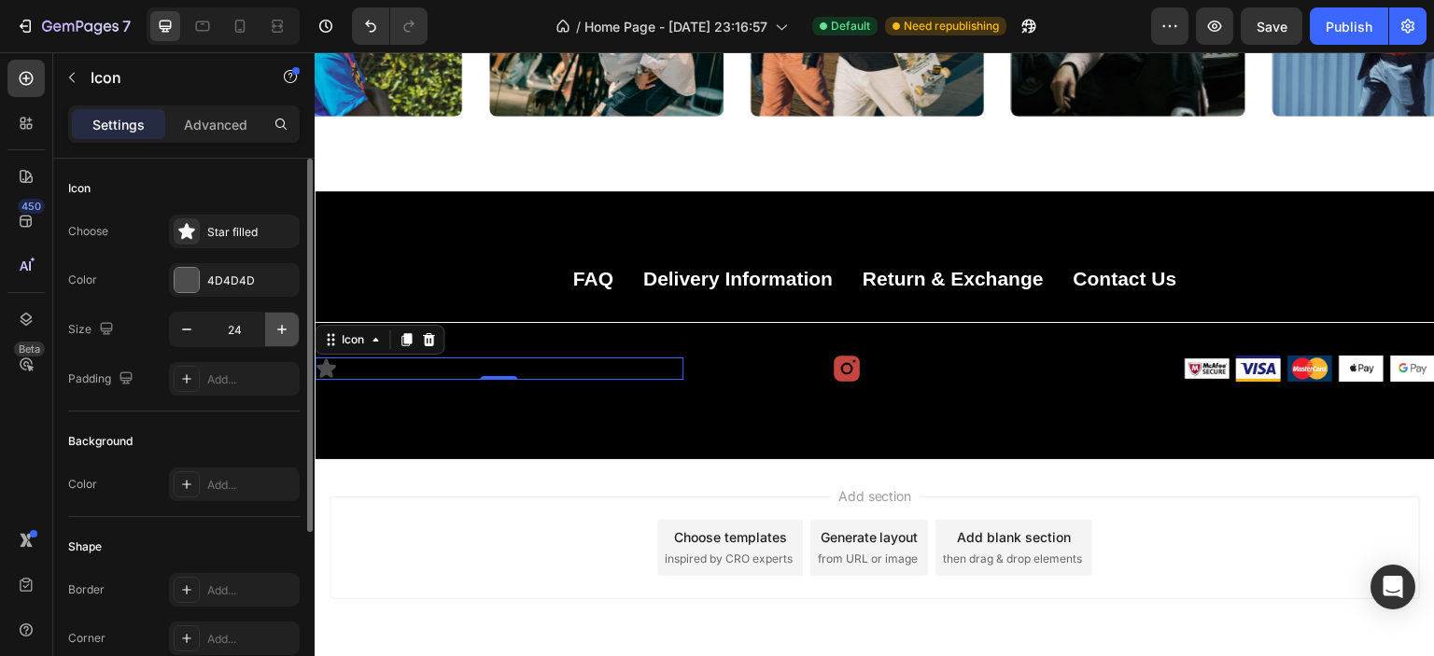
click at [278, 328] on icon "button" at bounding box center [281, 329] width 9 height 9
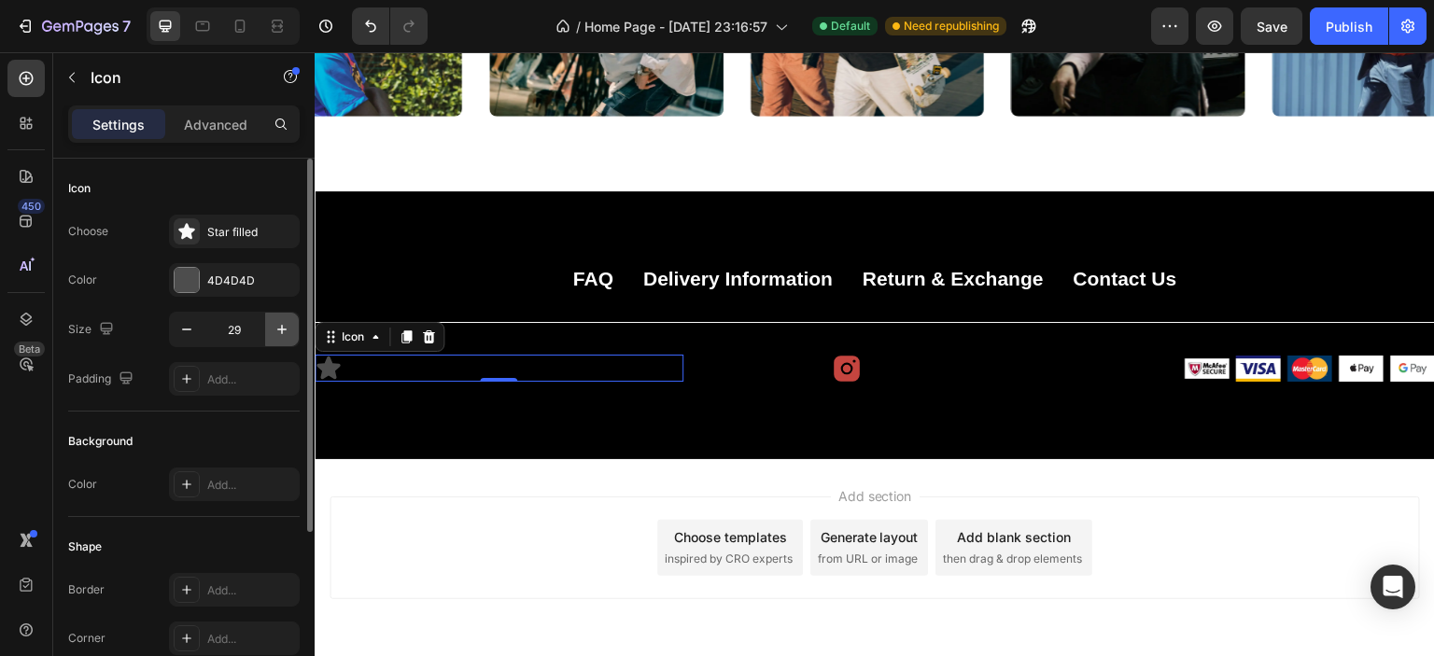
click at [278, 328] on icon "button" at bounding box center [281, 329] width 9 height 9
type input "30"
click at [227, 134] on p "Advanced" at bounding box center [215, 125] width 63 height 20
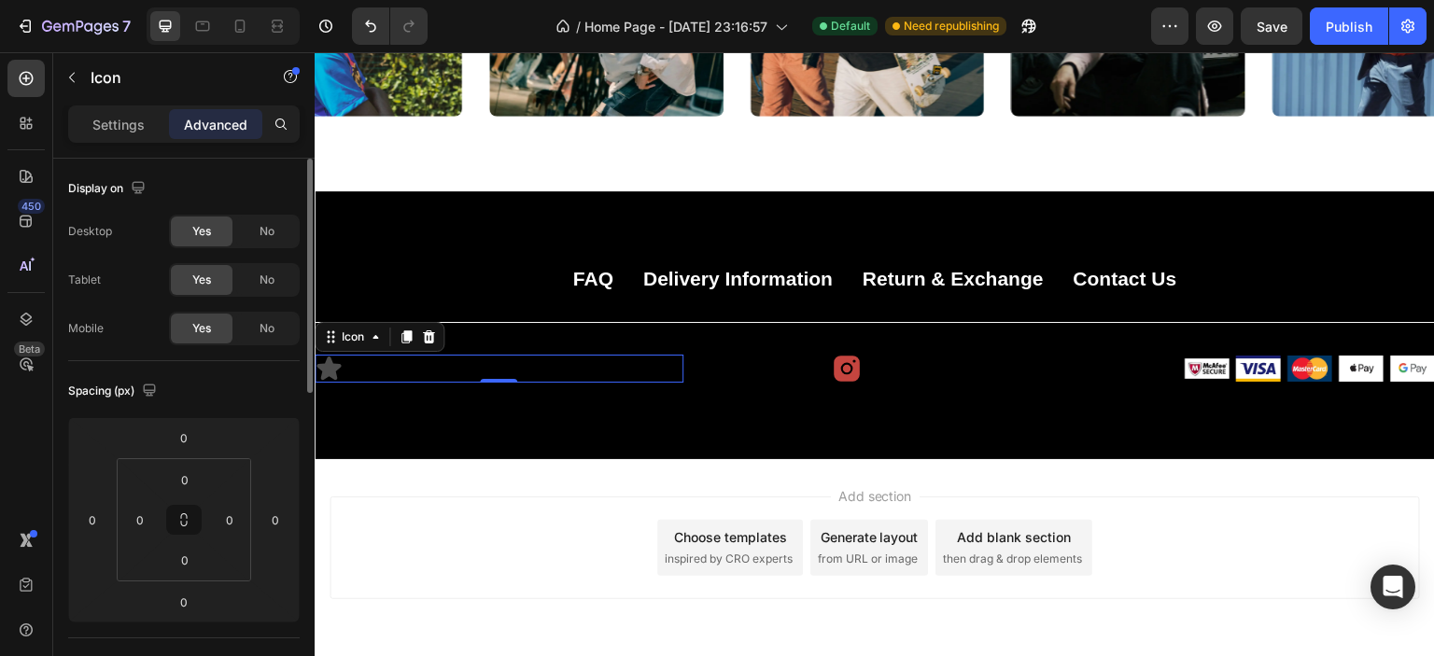
click at [134, 133] on p "Settings" at bounding box center [118, 125] width 52 height 20
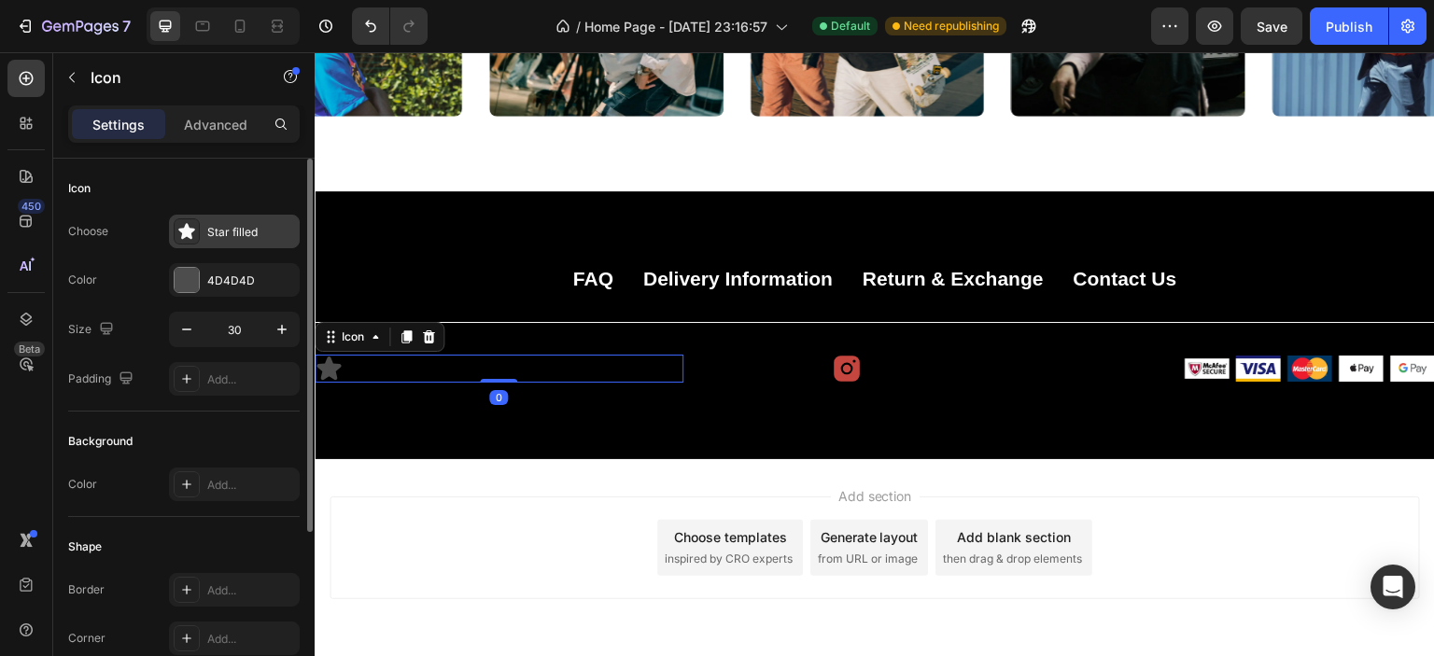
click at [238, 231] on div "Star filled" at bounding box center [251, 232] width 88 height 17
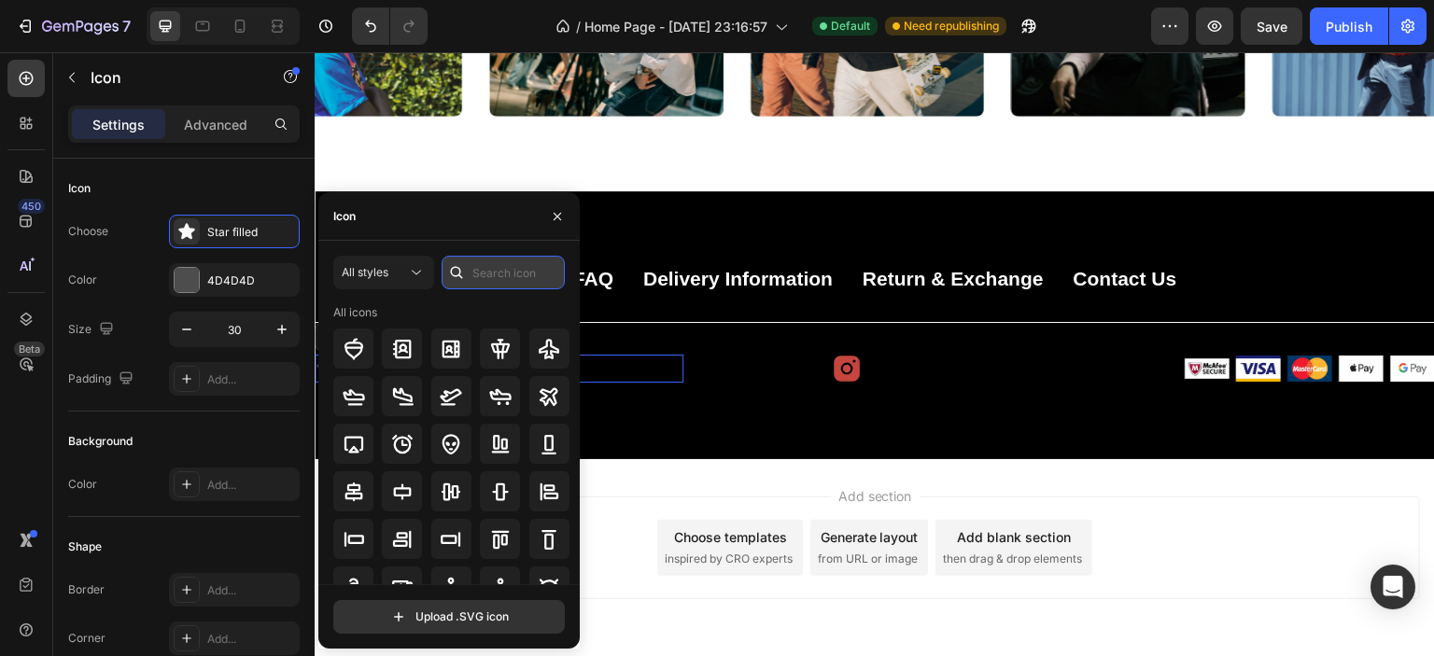
click at [502, 264] on input "text" at bounding box center [503, 273] width 123 height 34
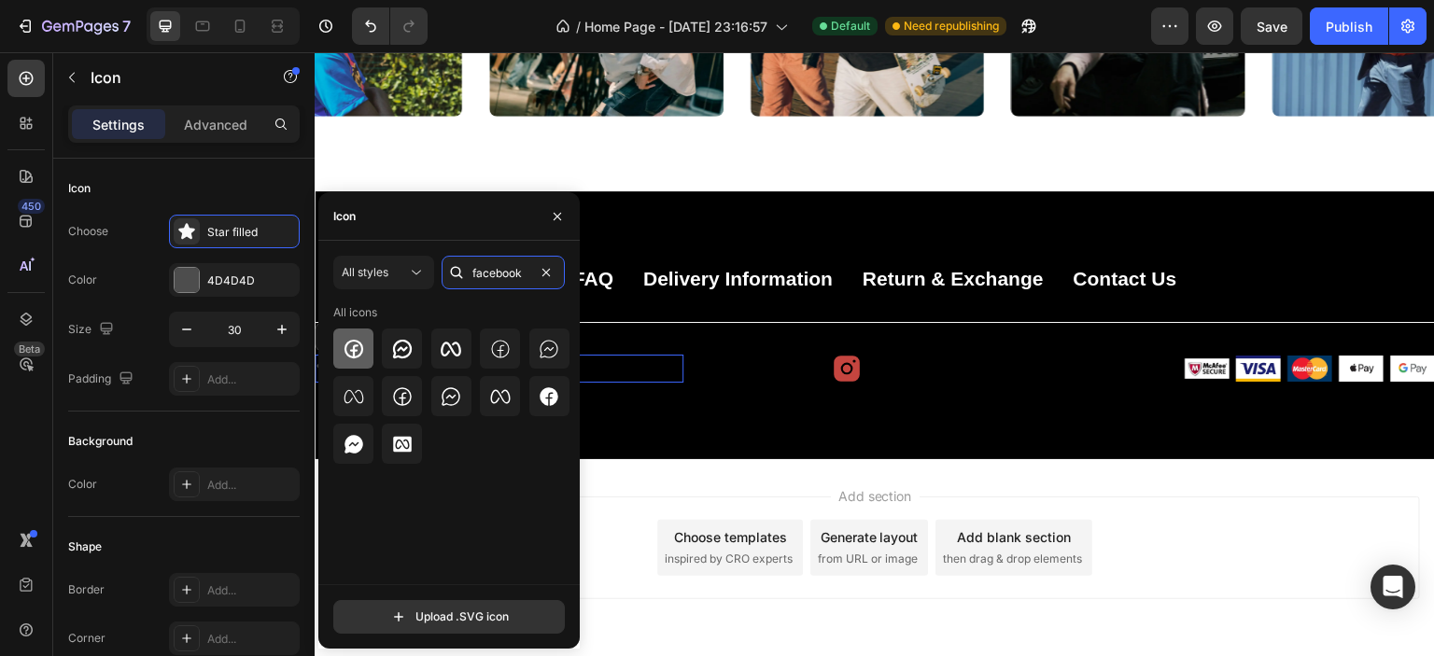
type input "facebook"
click at [355, 356] on icon at bounding box center [354, 349] width 22 height 22
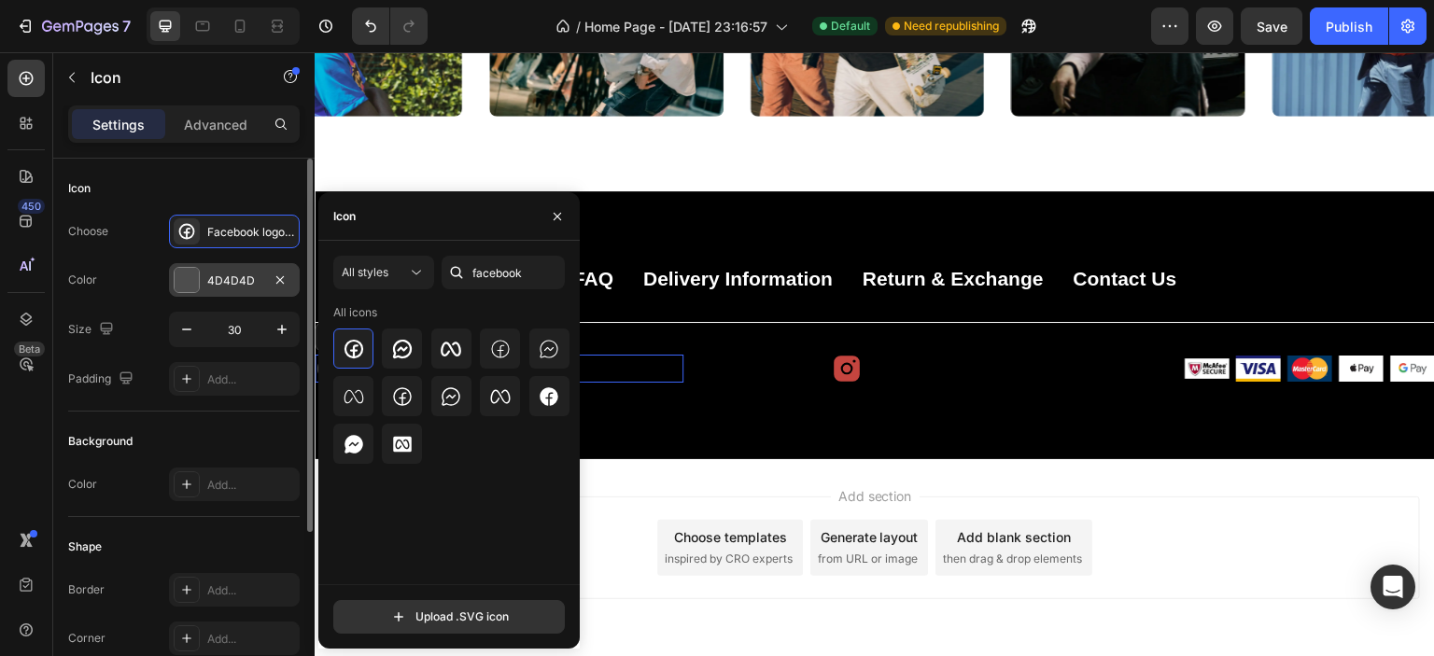
click at [210, 288] on div "4D4D4D" at bounding box center [234, 280] width 131 height 34
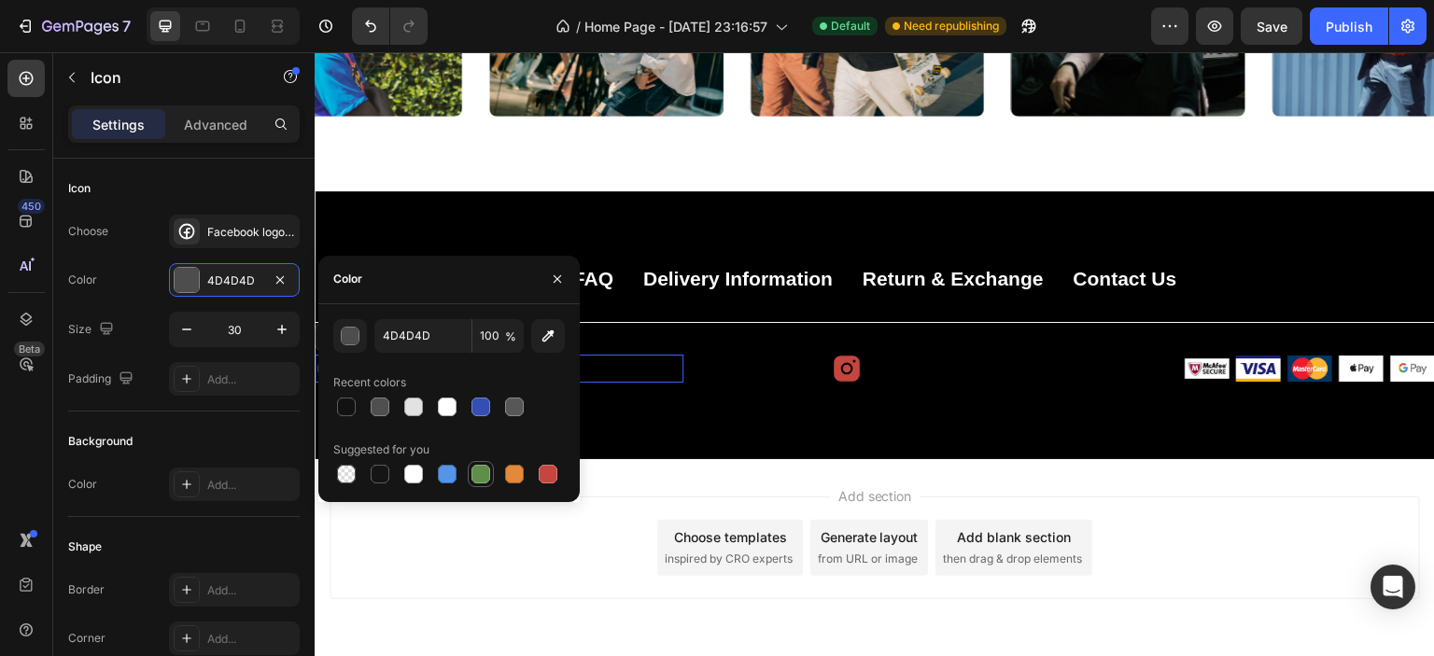
drag, startPoint x: 541, startPoint y: 470, endPoint x: 475, endPoint y: 468, distance: 66.3
click at [541, 470] on div at bounding box center [548, 474] width 19 height 19
click at [138, 282] on div "Color C5453F" at bounding box center [184, 280] width 232 height 34
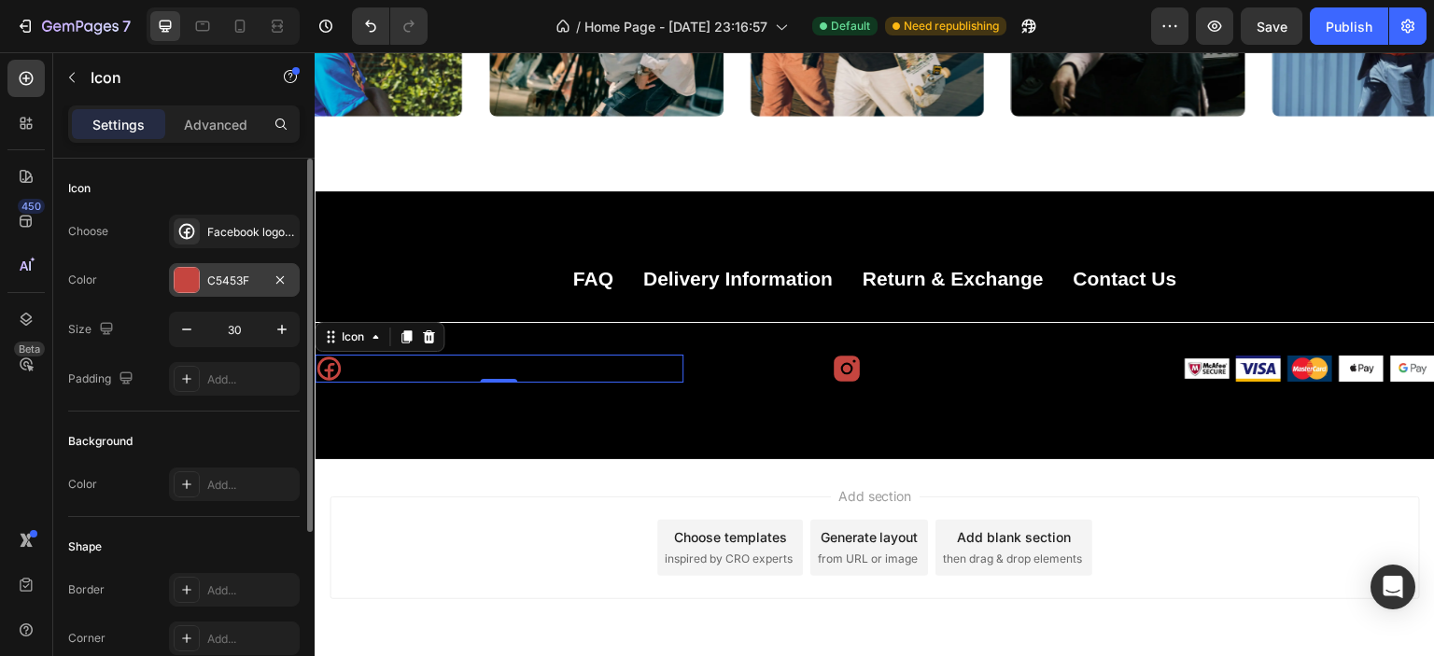
click at [219, 291] on div "C5453F" at bounding box center [234, 280] width 131 height 34
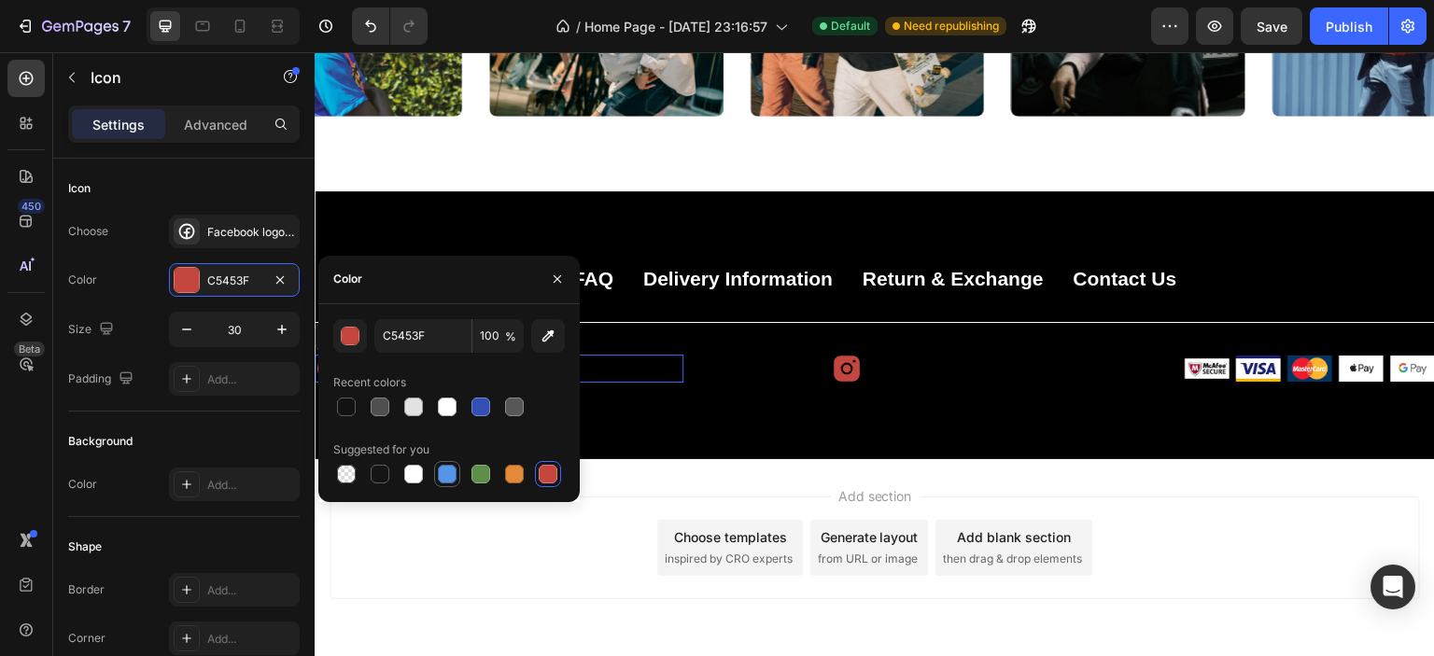
click at [451, 472] on div at bounding box center [447, 474] width 19 height 19
type input "5594E7"
click at [144, 269] on div "Color 5594E7" at bounding box center [184, 280] width 232 height 34
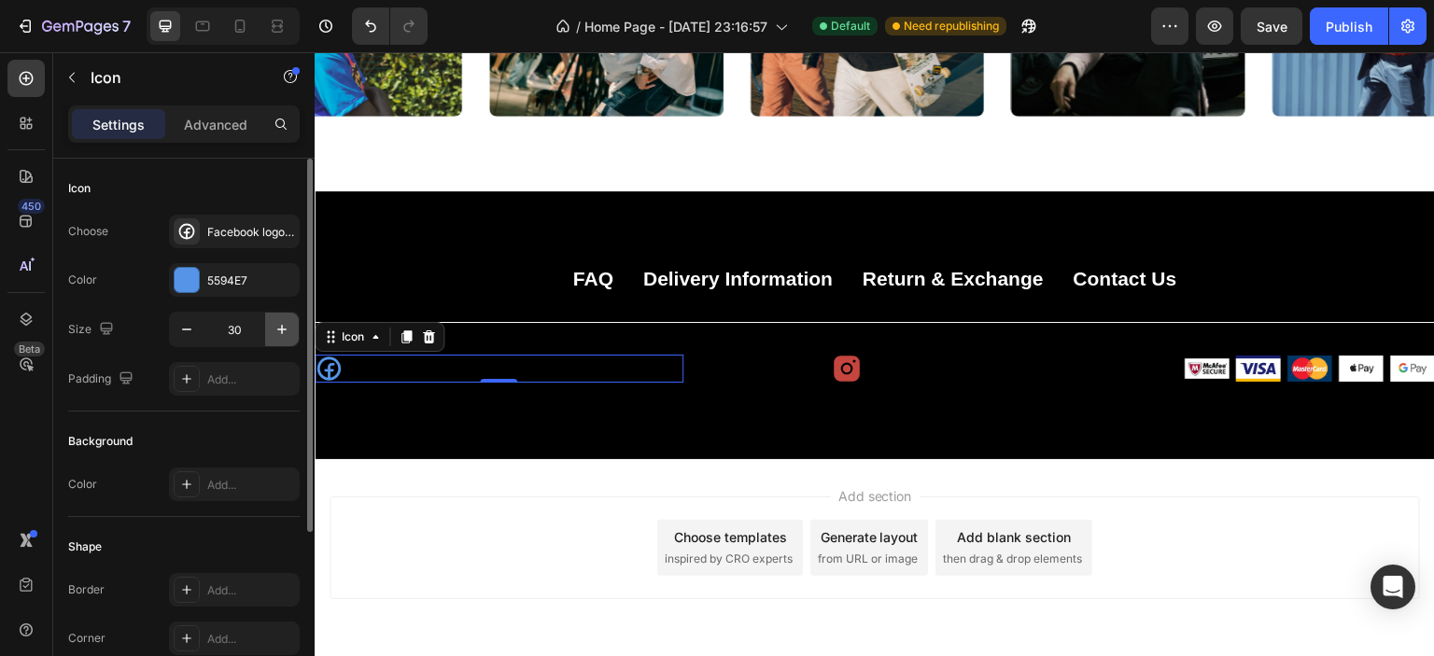
click at [276, 335] on icon "button" at bounding box center [282, 329] width 19 height 19
drag, startPoint x: 288, startPoint y: 323, endPoint x: 218, endPoint y: 144, distance: 192.4
click at [288, 323] on icon "button" at bounding box center [282, 329] width 19 height 19
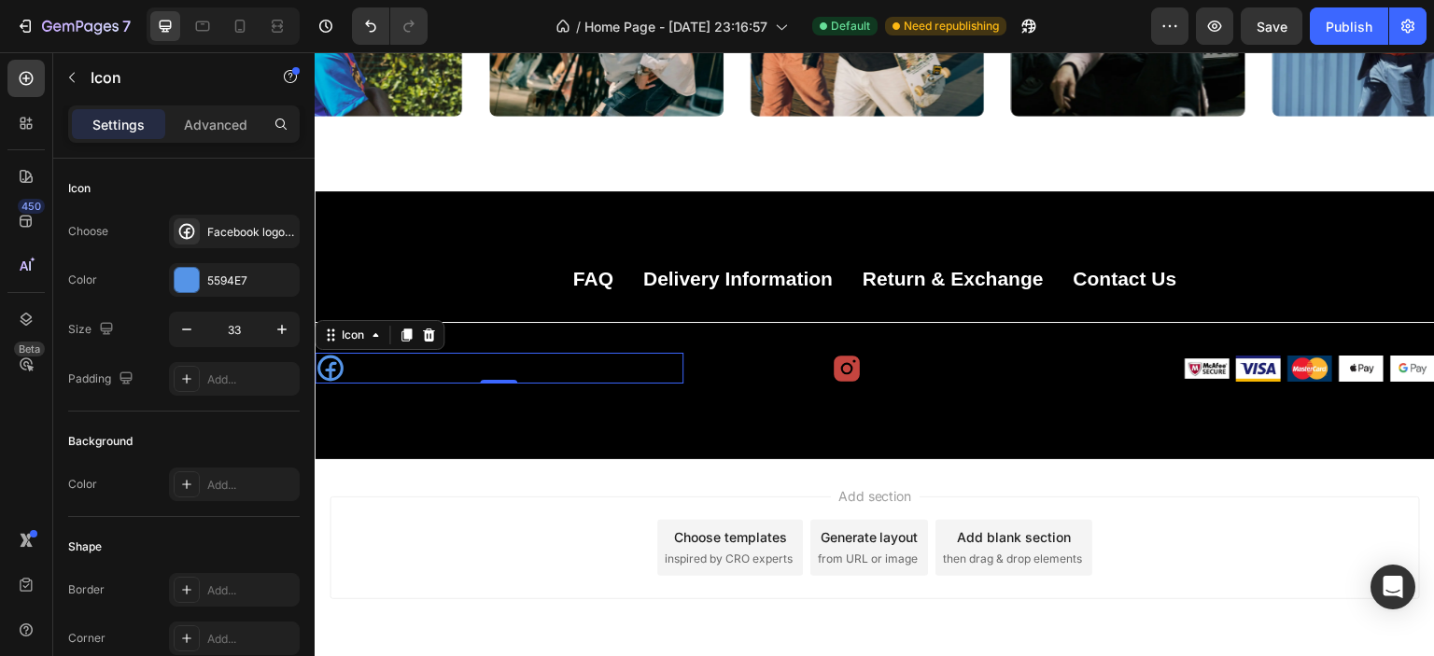
type input "34"
click at [215, 126] on p "Advanced" at bounding box center [215, 125] width 63 height 20
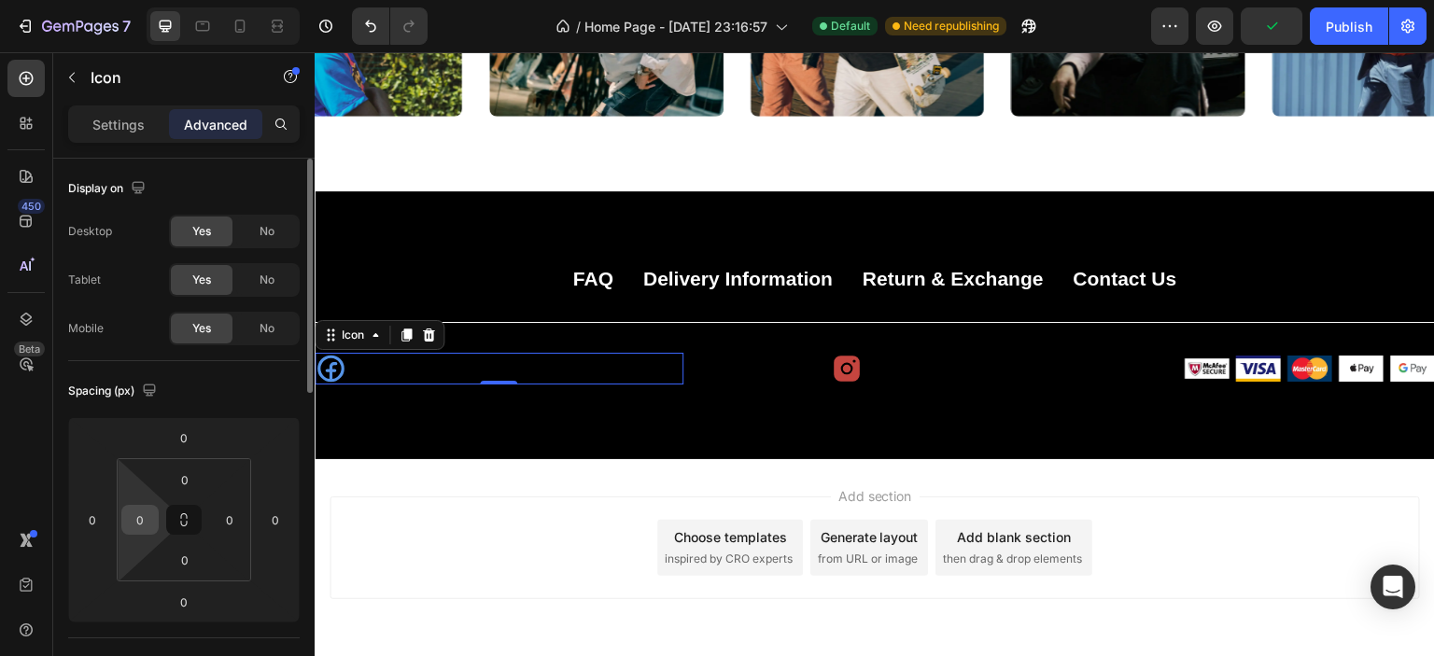
click at [151, 515] on input "0" at bounding box center [140, 520] width 28 height 28
type input "160"
click at [470, 475] on div "Add section Choose templates inspired by CRO experts Generate layout from URL o…" at bounding box center [875, 574] width 1120 height 230
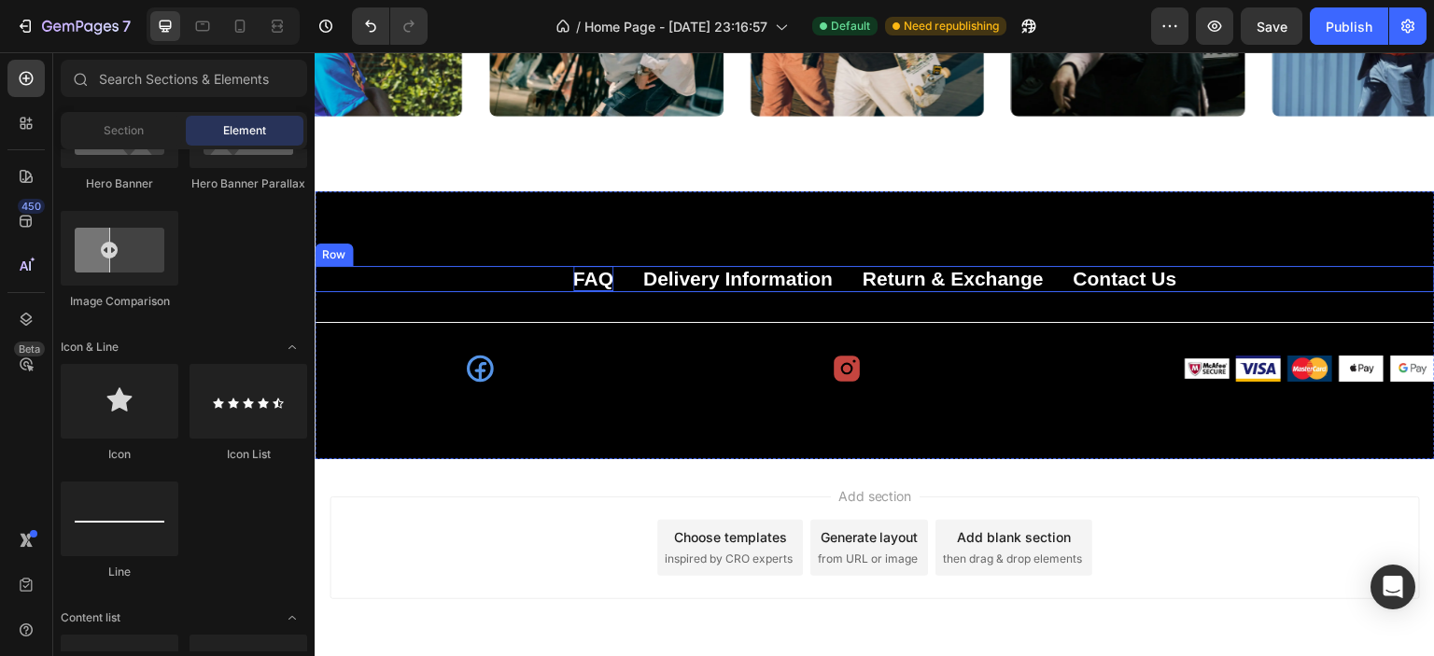
click at [592, 275] on p "FAQ" at bounding box center [593, 278] width 40 height 25
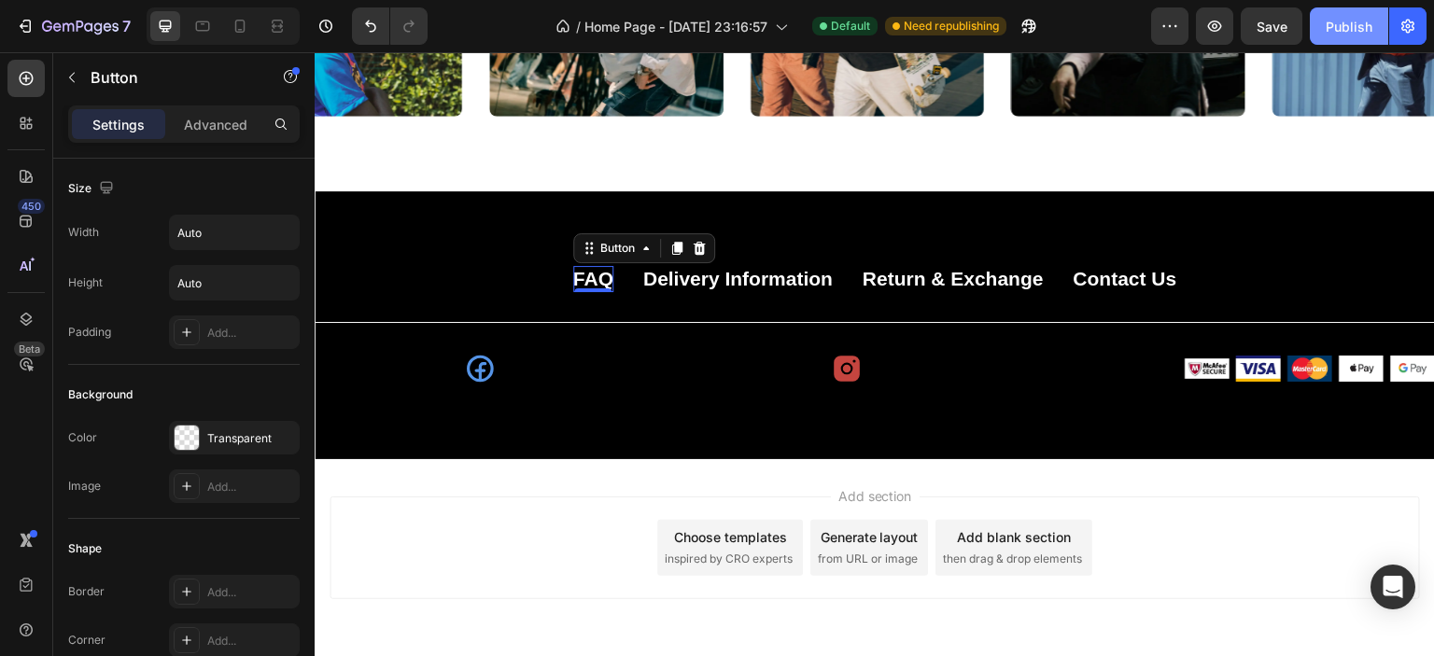
click at [1348, 28] on div "Publish" at bounding box center [1349, 27] width 47 height 20
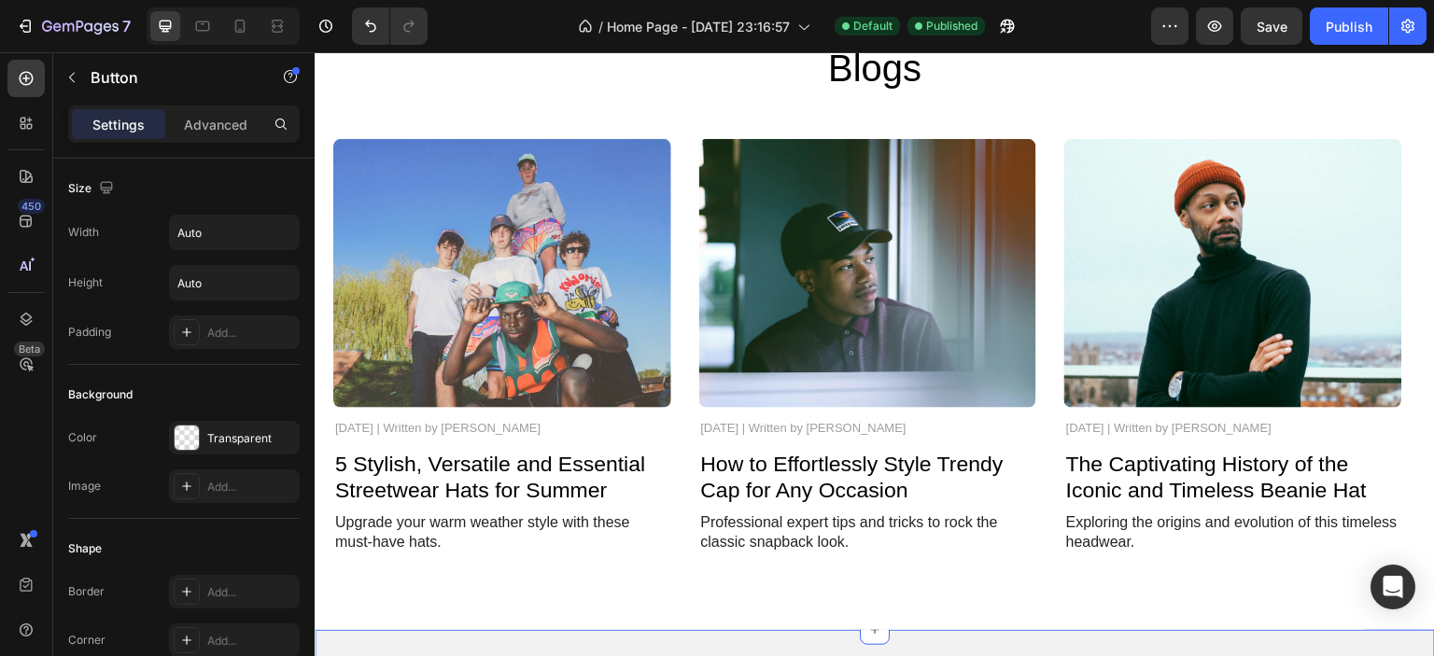
scroll to position [4493, 0]
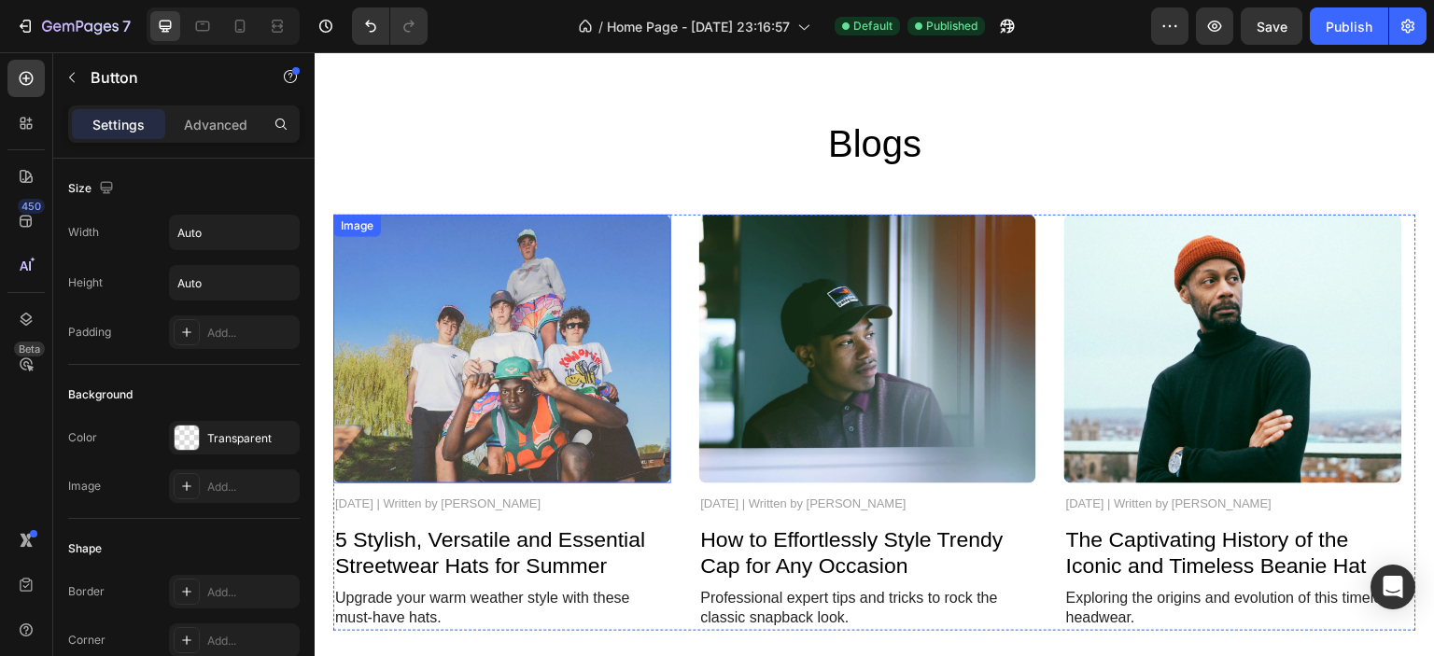
click at [516, 359] on img at bounding box center [502, 349] width 338 height 269
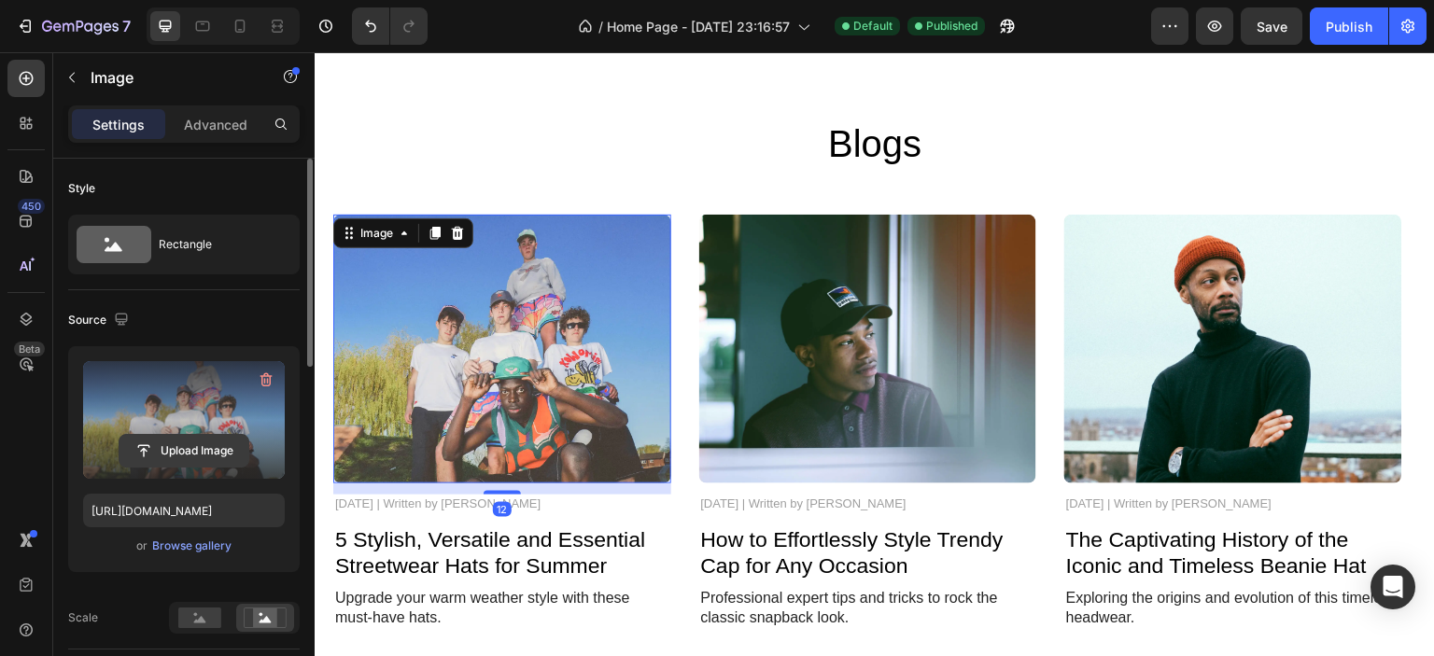
click at [202, 446] on input "file" at bounding box center [184, 451] width 129 height 32
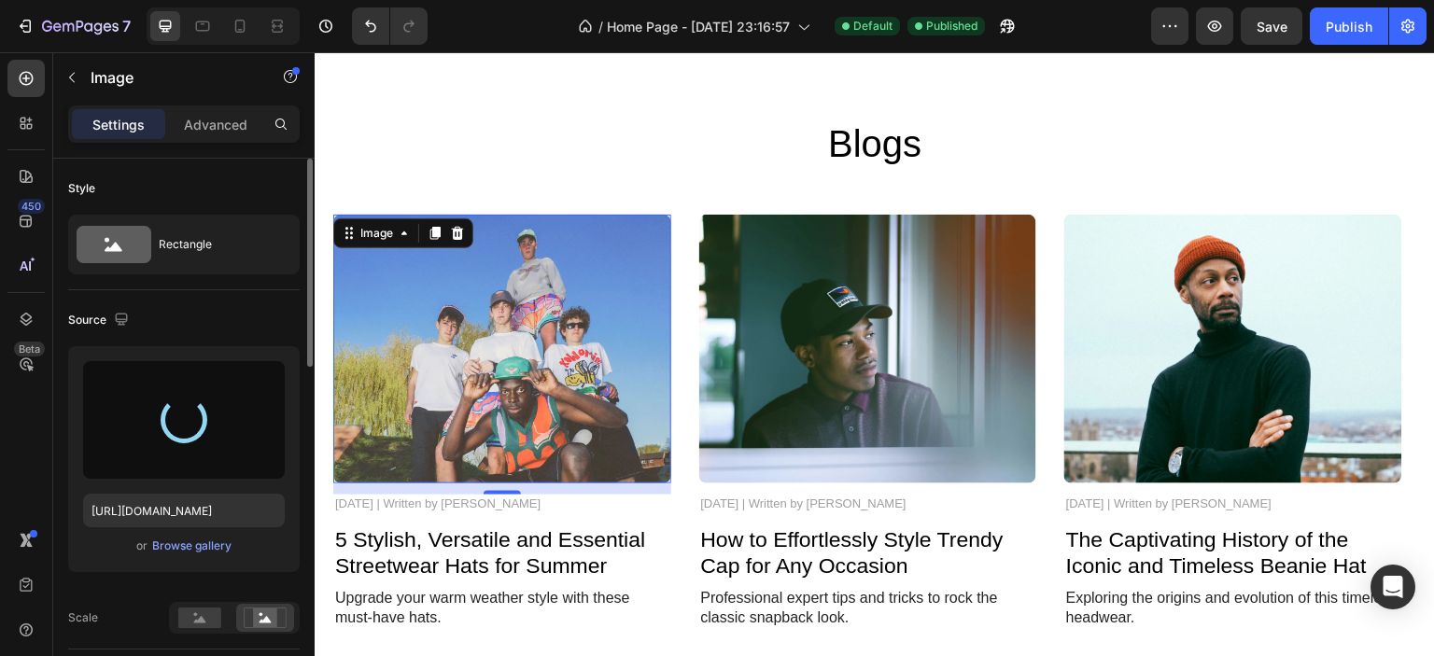
type input "[URL][DOMAIN_NAME]"
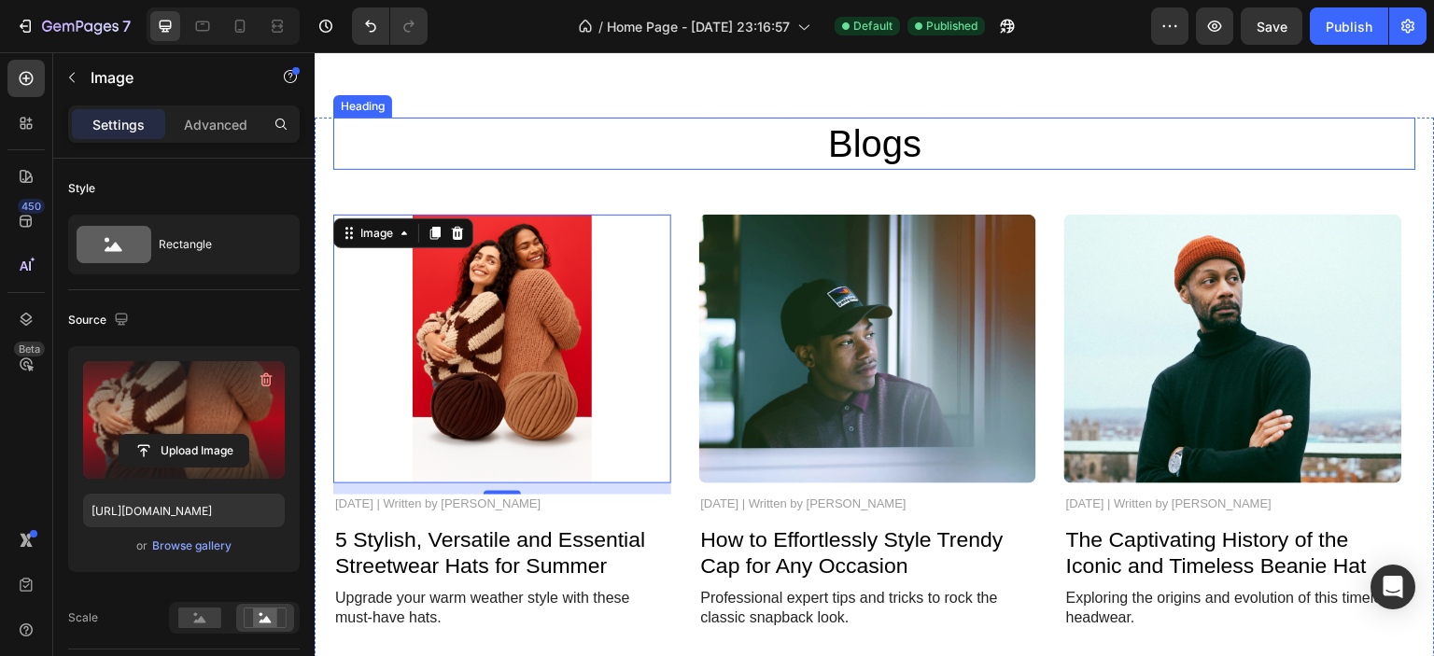
click at [649, 139] on h2 "Blogs" at bounding box center [874, 144] width 1083 height 52
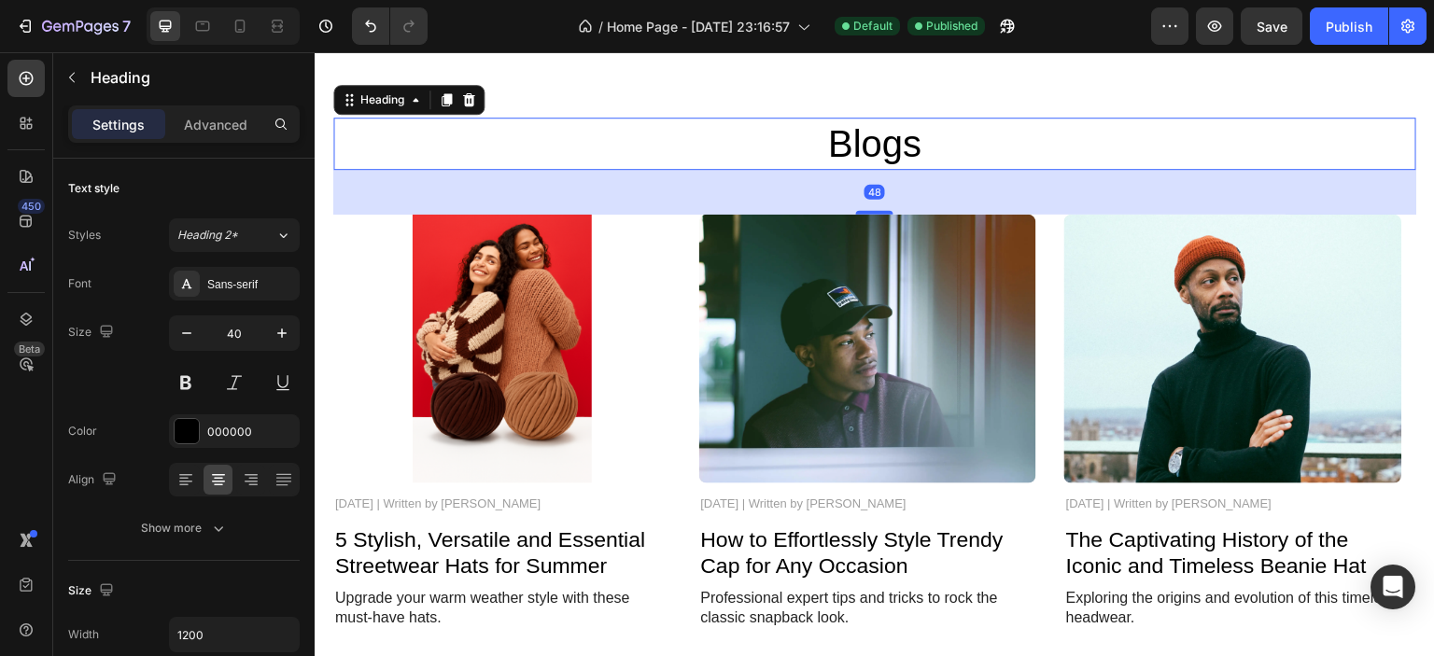
click at [624, 281] on img at bounding box center [502, 349] width 338 height 269
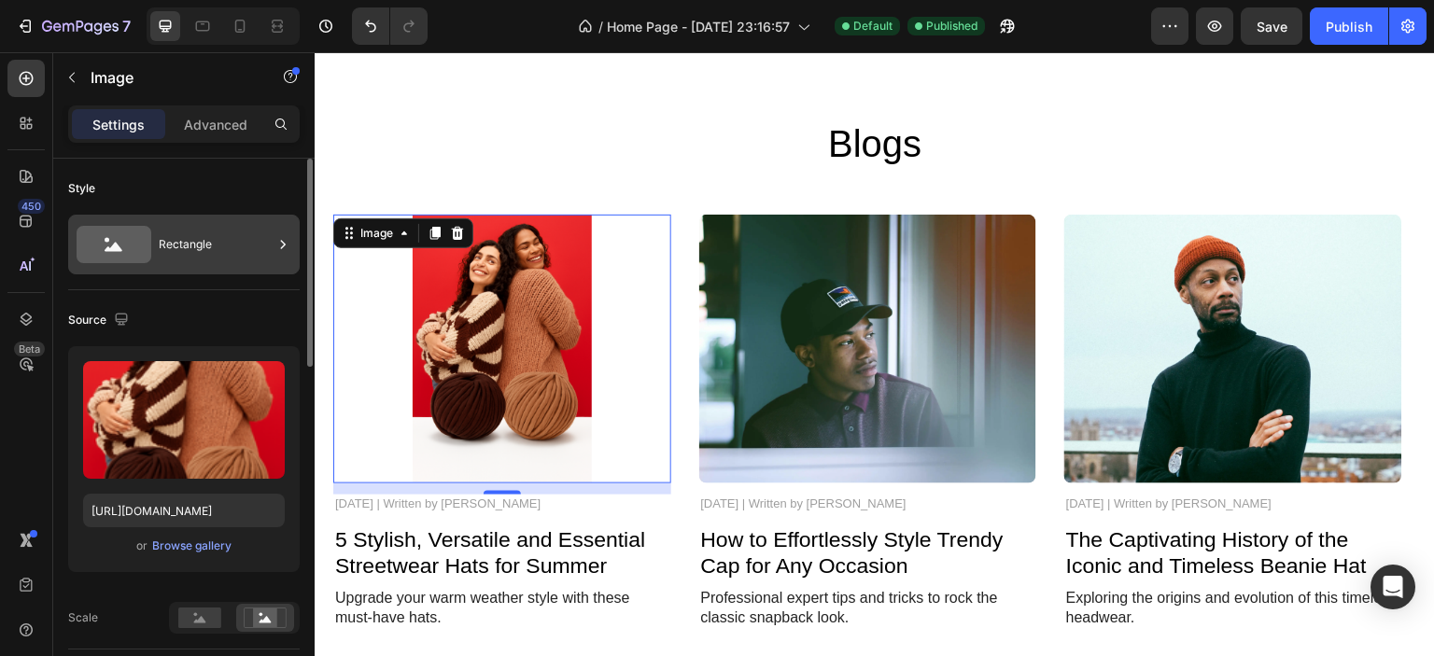
click at [187, 240] on div "Rectangle" at bounding box center [216, 244] width 114 height 43
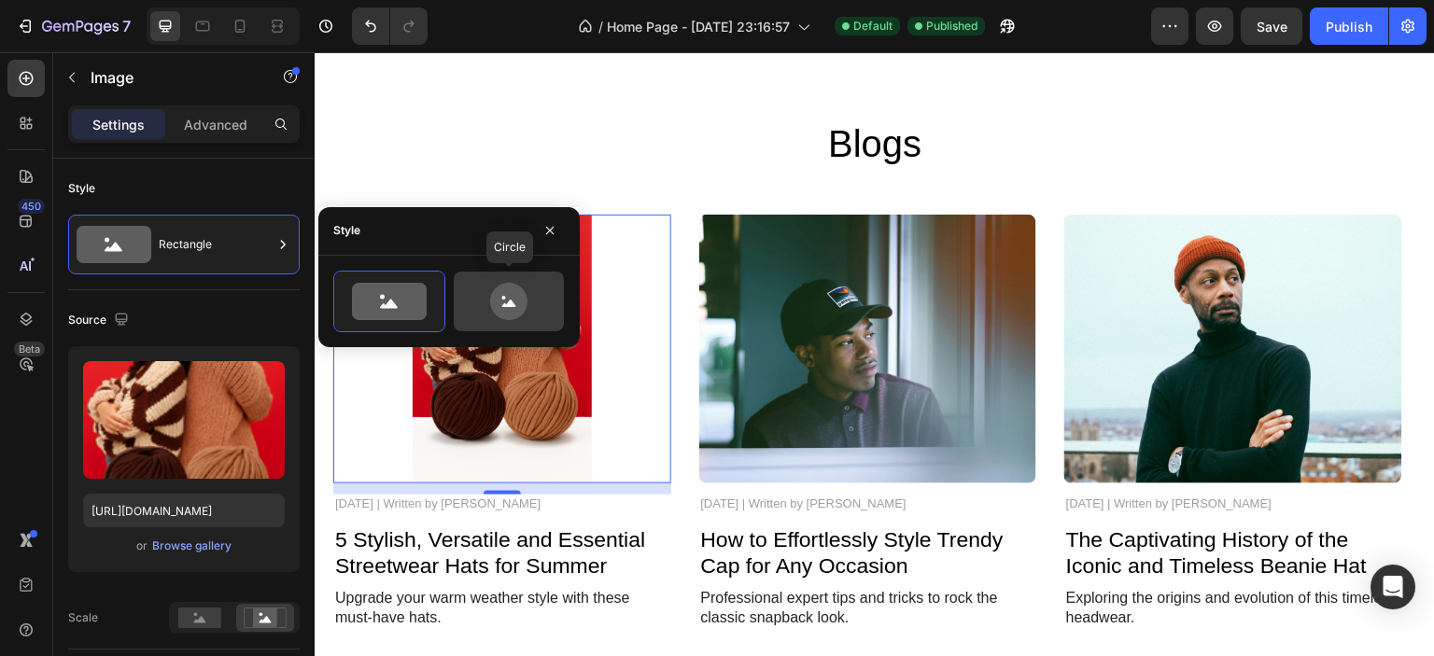
click at [498, 311] on icon at bounding box center [508, 301] width 37 height 37
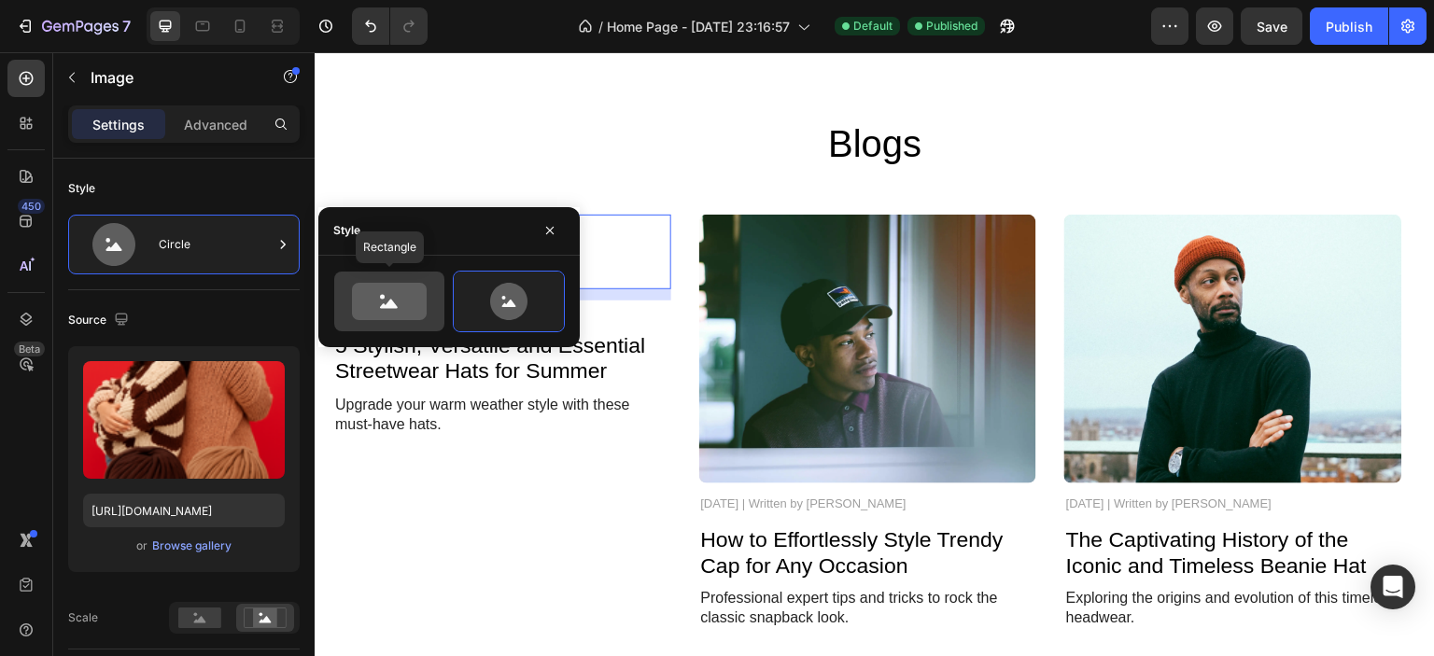
click at [414, 309] on icon at bounding box center [389, 301] width 75 height 37
type input "100"
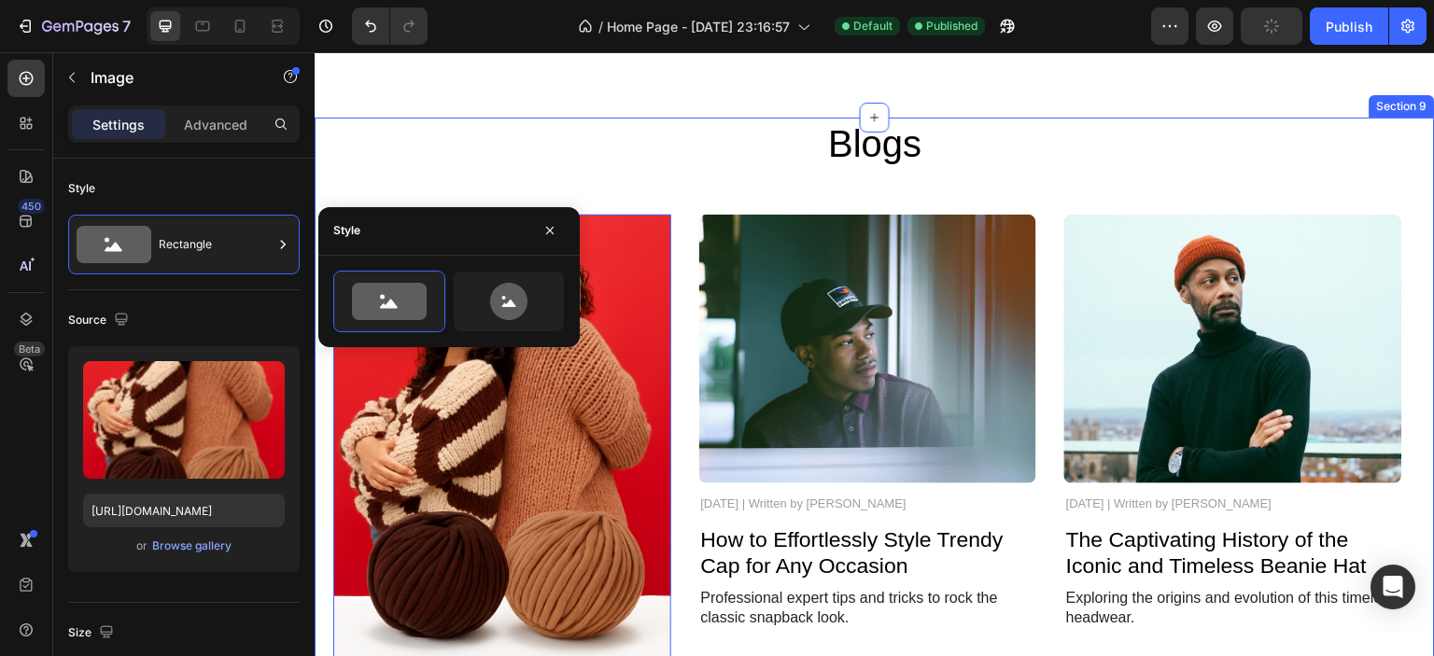
click at [658, 167] on h2 "Blogs" at bounding box center [874, 144] width 1083 height 52
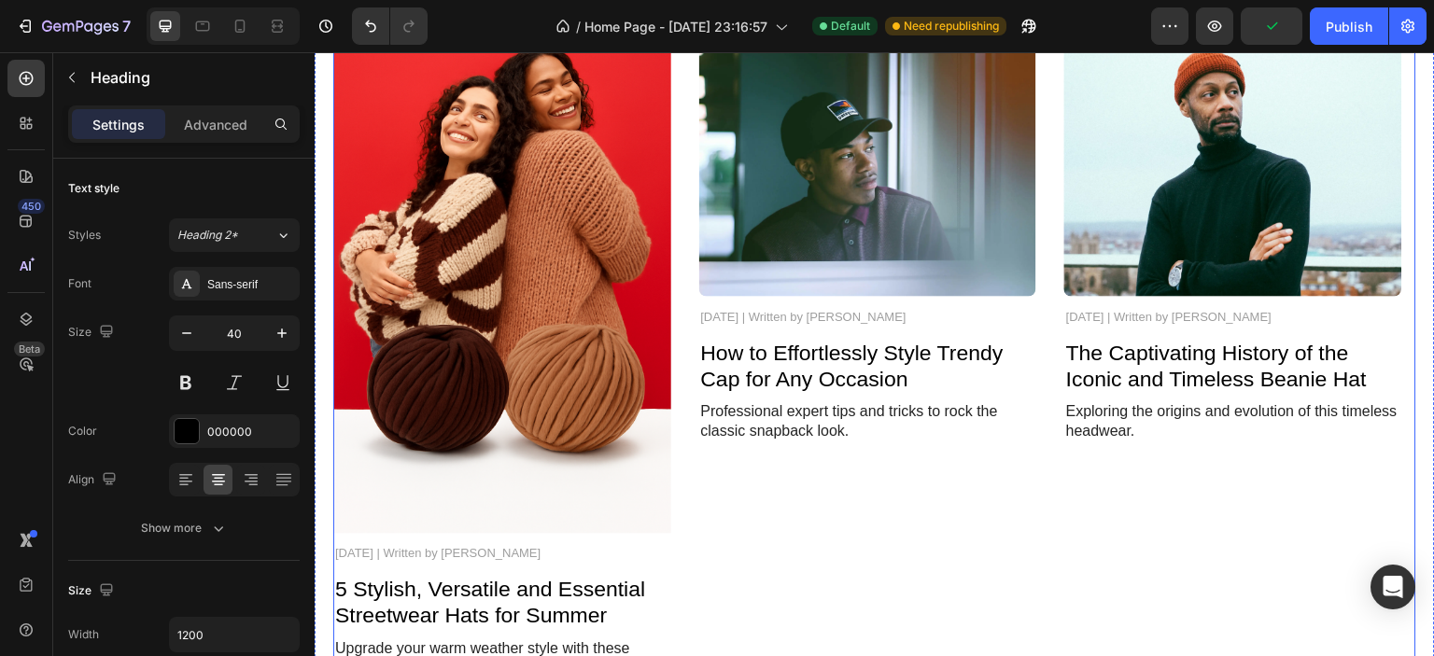
scroll to position [4773, 0]
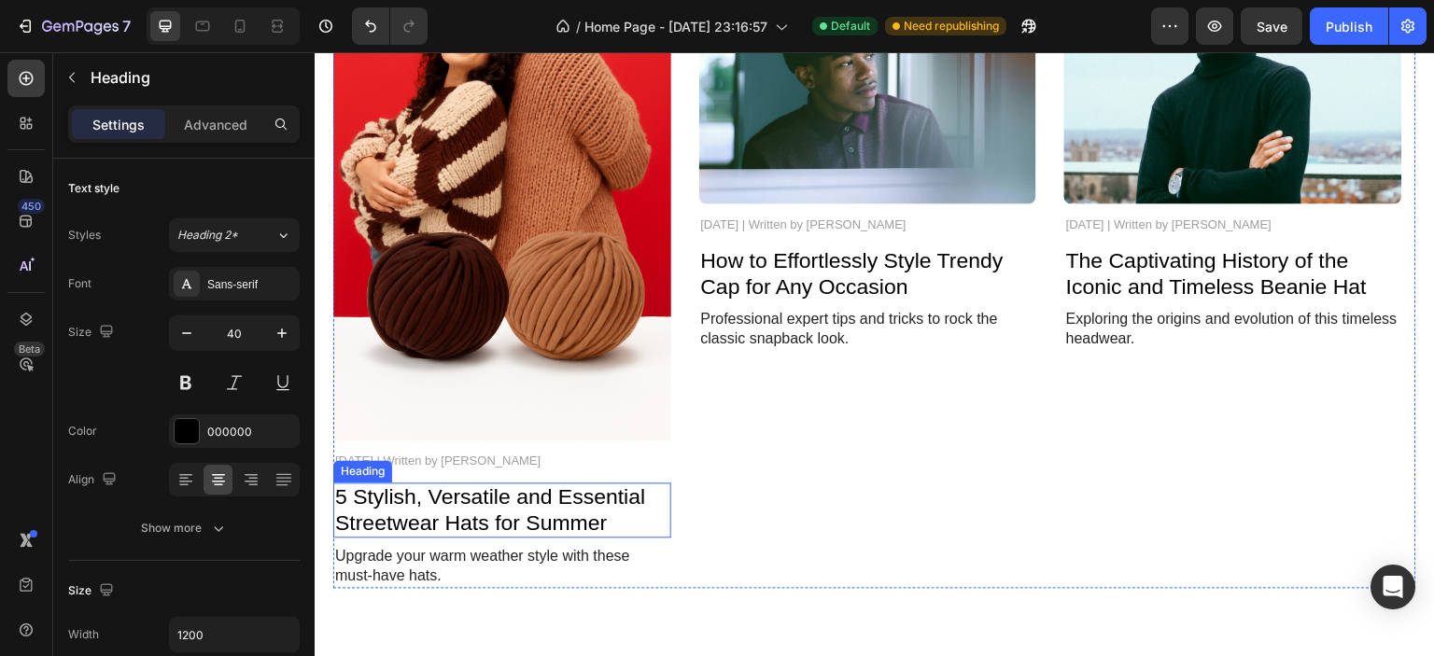
click at [569, 510] on h2 "5 Stylish, Versatile and Essential Streetwear Hats for Summer" at bounding box center [502, 510] width 338 height 55
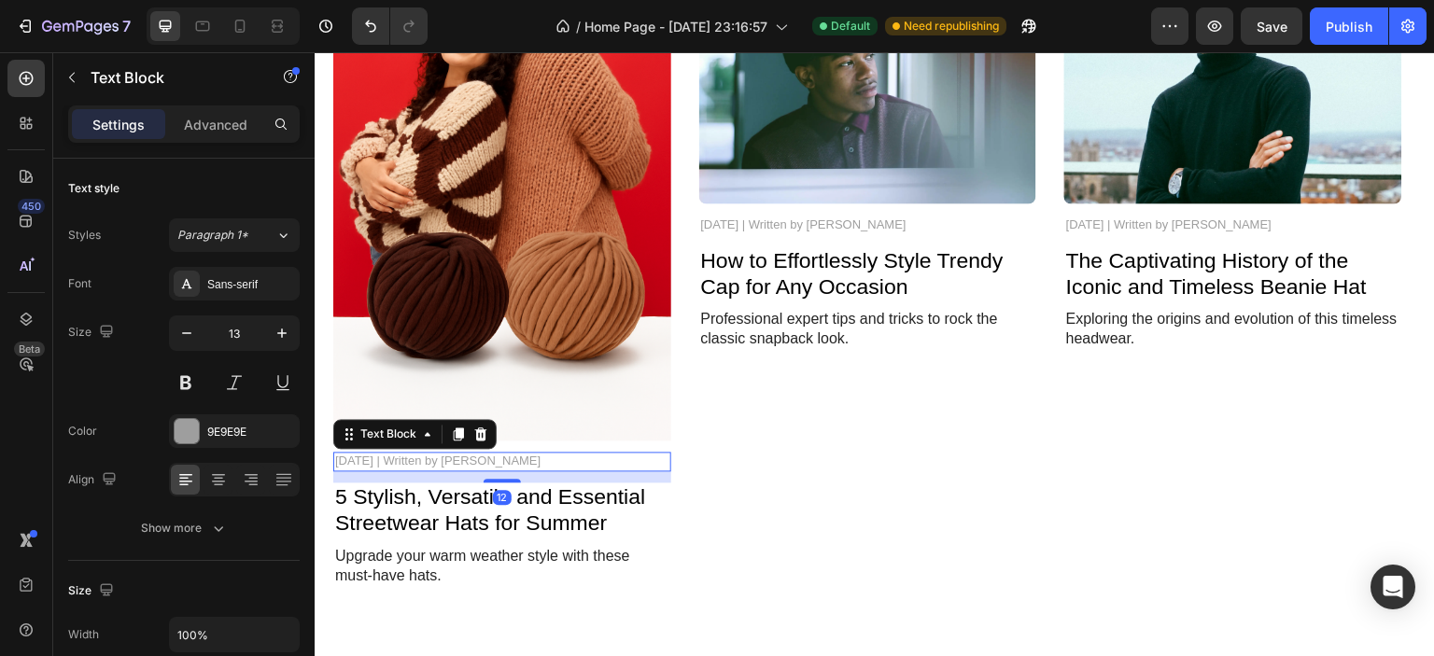
click at [550, 467] on p "[DATE] | Written by [PERSON_NAME]" at bounding box center [502, 462] width 334 height 16
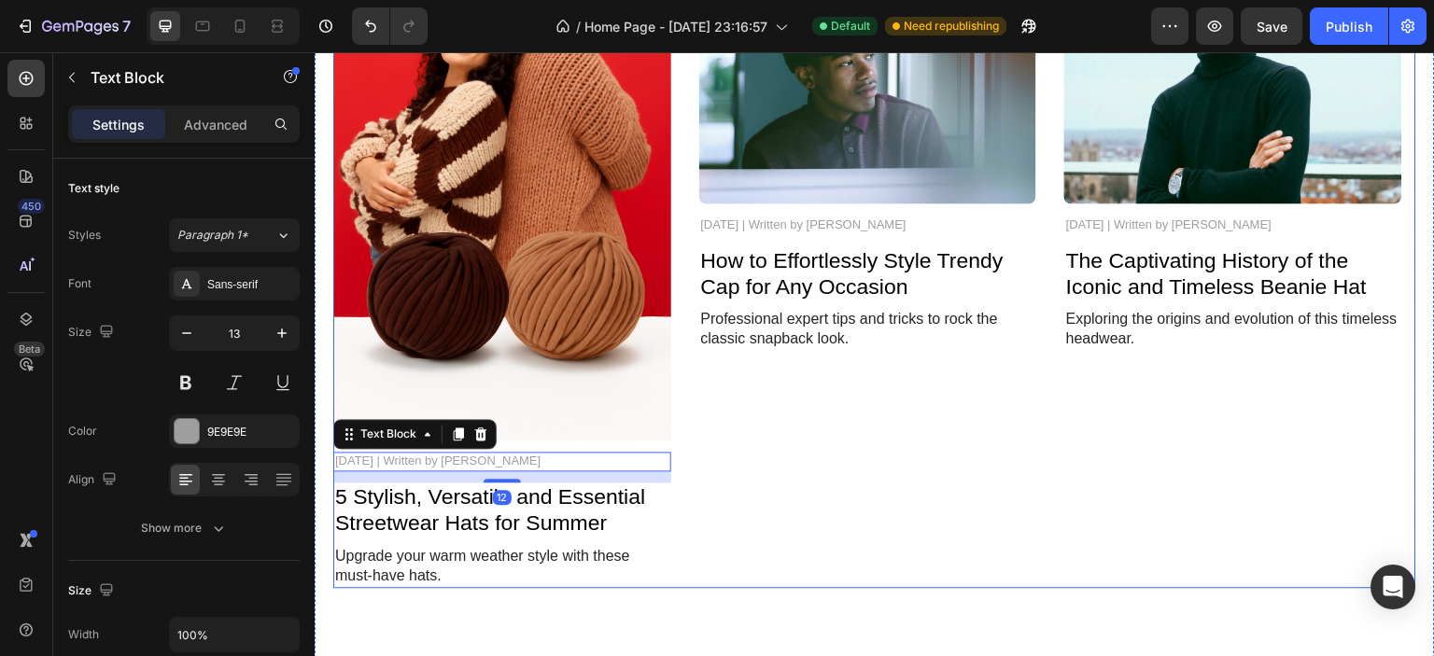
click at [597, 457] on p "[DATE] | Written by [PERSON_NAME]" at bounding box center [502, 462] width 334 height 16
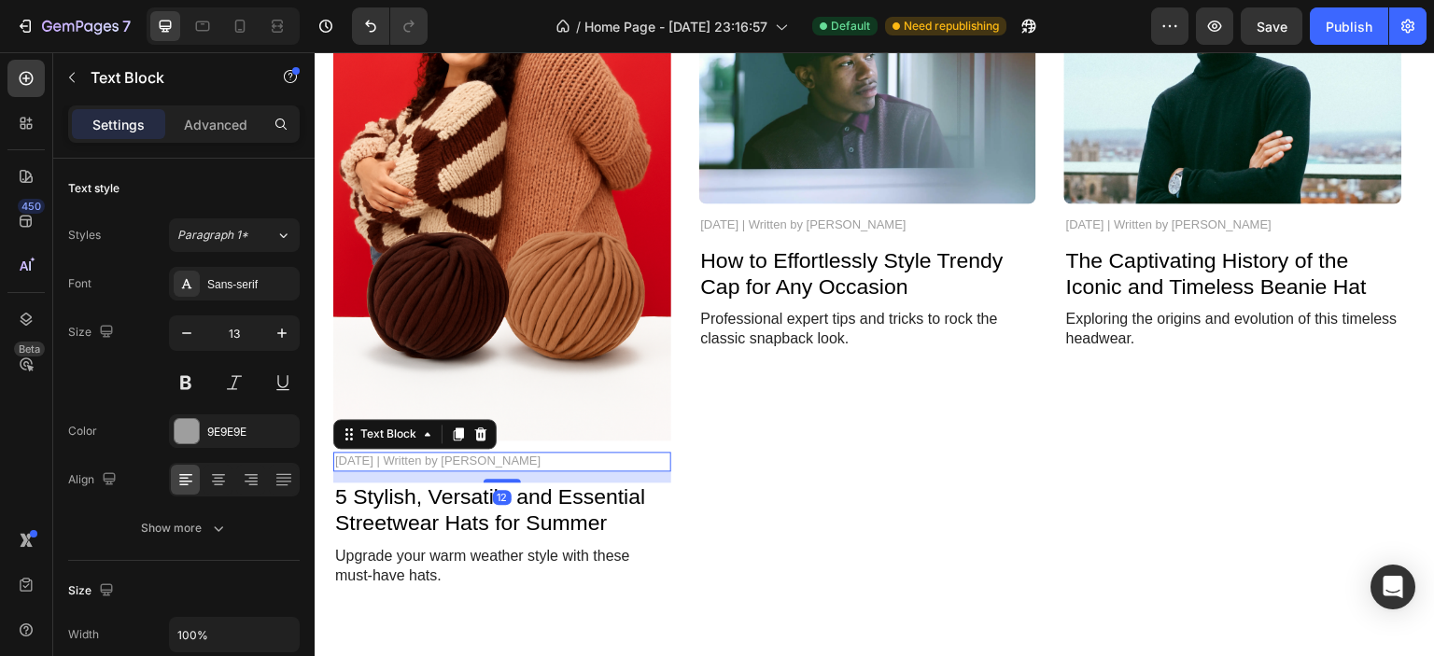
click at [597, 457] on p "[DATE] | Written by [PERSON_NAME]" at bounding box center [502, 462] width 334 height 16
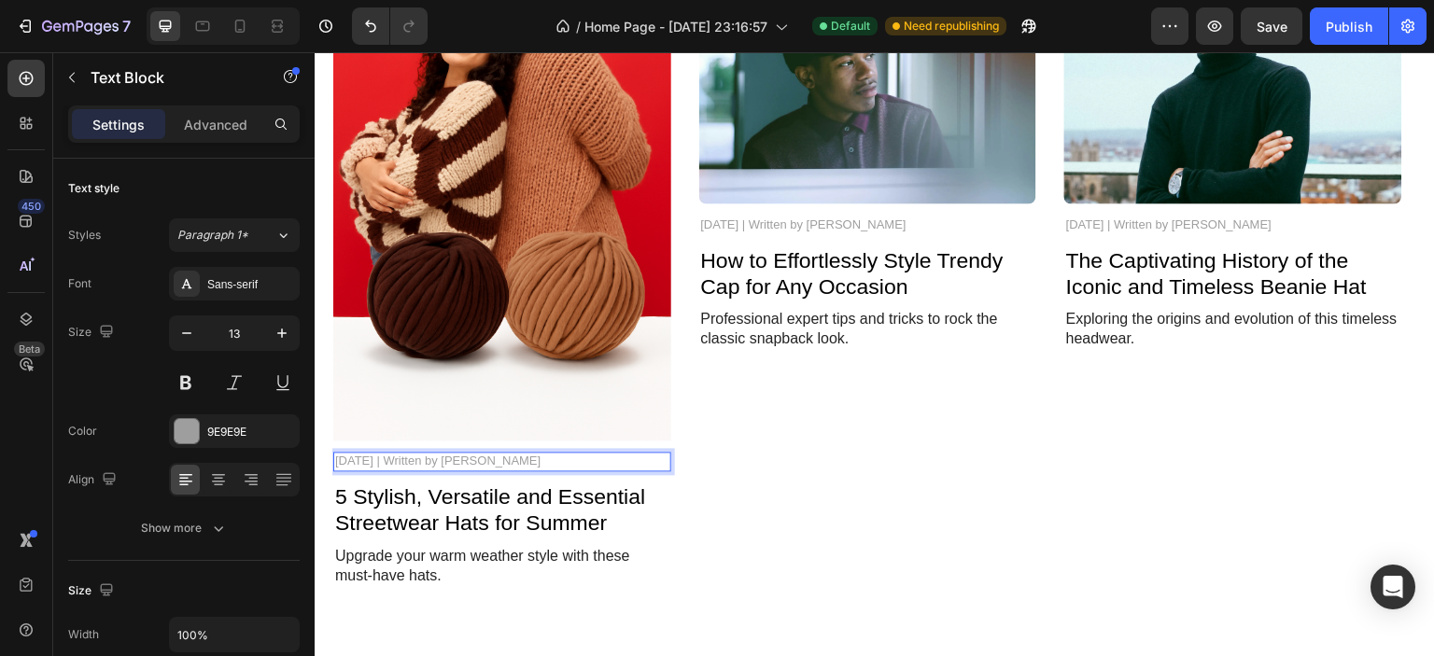
click at [597, 457] on p "[DATE] | Written by [PERSON_NAME]" at bounding box center [502, 462] width 334 height 16
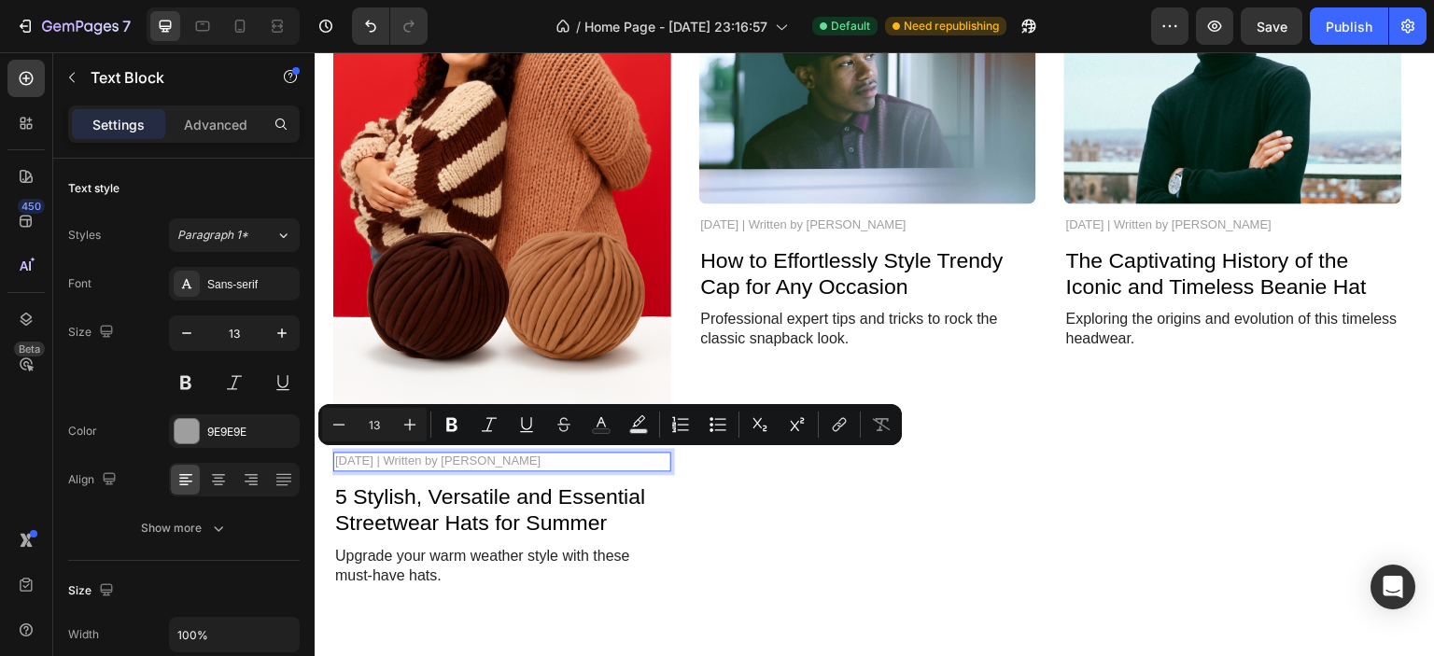
copy p "[DATE] | Written by [PERSON_NAME]"
click at [447, 460] on p "[DATE] | Written by [PERSON_NAME]" at bounding box center [502, 462] width 334 height 16
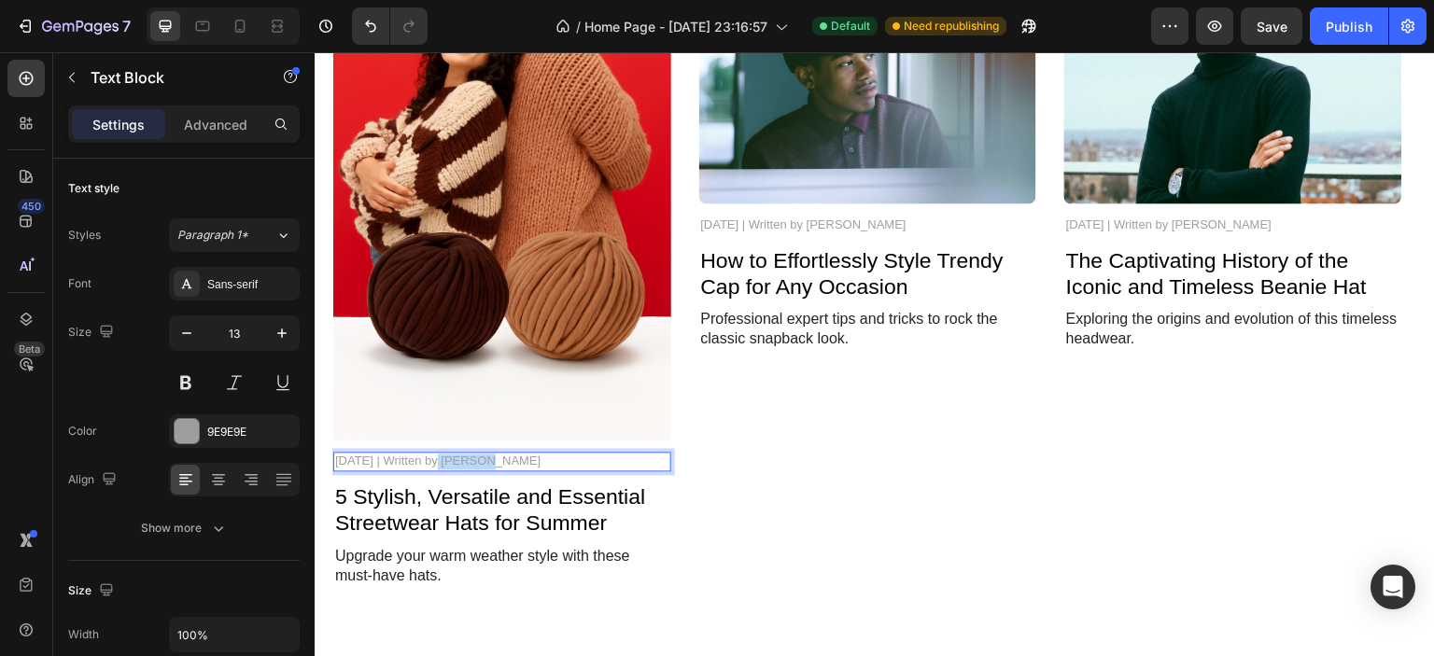
click at [447, 460] on p "[DATE] | Written by [PERSON_NAME]" at bounding box center [502, 462] width 334 height 16
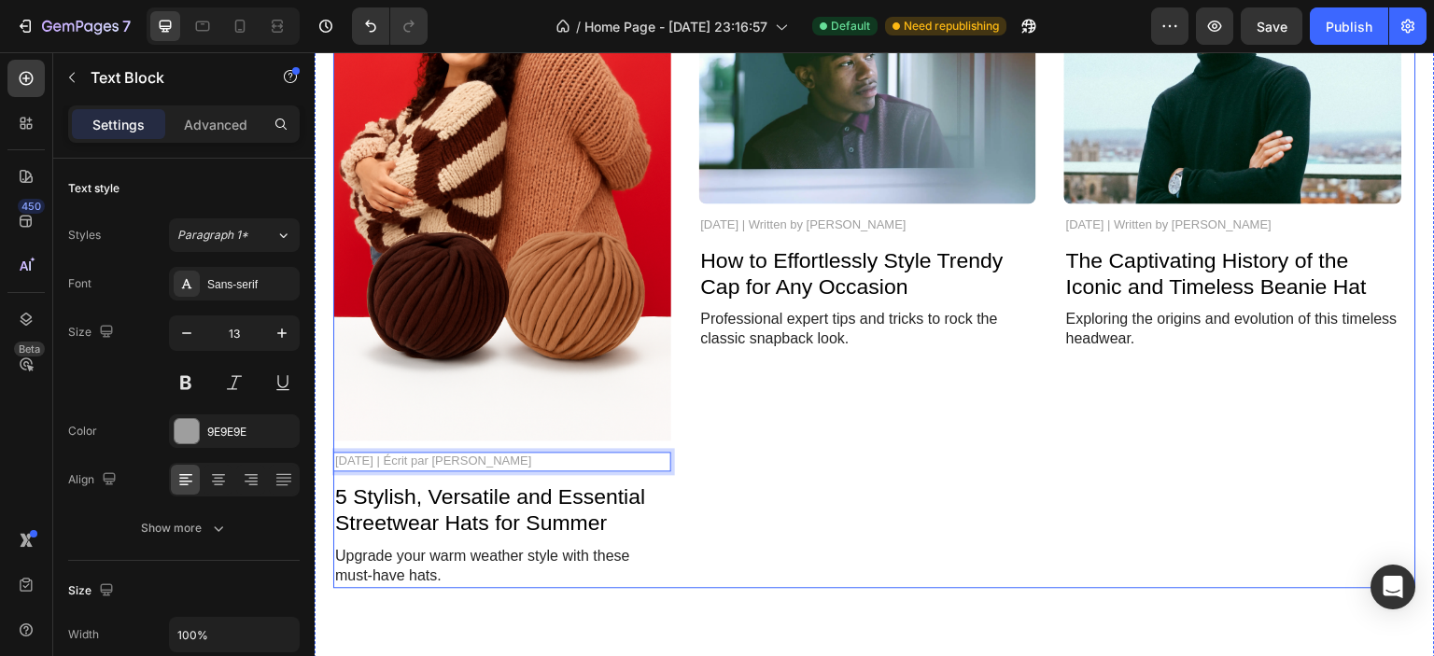
click at [752, 478] on div "Image [DATE] | Written by [PERSON_NAME] Text Block How to Effortlessly Style Tr…" at bounding box center [868, 262] width 338 height 654
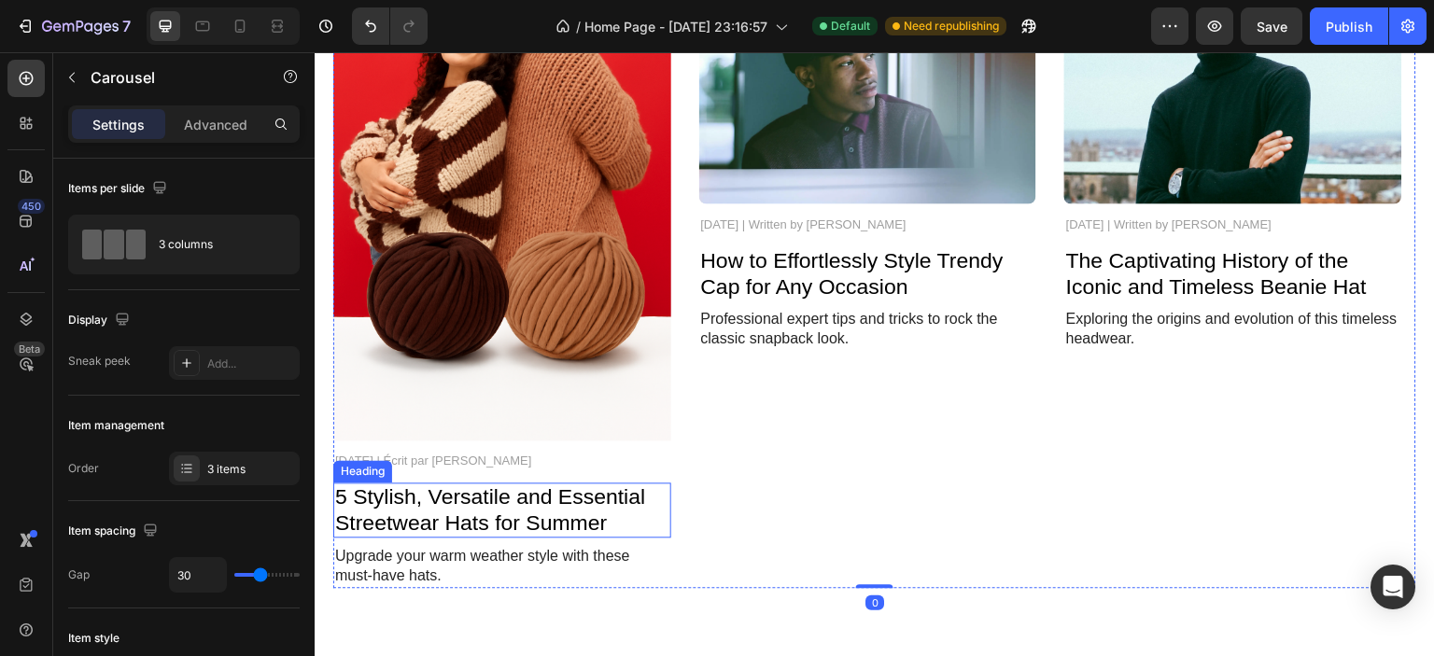
click at [565, 511] on h2 "5 Stylish, Versatile and Essential Streetwear Hats for Summer" at bounding box center [502, 510] width 338 height 55
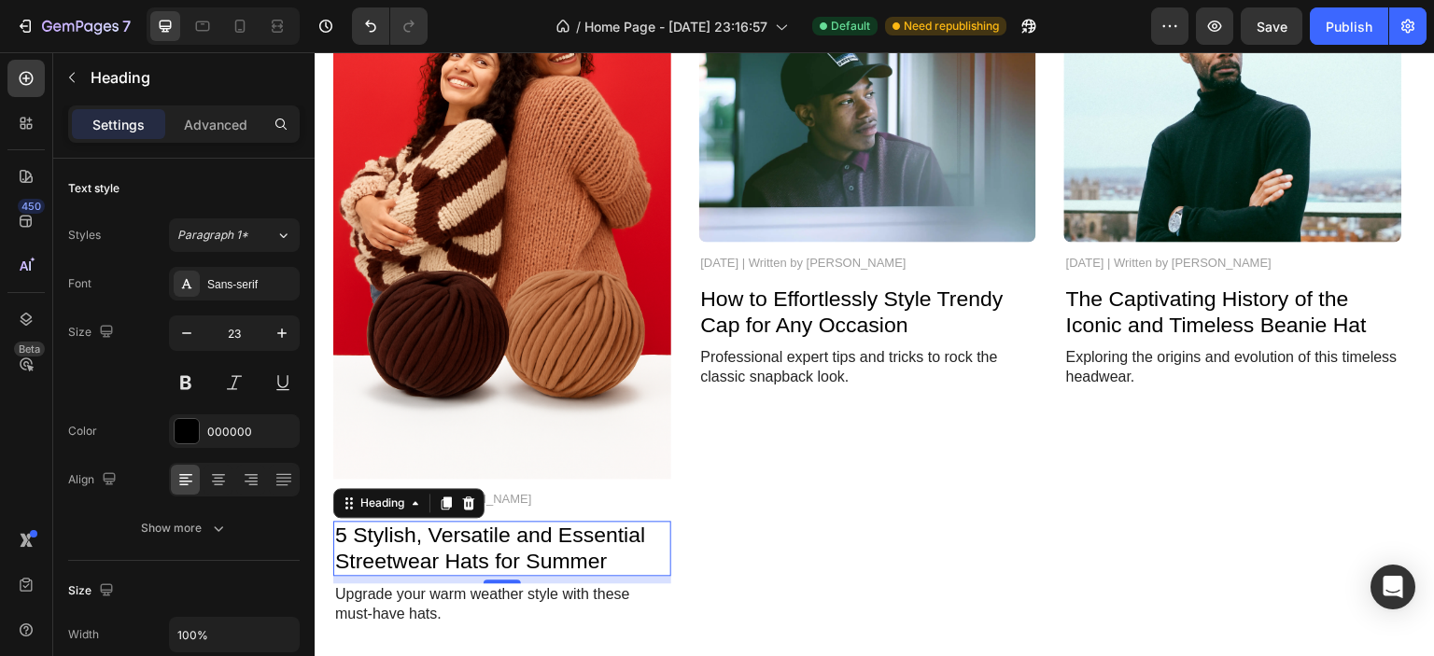
scroll to position [4866, 0]
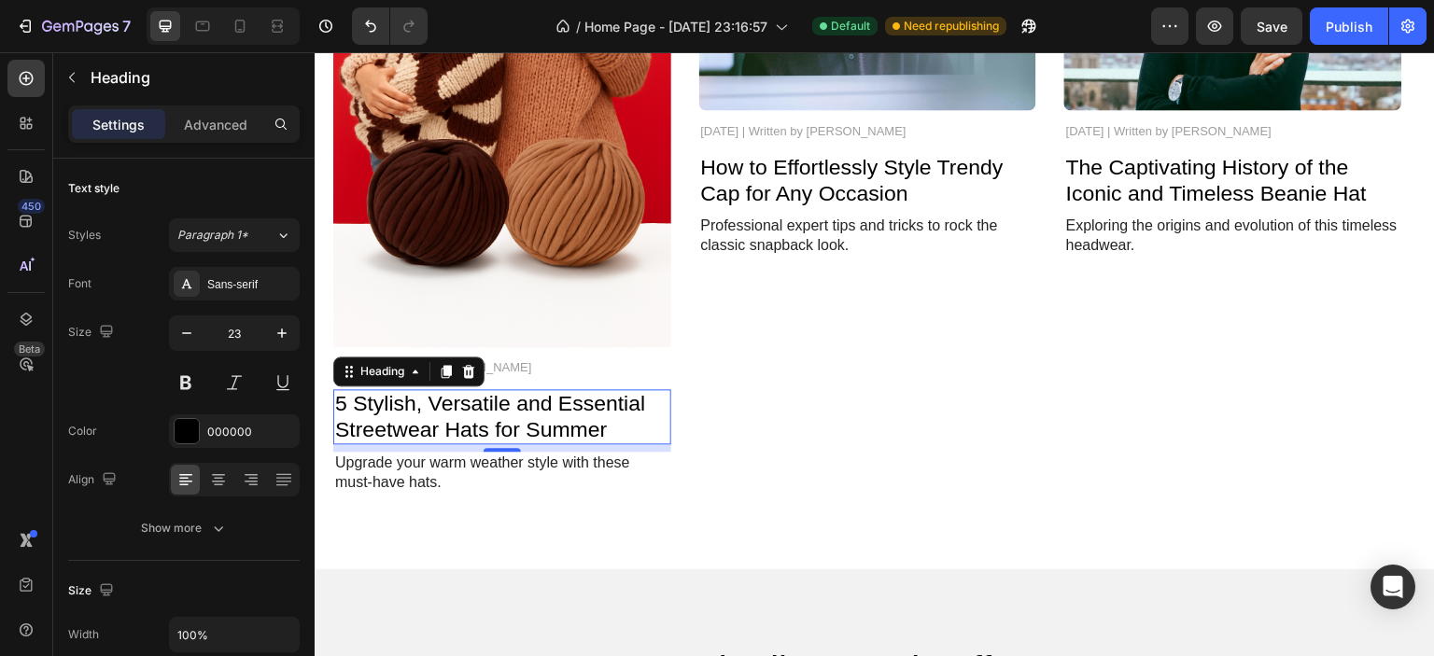
click at [411, 429] on h2 "5 Stylish, Versatile and Essential Streetwear Hats for Summer" at bounding box center [502, 416] width 338 height 55
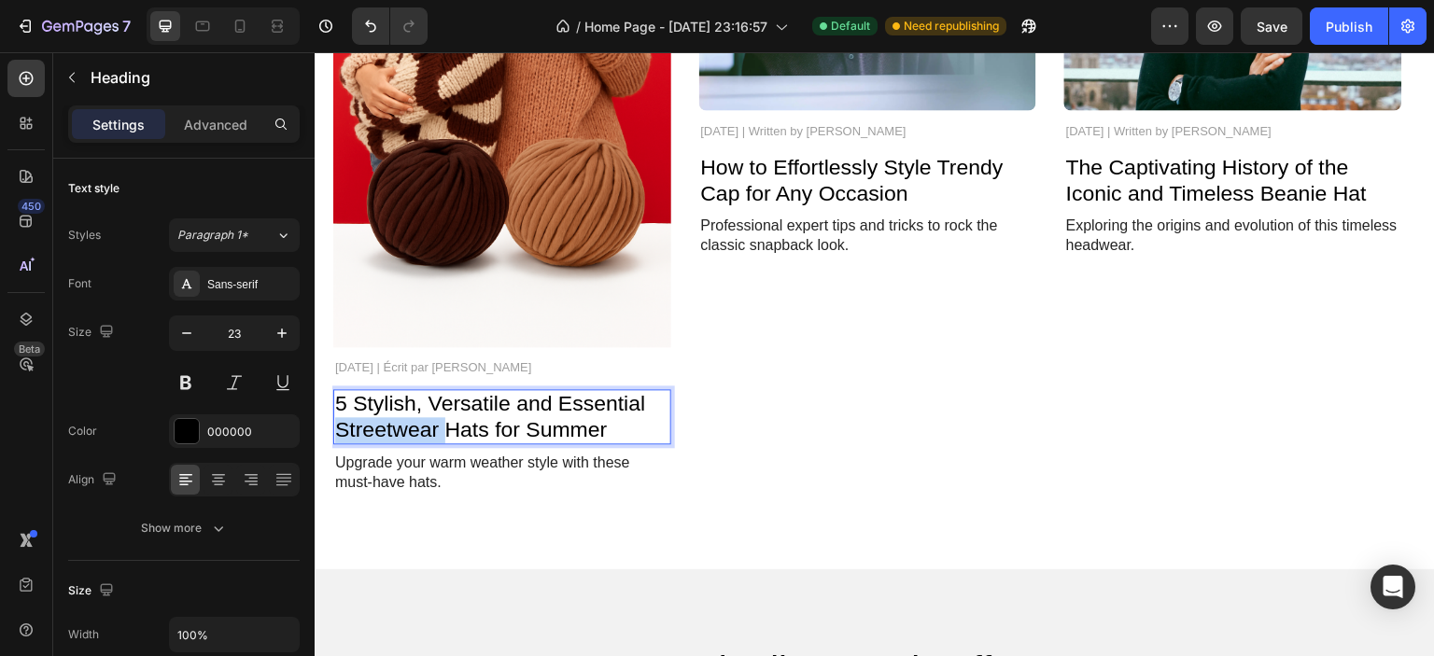
click at [411, 429] on p "5 Stylish, Versatile and Essential Streetwear Hats for Summer" at bounding box center [502, 416] width 334 height 51
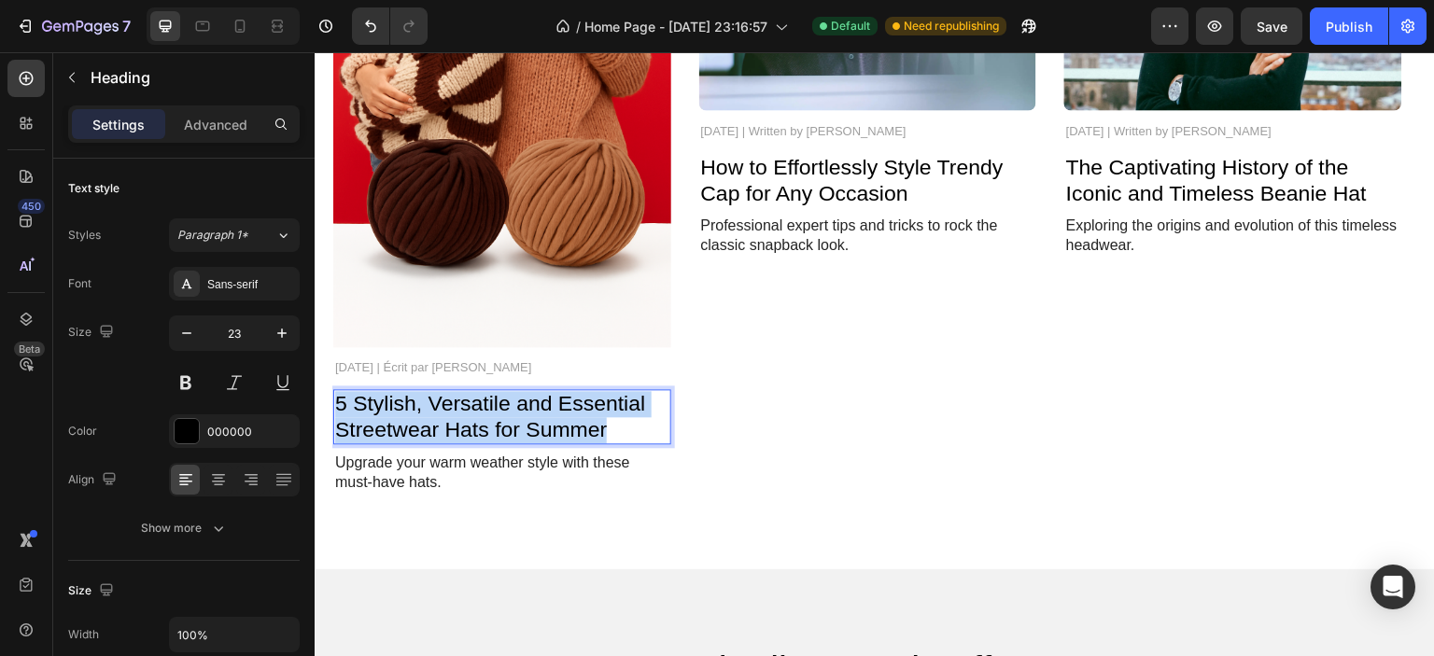
click at [411, 429] on p "5 Stylish, Versatile and Essential Streetwear Hats for Summer" at bounding box center [502, 416] width 334 height 51
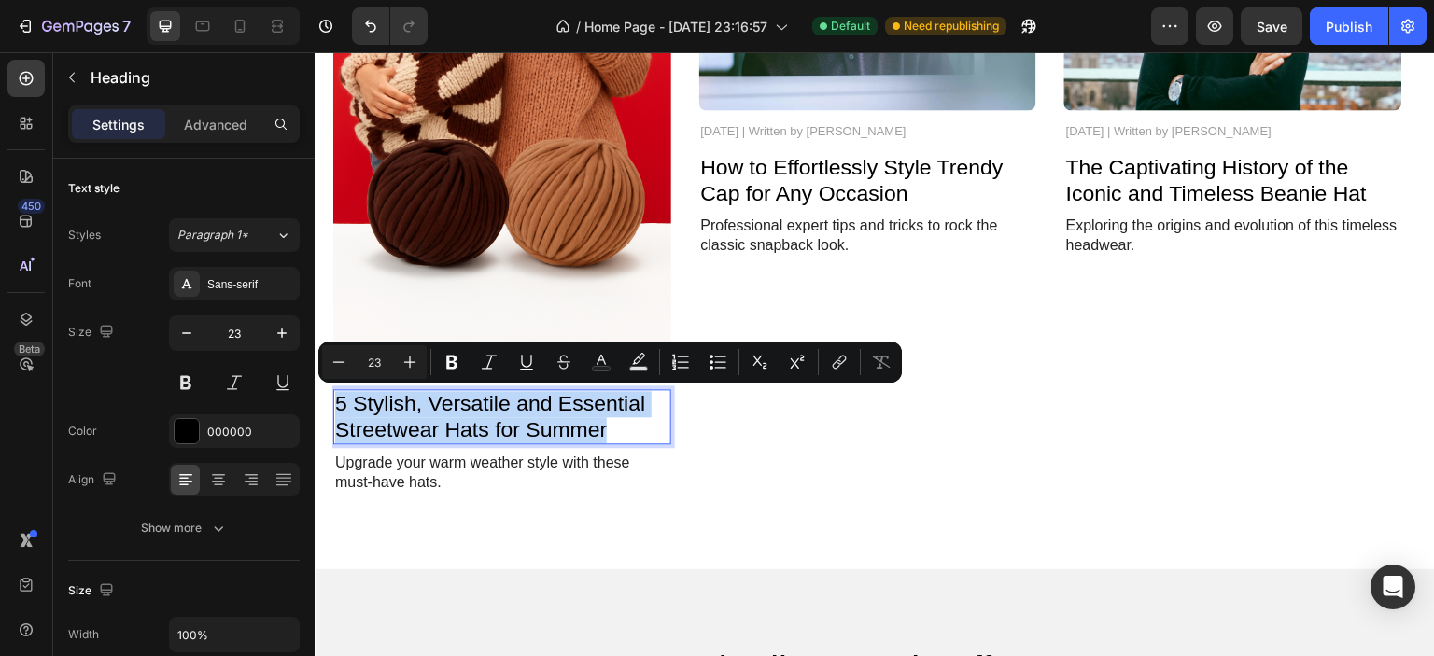
click at [527, 401] on p "5 Stylish, Versatile and Essential Streetwear Hats for Summer" at bounding box center [502, 416] width 334 height 51
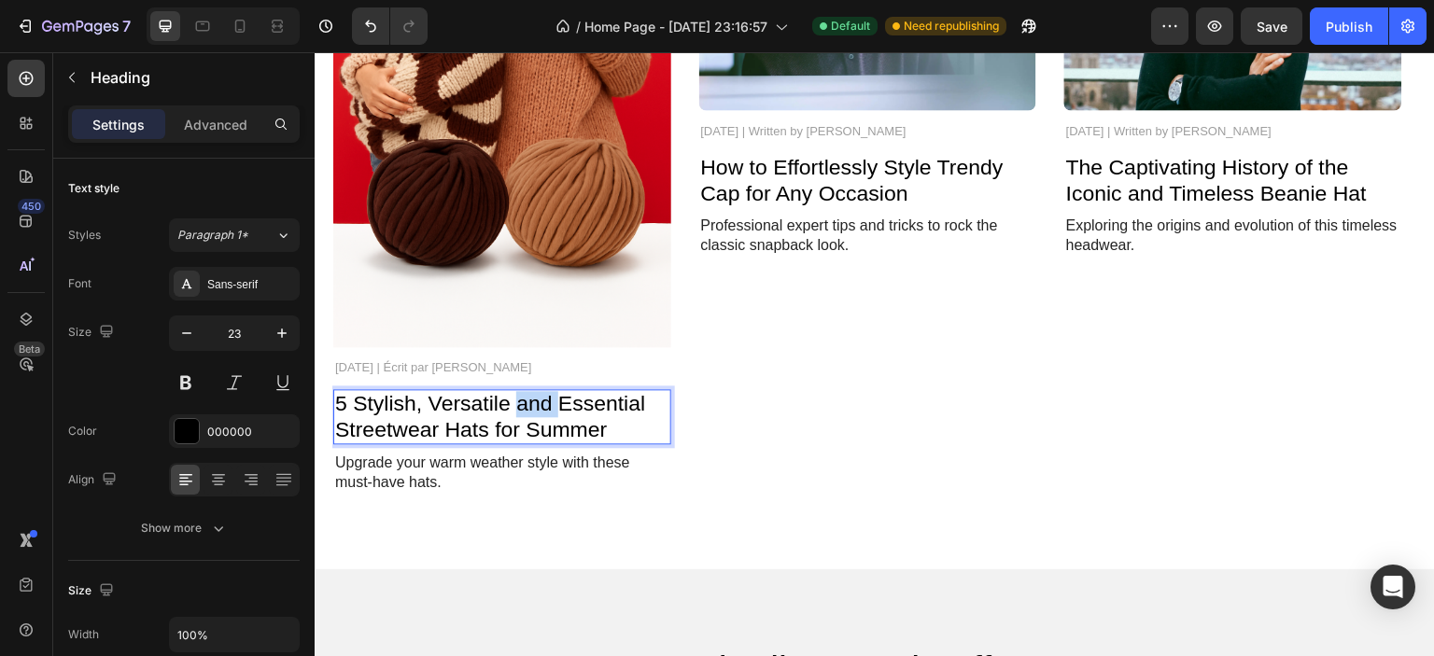
click at [527, 401] on p "5 Stylish, Versatile and Essential Streetwear Hats for Summer" at bounding box center [502, 416] width 334 height 51
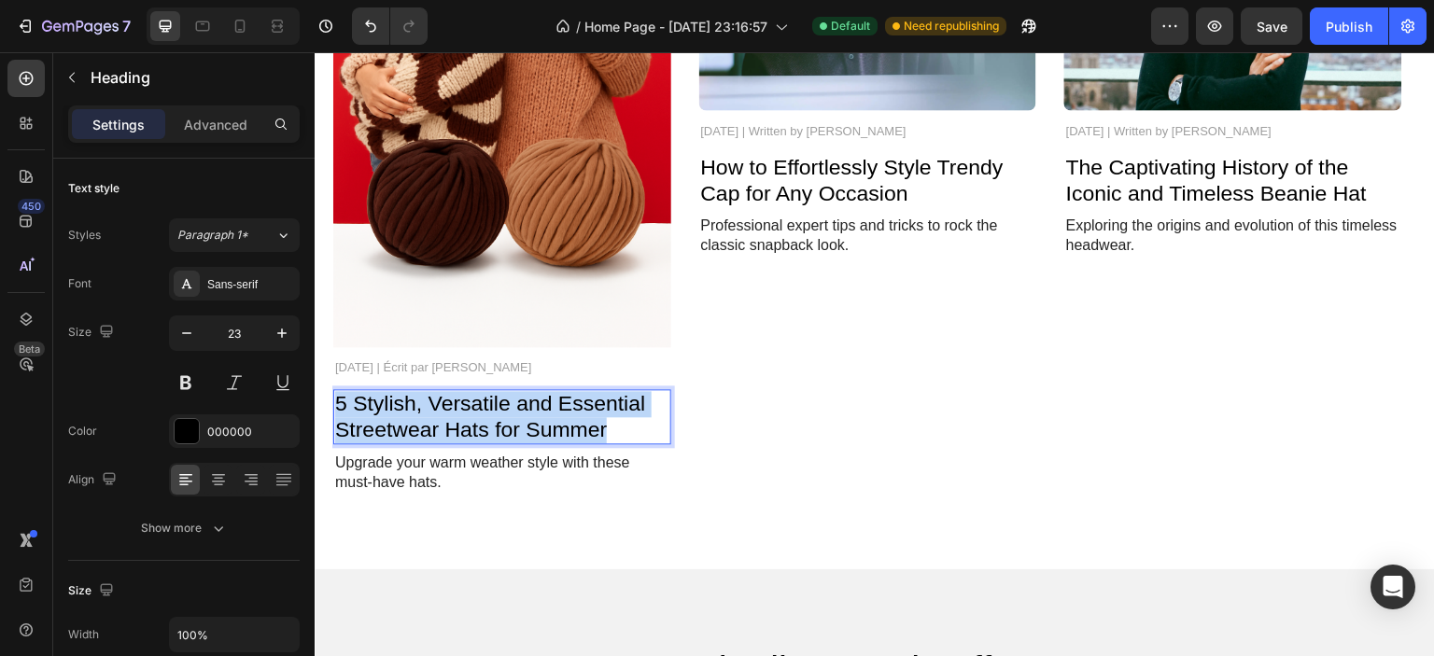
click at [527, 401] on p "5 Stylish, Versatile and Essential Streetwear Hats for Summer" at bounding box center [502, 416] width 334 height 51
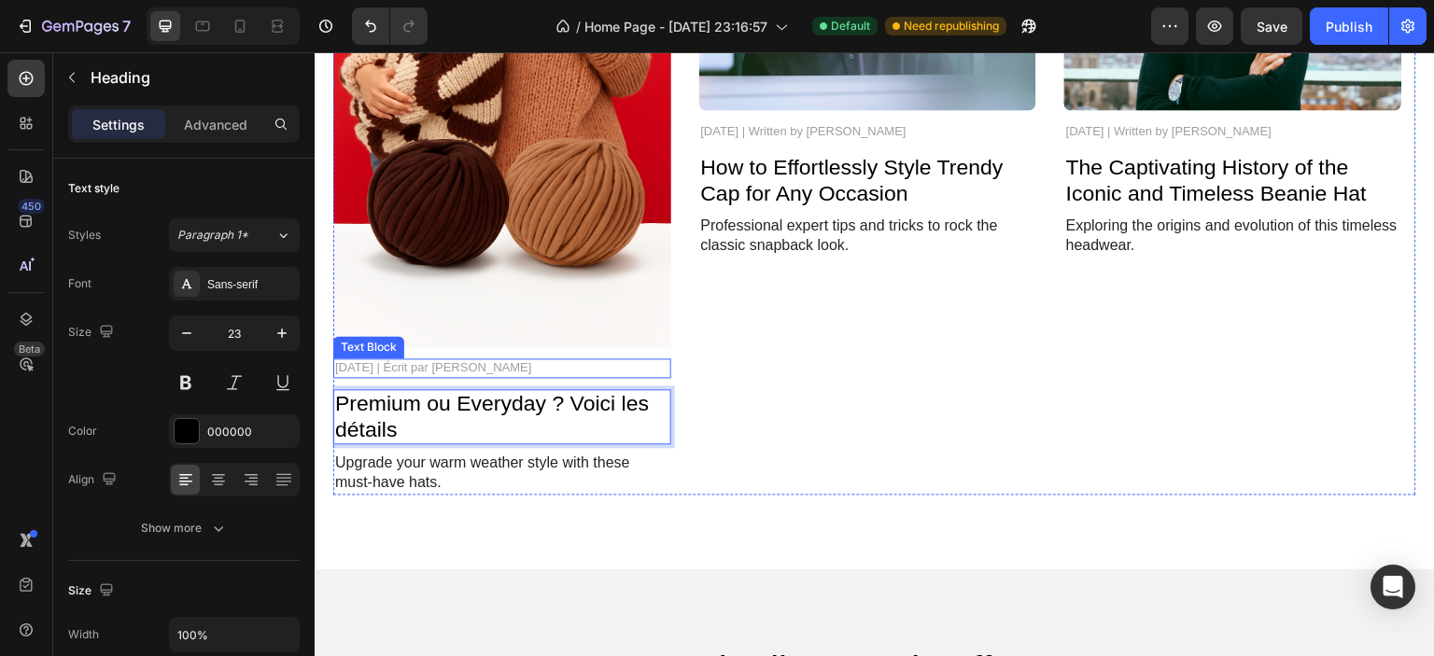
click at [517, 372] on p "[DATE] | Écrit par [PERSON_NAME]" at bounding box center [502, 368] width 334 height 16
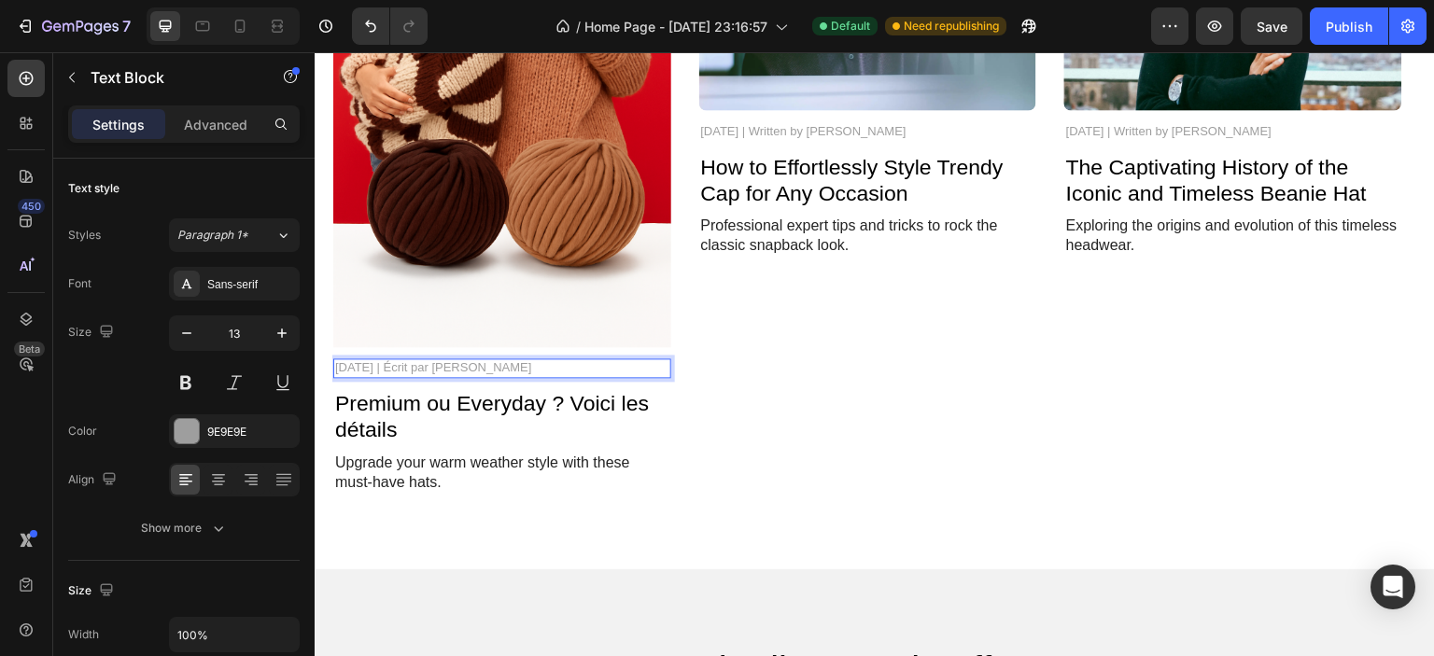
drag, startPoint x: 581, startPoint y: 362, endPoint x: 489, endPoint y: 370, distance: 91.8
click at [489, 370] on p "[DATE] | Écrit par [PERSON_NAME]" at bounding box center [502, 368] width 334 height 16
click at [499, 419] on p "Premium ou Everyday ? Voici les détails" at bounding box center [502, 416] width 334 height 51
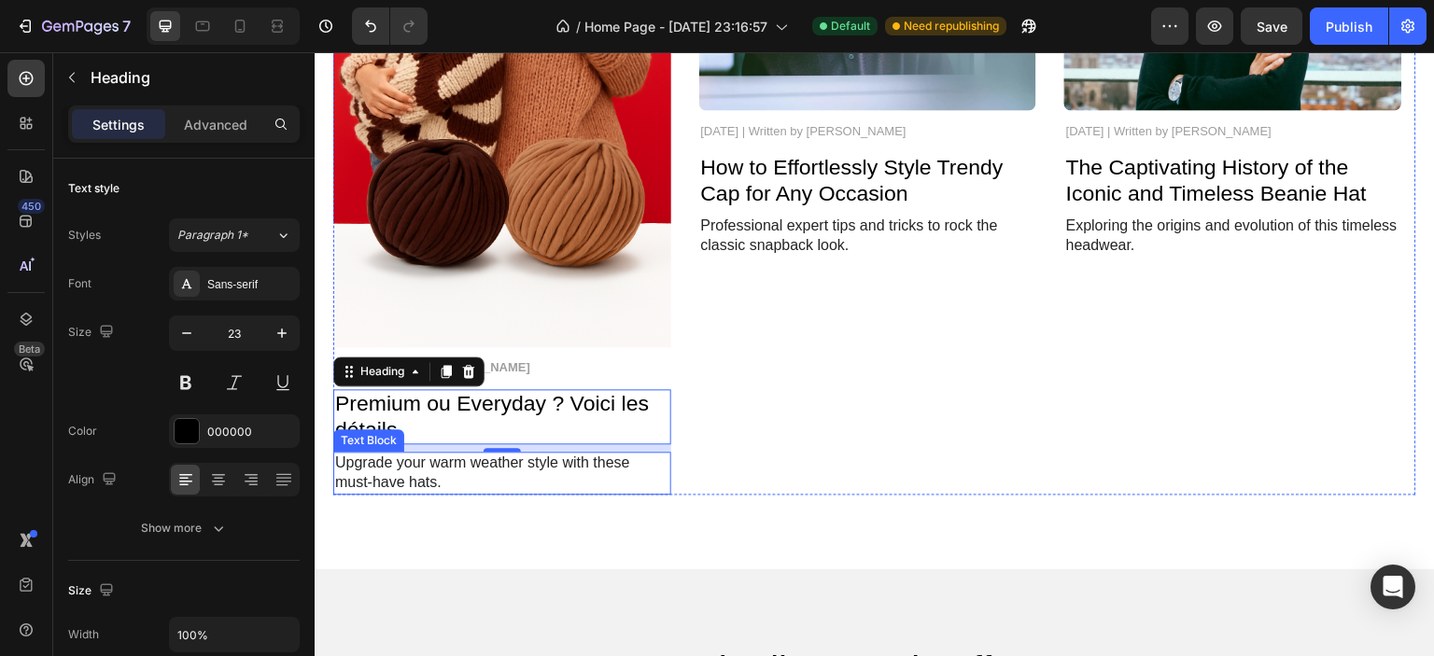
click at [424, 482] on p "Upgrade your warm weather style with these must-have hats." at bounding box center [502, 473] width 334 height 39
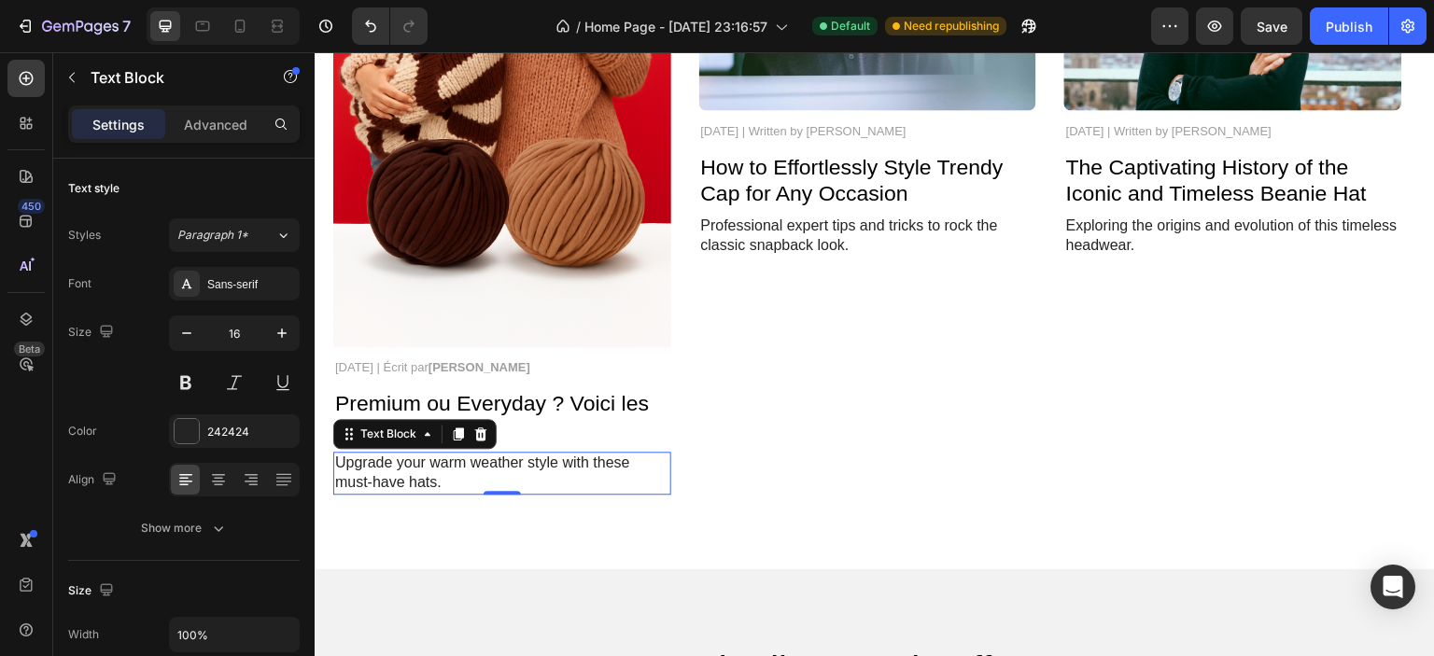
click at [457, 473] on p "Upgrade your warm weather style with these must-have hats." at bounding box center [502, 473] width 334 height 39
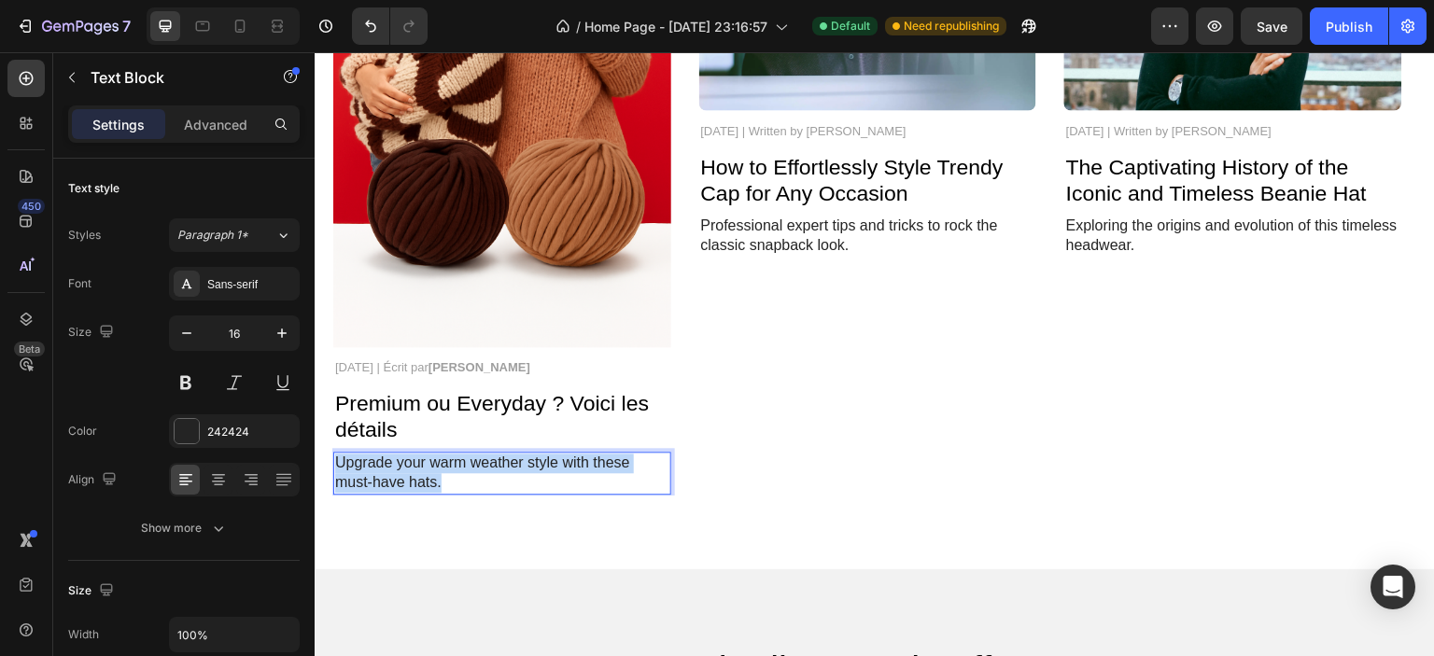
click at [457, 473] on p "Upgrade your warm weather style with these must-have hats." at bounding box center [502, 473] width 334 height 39
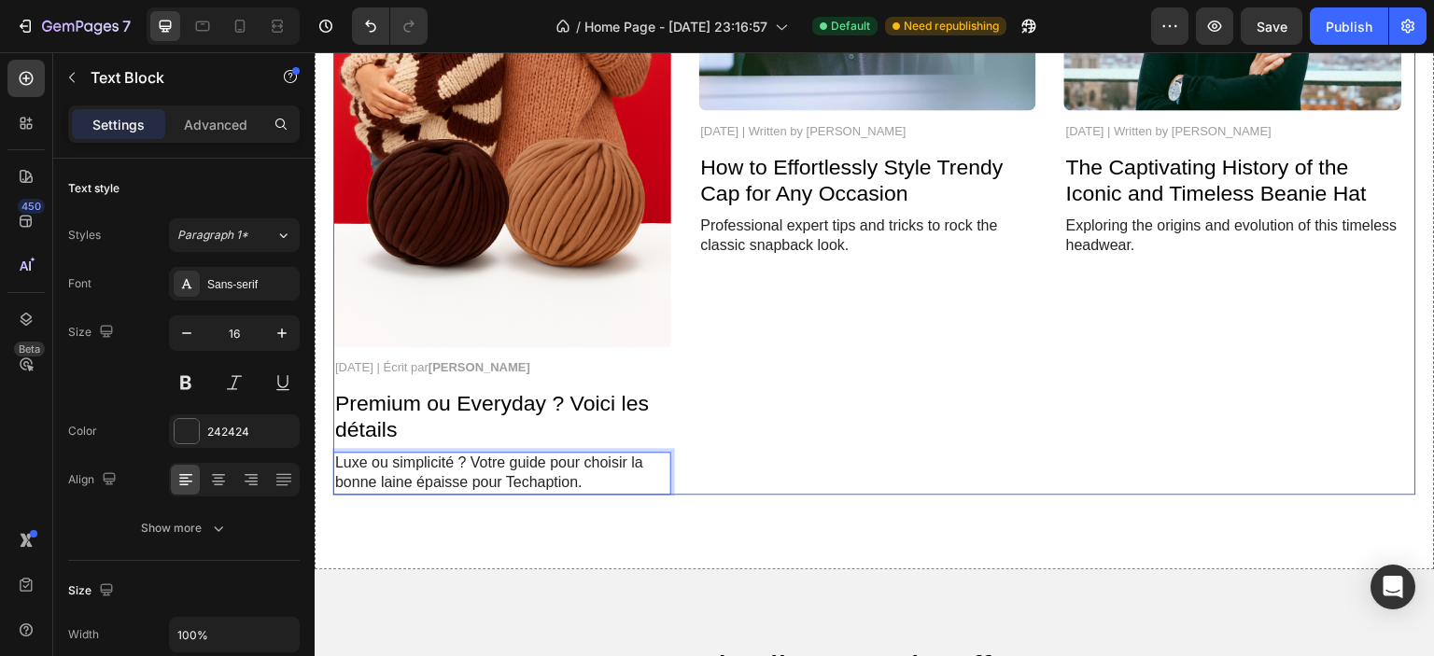
click at [752, 466] on div "Image [DATE] | Written by [PERSON_NAME] Text Block How to Effortlessly Style Tr…" at bounding box center [868, 168] width 338 height 654
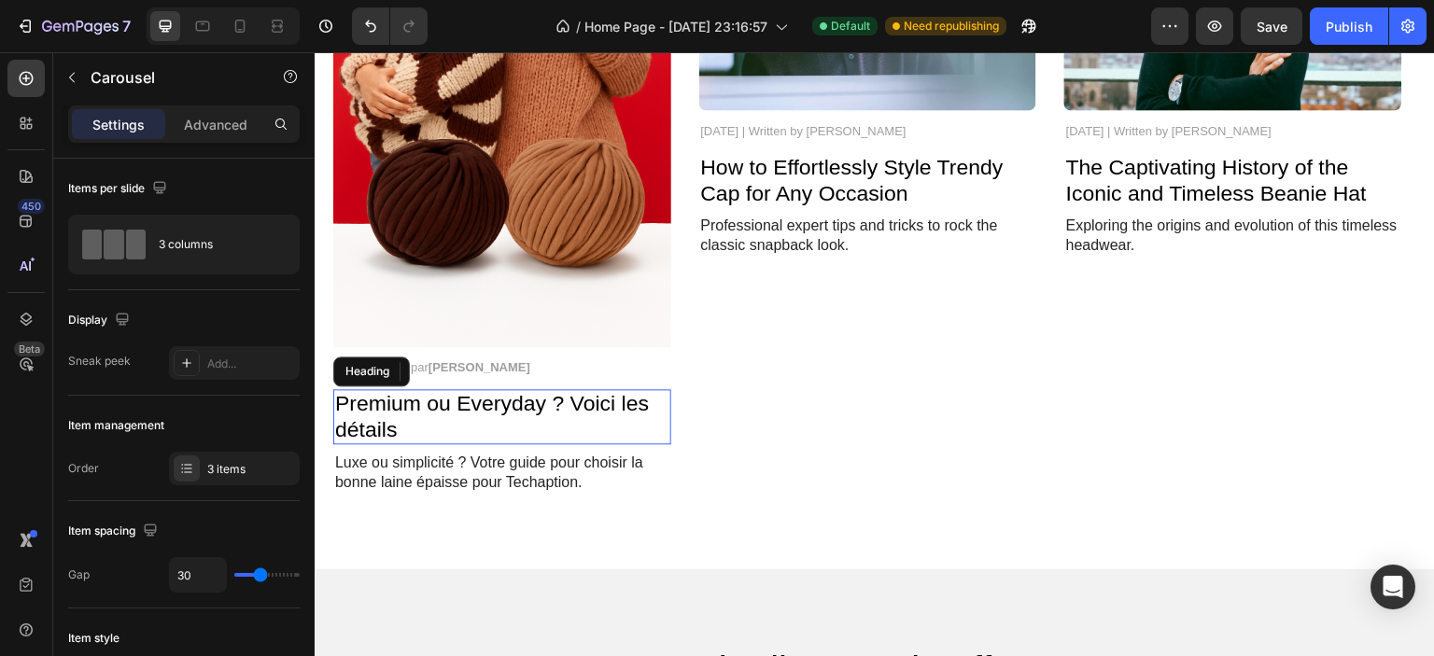
click at [436, 405] on p "Premium ou Everyday ? Voici les détails" at bounding box center [502, 416] width 334 height 51
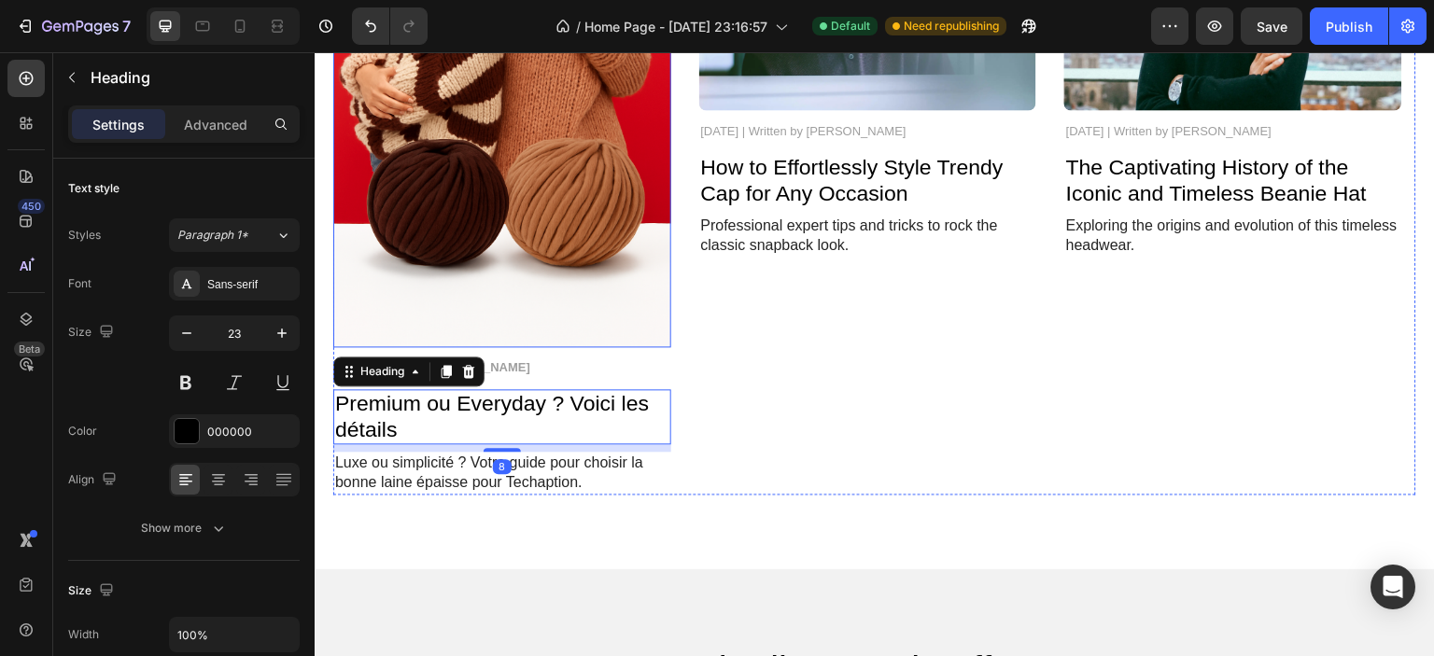
click at [529, 244] on img at bounding box center [502, 94] width 338 height 506
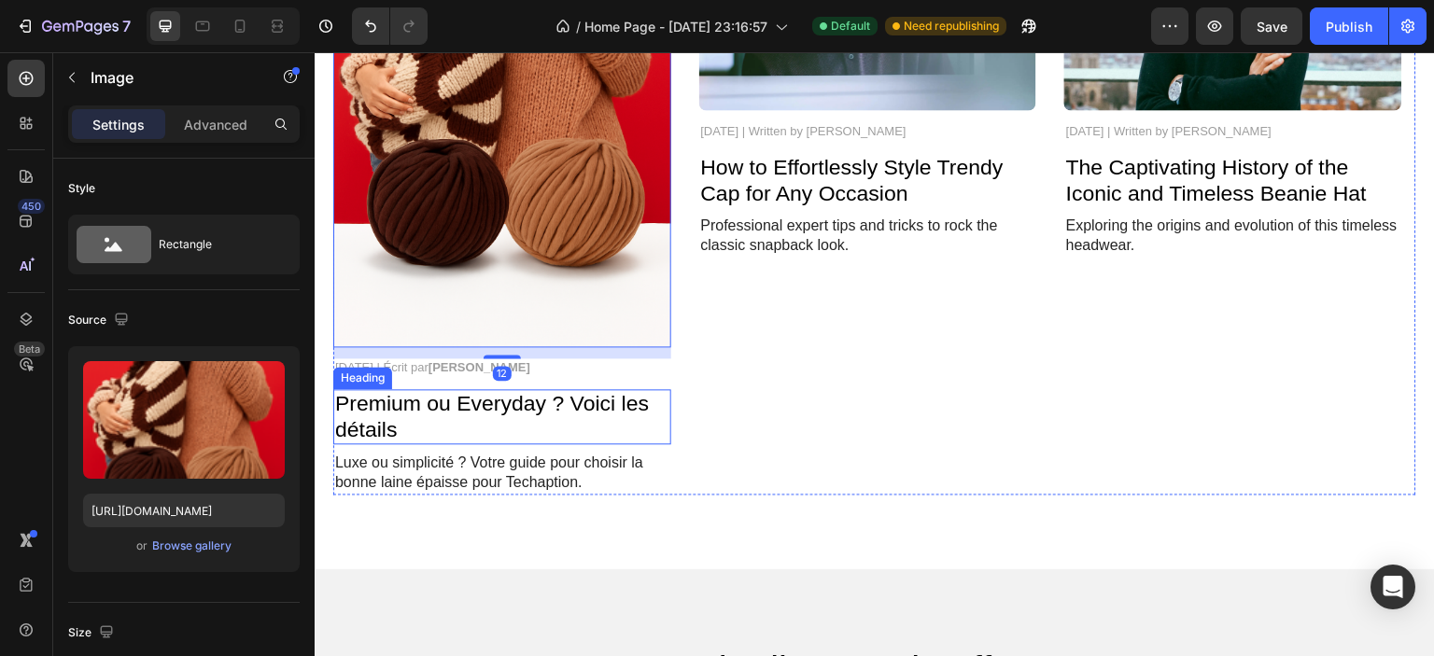
click at [456, 430] on p "Premium ou Everyday ? Voici les détails" at bounding box center [502, 416] width 334 height 51
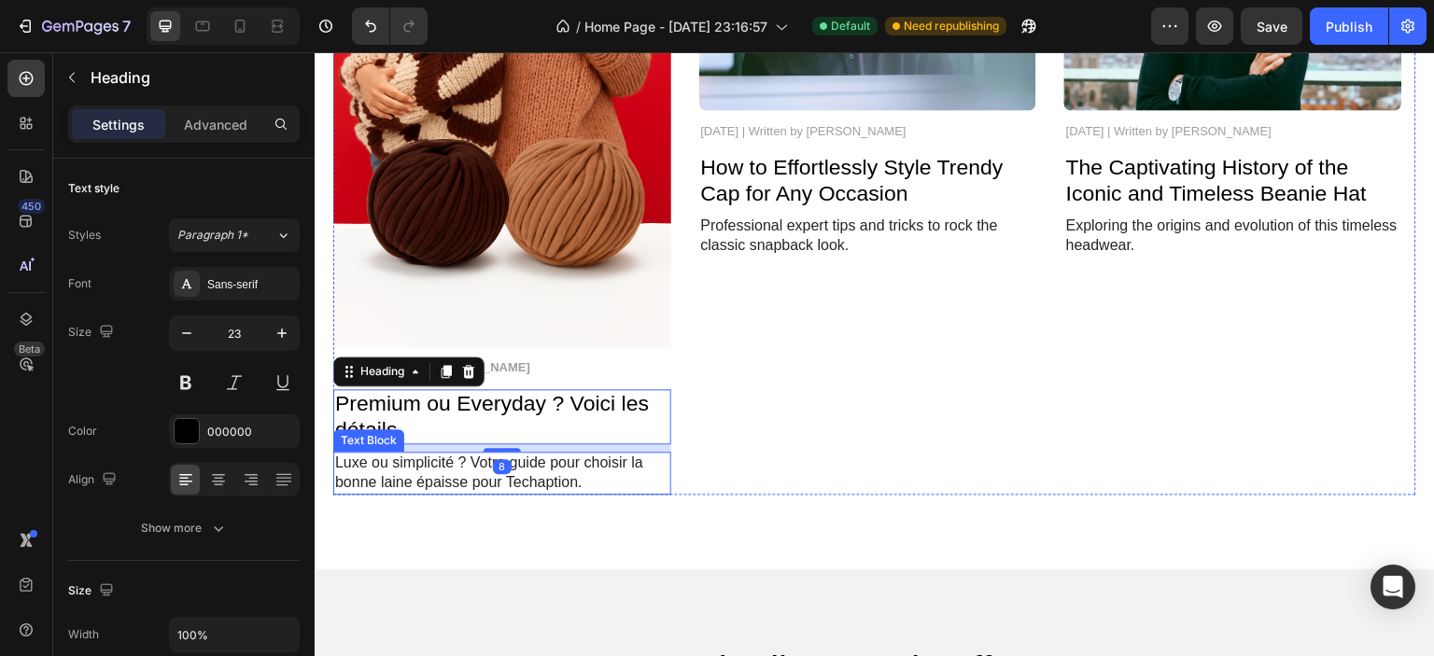
click at [435, 467] on p "Luxe ou simplicité ? Votre guide pour choisir la bonne laine épaisse pour Techa…" at bounding box center [502, 473] width 334 height 39
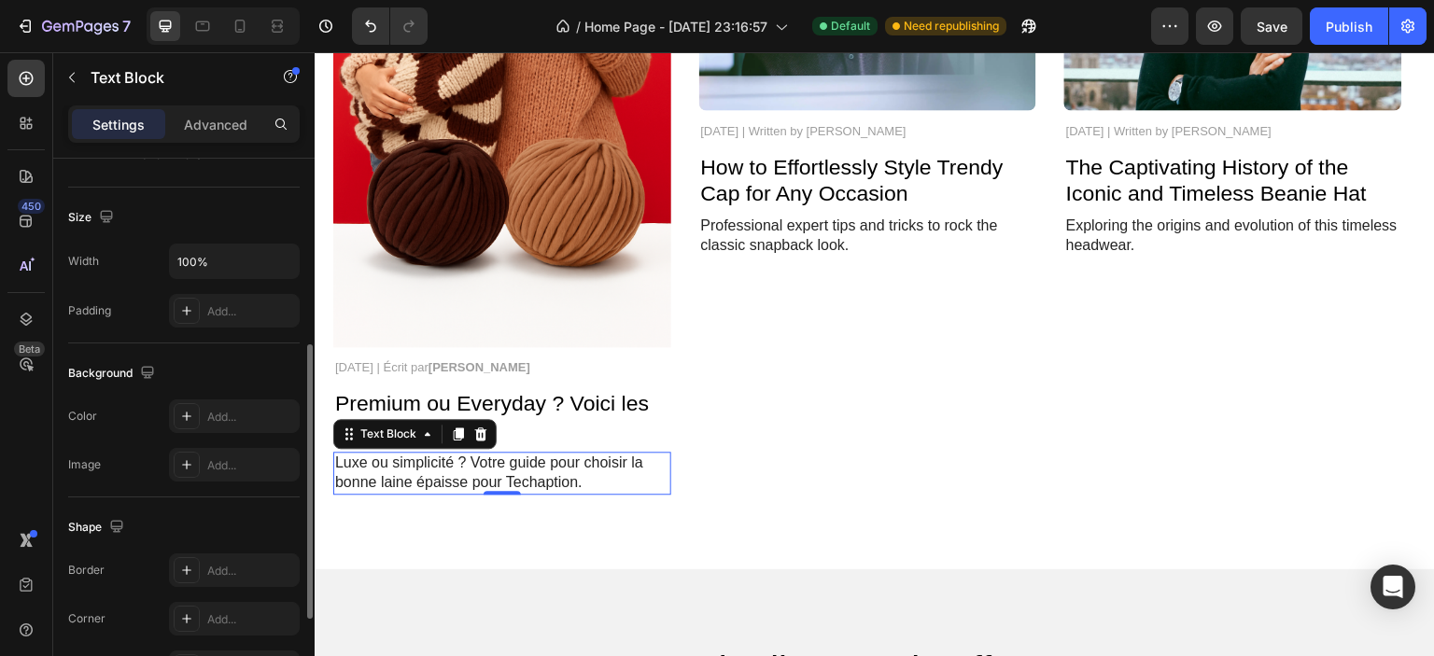
scroll to position [553, 0]
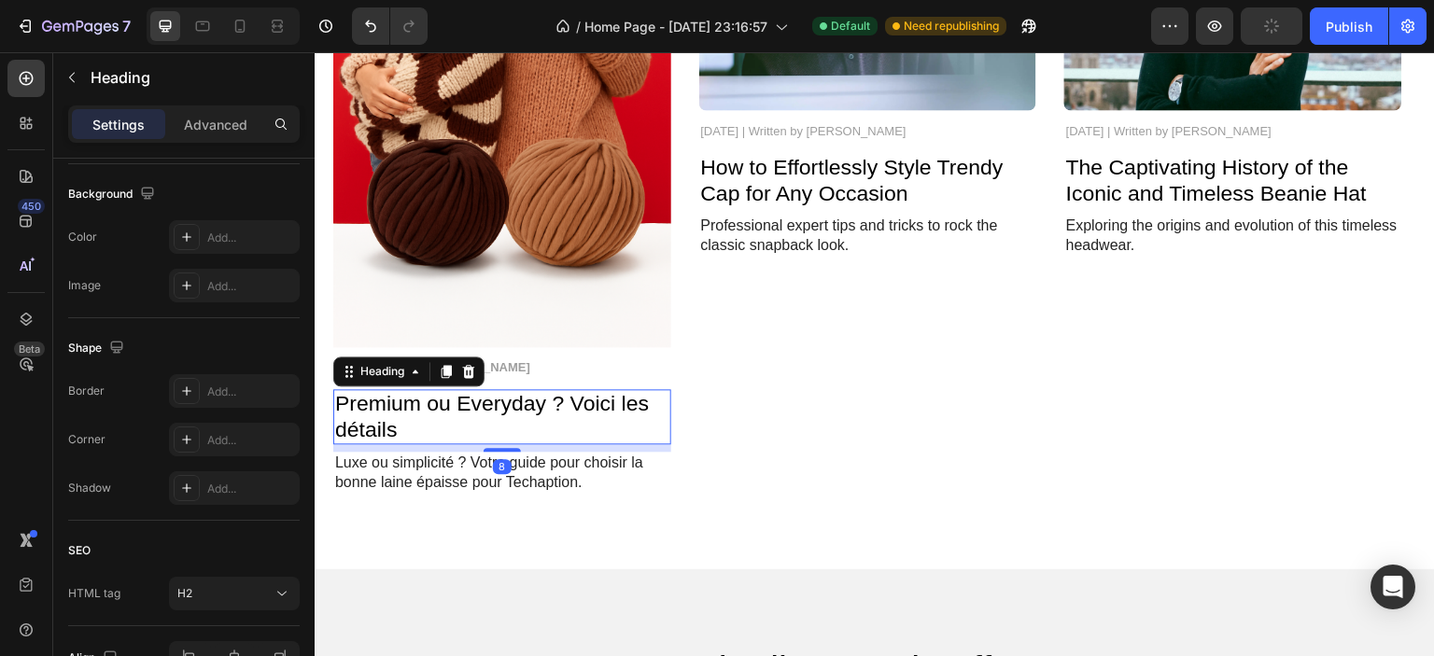
click at [452, 401] on p "Premium ou Everyday ? Voici les détails" at bounding box center [502, 416] width 334 height 51
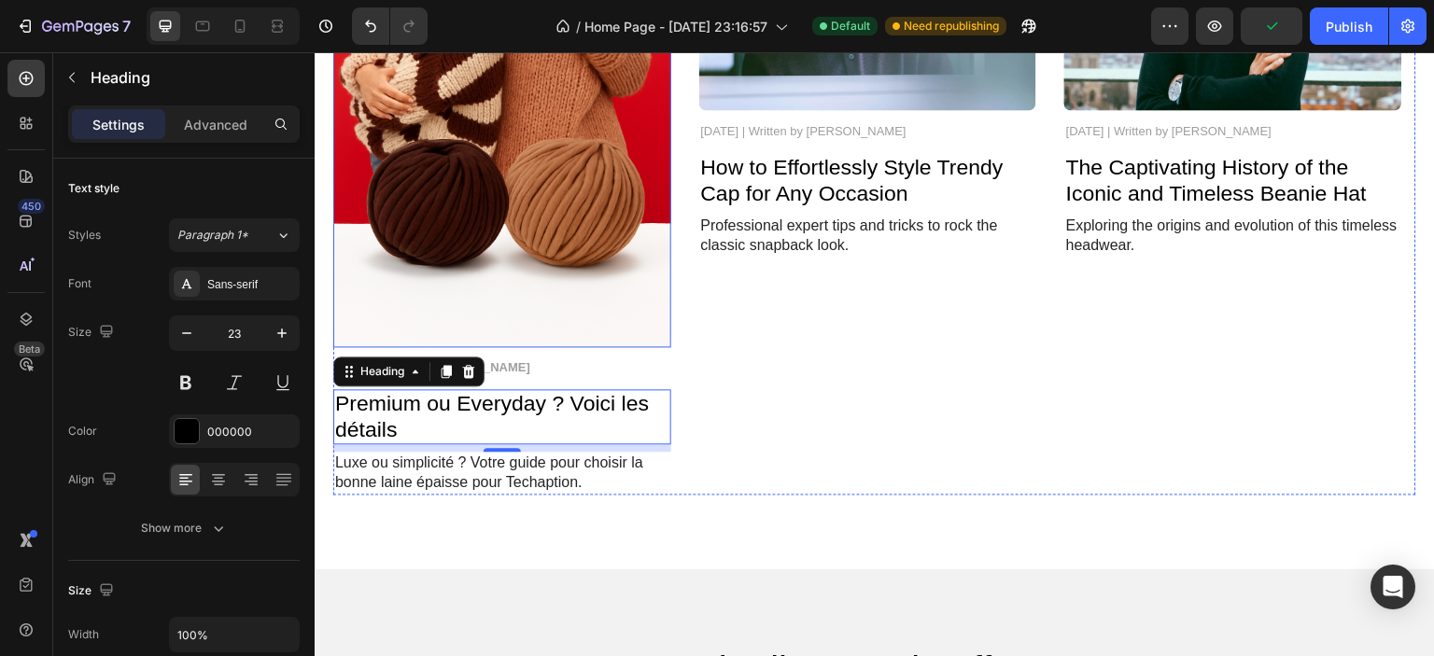
click at [423, 297] on img at bounding box center [502, 94] width 338 height 506
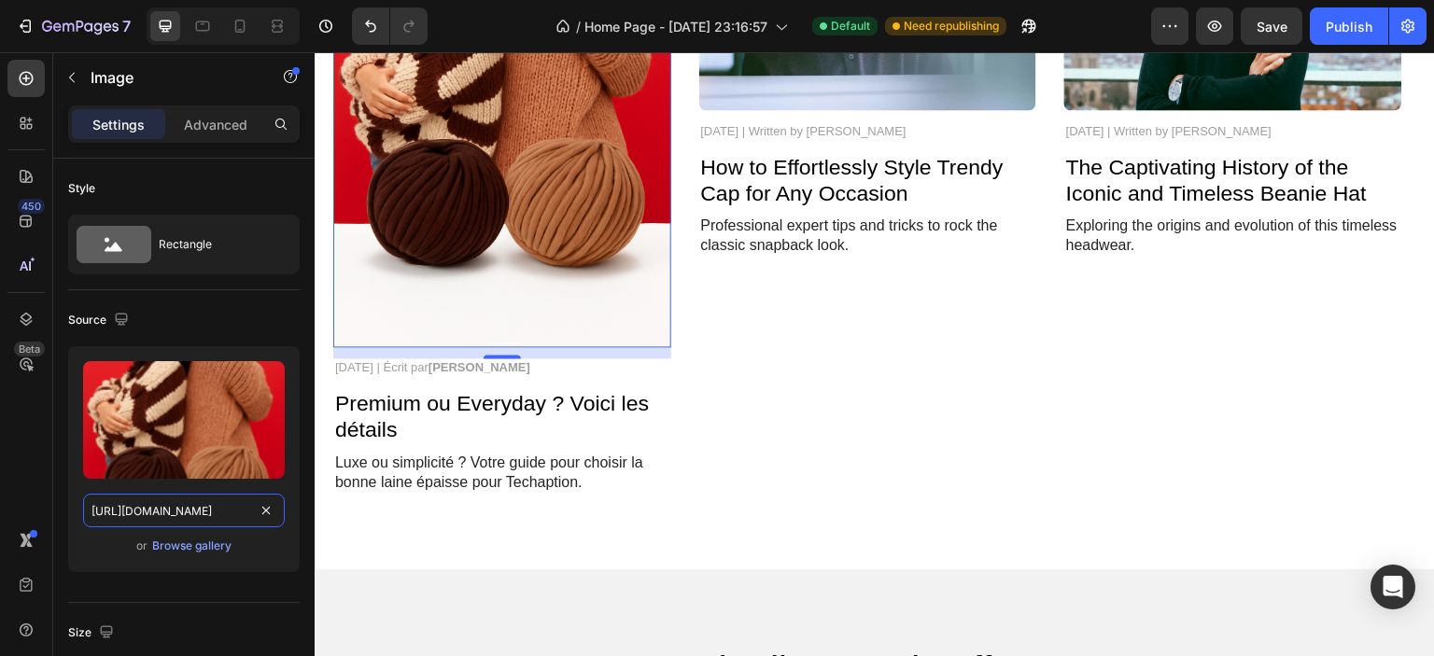
click at [198, 520] on input "[URL][DOMAIN_NAME]" at bounding box center [184, 511] width 202 height 34
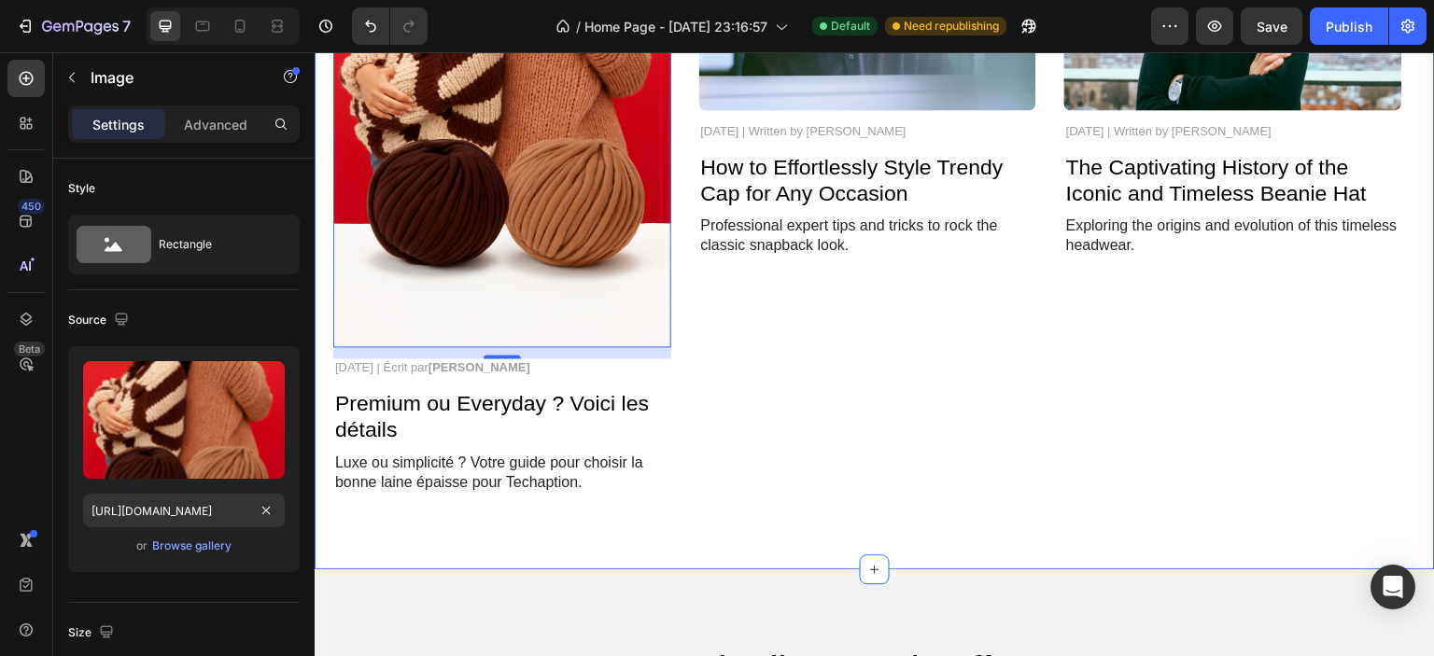
click at [403, 477] on p "Luxe ou simplicité ? Votre guide pour choisir la bonne laine épaisse pour Techa…" at bounding box center [502, 473] width 334 height 39
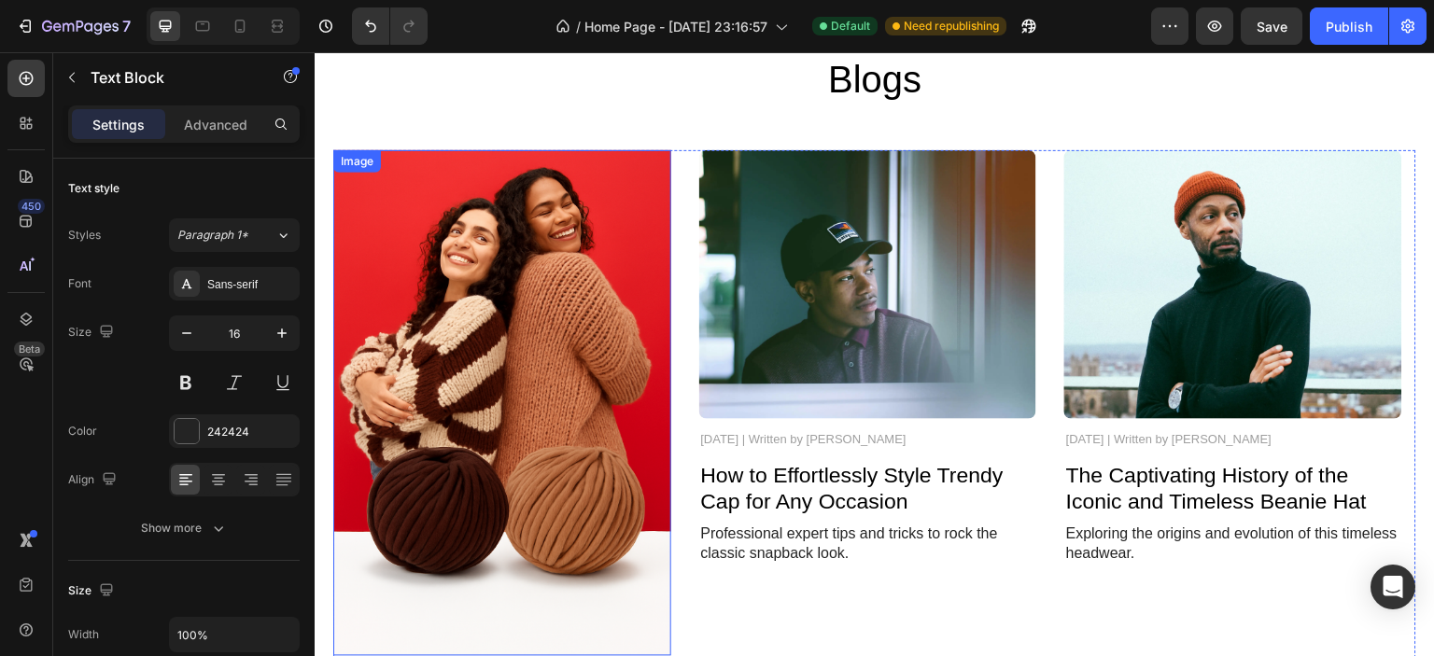
scroll to position [4679, 0]
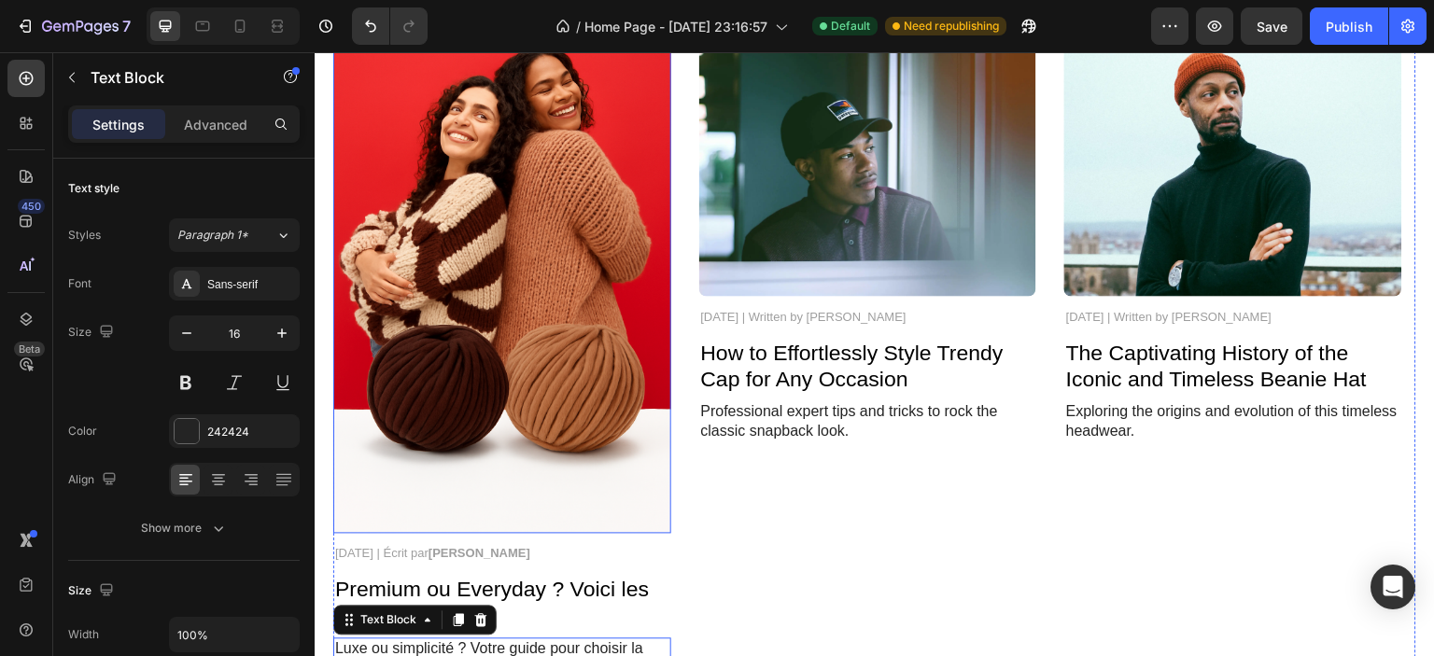
click at [541, 253] on img at bounding box center [502, 281] width 338 height 506
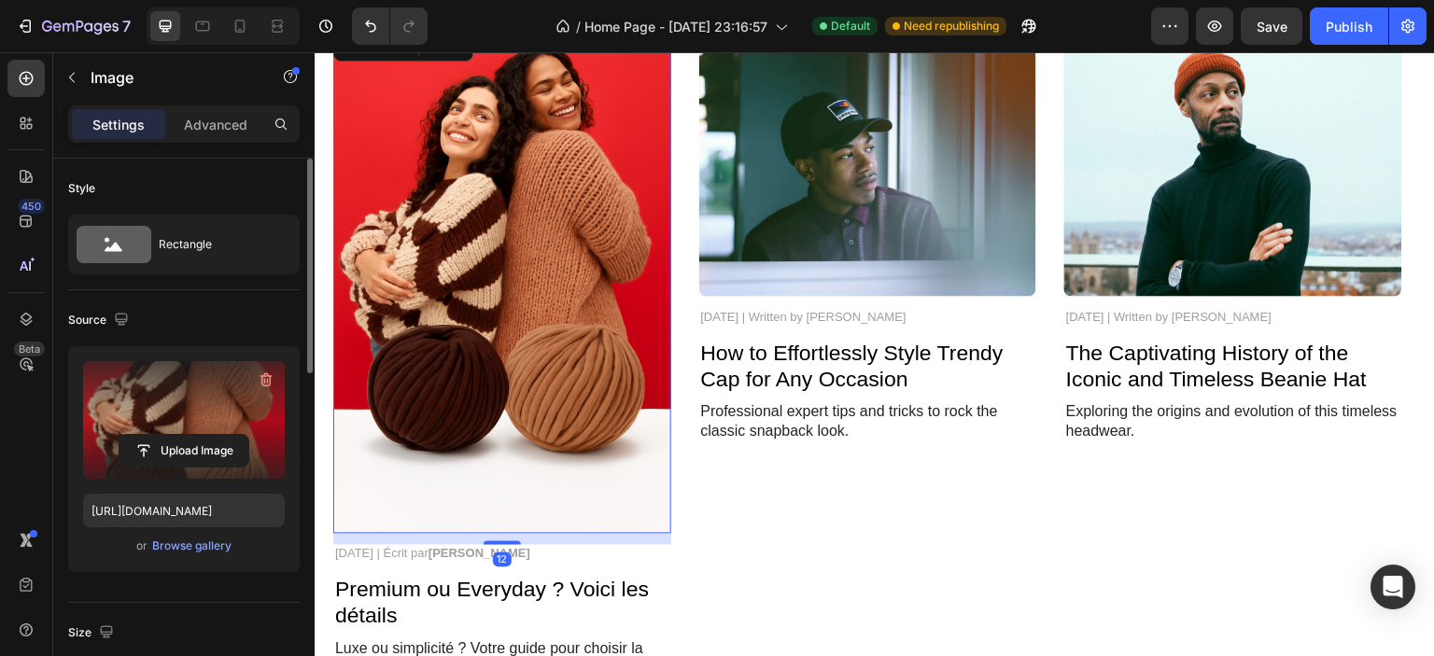
click at [164, 392] on label at bounding box center [184, 420] width 202 height 118
click at [164, 435] on input "file" at bounding box center [184, 451] width 129 height 32
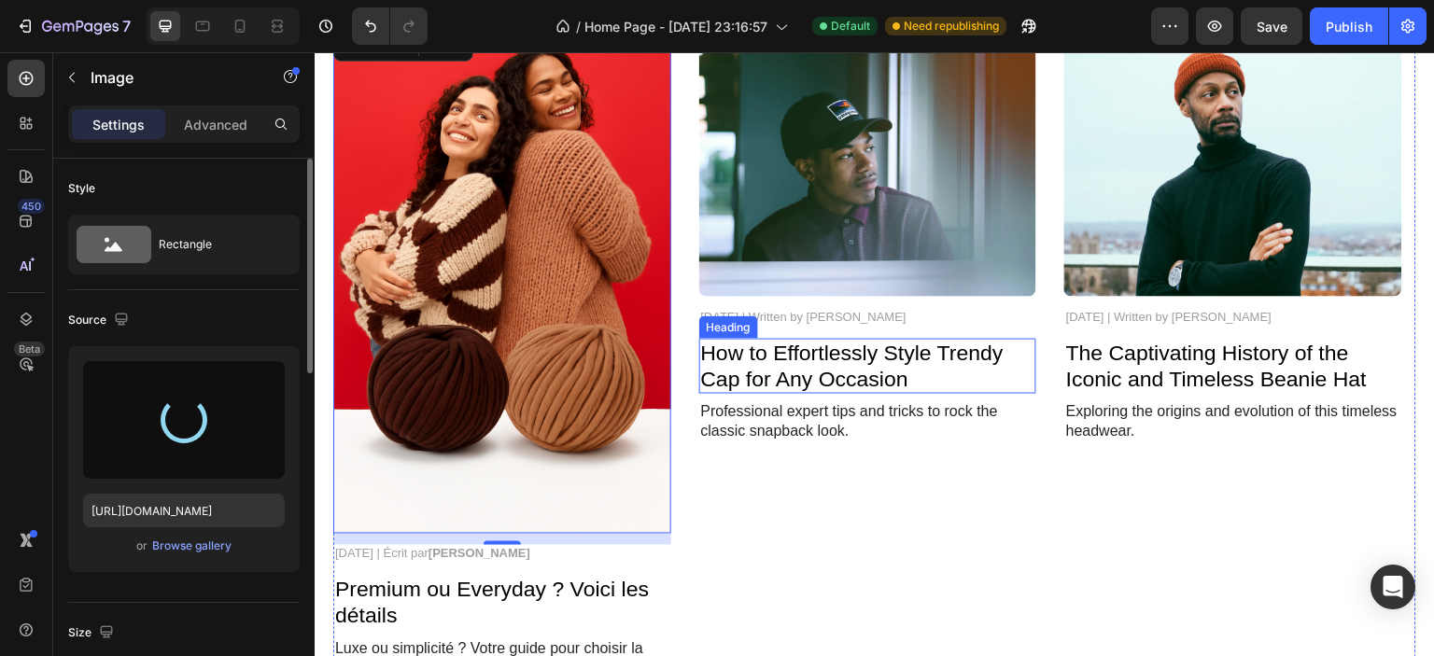
type input "[URL][DOMAIN_NAME]"
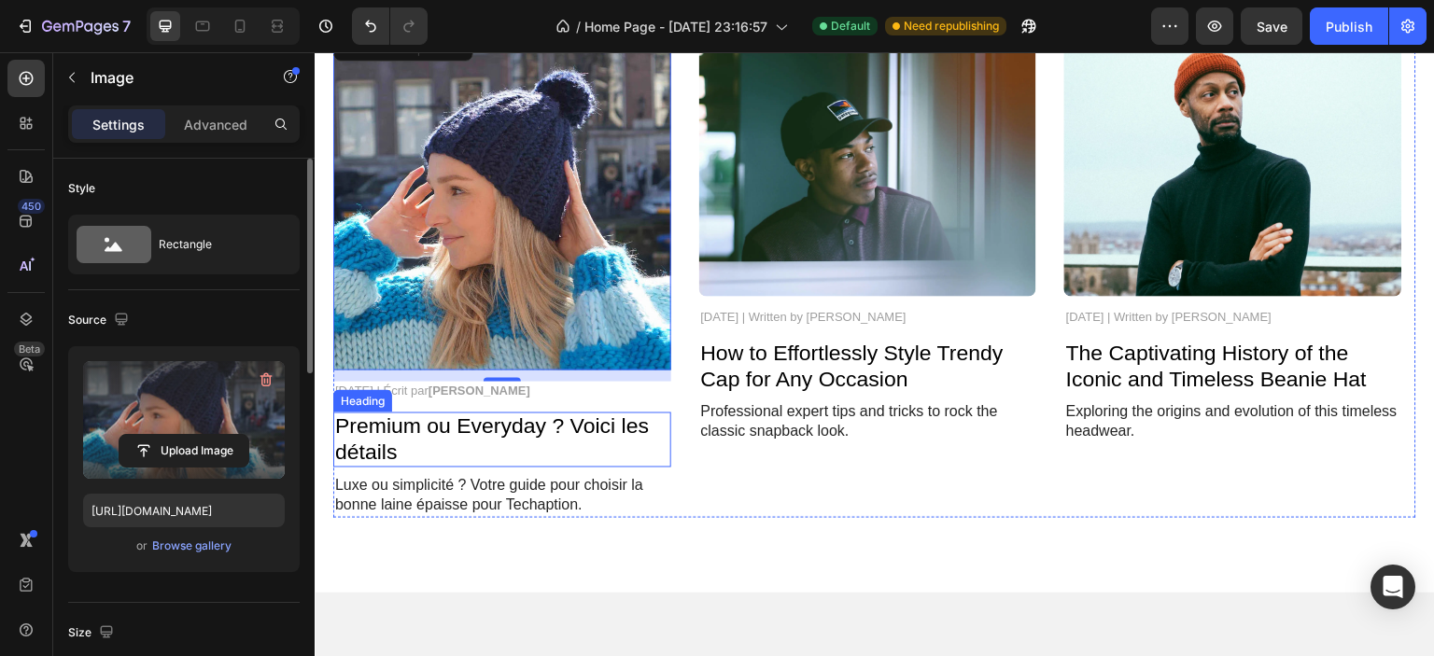
click at [498, 427] on p "Premium ou Everyday ? Voici les détails" at bounding box center [502, 440] width 334 height 51
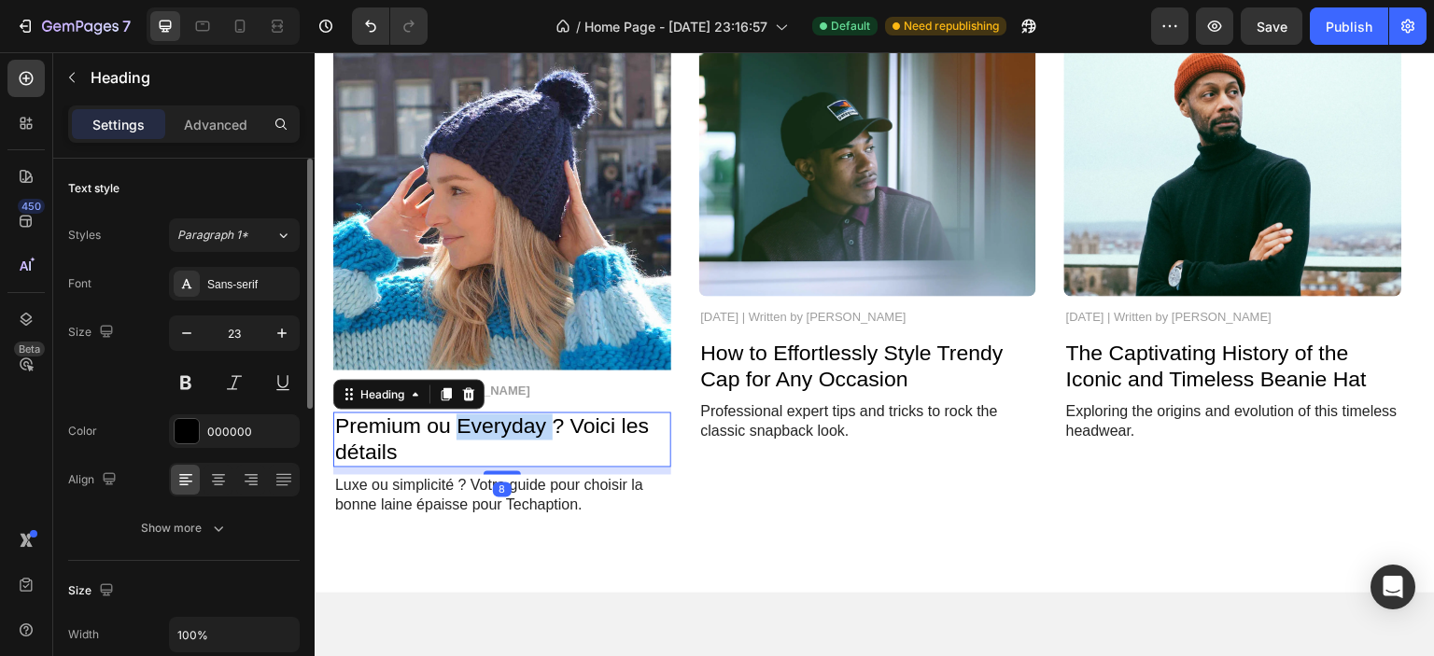
click at [498, 427] on p "Premium ou Everyday ? Voici les détails" at bounding box center [502, 440] width 334 height 51
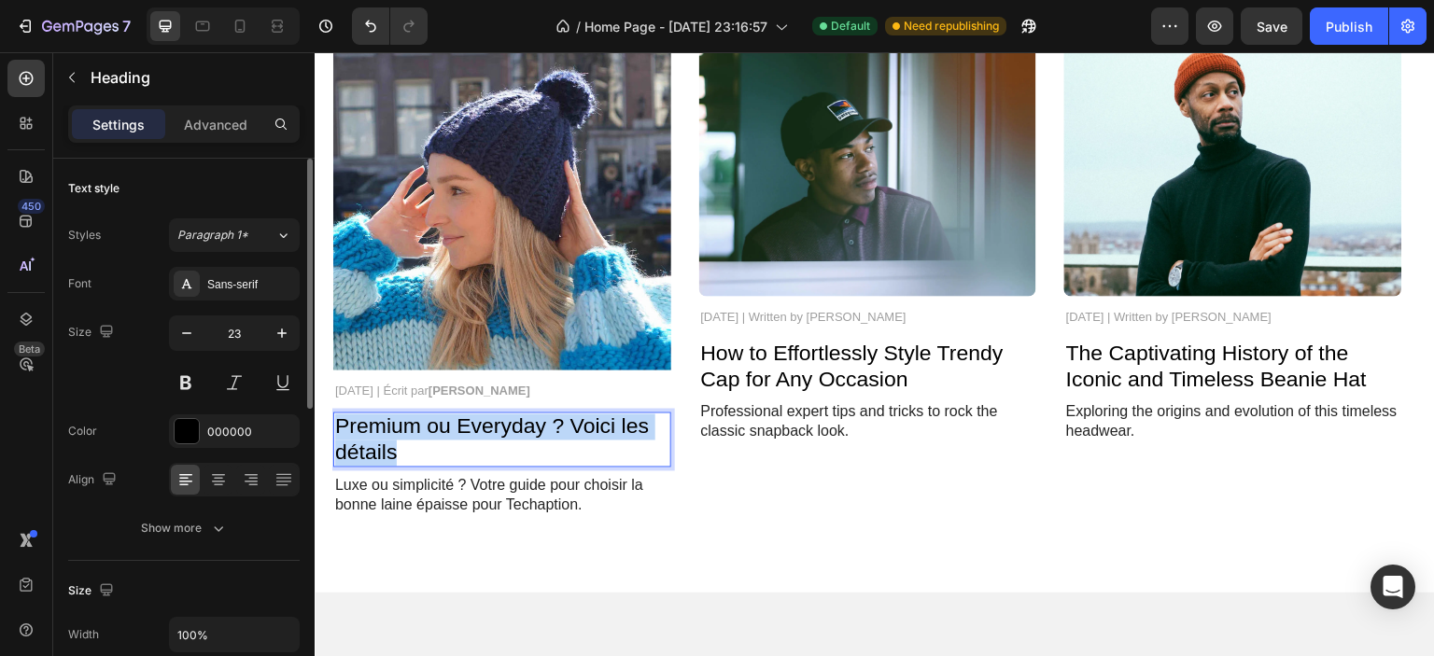
click at [497, 427] on p "Premium ou Everyday ? Voici les détails" at bounding box center [502, 440] width 334 height 51
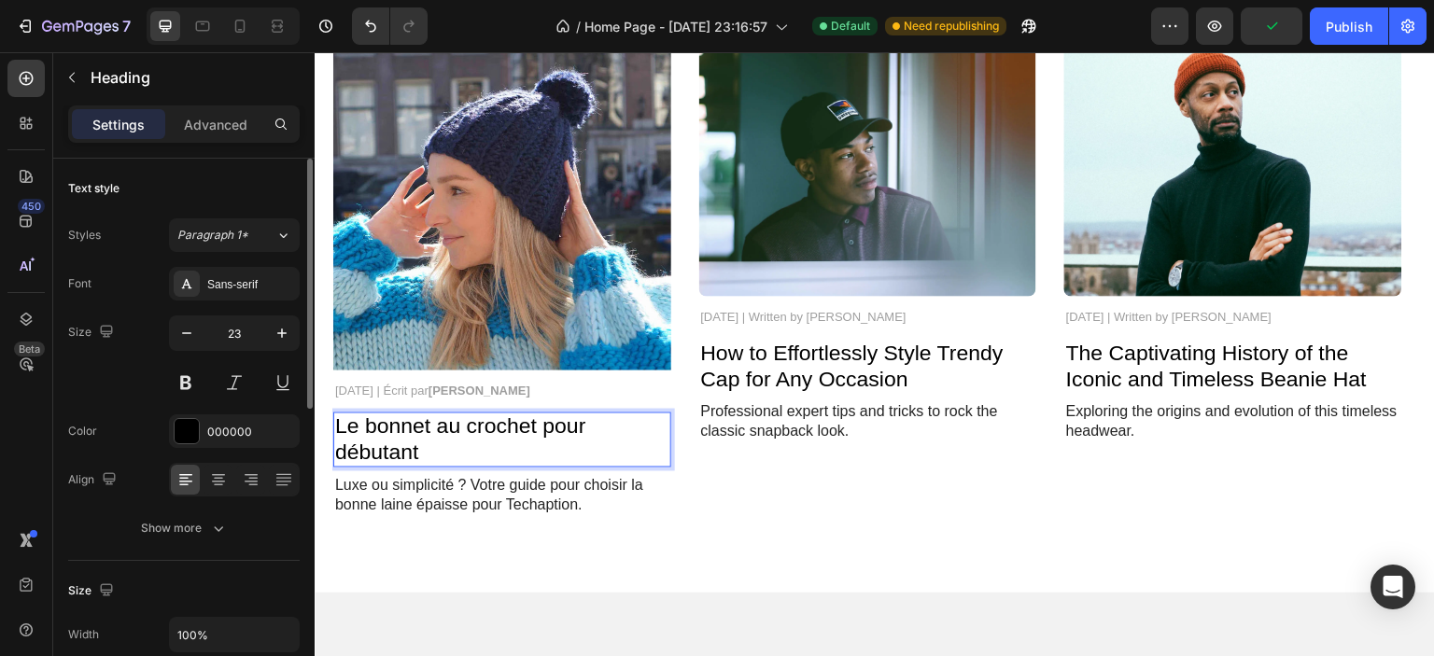
click at [506, 485] on p "Luxe ou simplicité ? Votre guide pour choisir la bonne laine épaisse pour Techa…" at bounding box center [502, 496] width 334 height 39
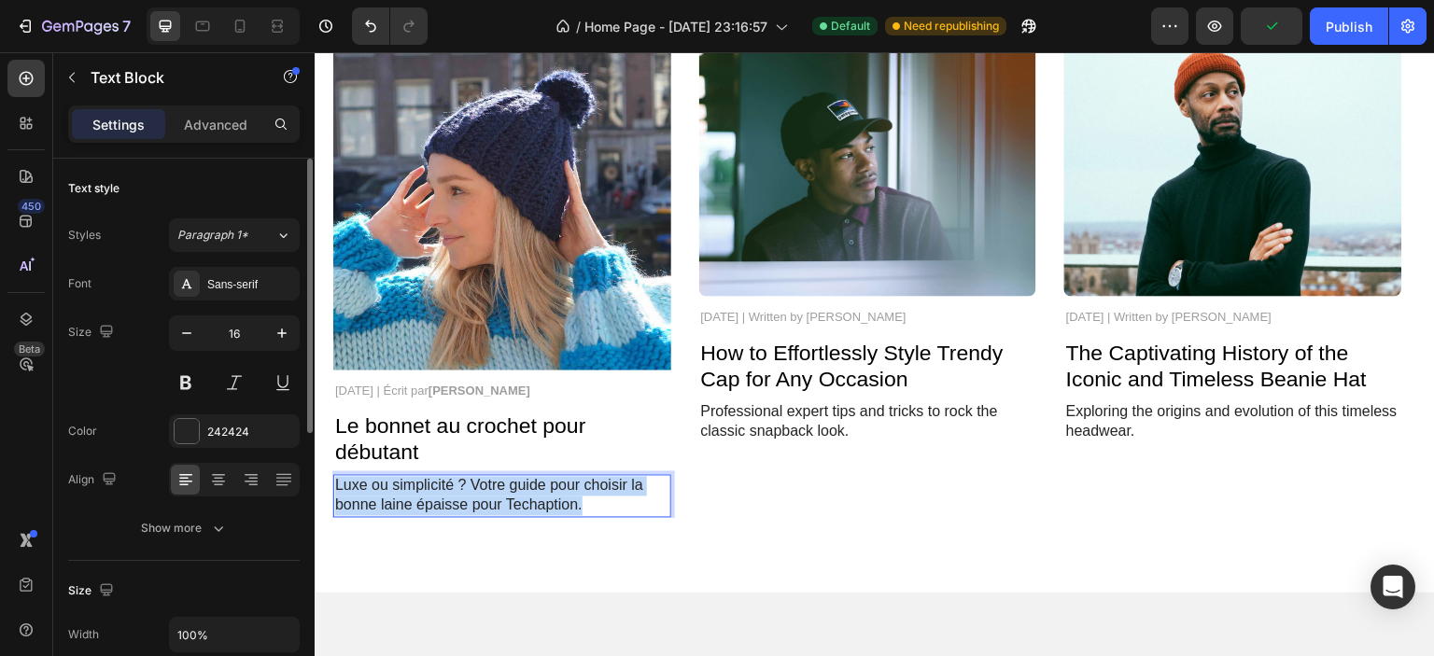
click at [505, 485] on p "Luxe ou simplicité ? Votre guide pour choisir la bonne laine épaisse pour Techa…" at bounding box center [502, 496] width 334 height 39
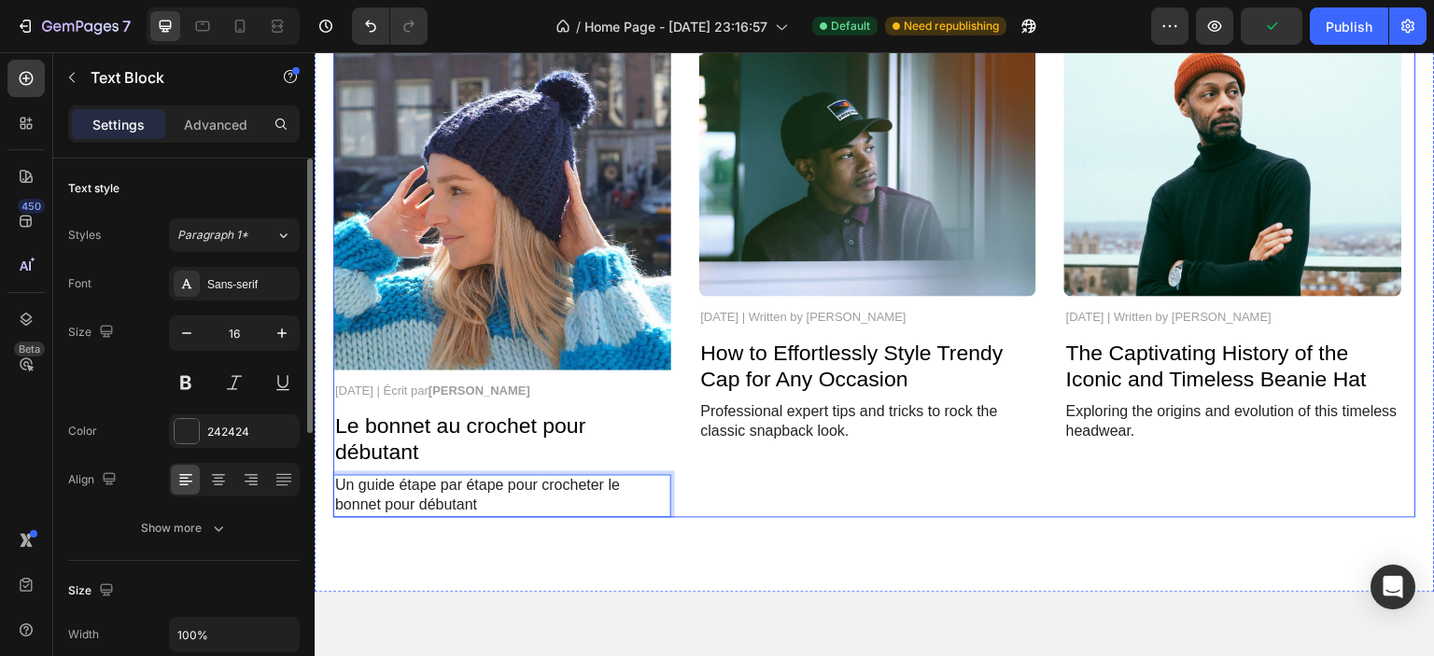
click at [790, 511] on div "Image [DATE] | Written by [PERSON_NAME] Text Block How to Effortlessly Style Tr…" at bounding box center [868, 273] width 338 height 490
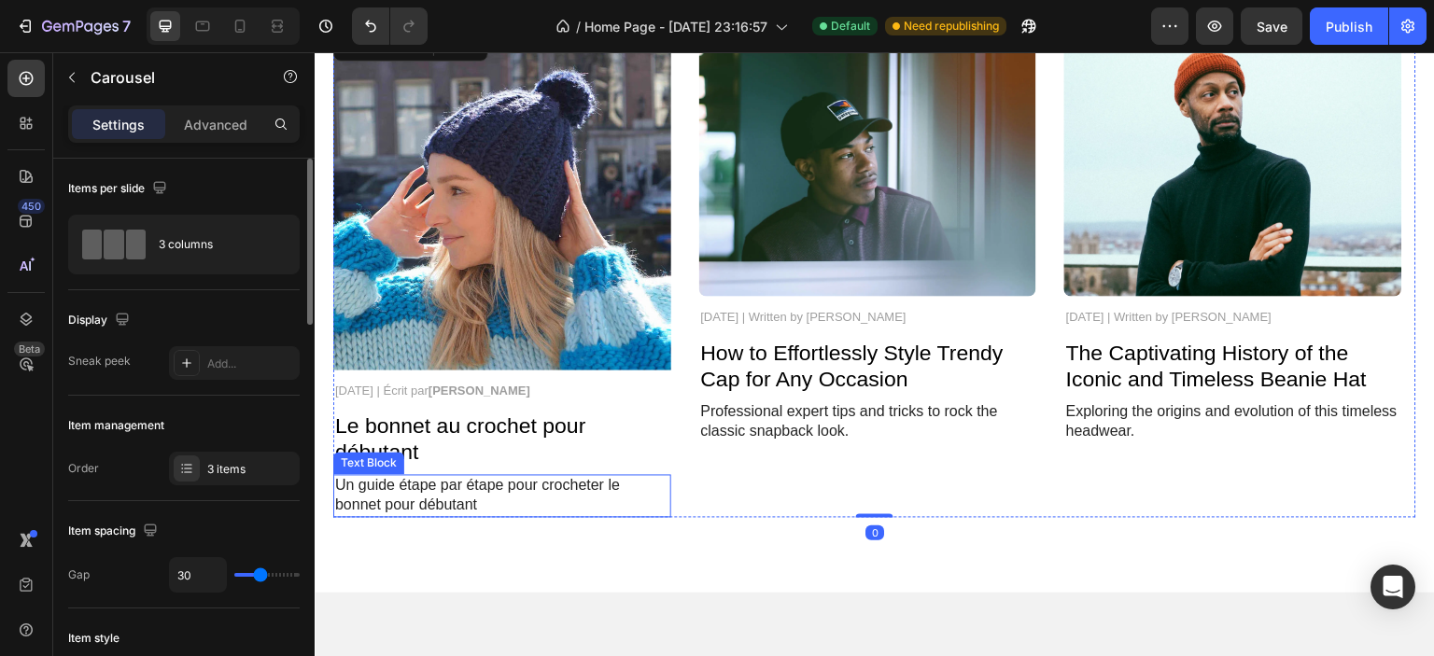
click at [626, 504] on p "Un guide étape par étape pour crocheter le bonnet pour débutant" at bounding box center [502, 496] width 334 height 39
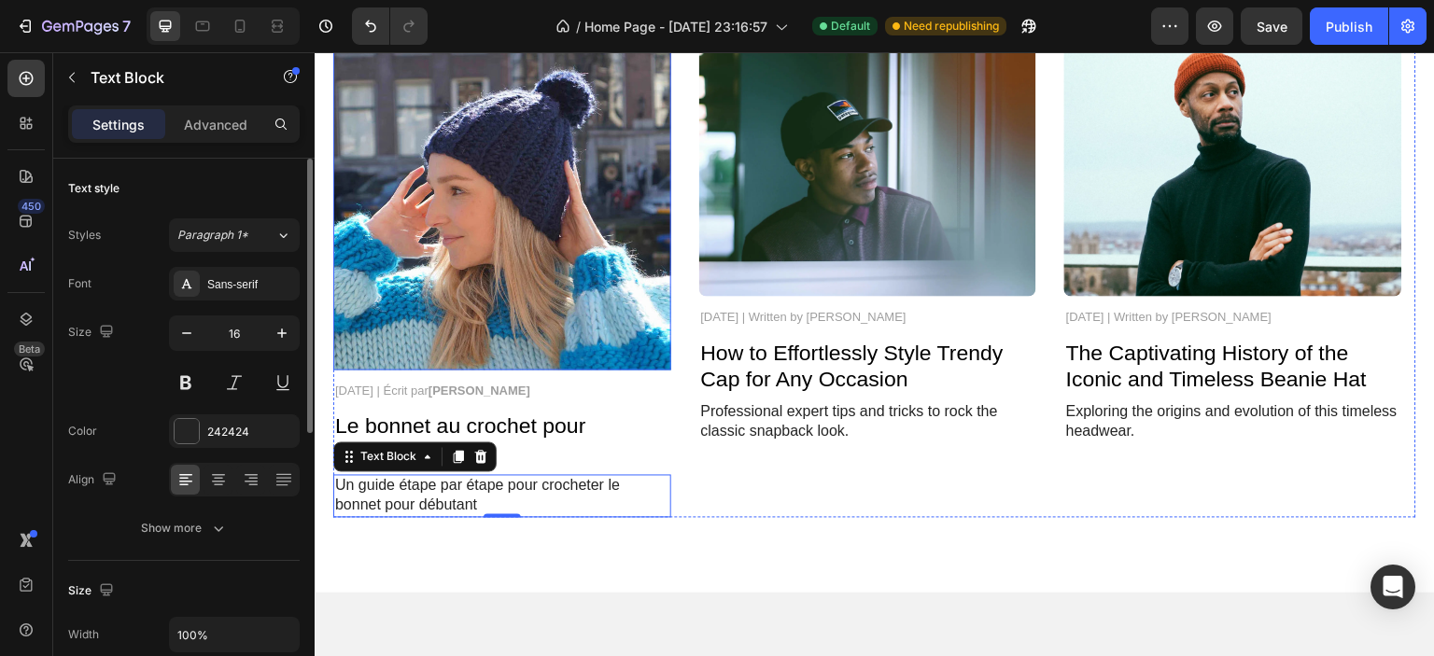
click at [532, 271] on img at bounding box center [502, 199] width 338 height 343
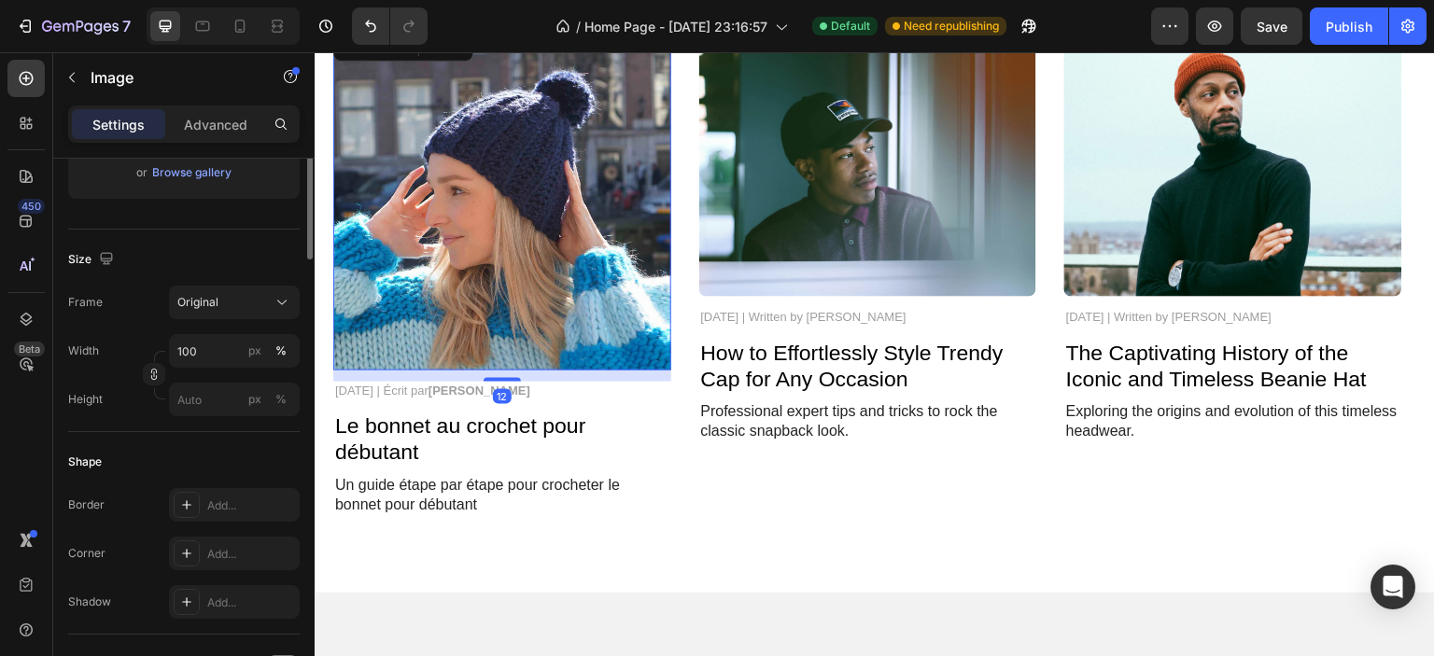
scroll to position [0, 0]
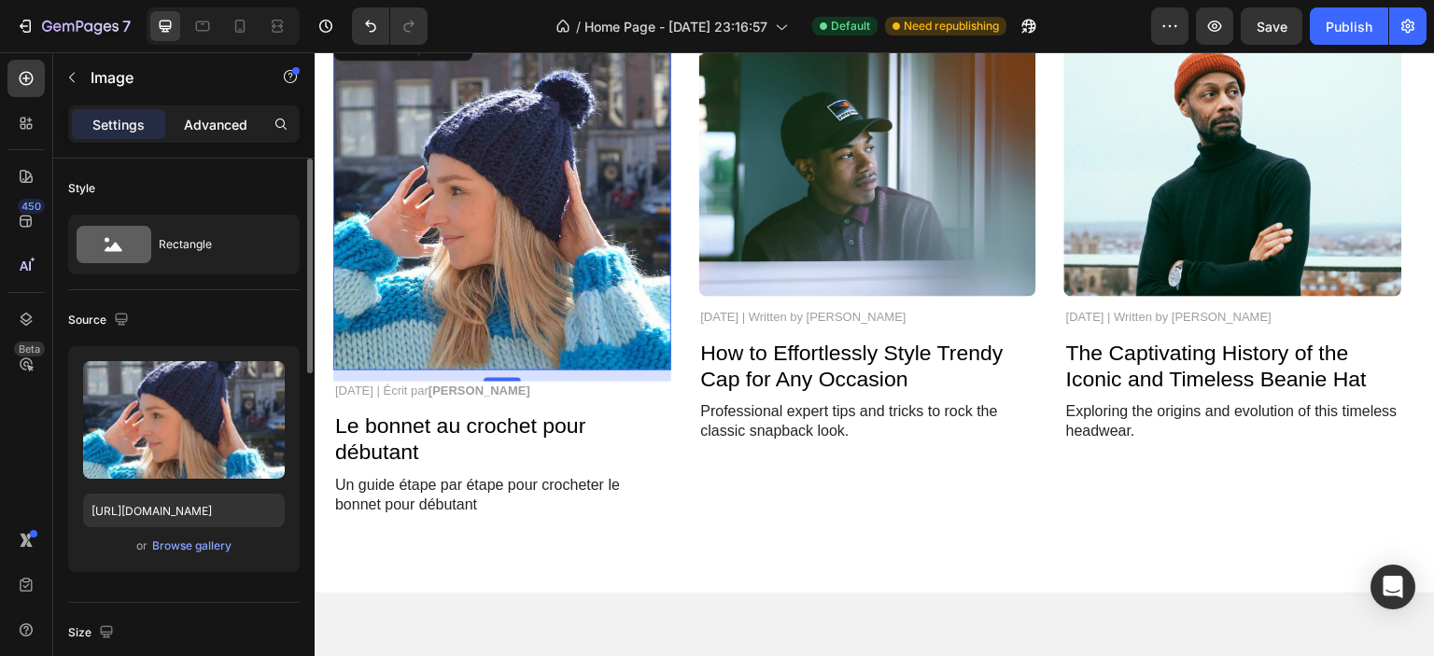
click at [205, 130] on p "Advanced" at bounding box center [215, 125] width 63 height 20
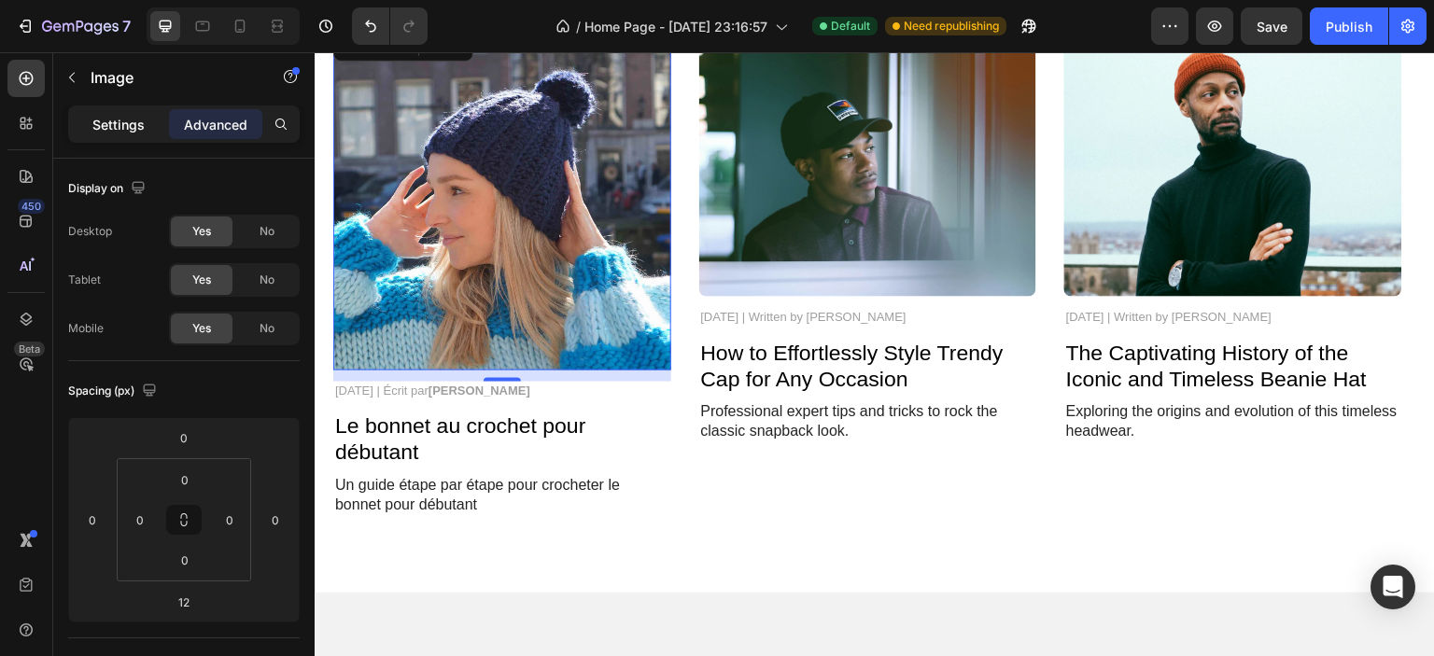
click at [134, 125] on p "Settings" at bounding box center [118, 125] width 52 height 20
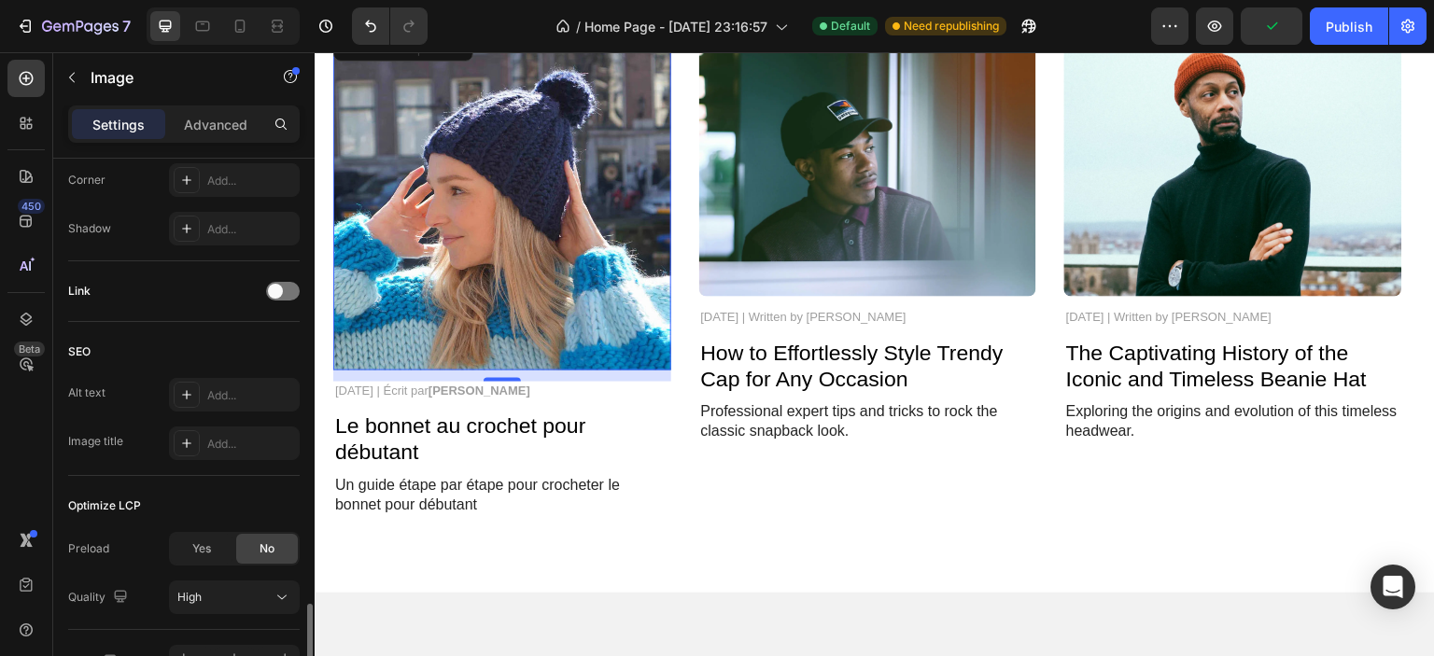
scroll to position [857, 0]
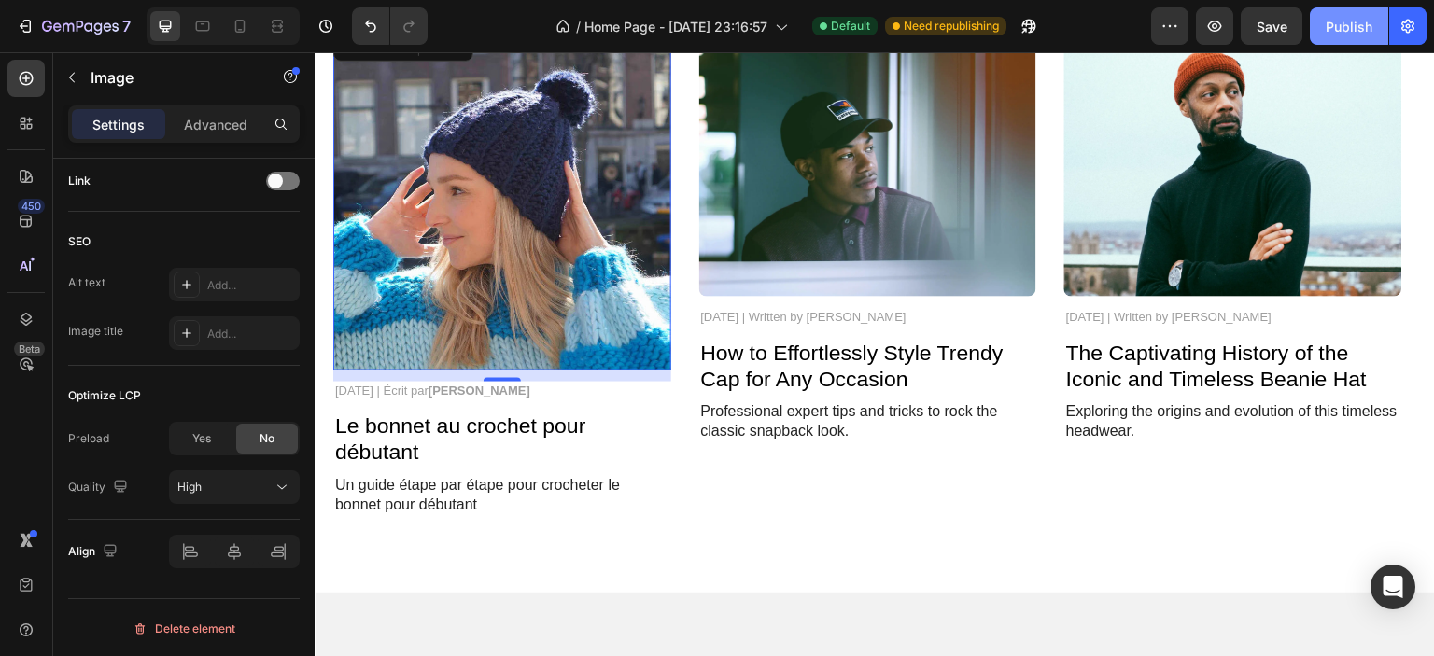
click at [1357, 29] on div "Publish" at bounding box center [1349, 27] width 47 height 20
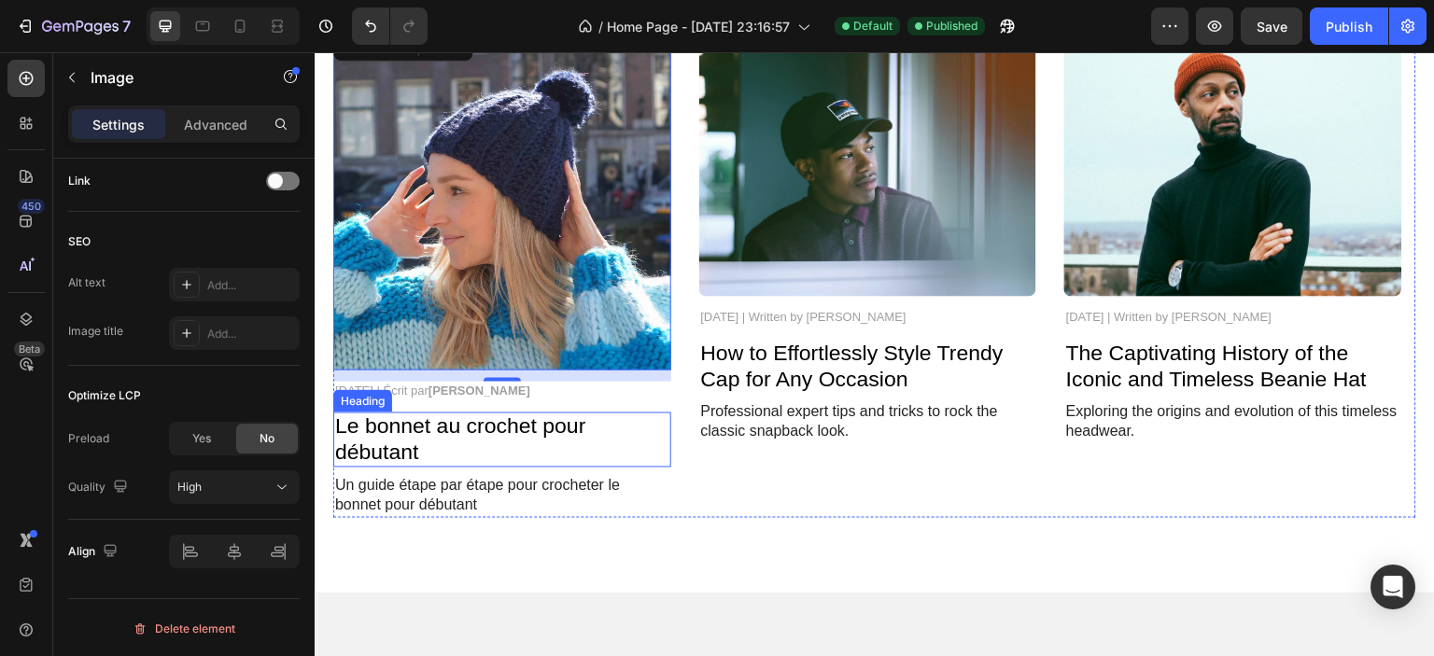
click at [459, 442] on p "Le bonnet au crochet pour débutant" at bounding box center [502, 440] width 334 height 51
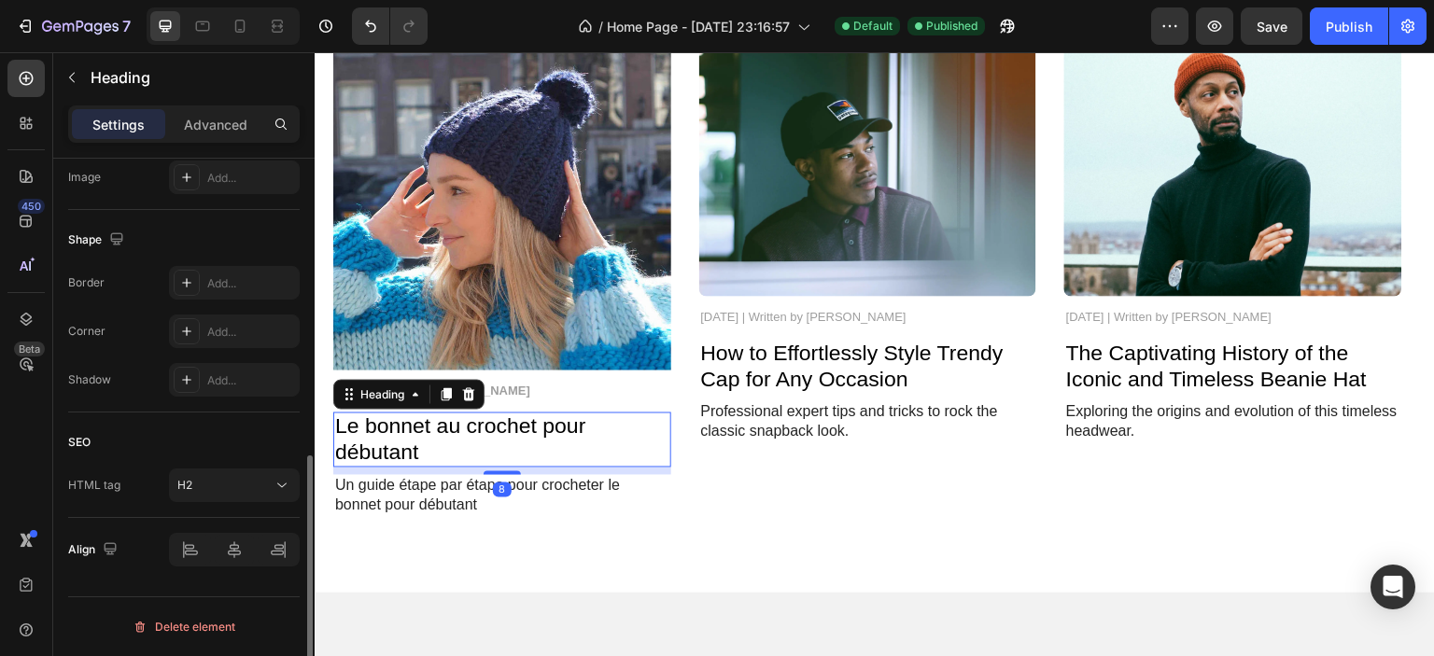
scroll to position [0, 0]
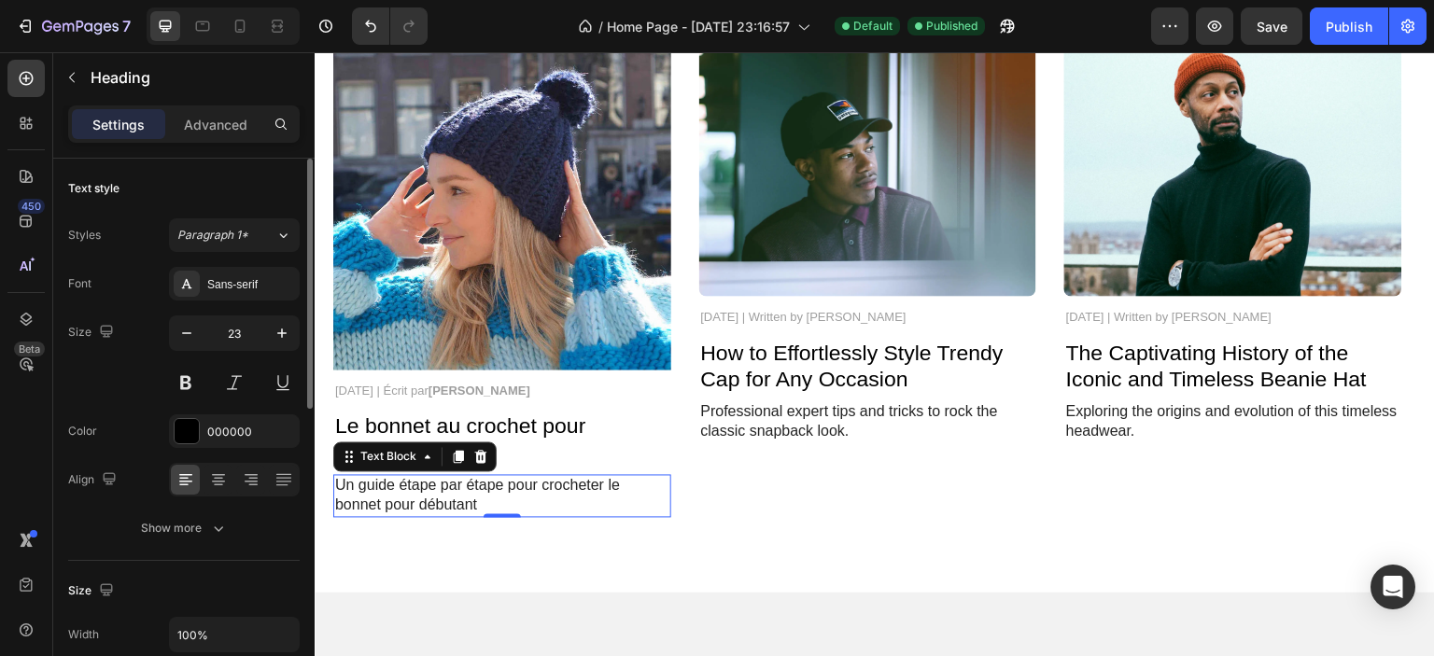
click at [413, 489] on p "Un guide étape par étape pour crocheter le bonnet pour débutant" at bounding box center [502, 496] width 334 height 39
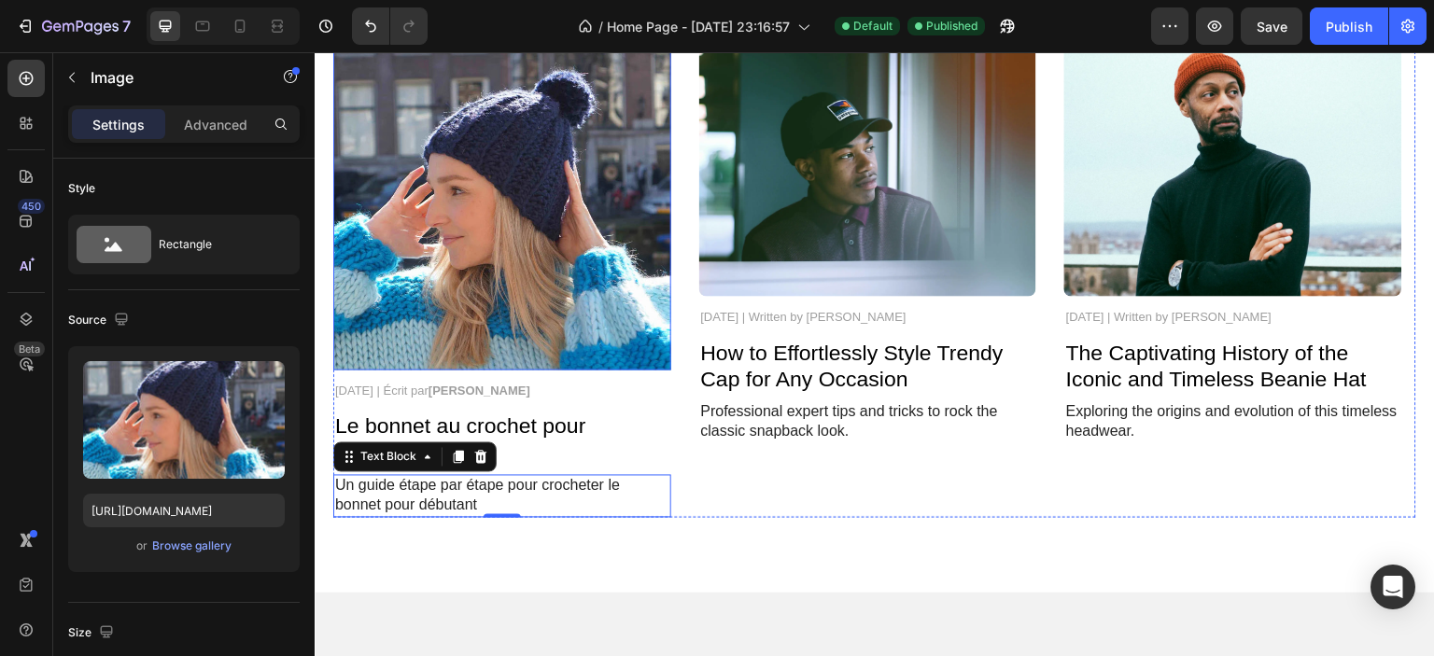
click at [475, 232] on img at bounding box center [502, 199] width 338 height 343
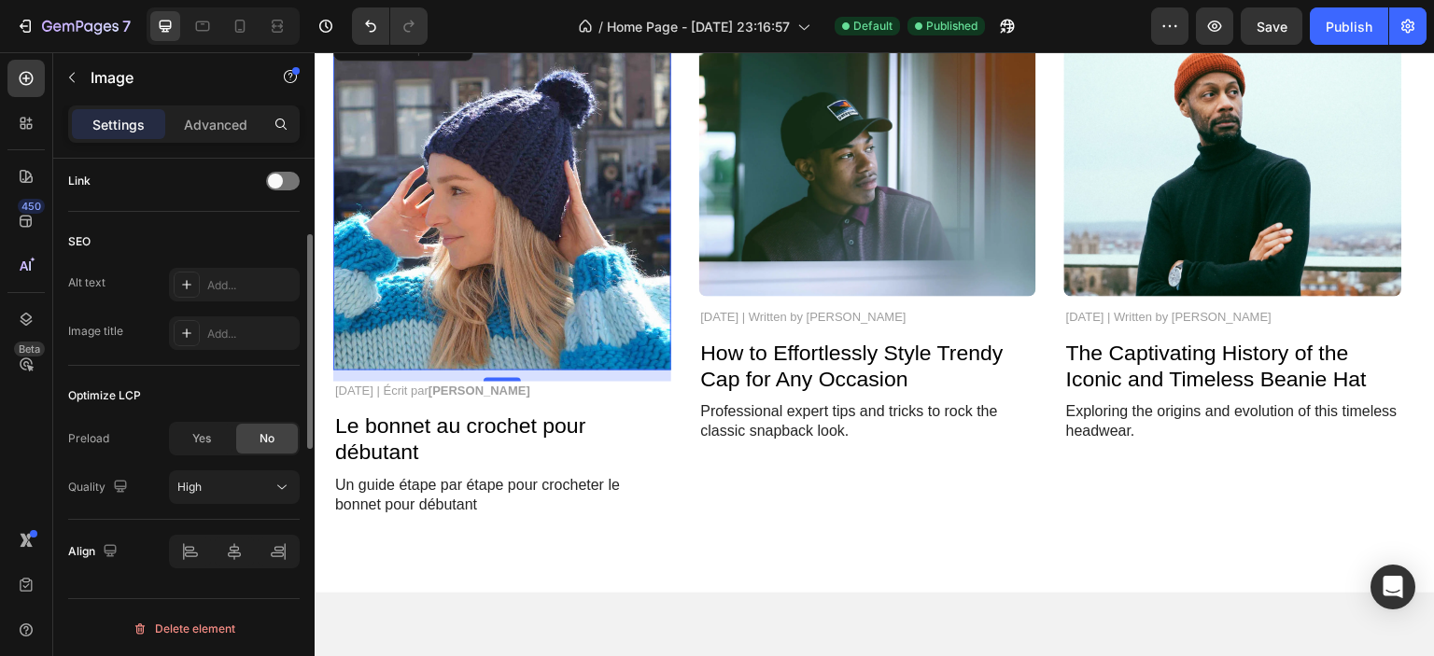
scroll to position [670, 0]
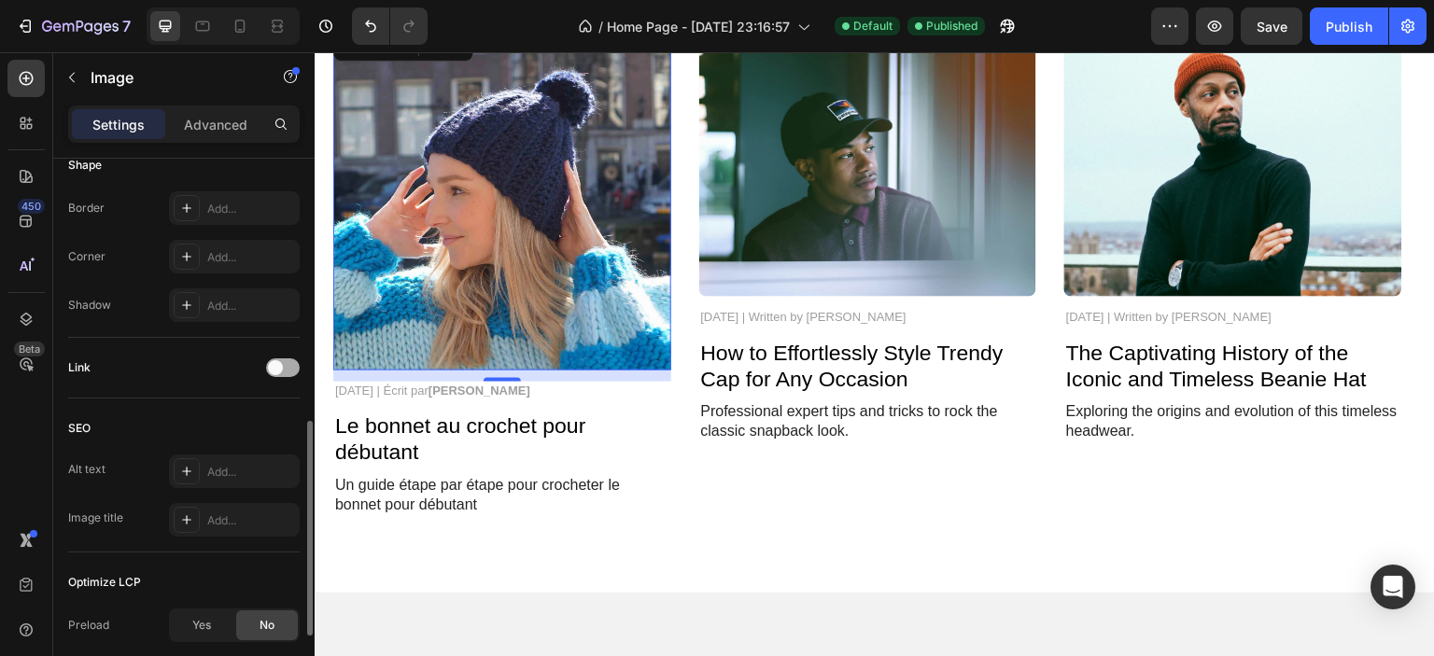
click at [290, 364] on div at bounding box center [283, 368] width 34 height 19
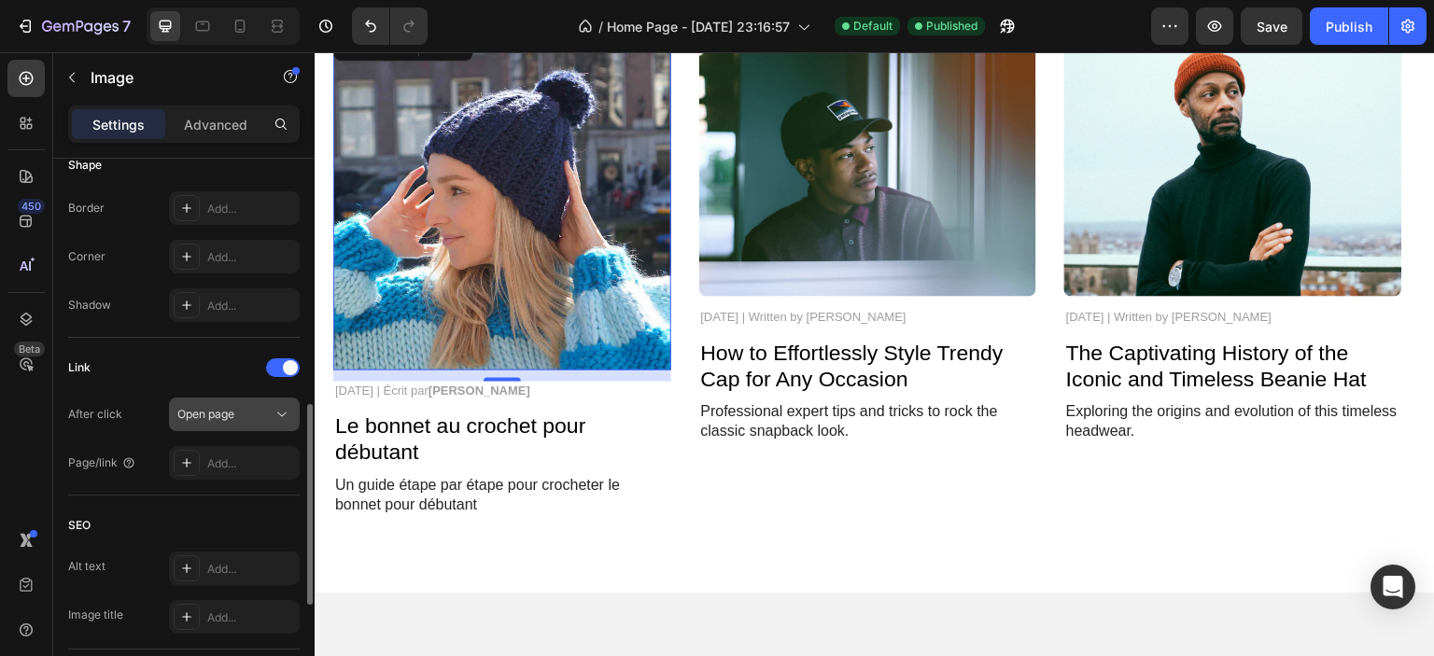
click at [269, 420] on div "Open page" at bounding box center [224, 414] width 95 height 17
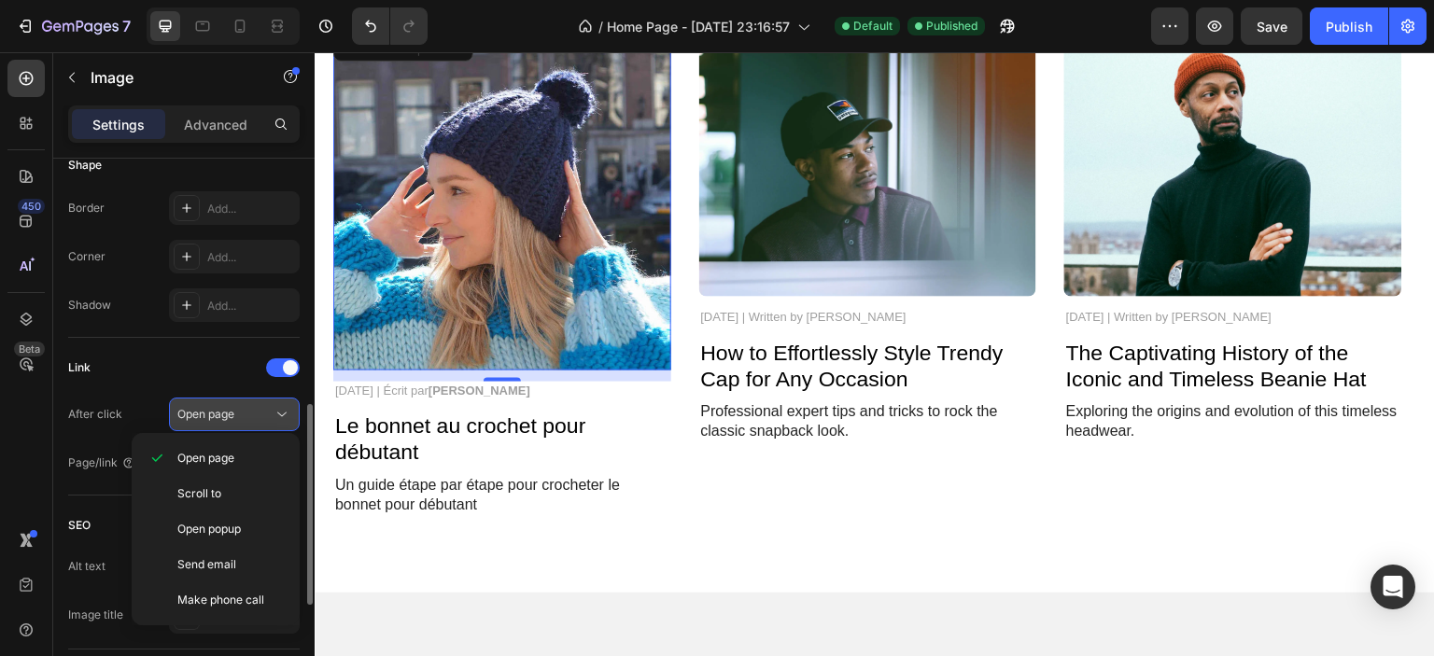
click at [270, 420] on div "Open page" at bounding box center [224, 414] width 95 height 17
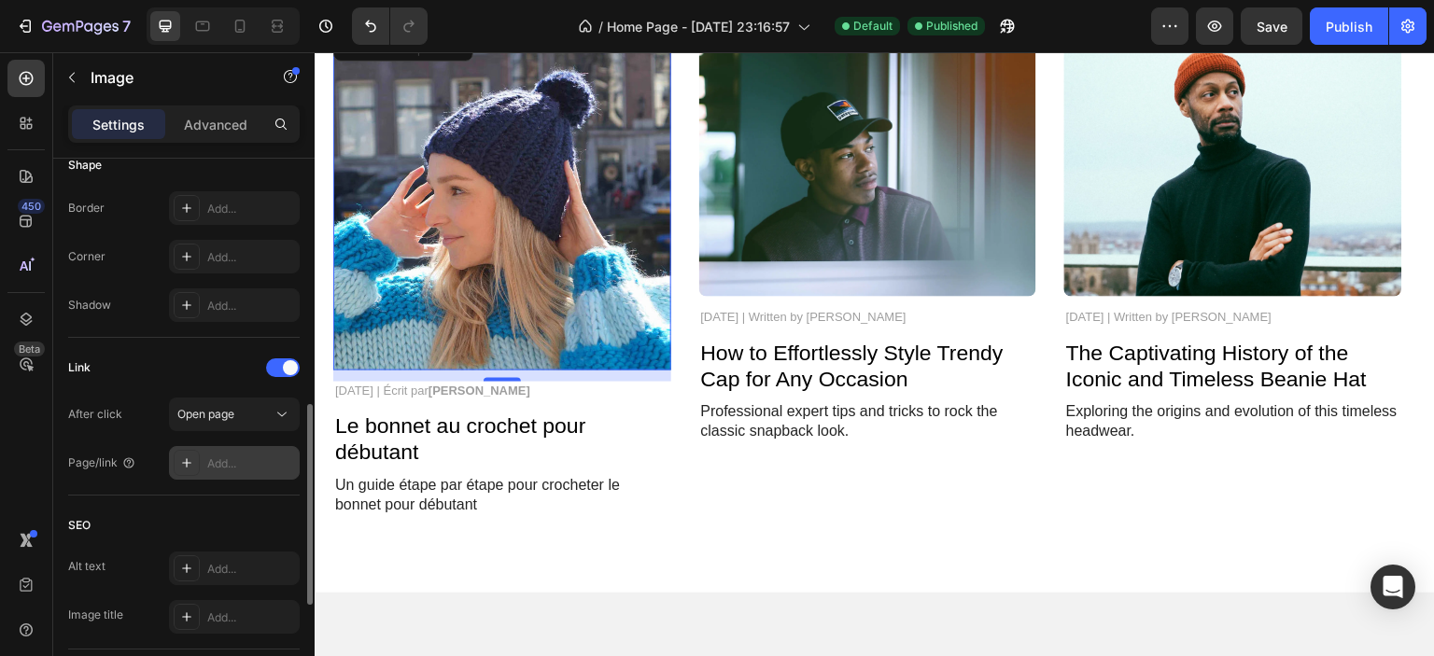
click at [255, 458] on div "Add..." at bounding box center [251, 464] width 88 height 17
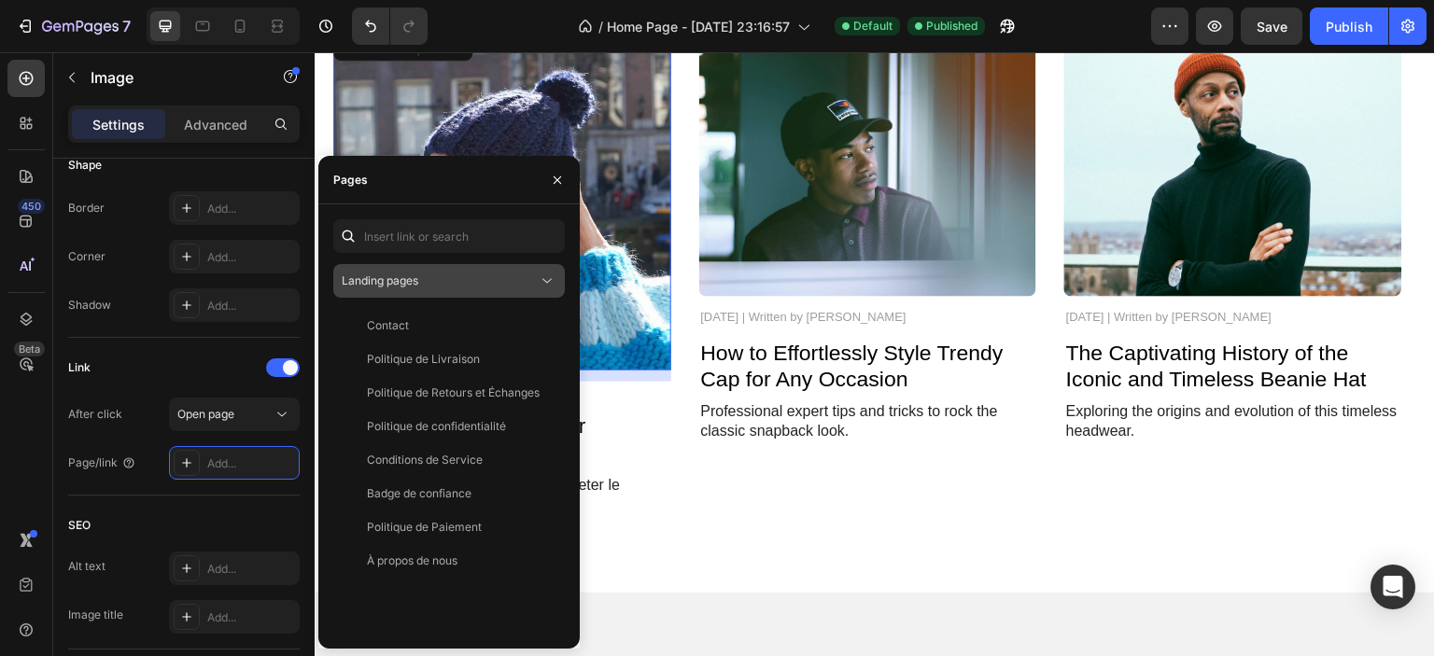
click at [461, 282] on div "Landing pages" at bounding box center [440, 281] width 196 height 17
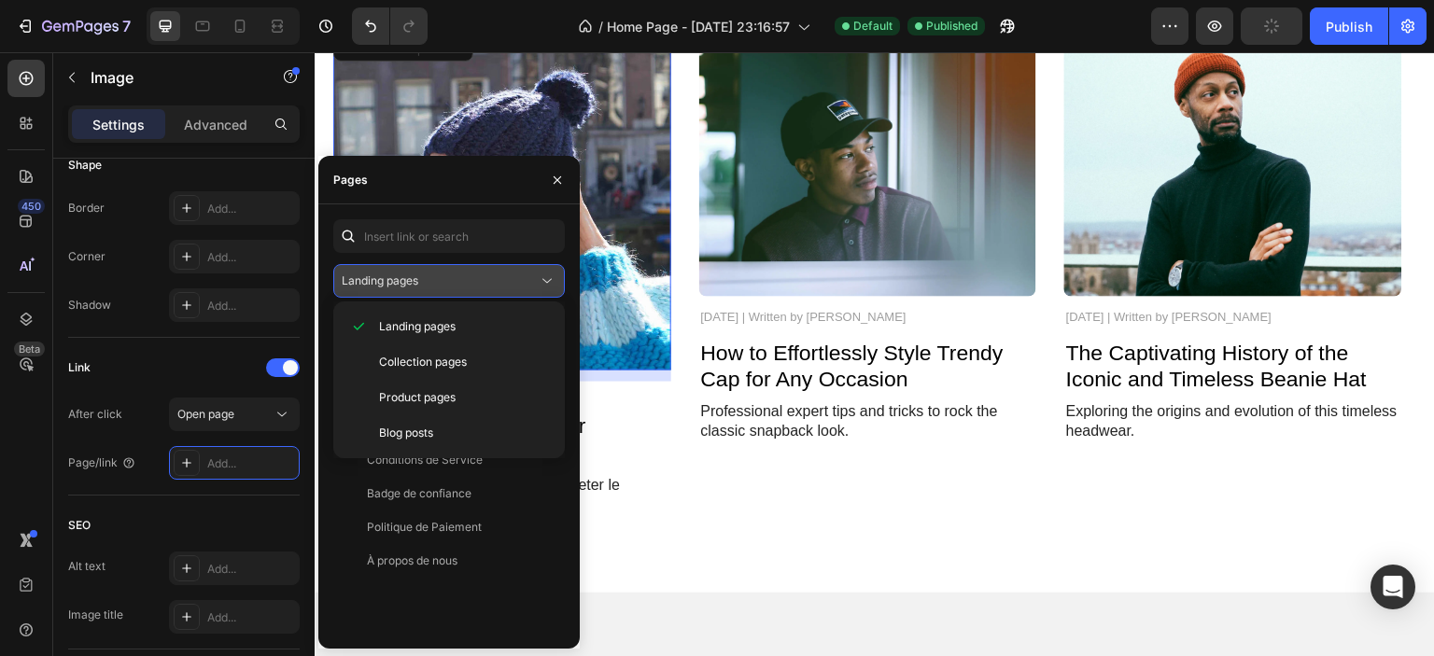
click at [461, 282] on div "Landing pages" at bounding box center [440, 281] width 196 height 17
